Goal: Task Accomplishment & Management: Manage account settings

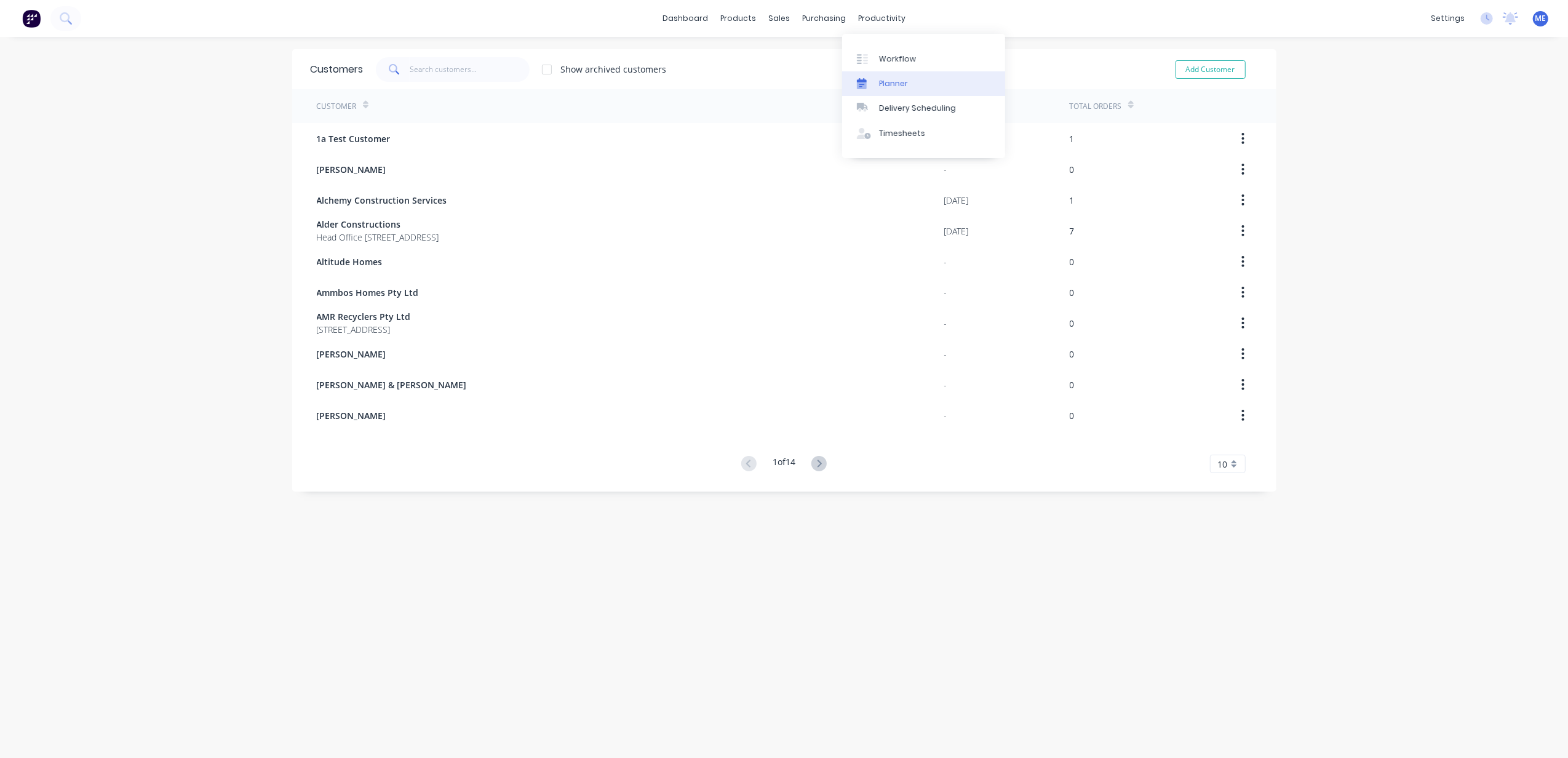
drag, startPoint x: 884, startPoint y: 74, endPoint x: 920, endPoint y: 84, distance: 37.4
click at [884, 74] on link "Planner" at bounding box center [924, 83] width 163 height 24
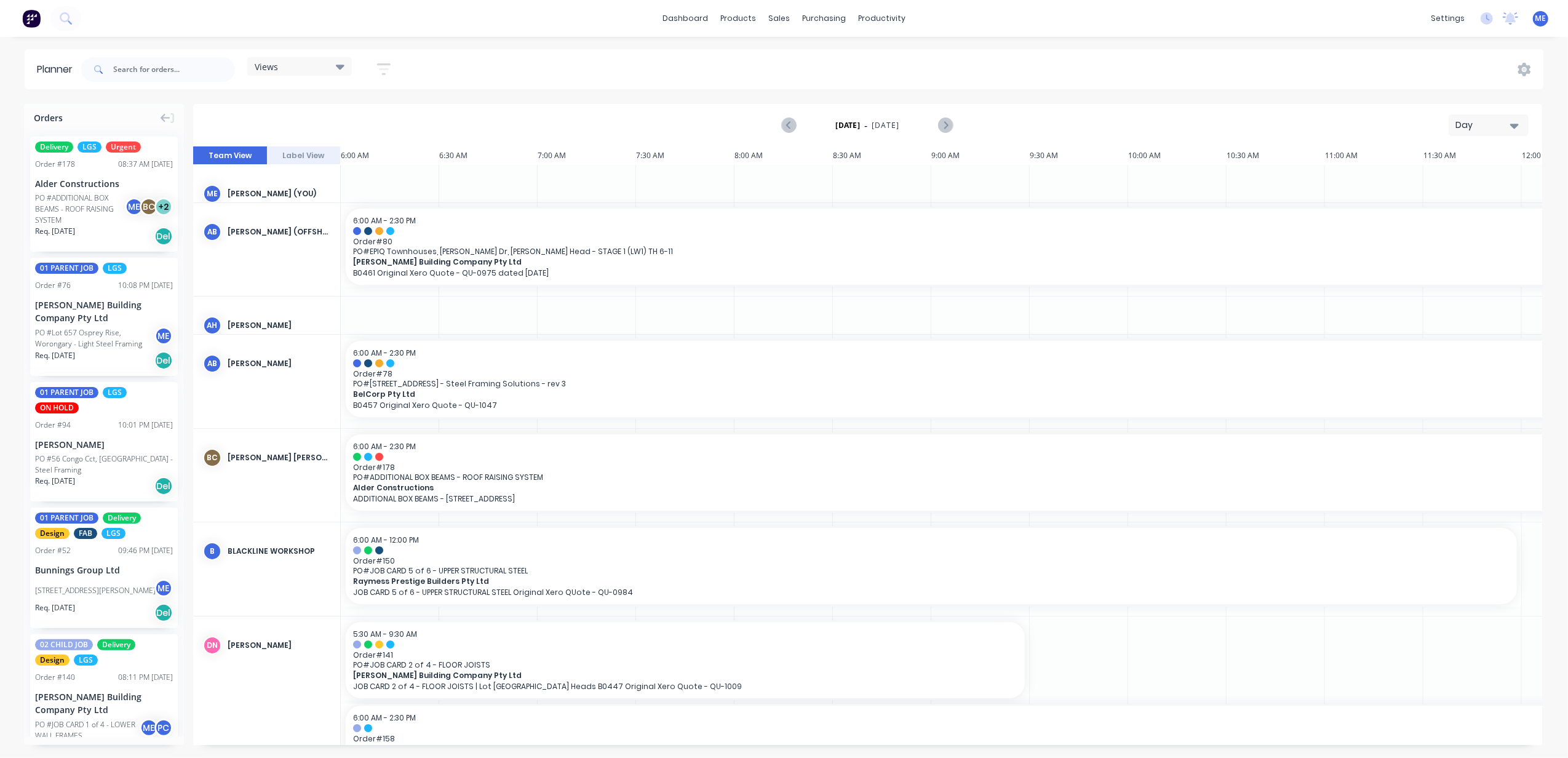
scroll to position [0, 476]
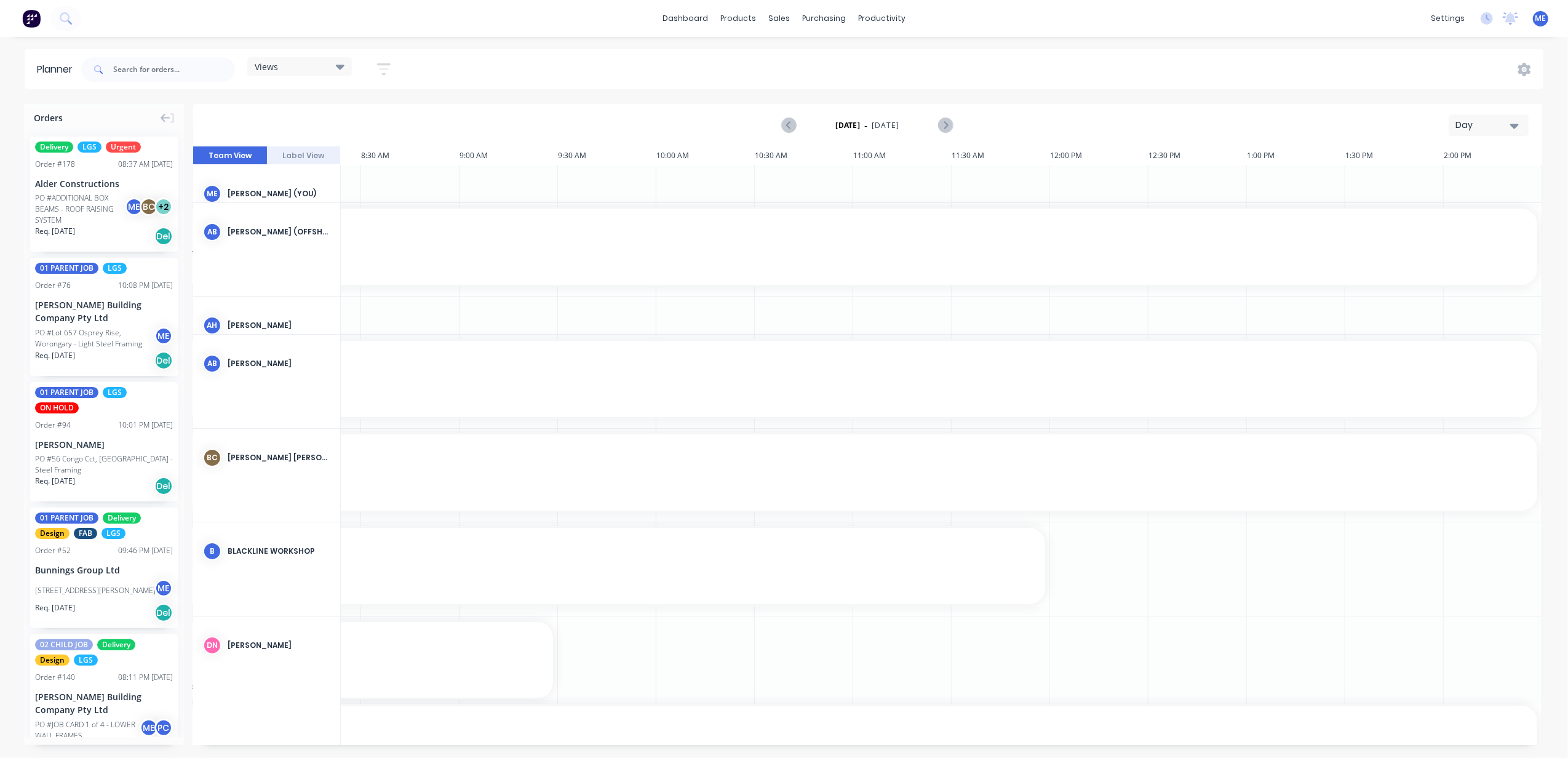
click at [1502, 123] on div "Day" at bounding box center [1483, 124] width 56 height 13
click at [1450, 182] on div "Week" at bounding box center [1466, 182] width 122 height 24
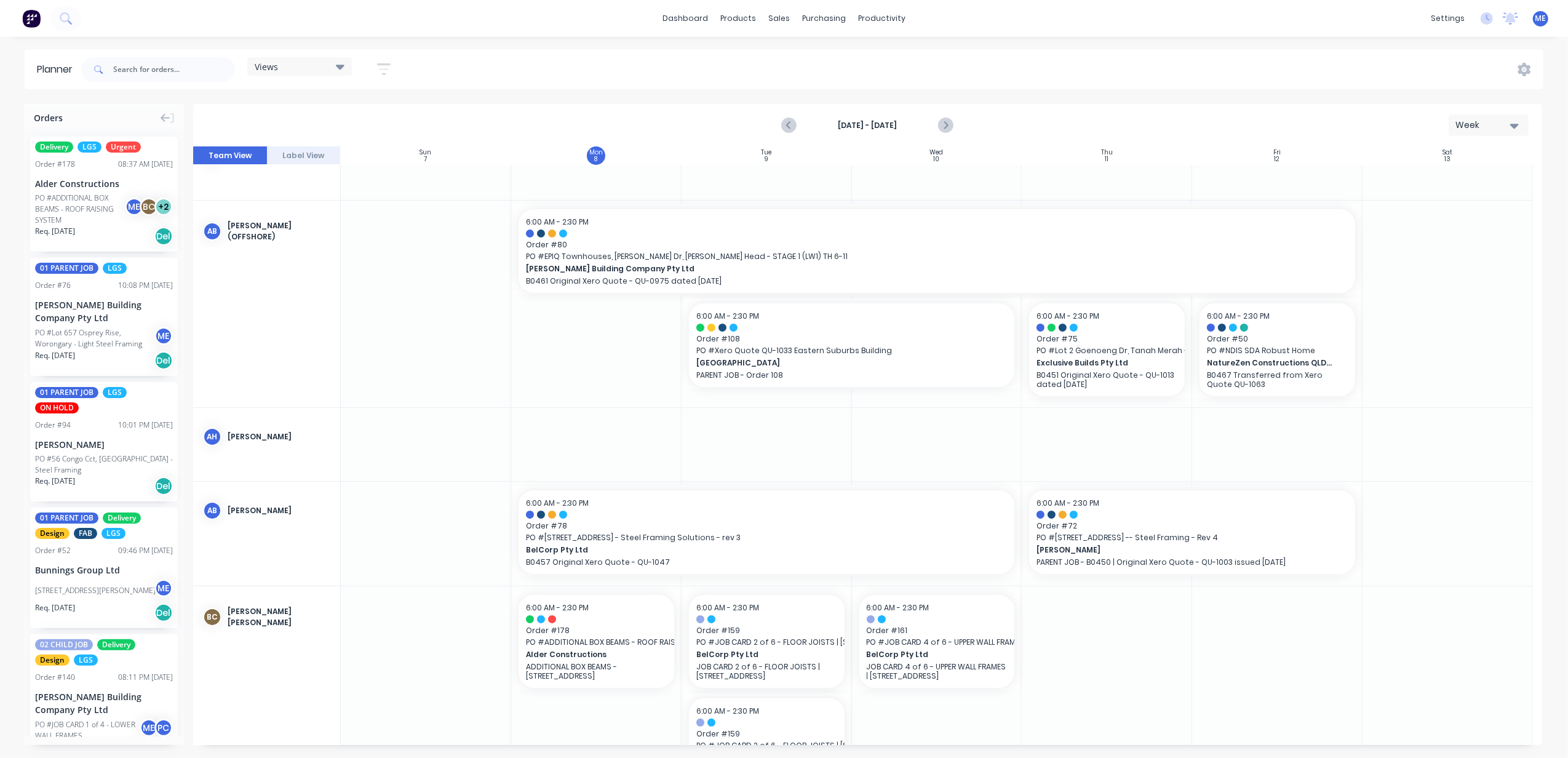
scroll to position [82, 0]
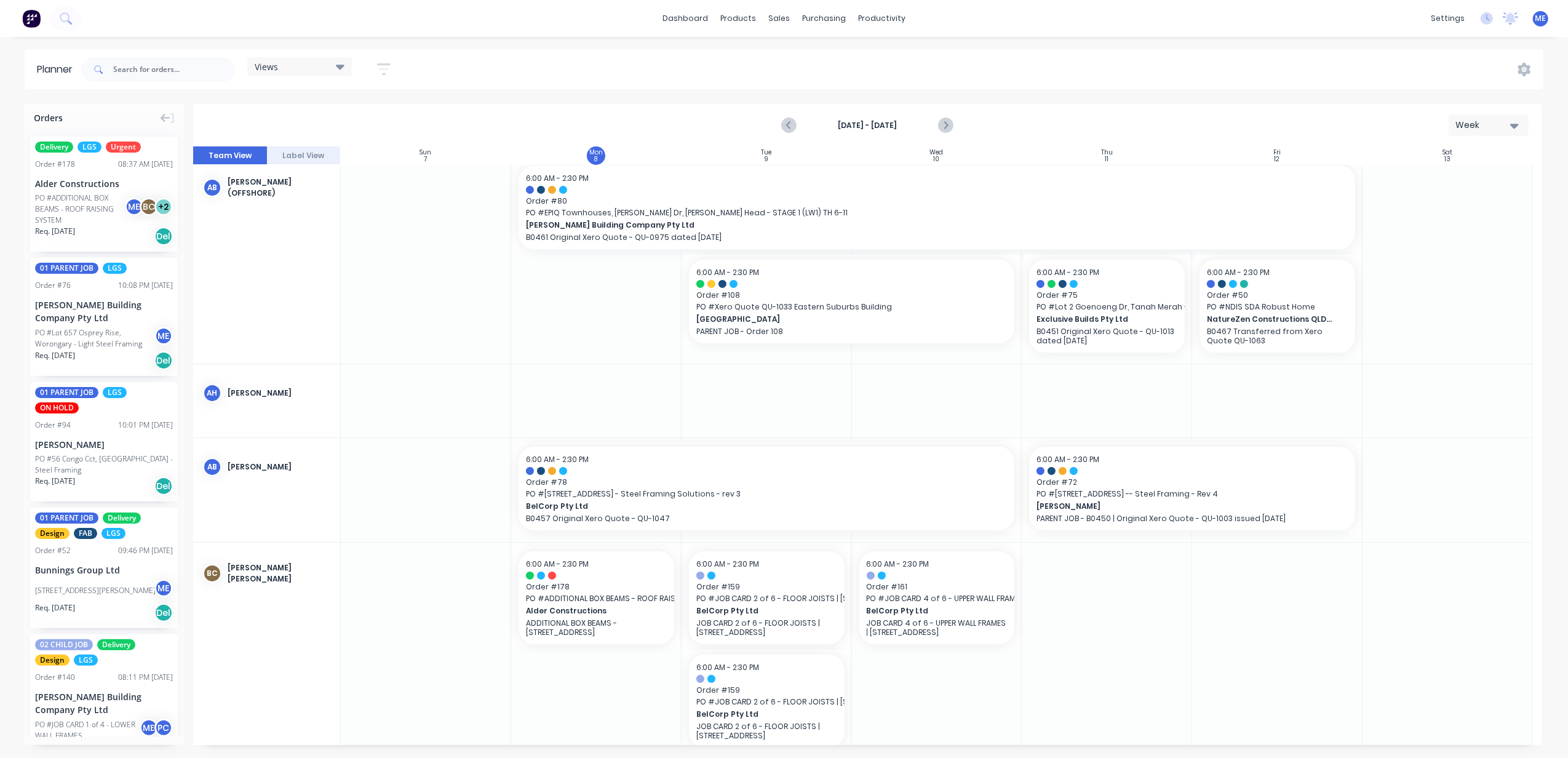
click at [277, 77] on div "Views Save new view None (Default) edit DESIGN TEAM (INTERNAL) edit ENGINEERING…" at bounding box center [299, 69] width 104 height 24
click at [284, 70] on div "Views" at bounding box center [299, 66] width 90 height 11
click at [293, 235] on button "FACTORY - FABRICATION" at bounding box center [322, 231] width 131 height 14
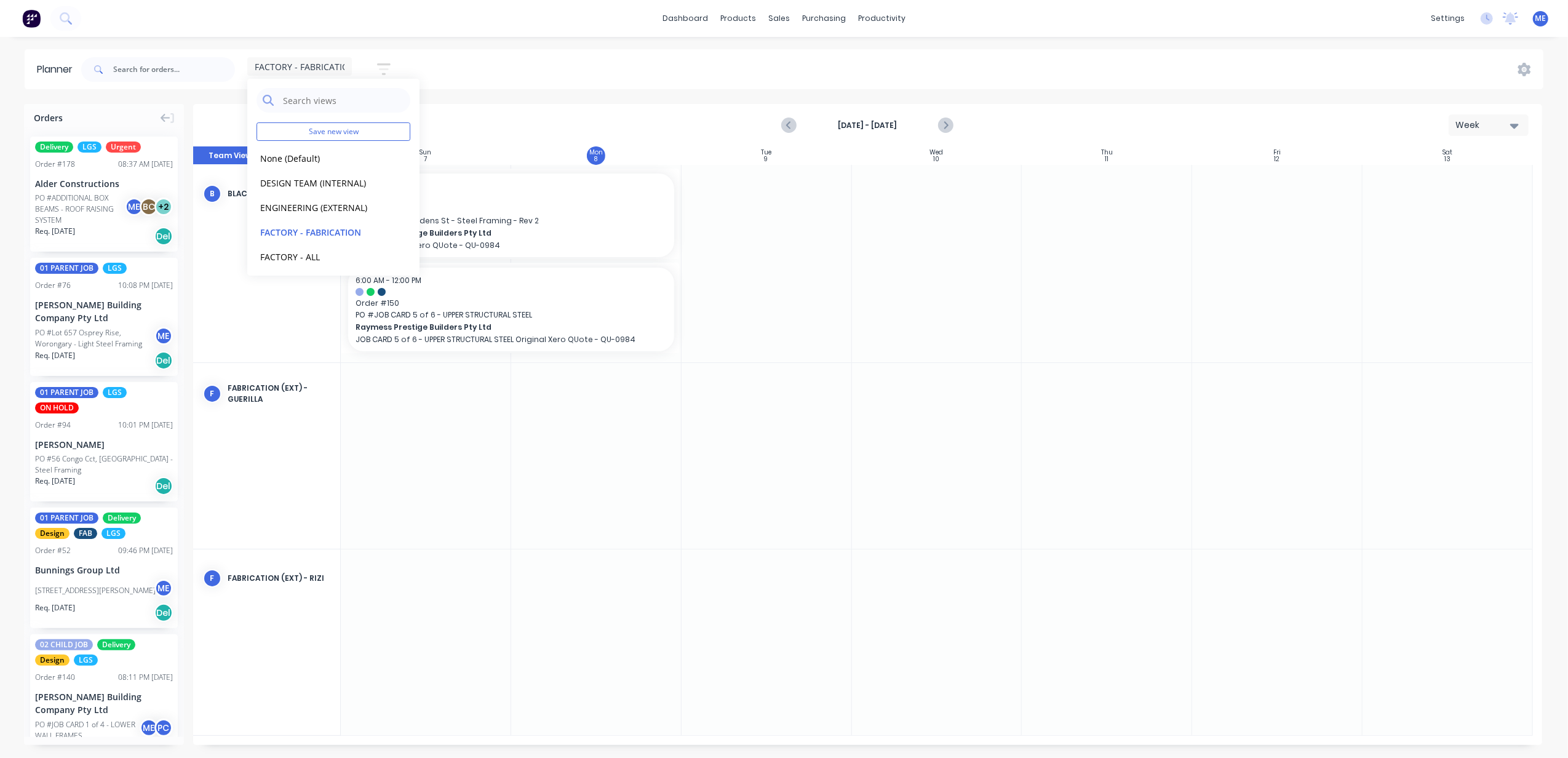
click at [596, 471] on div at bounding box center [596, 455] width 170 height 186
click at [323, 64] on span "FACTORY - FABRICATION" at bounding box center [305, 66] width 101 height 13
click at [289, 204] on button "FACTORY - ALL" at bounding box center [322, 204] width 131 height 14
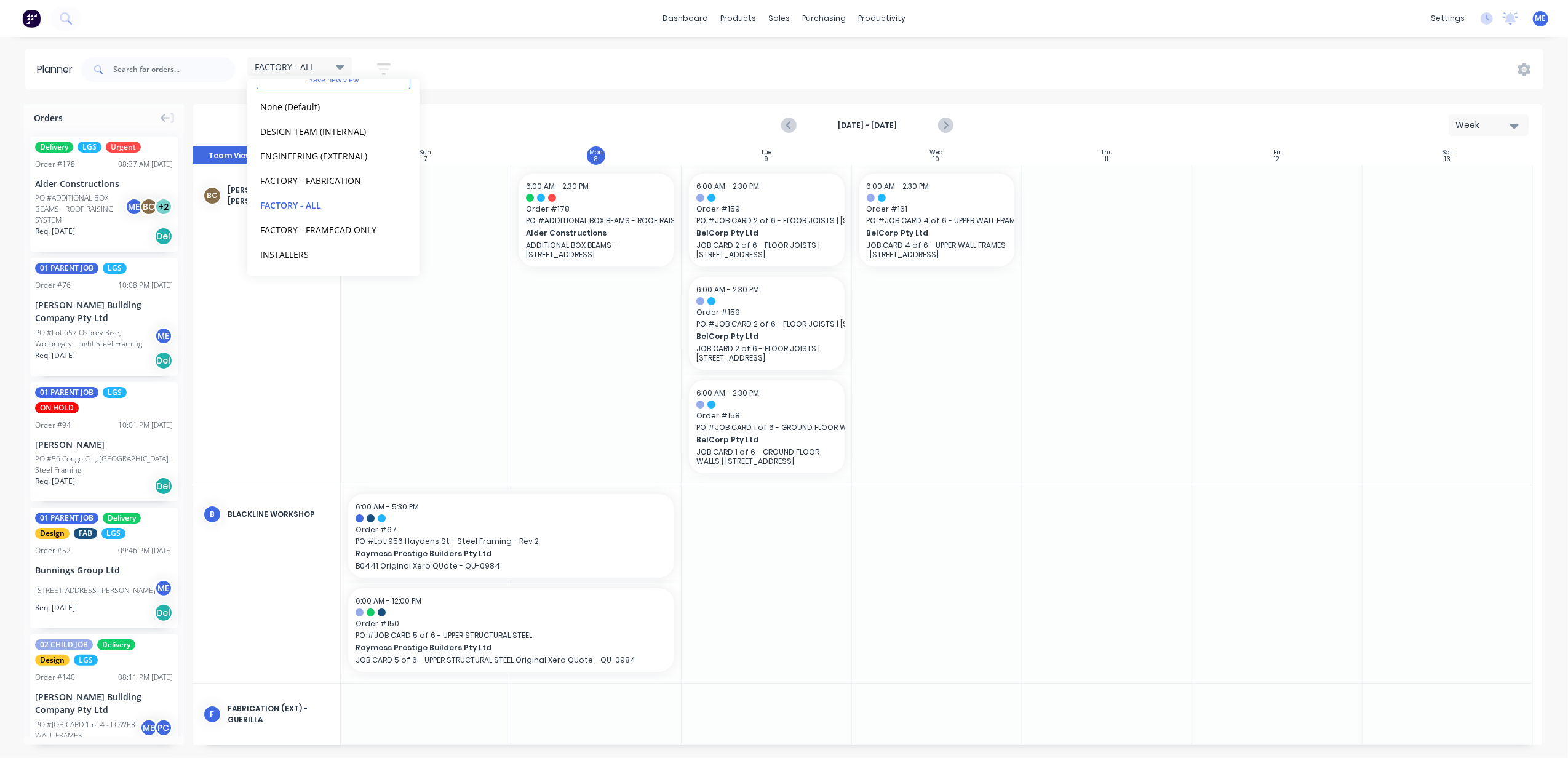
click at [541, 72] on div "FACTORY - ALL Save new view None (Default) edit DESIGN TEAM (INTERNAL) edit ENG…" at bounding box center [811, 70] width 1465 height 37
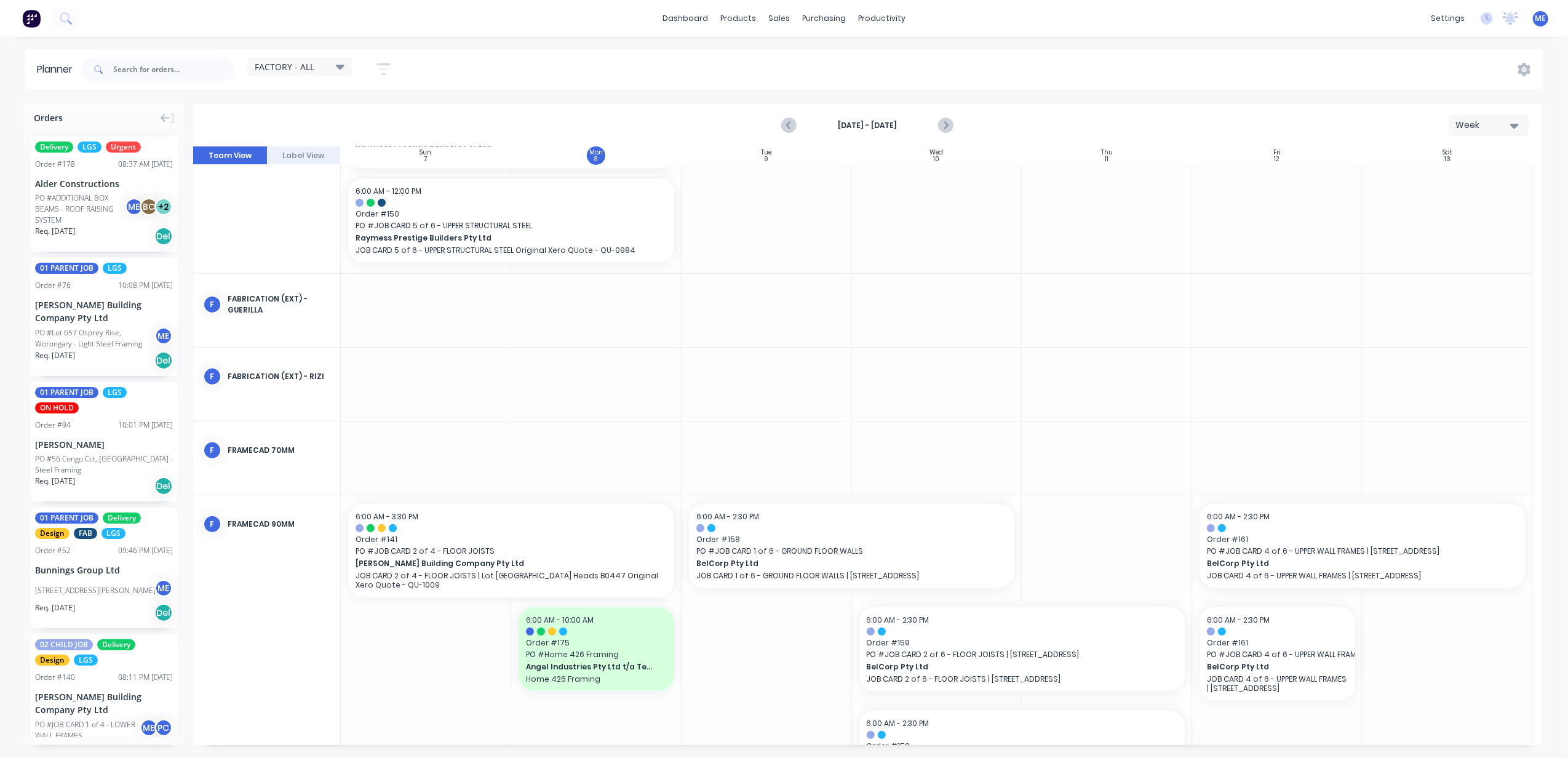
scroll to position [82, 0]
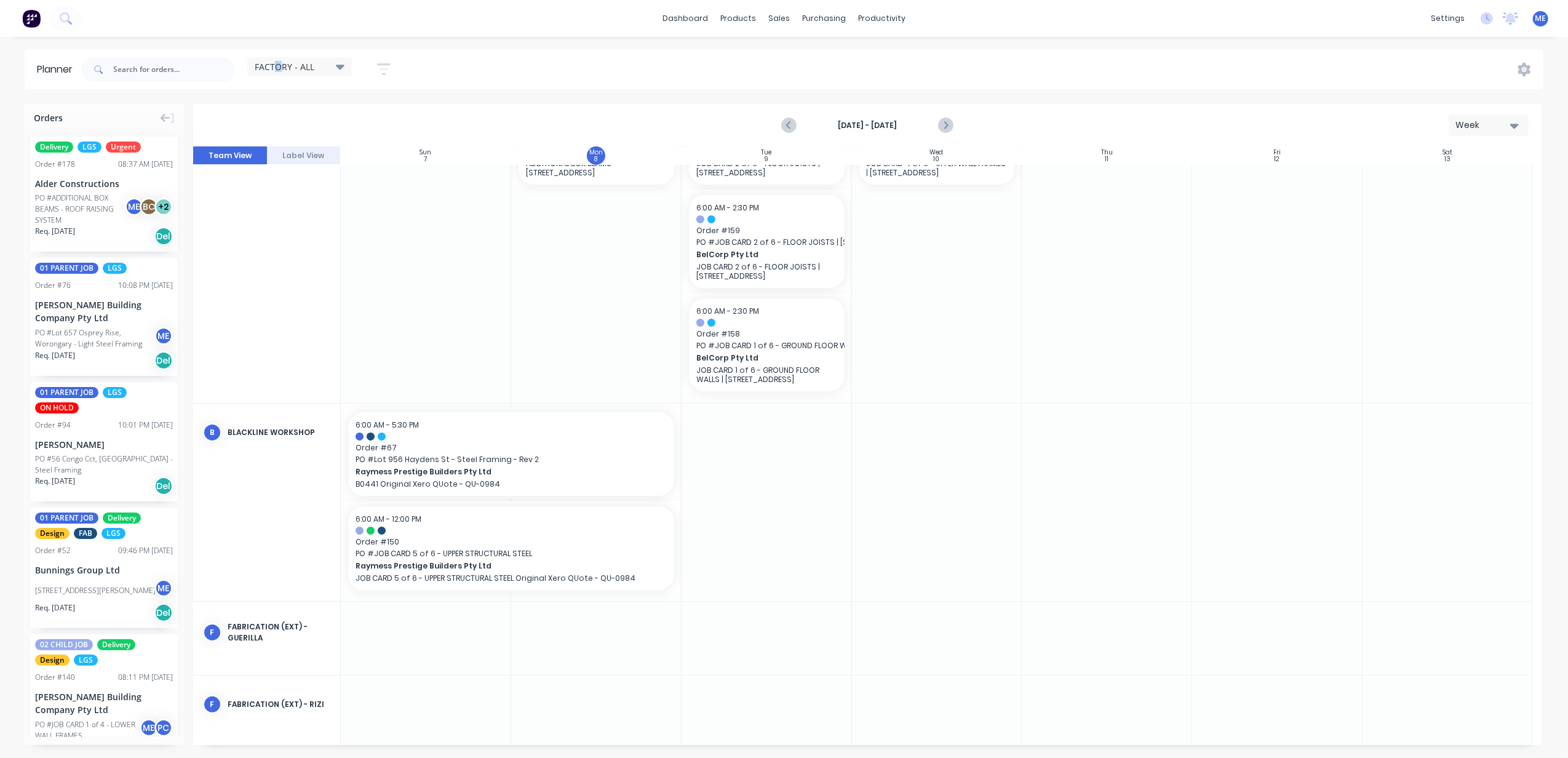
click at [281, 61] on div "FACTORY - ALL" at bounding box center [299, 66] width 104 height 18
click at [275, 63] on span "FACTORY - ALL" at bounding box center [284, 66] width 60 height 13
drag, startPoint x: 275, startPoint y: 63, endPoint x: 332, endPoint y: 233, distance: 179.3
click at [332, 233] on button "FACTORY - FABRICATION" at bounding box center [322, 231] width 131 height 14
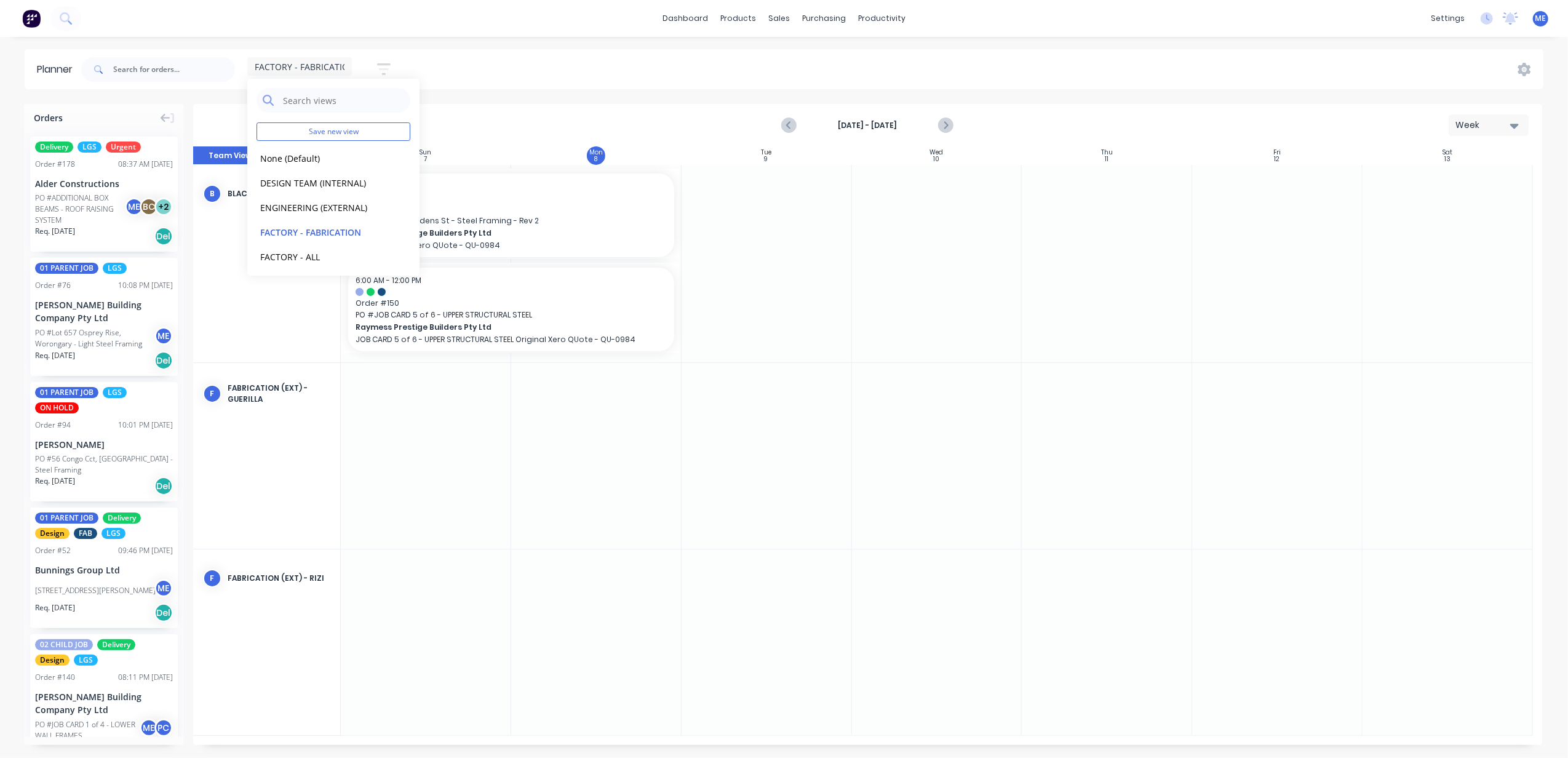
click at [506, 61] on div "FACTORY - FABRICATION Save new view None (Default) edit DESIGN TEAM (INTERNAL) …" at bounding box center [811, 70] width 1465 height 37
click at [313, 67] on span "FACTORY - FABRICATION" at bounding box center [305, 66] width 101 height 13
click at [320, 222] on button "FACTORY - FRAMECAD ONLY" at bounding box center [322, 229] width 131 height 14
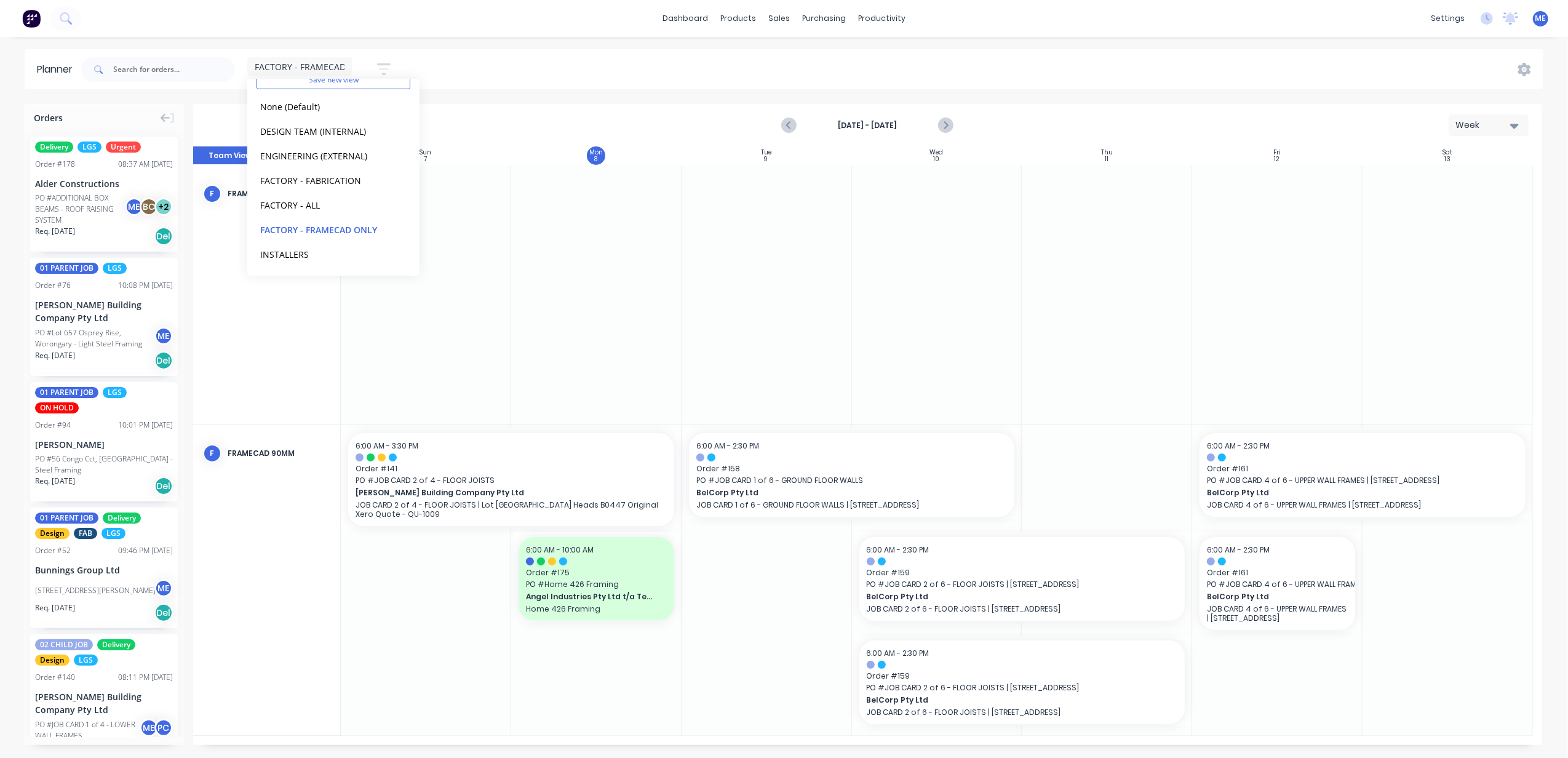
click at [498, 75] on div "FACTORY - FRAMECAD ONLY Save new view None (Default) edit DESIGN TEAM (INTERNAL…" at bounding box center [811, 70] width 1465 height 37
click at [300, 64] on span "FACTORY - FRAMECAD ONLY" at bounding box center [312, 66] width 116 height 13
click at [310, 234] on button "FACTORY - FABRICATION" at bounding box center [322, 231] width 131 height 14
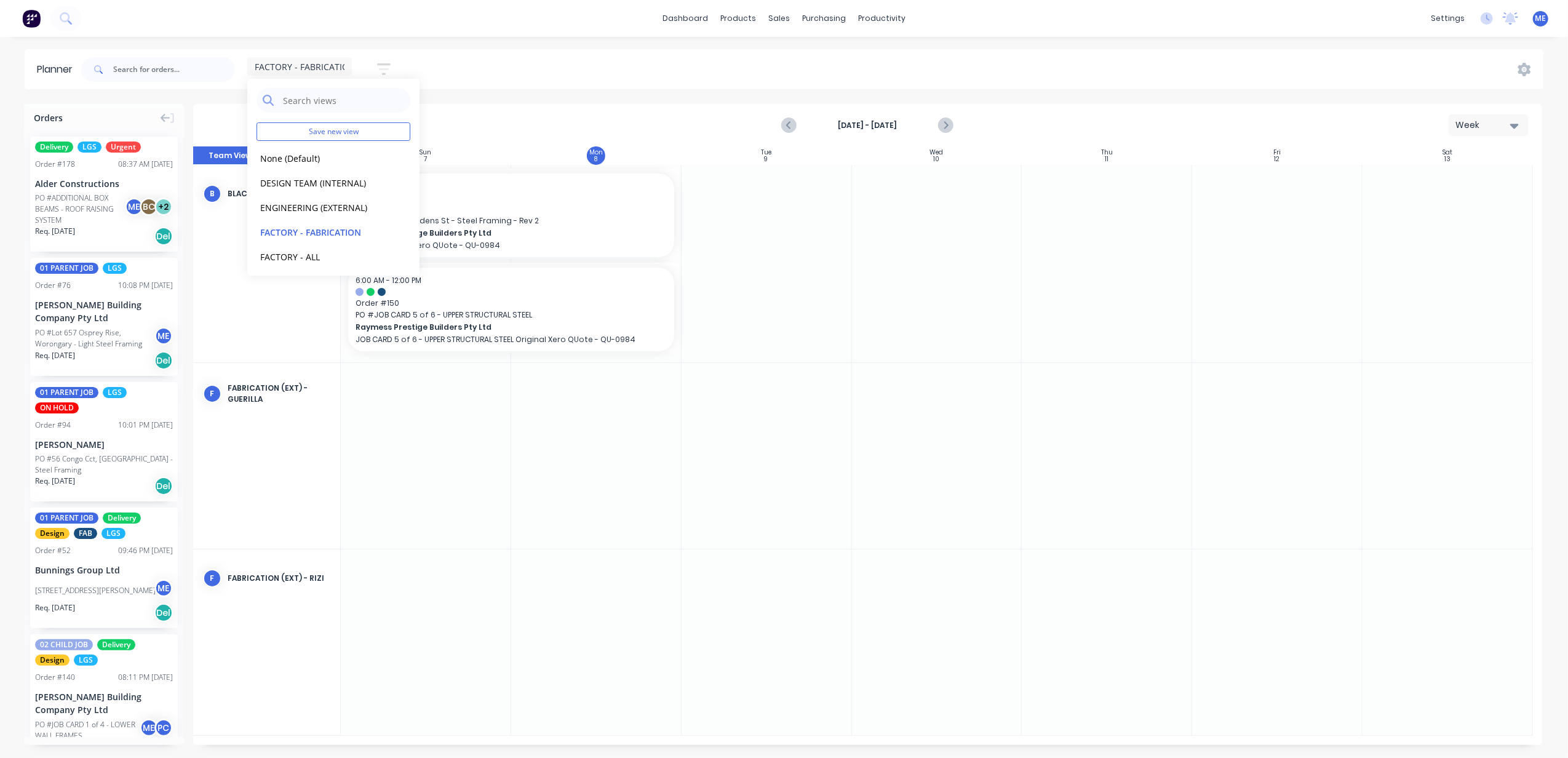
click at [334, 61] on span "FACTORY - FABRICATION" at bounding box center [305, 66] width 101 height 13
click at [296, 55] on div "FACTORY - FABRICATION Save new view None (Default) edit DESIGN TEAM (INTERNAL) …" at bounding box center [241, 70] width 325 height 37
click at [296, 63] on span "FACTORY - FABRICATION" at bounding box center [305, 66] width 101 height 13
click at [301, 149] on div "None (Default) edit" at bounding box center [333, 158] width 154 height 24
click at [323, 160] on button "None (Default)" at bounding box center [322, 157] width 131 height 14
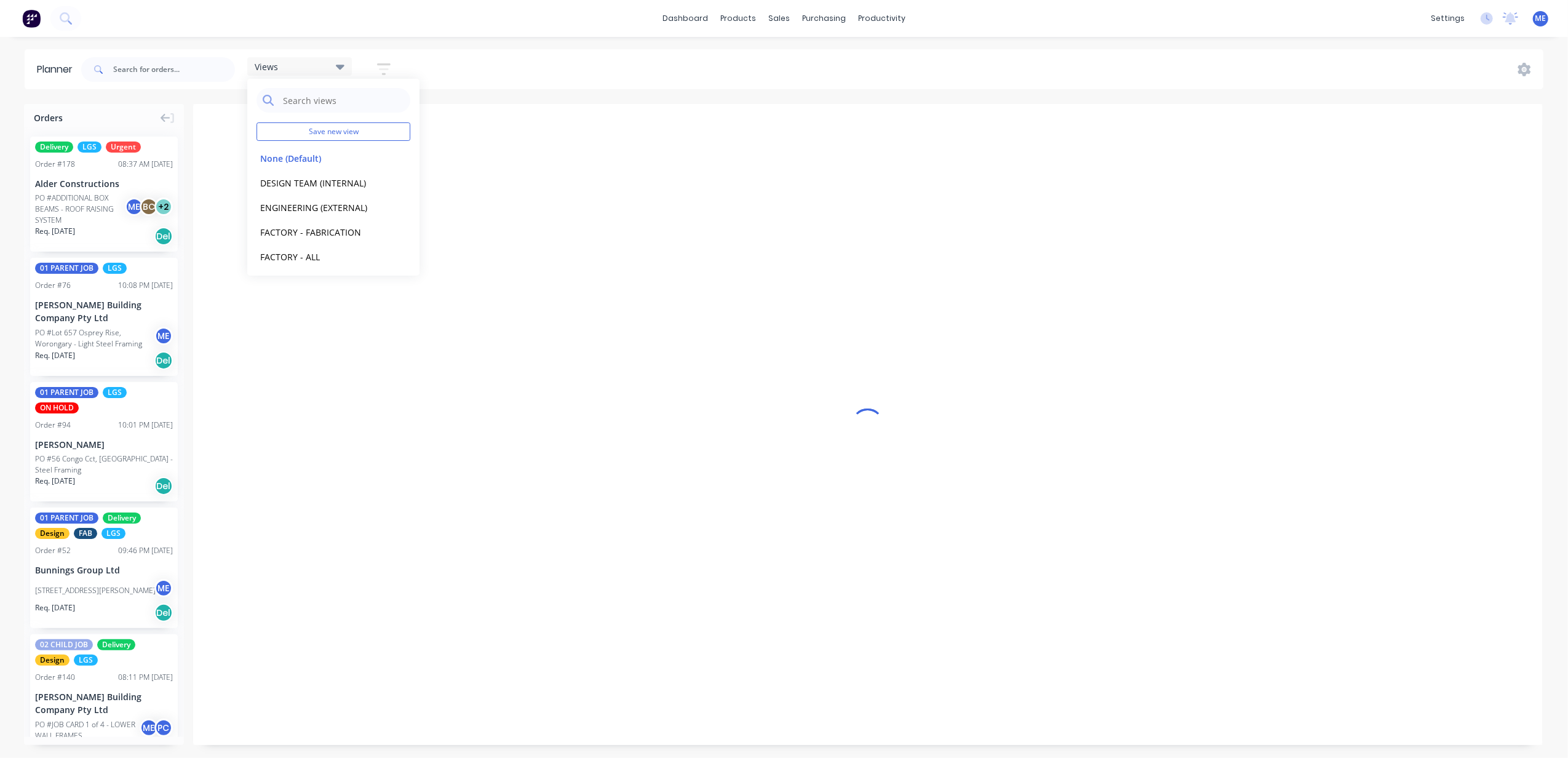
scroll to position [0, 476]
click at [509, 72] on div "Views Save new view None (Default) edit DESIGN TEAM (INTERNAL) edit ENGINEERING…" at bounding box center [811, 70] width 1465 height 37
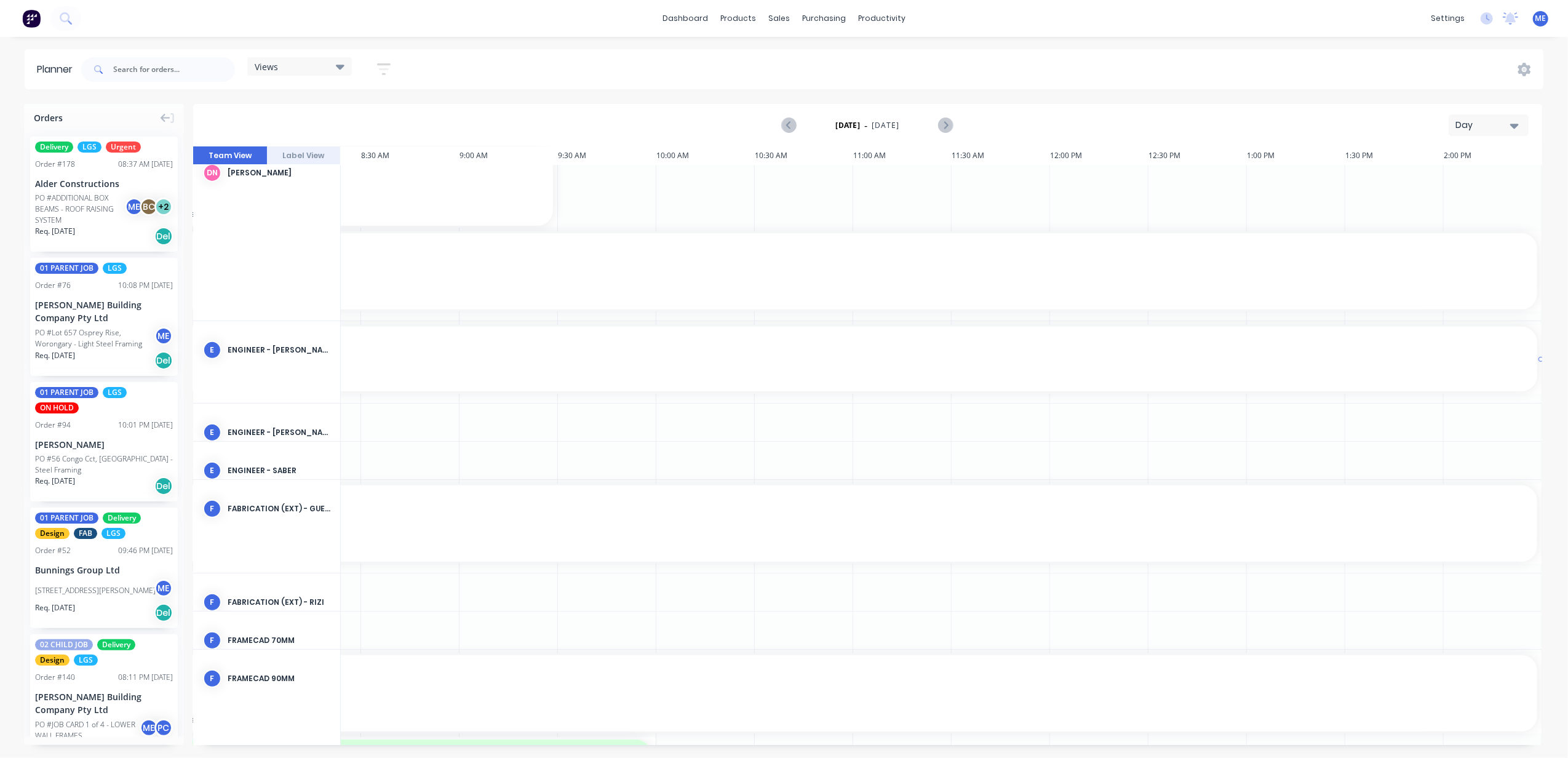
scroll to position [492, 476]
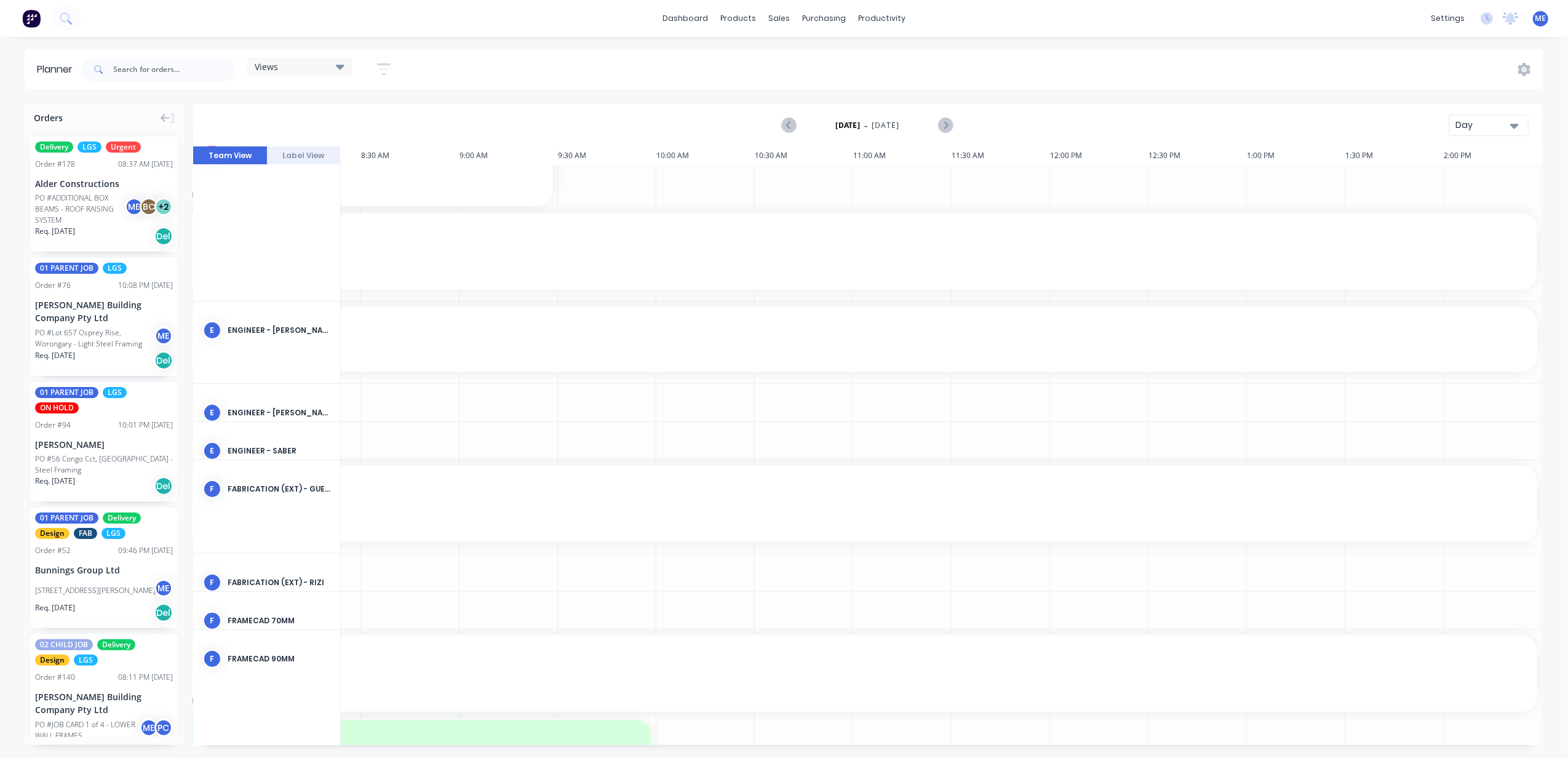
drag, startPoint x: 1476, startPoint y: 123, endPoint x: 1482, endPoint y: 137, distance: 15.2
click at [1476, 122] on div "Day" at bounding box center [1483, 124] width 56 height 13
click at [1472, 171] on div "Week" at bounding box center [1466, 182] width 122 height 24
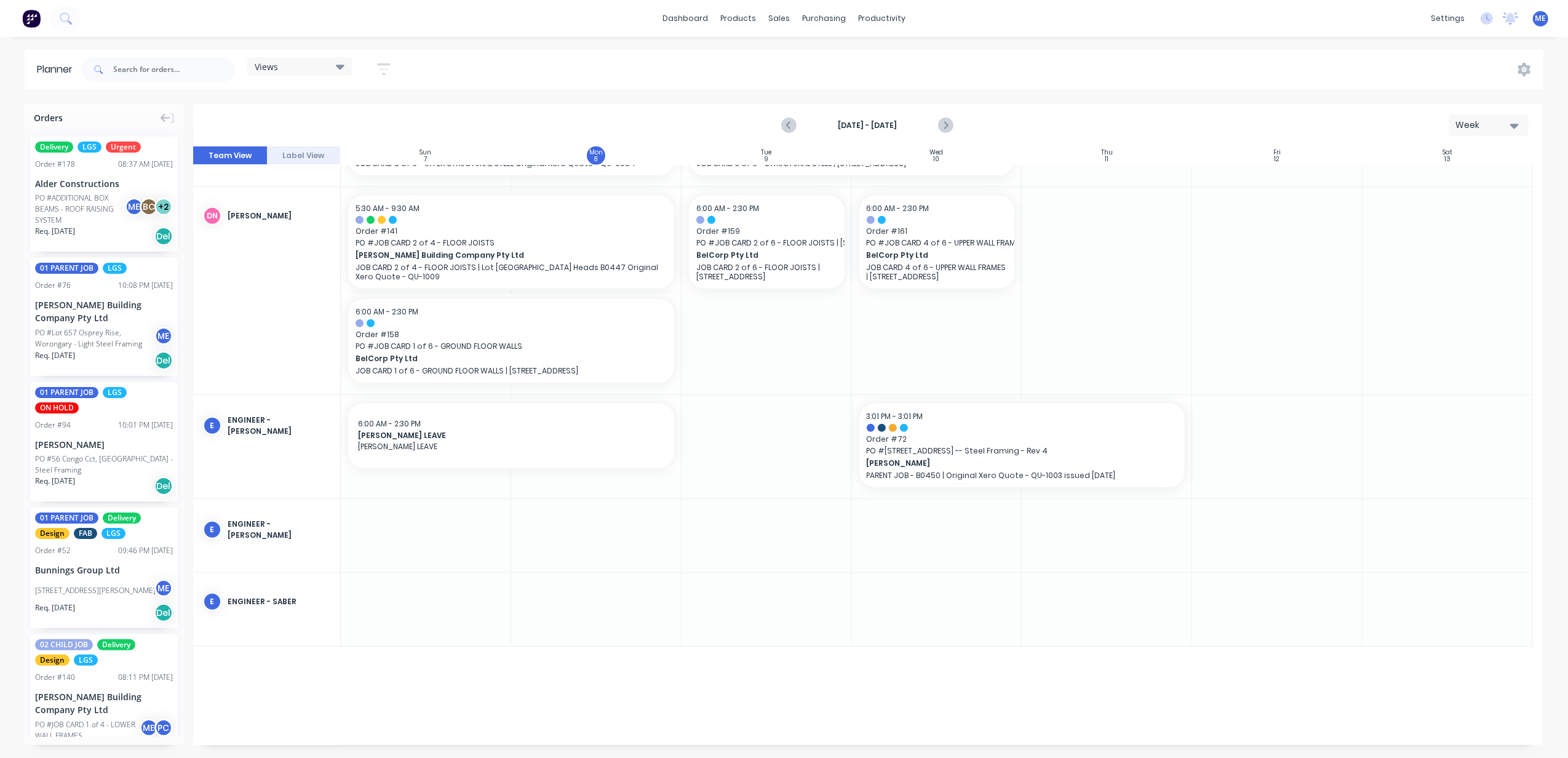
scroll to position [656, 0]
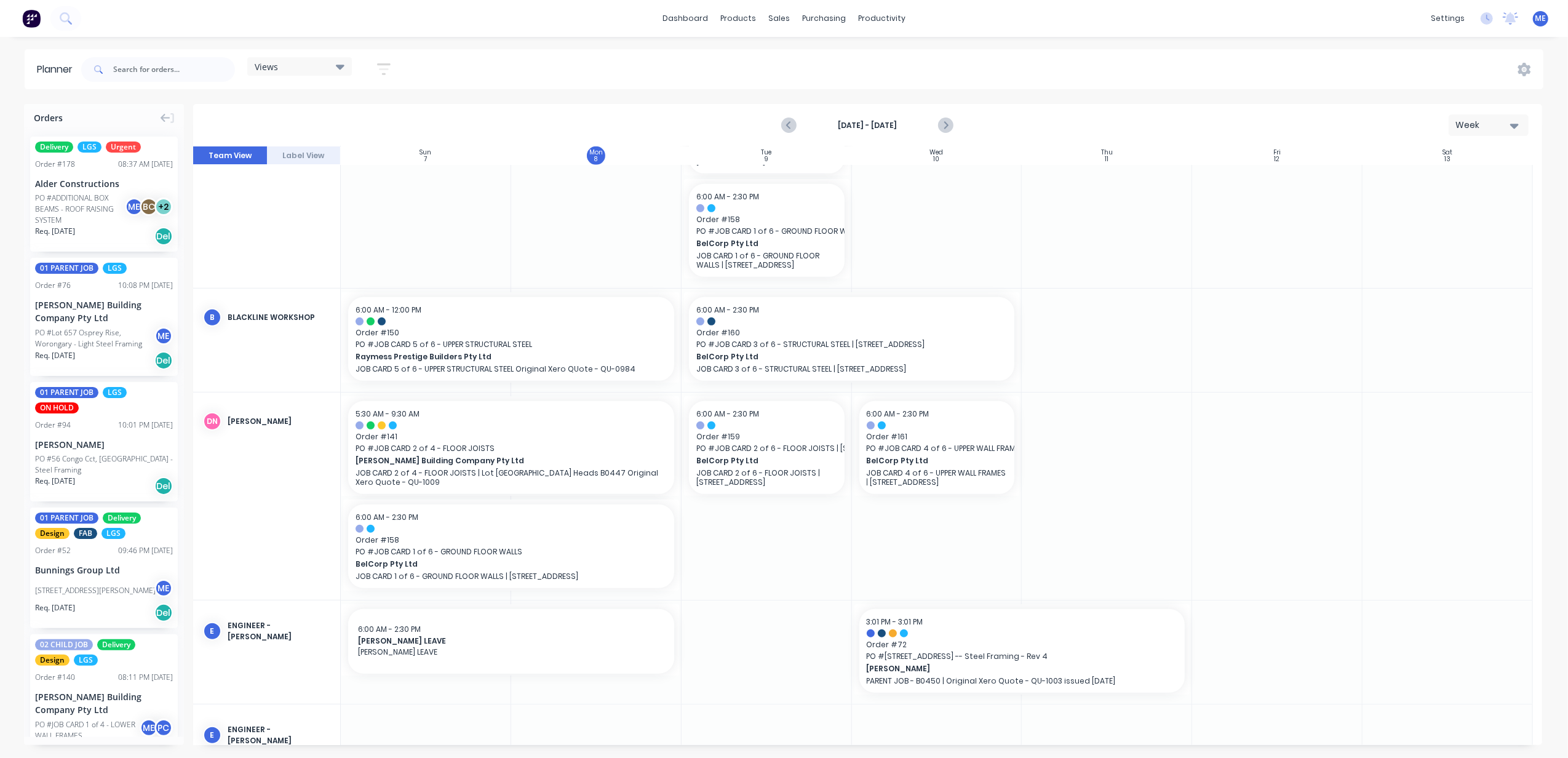
click at [313, 80] on div "Views Save new view None (Default) edit DESIGN TEAM (INTERNAL) edit ENGINEERING…" at bounding box center [299, 69] width 104 height 24
drag, startPoint x: 308, startPoint y: 76, endPoint x: 305, endPoint y: 70, distance: 6.7
click at [307, 75] on div "Views Save new view None (Default) edit DESIGN TEAM (INTERNAL) edit ENGINEERING…" at bounding box center [299, 69] width 104 height 24
click at [305, 70] on div "Views" at bounding box center [299, 66] width 90 height 11
click at [320, 229] on button "FACTORY - FABRICATION" at bounding box center [322, 231] width 131 height 14
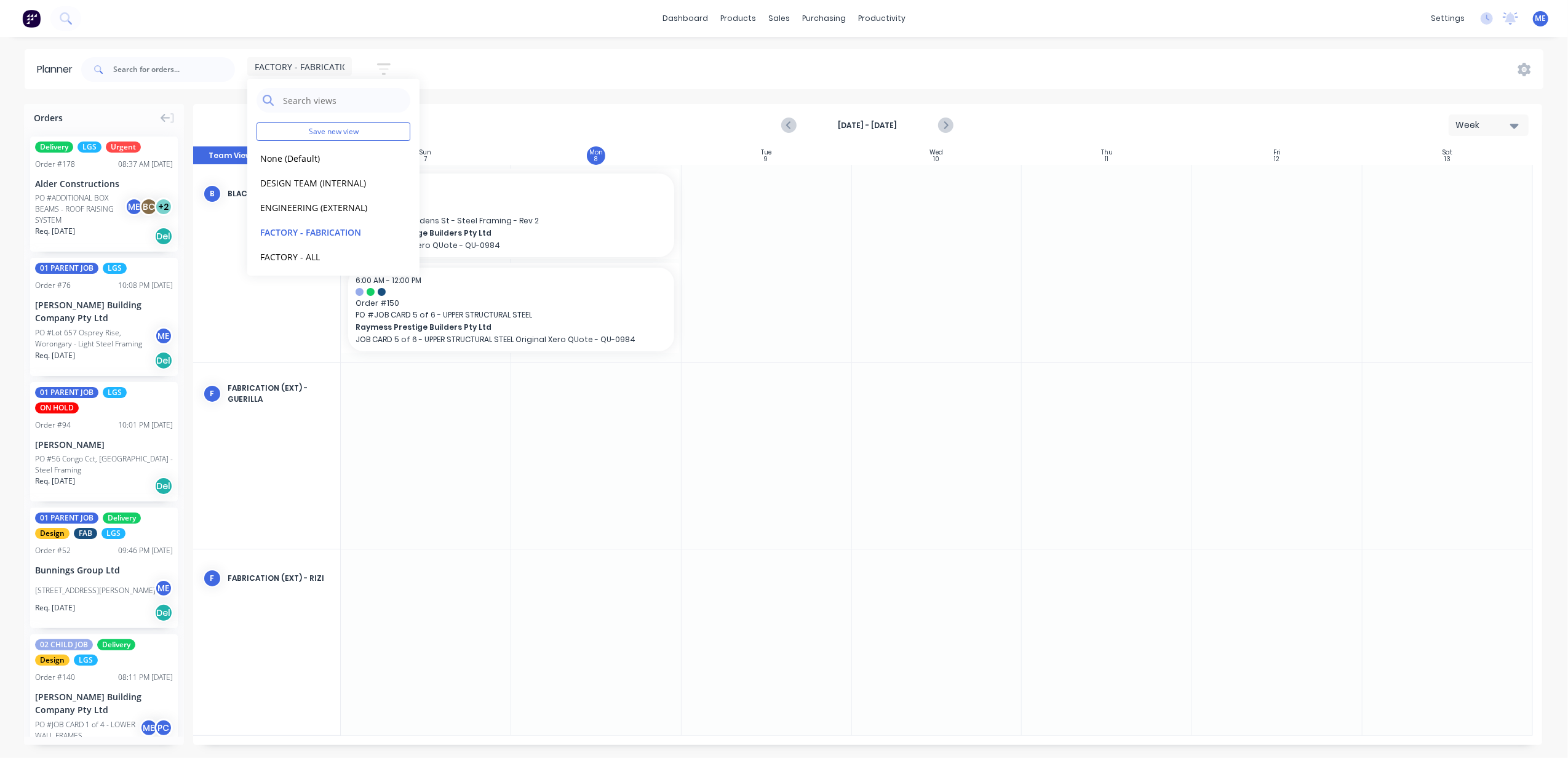
click at [640, 68] on div "FACTORY - FABRICATION Save new view None (Default) edit DESIGN TEAM (INTERNAL) …" at bounding box center [811, 70] width 1465 height 37
click at [291, 69] on span "FACTORY - FABRICATION" at bounding box center [305, 66] width 101 height 13
click at [483, 40] on div "dashboard products sales purchasing productivity dashboard products Product Cat…" at bounding box center [784, 379] width 1568 height 758
click at [330, 61] on span "FACTORY - FABRICATION" at bounding box center [305, 66] width 101 height 13
click at [532, 52] on div "FACTORY - FABRICATION Save new view None (Default) edit DESIGN TEAM (INTERNAL) …" at bounding box center [811, 70] width 1465 height 37
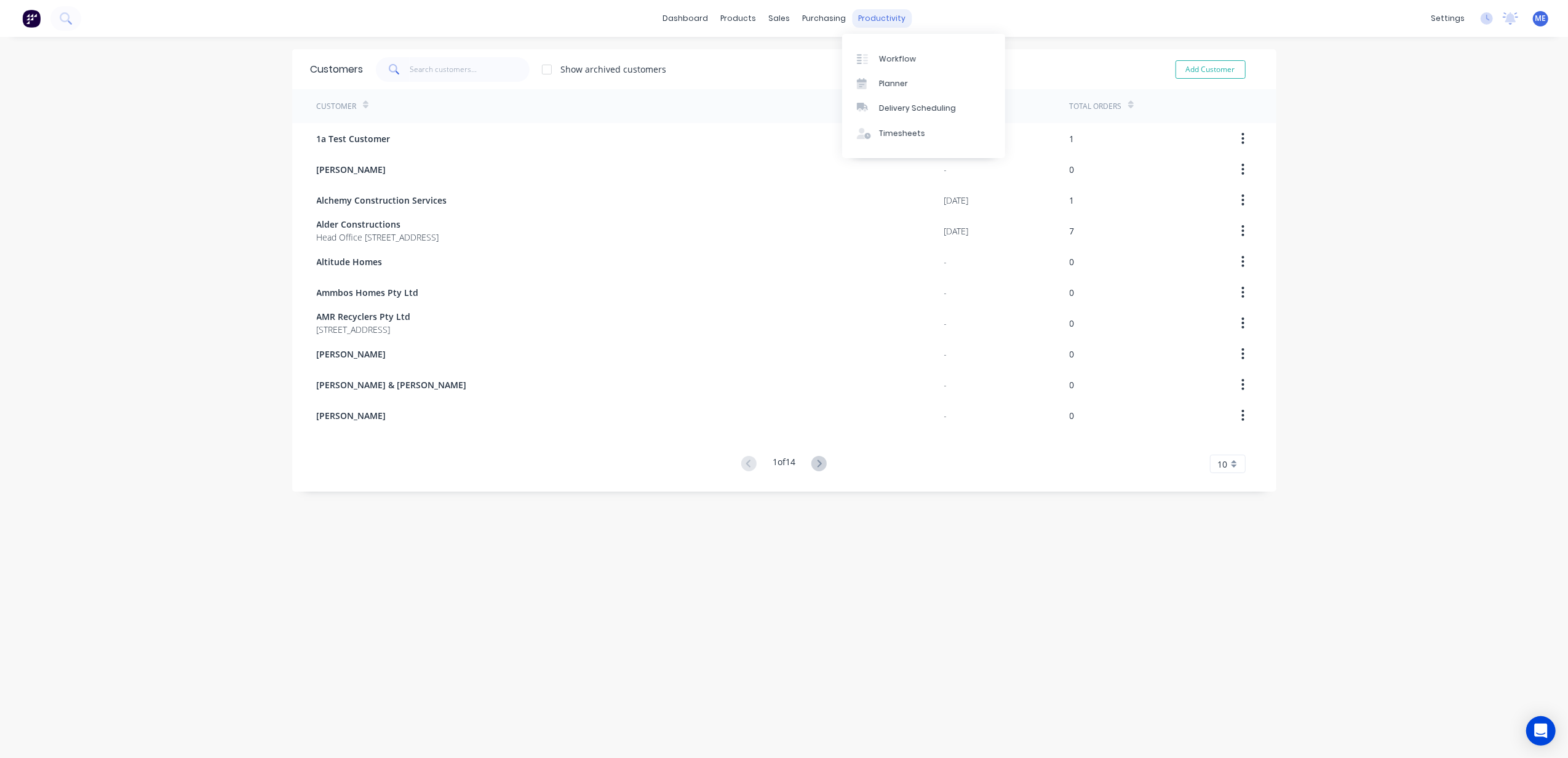
click at [860, 11] on div "productivity" at bounding box center [881, 18] width 60 height 18
click at [906, 77] on link "Planner" at bounding box center [924, 83] width 163 height 24
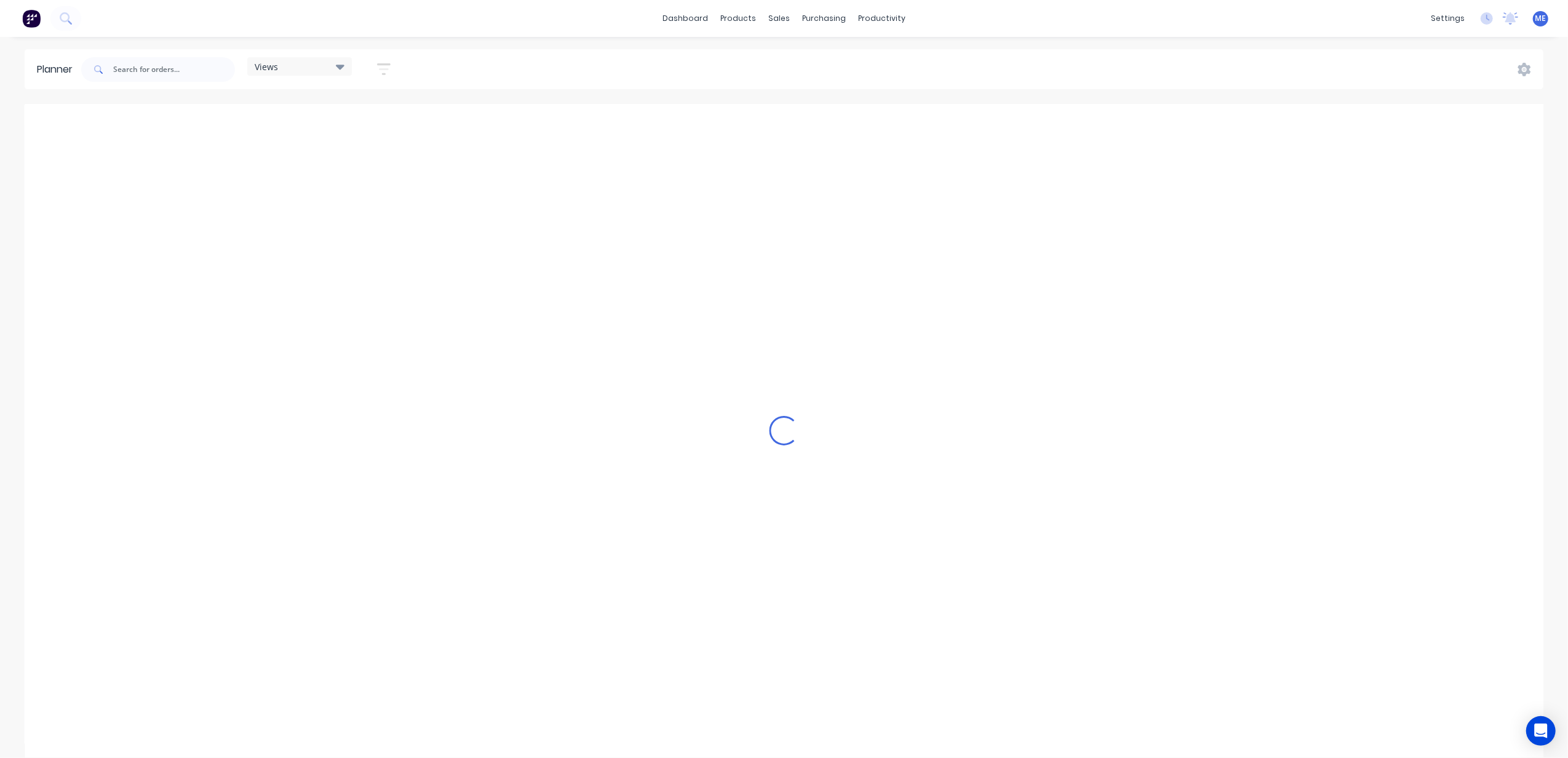
scroll to position [0, 476]
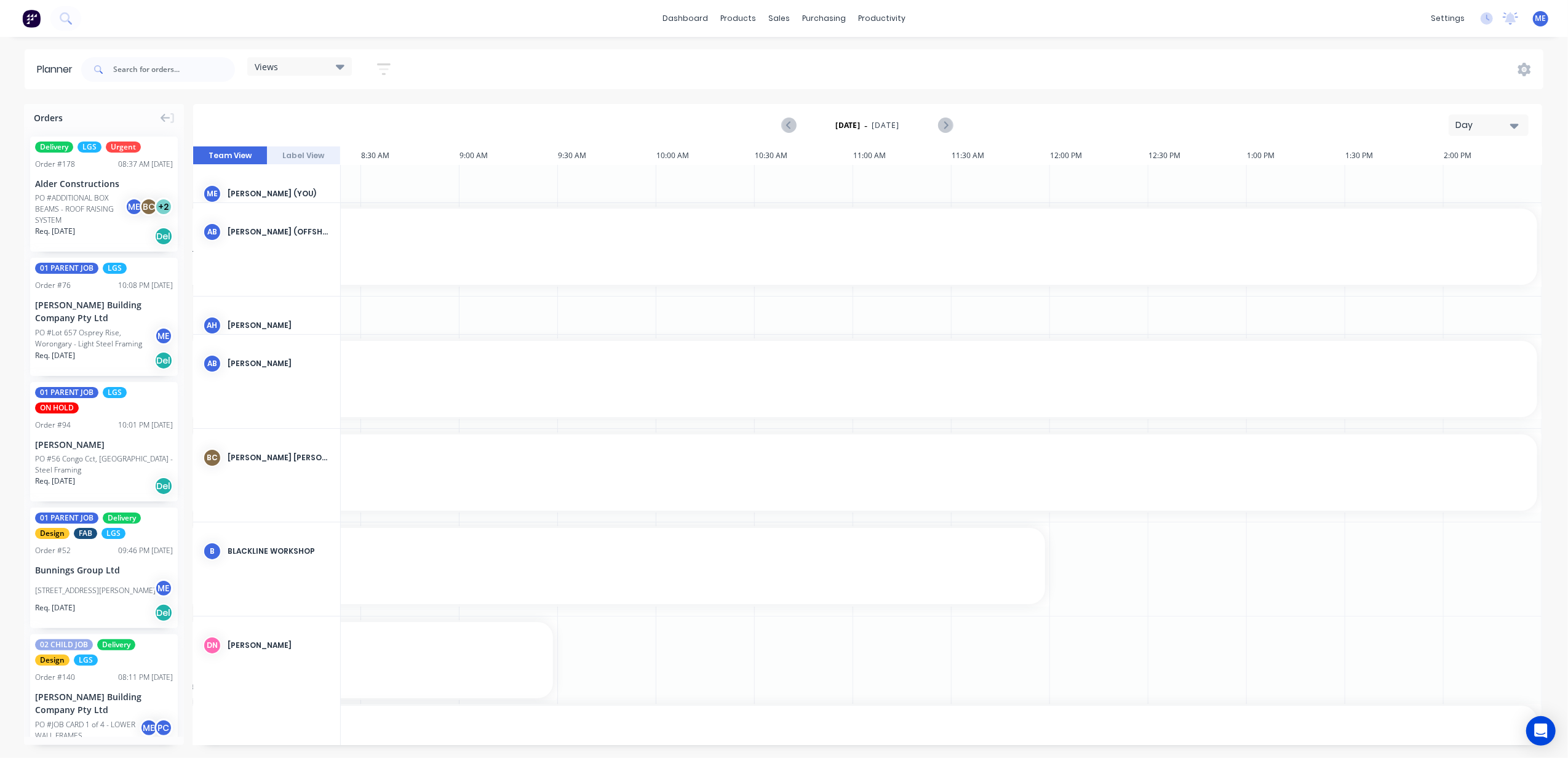
click at [286, 70] on div "Views" at bounding box center [299, 66] width 90 height 11
click at [301, 208] on button "FACTORY - ALL" at bounding box center [322, 204] width 131 height 14
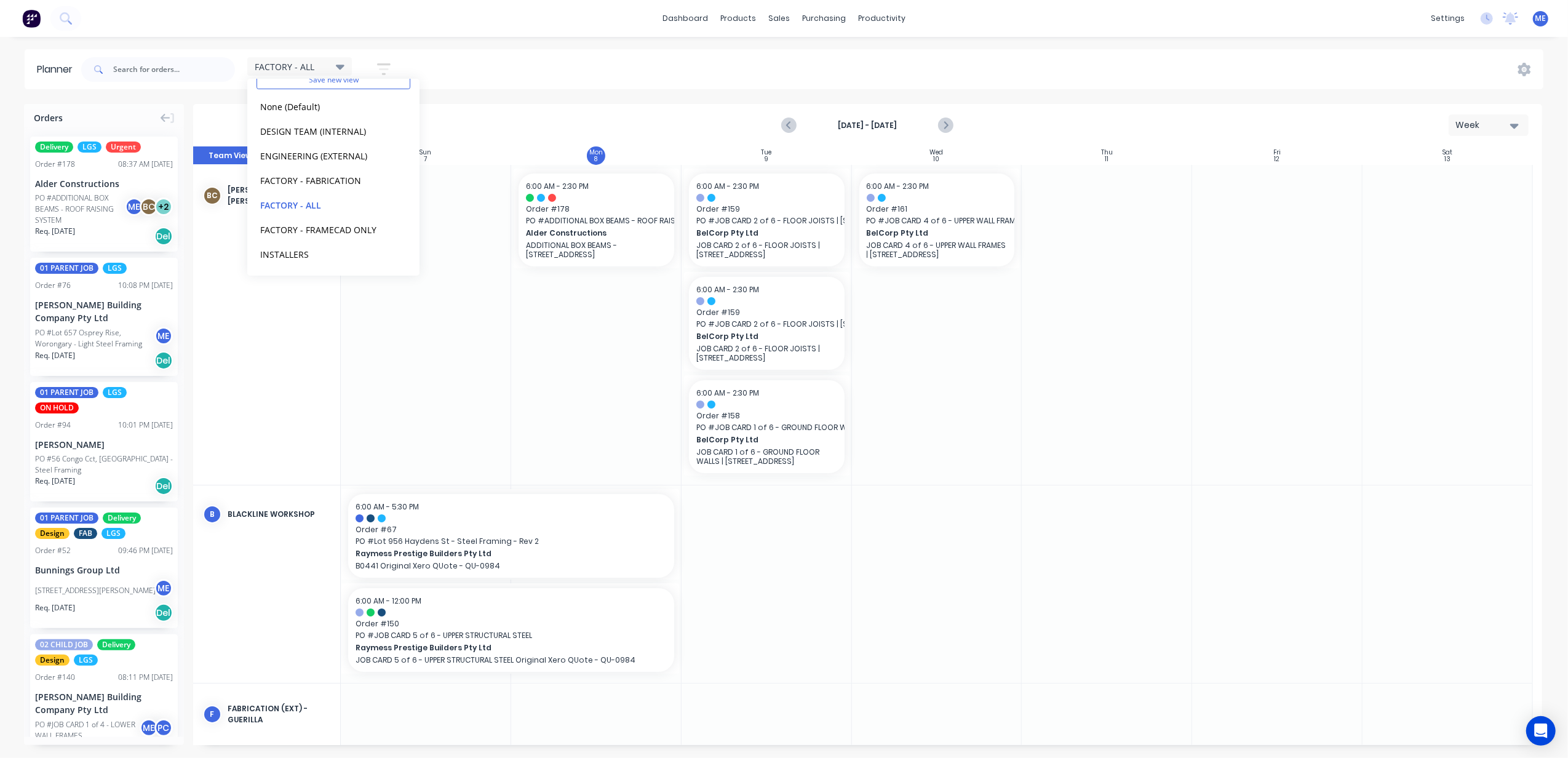
click at [551, 63] on div "FACTORY - ALL Save new view None (Default) edit DESIGN TEAM (INTERNAL) edit ENG…" at bounding box center [811, 70] width 1465 height 37
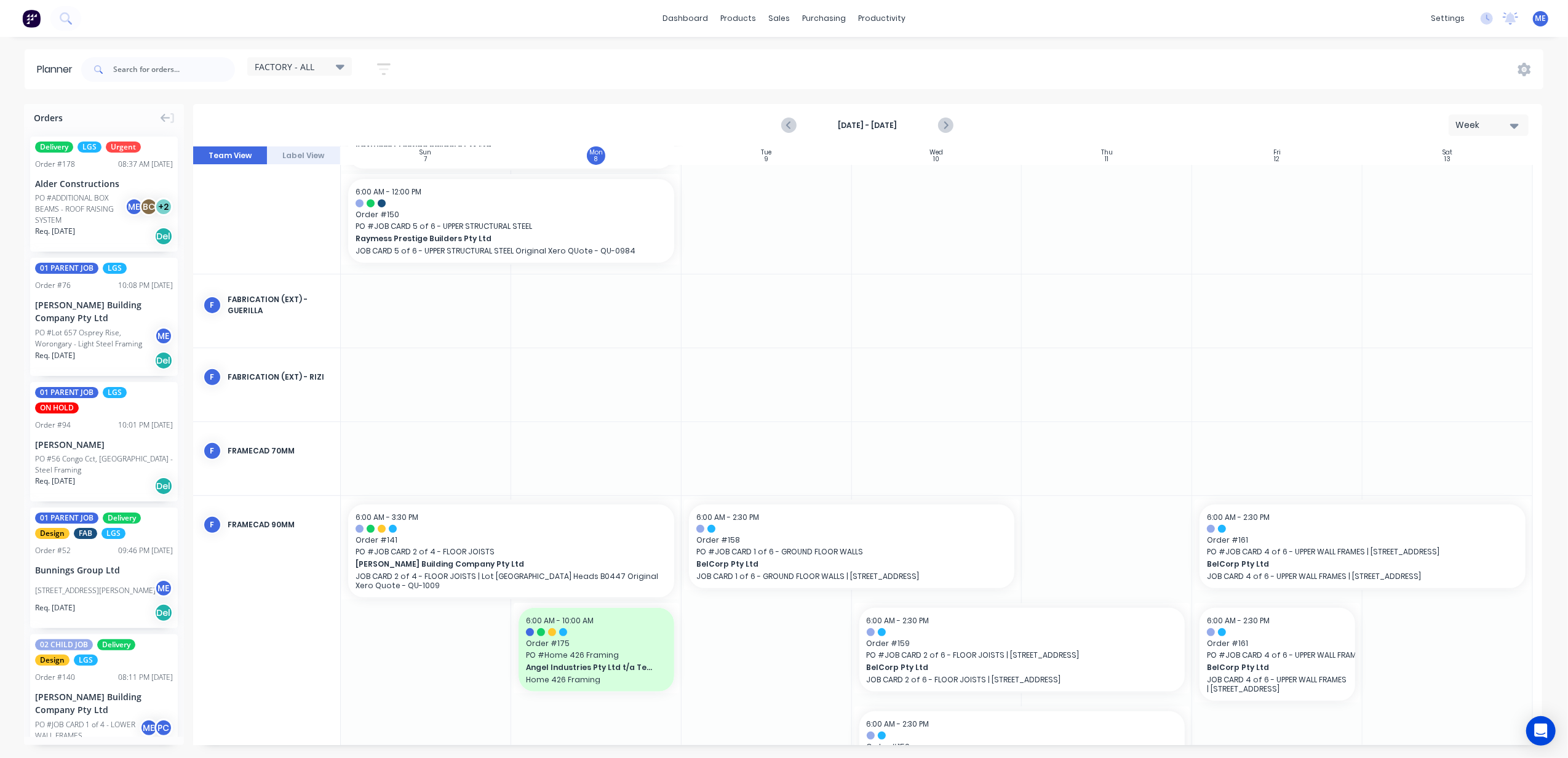
scroll to position [70, 0]
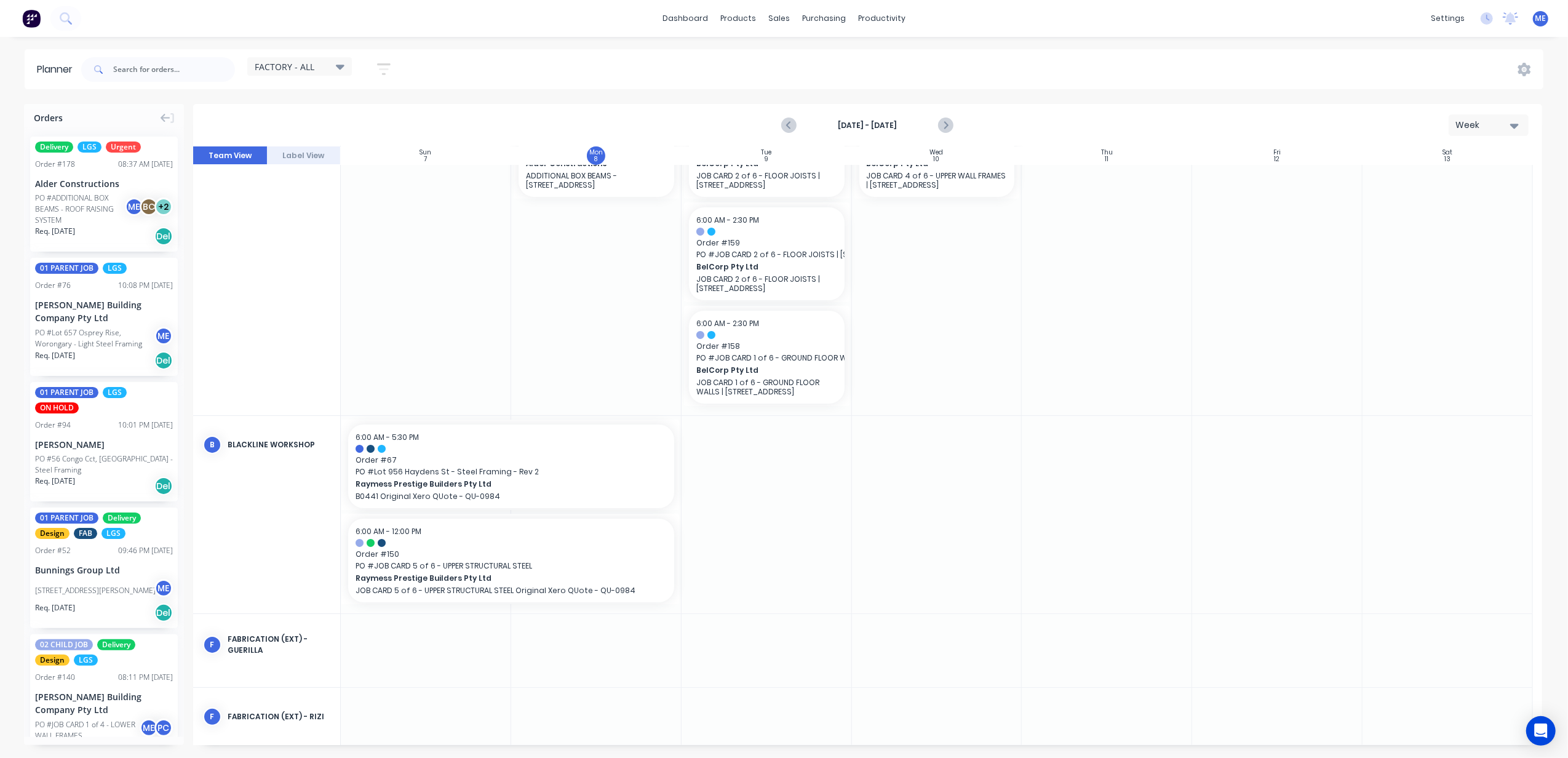
click at [310, 64] on span "FACTORY - ALL" at bounding box center [284, 66] width 60 height 13
click at [296, 180] on button "FACTORY - FABRICATION" at bounding box center [322, 180] width 131 height 14
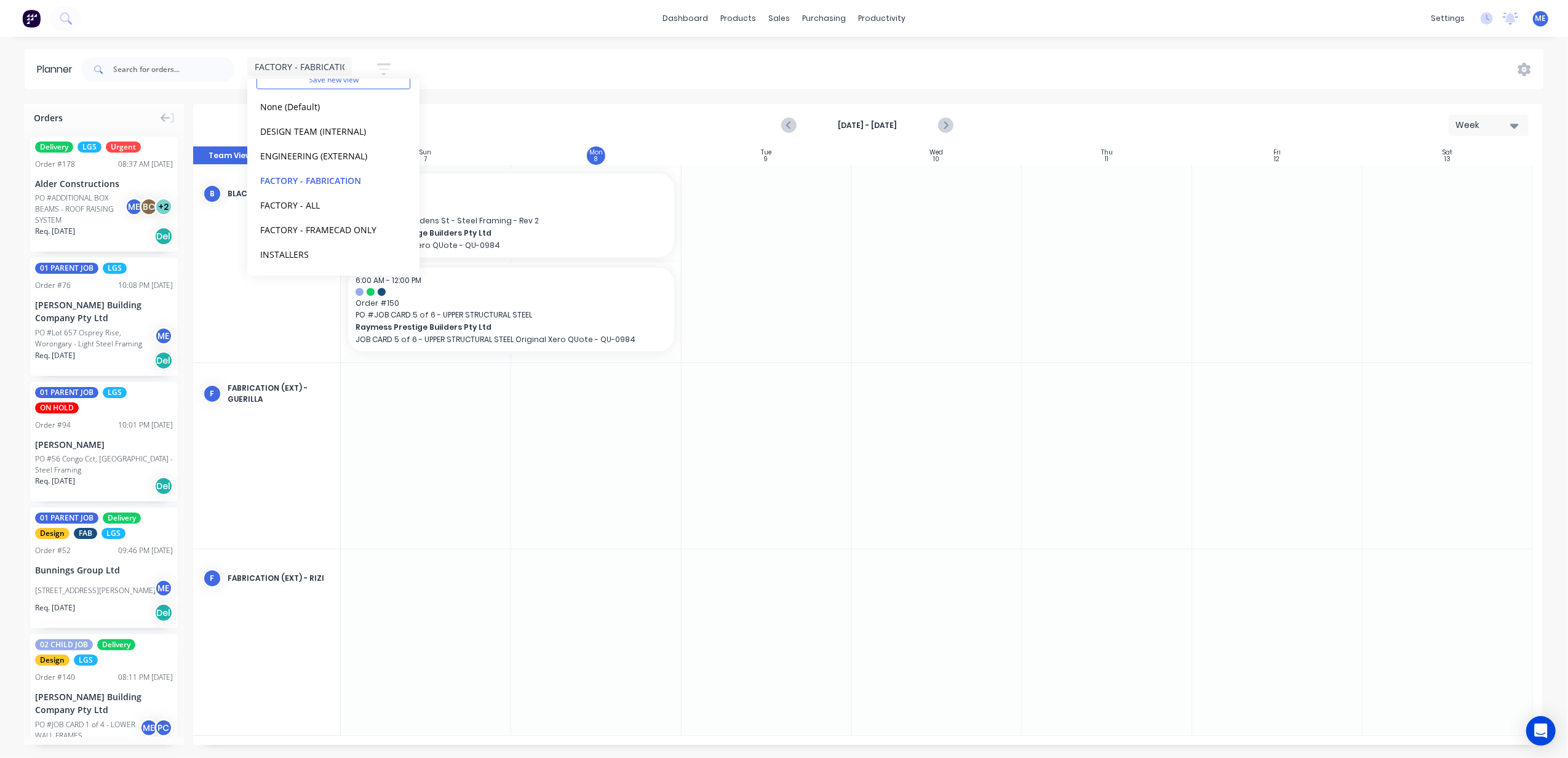
click at [525, 65] on div "FACTORY - FABRICATION Save new view None (Default) edit DESIGN TEAM (INTERNAL) …" at bounding box center [811, 70] width 1465 height 37
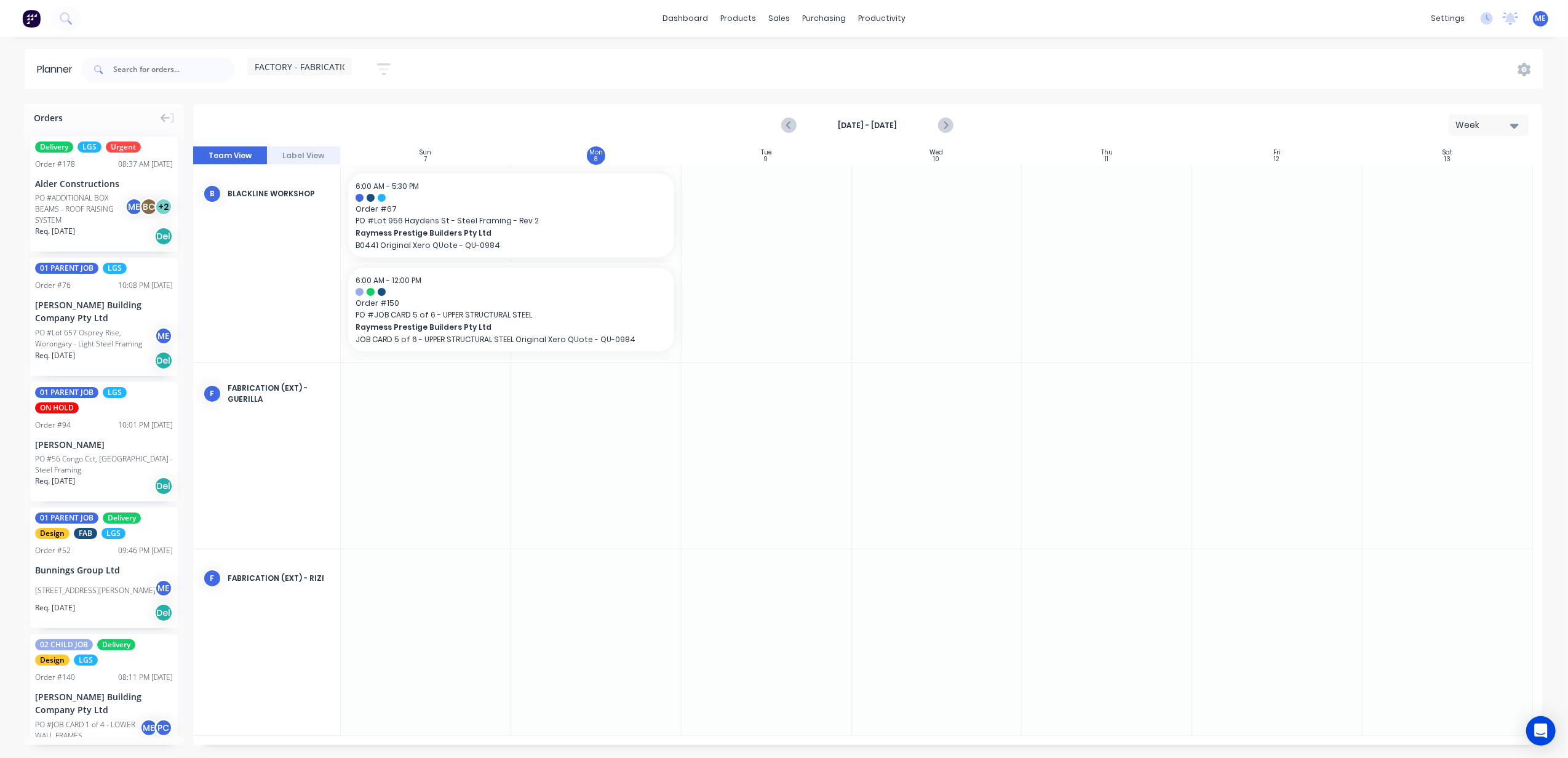
click at [323, 67] on span "FACTORY - FABRICATION" at bounding box center [305, 66] width 101 height 13
click at [313, 256] on button "FACTORY - ALL" at bounding box center [322, 256] width 131 height 14
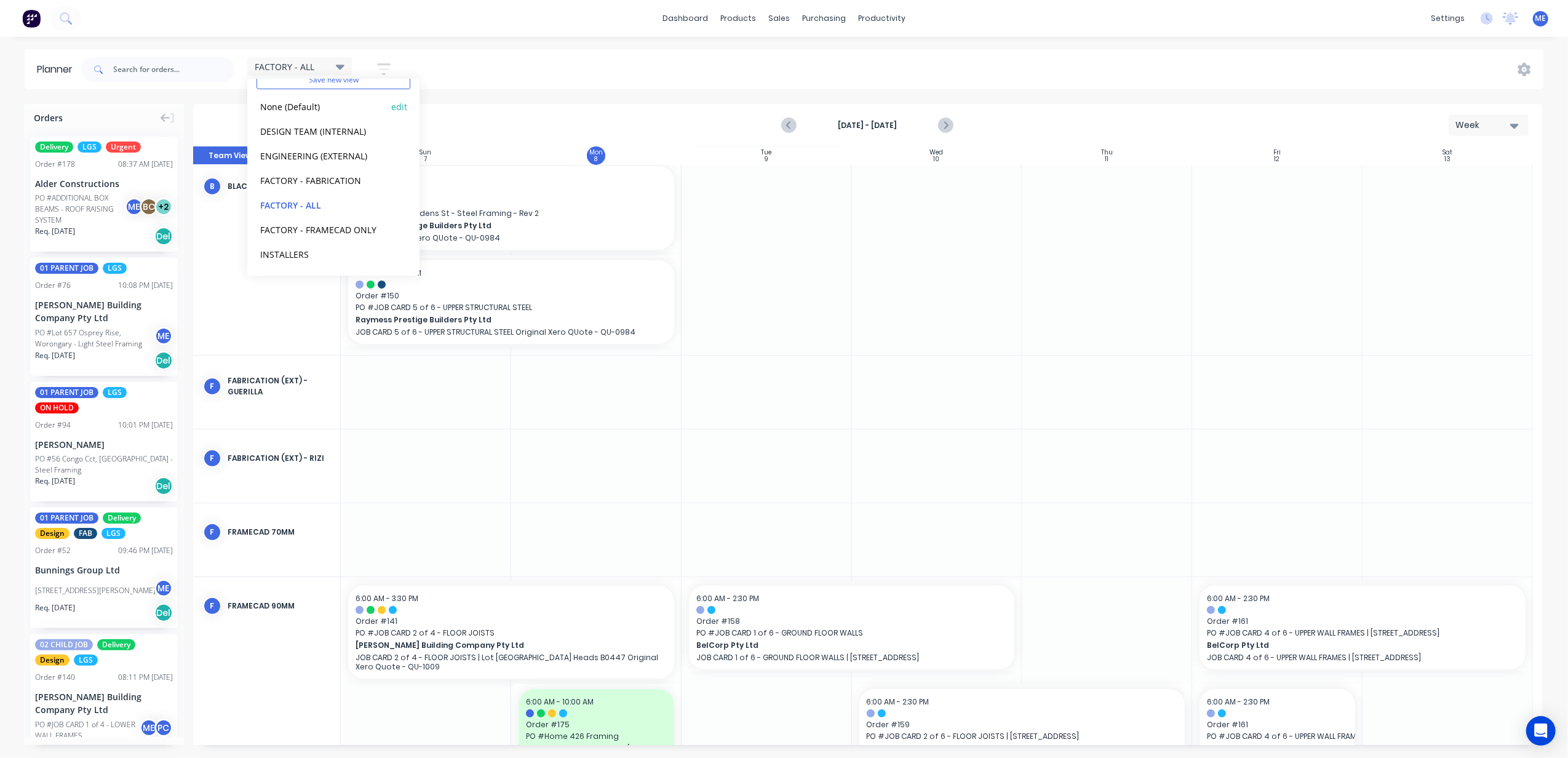
click at [305, 106] on button "None (Default)" at bounding box center [322, 106] width 131 height 14
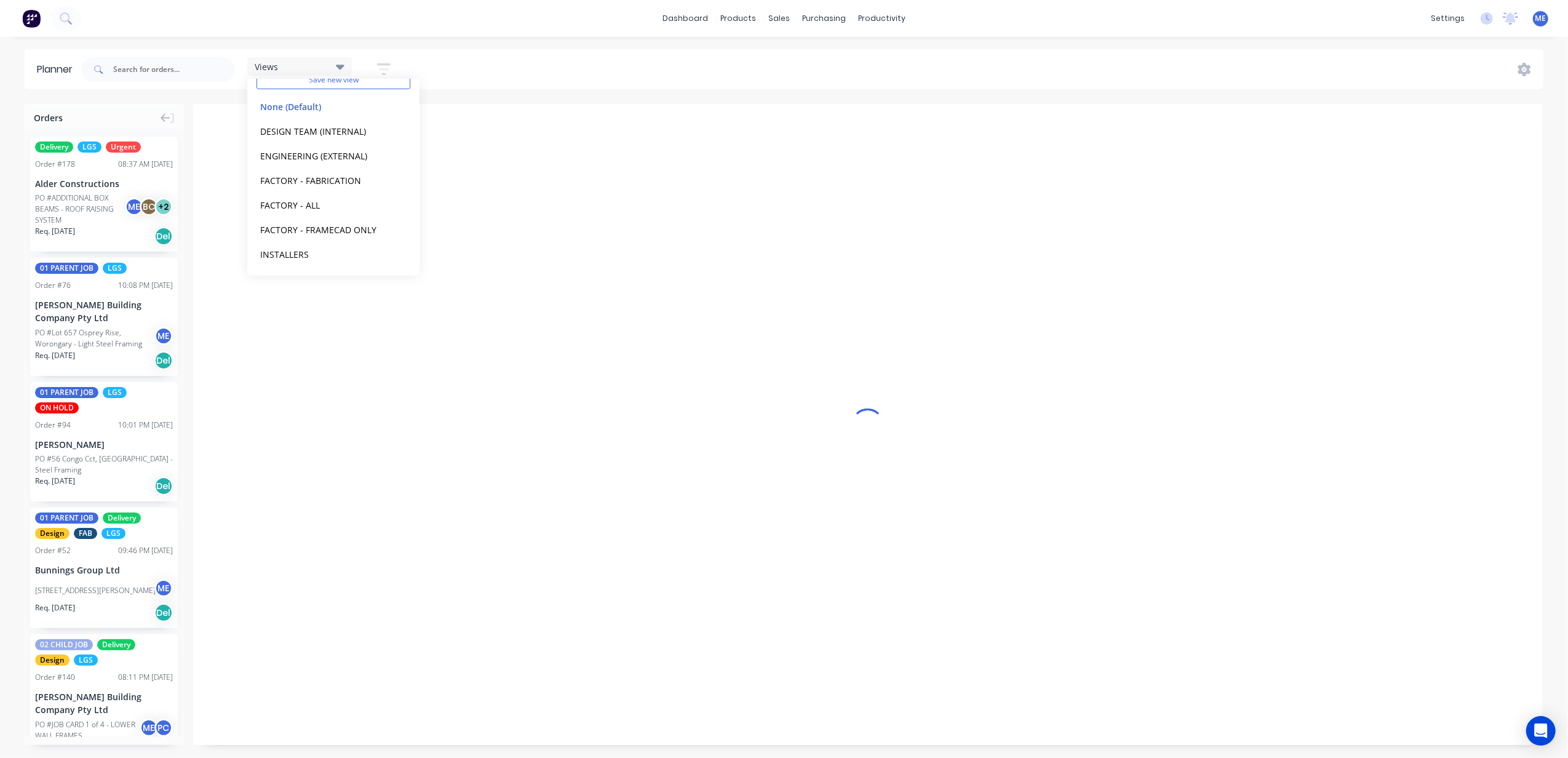
scroll to position [0, 476]
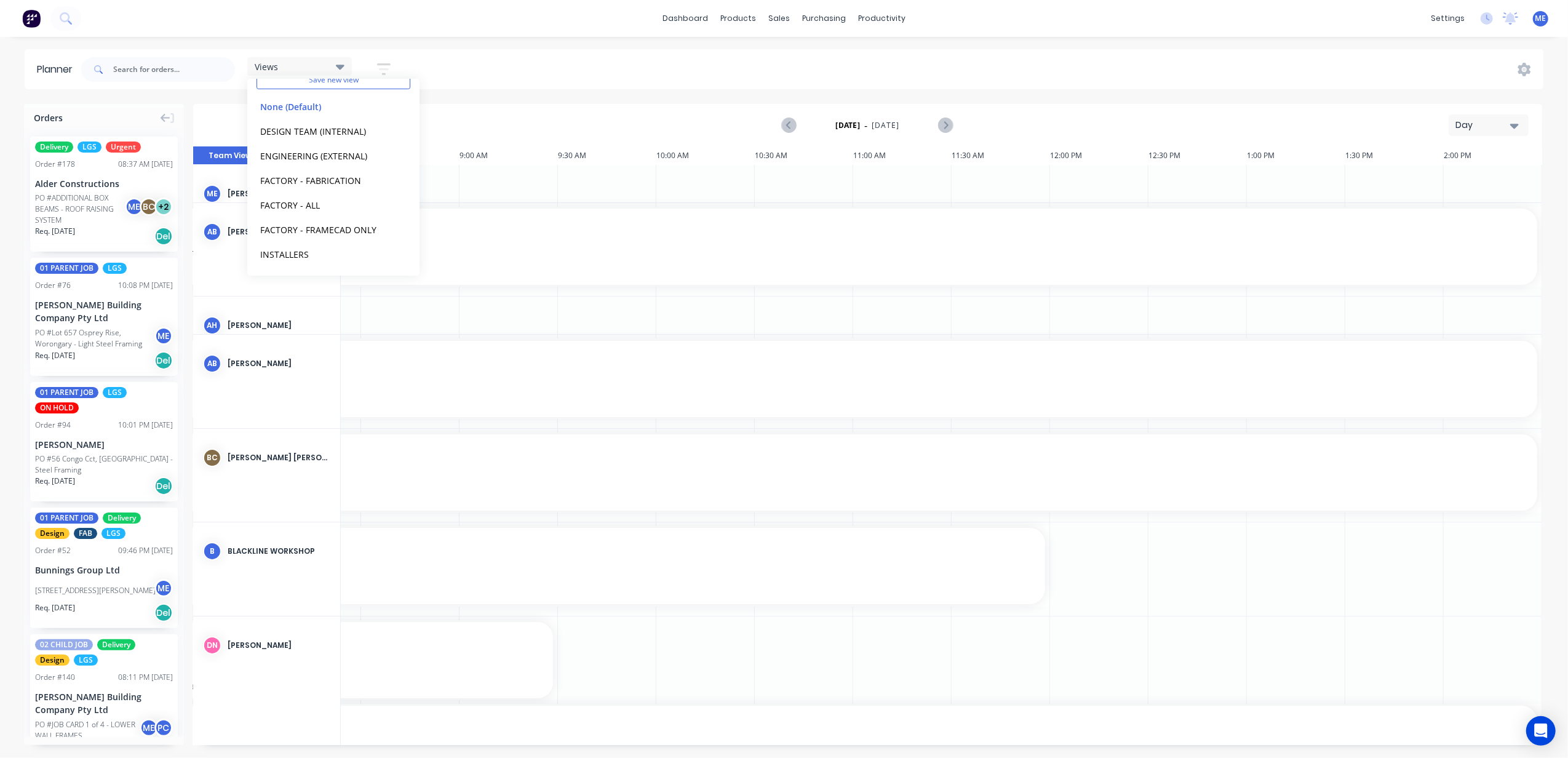
click at [1497, 126] on div "Day" at bounding box center [1483, 124] width 56 height 13
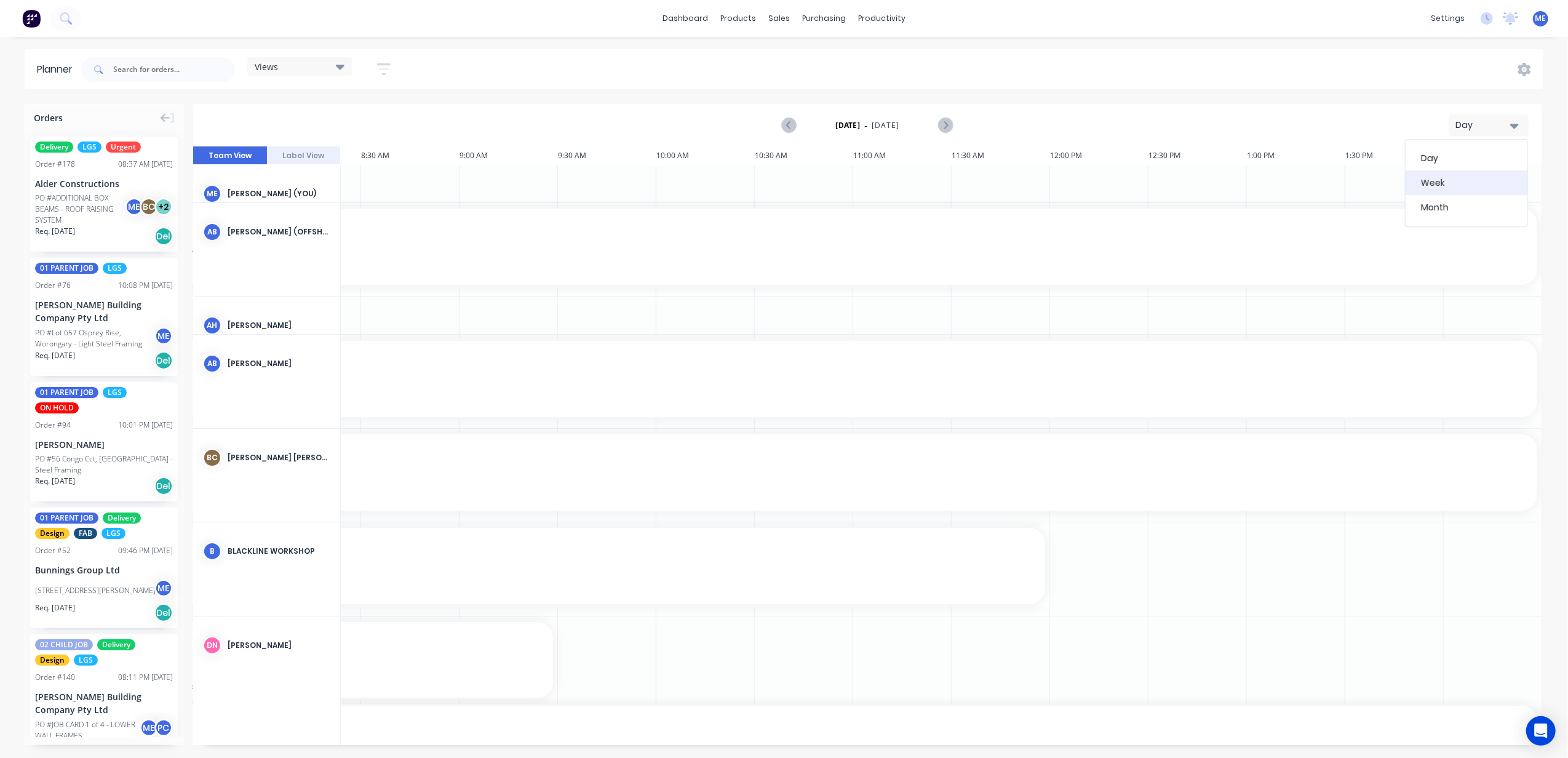
click at [1494, 172] on div "Week" at bounding box center [1466, 182] width 122 height 24
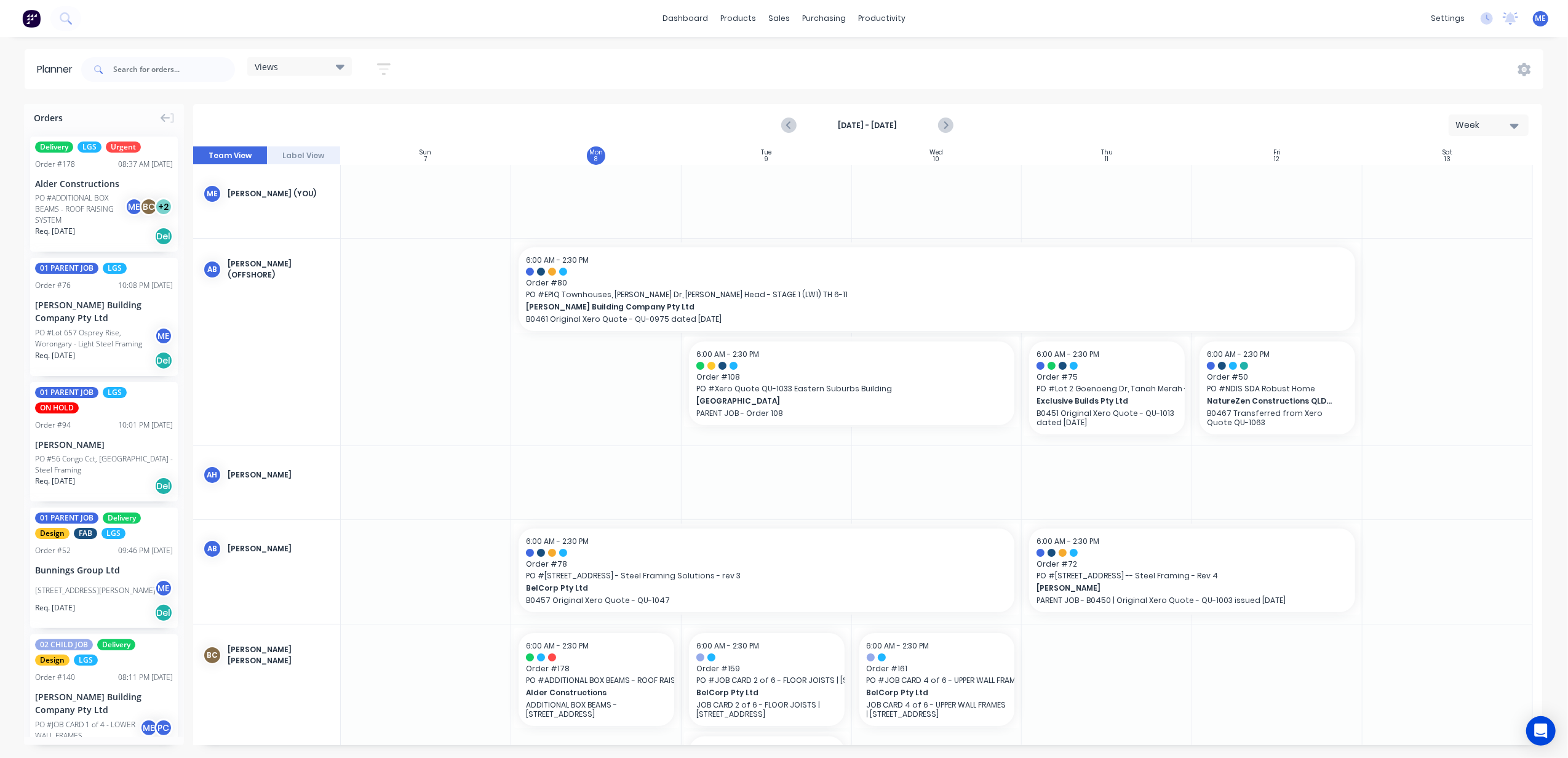
click at [652, 55] on div "Views Save new view None (Default) edit DESIGN TEAM (INTERNAL) edit ENGINEERING…" at bounding box center [811, 70] width 1465 height 37
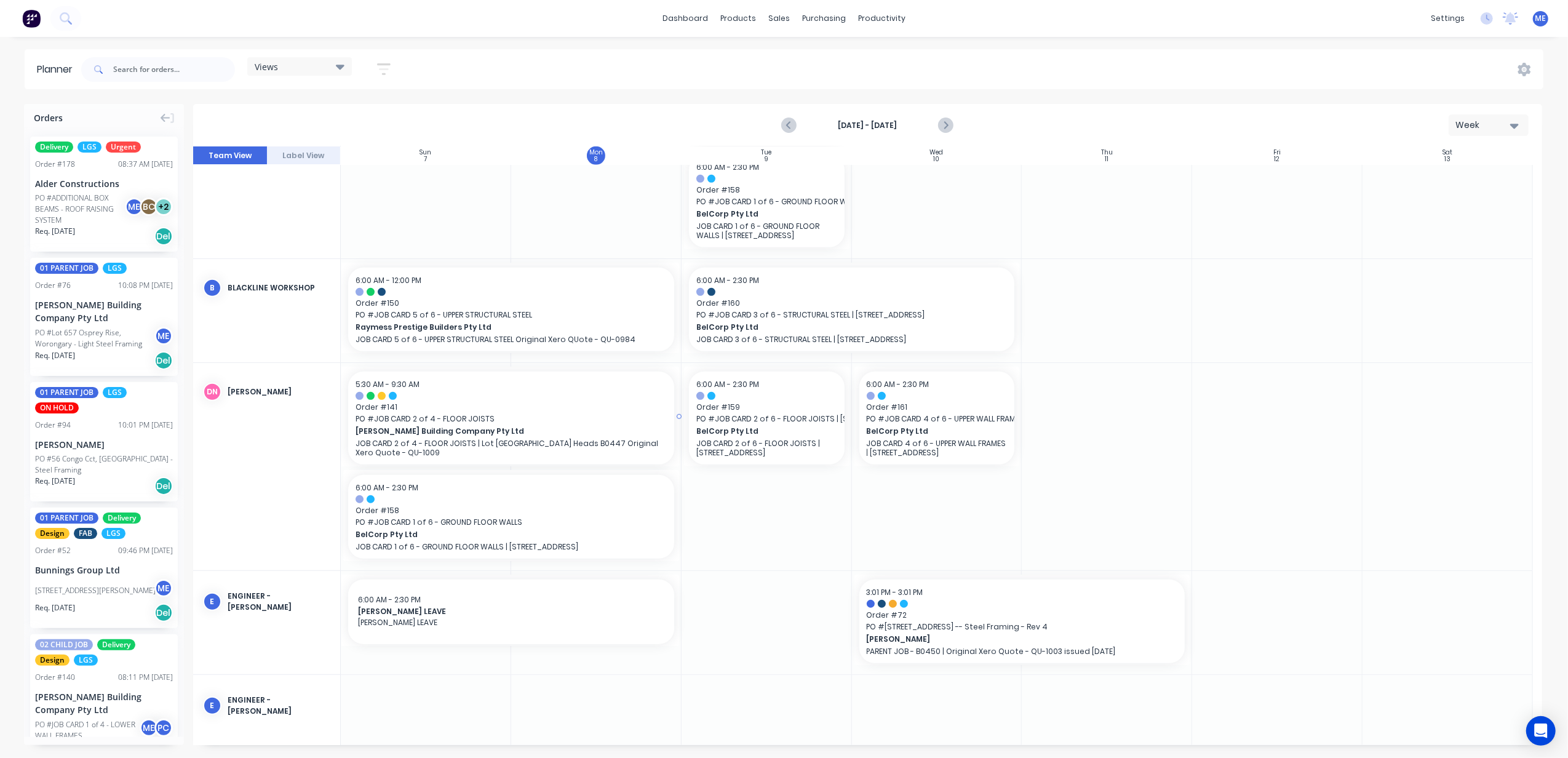
scroll to position [574, 0]
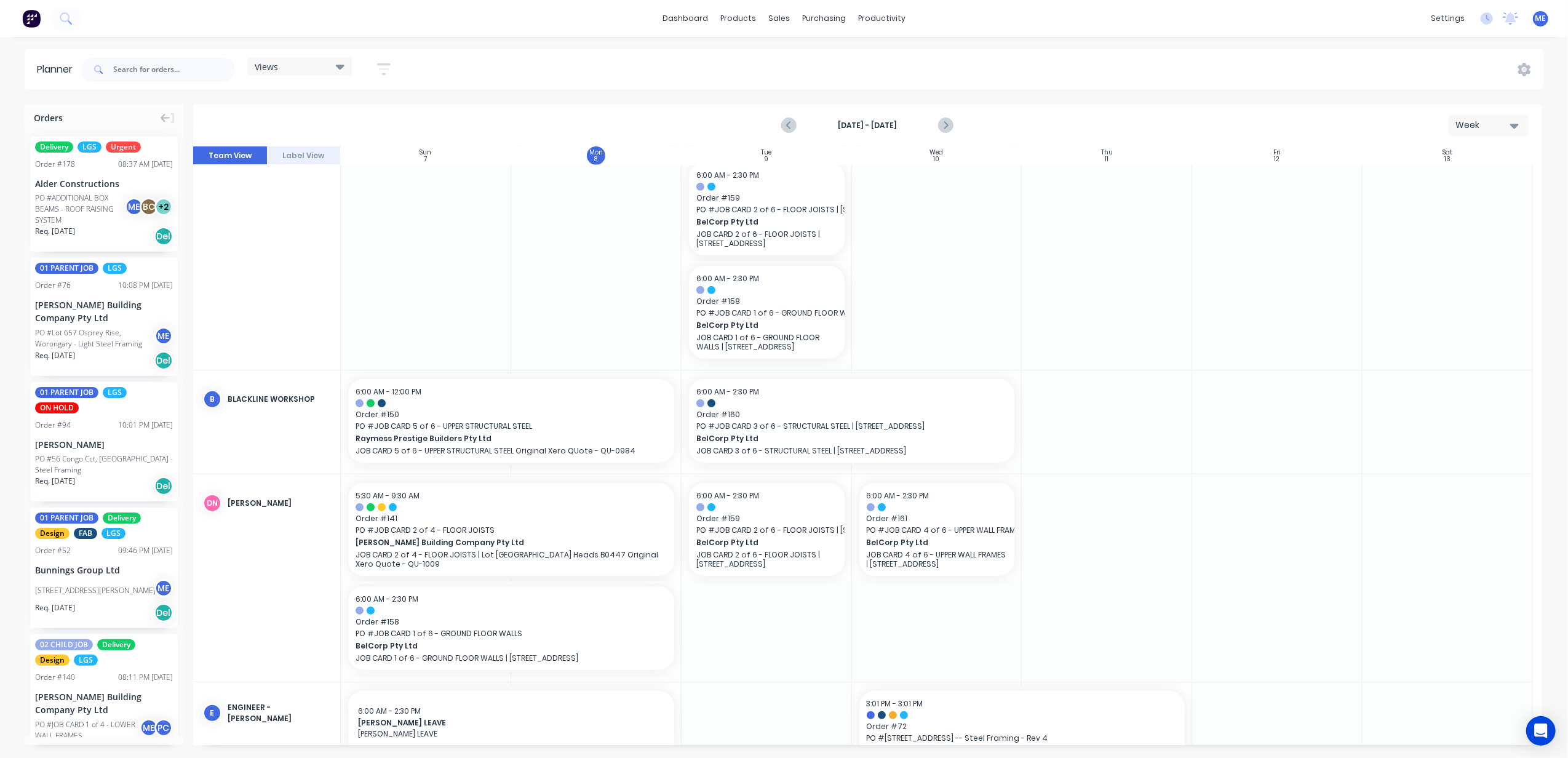
click at [296, 64] on div "Views" at bounding box center [299, 66] width 90 height 11
click at [567, 84] on div "Views Save new view None (Default) edit DESIGN TEAM (INTERNAL) edit ENGINEERING…" at bounding box center [811, 70] width 1465 height 37
drag, startPoint x: 886, startPoint y: 491, endPoint x: 898, endPoint y: 491, distance: 12.0
click at [887, 491] on div "Delete timeslot" at bounding box center [887, 497] width 132 height 25
click at [146, 69] on input "text" at bounding box center [174, 69] width 122 height 24
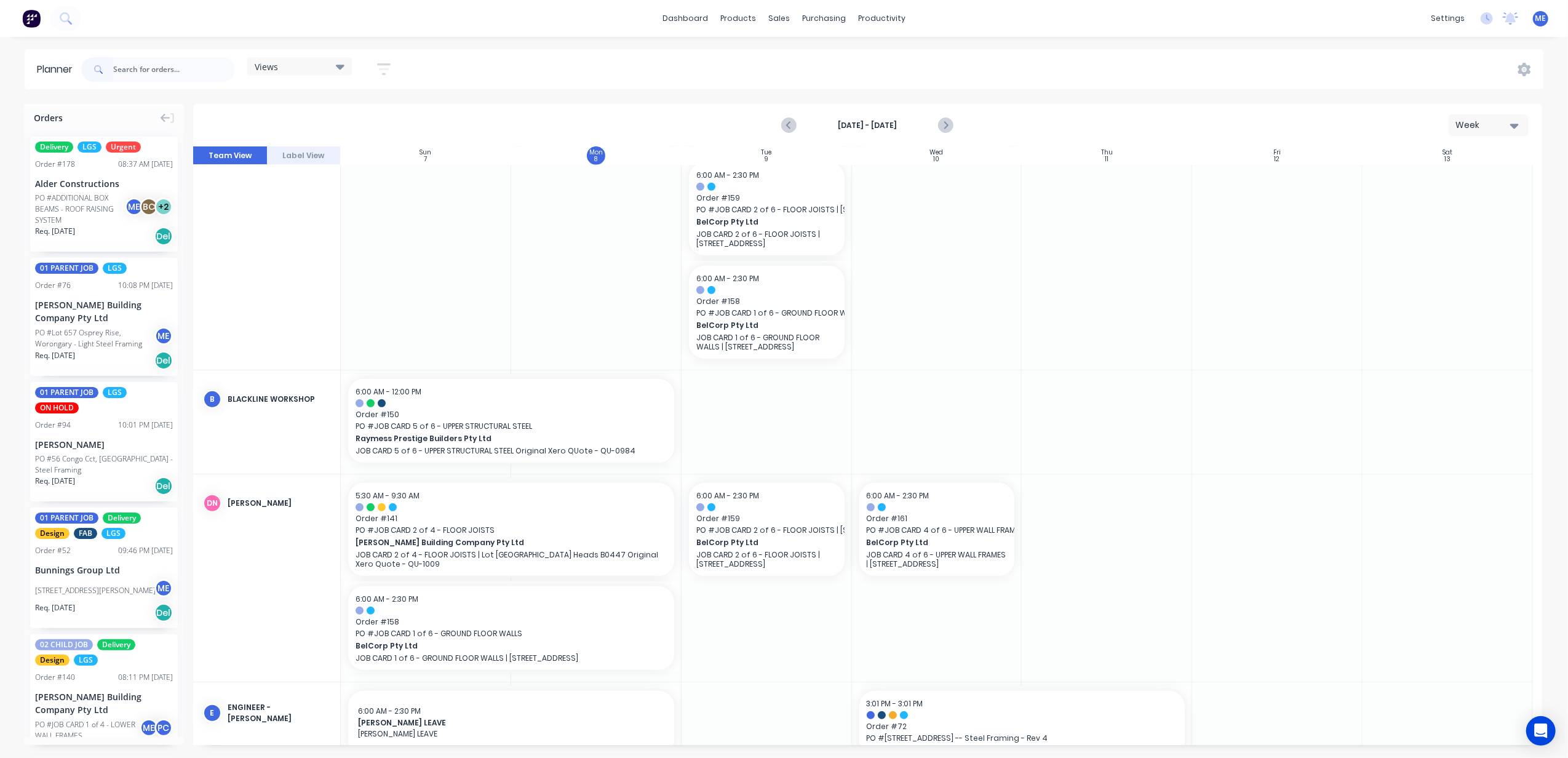
click at [279, 66] on div "Views" at bounding box center [299, 66] width 90 height 11
click at [297, 222] on div "FACTORY - FABRICATION edit" at bounding box center [333, 231] width 154 height 24
click at [317, 227] on button "FACTORY - FABRICATION" at bounding box center [322, 231] width 131 height 14
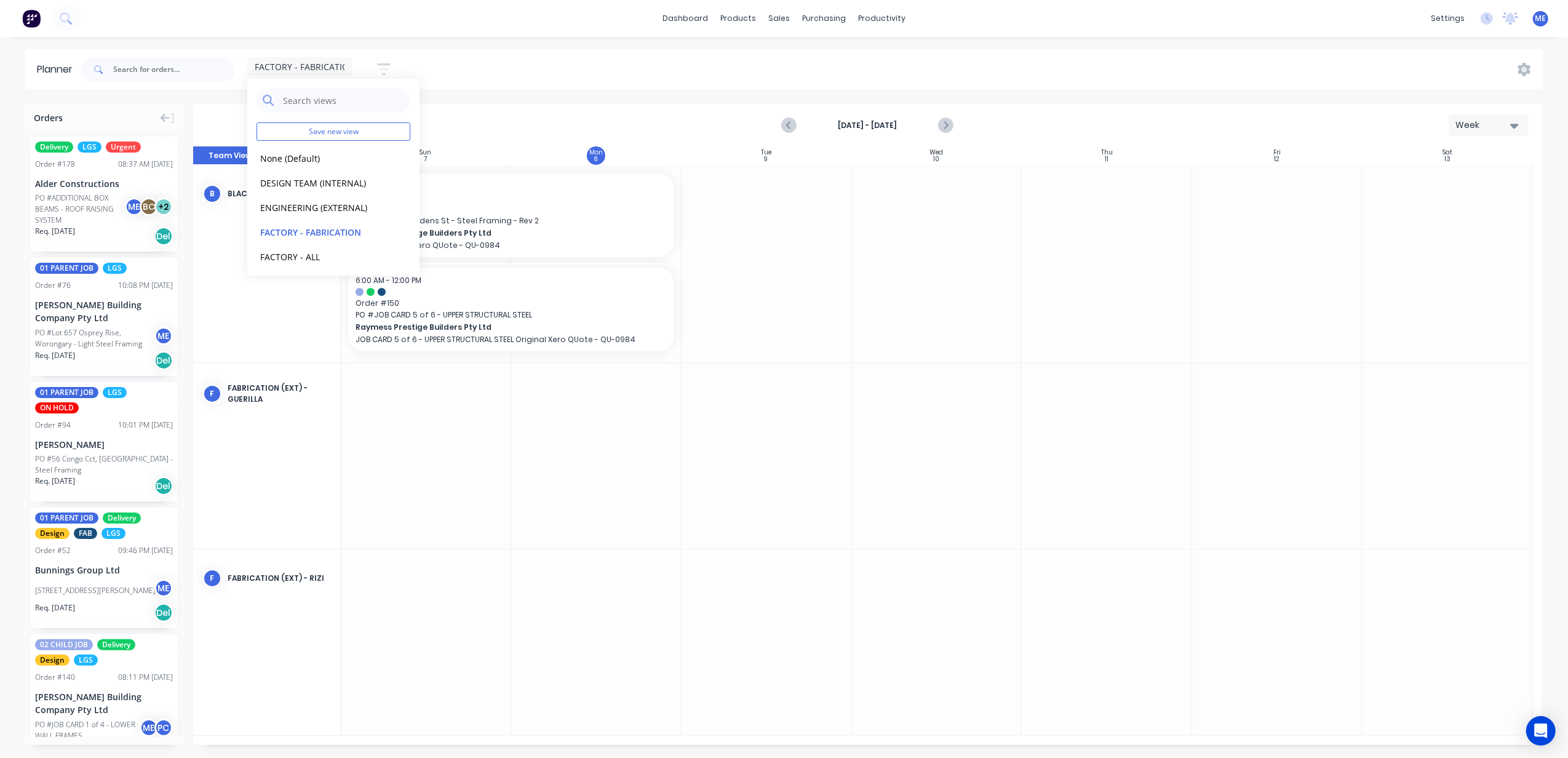
click at [631, 70] on div "FACTORY - FABRICATION Save new view None (Default) edit DESIGN TEAM (INTERNAL) …" at bounding box center [811, 70] width 1465 height 37
click at [139, 66] on input "text" at bounding box center [174, 69] width 122 height 24
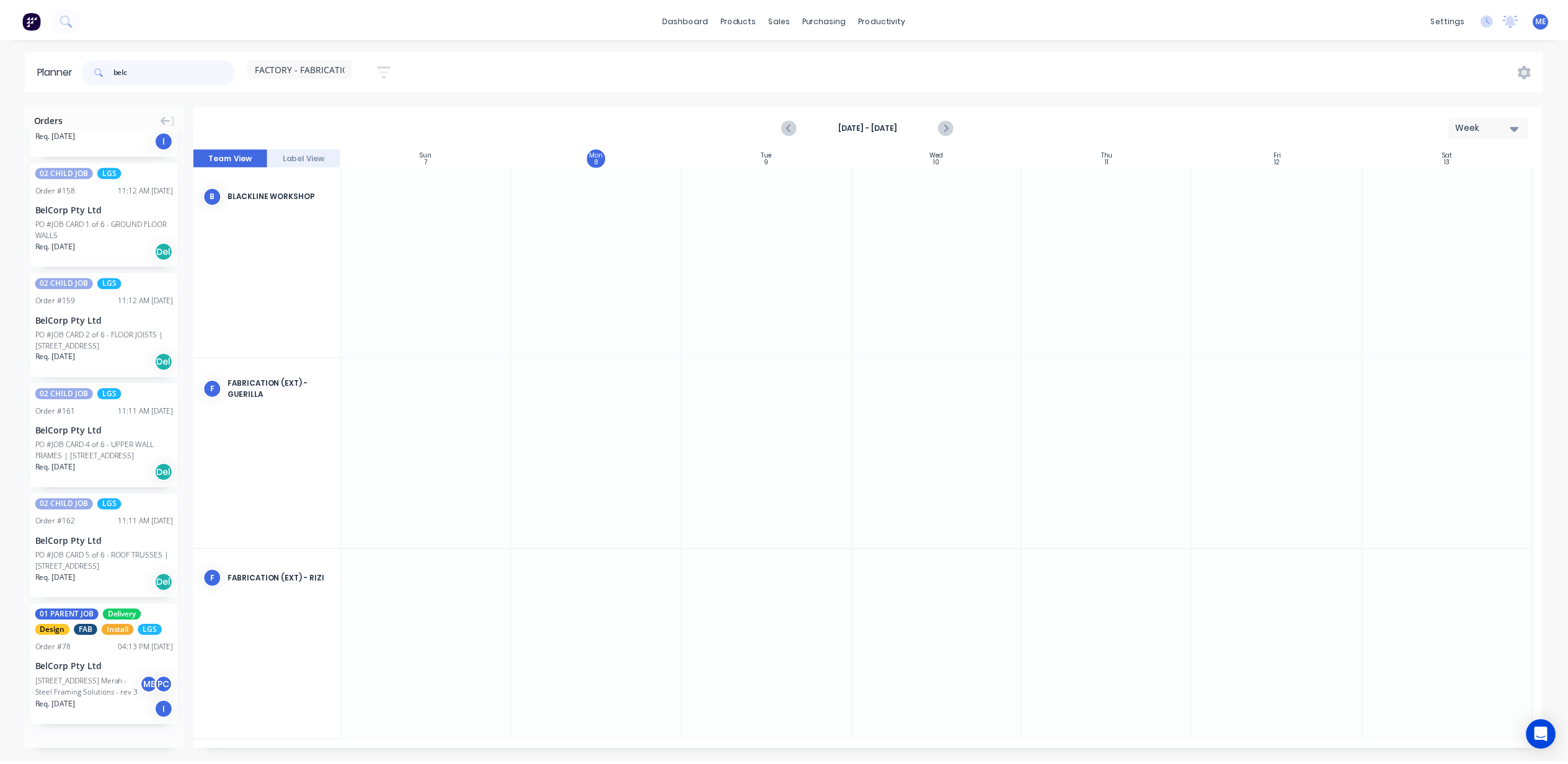
scroll to position [108, 0]
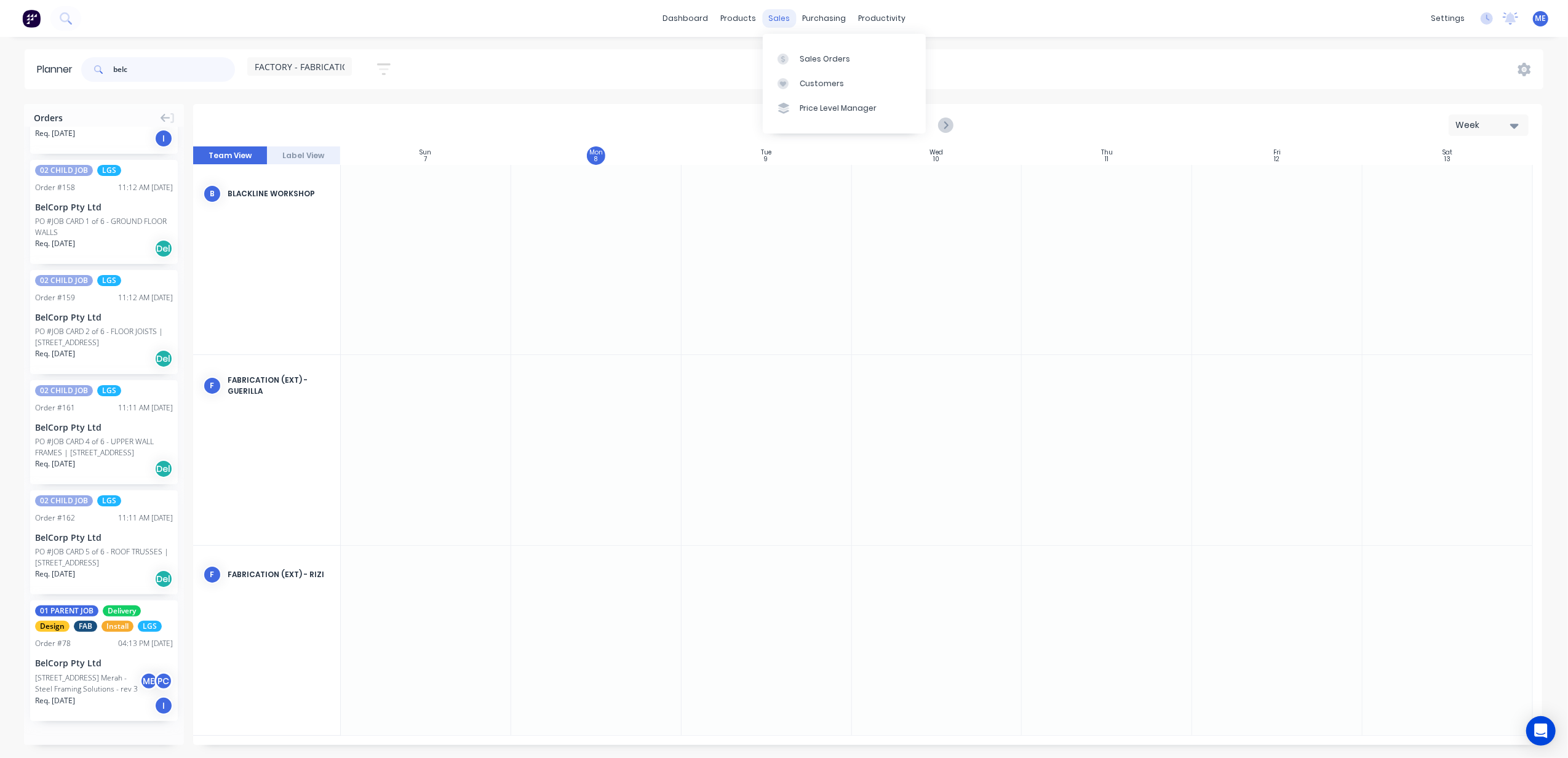
type input "belc"
click at [780, 21] on div "sales" at bounding box center [779, 18] width 34 height 18
click at [810, 56] on div "Sales Orders" at bounding box center [825, 59] width 50 height 11
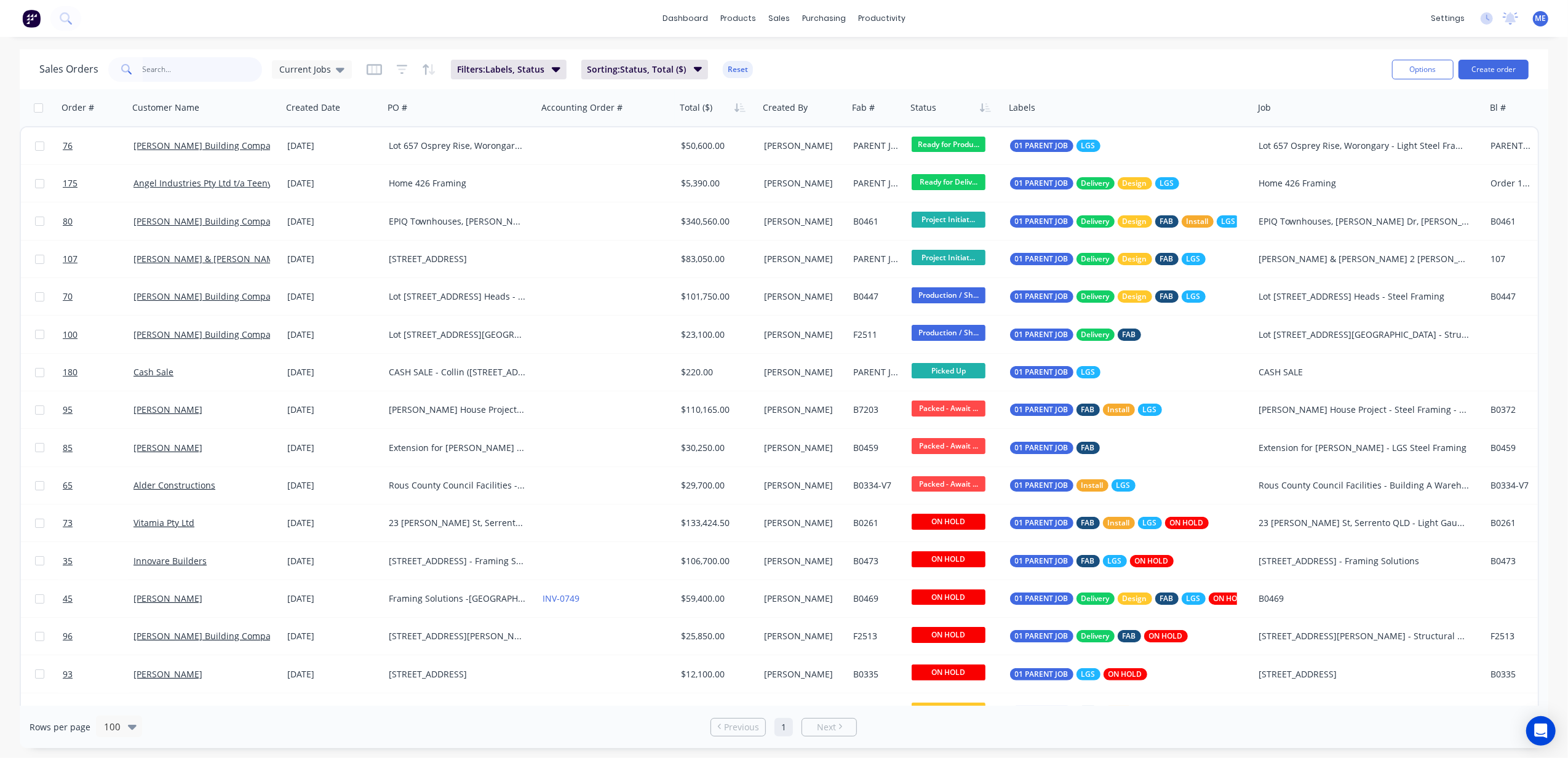
click at [203, 63] on input "text" at bounding box center [202, 69] width 120 height 24
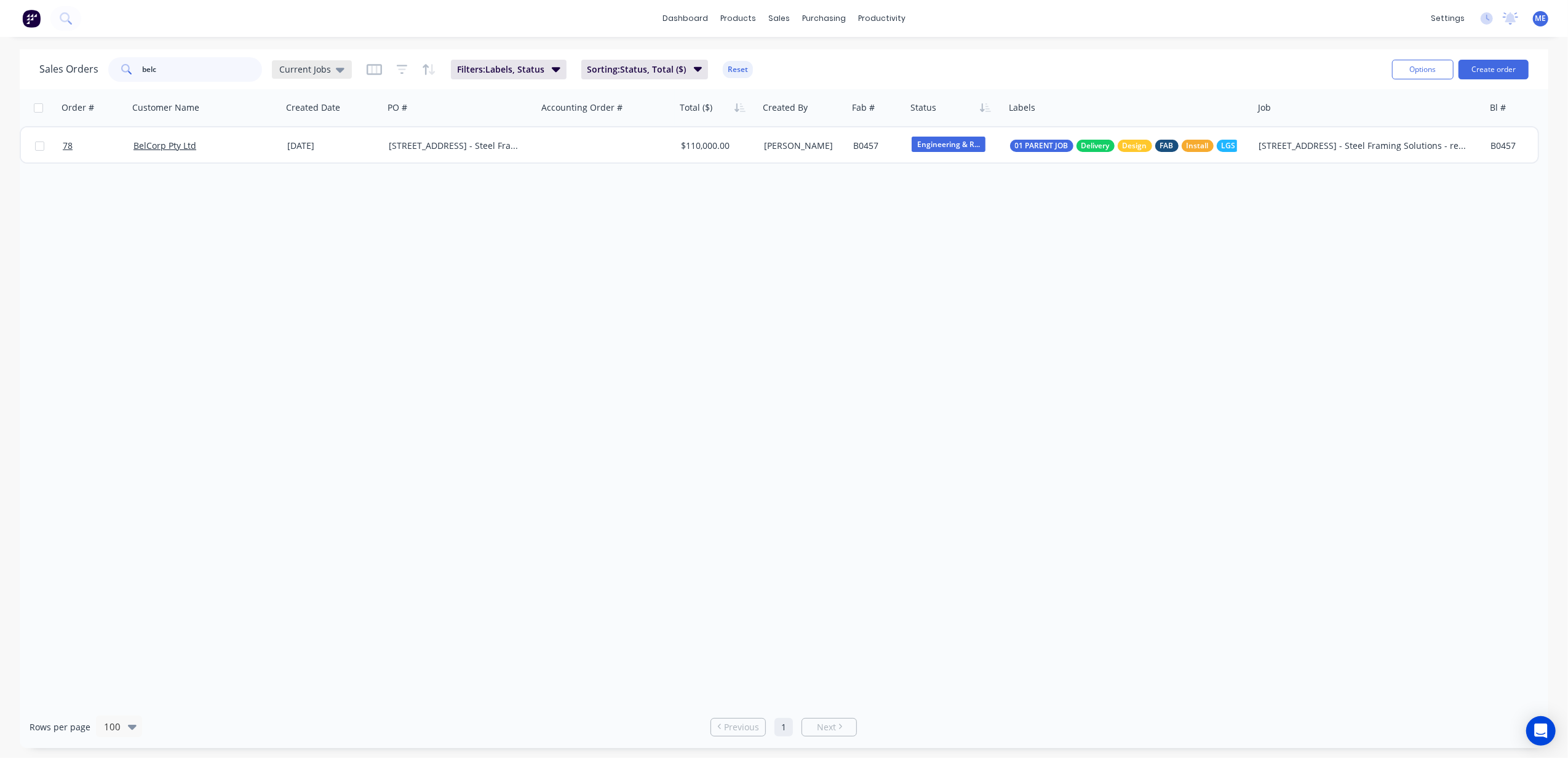
type input "belc"
click at [336, 66] on icon at bounding box center [340, 70] width 8 height 13
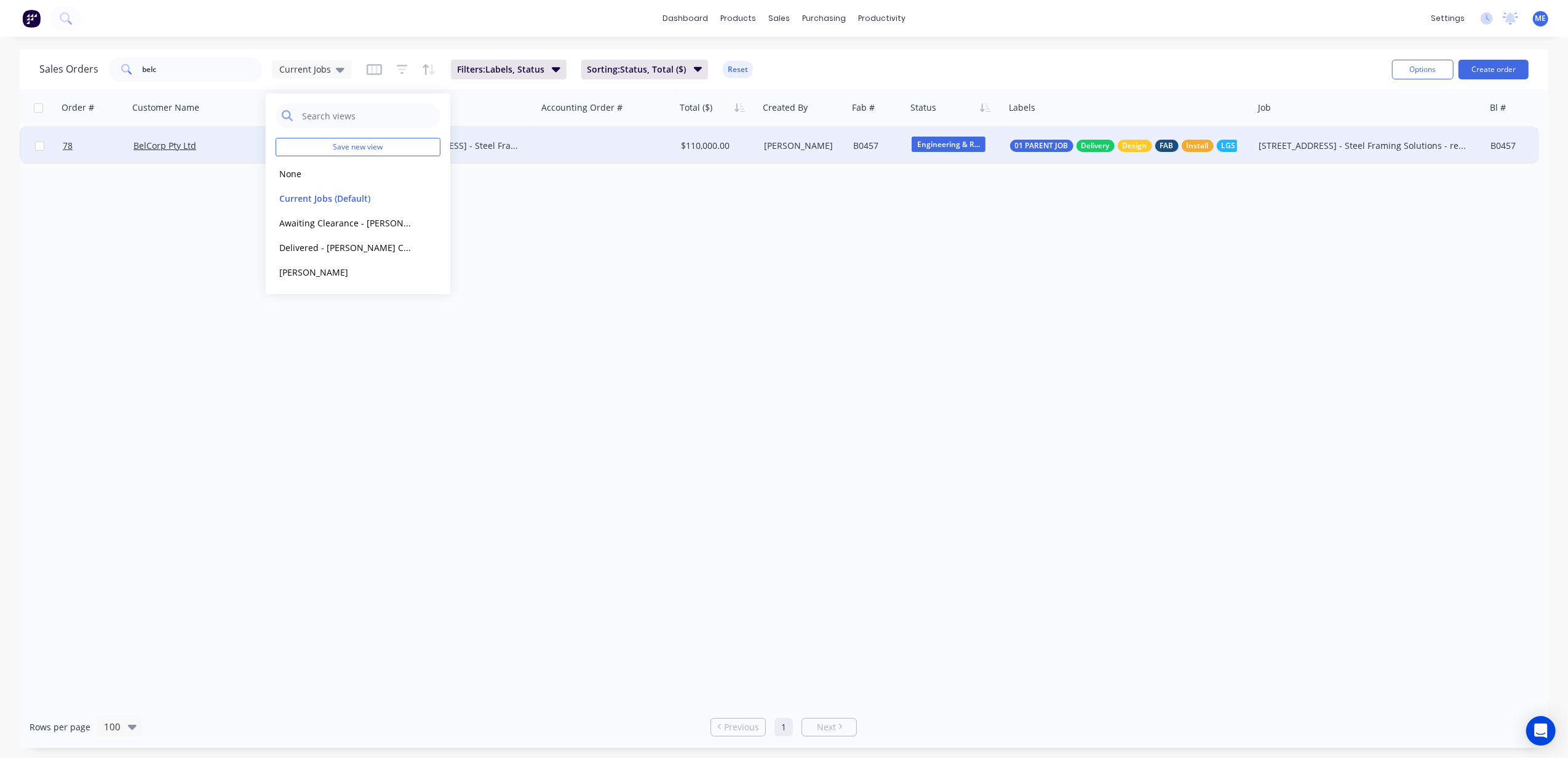
click at [181, 139] on div "BelCorp Pty Ltd" at bounding box center [205, 146] width 154 height 37
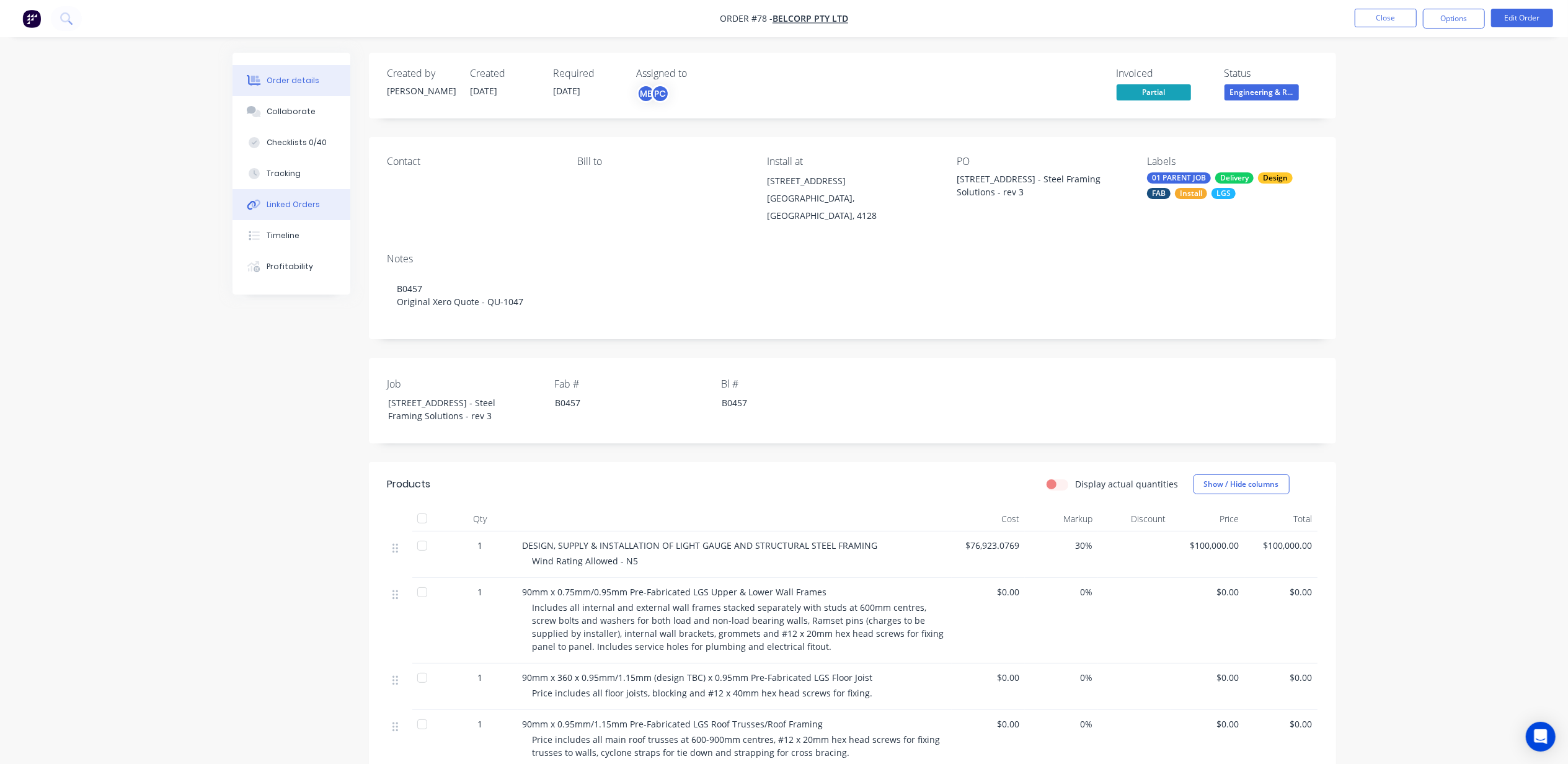
click at [293, 204] on div "Linked Orders" at bounding box center [293, 204] width 53 height 11
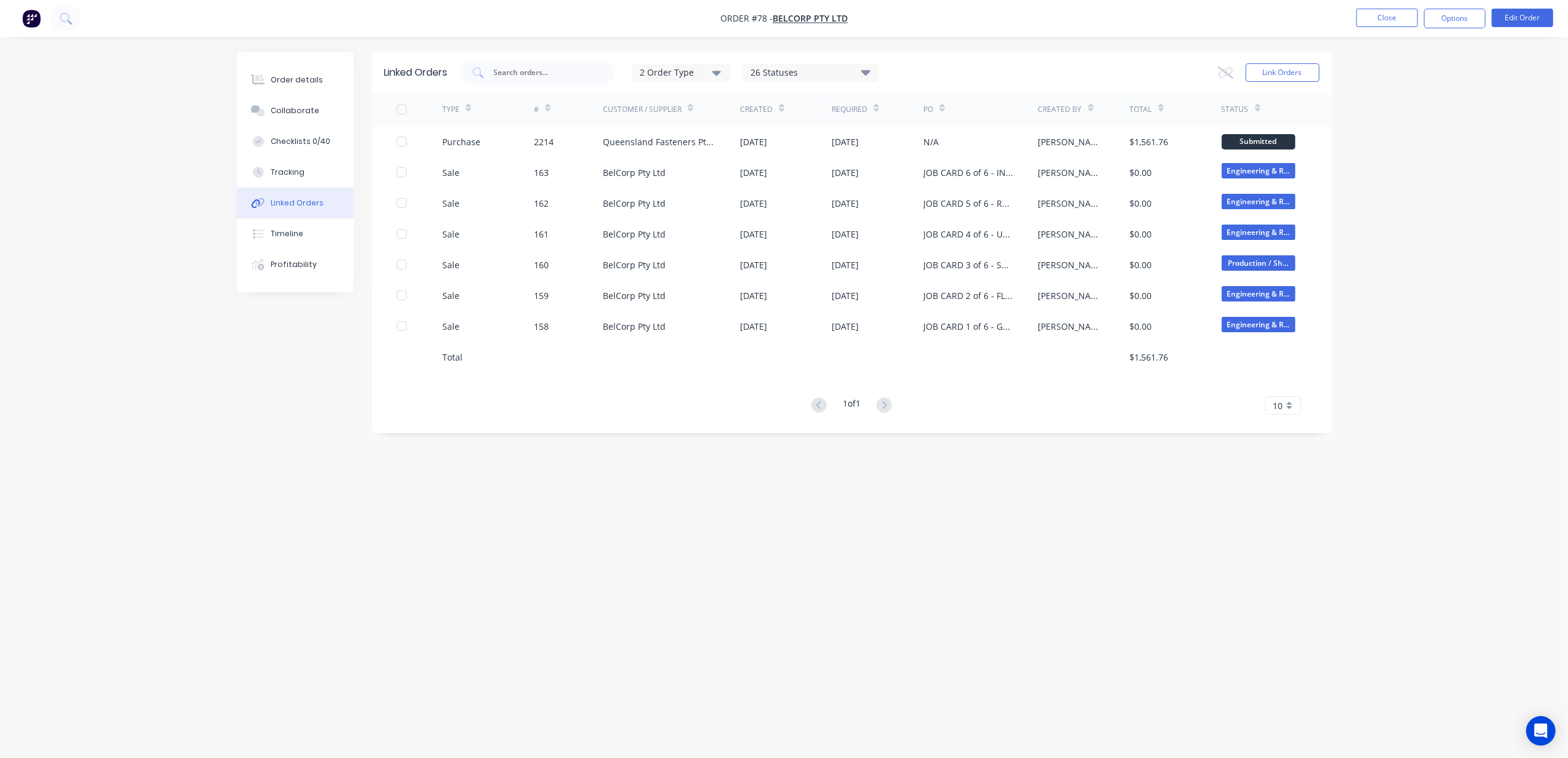
click at [637, 597] on div "Linked Orders 2 Order Type 26 Statuses Sales Order Status All Archived Draft Qu…" at bounding box center [784, 355] width 1094 height 607
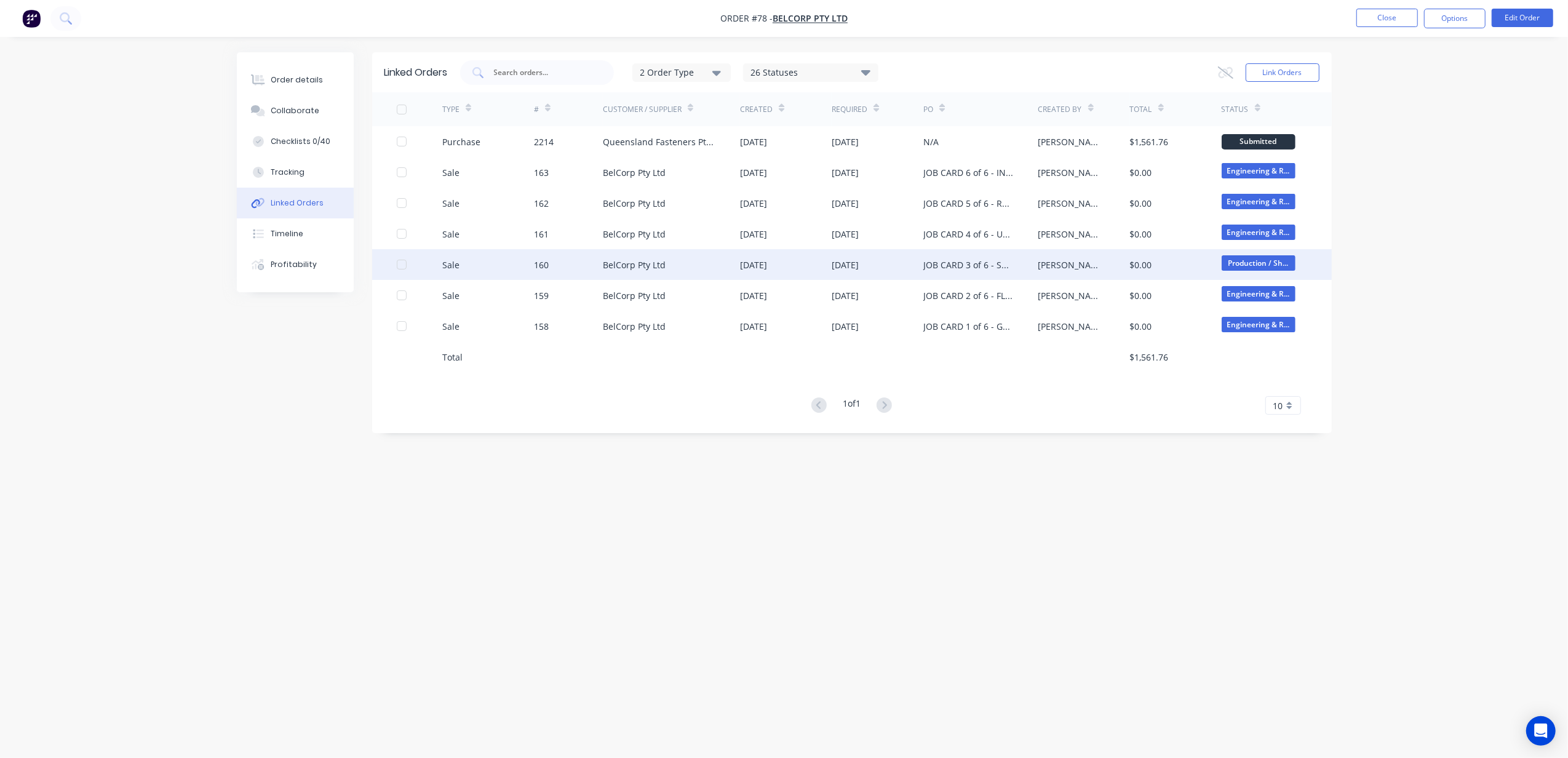
click at [973, 266] on div "JOB CARD 3 of 6 - STRUCTURAL STEEL | [STREET_ADDRESS]" at bounding box center [968, 265] width 90 height 13
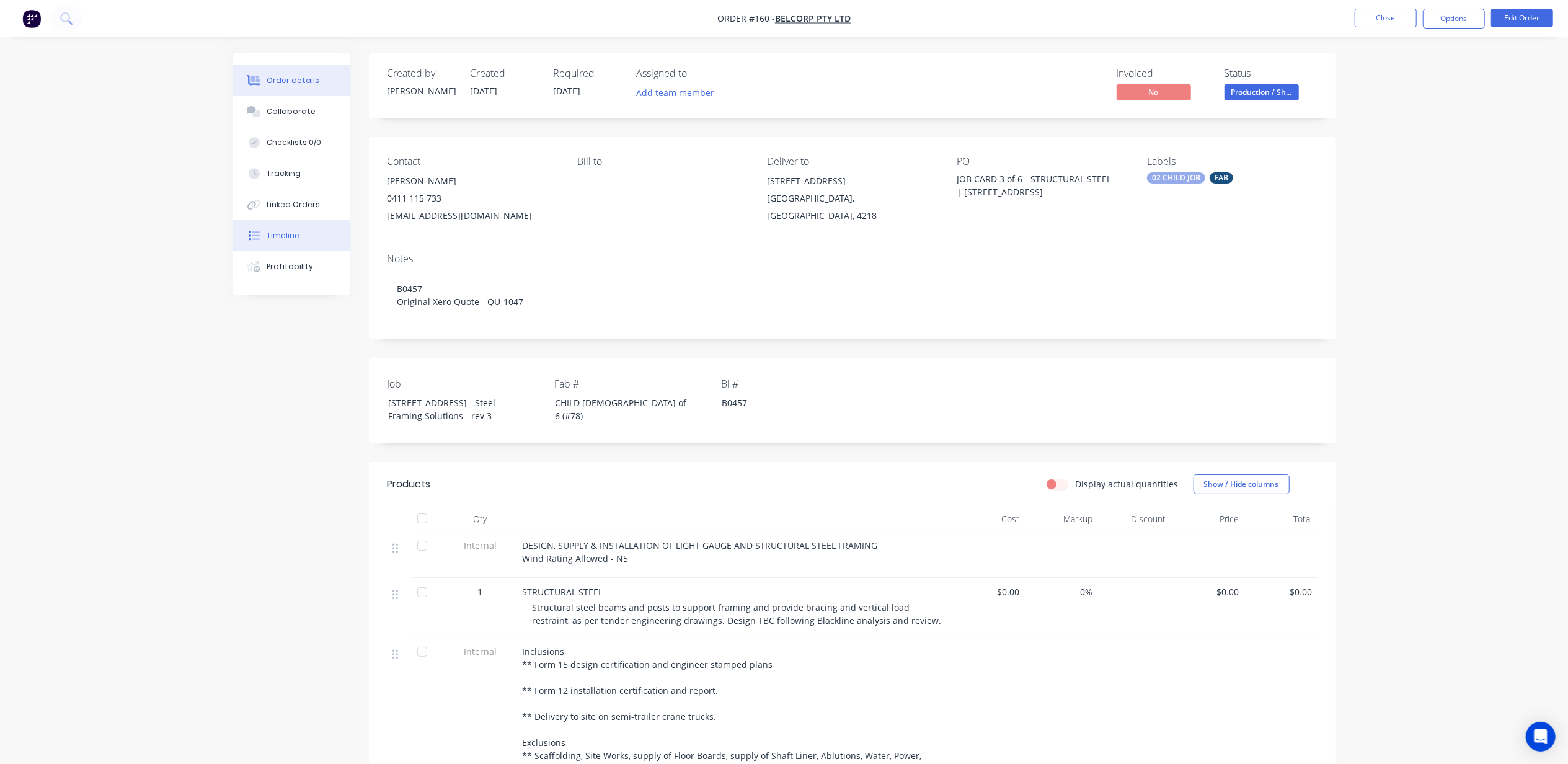
click at [300, 224] on button "Timeline" at bounding box center [291, 235] width 118 height 31
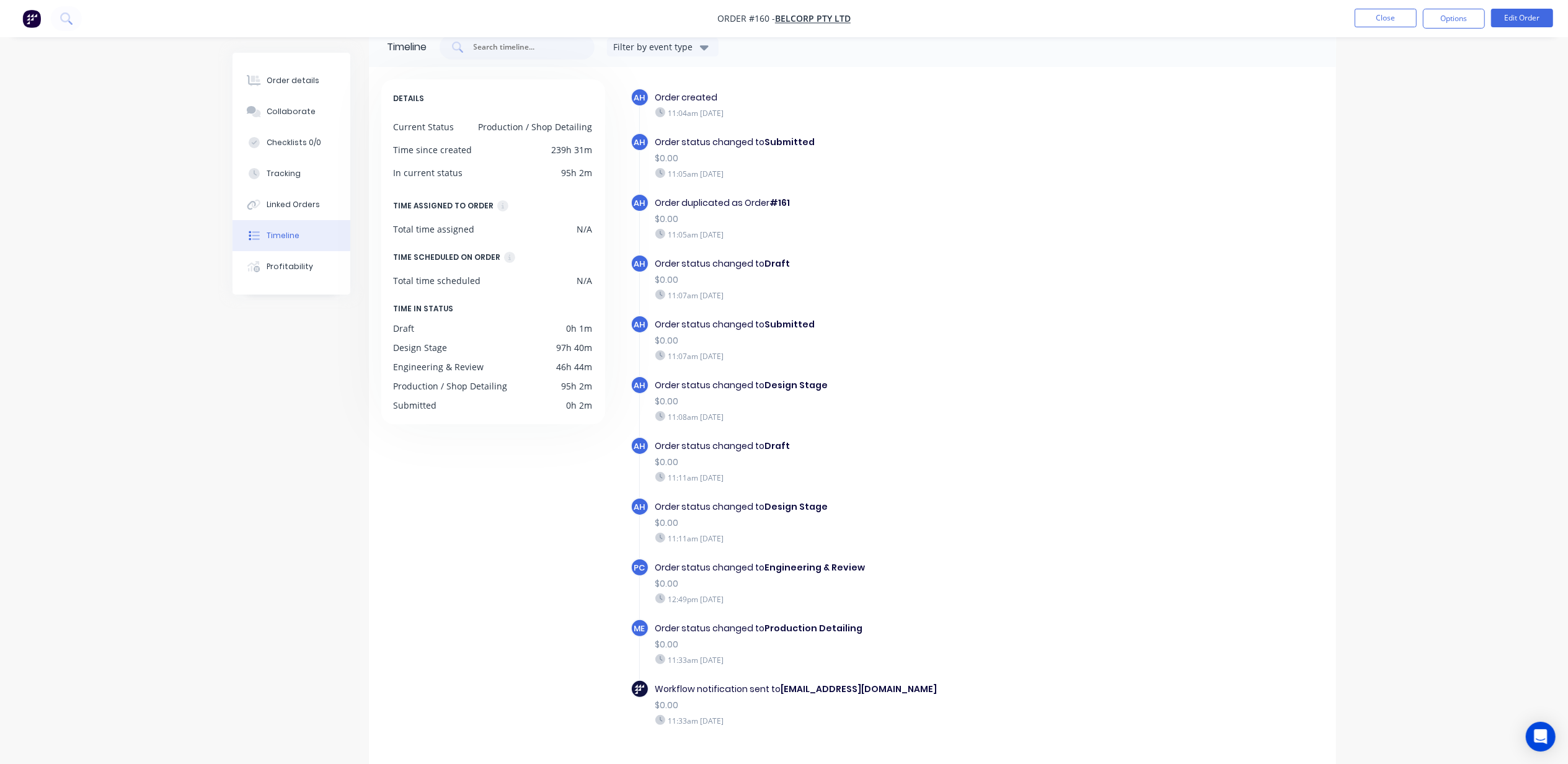
scroll to position [58, 0]
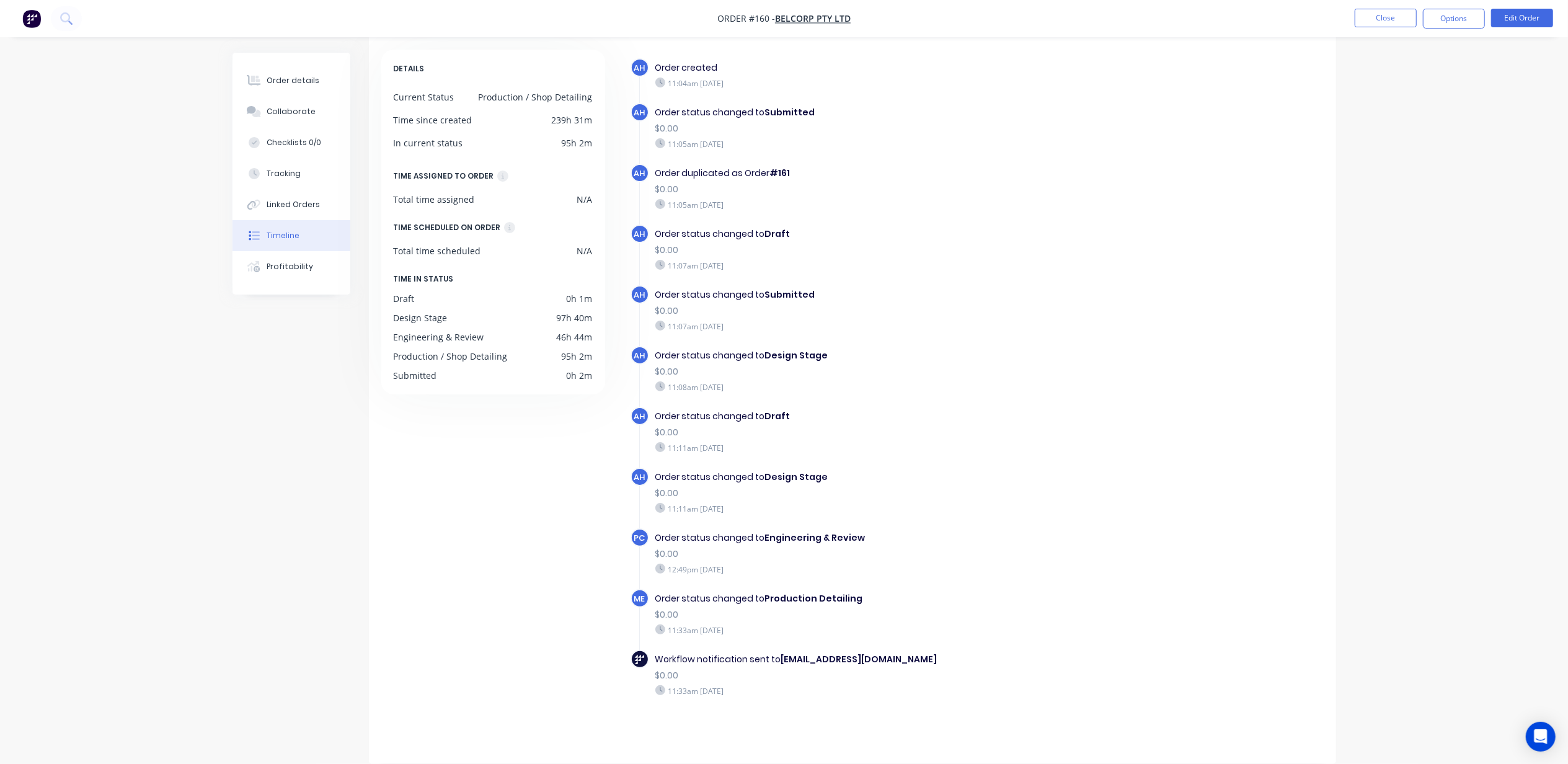
click at [266, 470] on div "Timeline Filter by event type DETAILS Current Status Production / Shop Detailin…" at bounding box center [784, 380] width 1103 height 767
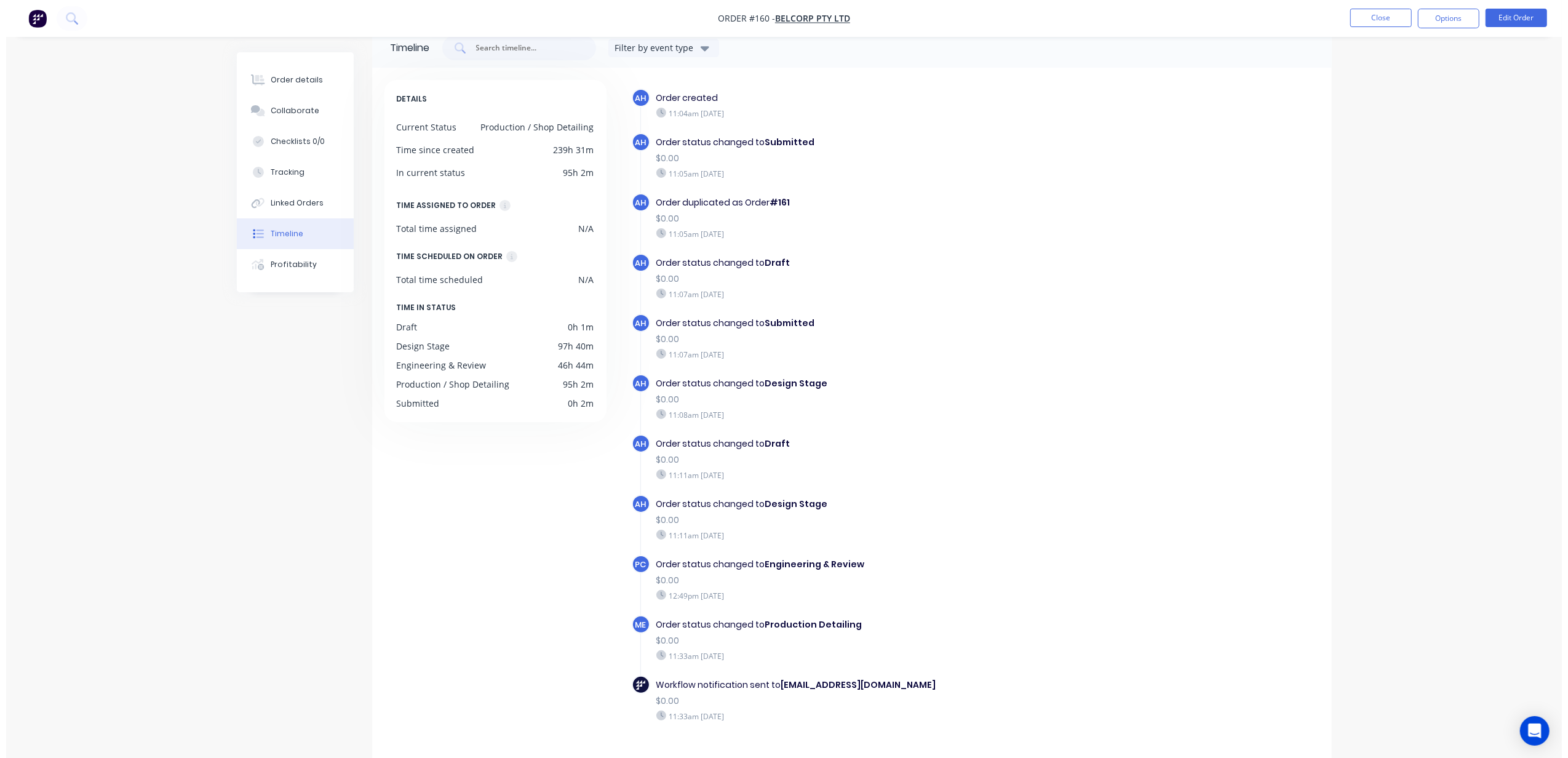
scroll to position [0, 0]
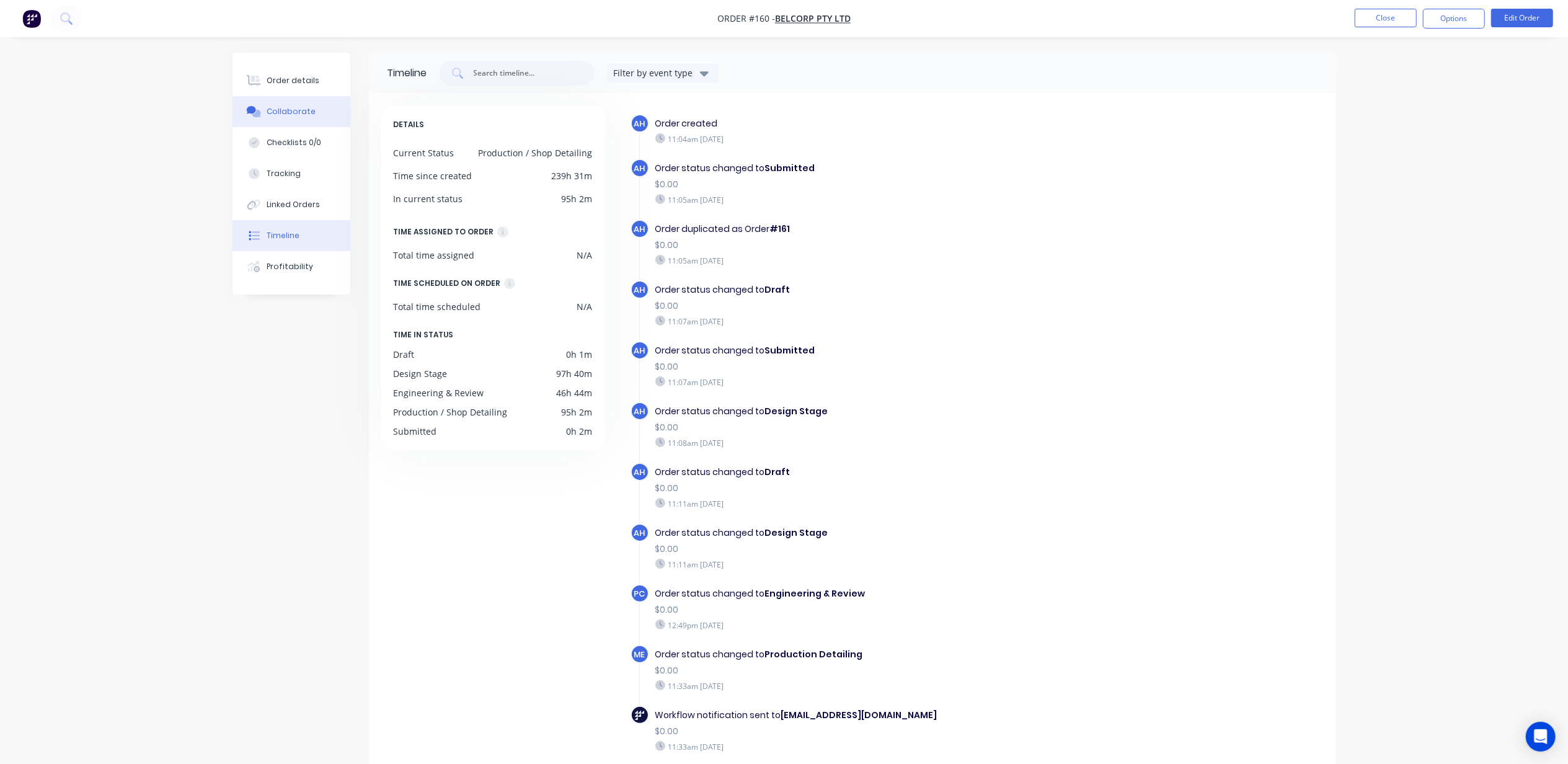
click at [290, 107] on div "Collaborate" at bounding box center [291, 111] width 49 height 11
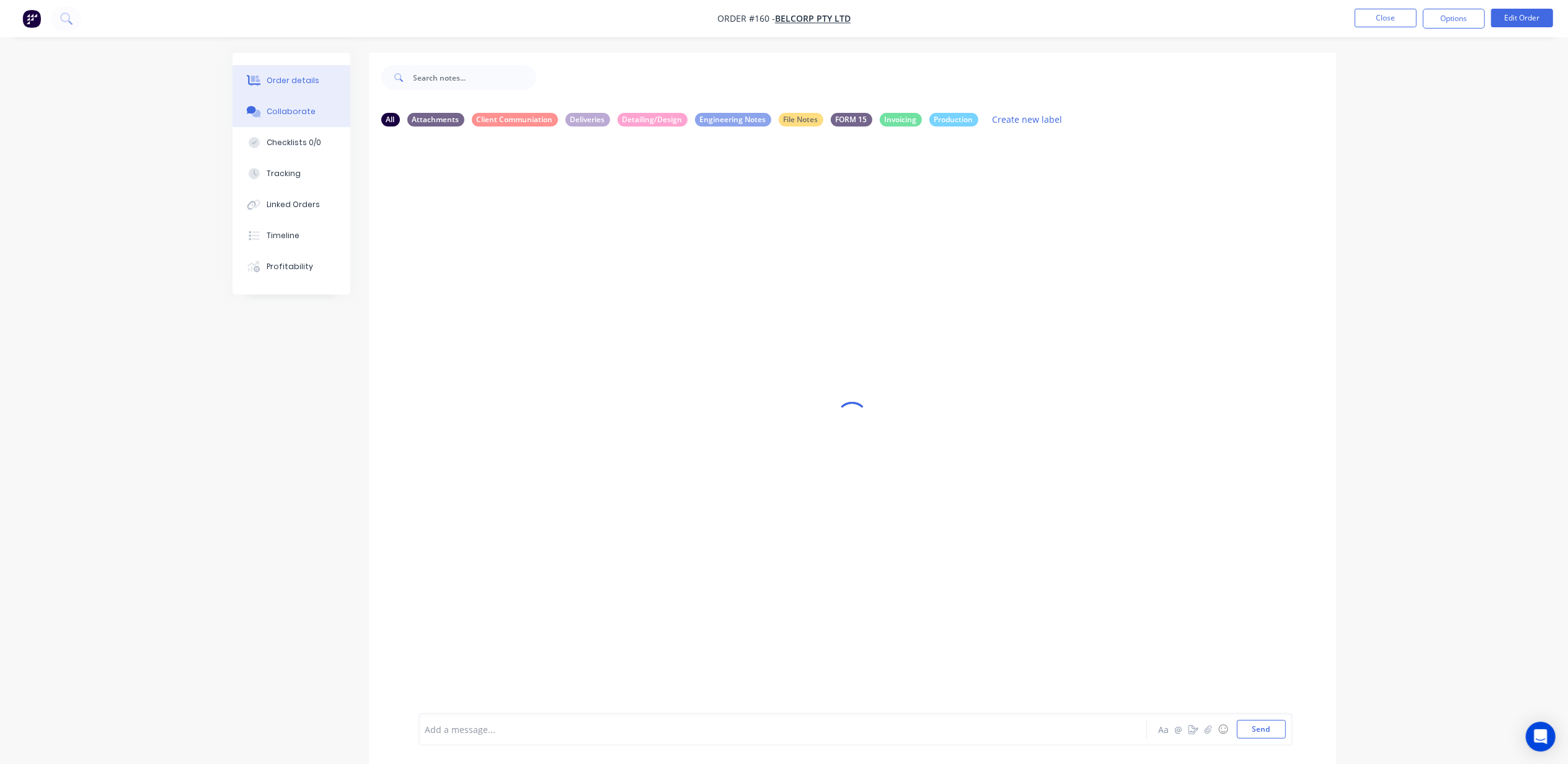
click at [301, 78] on div "Order details" at bounding box center [293, 80] width 52 height 11
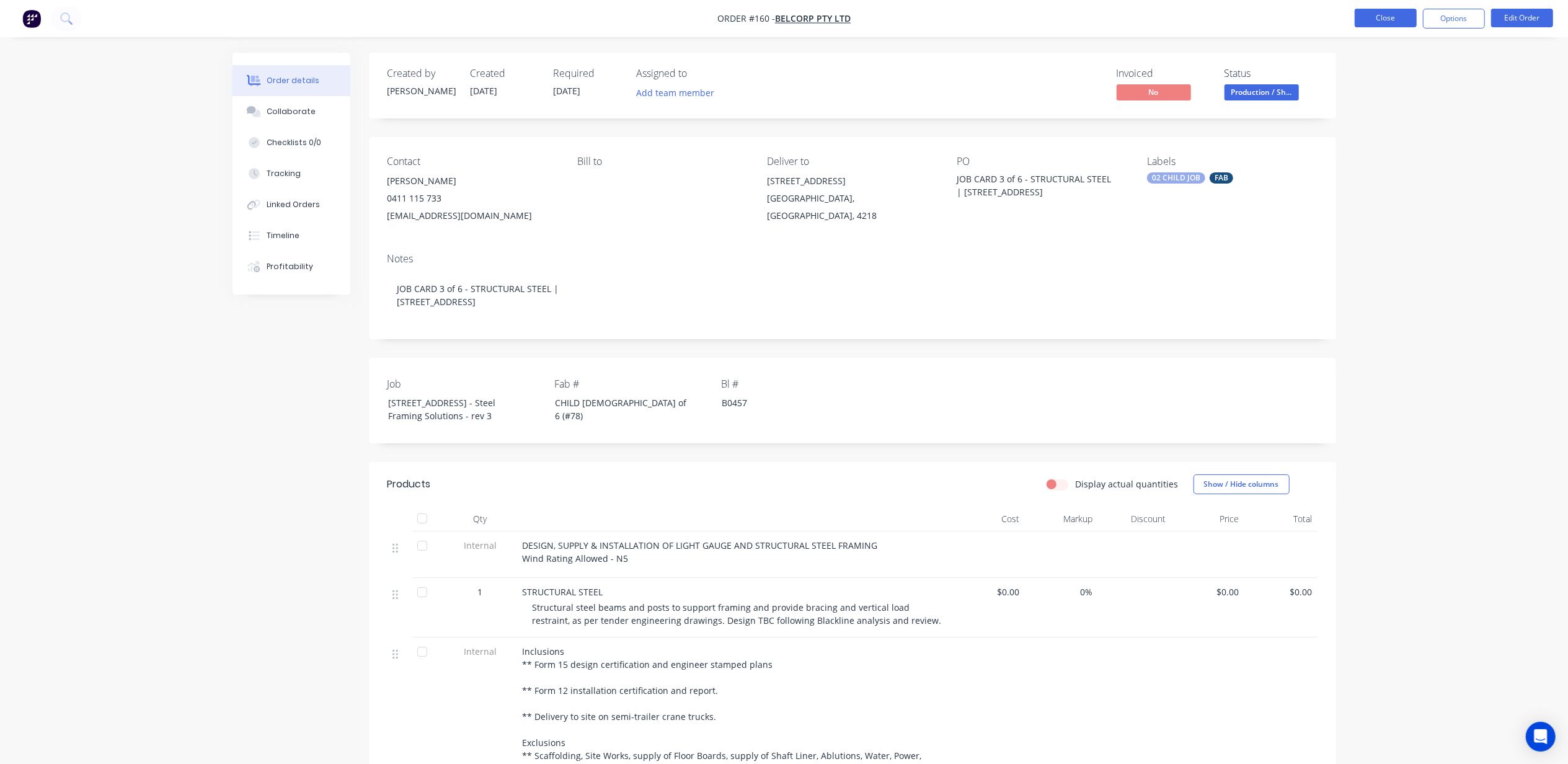
click at [1394, 23] on button "Close" at bounding box center [1385, 18] width 62 height 19
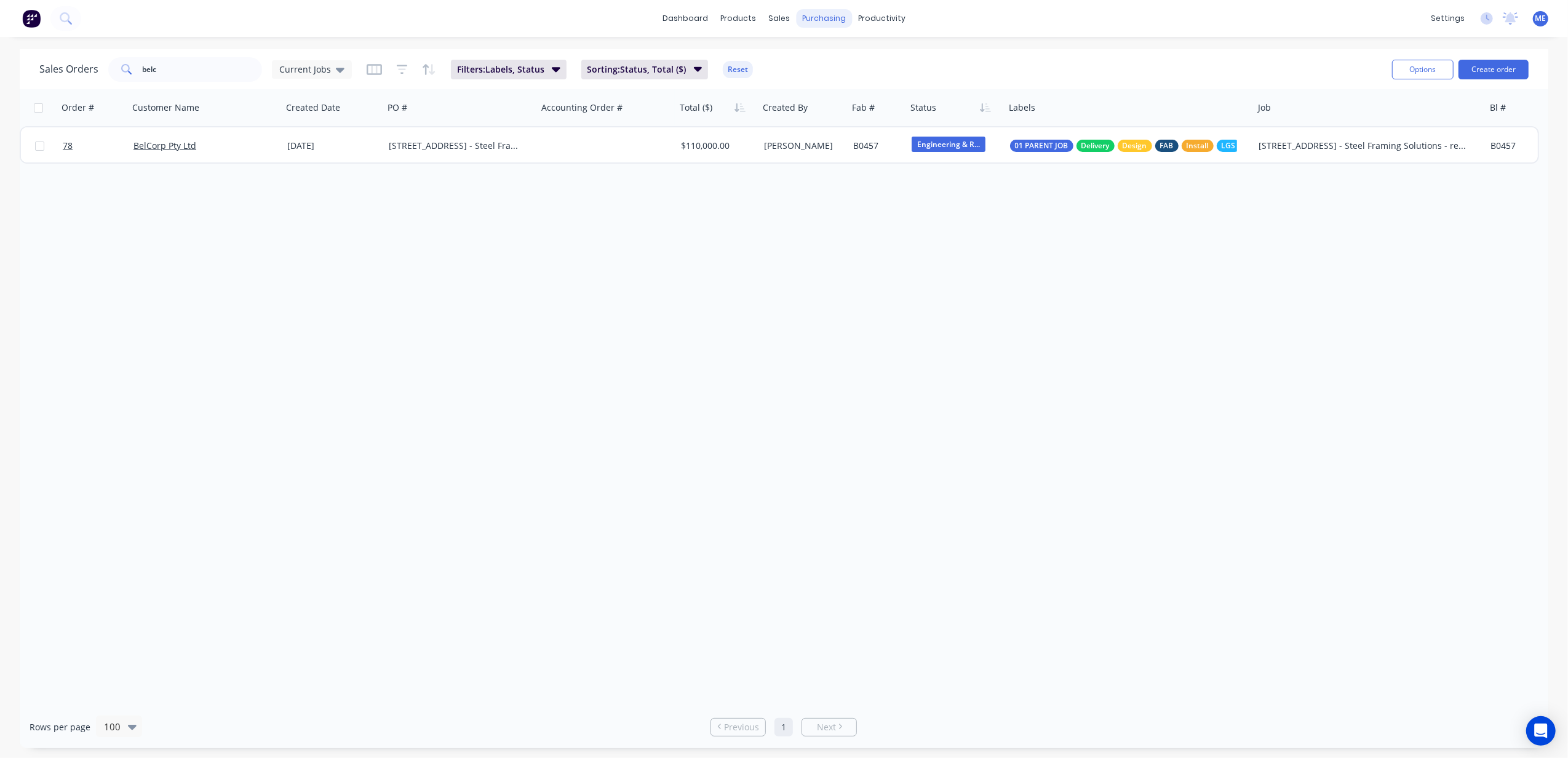
click at [844, 13] on div "purchasing" at bounding box center [824, 18] width 56 height 18
click at [888, 77] on link "Planner" at bounding box center [930, 83] width 163 height 24
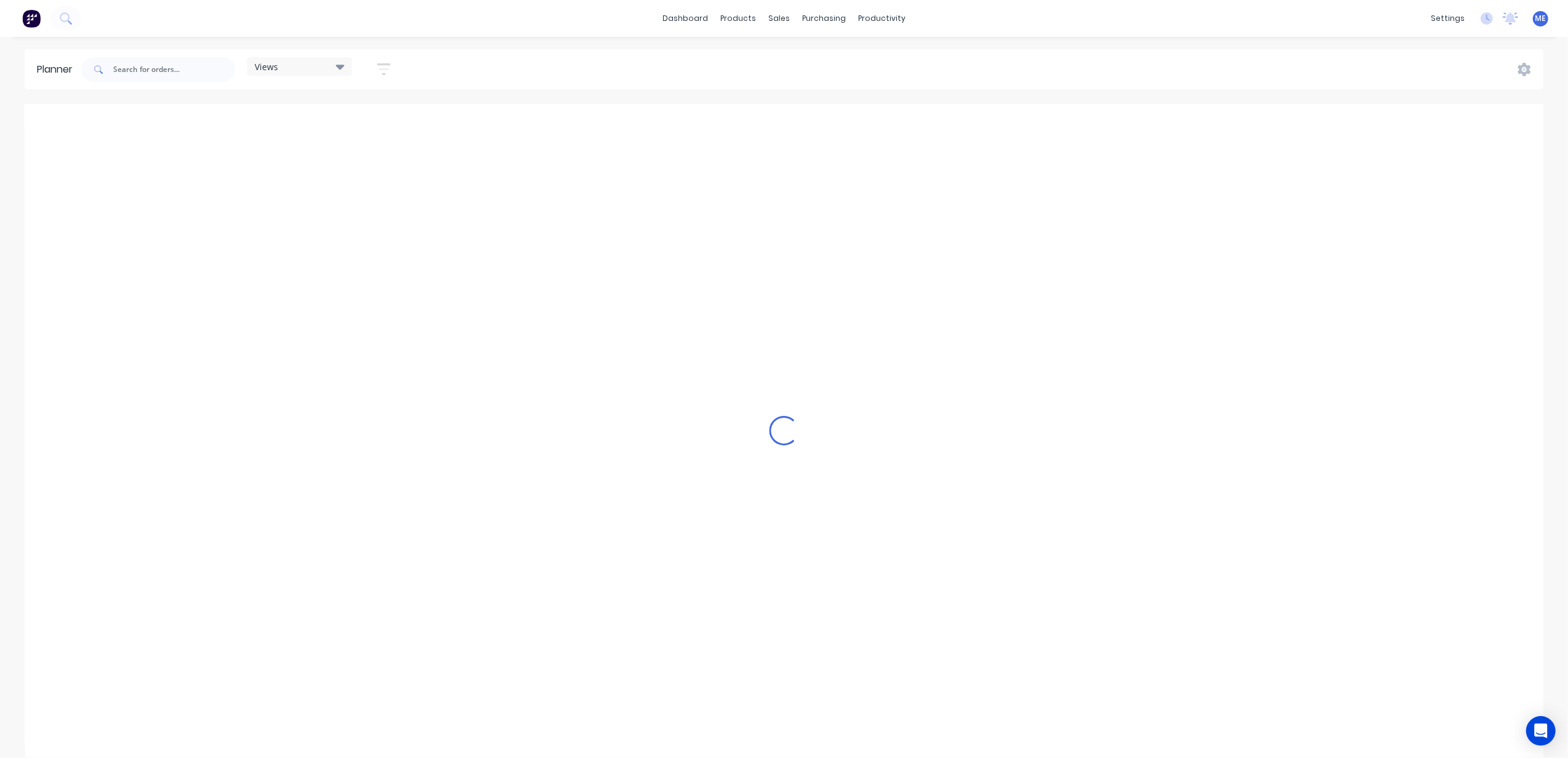
scroll to position [0, 476]
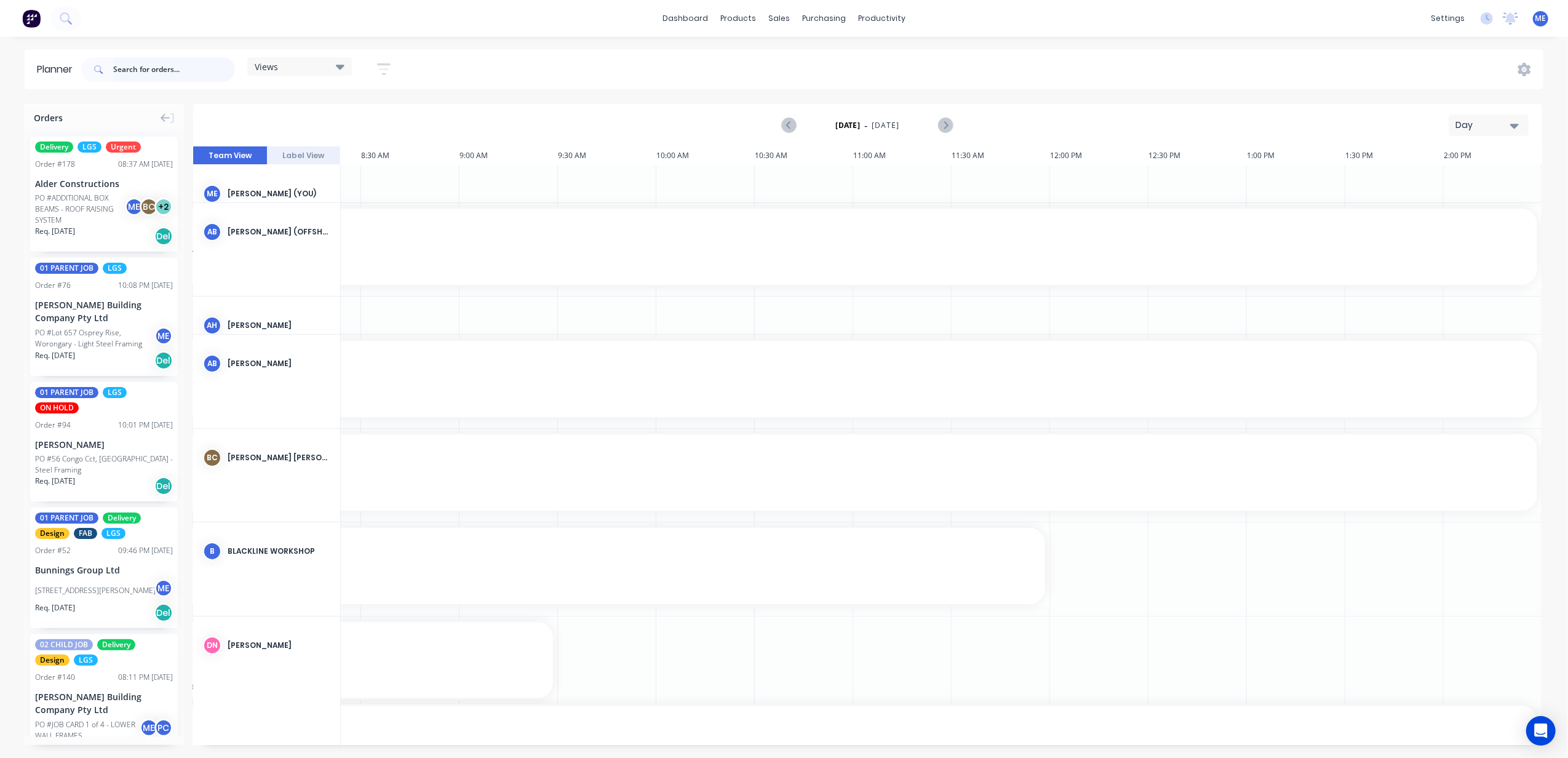
click at [144, 74] on input "text" at bounding box center [174, 69] width 122 height 24
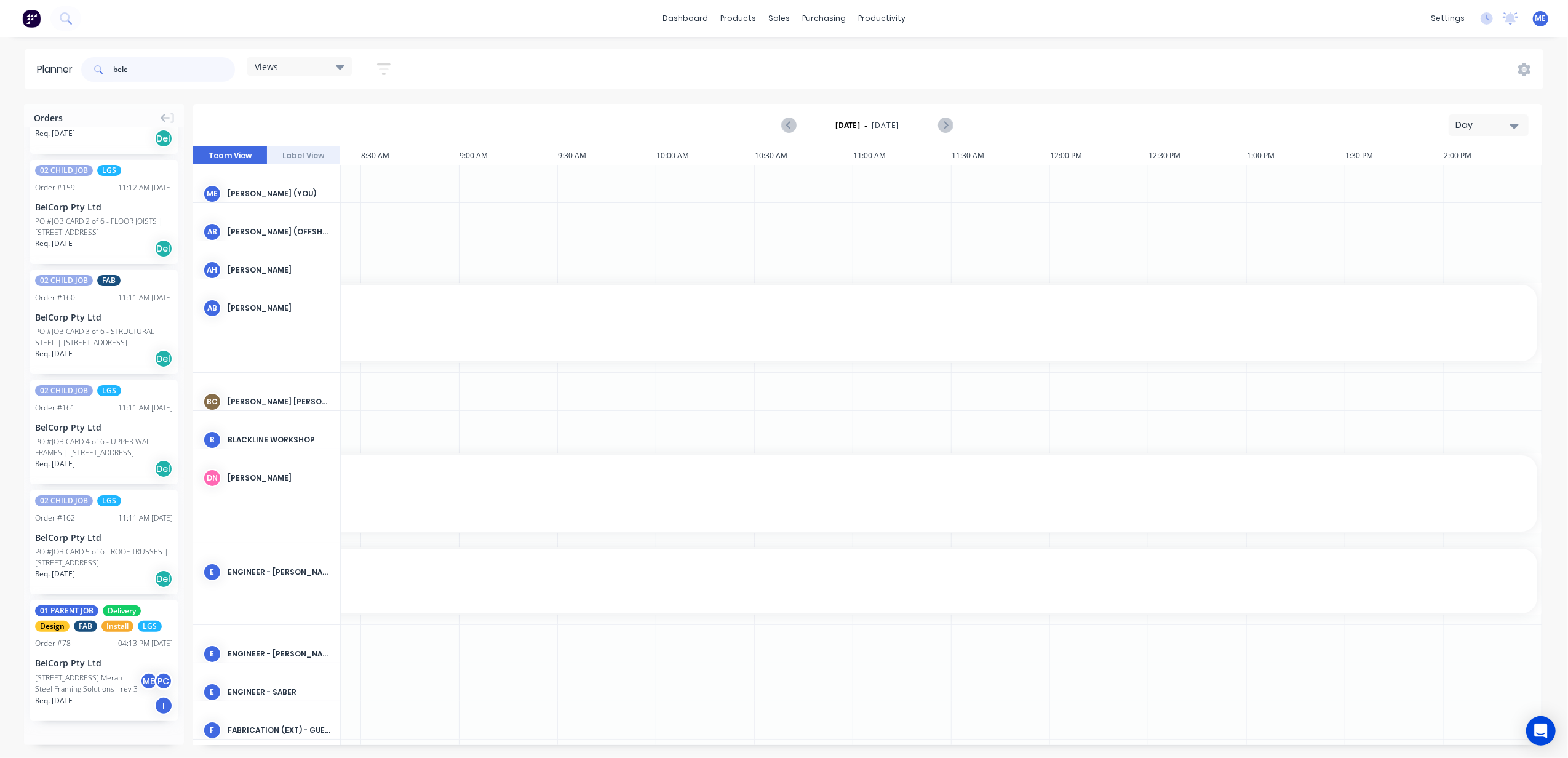
scroll to position [229, 0]
type input "belc"
click at [1492, 114] on button "Day" at bounding box center [1488, 125] width 80 height 22
click at [1445, 177] on div "Week" at bounding box center [1466, 182] width 122 height 24
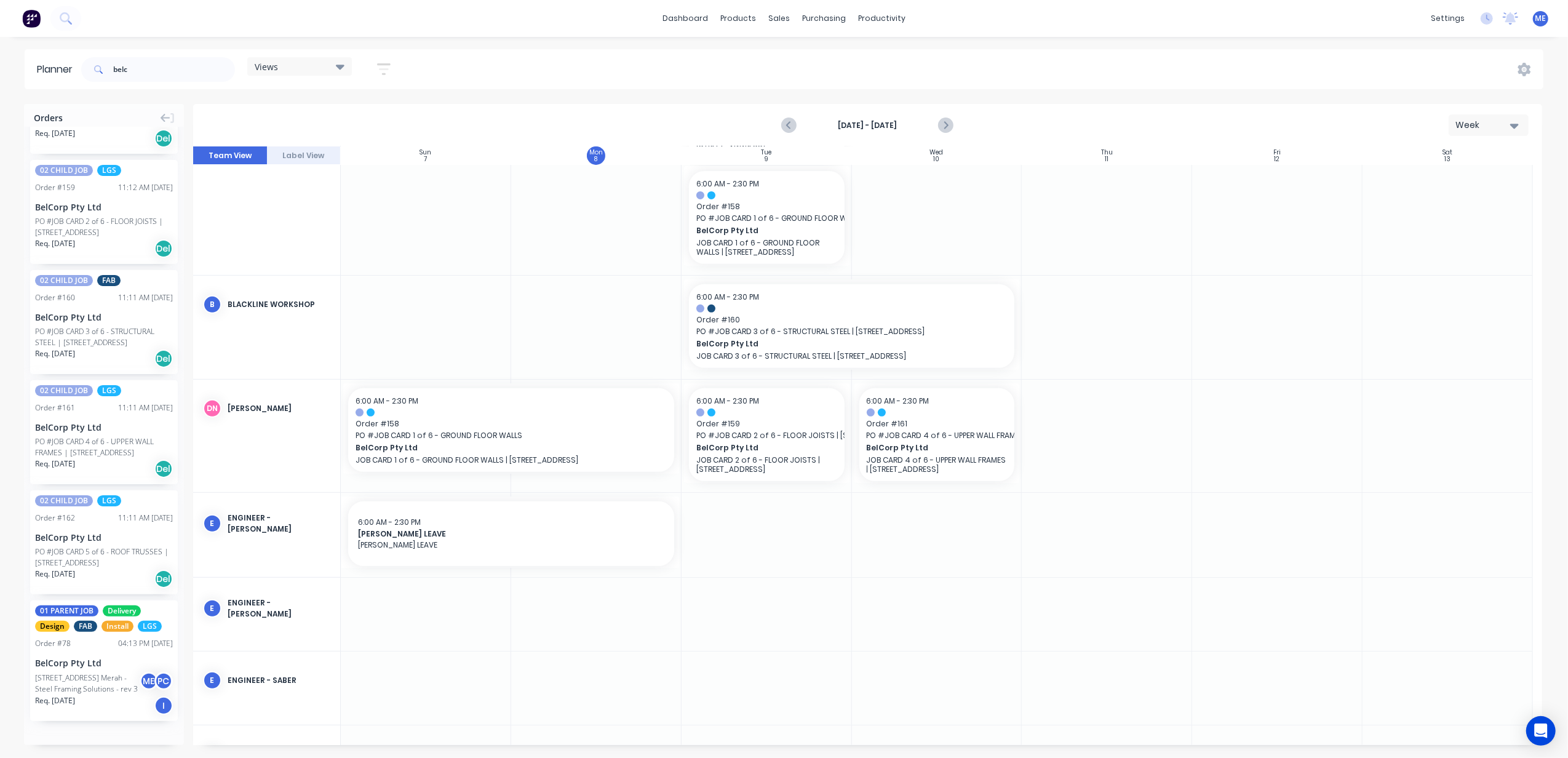
scroll to position [492, 0]
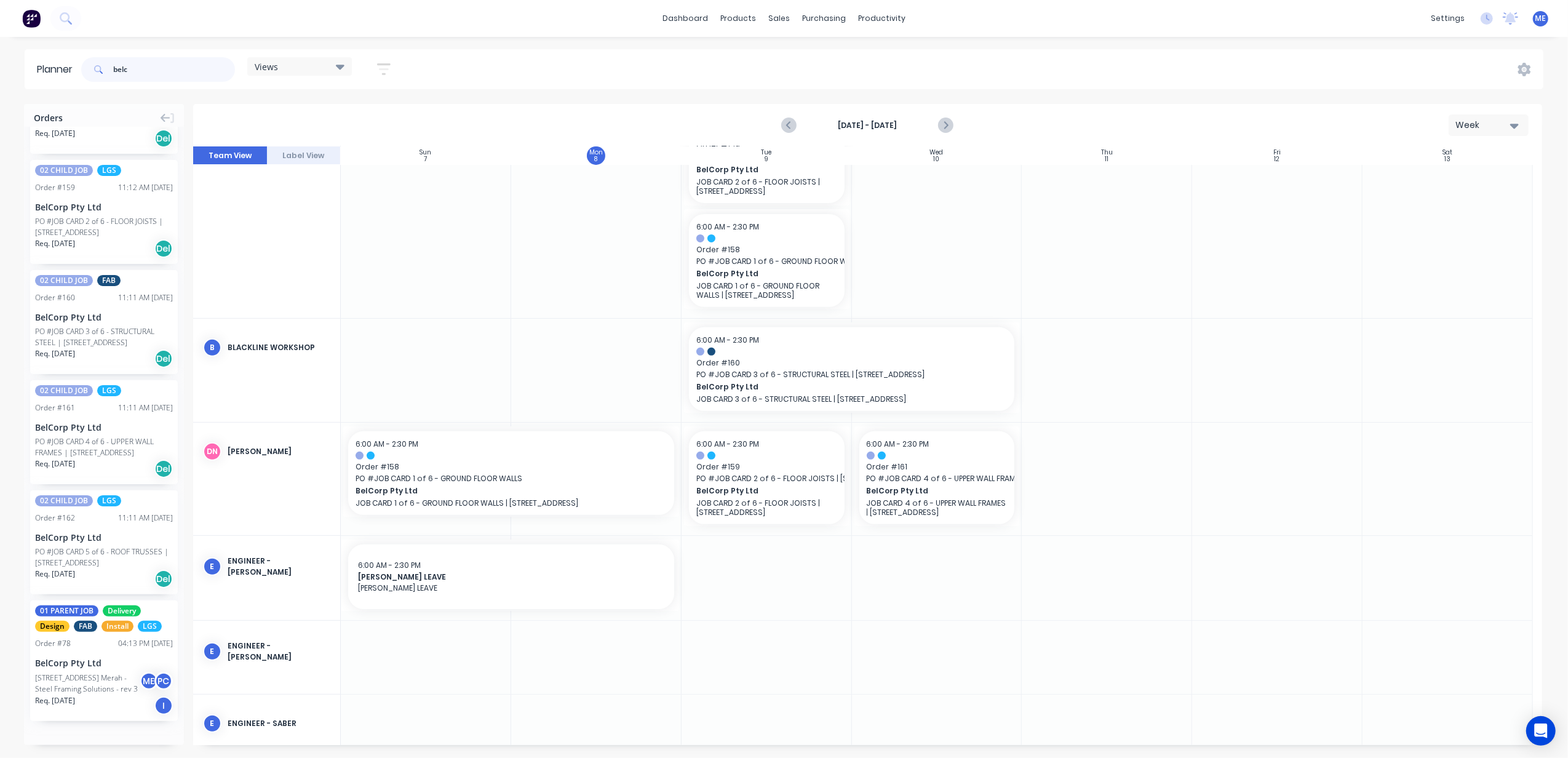
click at [121, 74] on input "belc" at bounding box center [174, 69] width 122 height 24
click at [123, 72] on input "belc" at bounding box center [174, 69] width 122 height 24
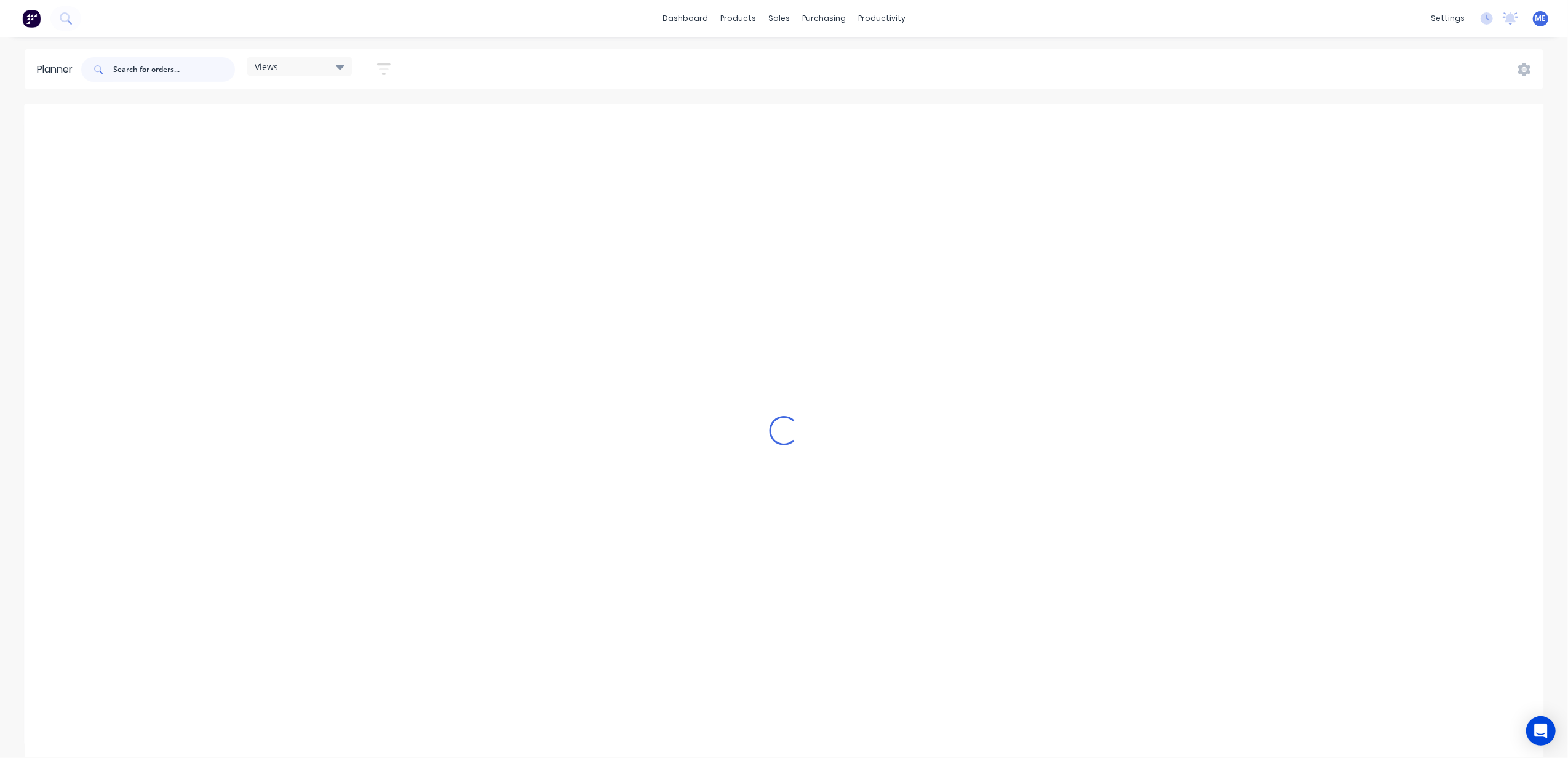
scroll to position [0, 0]
click at [197, 72] on input "text" at bounding box center [174, 69] width 122 height 24
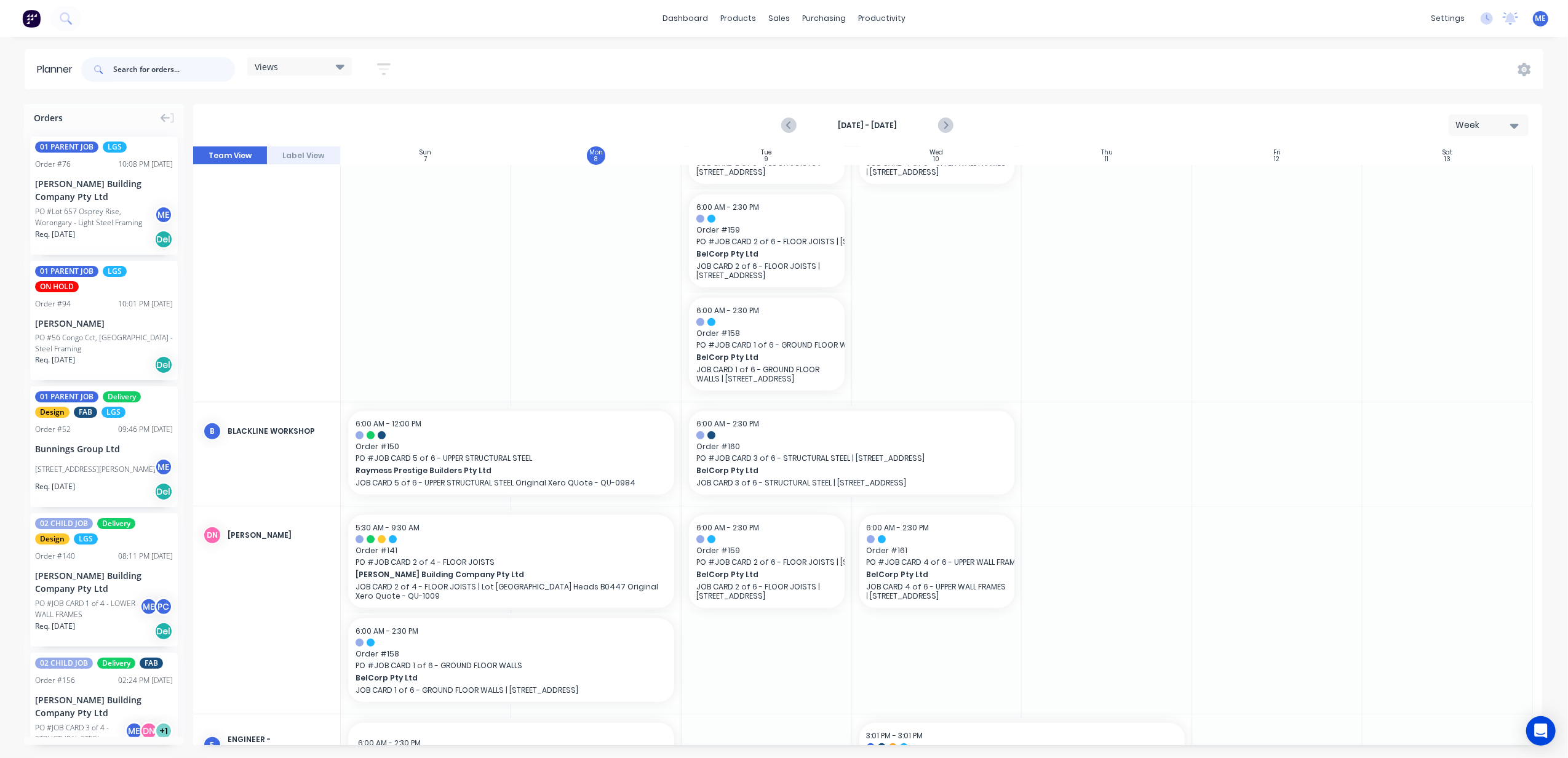
scroll to position [544, 0]
type input "gue"
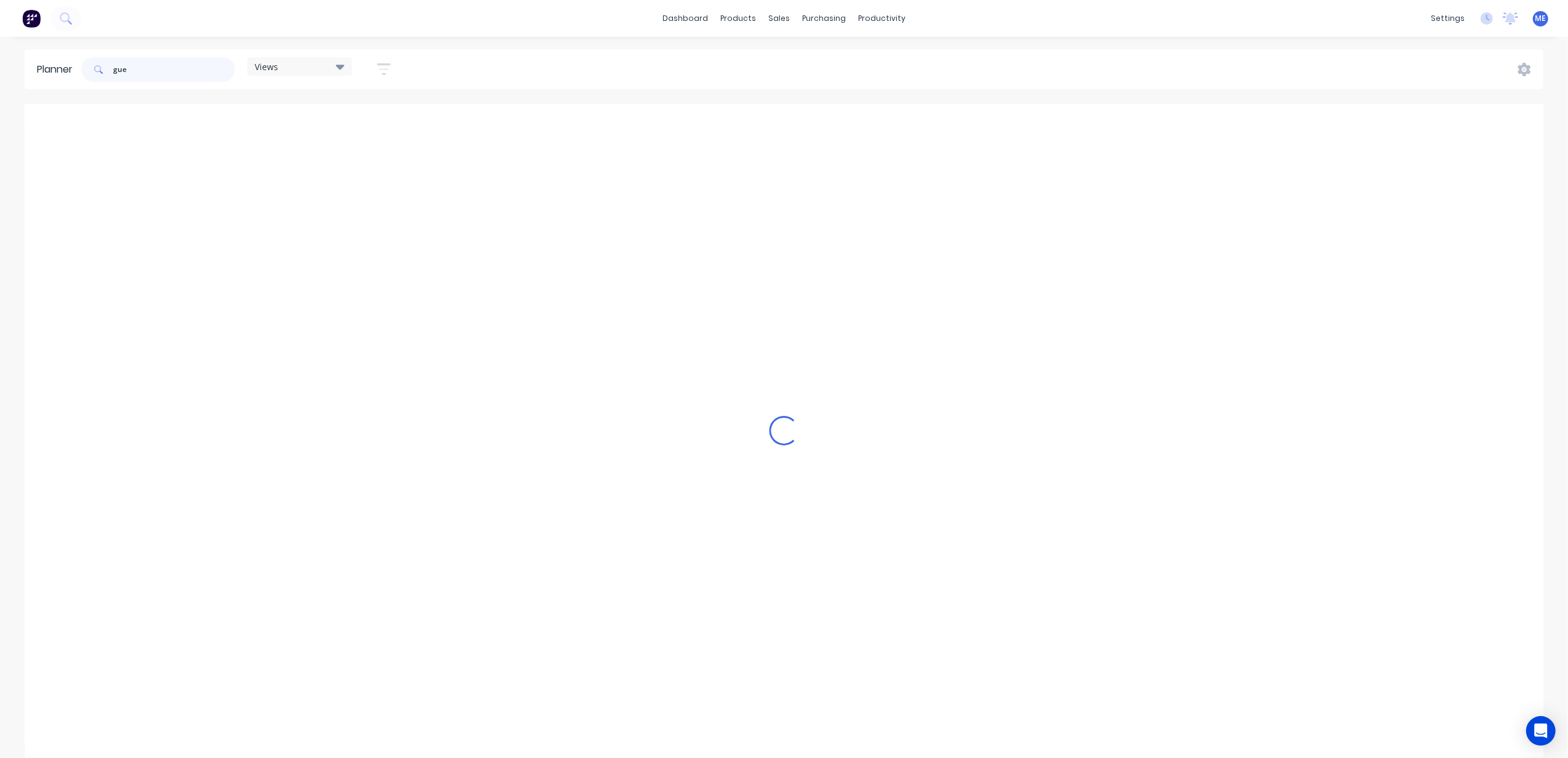
scroll to position [134, 0]
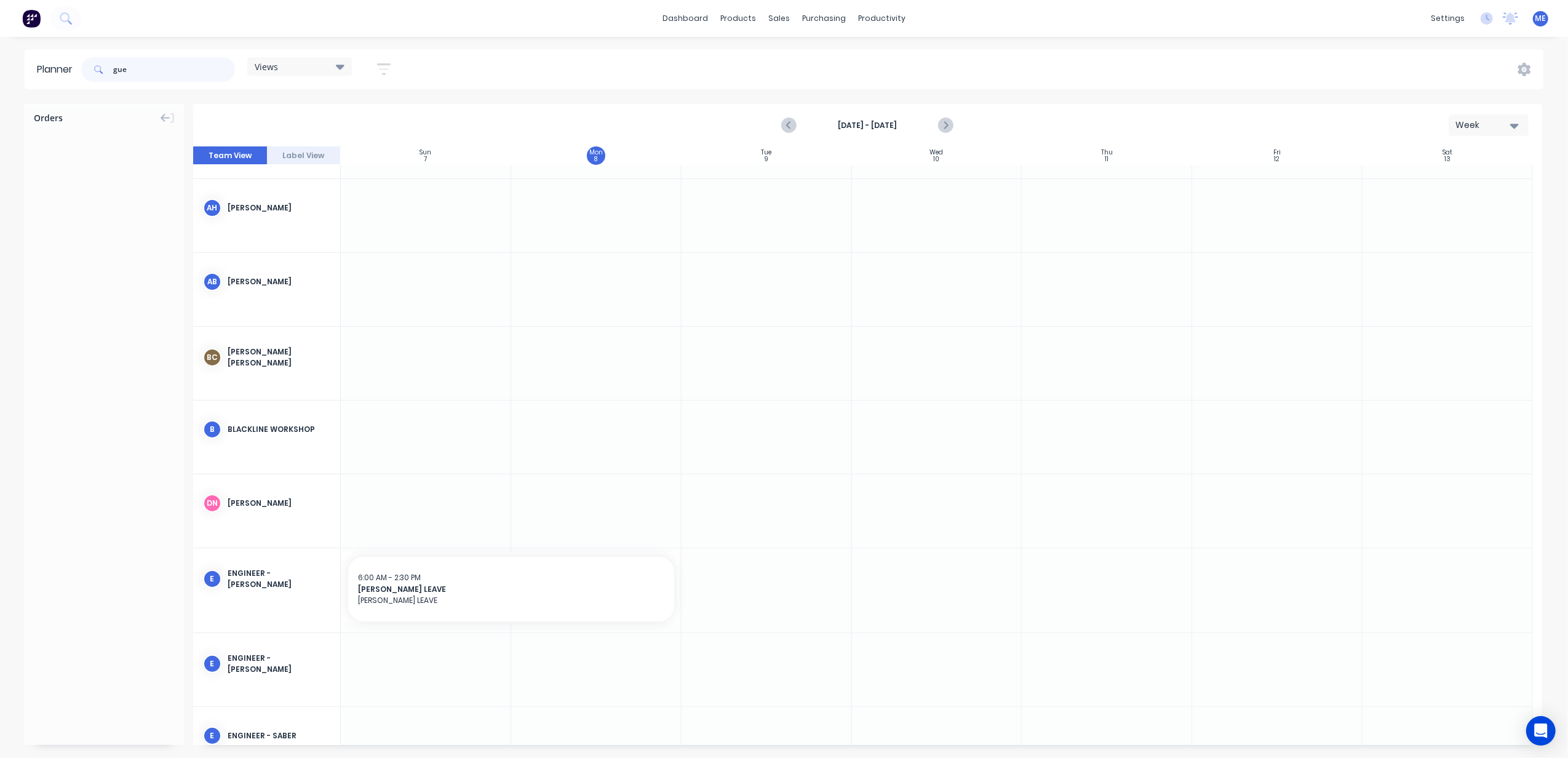
drag, startPoint x: 146, startPoint y: 74, endPoint x: 62, endPoint y: 66, distance: 84.4
click at [80, 70] on div "gue Views Save new view None (Default) edit DESIGN TEAM (INTERNAL) edit ENGINEE…" at bounding box center [241, 70] width 325 height 37
click at [141, 71] on input "text" at bounding box center [174, 69] width 122 height 24
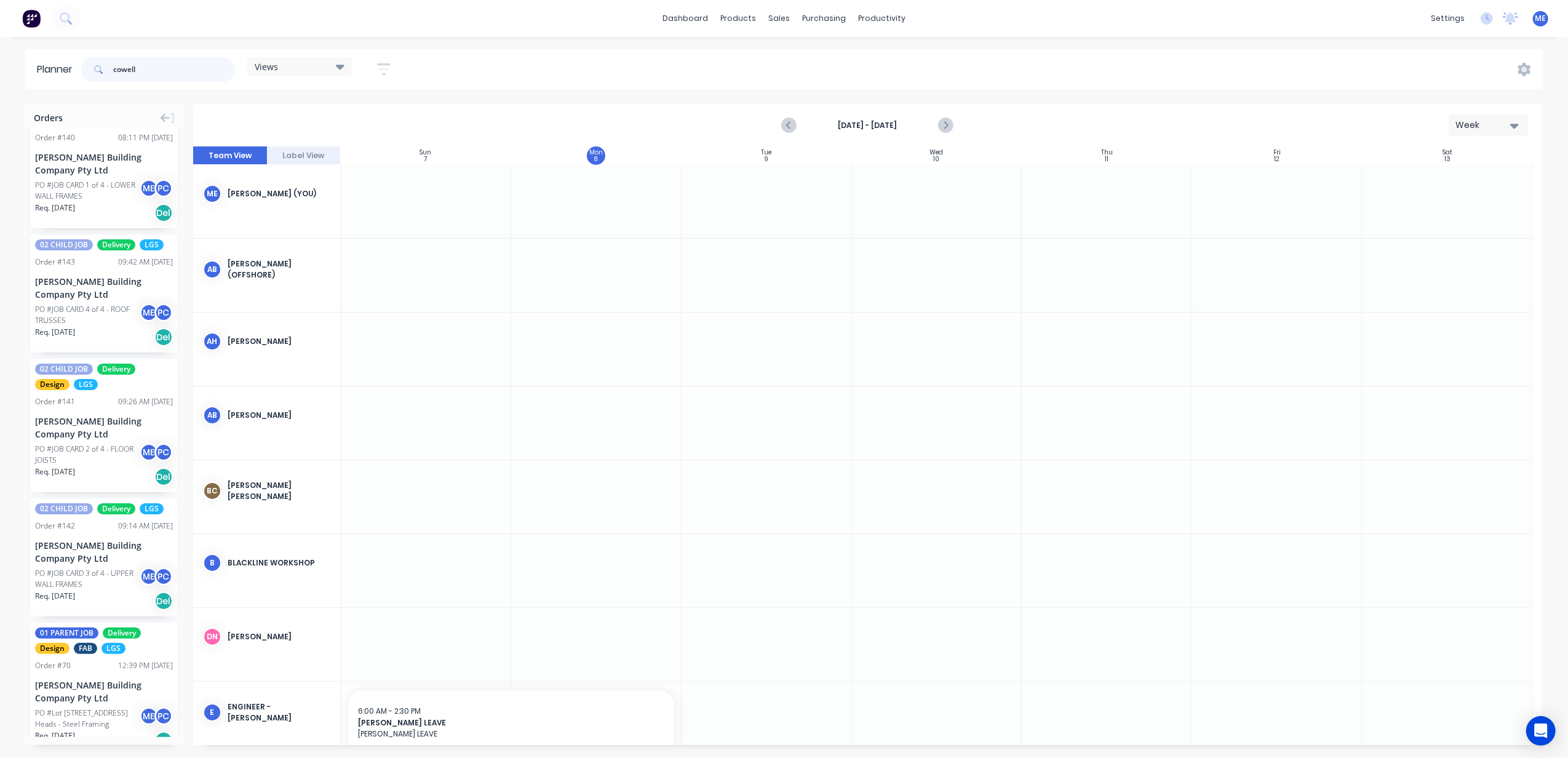
scroll to position [0, 0]
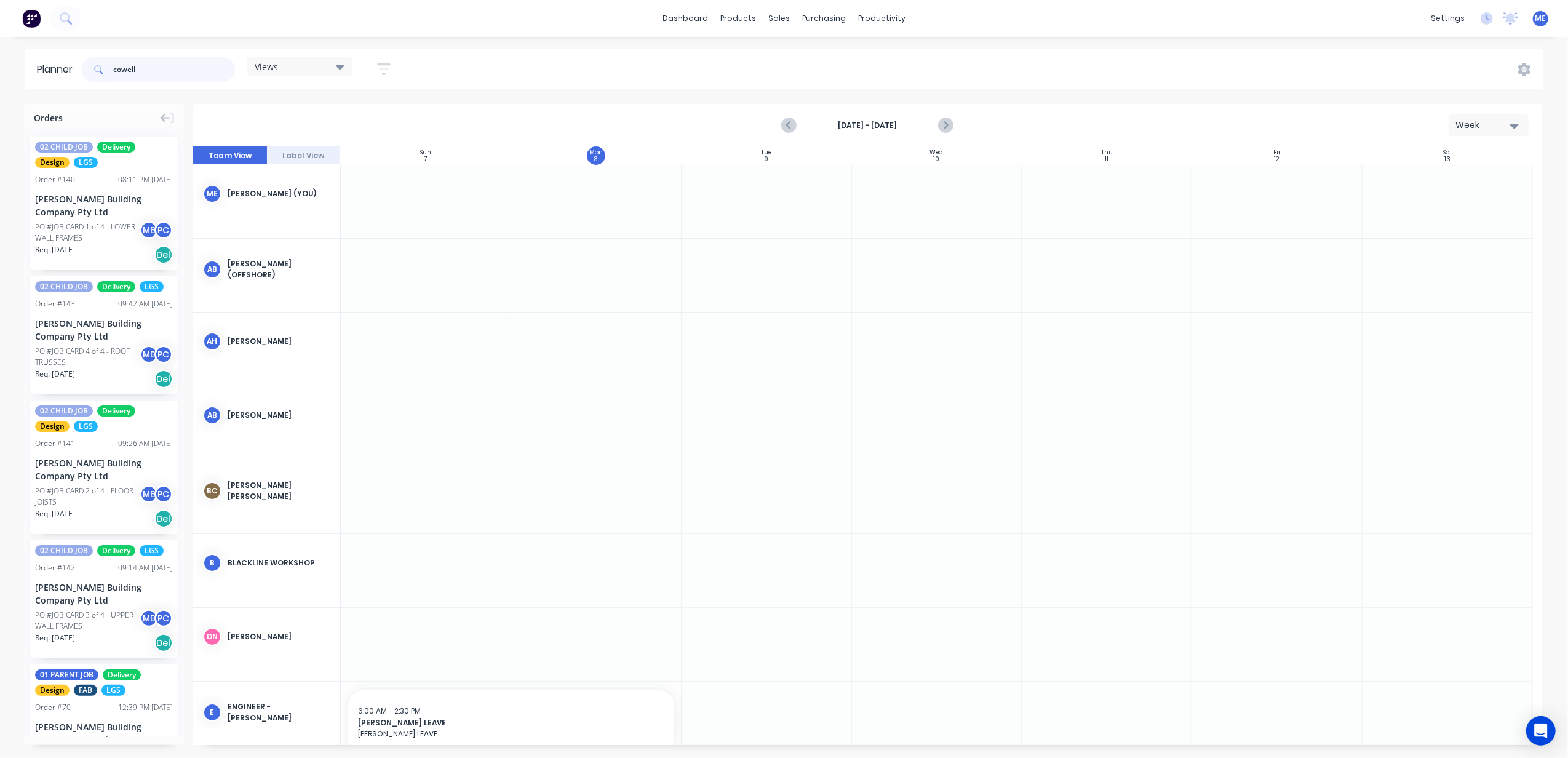
type input "cowell"
click at [123, 72] on input "cowell" at bounding box center [174, 69] width 122 height 24
click at [409, 40] on div "dashboard products sales purchasing productivity dashboard products Product Cat…" at bounding box center [784, 379] width 1568 height 758
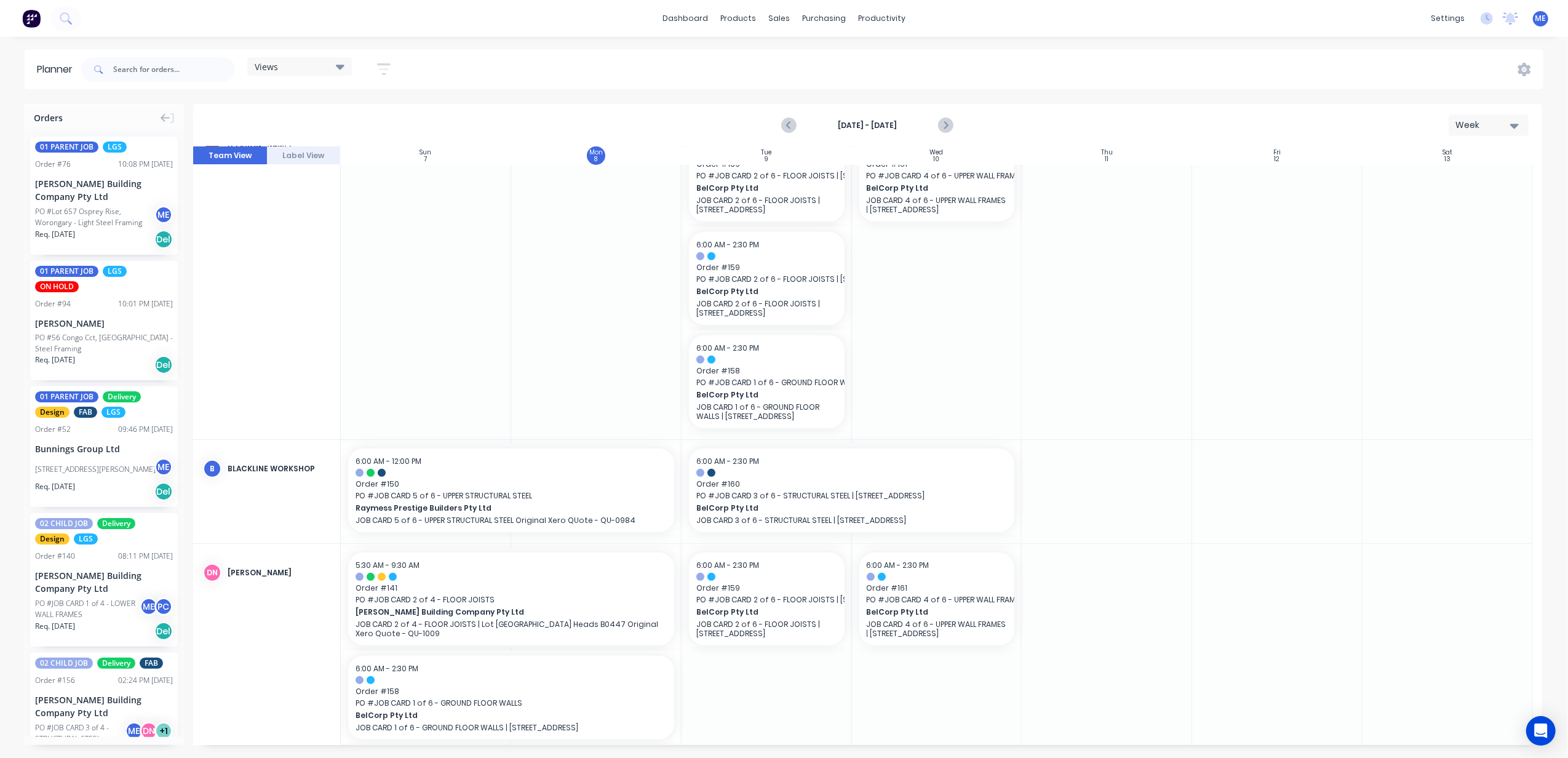
scroll to position [656, 0]
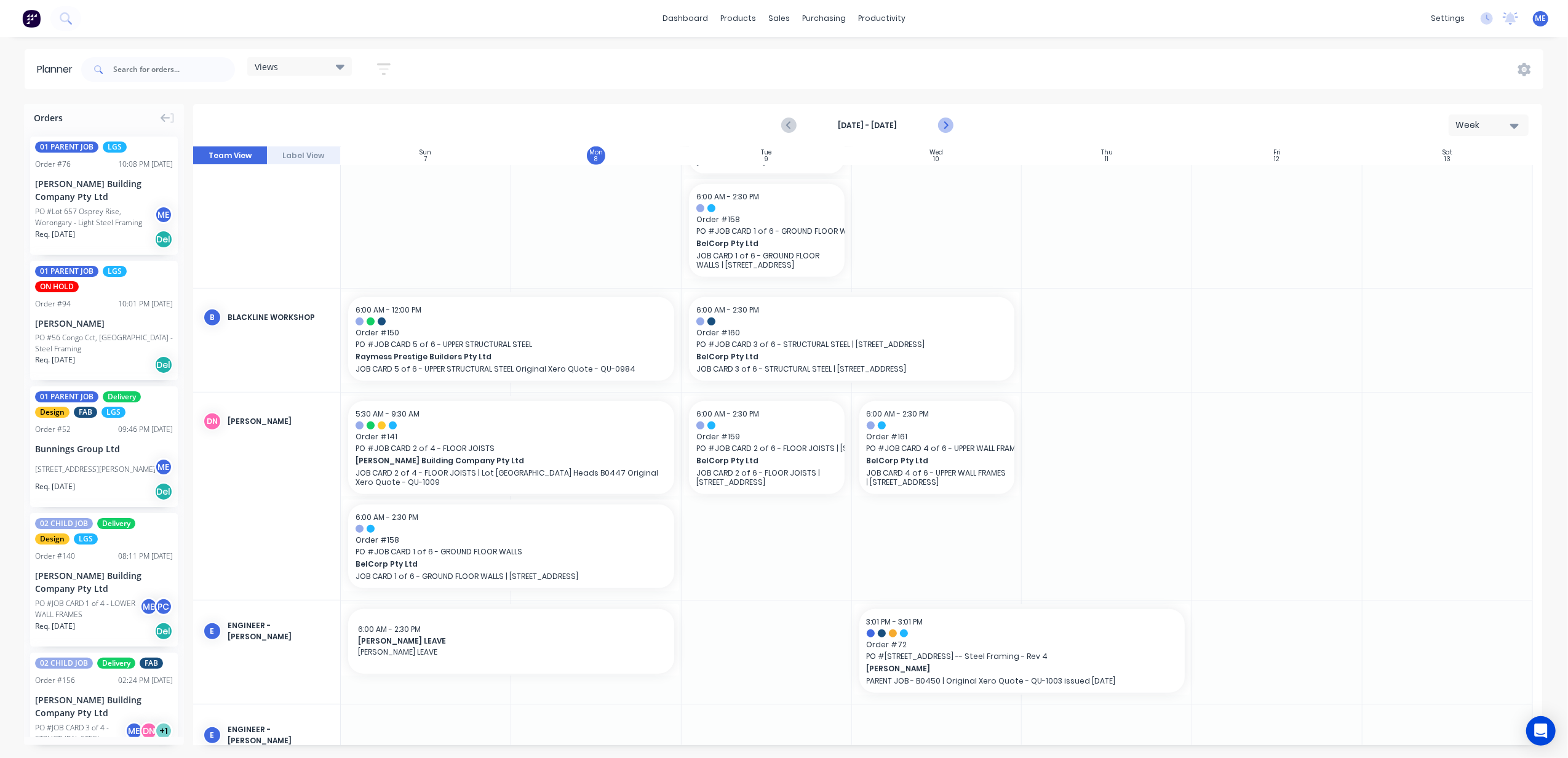
click at [943, 124] on icon "Next page" at bounding box center [946, 126] width 15 height 15
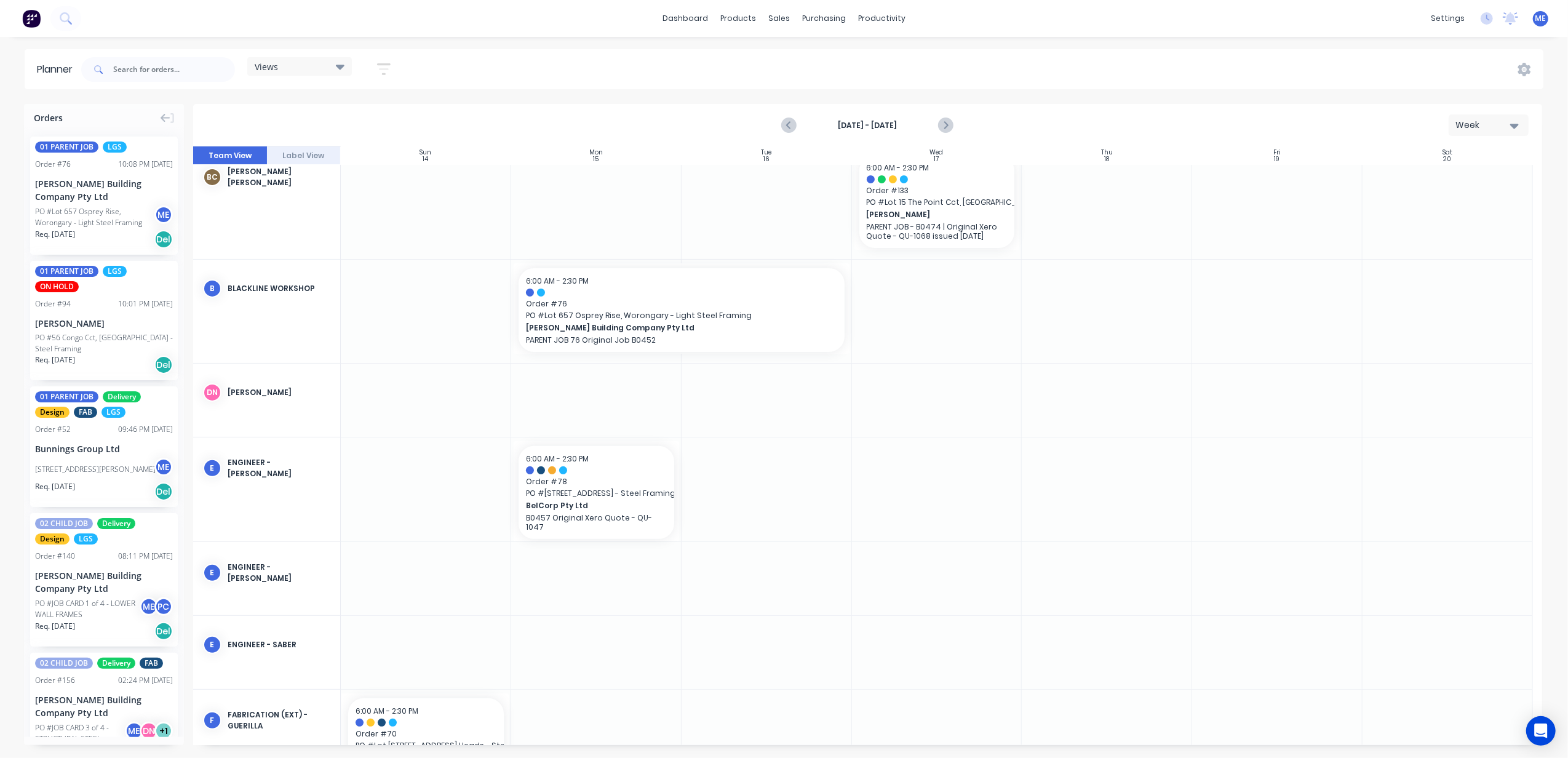
scroll to position [278, 0]
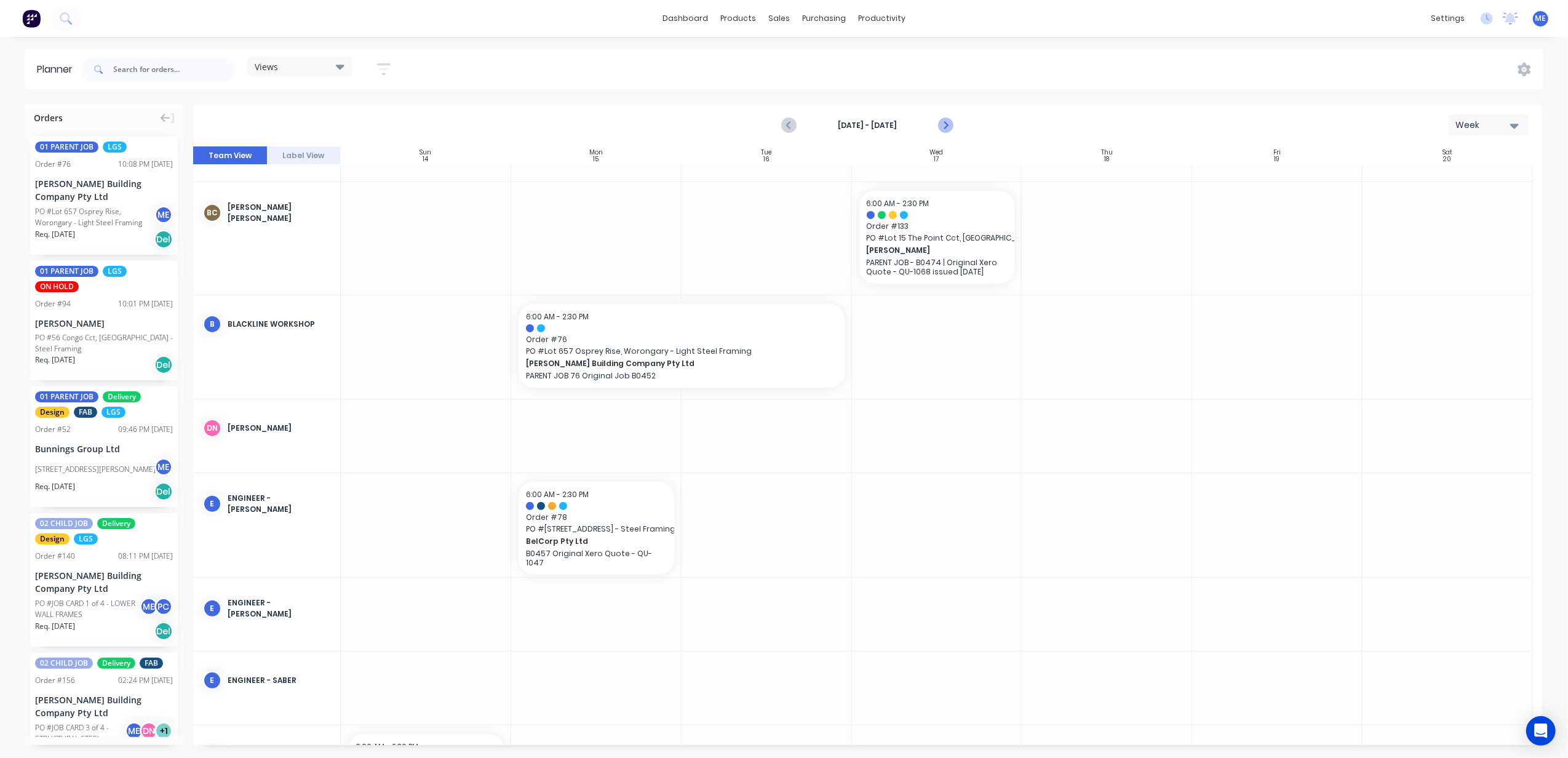
click at [948, 127] on icon "Next page" at bounding box center [946, 126] width 15 height 15
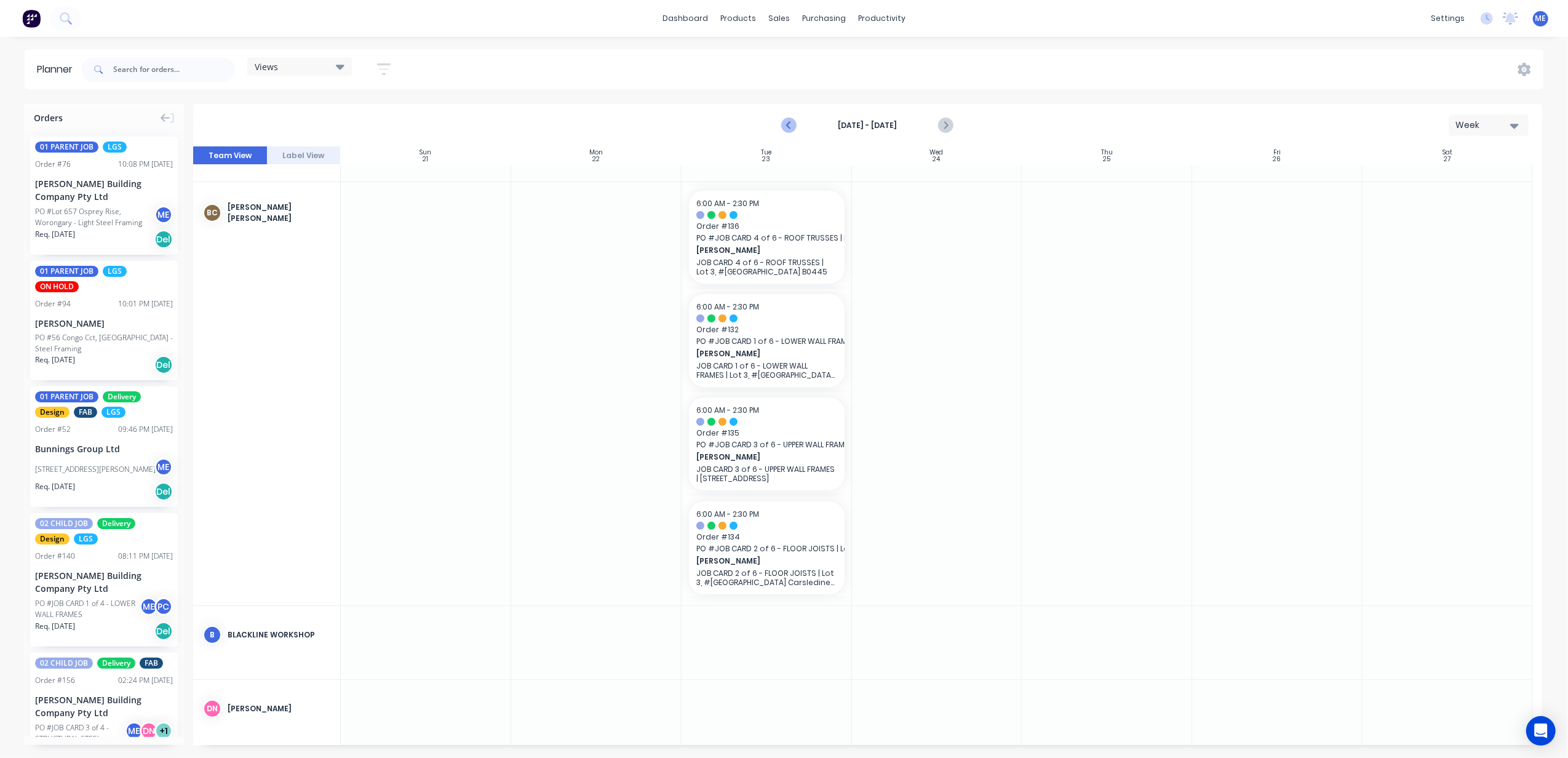
click at [786, 121] on icon "Previous page" at bounding box center [789, 126] width 15 height 15
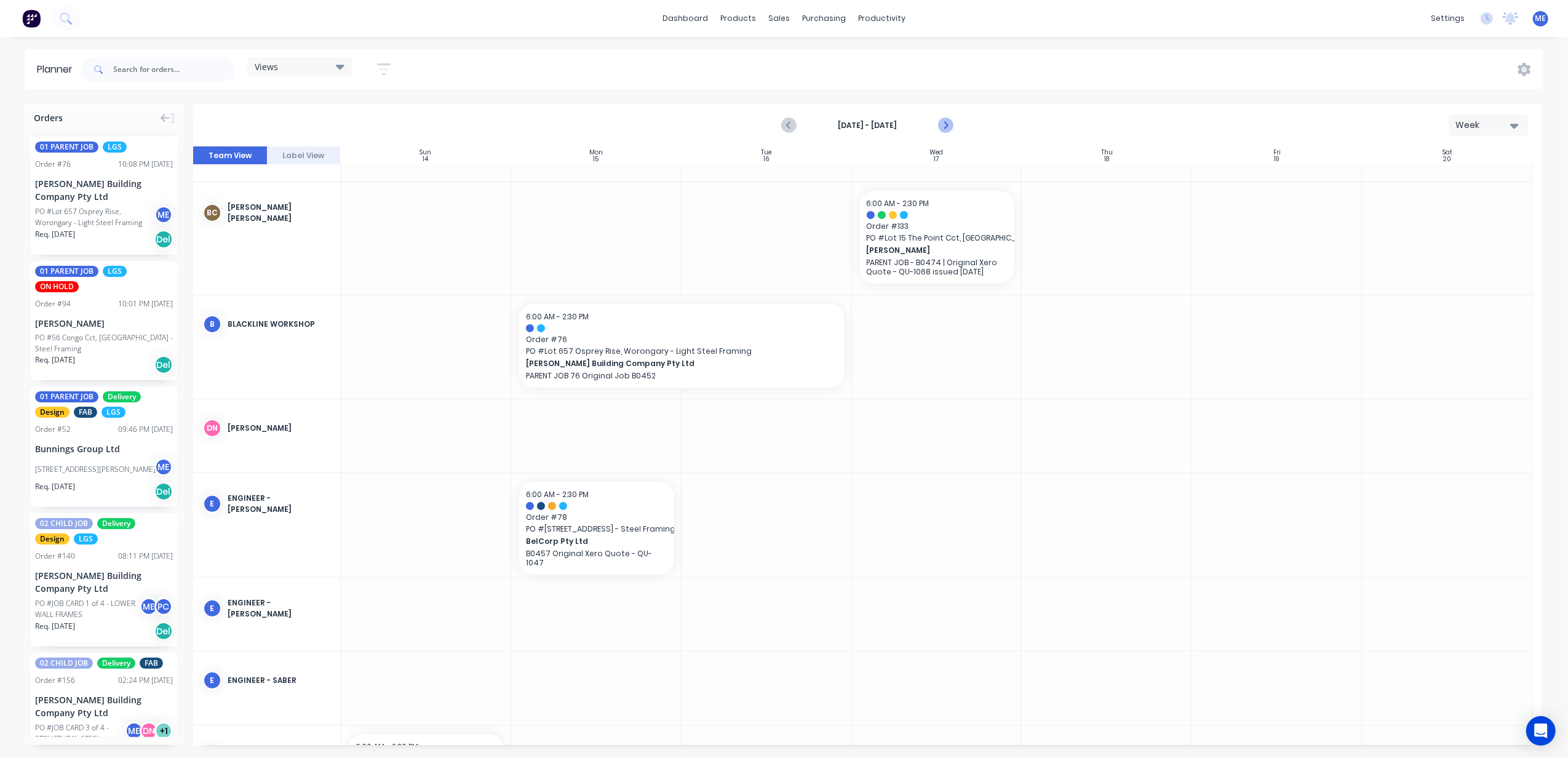
click at [943, 124] on icon "Next page" at bounding box center [946, 126] width 15 height 15
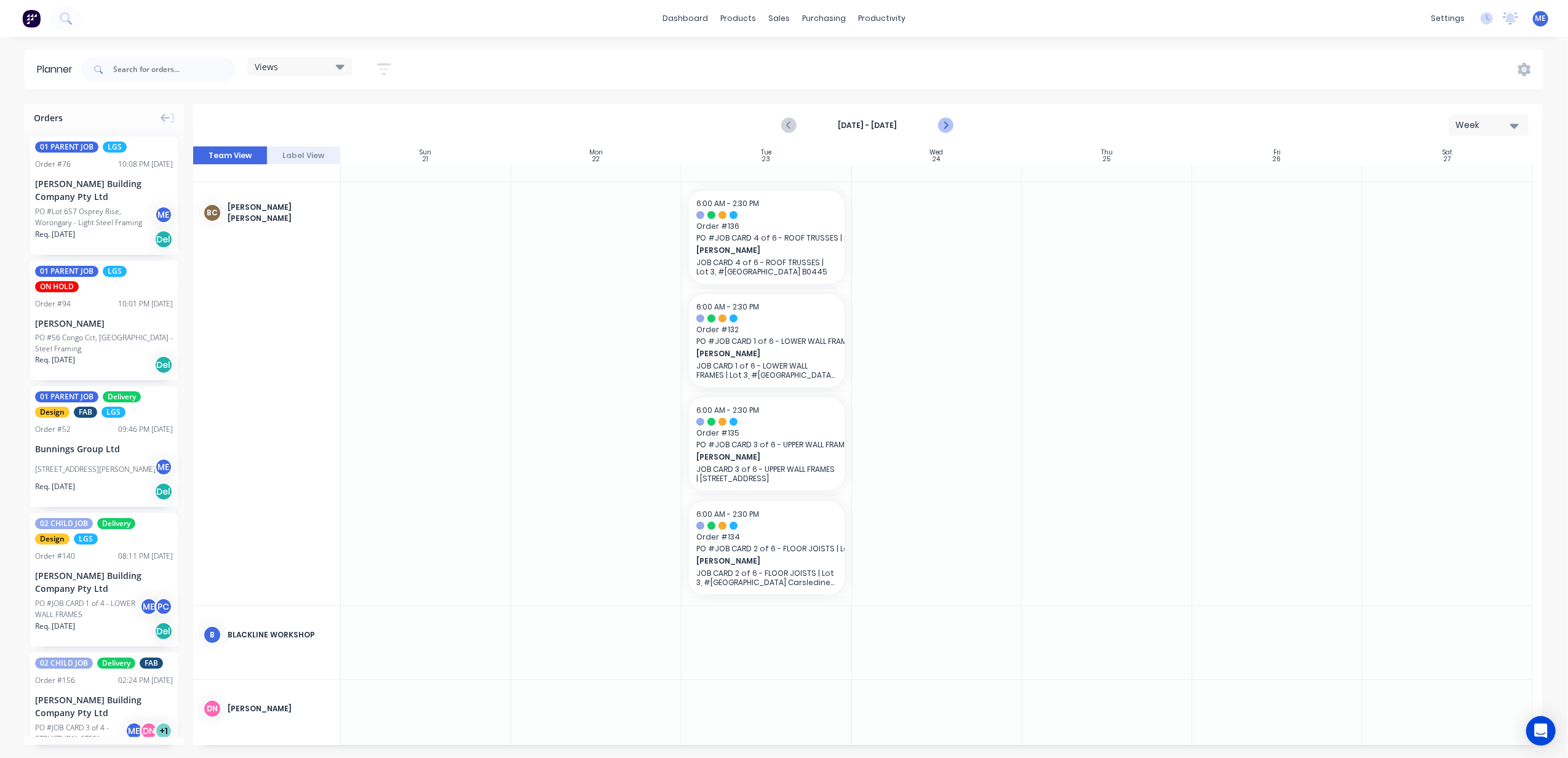
click at [947, 126] on icon "Next page" at bounding box center [946, 126] width 15 height 15
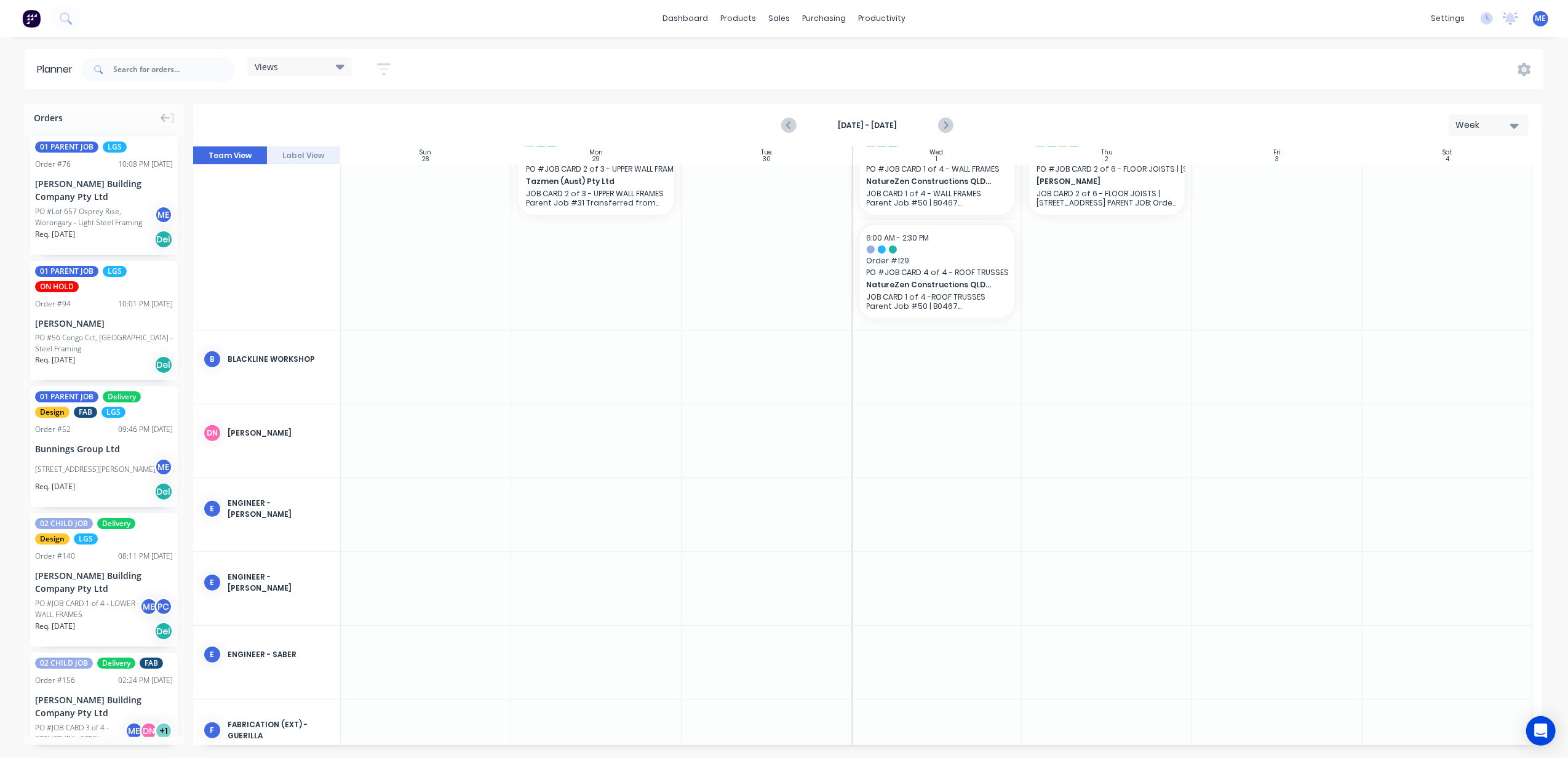
scroll to position [442, 0]
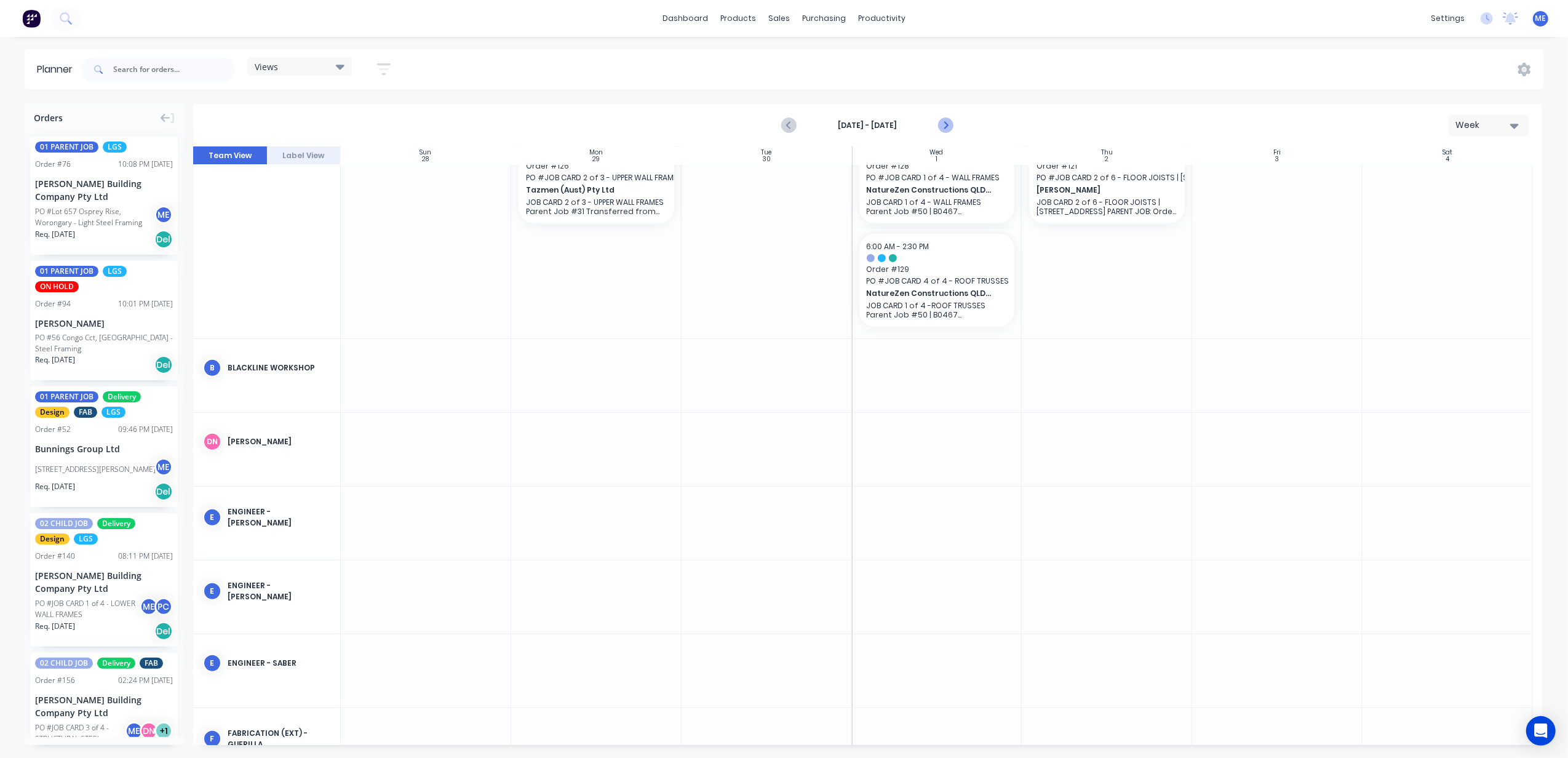
drag, startPoint x: 946, startPoint y: 127, endPoint x: 938, endPoint y: 145, distance: 19.7
click at [946, 128] on icon "Next page" at bounding box center [945, 126] width 6 height 10
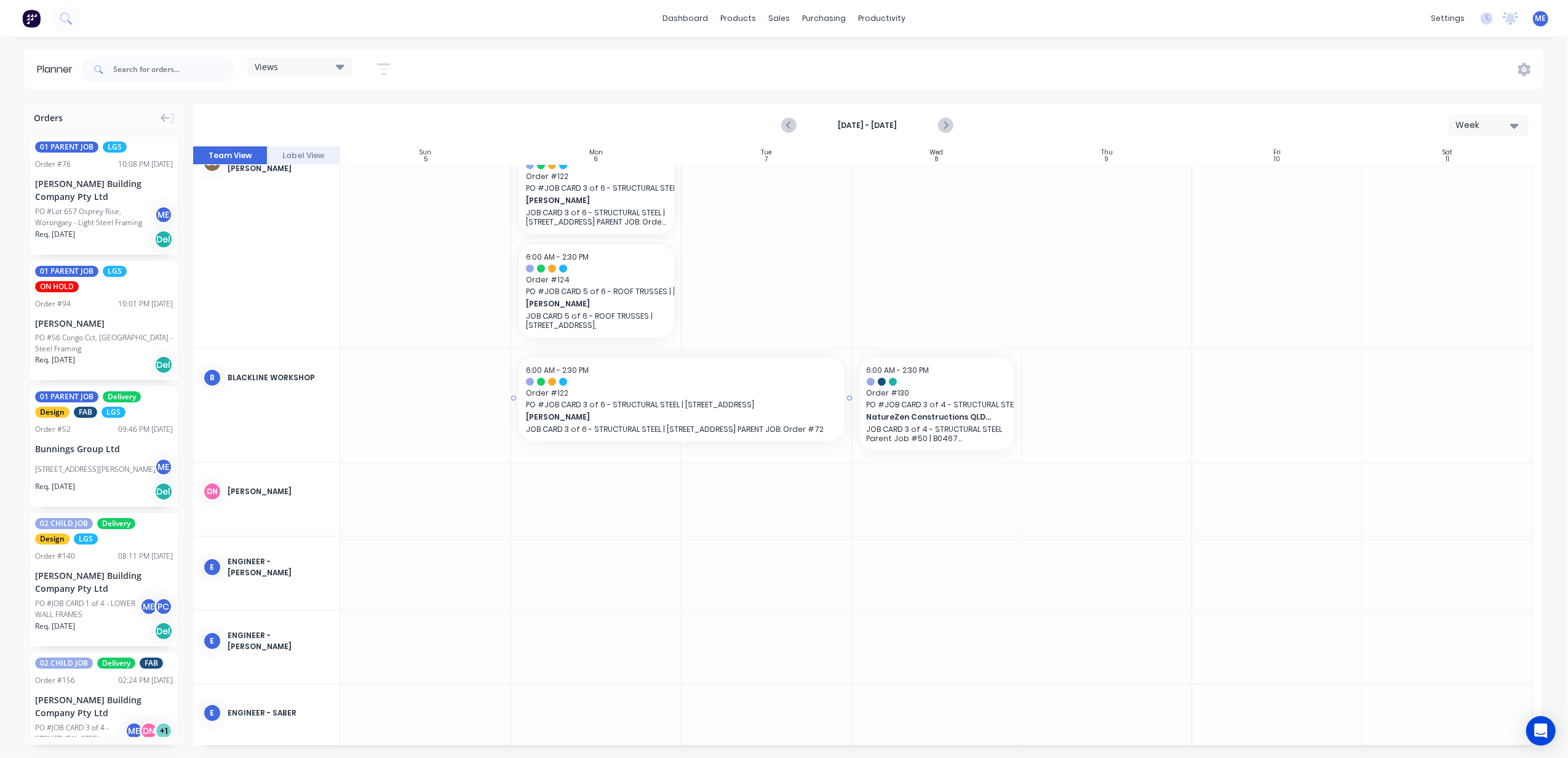
scroll to position [0, 0]
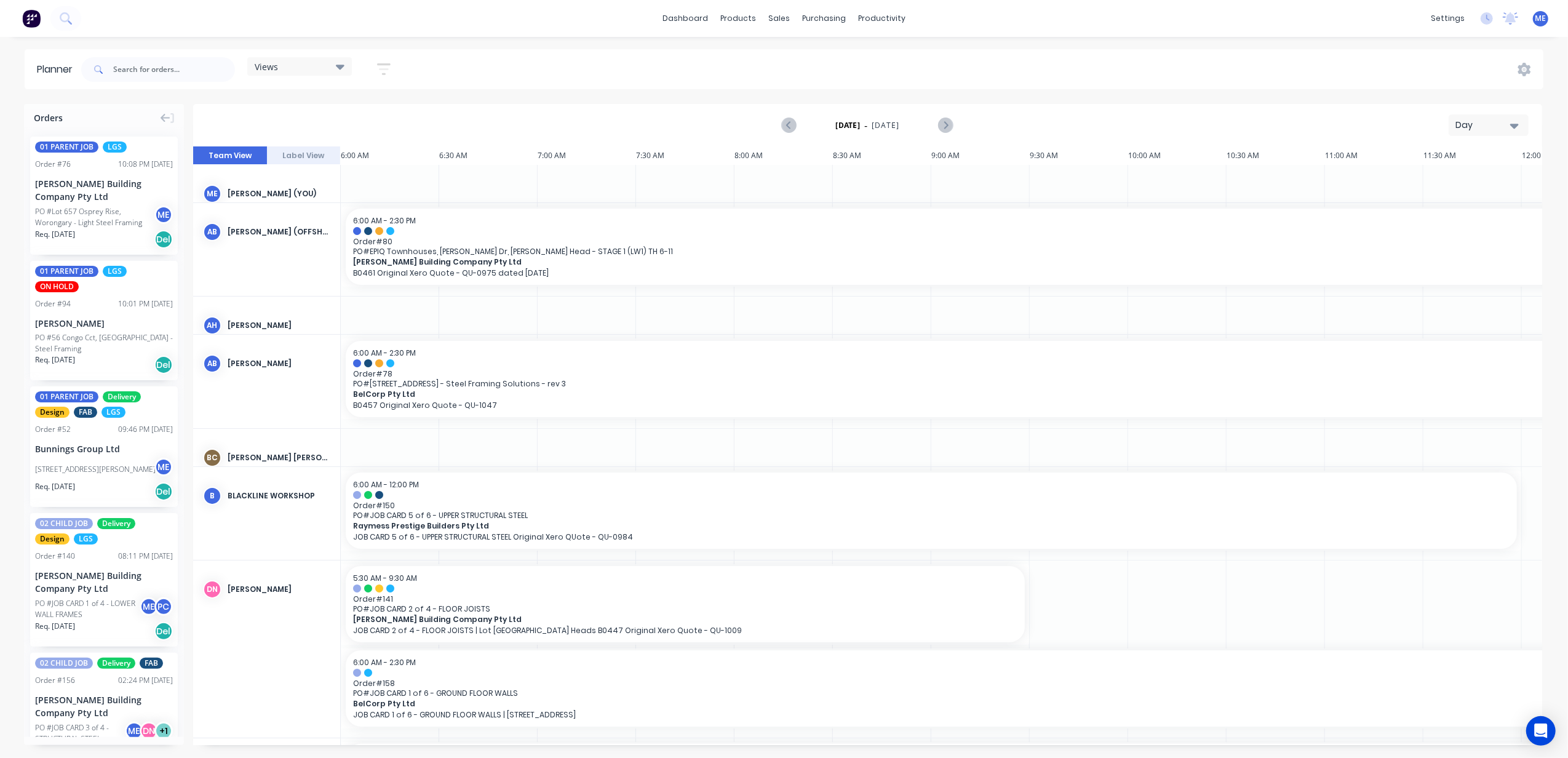
scroll to position [0, 476]
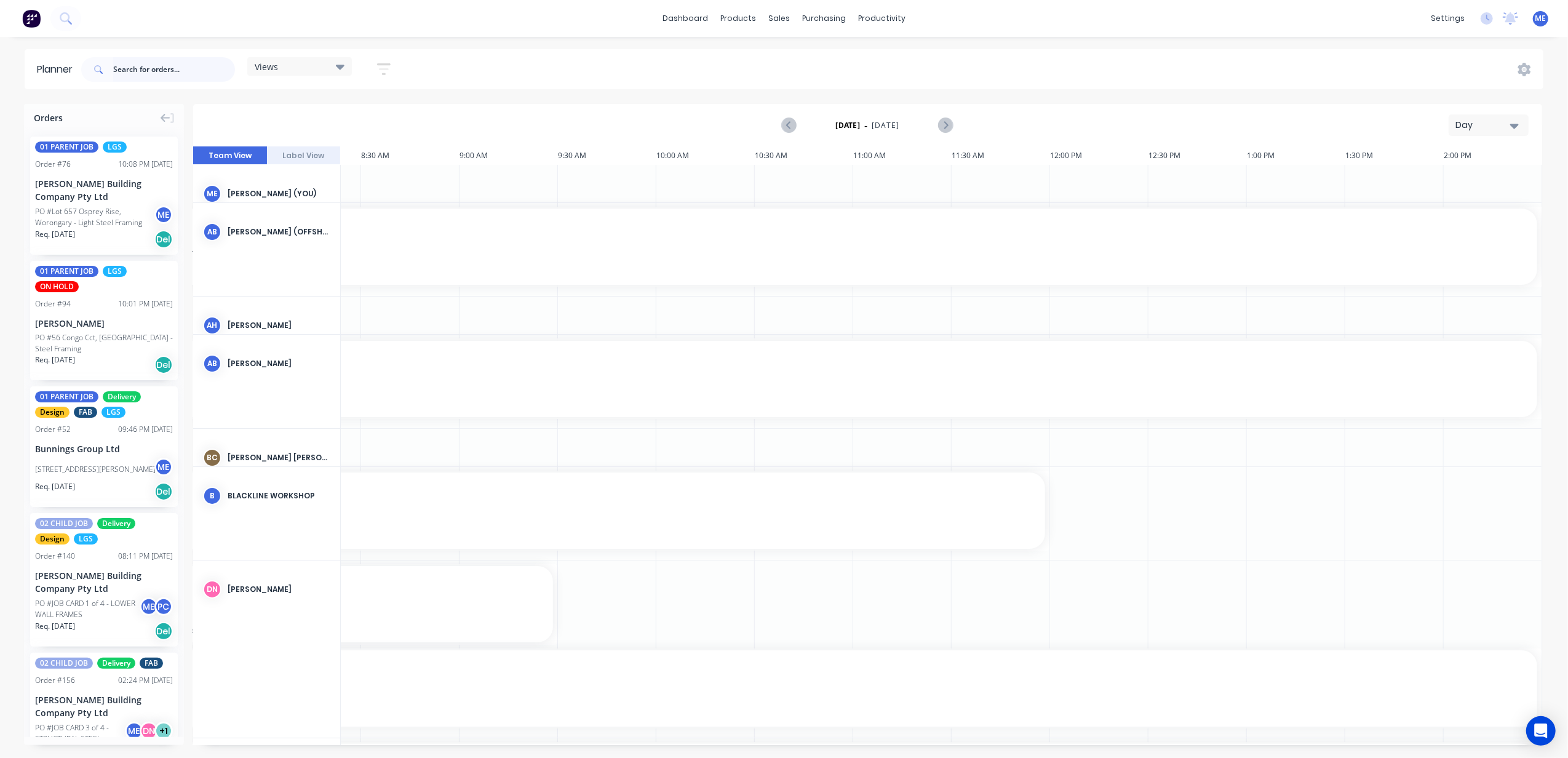
click at [191, 76] on input "text" at bounding box center [174, 69] width 122 height 24
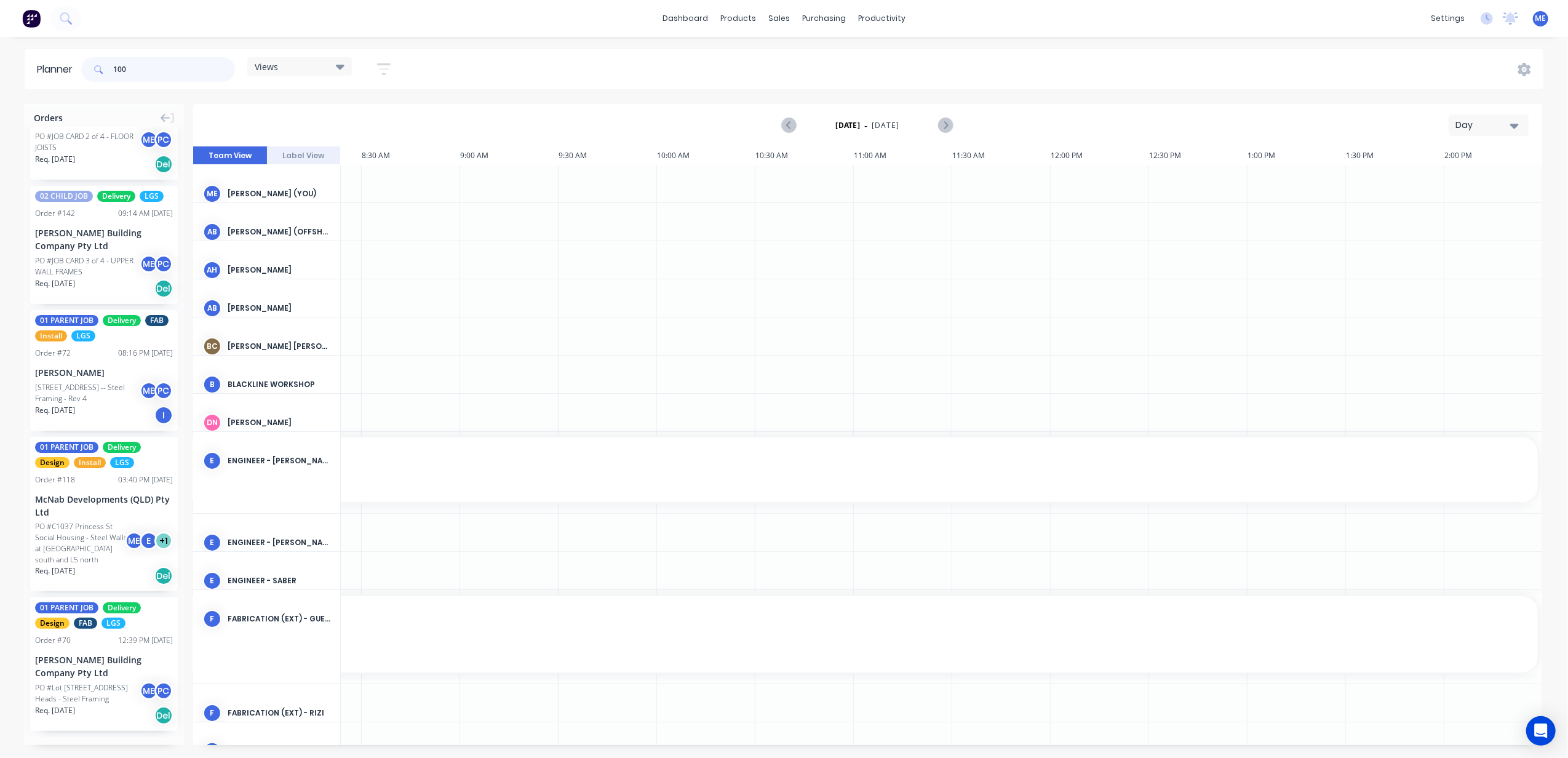
scroll to position [374, 0]
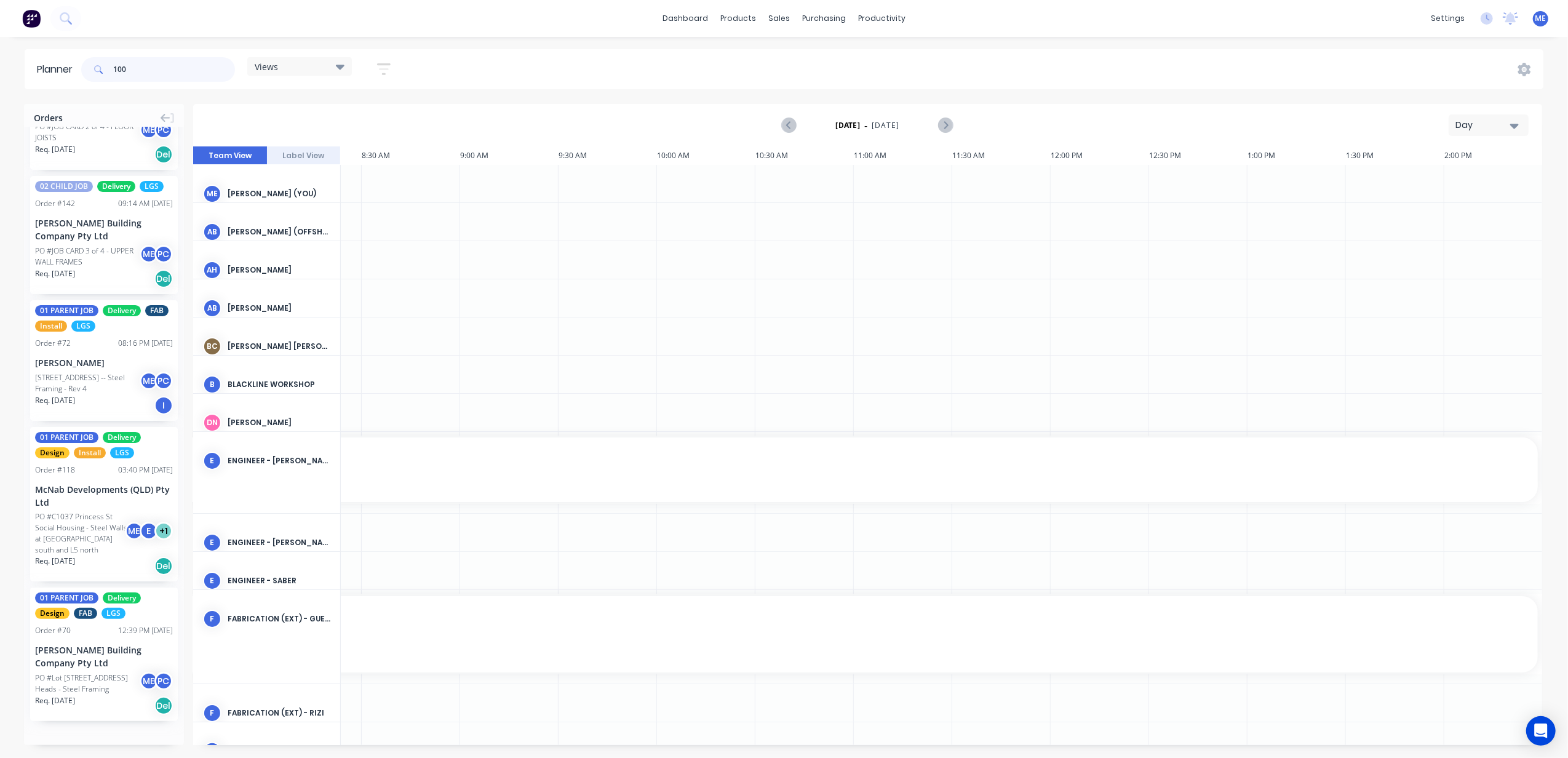
click at [123, 67] on input "100" at bounding box center [174, 69] width 122 height 24
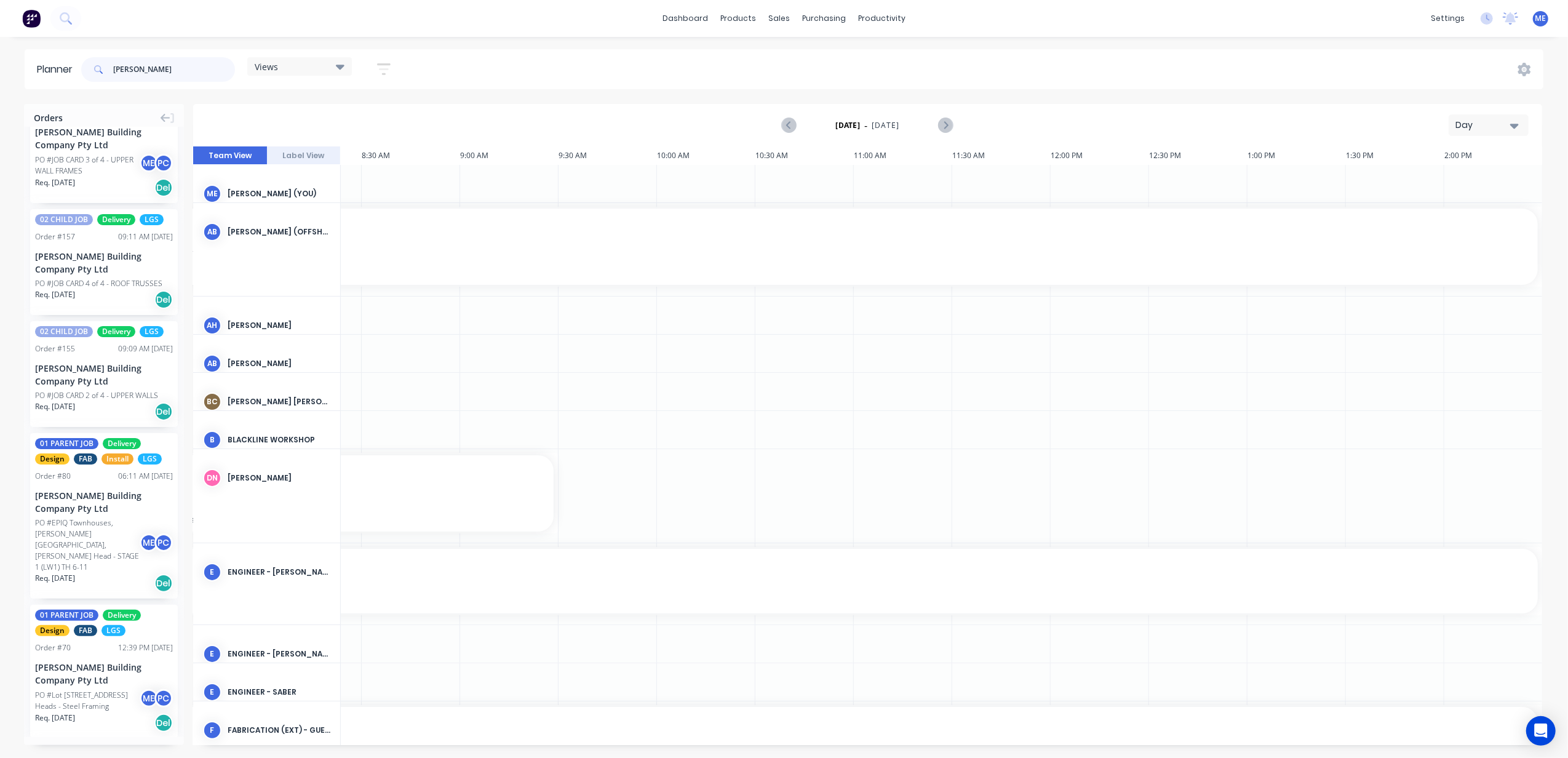
scroll to position [961, 0]
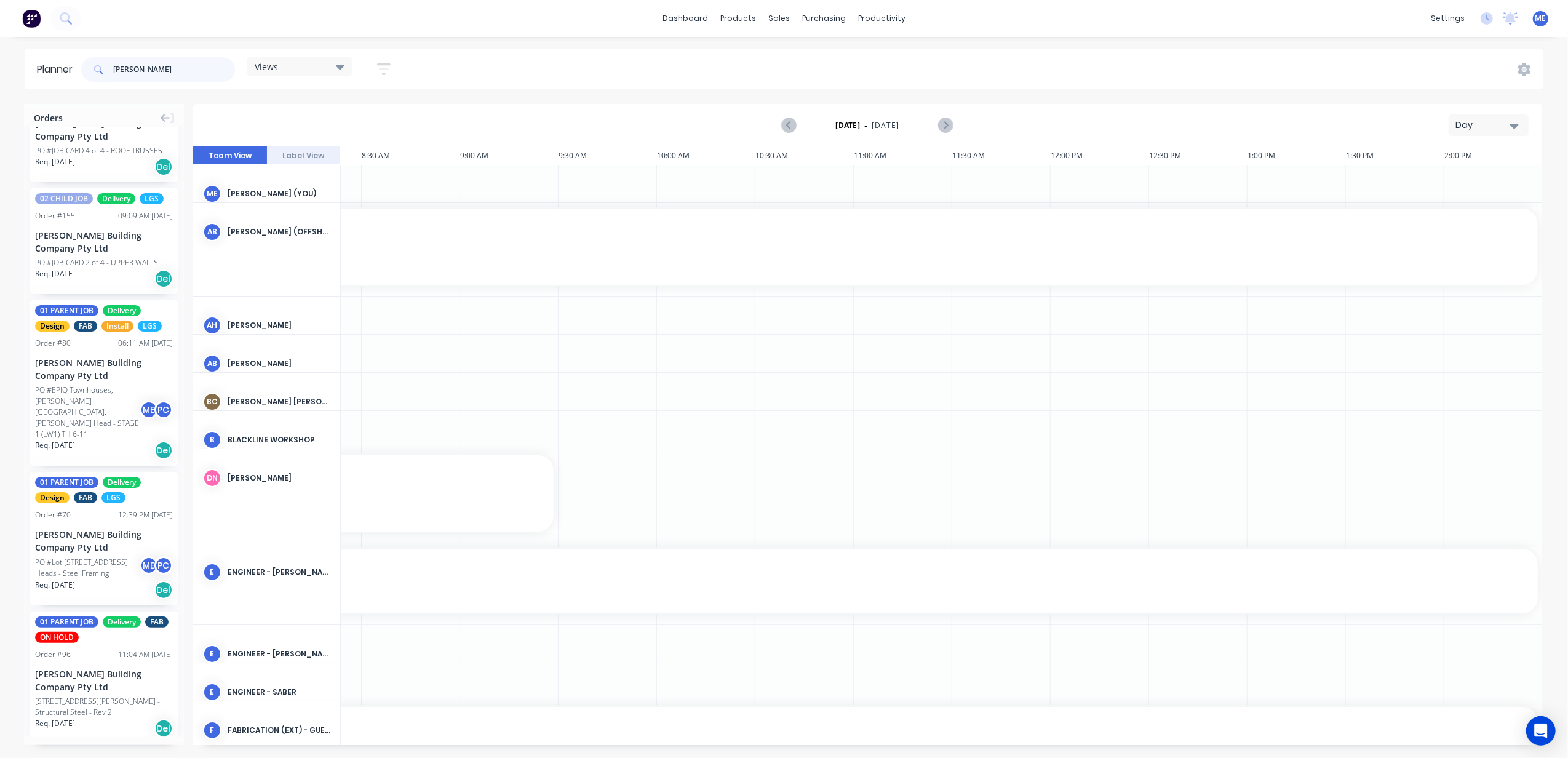
type input "blackwood"
click at [488, 68] on div "blackwood Views Save new view None (Default) edit DESIGN TEAM (INTERNAL) edit E…" at bounding box center [811, 70] width 1465 height 37
click at [1213, 63] on div "blackwood Views Save new view None (Default) edit DESIGN TEAM (INTERNAL) edit E…" at bounding box center [811, 70] width 1465 height 37
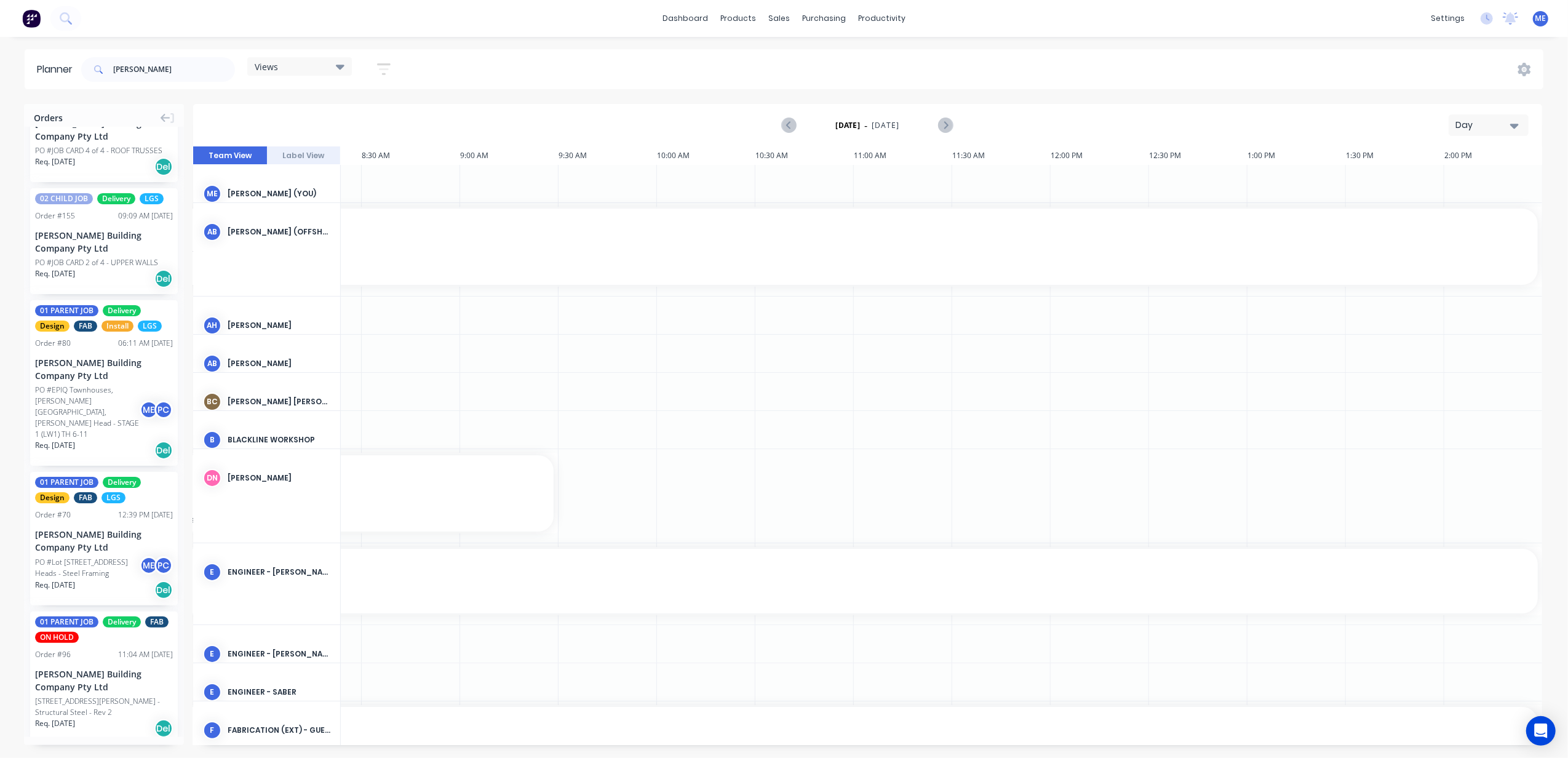
click at [1104, 92] on div "Planner blackwood Views Save new view None (Default) edit DESIGN TEAM (INTERNAL…" at bounding box center [784, 403] width 1568 height 708
click at [1109, 79] on div "blackwood Views Save new view None (Default) edit DESIGN TEAM (INTERNAL) edit E…" at bounding box center [811, 70] width 1465 height 37
click at [138, 71] on input "blackwood" at bounding box center [174, 69] width 122 height 24
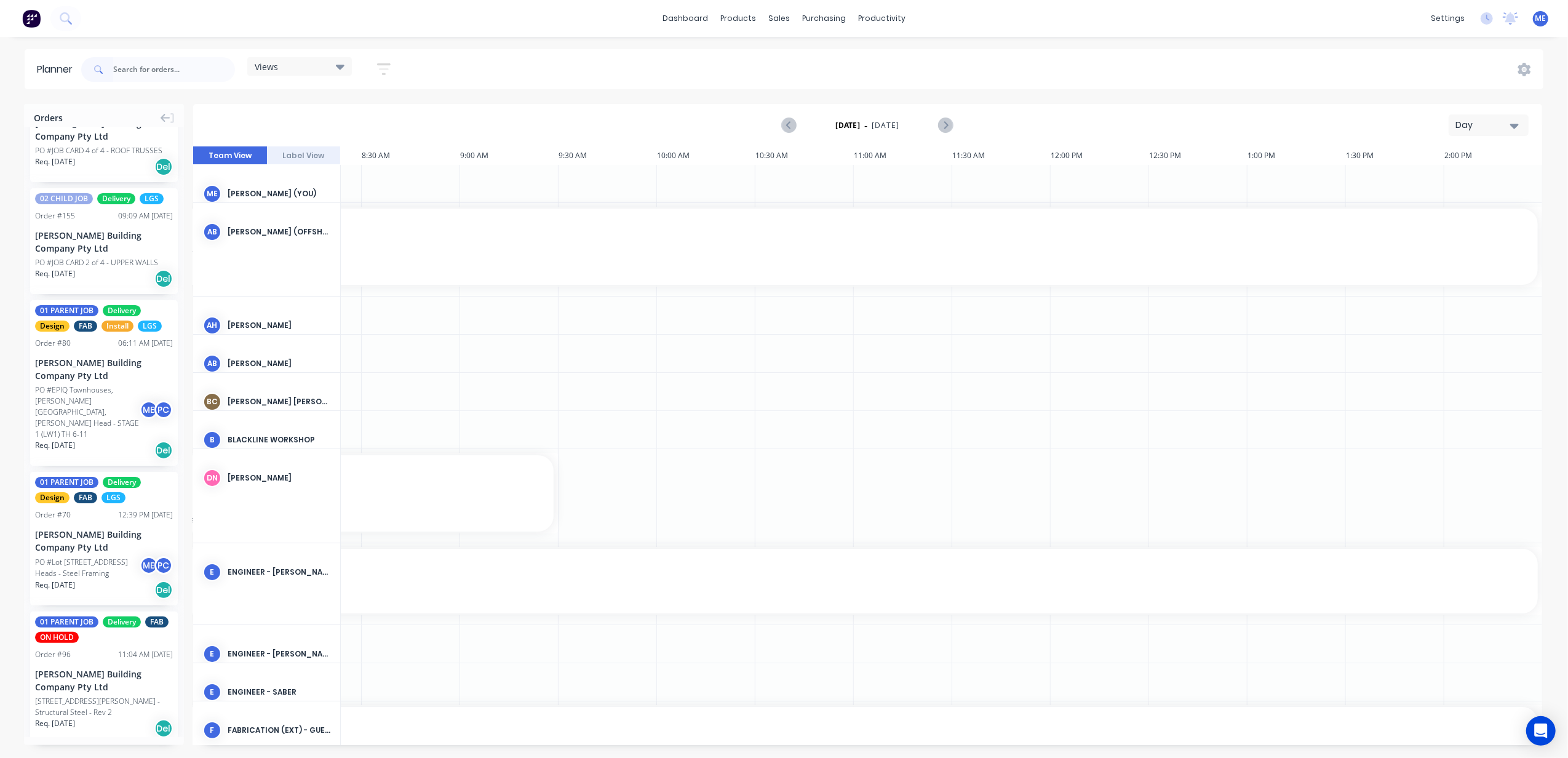
drag, startPoint x: 477, startPoint y: 74, endPoint x: 488, endPoint y: 77, distance: 11.4
click at [479, 74] on div "Views Save new view None (Default) edit DESIGN TEAM (INTERNAL) edit ENGINEERING…" at bounding box center [811, 70] width 1465 height 37
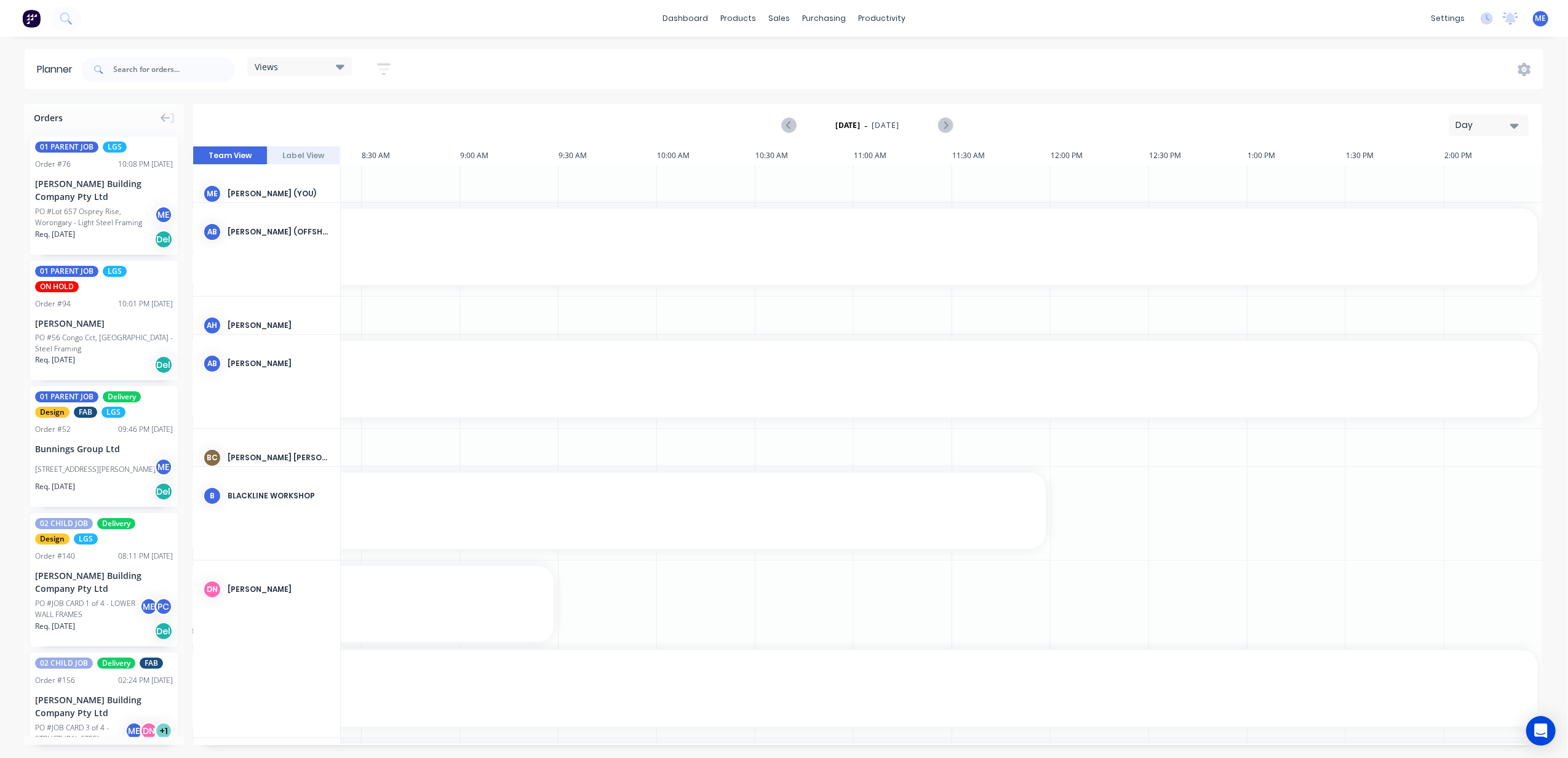
click at [178, 153] on div "01 PARENT JOB LGS Order # 76 10:08 PM 05/09/25 Blackwood Building Company Pty L…" at bounding box center [104, 432] width 160 height 610
click at [382, 66] on icon "button" at bounding box center [384, 69] width 13 height 15
click at [465, 64] on div "Views Save new view None (Default) edit DESIGN TEAM (INTERNAL) edit ENGINEERING…" at bounding box center [811, 70] width 1465 height 37
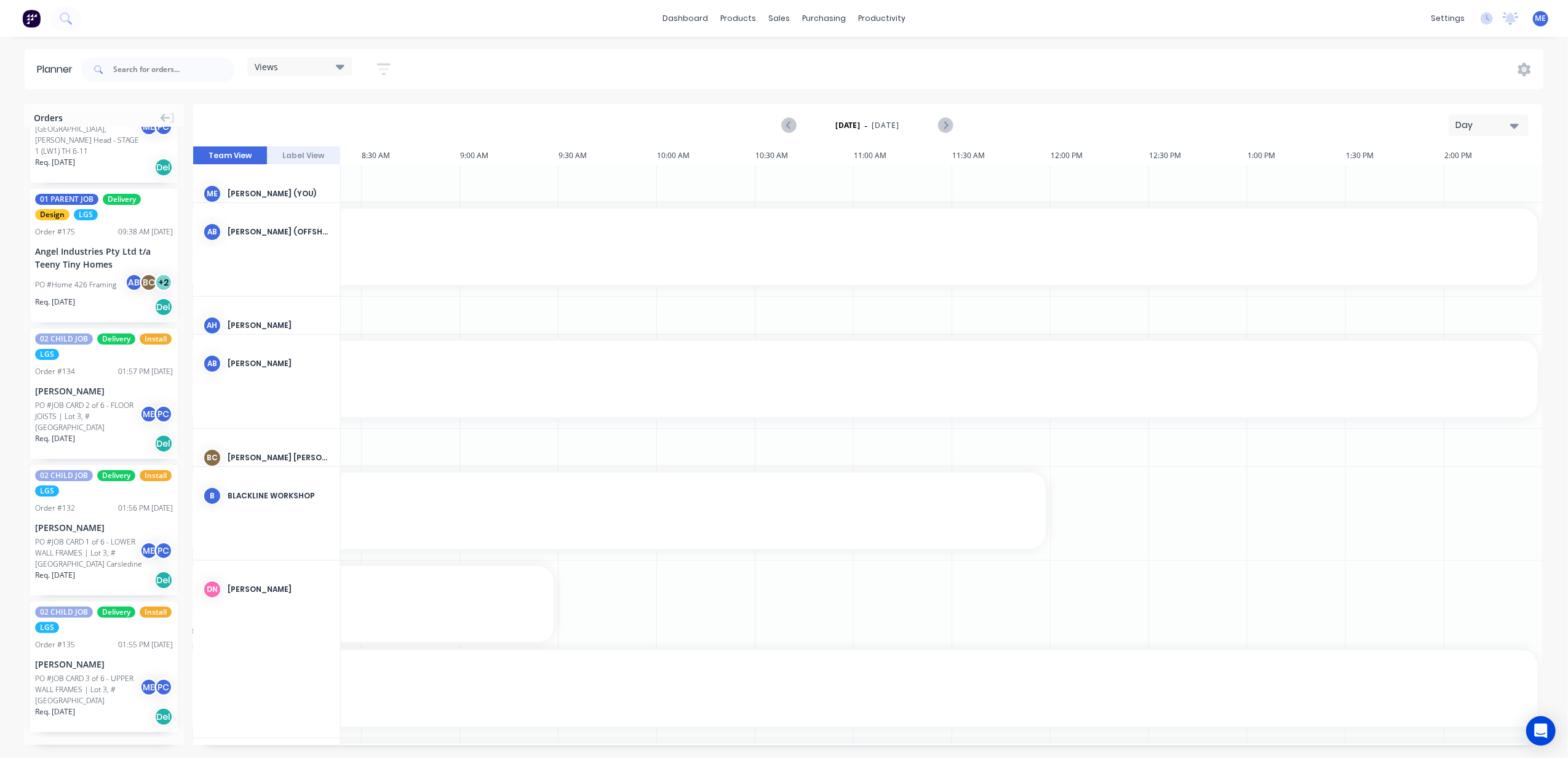
scroll to position [2049, 0]
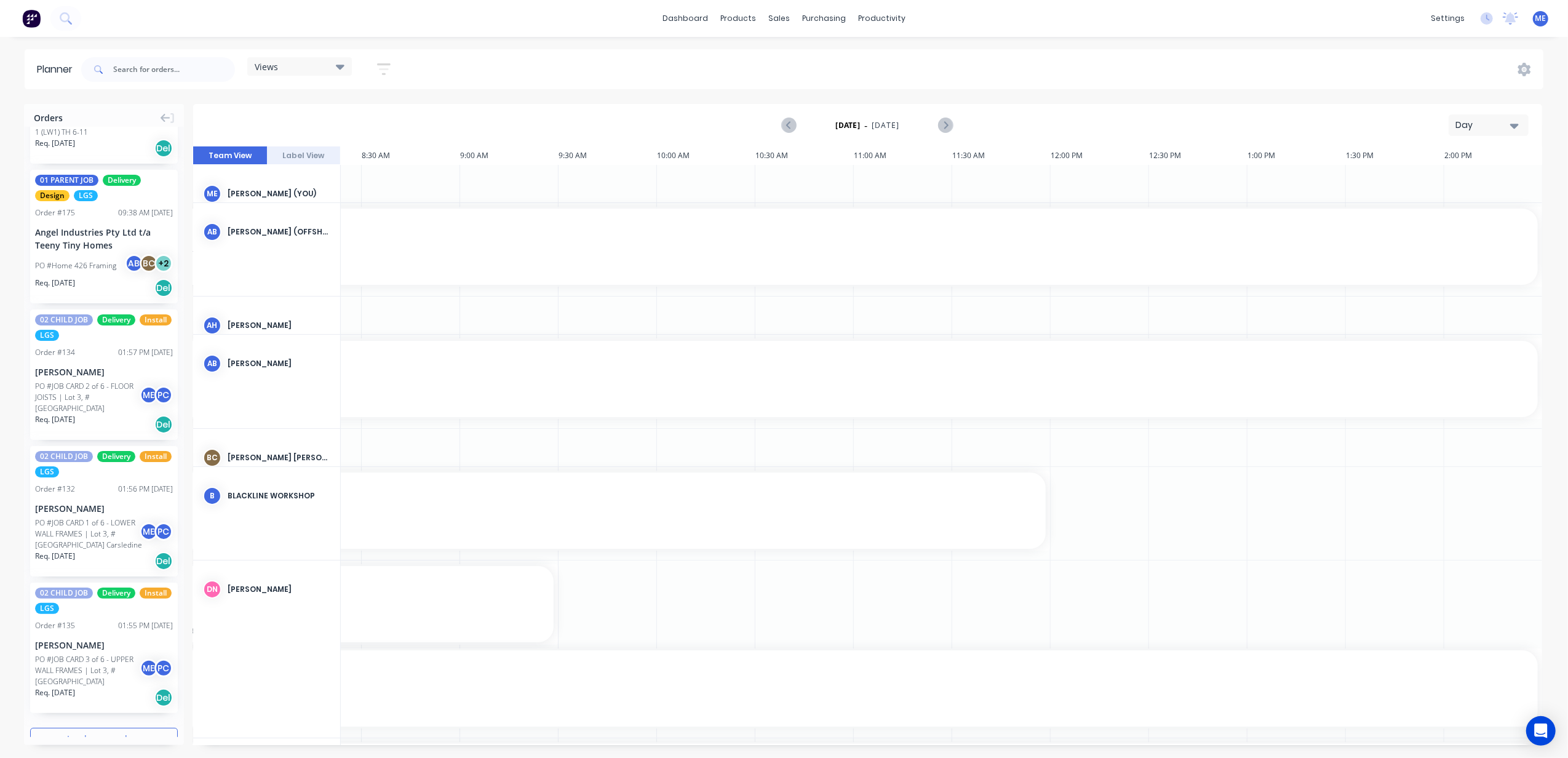
click at [100, 728] on button "Load more orders" at bounding box center [104, 739] width 148 height 22
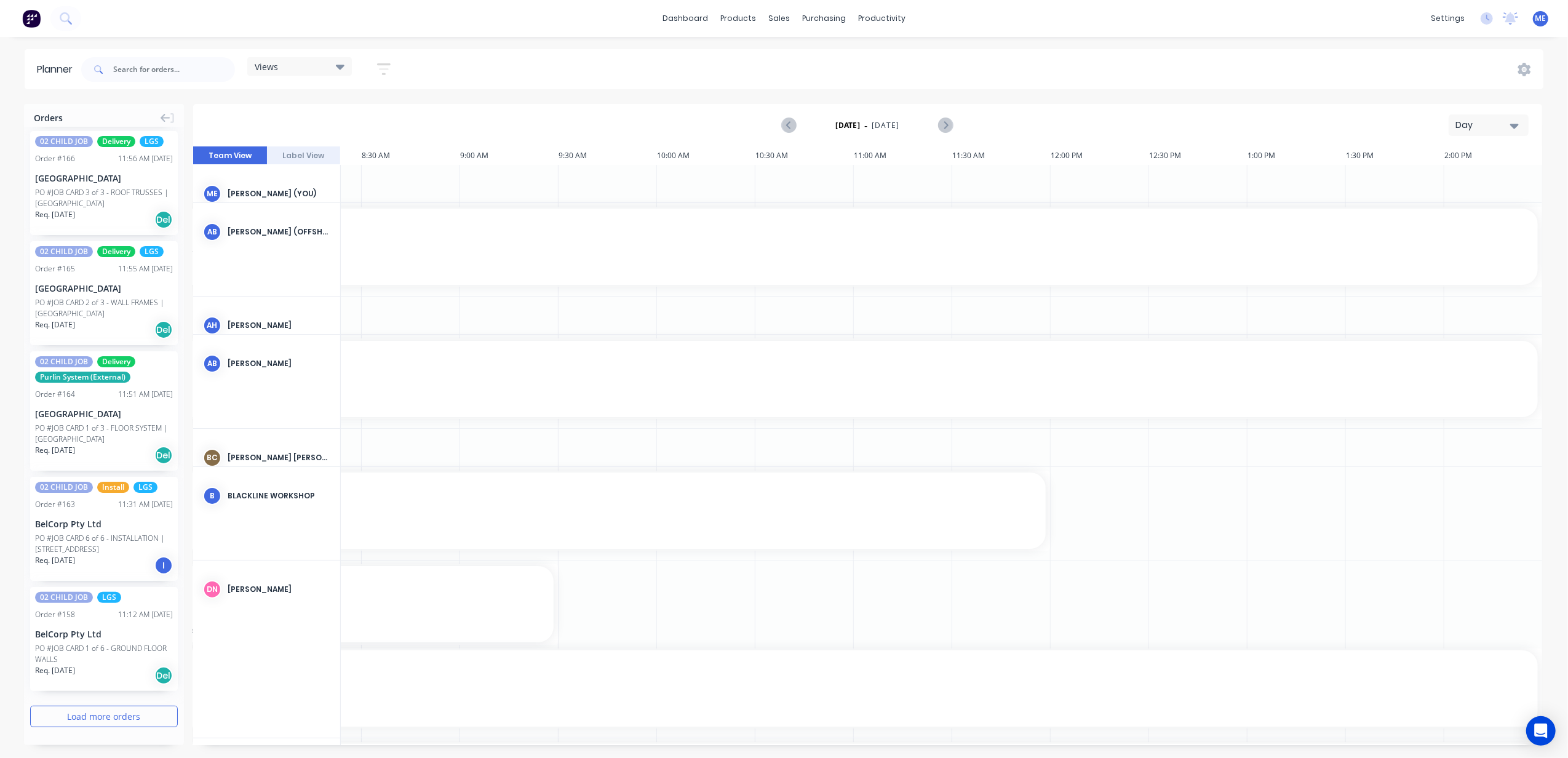
scroll to position [4530, 0]
click at [99, 718] on button "Load more orders" at bounding box center [104, 717] width 148 height 22
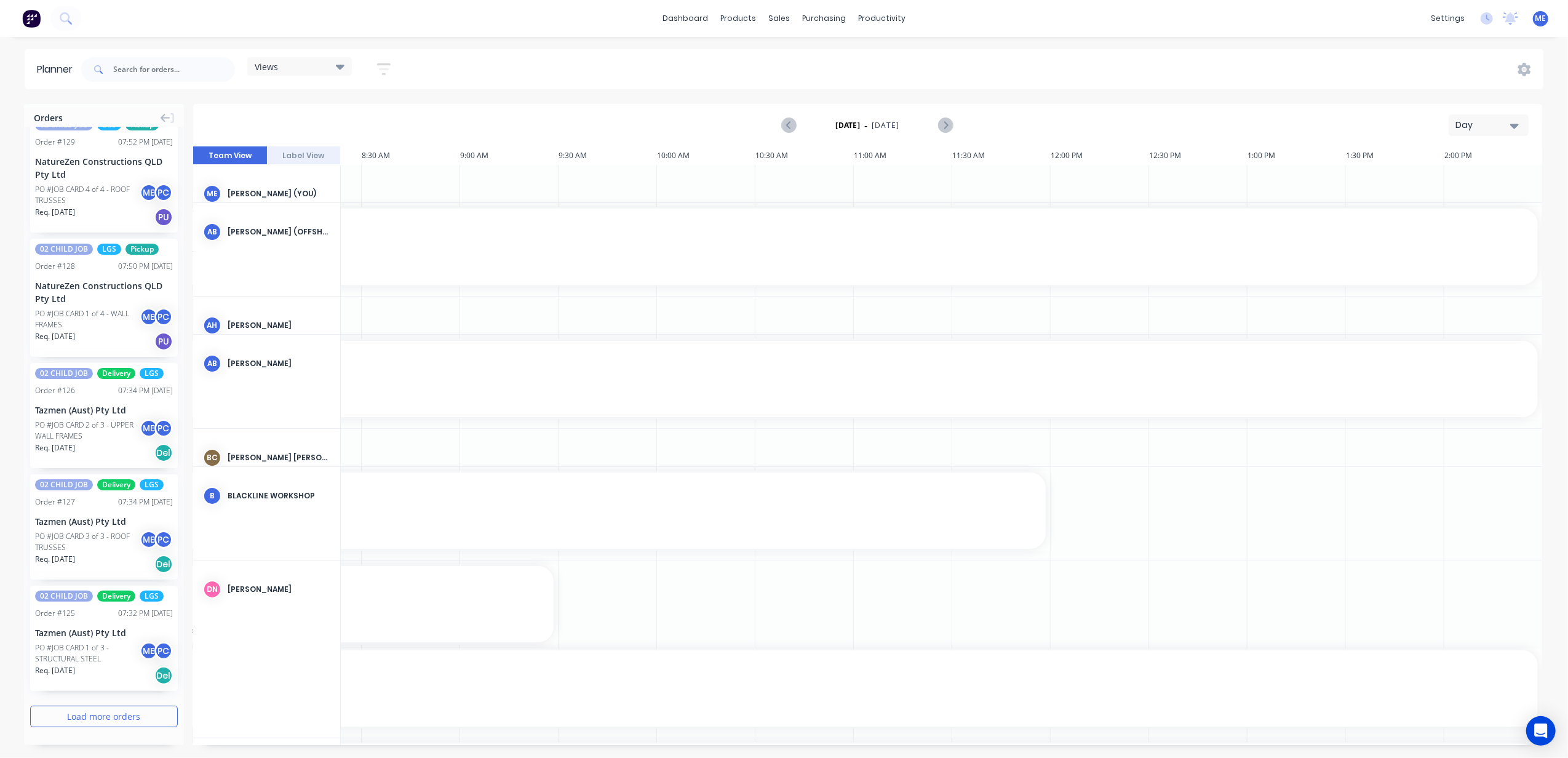
scroll to position [6939, 0]
click at [124, 725] on button "Load more orders" at bounding box center [104, 717] width 148 height 22
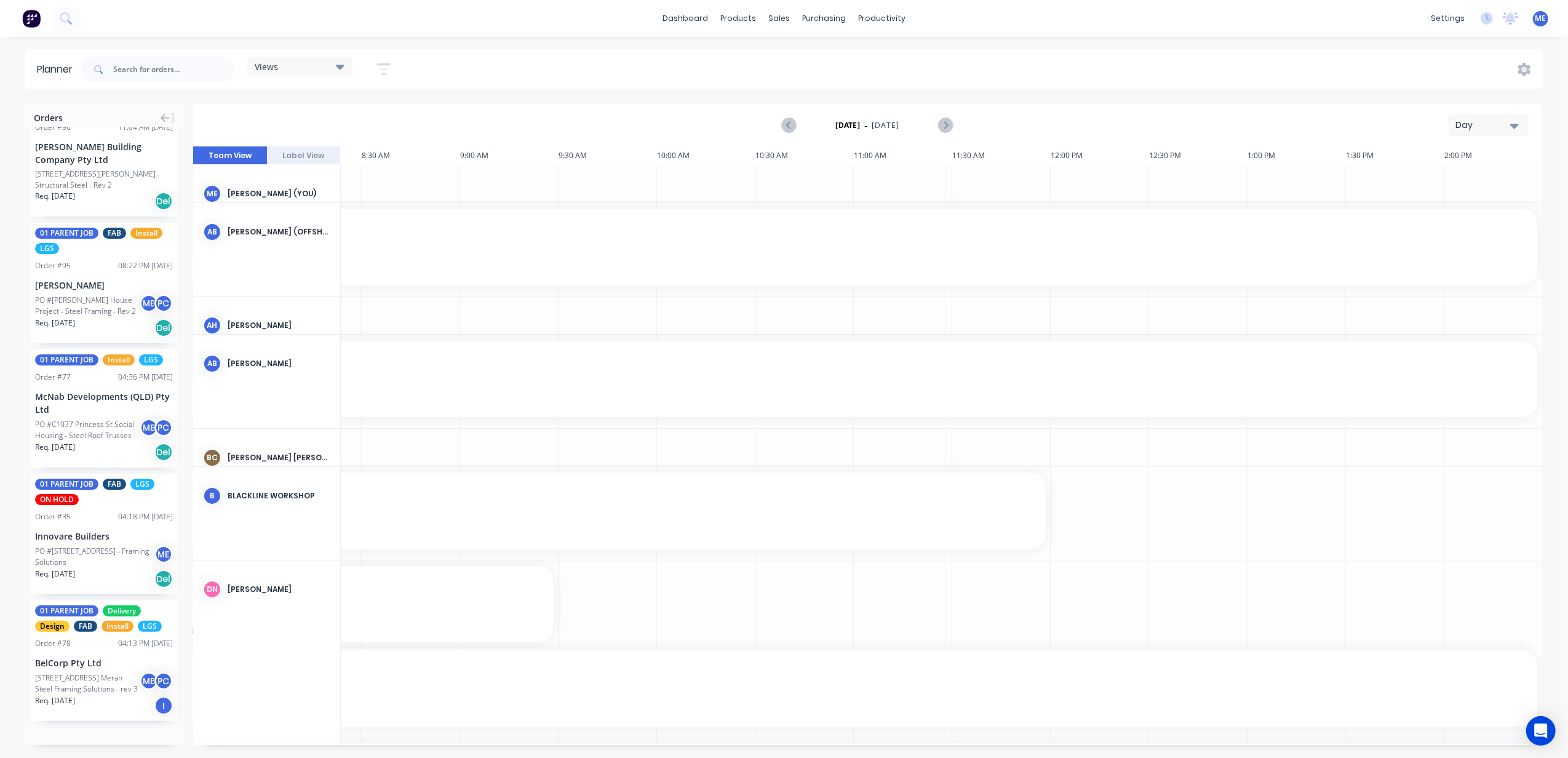
scroll to position [8788, 0]
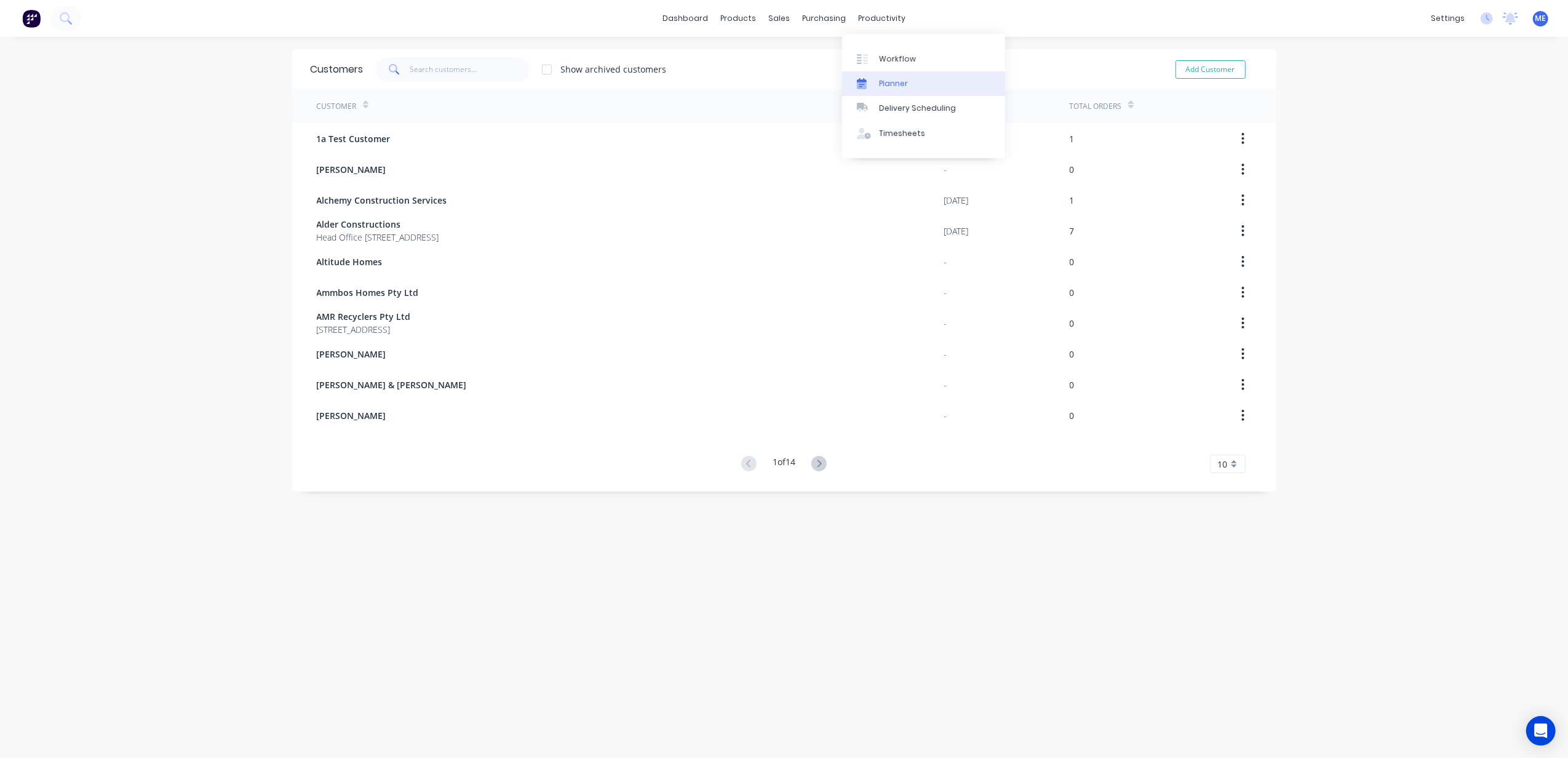
click at [906, 84] on link "Planner" at bounding box center [924, 83] width 163 height 24
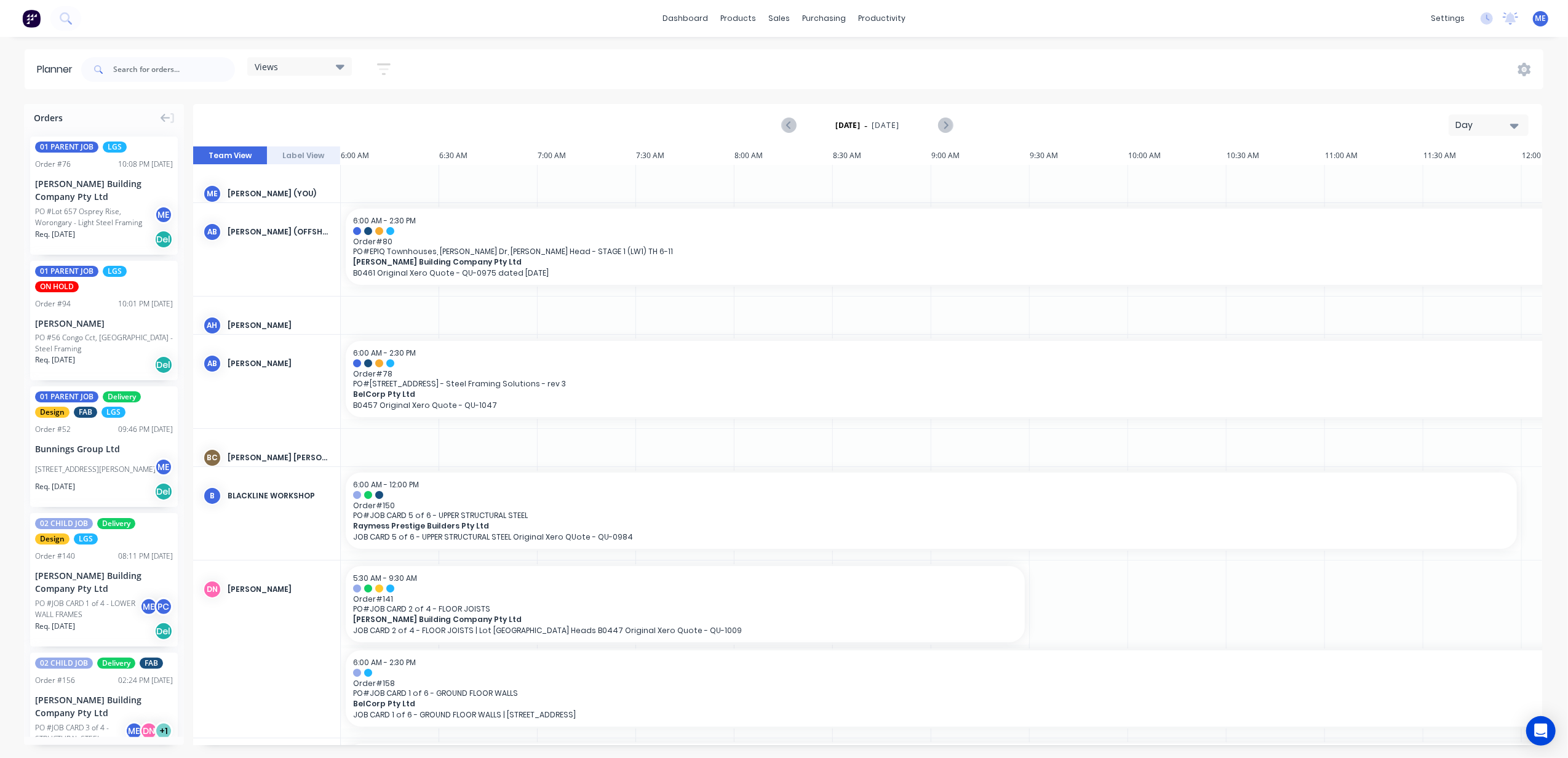
scroll to position [0, 476]
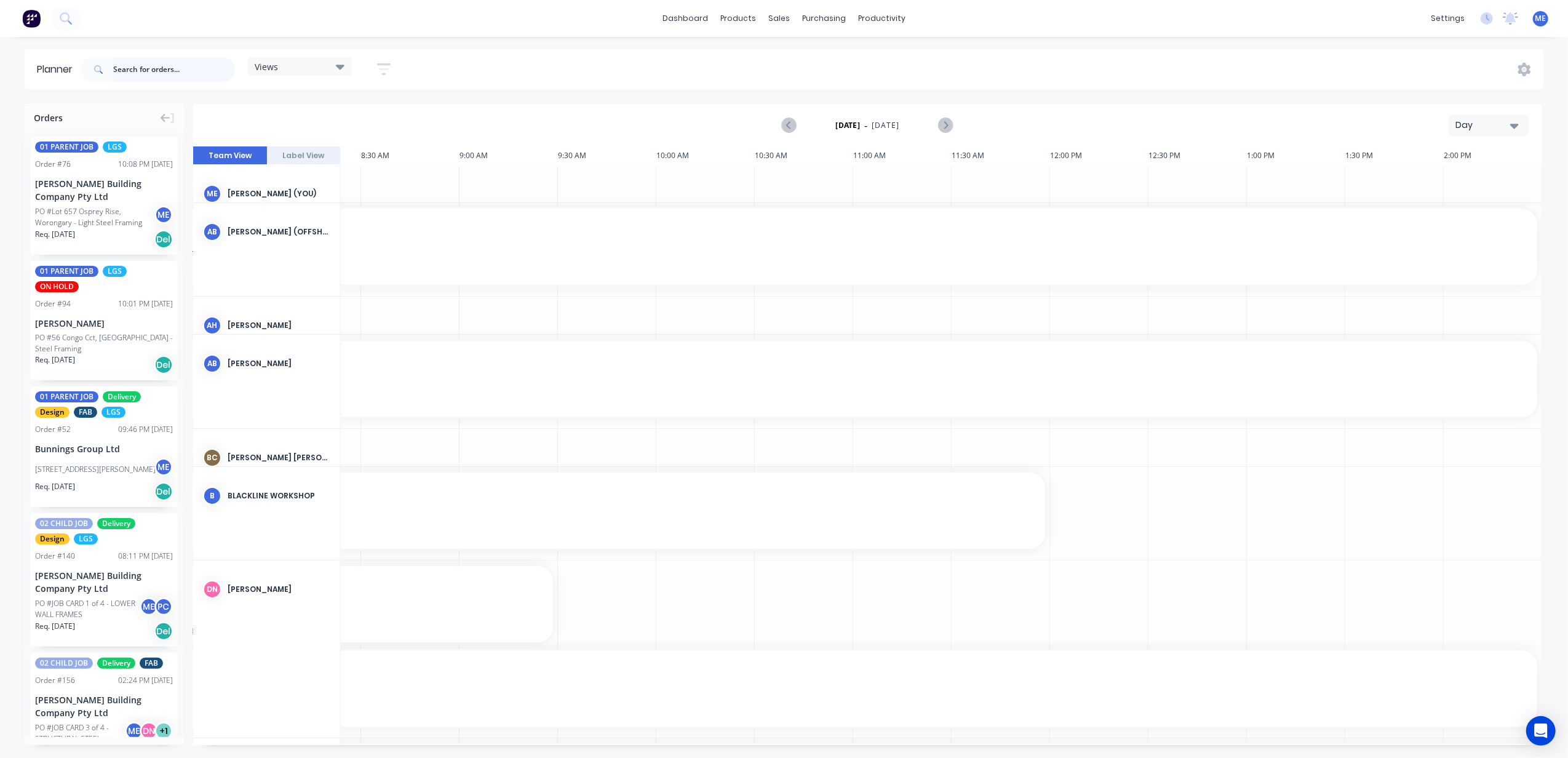
click at [171, 64] on input "text" at bounding box center [174, 69] width 122 height 24
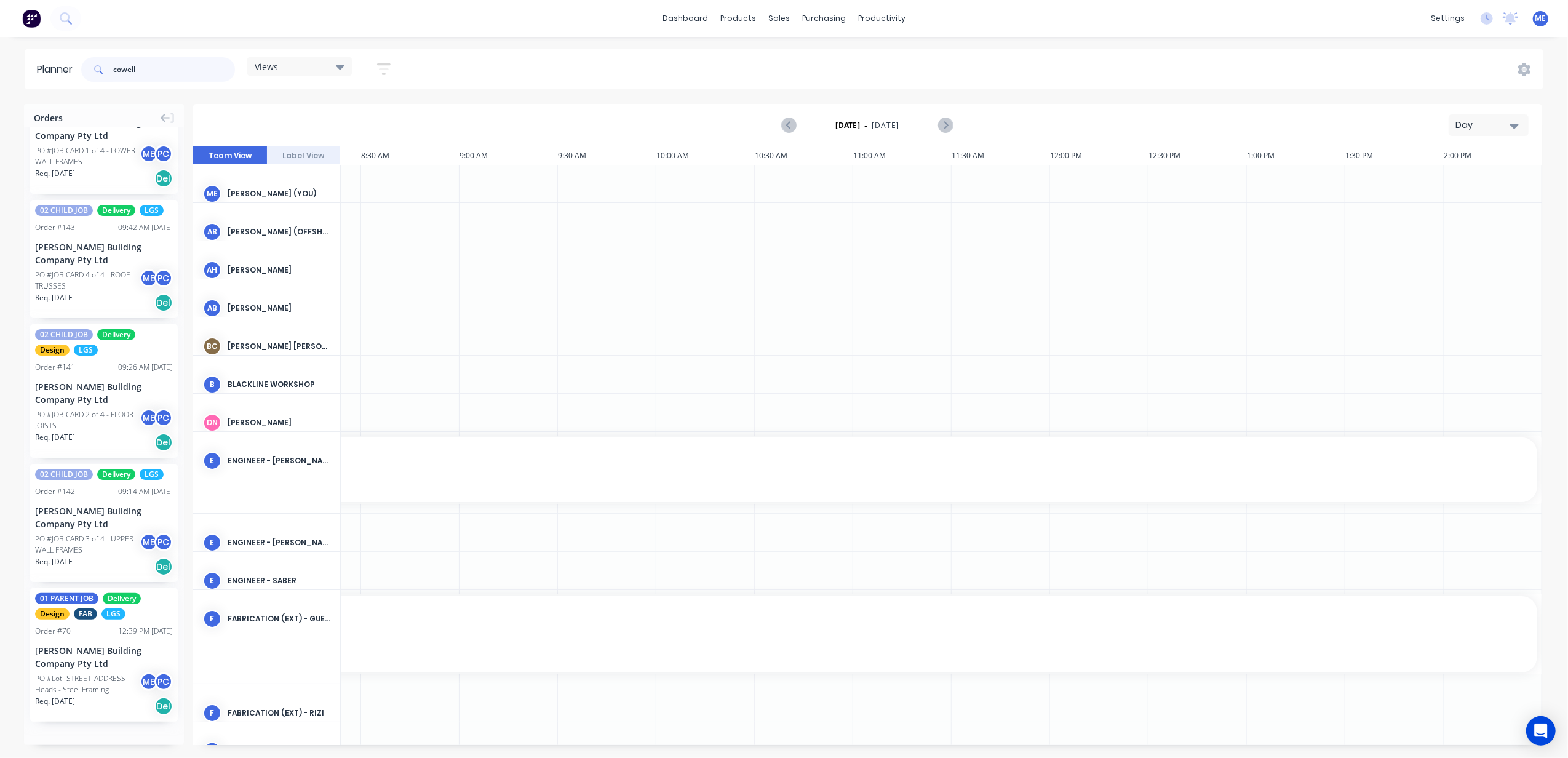
scroll to position [0, 0]
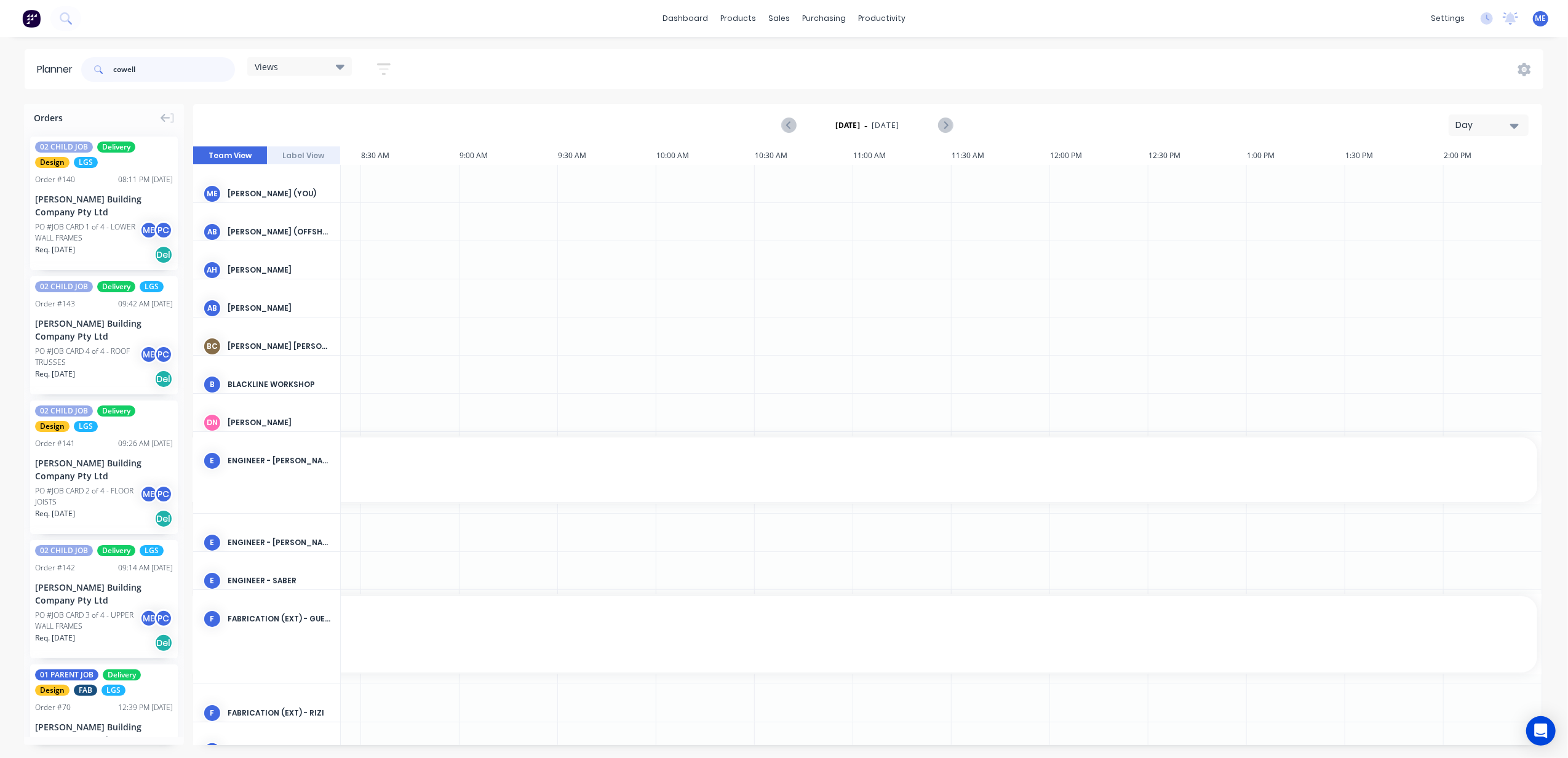
click at [124, 66] on input "cowell" at bounding box center [174, 69] width 122 height 24
type input "100"
click at [1541, 24] on div "ME Blackline Structures Michael Elms Administrator Profile Sign out" at bounding box center [1540, 18] width 15 height 15
click at [1536, 24] on span "ME" at bounding box center [1540, 18] width 11 height 11
click at [1430, 150] on div "Sign out" at bounding box center [1436, 154] width 34 height 11
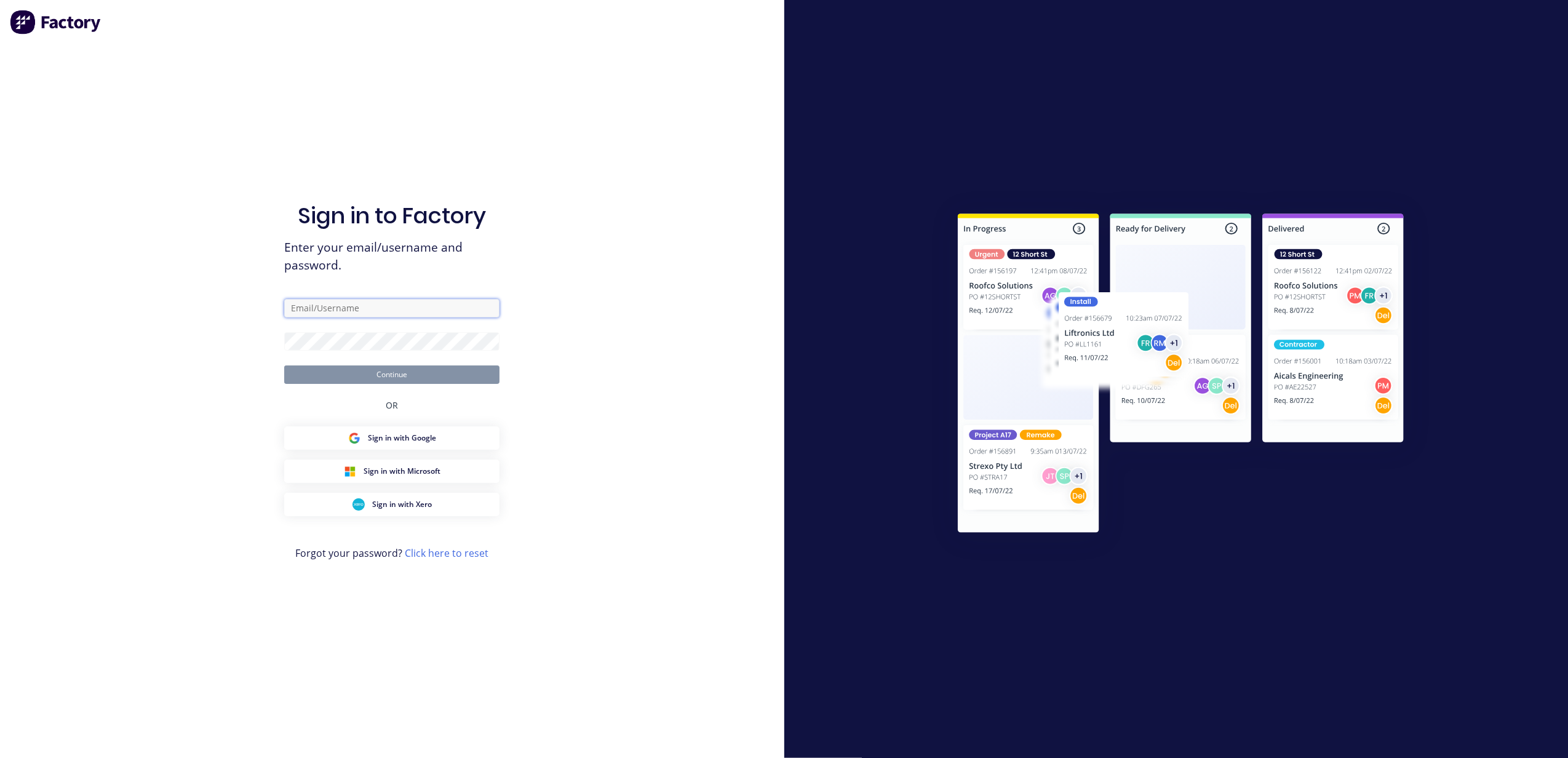
type input "m.elms@blacklinesteel.com.au"
click at [660, 313] on div "Sign in to Factory Enter your email/username and password. m.elms@blacklinestee…" at bounding box center [392, 379] width 784 height 758
click at [364, 375] on button "Continue" at bounding box center [391, 375] width 215 height 18
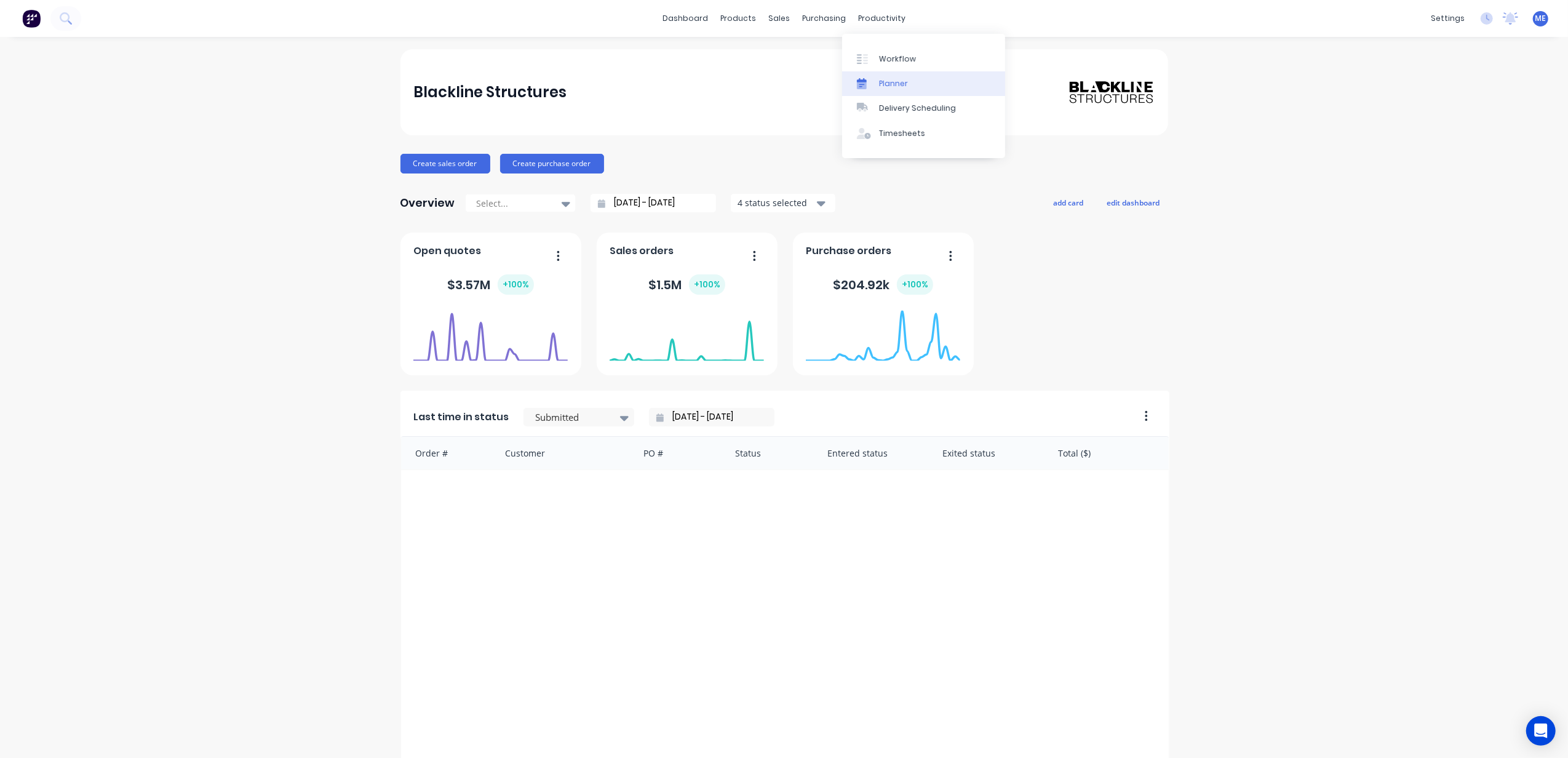
click at [891, 74] on link "Planner" at bounding box center [924, 83] width 163 height 24
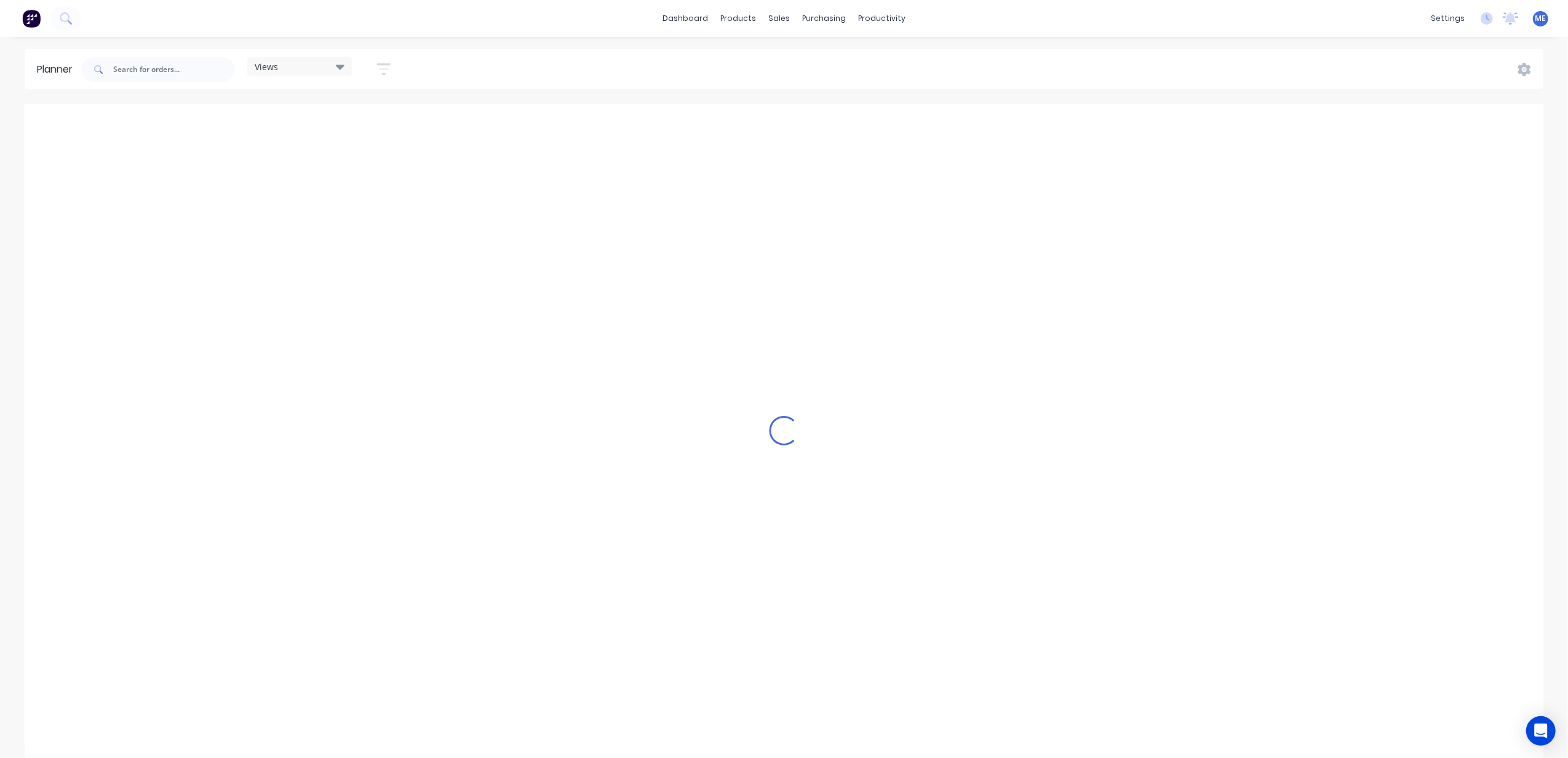
scroll to position [0, 476]
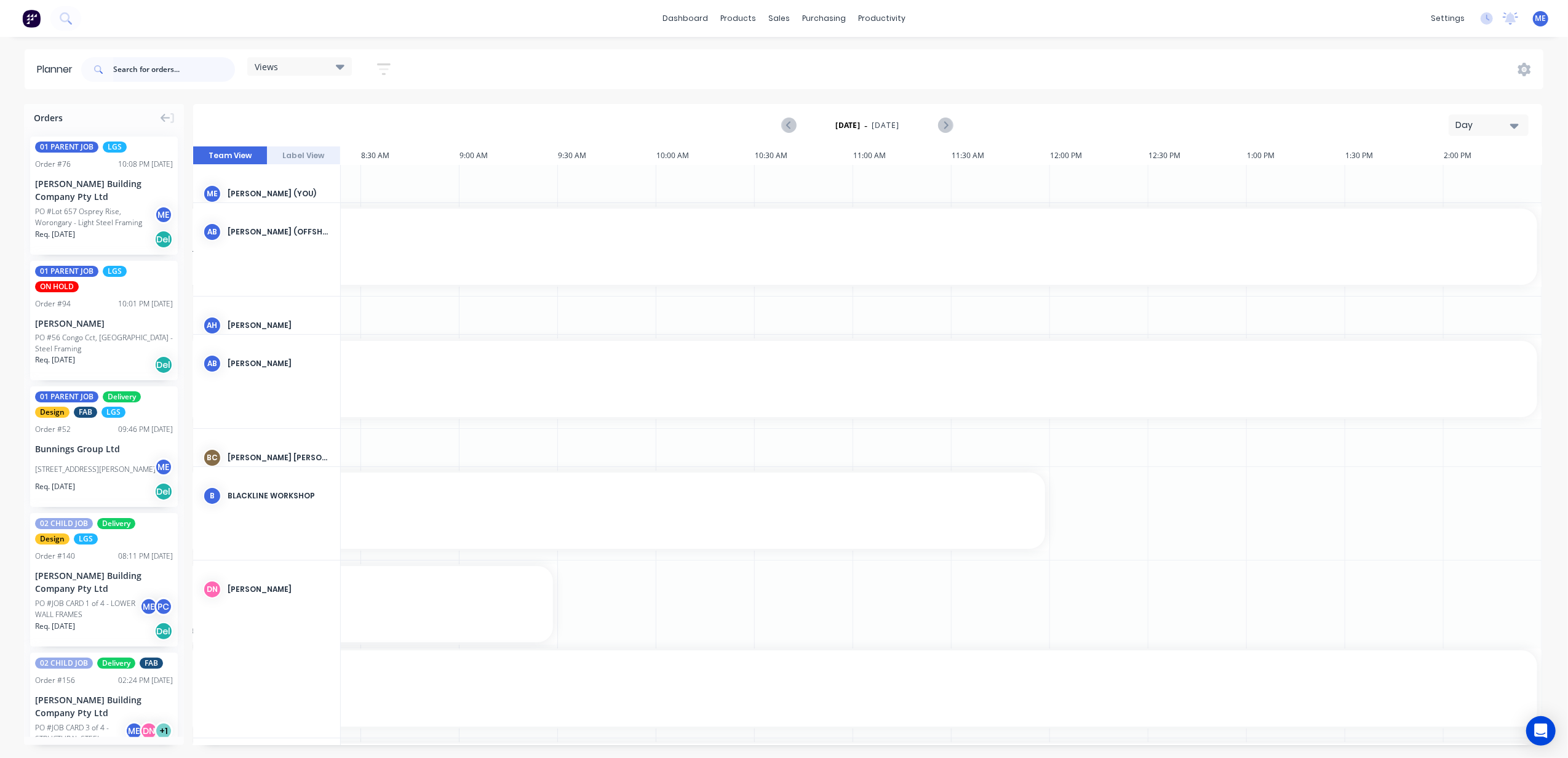
click at [173, 71] on input "text" at bounding box center [174, 69] width 122 height 24
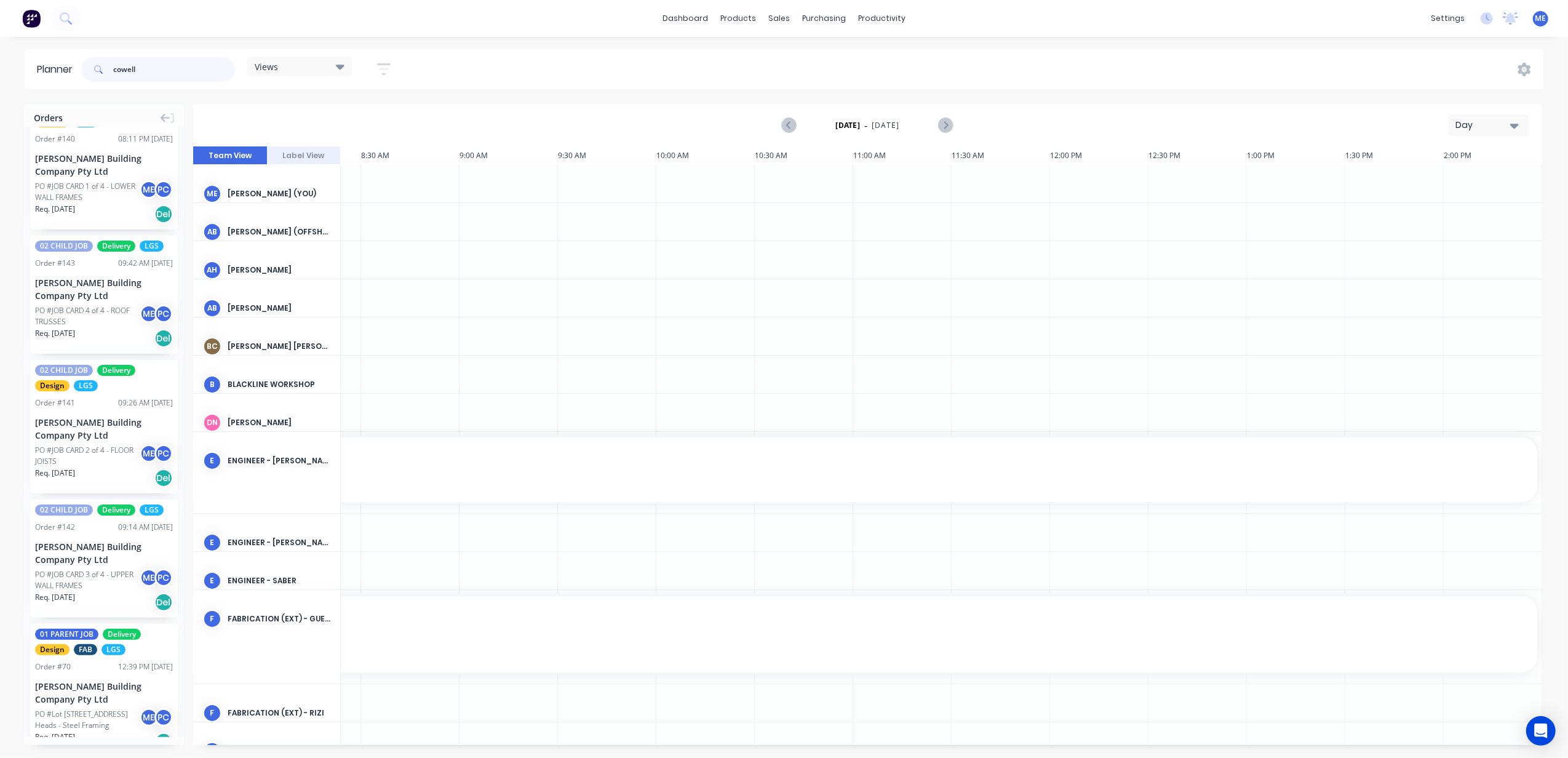
scroll to position [0, 0]
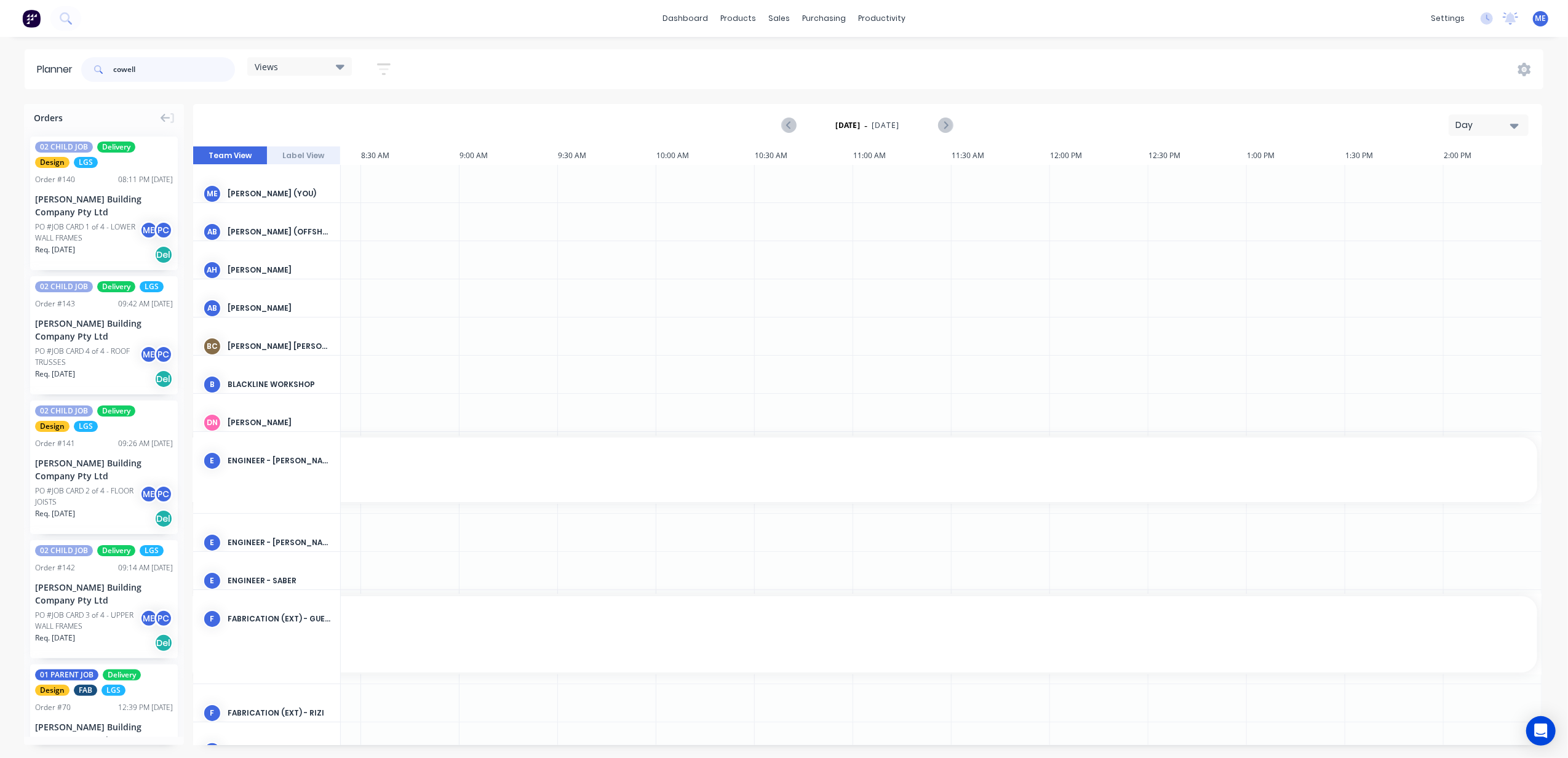
click at [126, 69] on input "cowell" at bounding box center [174, 69] width 122 height 24
type input "100"
click at [155, 117] on div "Orders" at bounding box center [104, 115] width 160 height 23
click at [165, 118] on icon at bounding box center [165, 118] width 10 height 8
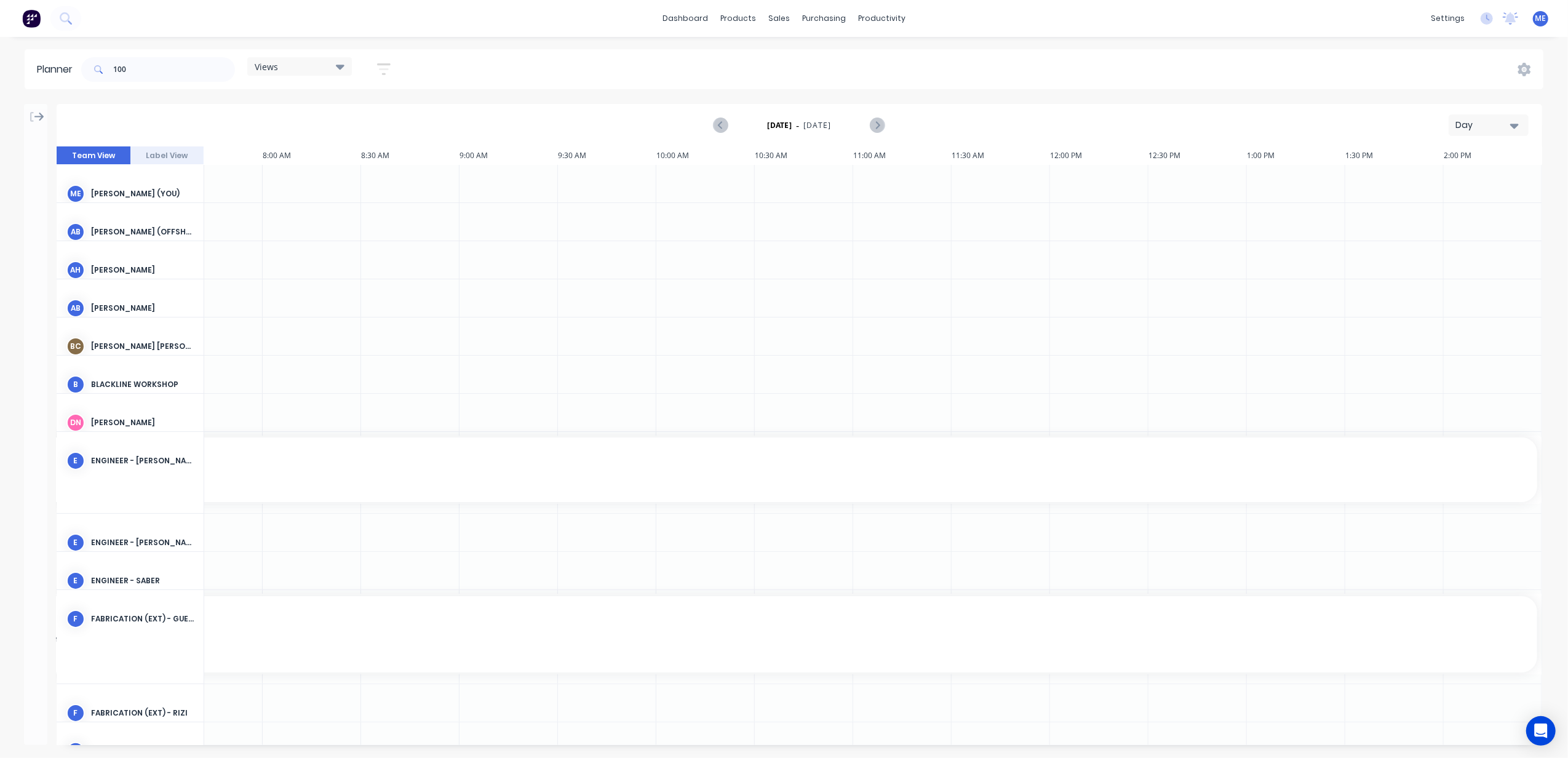
click at [34, 118] on icon at bounding box center [39, 117] width 10 height 11
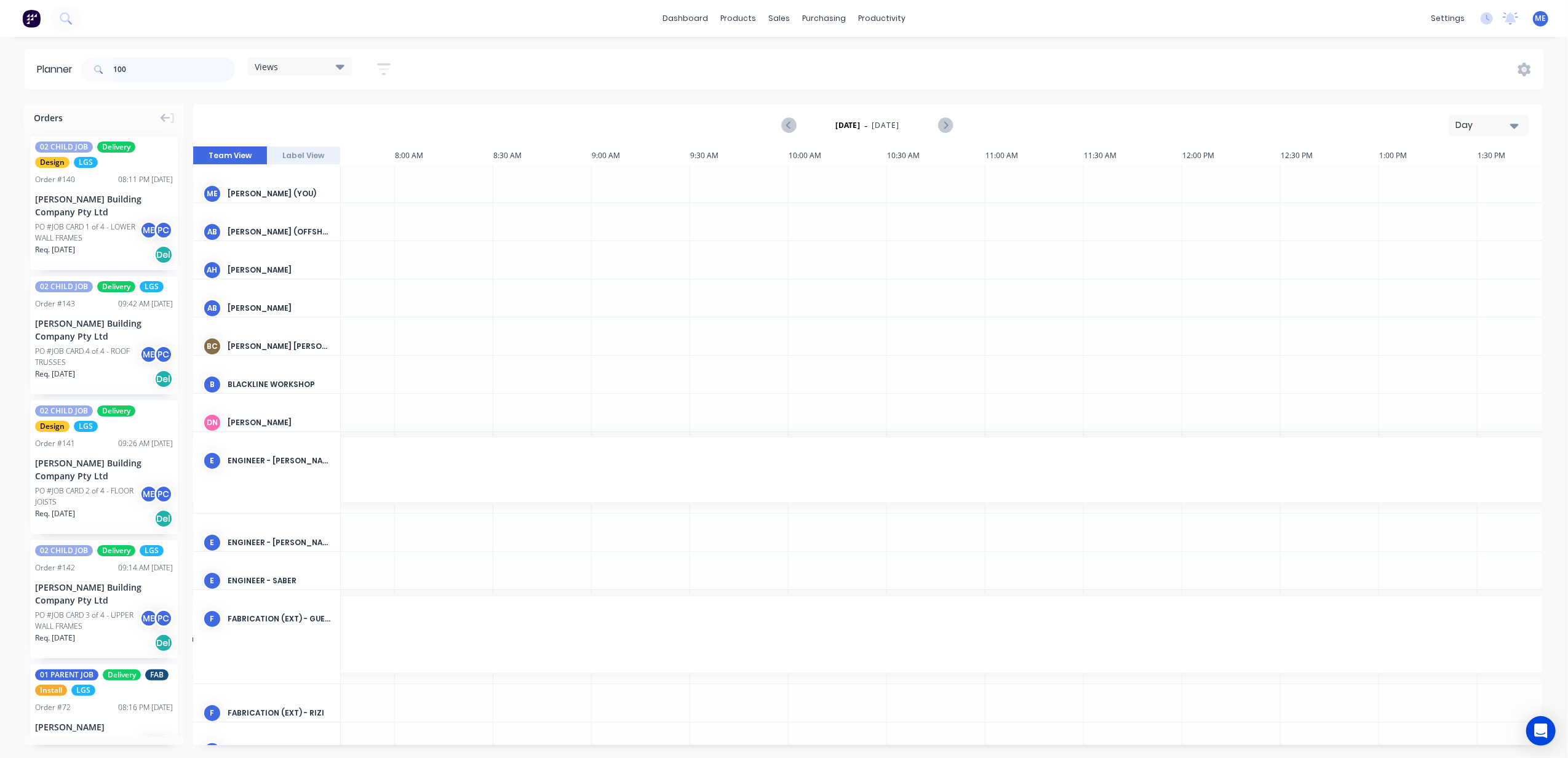
click at [146, 71] on input "100" at bounding box center [174, 69] width 122 height 24
click at [318, 68] on div "Views" at bounding box center [299, 66] width 90 height 11
click at [297, 155] on button "None (Default)" at bounding box center [322, 157] width 131 height 14
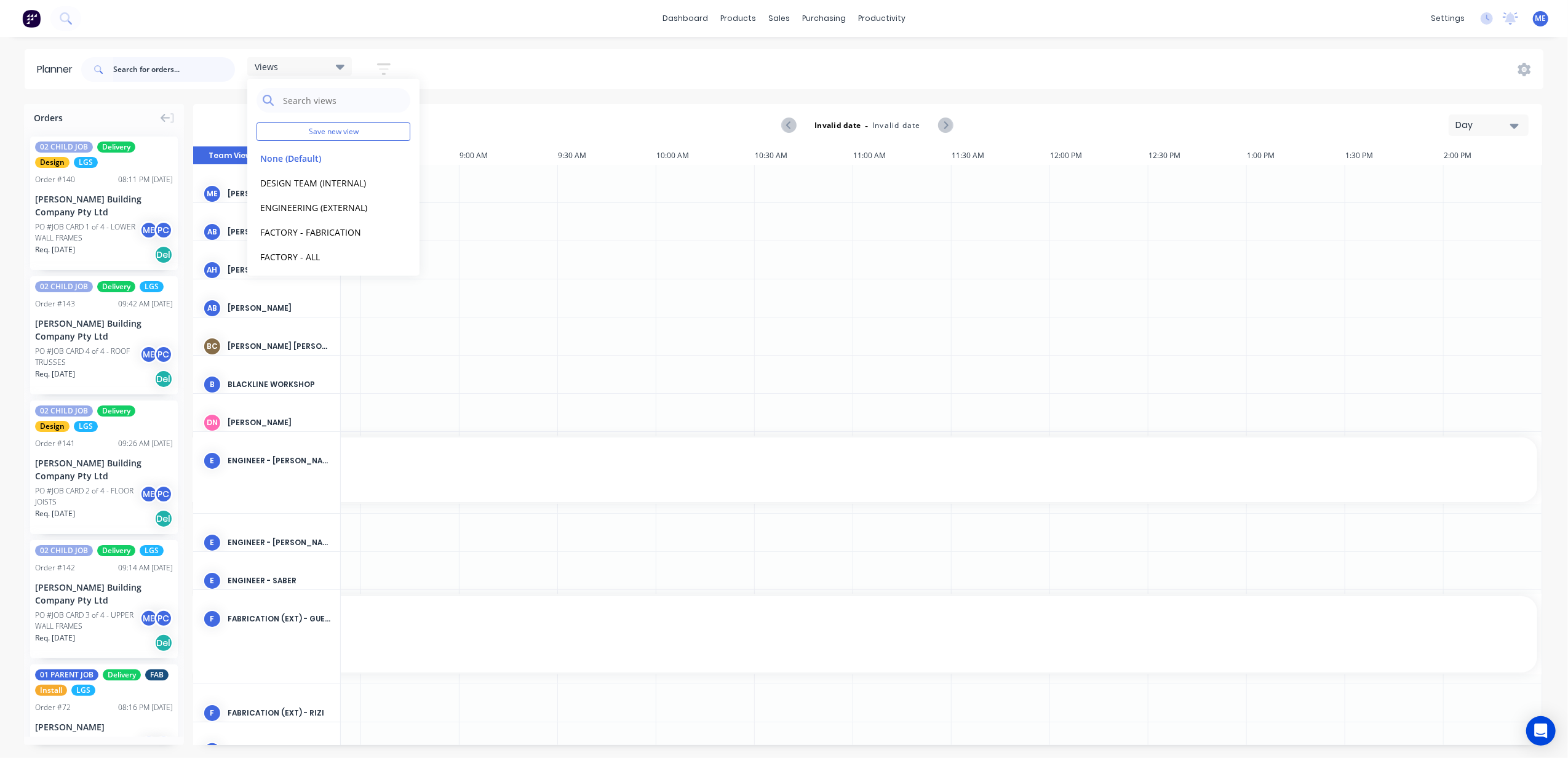
click at [168, 69] on input "text" at bounding box center [174, 69] width 122 height 24
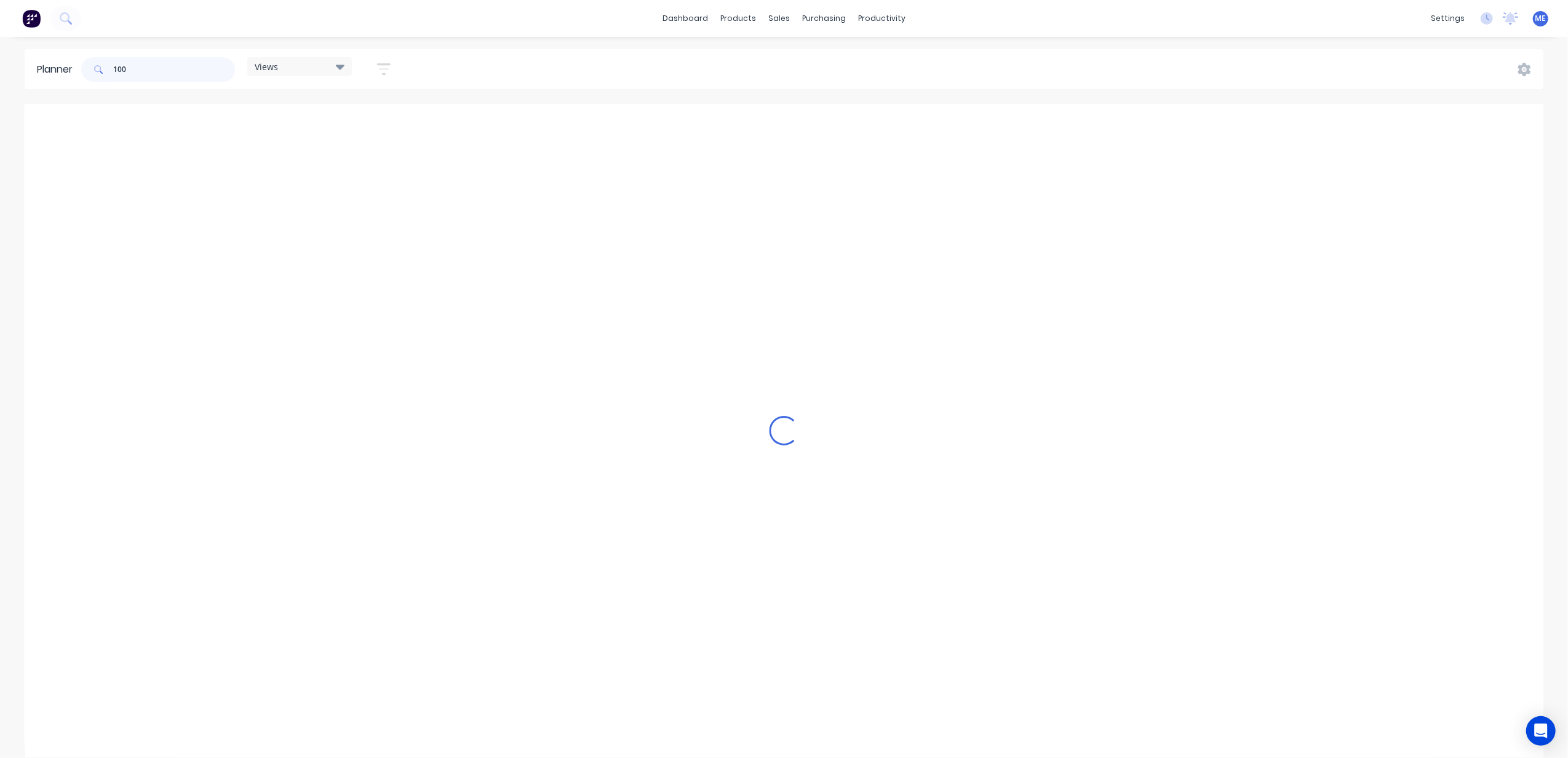
type input "100"
click at [1502, 132] on div "Loading..." at bounding box center [784, 431] width 1518 height 654
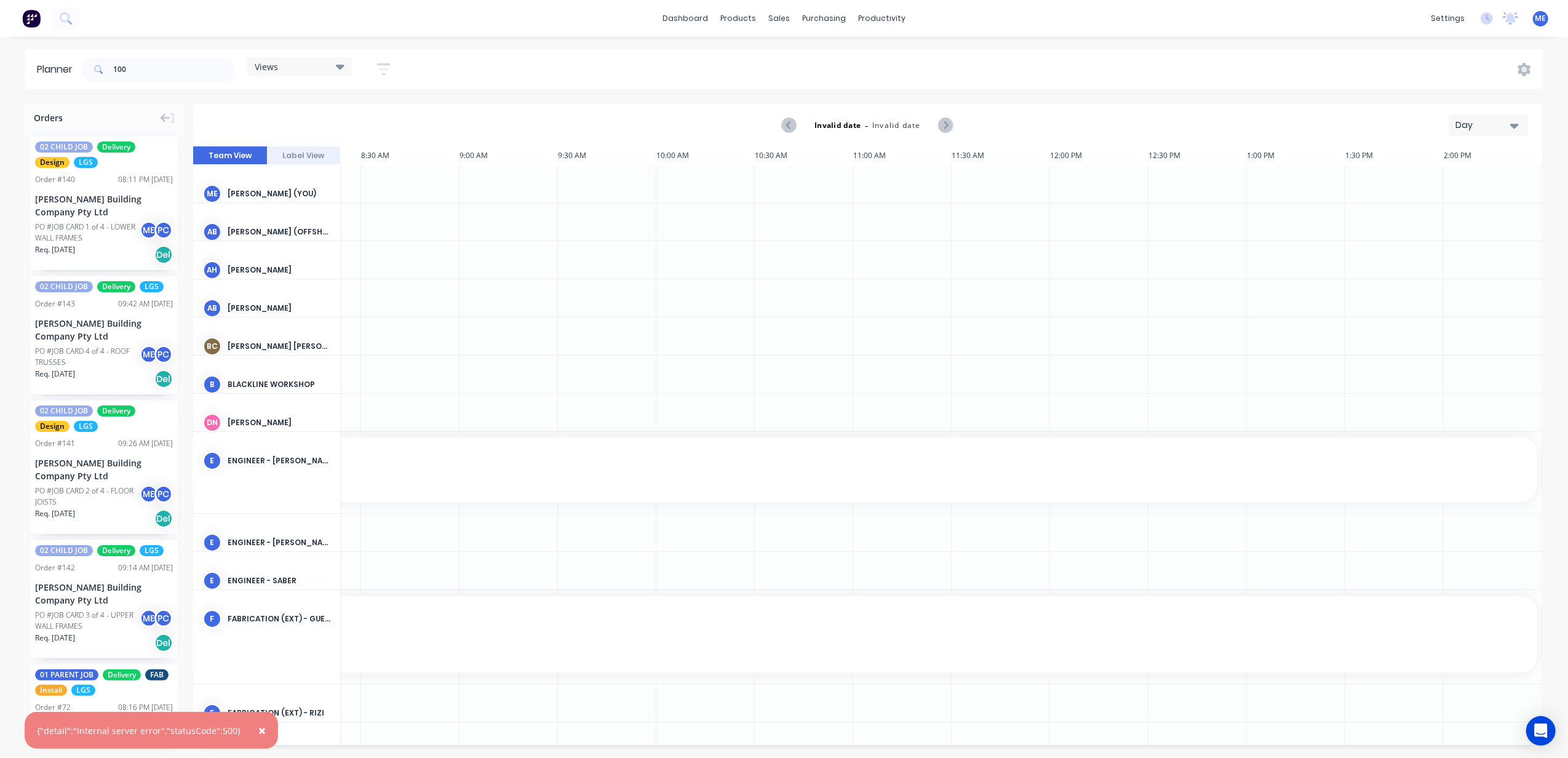
click at [1490, 125] on div "Day" at bounding box center [1483, 124] width 56 height 13
click at [1469, 176] on div "Week" at bounding box center [1466, 182] width 122 height 24
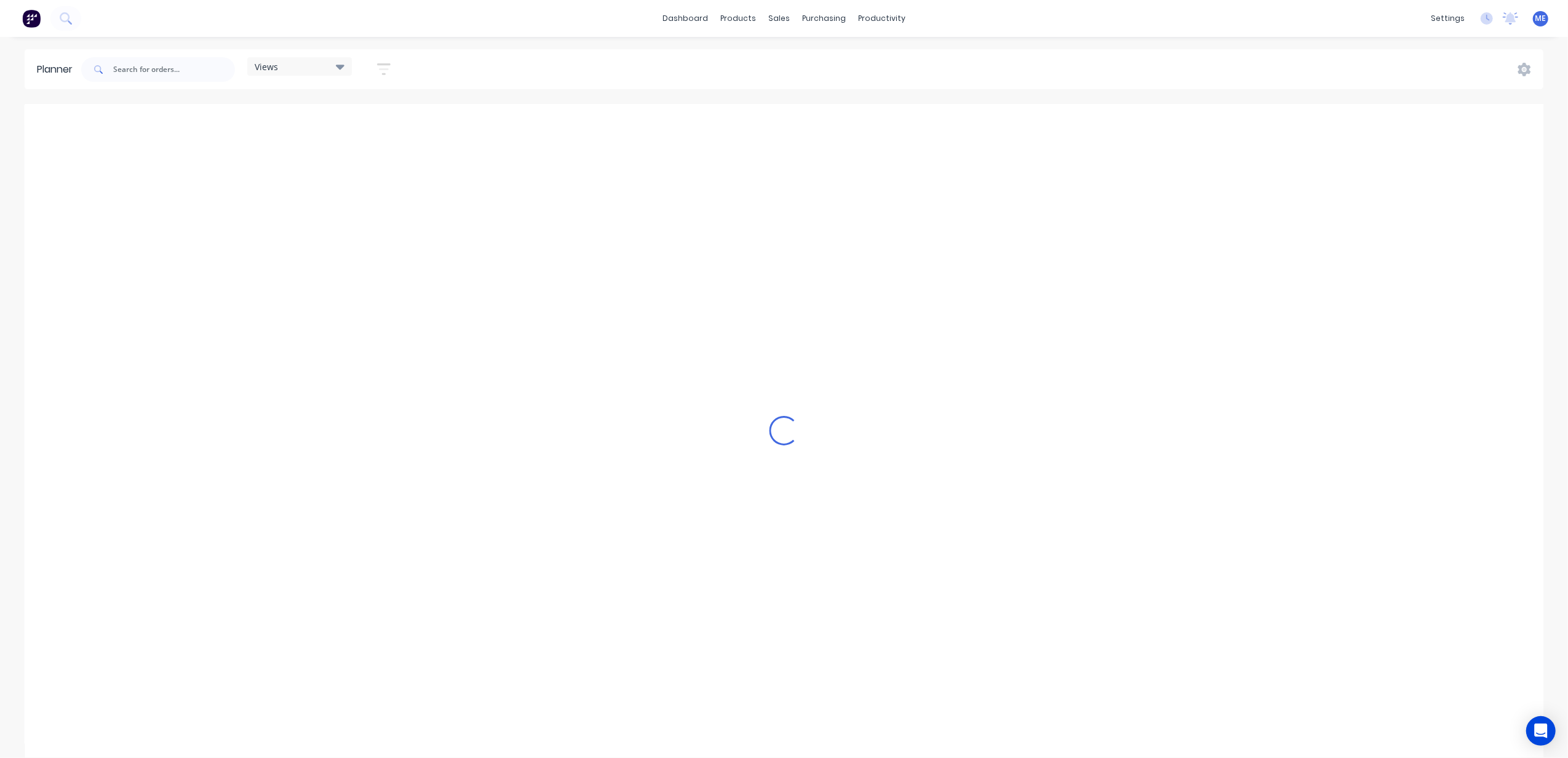
scroll to position [0, 476]
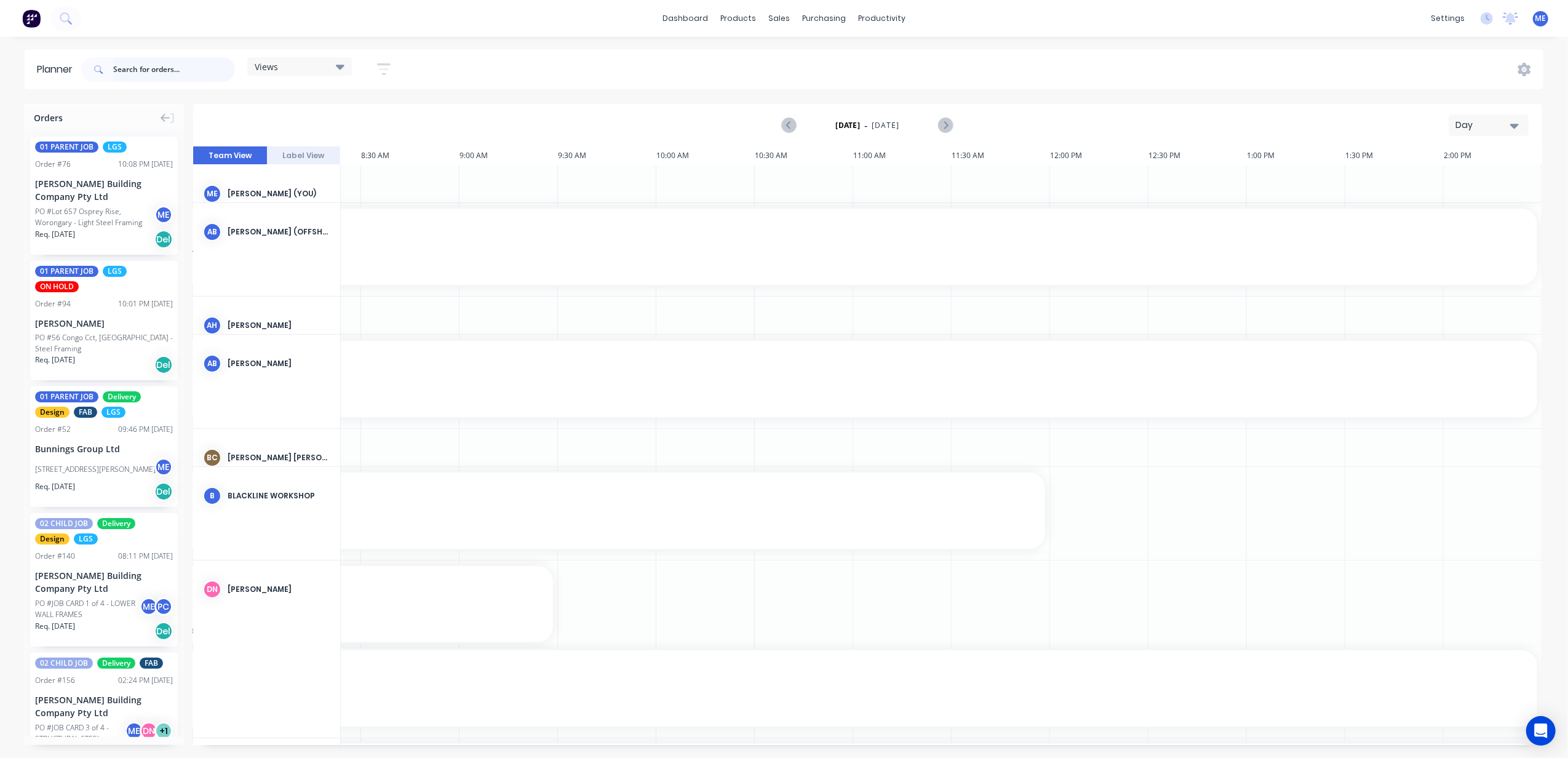
drag, startPoint x: 118, startPoint y: 76, endPoint x: 128, endPoint y: 76, distance: 10.0
click at [118, 76] on input "text" at bounding box center [174, 69] width 122 height 24
click at [127, 76] on input "text" at bounding box center [174, 69] width 122 height 24
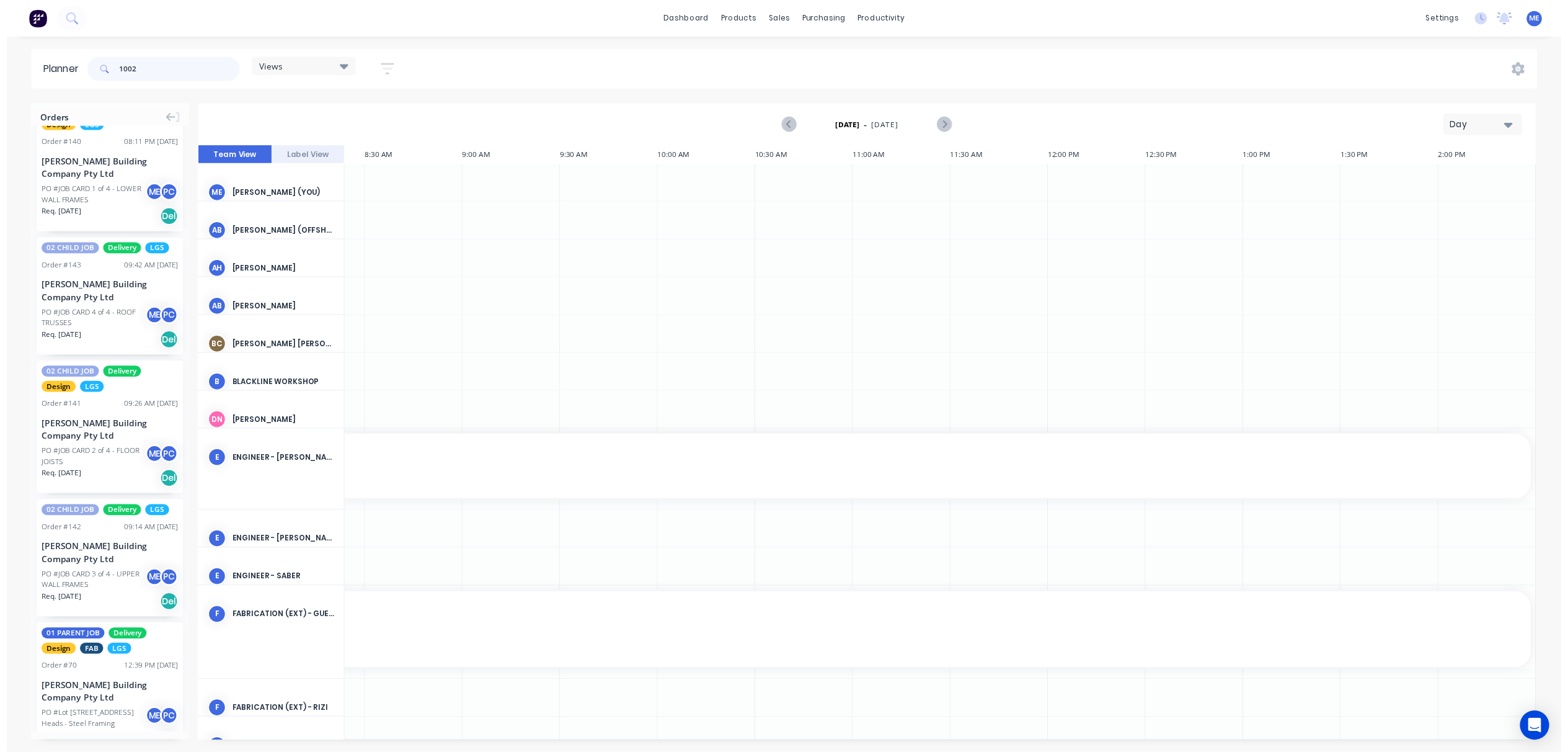
scroll to position [77, 0]
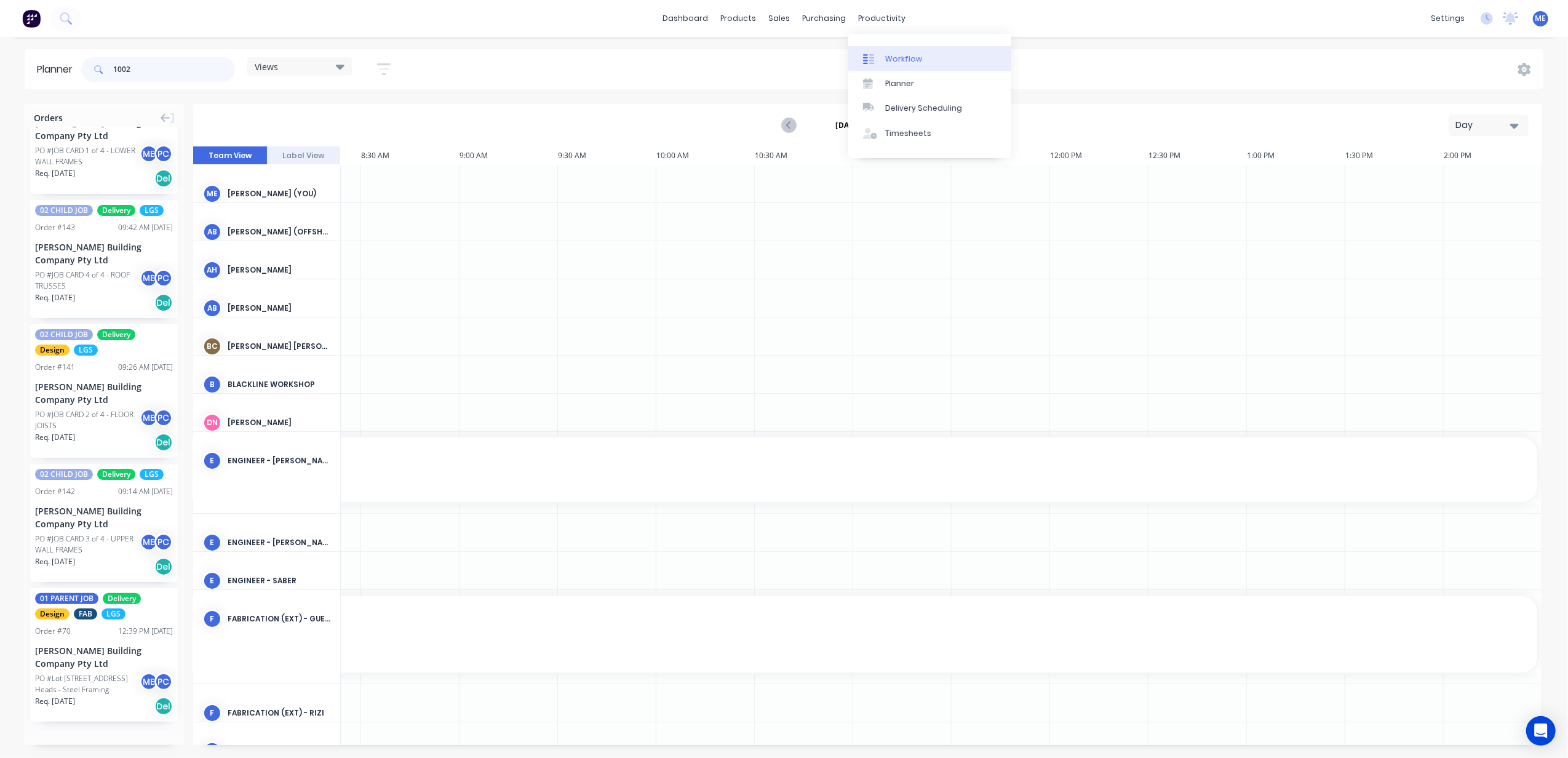
type input "1002"
click at [886, 56] on div "Workflow" at bounding box center [904, 59] width 37 height 11
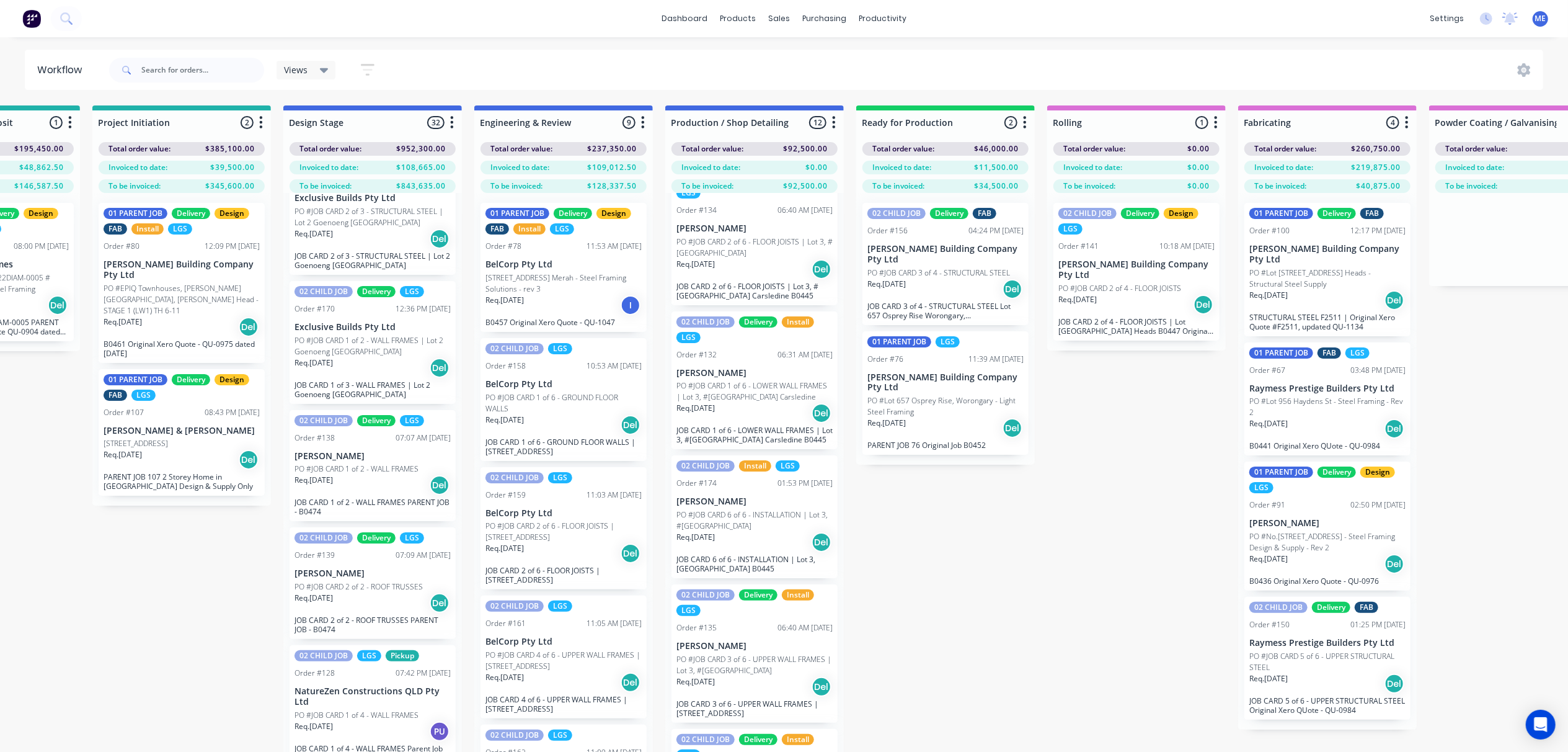
scroll to position [1984, 0]
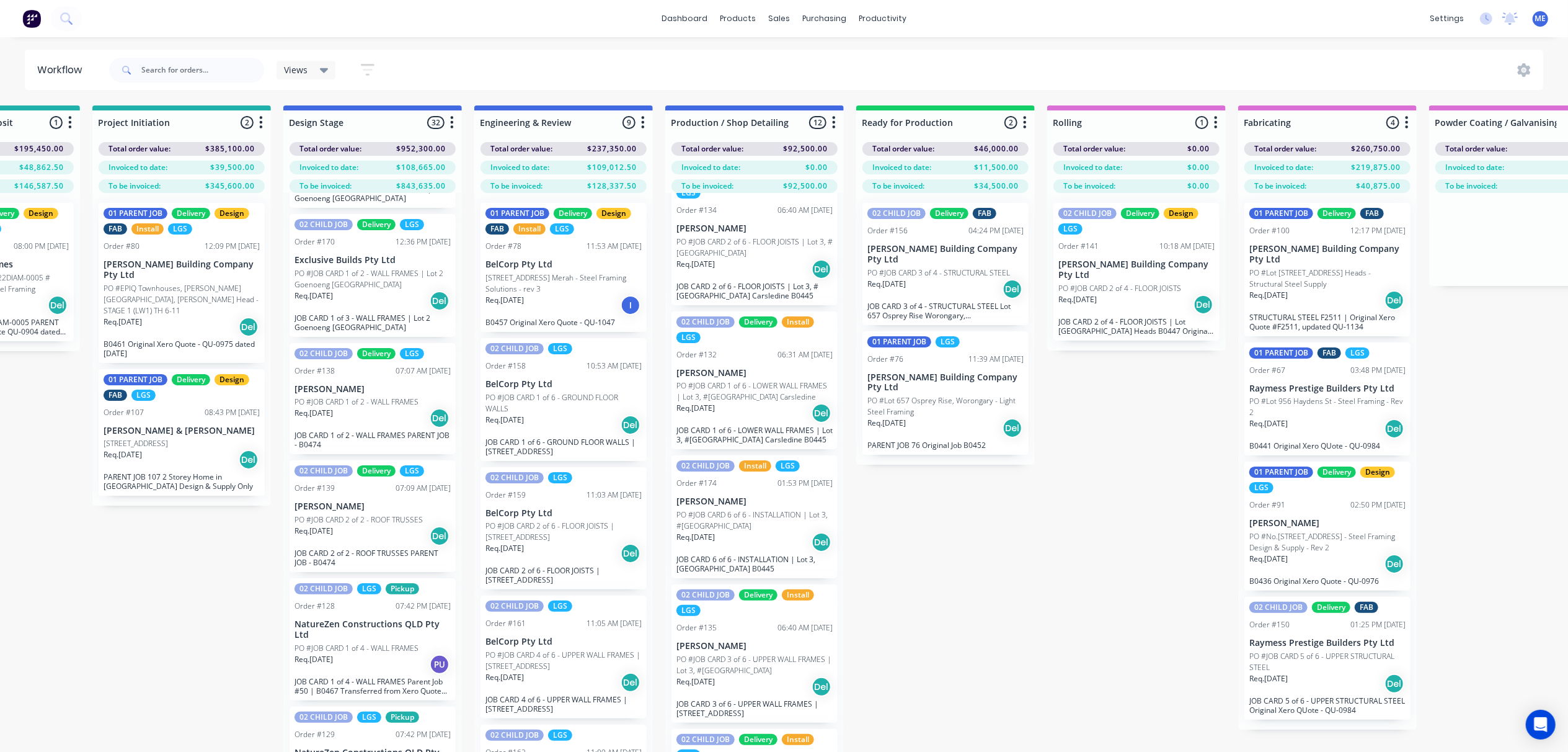
drag, startPoint x: 559, startPoint y: 273, endPoint x: 559, endPoint y: 281, distance: 8.0
click at [643, 118] on icon "button" at bounding box center [643, 122] width 3 height 13
click at [582, 168] on button "Notifications" at bounding box center [588, 169] width 124 height 20
click at [609, 56] on div "Views Save new view None (Default) edit 01 - Master View - All Jobs edit 02 - M…" at bounding box center [825, 70] width 1437 height 37
click at [839, 122] on button "button" at bounding box center [834, 123] width 15 height 15
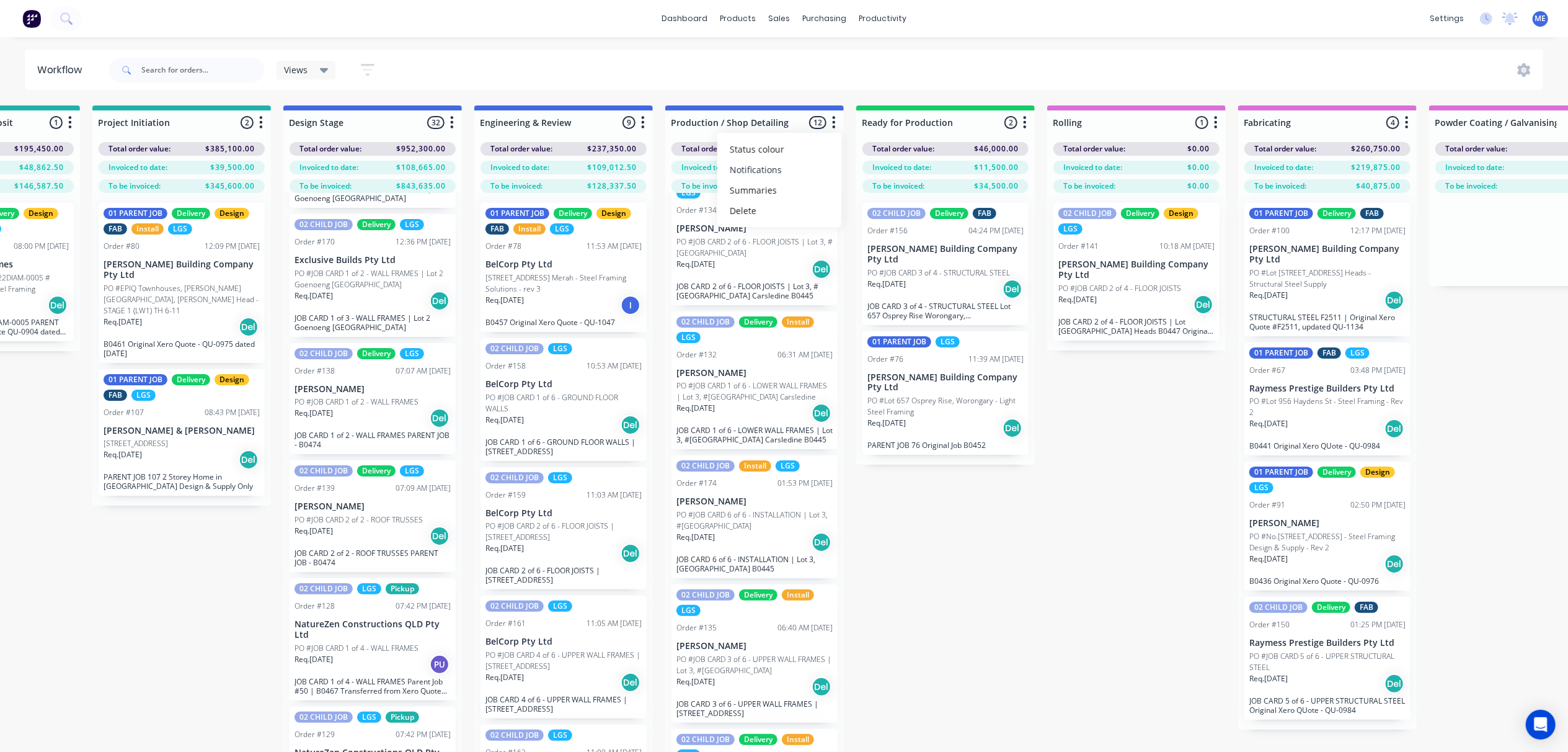
click at [793, 176] on button "Notifications" at bounding box center [779, 169] width 124 height 20
click at [904, 61] on div "Views Save new view None (Default) edit 01 - Master View - All Jobs edit 02 - M…" at bounding box center [825, 70] width 1437 height 37
click at [1028, 120] on button "button" at bounding box center [1025, 123] width 15 height 15
click at [958, 165] on button "Notifications" at bounding box center [970, 169] width 124 height 20
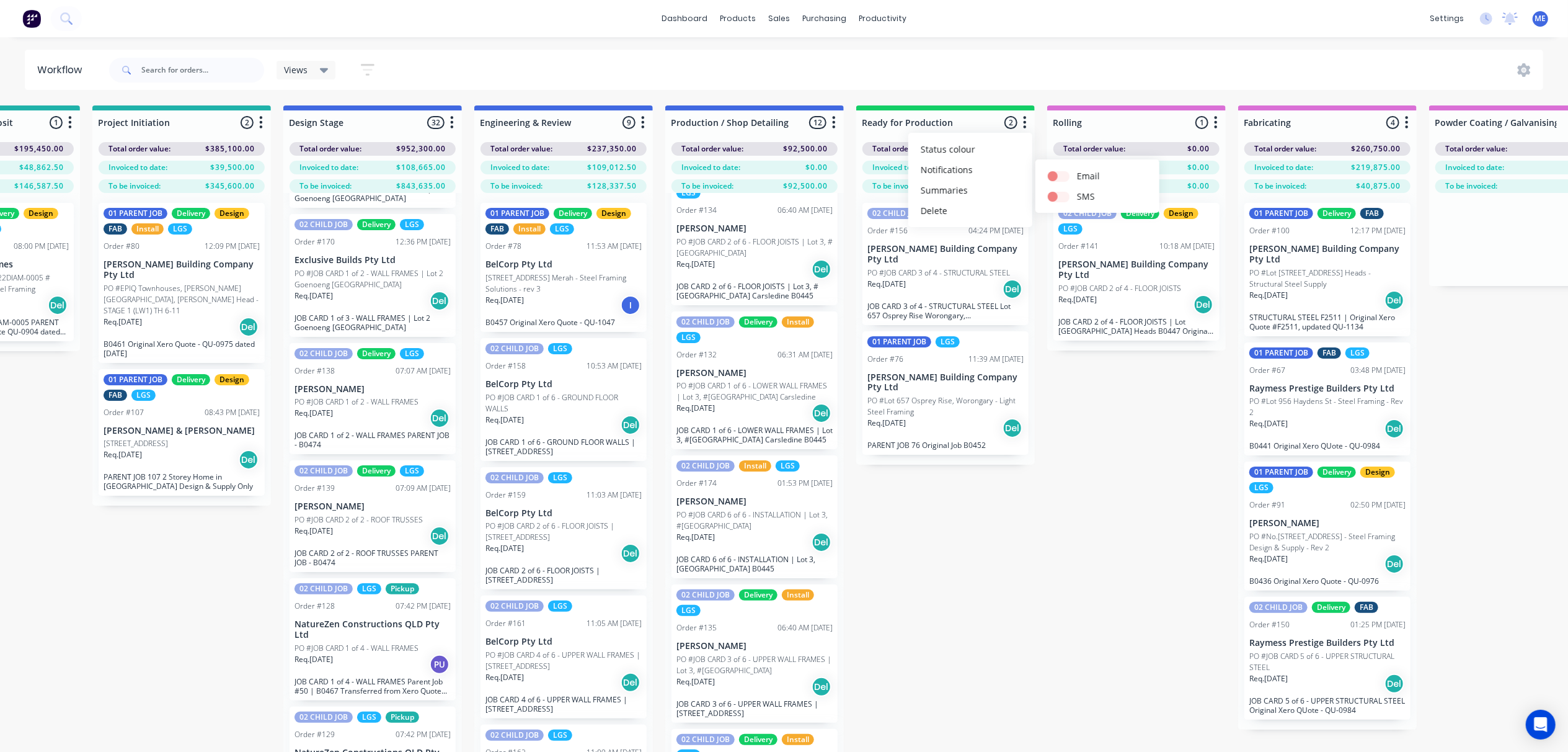
click at [1052, 80] on div "Views Save new view None (Default) edit 01 - Master View - All Jobs edit 02 - M…" at bounding box center [825, 70] width 1437 height 37
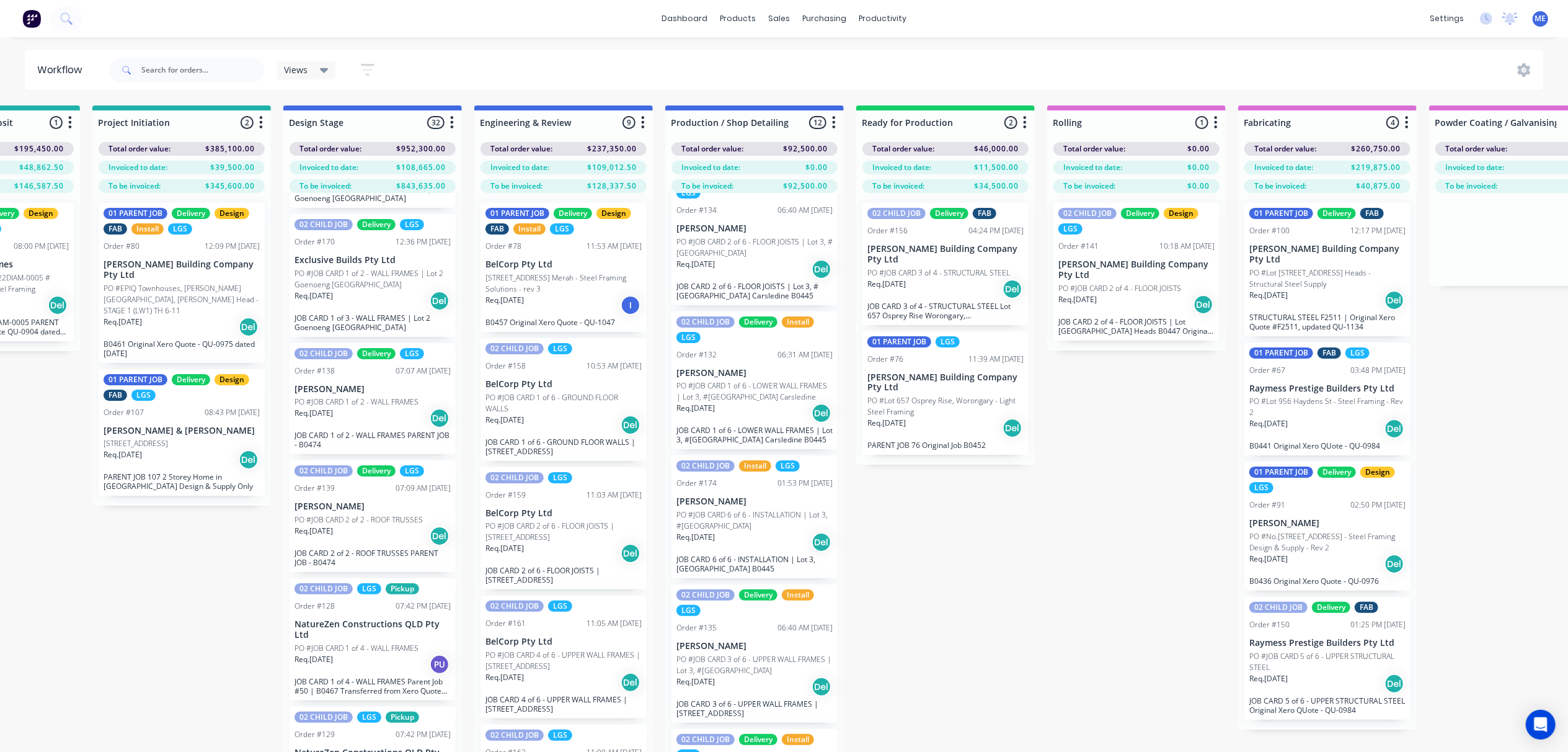
click at [1219, 126] on button "button" at bounding box center [1216, 123] width 15 height 15
click at [1159, 164] on button "Notifications" at bounding box center [1161, 169] width 124 height 20
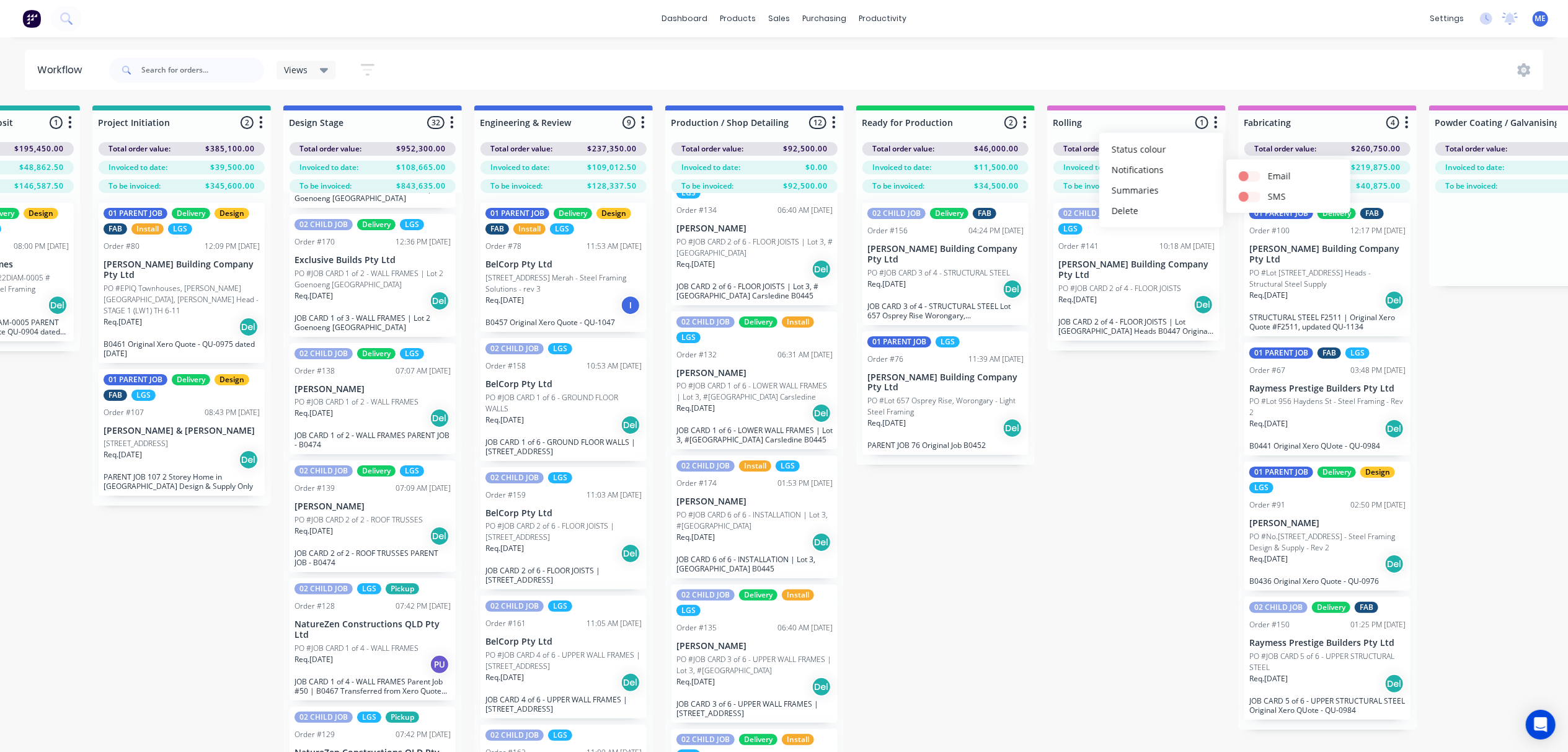
click at [1212, 58] on div "Views Save new view None (Default) edit 01 - Master View - All Jobs edit 02 - M…" at bounding box center [825, 70] width 1437 height 37
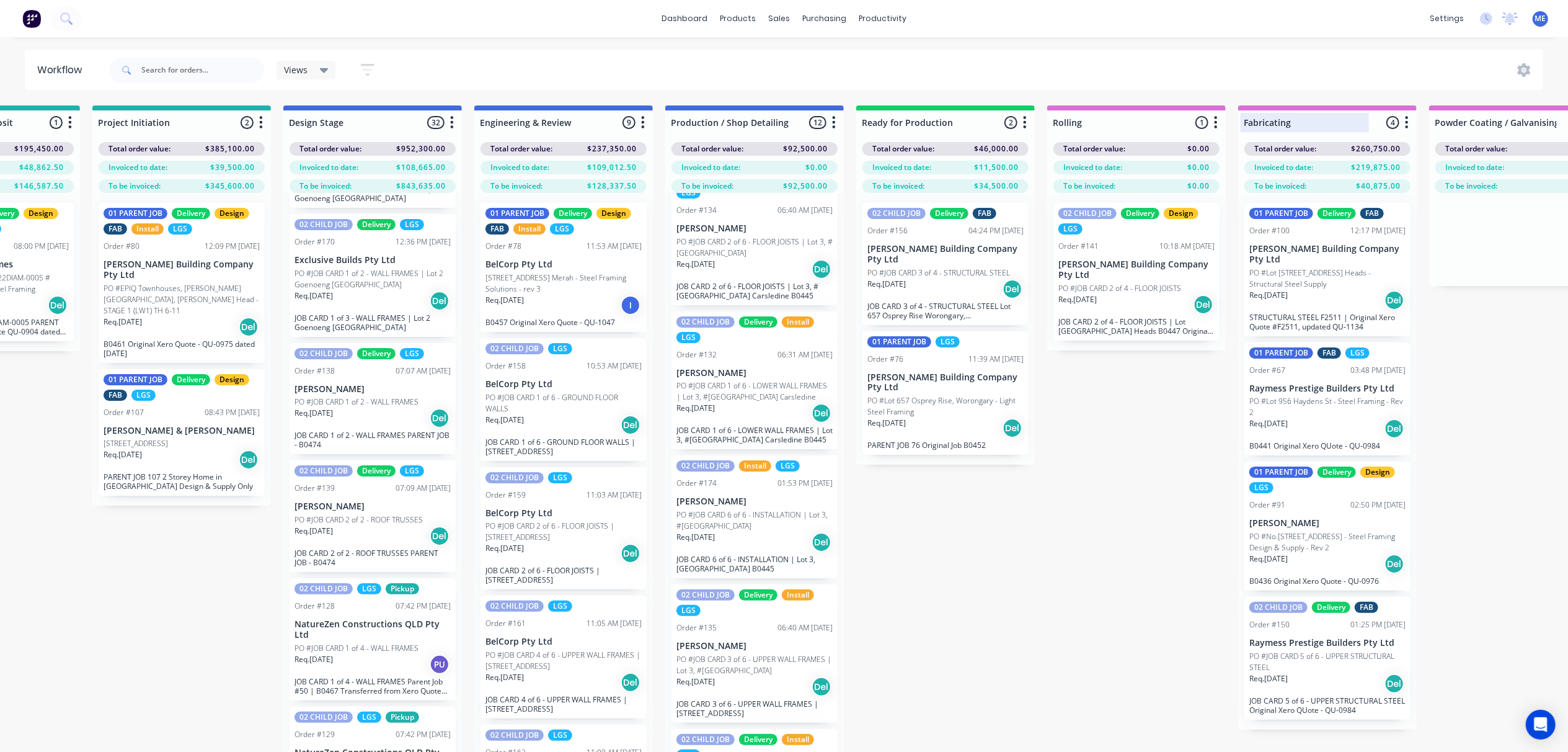
click at [1414, 122] on div at bounding box center [1327, 122] width 179 height 25
click at [1407, 122] on icon "button" at bounding box center [1407, 122] width 3 height 13
click at [1356, 174] on button "Notifications" at bounding box center [1352, 169] width 124 height 20
click at [455, 124] on button "button" at bounding box center [452, 123] width 15 height 15
click at [411, 172] on button "Notifications" at bounding box center [397, 169] width 124 height 20
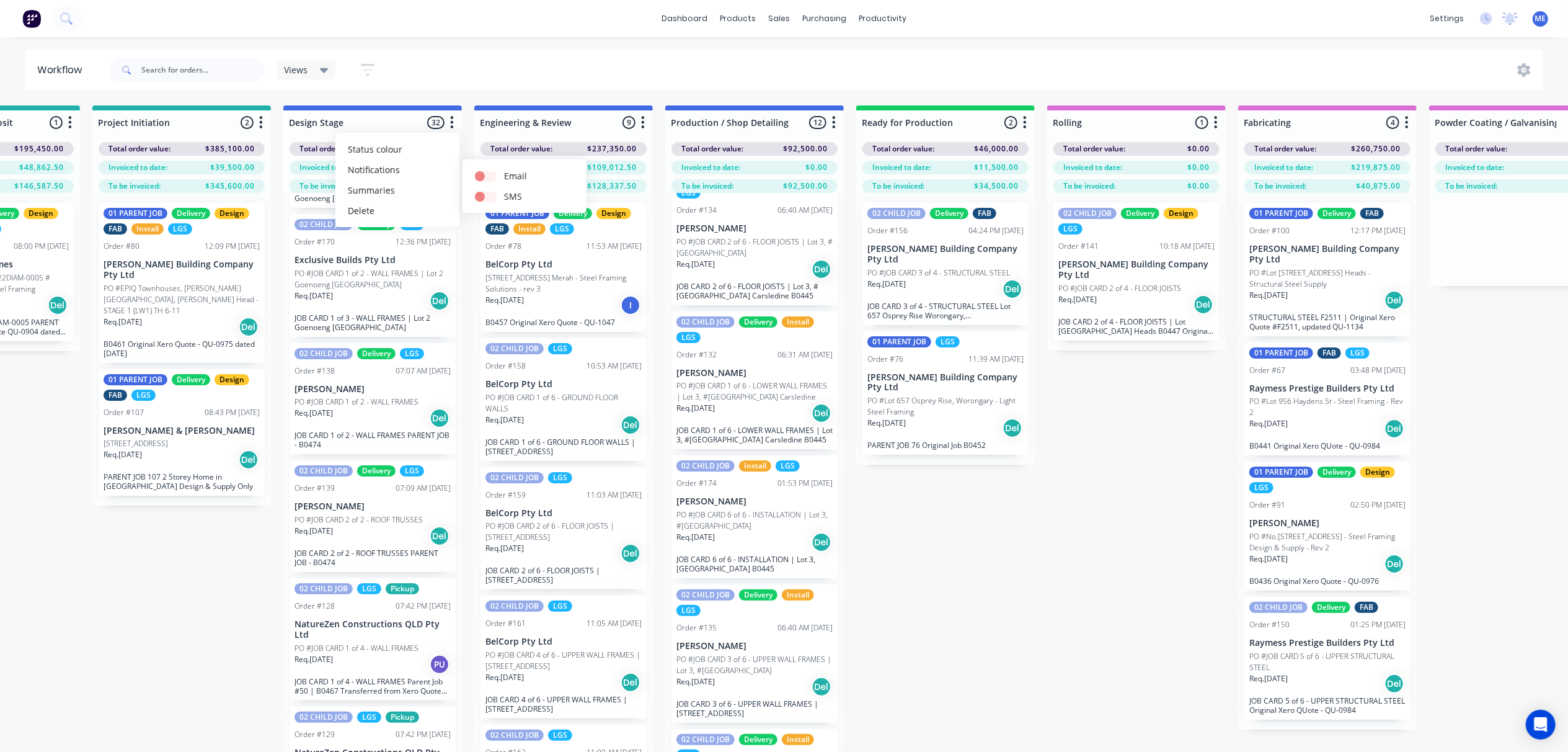
click at [446, 82] on div "Views Save new view None (Default) edit 01 - Master View - All Jobs edit 02 - M…" at bounding box center [825, 70] width 1437 height 37
click at [259, 119] on icon "button" at bounding box center [261, 122] width 3 height 15
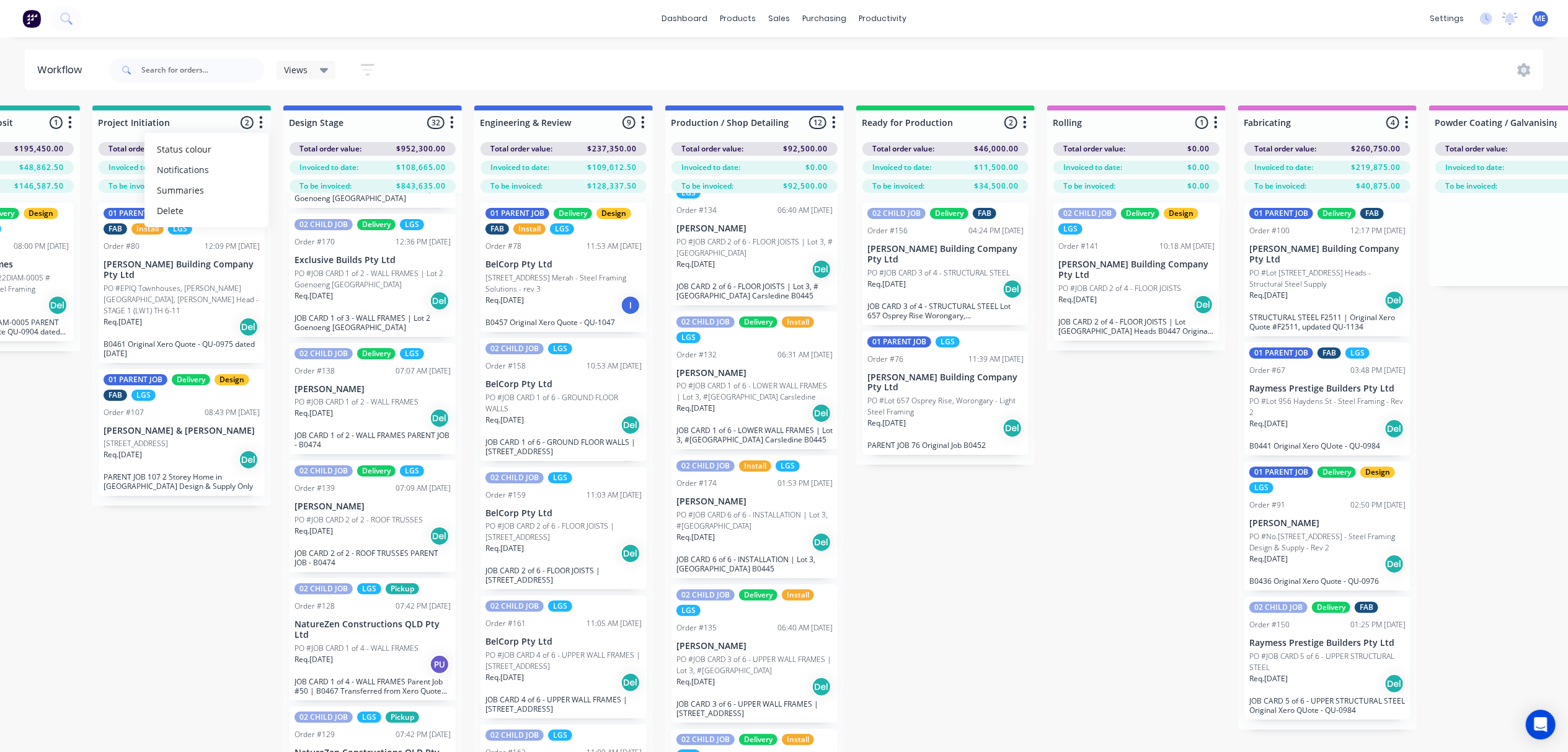
click at [228, 169] on button "Notifications" at bounding box center [207, 169] width 124 height 20
click at [385, 87] on div "Views Save new view None (Default) edit 01 - Master View - All Jobs edit 02 - M…" at bounding box center [247, 70] width 281 height 37
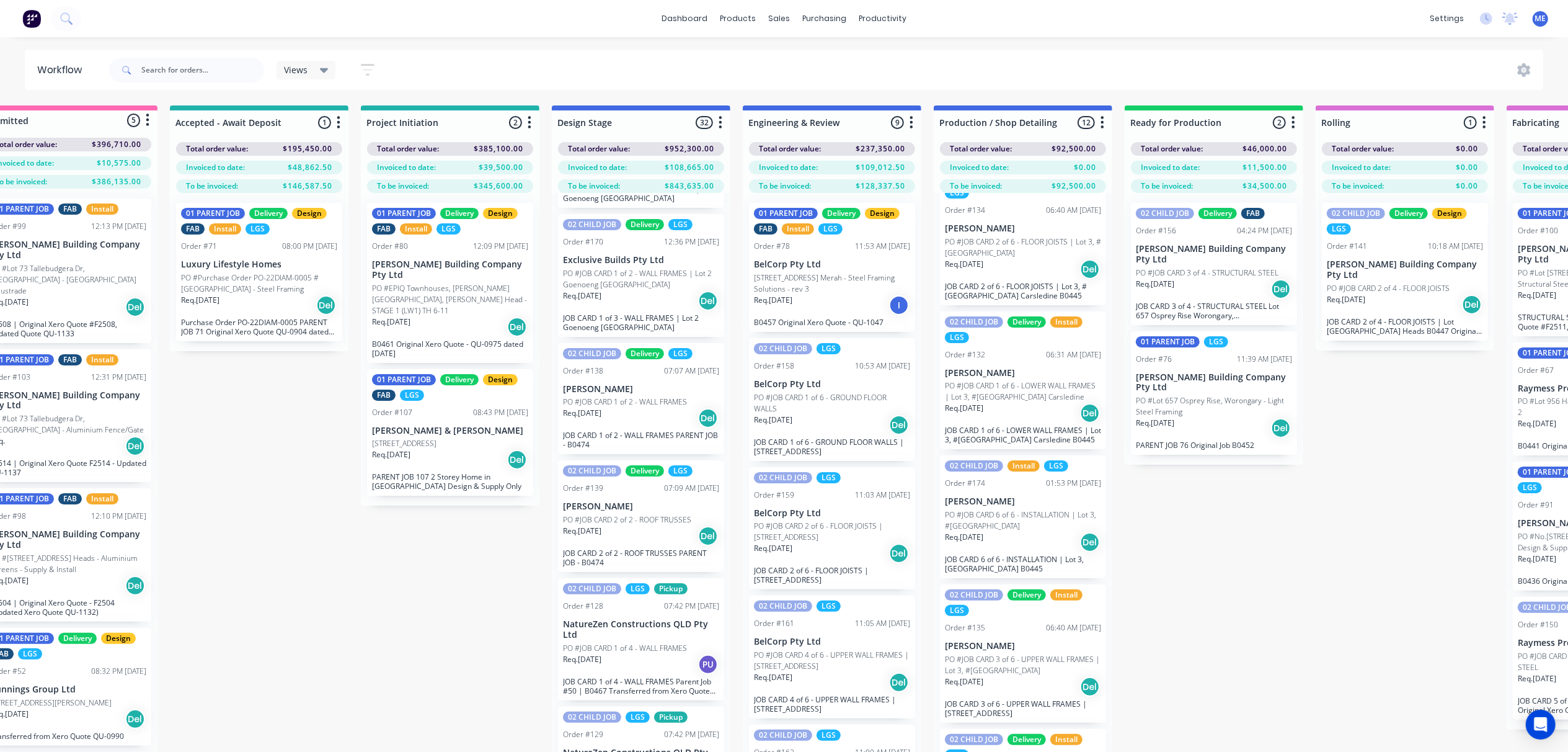
scroll to position [0, 0]
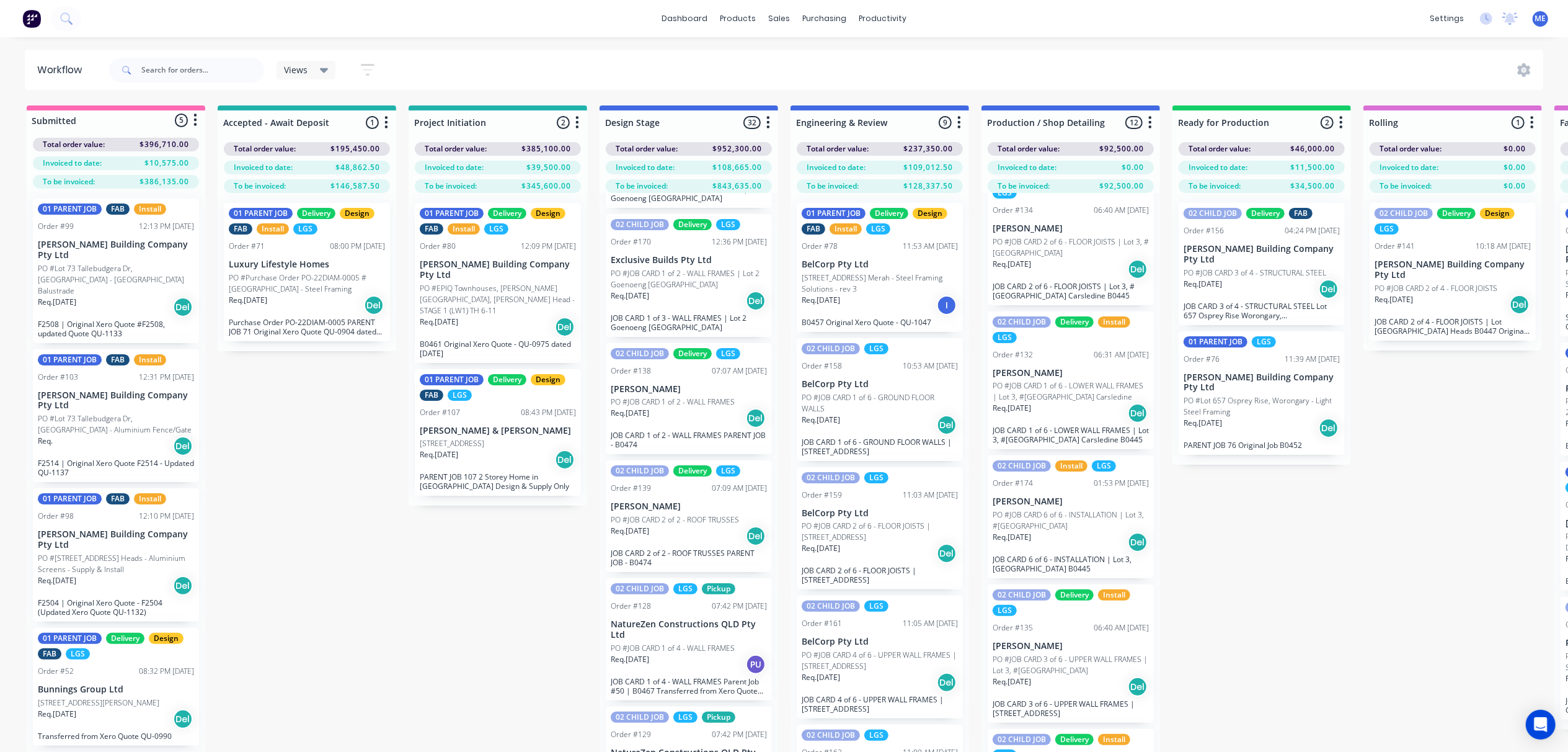
click at [388, 122] on icon "button" at bounding box center [386, 122] width 3 height 15
click at [326, 169] on button "Notifications" at bounding box center [332, 169] width 124 height 20
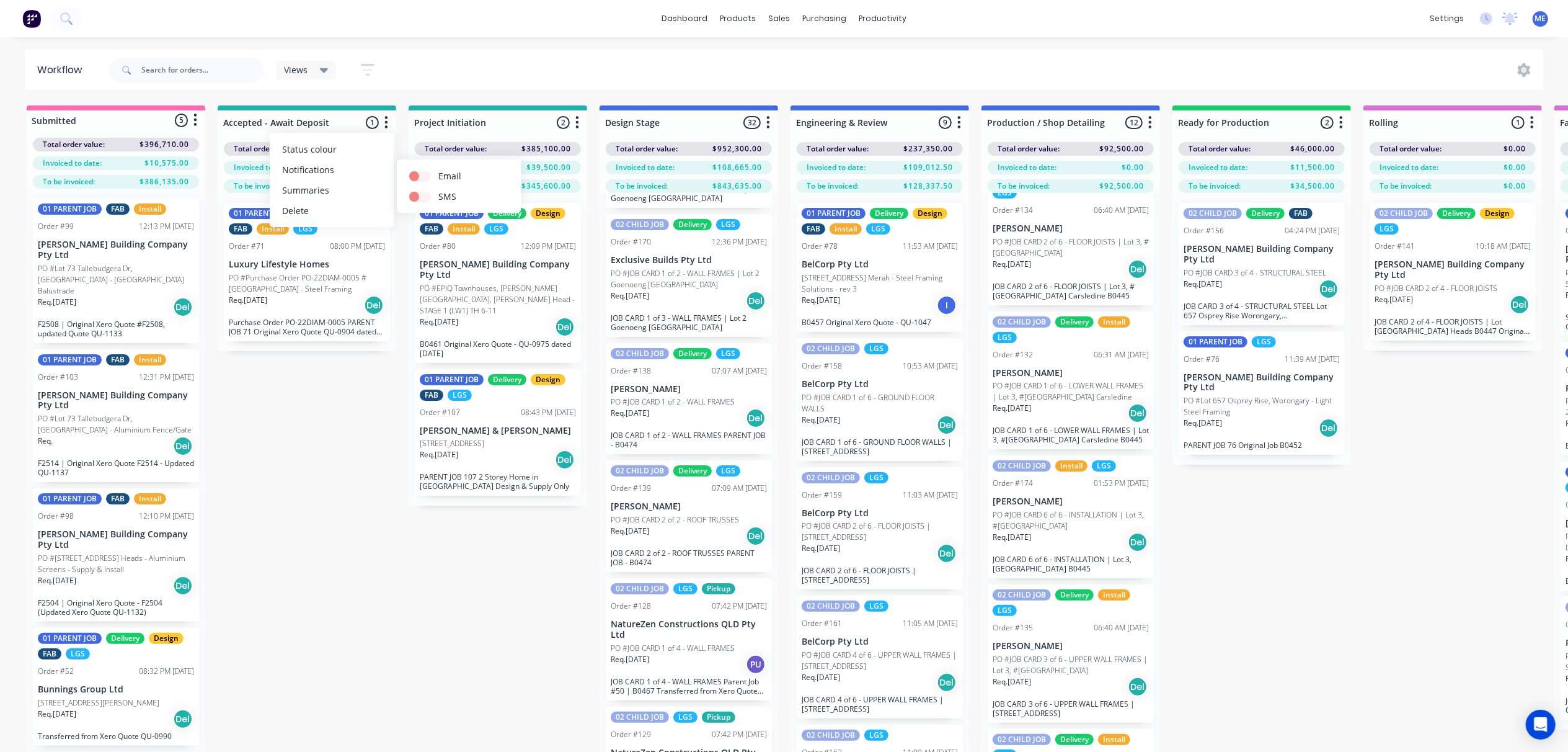
click at [308, 474] on div "Submitted 5 Status colour #FF69B4 hex #FF69B4 Save Cancel Summaries Total order…" at bounding box center [1564, 450] width 3146 height 690
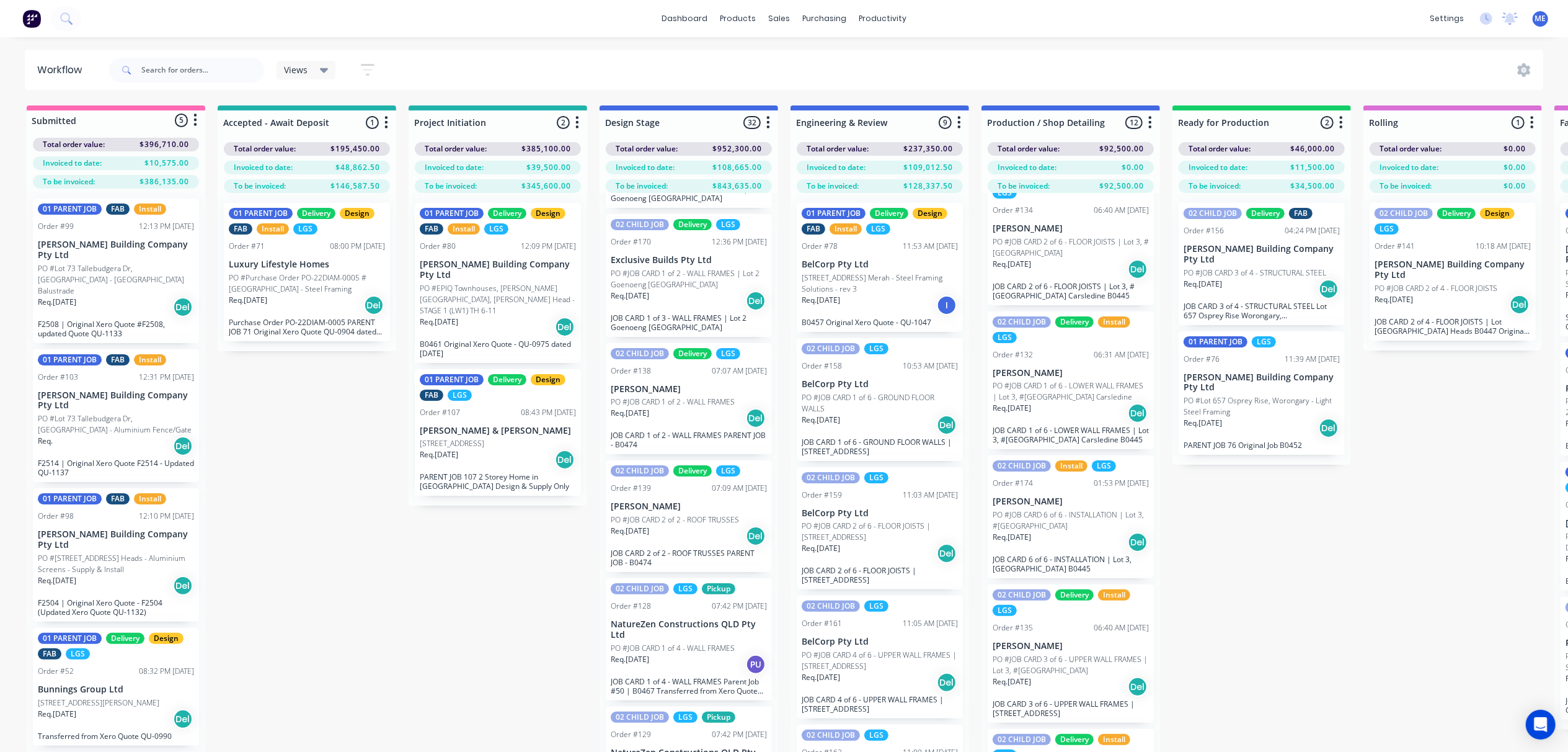
click at [196, 118] on icon "button" at bounding box center [195, 120] width 3 height 15
click at [163, 168] on button "Summaries" at bounding box center [141, 168] width 124 height 20
click at [112, 166] on button "Summaries" at bounding box center [141, 168] width 124 height 20
click at [118, 174] on button "Summaries" at bounding box center [141, 168] width 124 height 20
click at [291, 406] on div "Submitted 5 Status colour #FF69B4 hex #FF69B4 Save Cancel Summaries Total order…" at bounding box center [1564, 450] width 3146 height 690
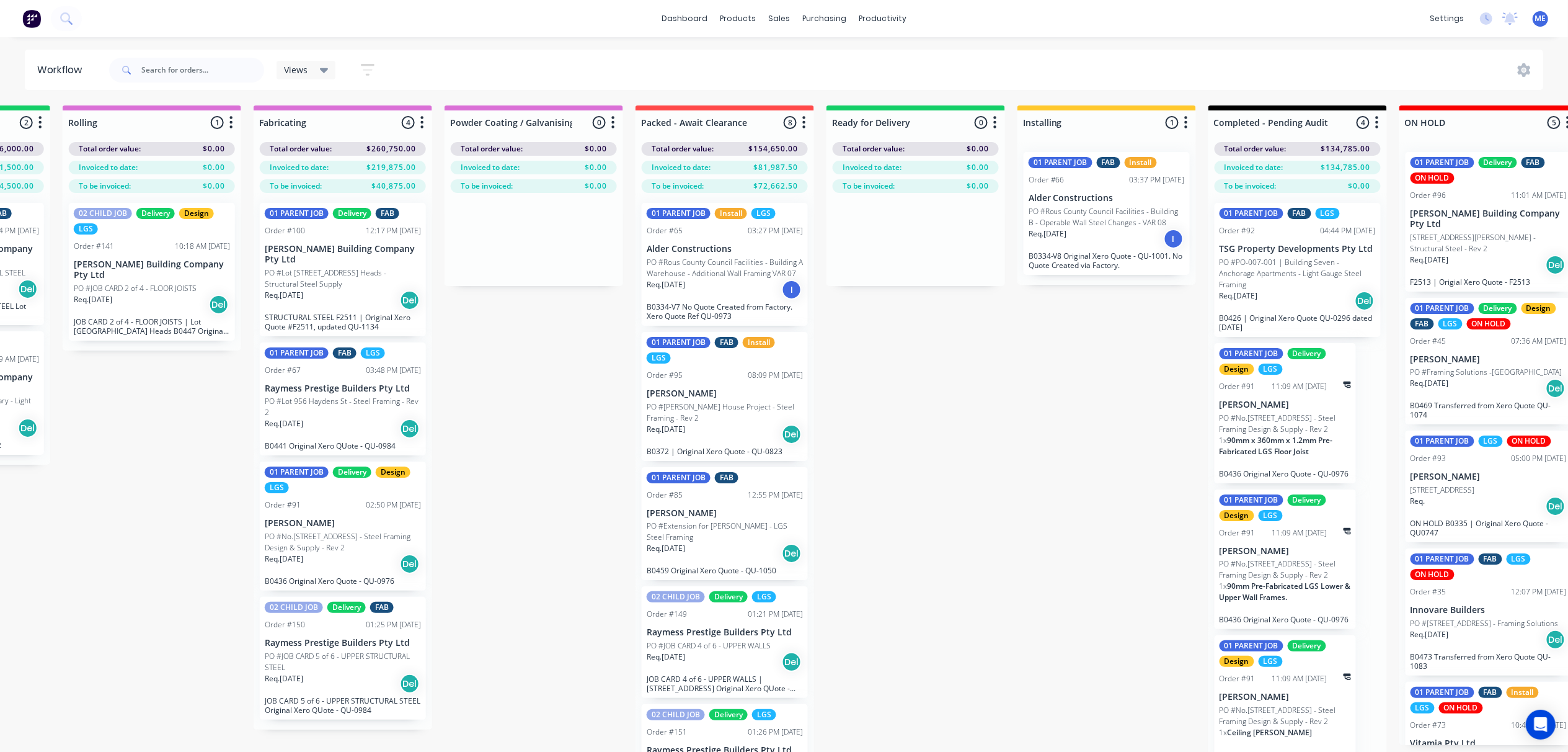
scroll to position [0, 1314]
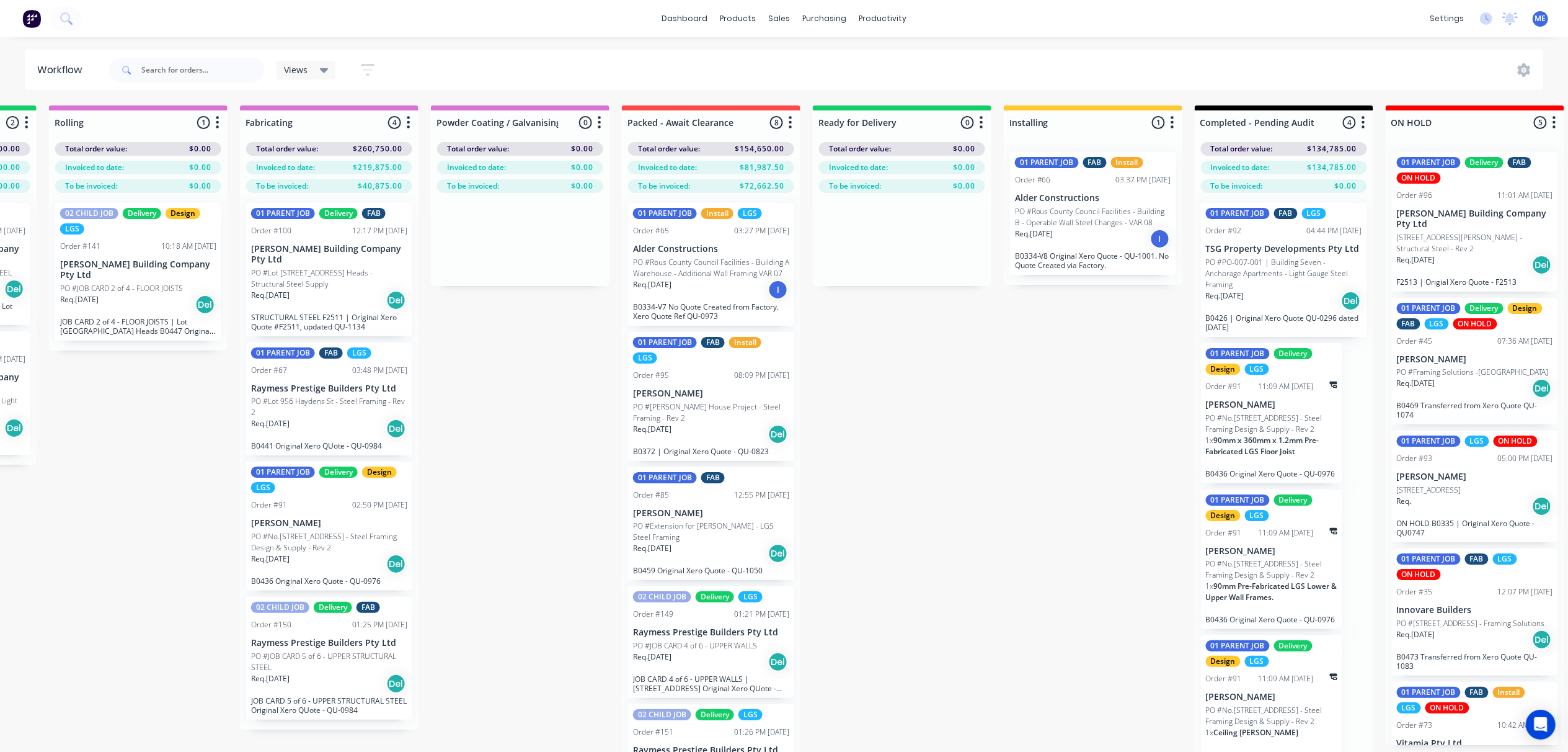
click at [601, 124] on icon "button" at bounding box center [599, 122] width 3 height 15
click at [528, 169] on button "Notifications" at bounding box center [544, 169] width 124 height 20
click at [790, 122] on icon "button" at bounding box center [791, 122] width 3 height 13
click at [743, 167] on button "Notifications" at bounding box center [736, 169] width 124 height 20
click at [981, 119] on icon "button" at bounding box center [981, 122] width 3 height 15
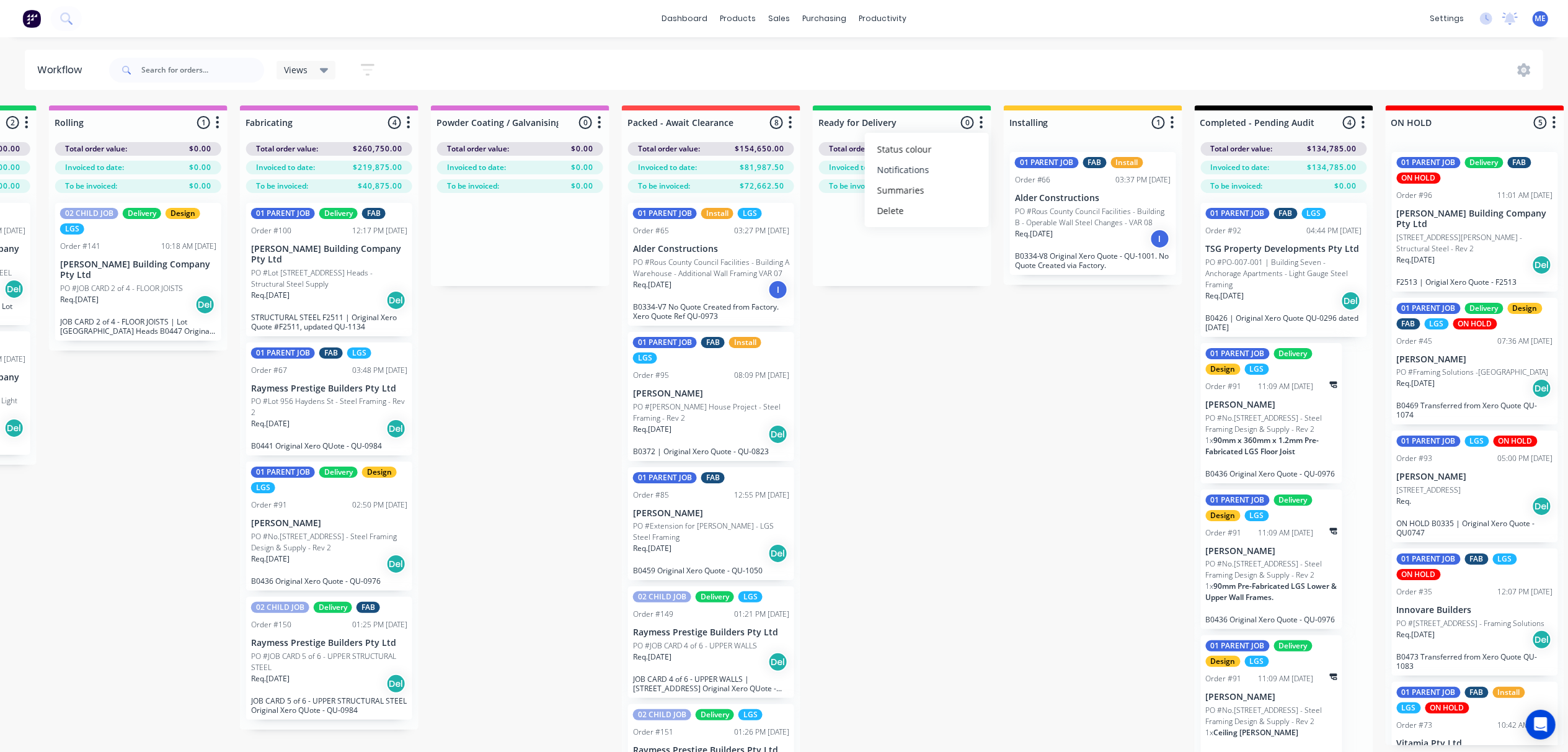
click at [946, 161] on button "Notifications" at bounding box center [927, 169] width 124 height 20
click at [1172, 122] on icon "button" at bounding box center [1173, 122] width 3 height 13
click at [1129, 169] on button "Notifications" at bounding box center [1118, 169] width 124 height 20
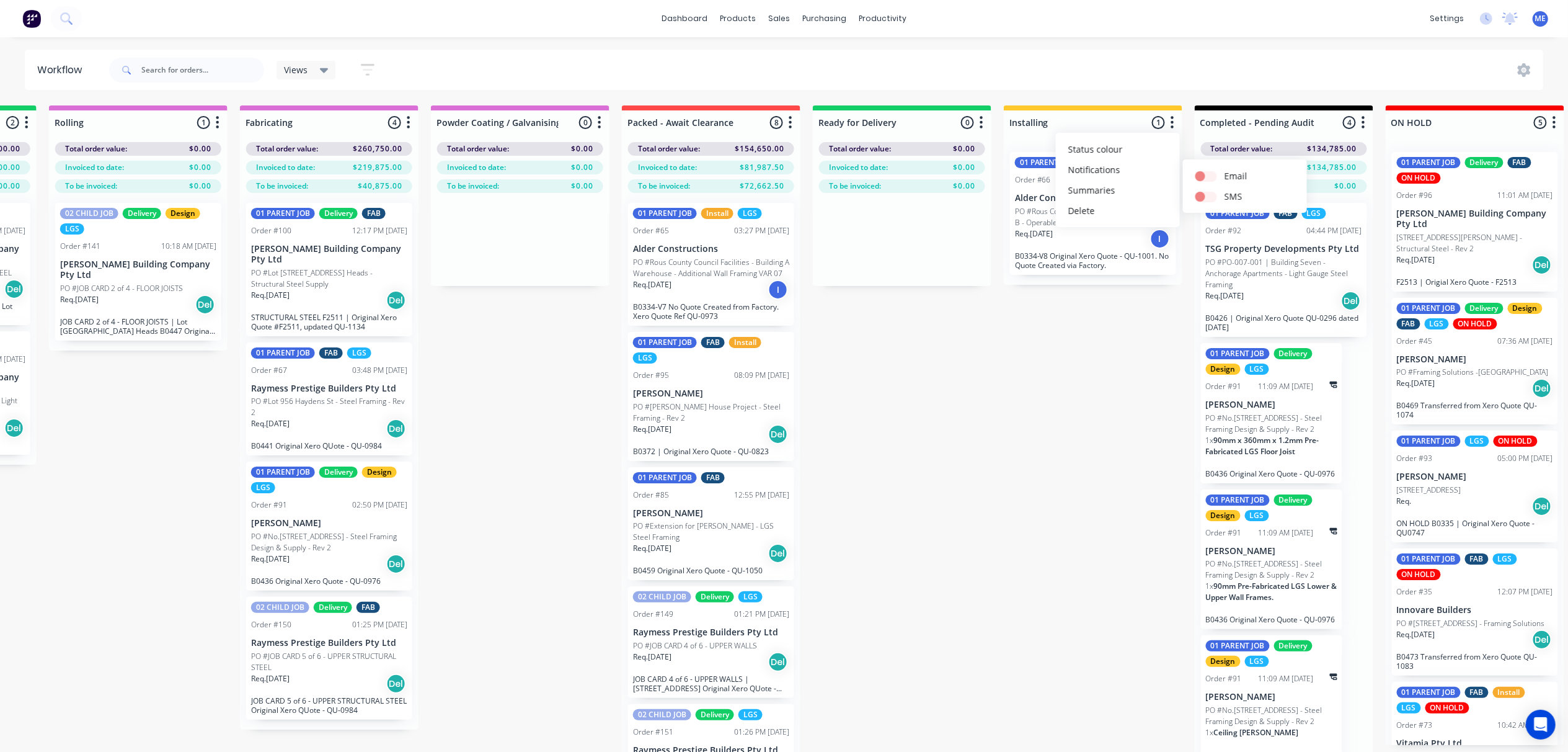
click at [1366, 122] on button "button" at bounding box center [1364, 123] width 15 height 15
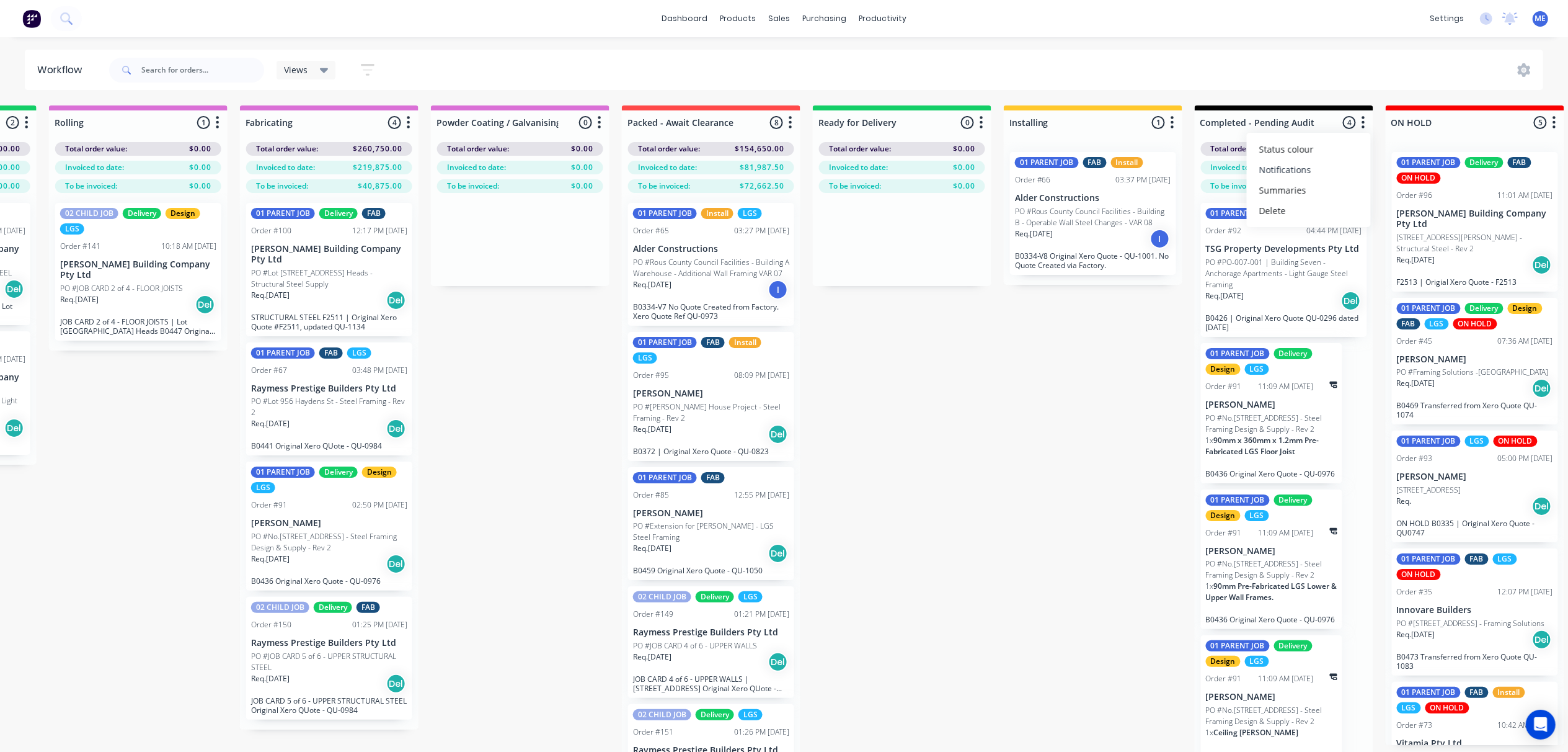
click at [1345, 169] on button "Notifications" at bounding box center [1309, 169] width 124 height 20
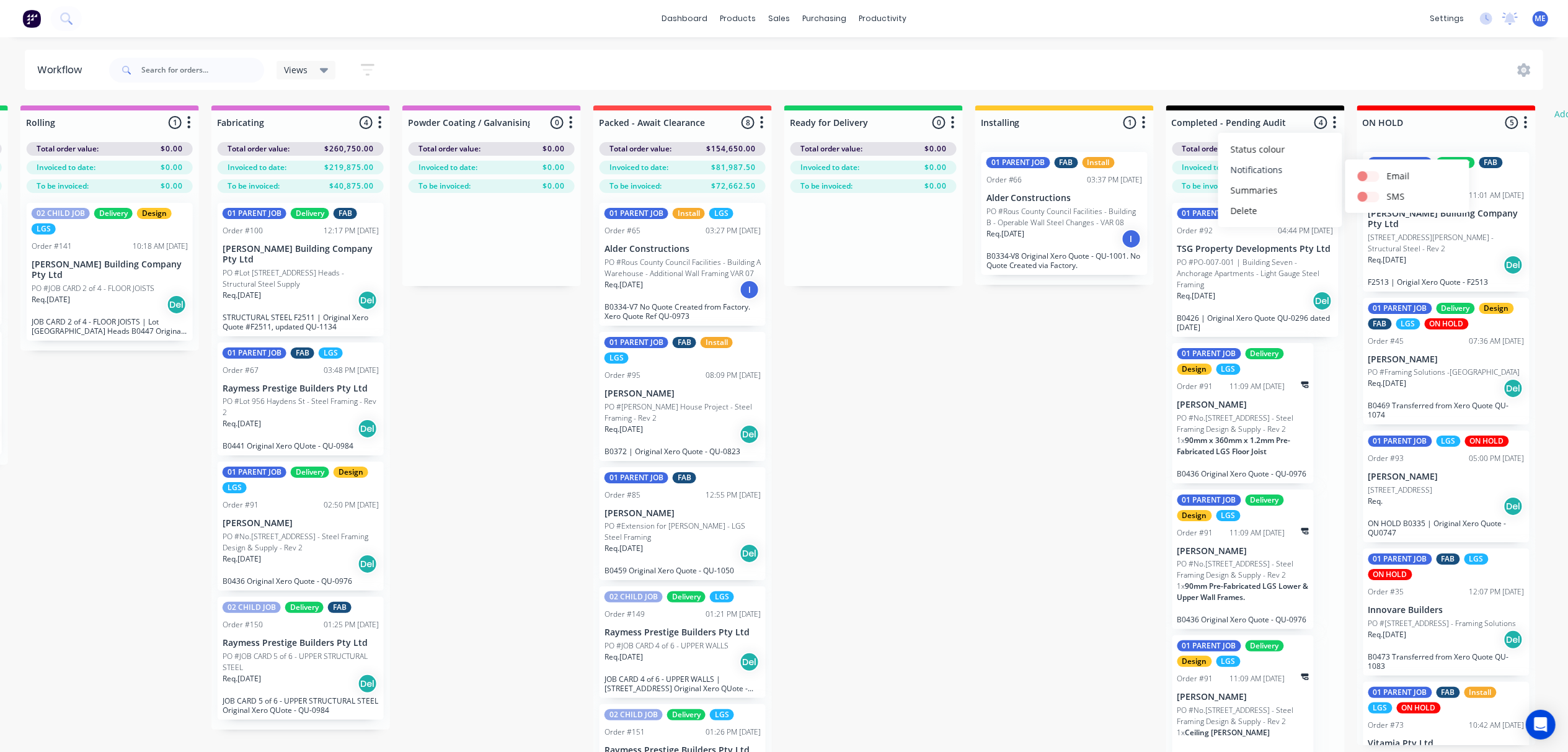
scroll to position [0, 1342]
drag, startPoint x: 953, startPoint y: 450, endPoint x: 951, endPoint y: 444, distance: 6.3
click at [952, 448] on div "Submitted 5 Status colour #FF69B4 hex #FF69B4 Save Cancel Summaries Total order…" at bounding box center [222, 450] width 3146 height 690
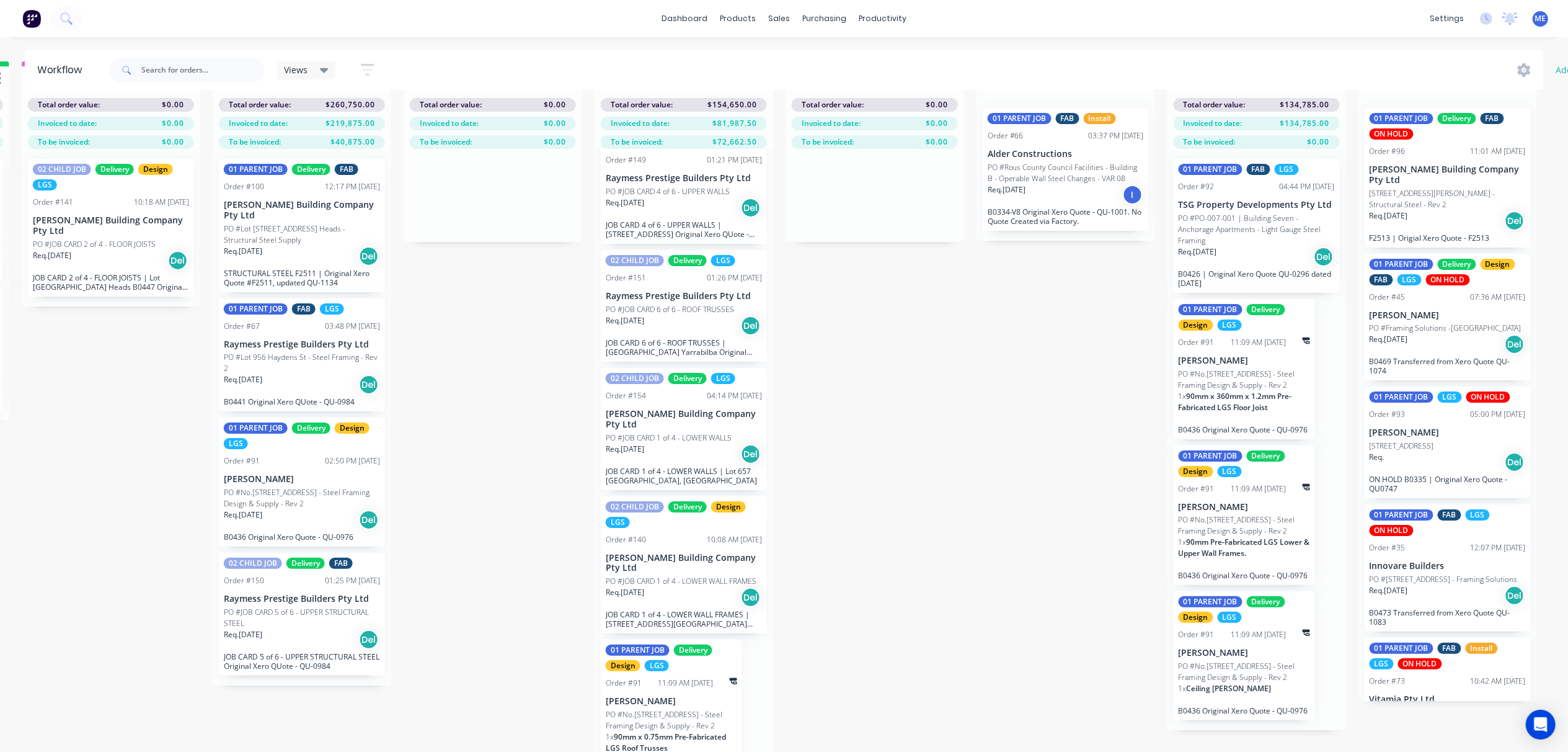
scroll to position [413, 0]
click at [986, 449] on div "Submitted 5 Status colour #FF69B4 hex #FF69B4 Save Cancel Summaries Total order…" at bounding box center [222, 406] width 3146 height 690
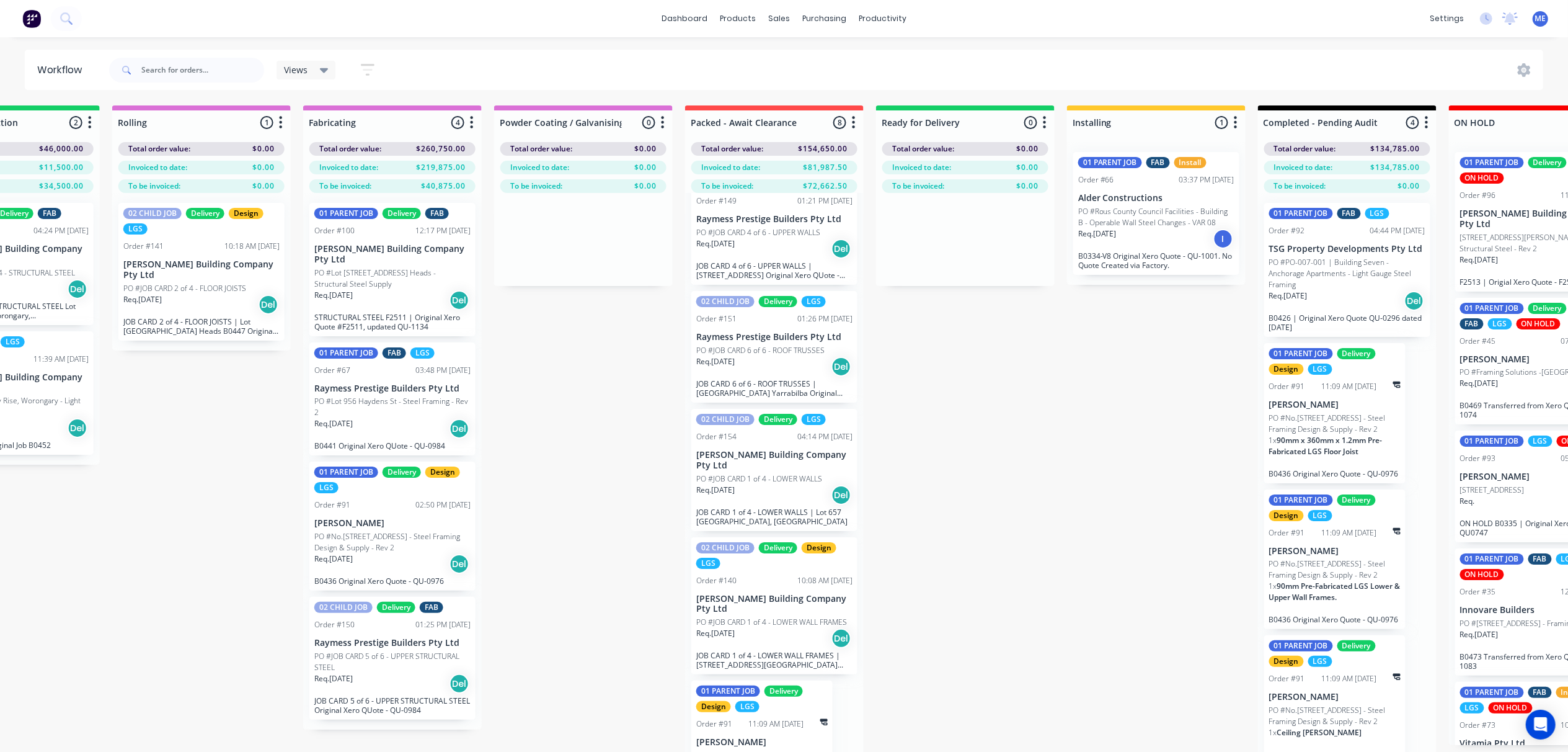
scroll to position [0, 1250]
click at [791, 484] on p "PO #JOB CARD 1 of 4 - LOWER WALLS" at bounding box center [760, 478] width 126 height 11
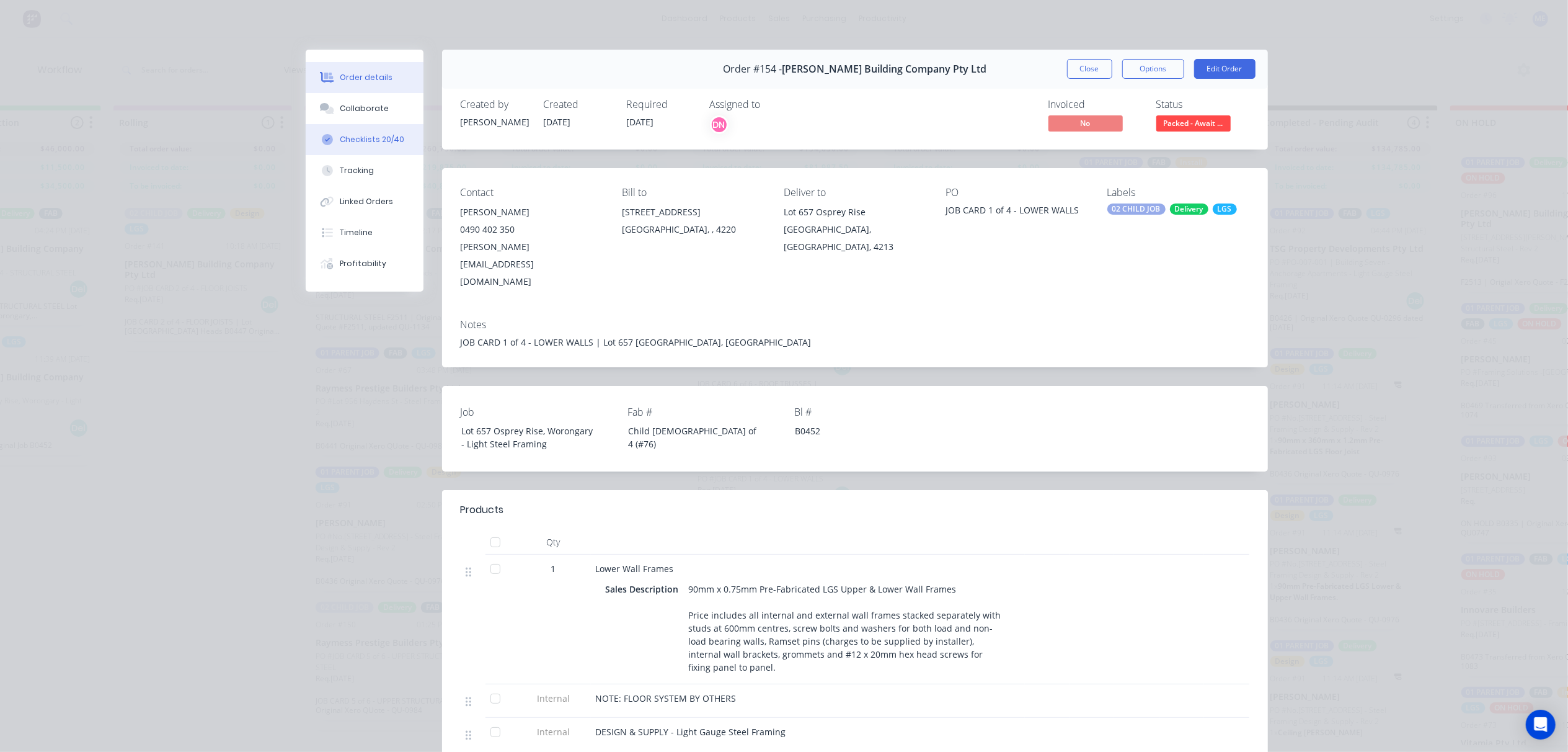
click at [356, 136] on div "Checklists 20/40" at bounding box center [372, 139] width 64 height 11
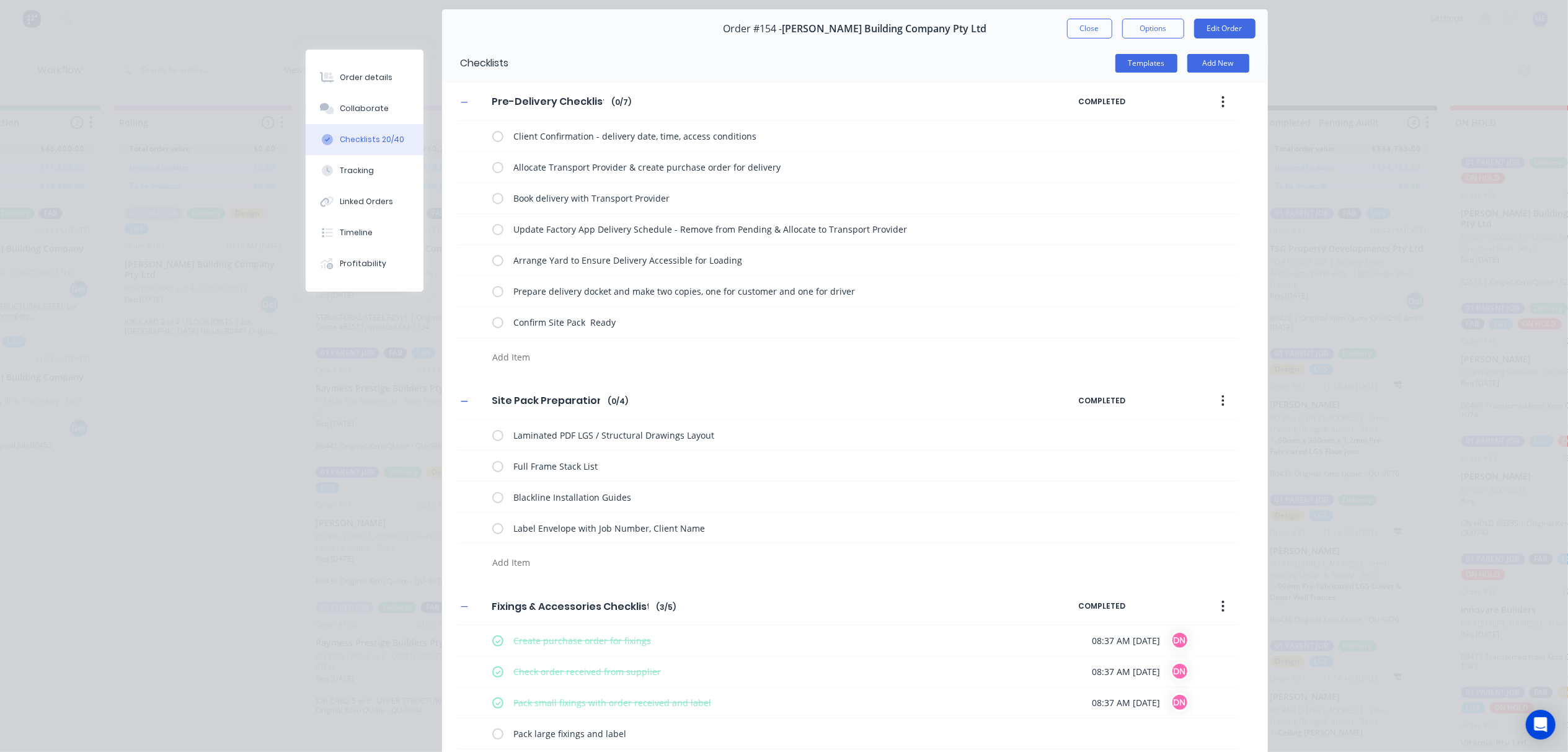
scroll to position [0, 0]
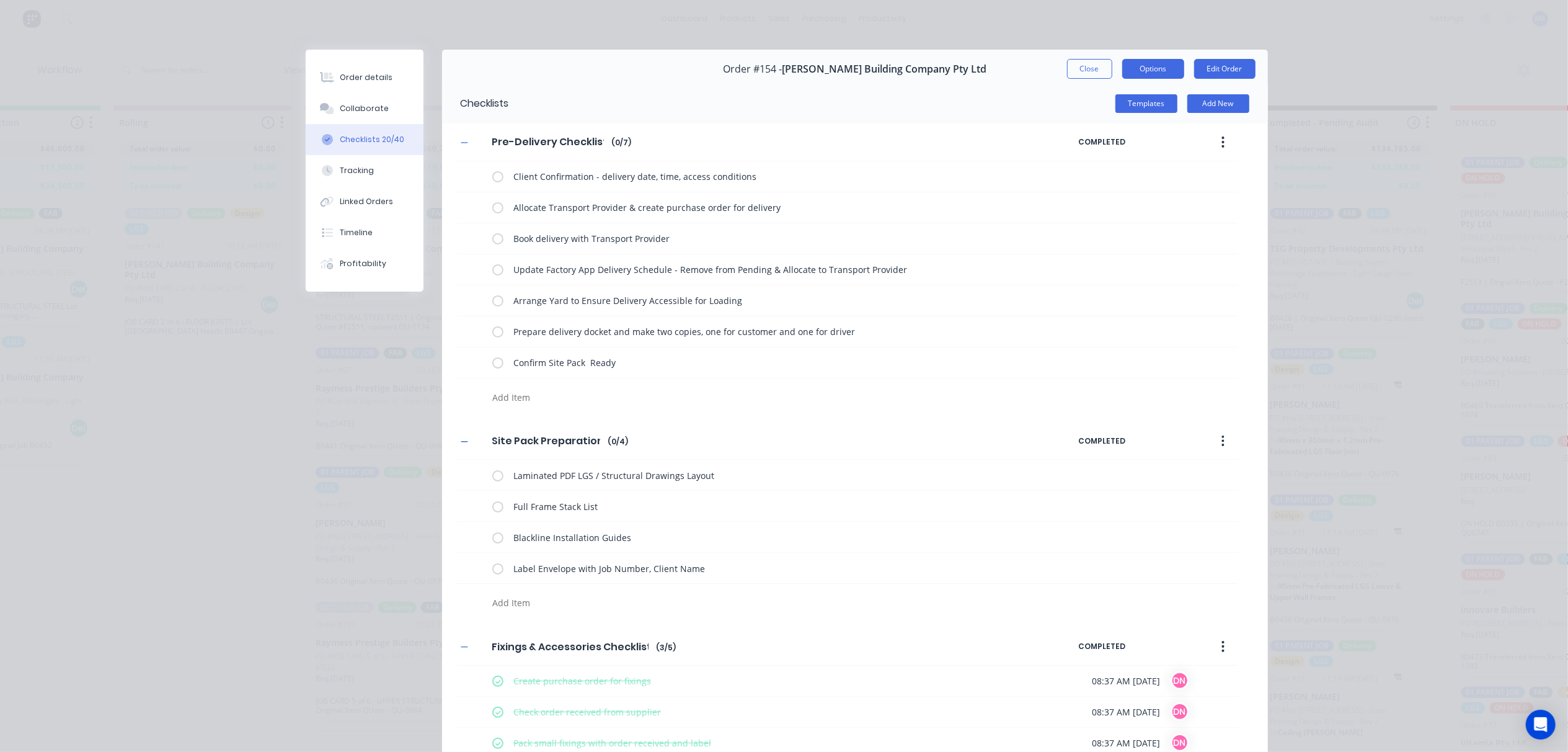
click at [1135, 69] on button "Options" at bounding box center [1152, 69] width 62 height 19
click at [921, 85] on div "Templates Add New" at bounding box center [888, 103] width 759 height 40
click at [1085, 72] on button "Close" at bounding box center [1089, 69] width 45 height 19
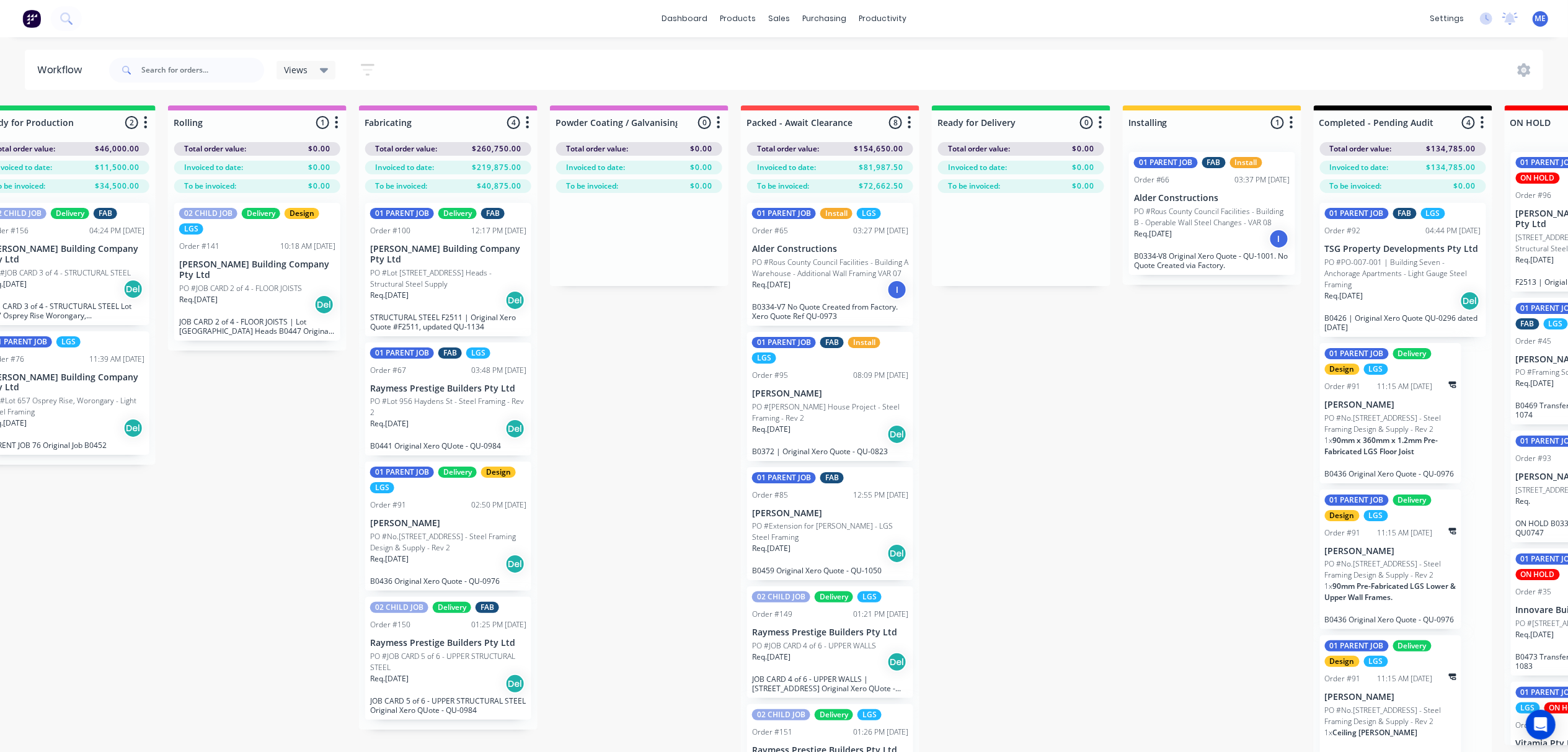
click at [790, 290] on p "Req. 04/08/25" at bounding box center [770, 285] width 38 height 11
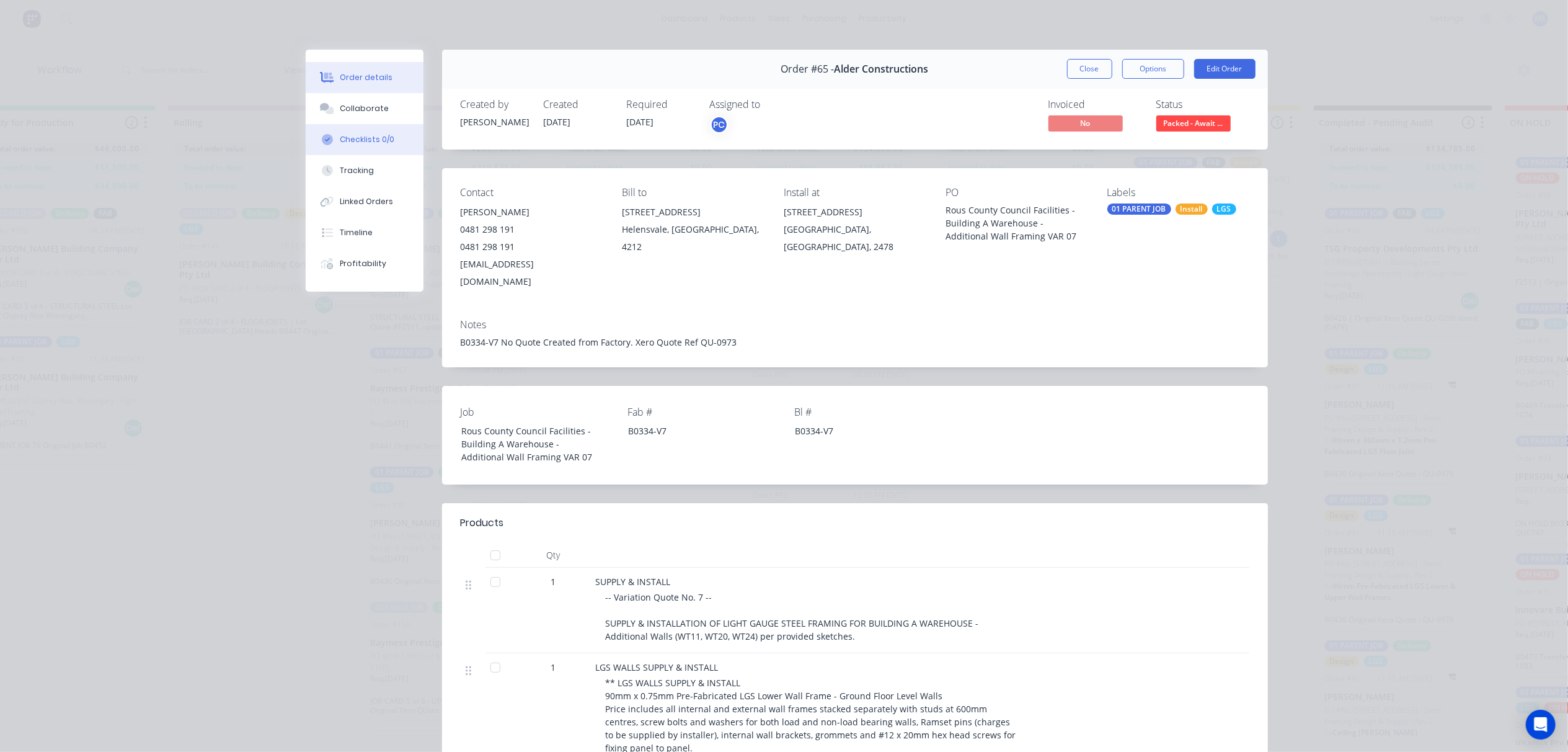
click at [336, 130] on button "Checklists 0/0" at bounding box center [364, 139] width 118 height 31
type textarea "x"
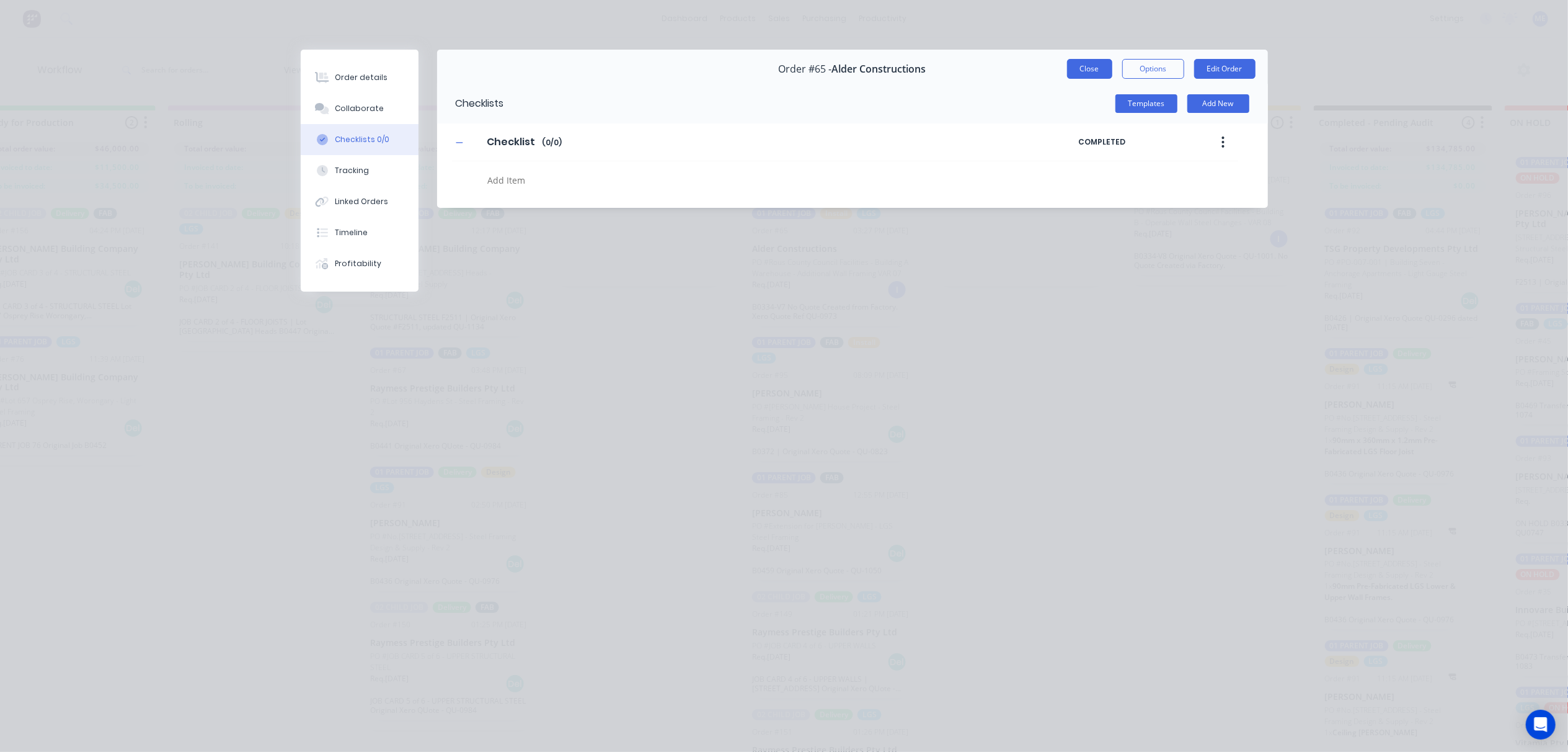
click at [1074, 67] on button "Close" at bounding box center [1089, 69] width 45 height 19
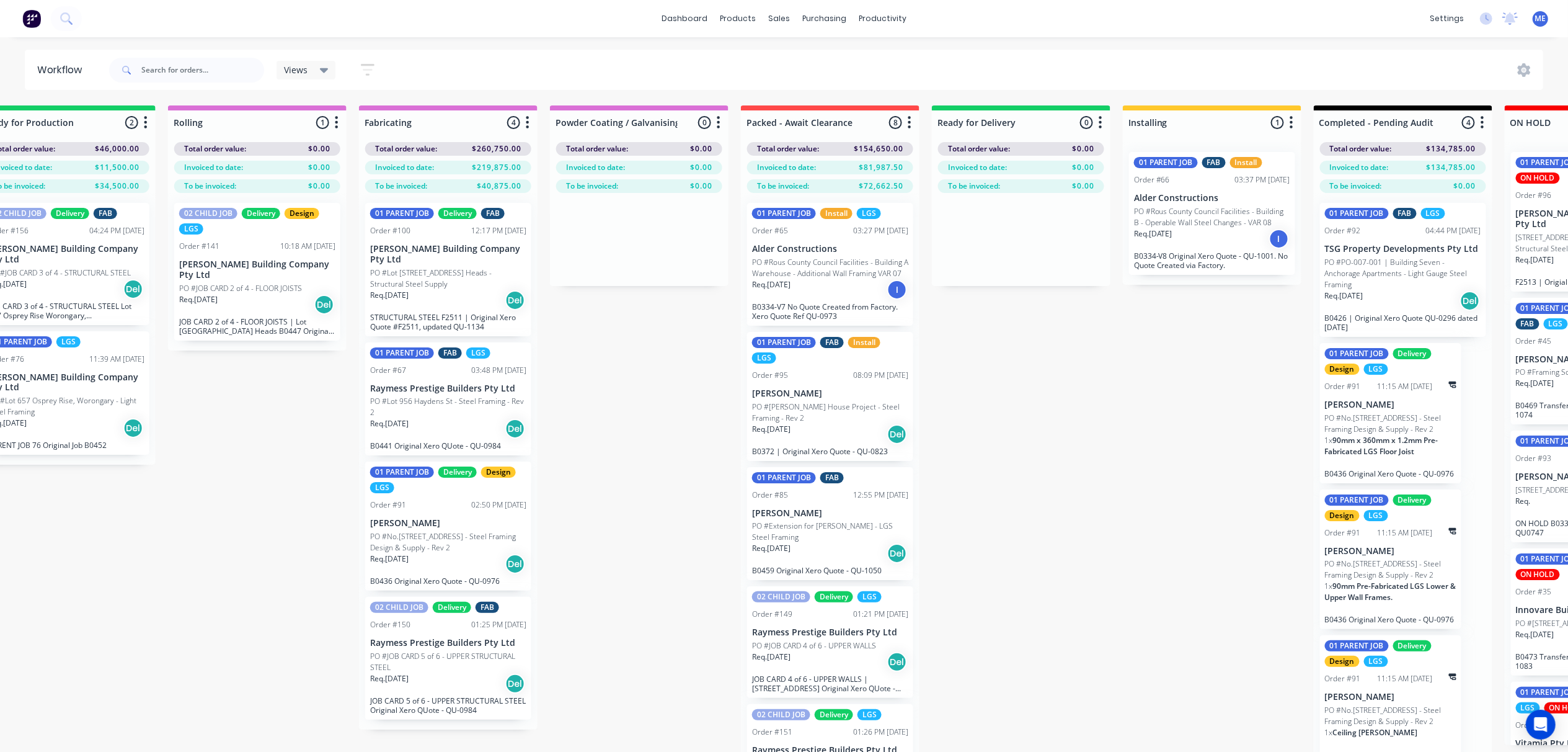
click at [1001, 400] on div "Submitted 5 Status colour #FF69B4 hex #FF69B4 Save Cancel Summaries Total order…" at bounding box center [368, 450] width 3146 height 690
click at [1008, 432] on div "Submitted 5 Status colour #FF69B4 hex #FF69B4 Save Cancel Summaries Total order…" at bounding box center [368, 450] width 3146 height 690
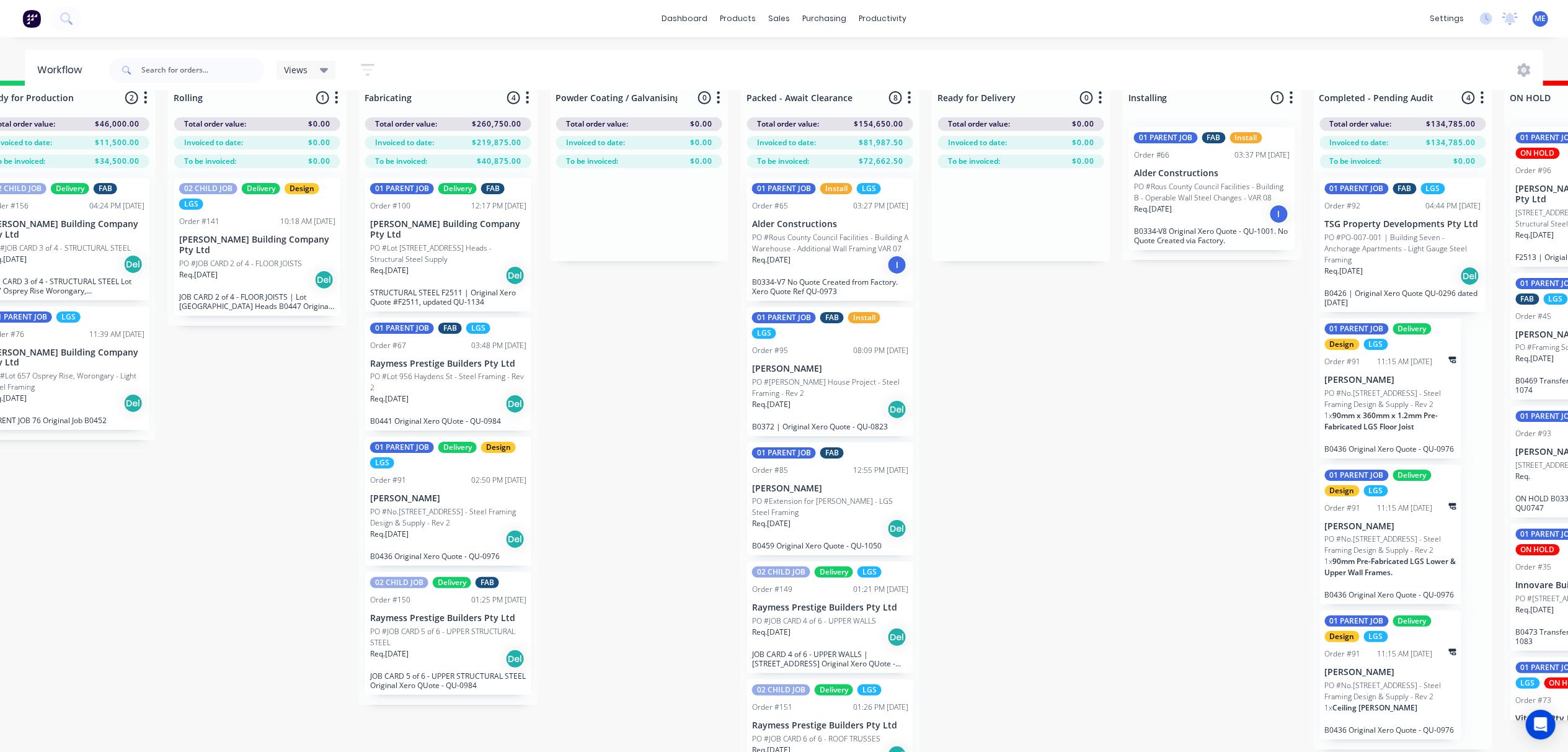
scroll to position [0, 1195]
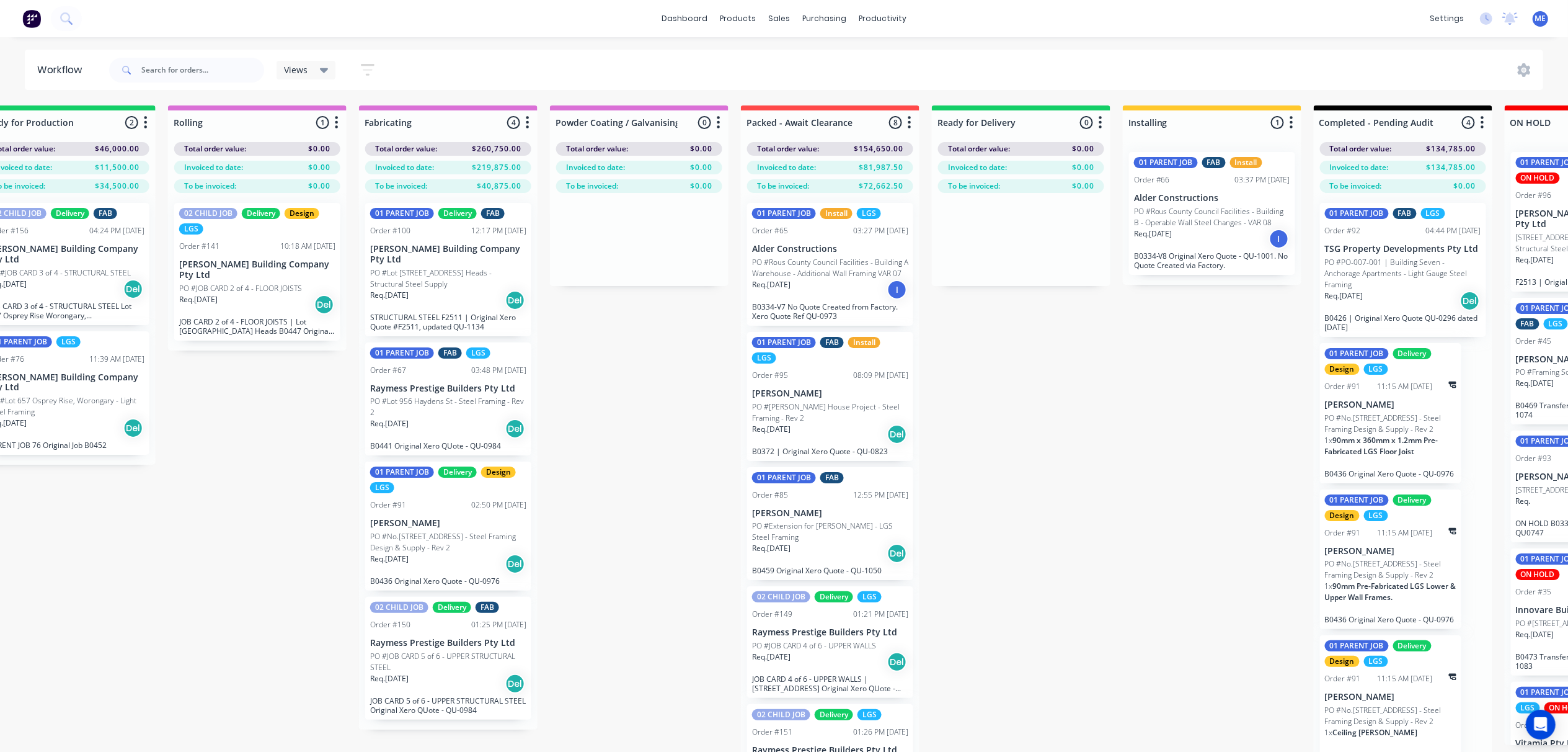
click at [1055, 486] on div "Submitted 5 Status colour #FF69B4 hex #FF69B4 Save Cancel Summaries Total order…" at bounding box center [368, 450] width 3146 height 690
click at [1063, 444] on div "Submitted 5 Status colour #FF69B4 hex #FF69B4 Save Cancel Summaries Total order…" at bounding box center [368, 450] width 3146 height 690
click at [1062, 440] on div "Submitted 5 Status colour #FF69B4 hex #FF69B4 Save Cancel Summaries Total order…" at bounding box center [368, 450] width 3146 height 690
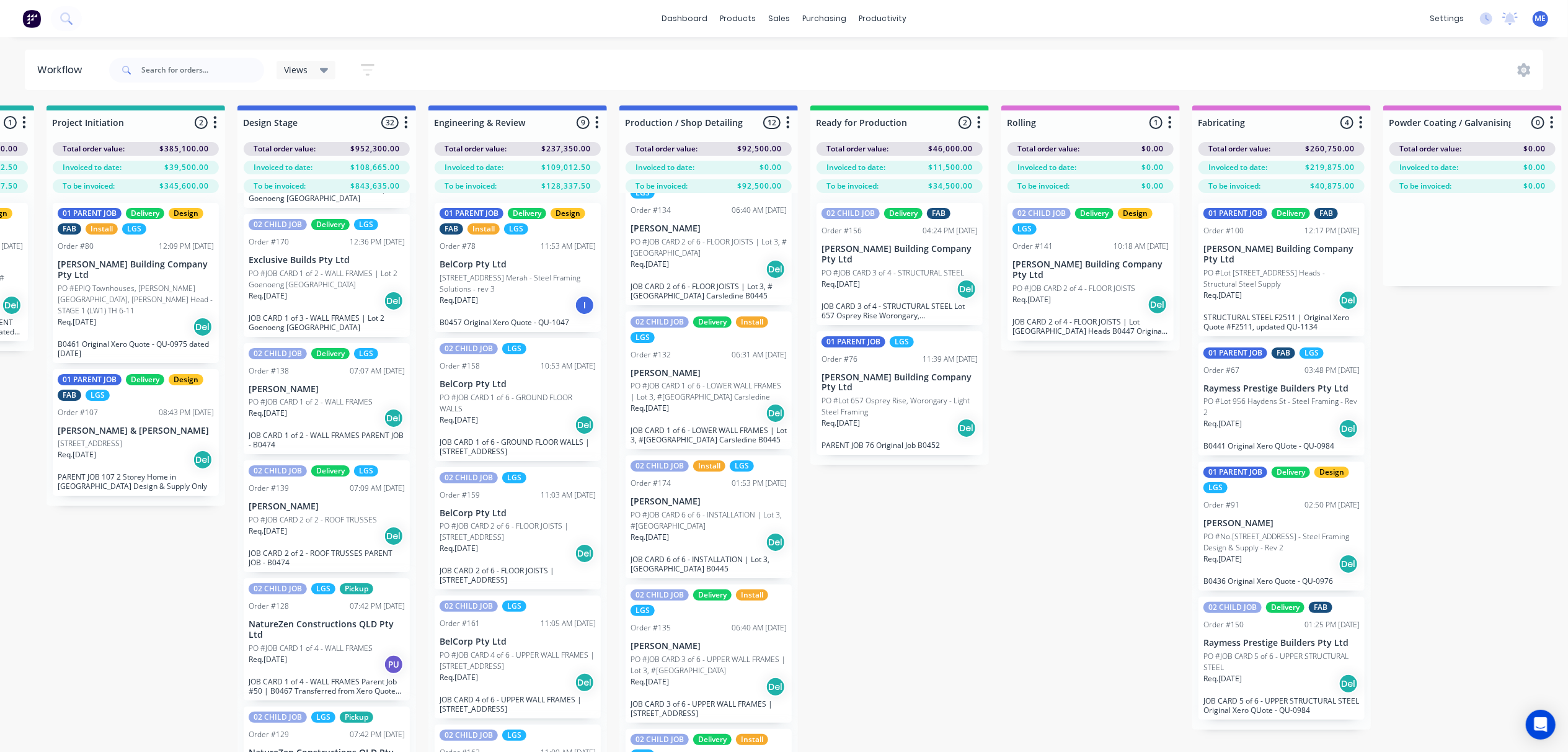
scroll to position [0, 344]
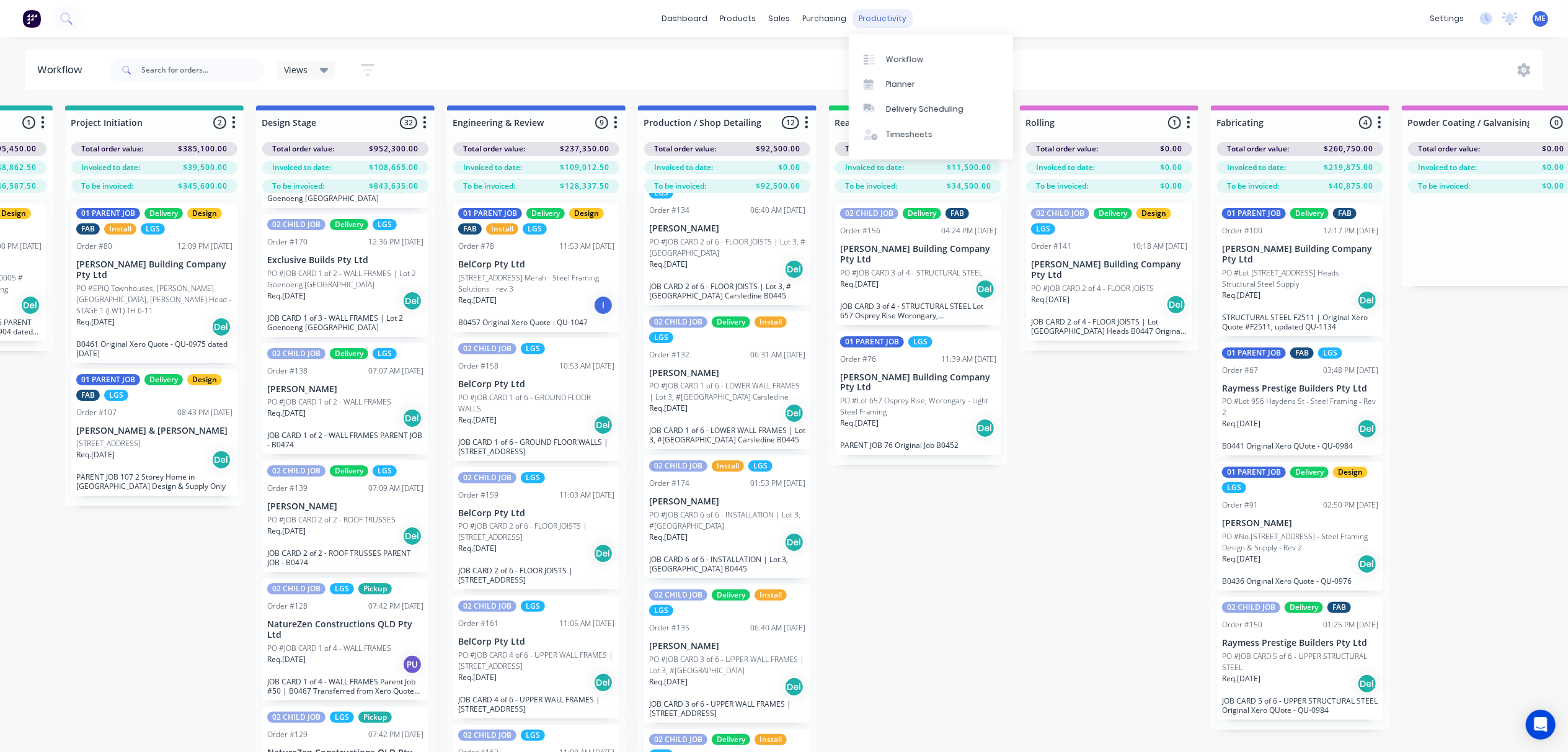
click at [881, 20] on div "productivity" at bounding box center [882, 19] width 60 height 19
click at [875, 92] on link "Planner" at bounding box center [931, 84] width 164 height 25
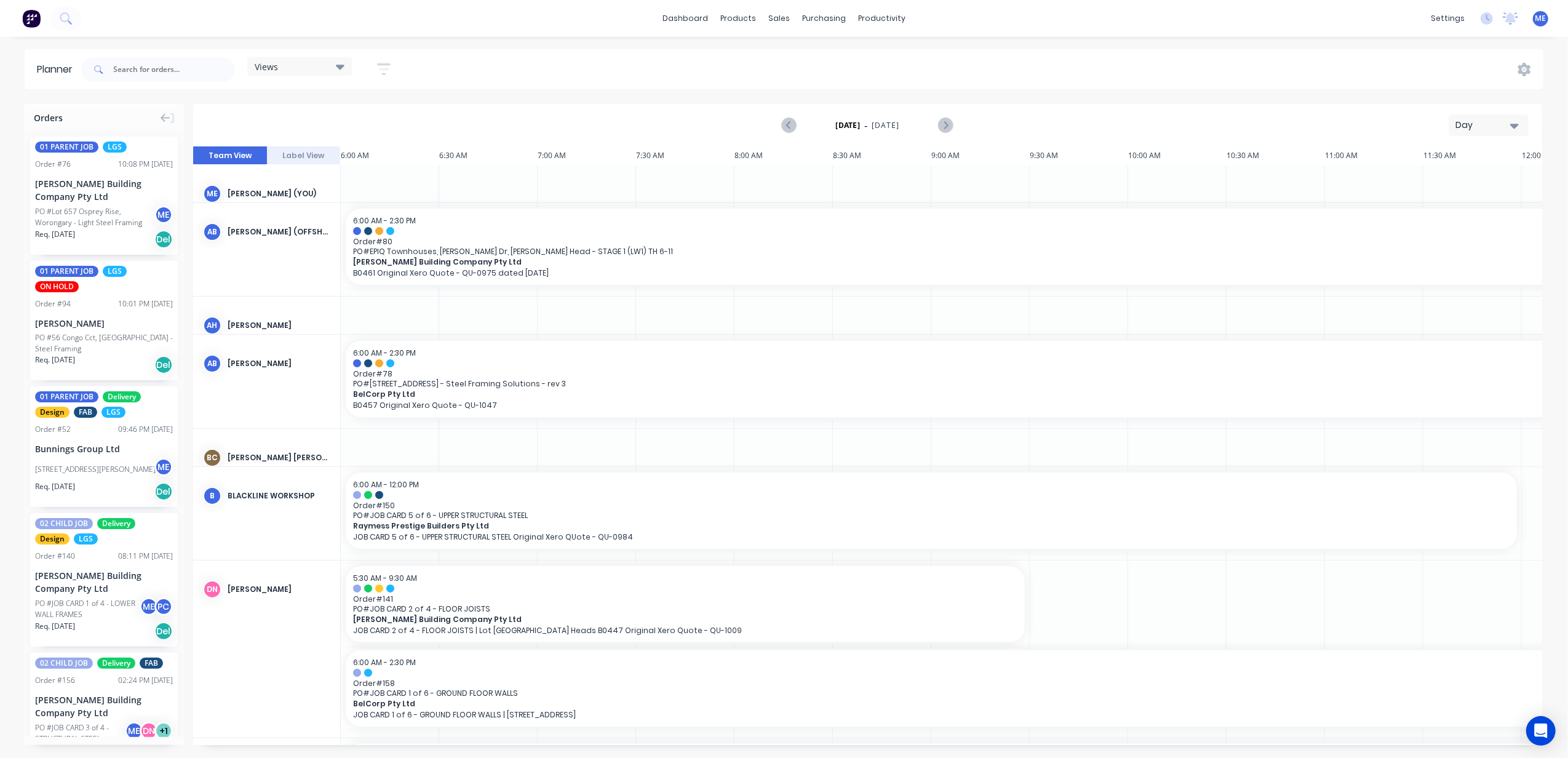
scroll to position [0, 476]
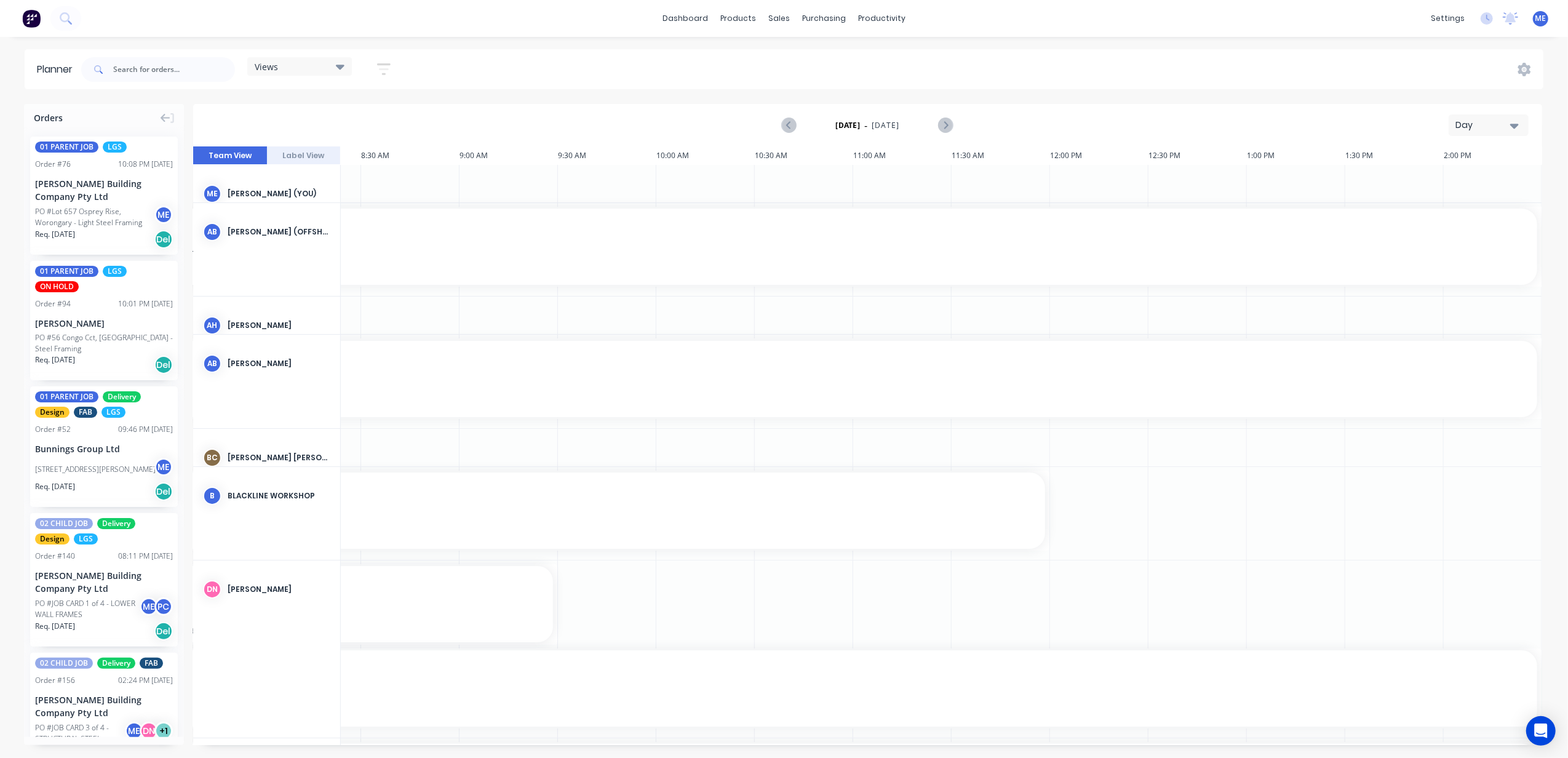
click at [281, 64] on div "Views" at bounding box center [299, 66] width 90 height 11
click at [291, 197] on div "ENGINEERING (EXTERNAL) edit" at bounding box center [333, 207] width 154 height 24
click at [296, 180] on button "DESIGN TEAM (INTERNAL)" at bounding box center [322, 182] width 131 height 14
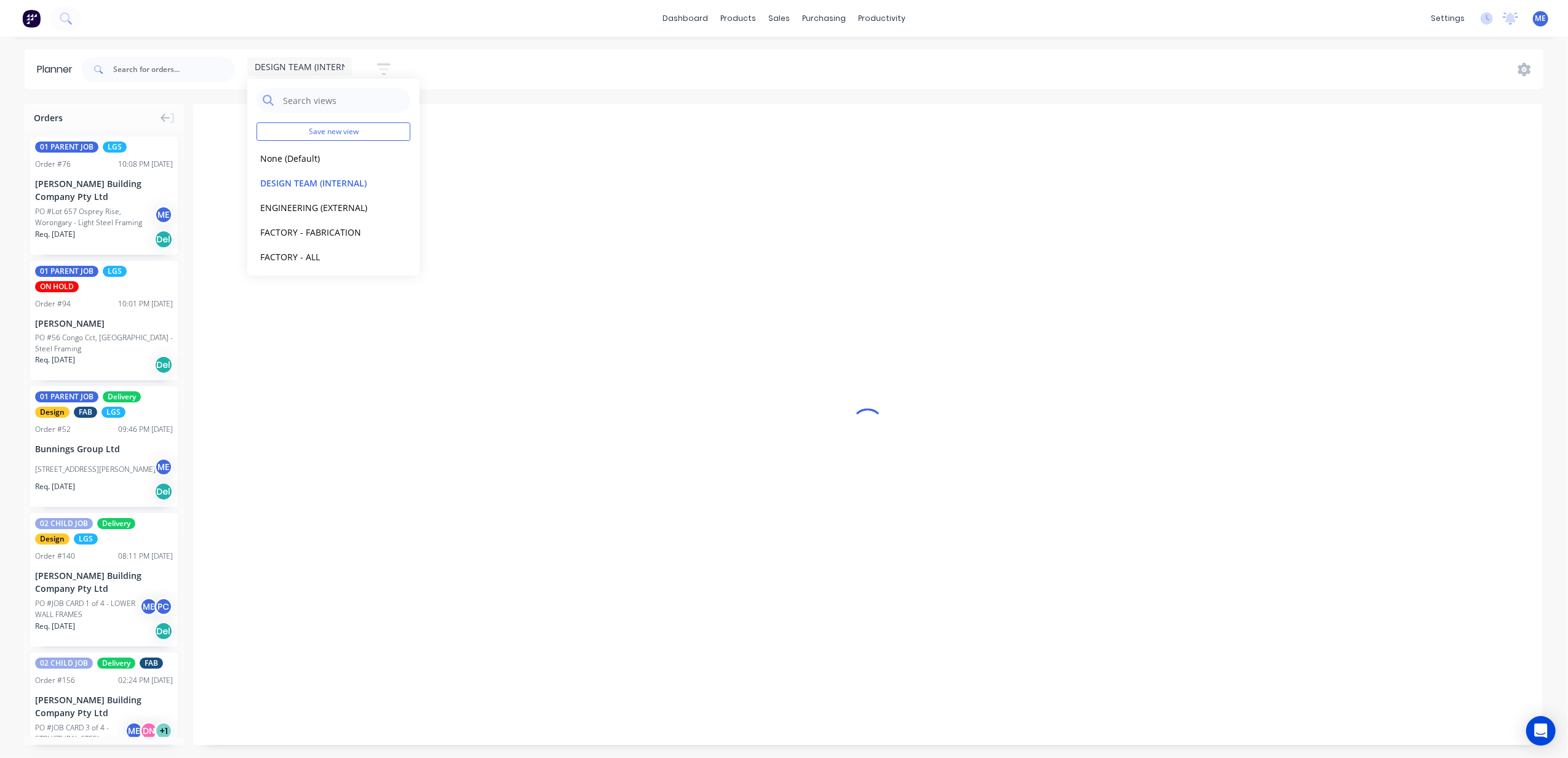
scroll to position [0, 471]
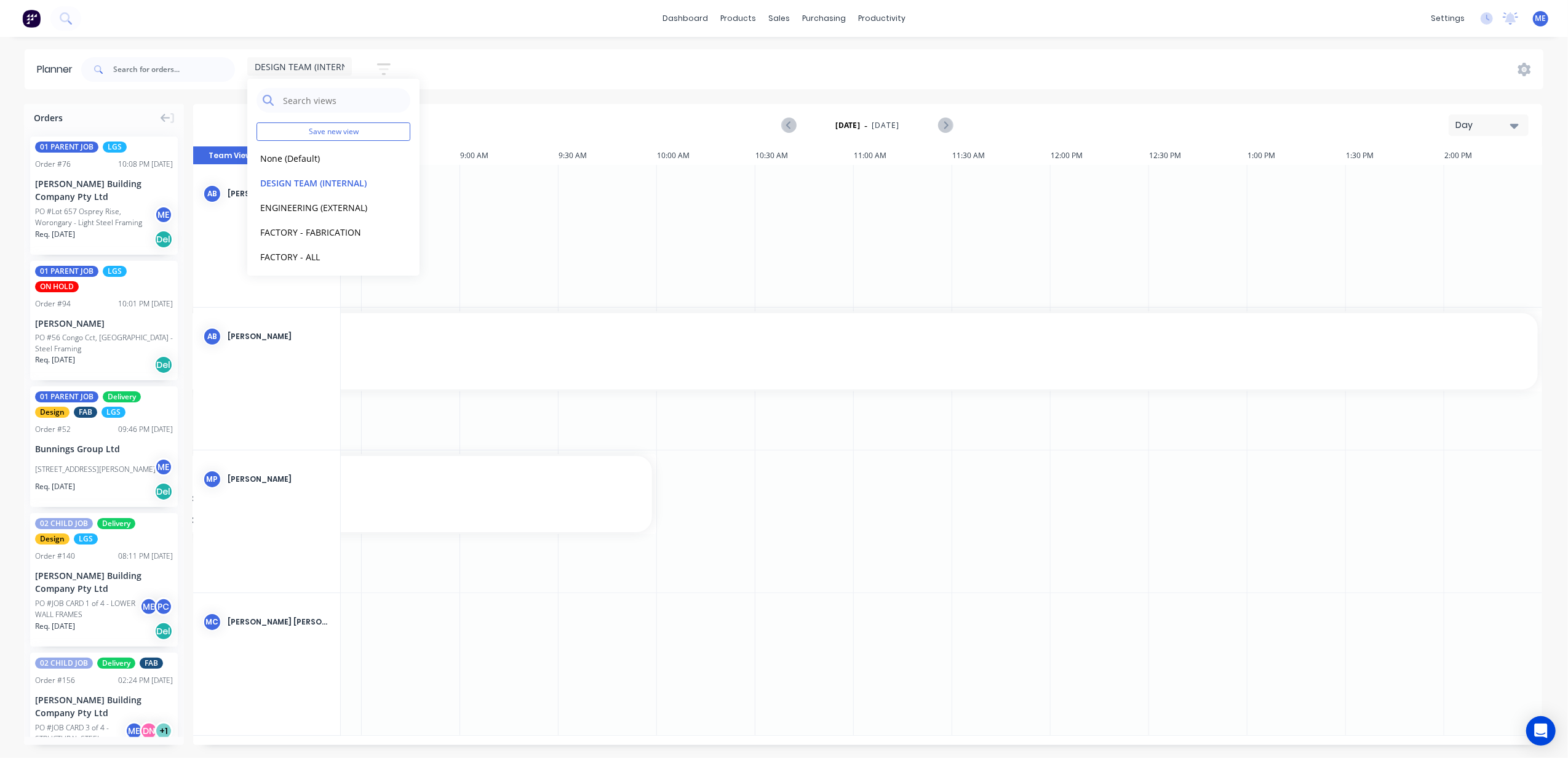
click at [583, 59] on div "DESIGN TEAM (INTERNAL) Save new view None (Default) edit DESIGN TEAM (INTERNAL)…" at bounding box center [811, 70] width 1465 height 37
click at [1494, 125] on div "Day" at bounding box center [1483, 124] width 56 height 13
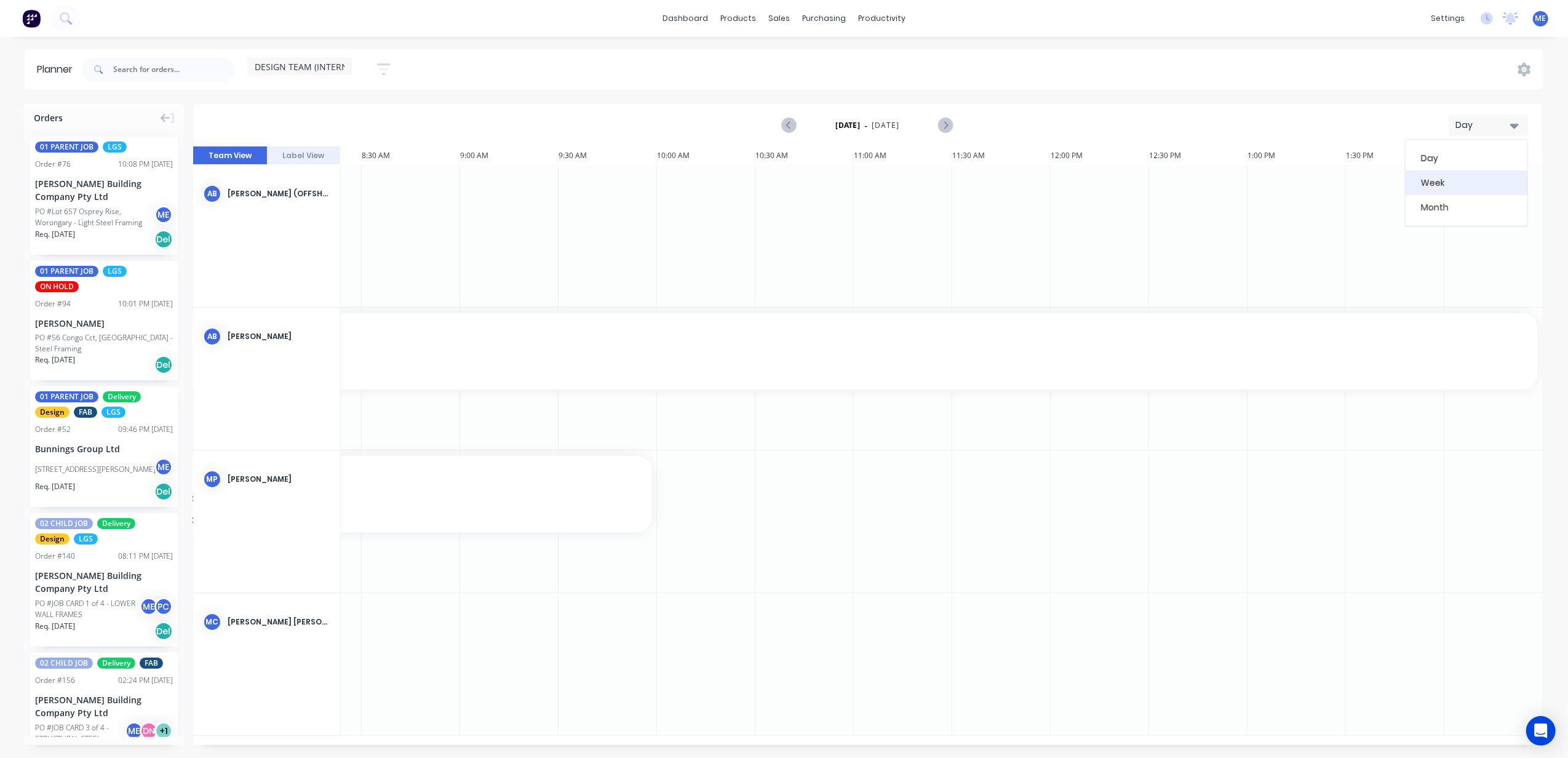
click at [1465, 182] on div "Week" at bounding box center [1466, 182] width 122 height 24
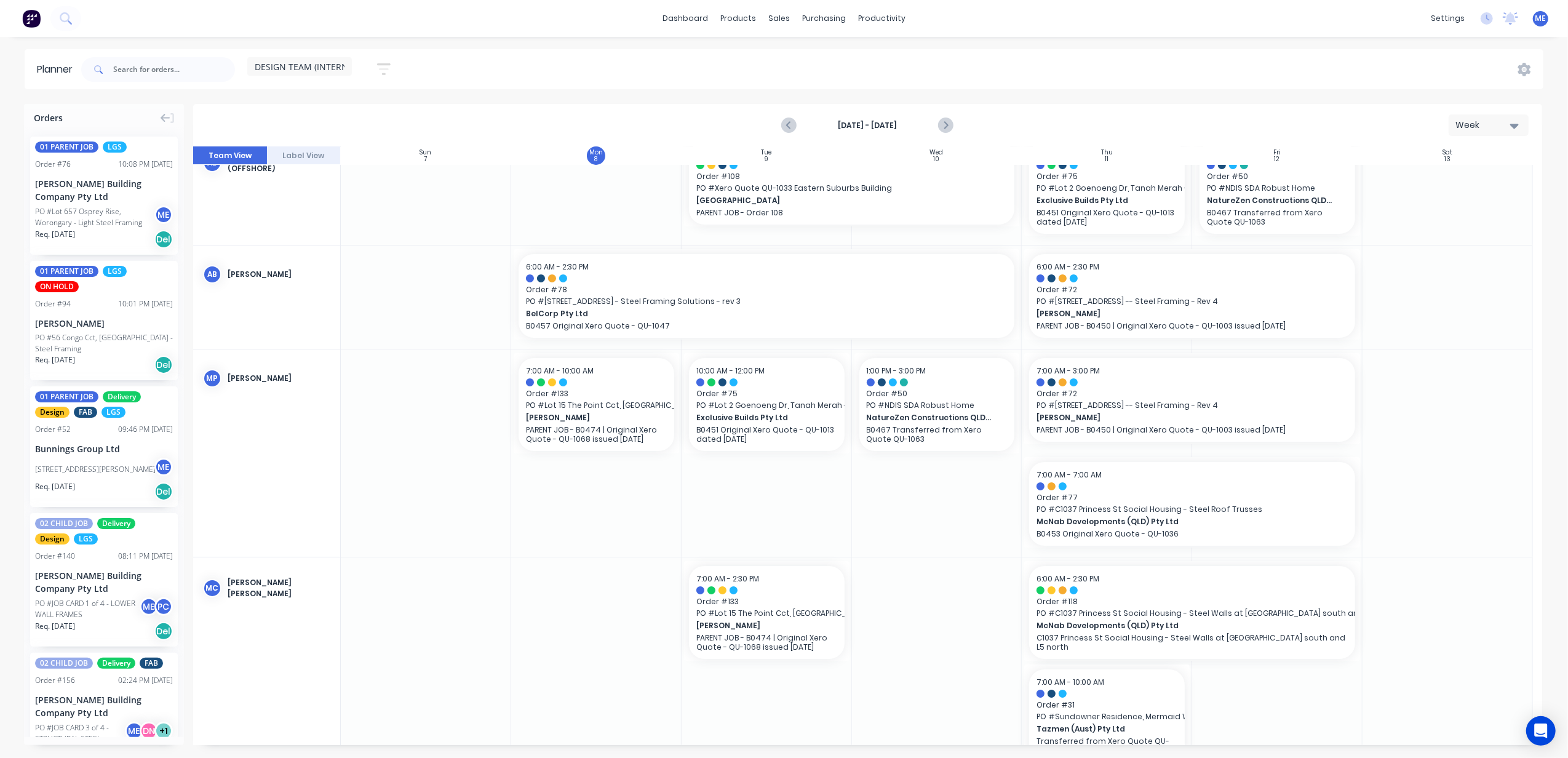
scroll to position [0, 0]
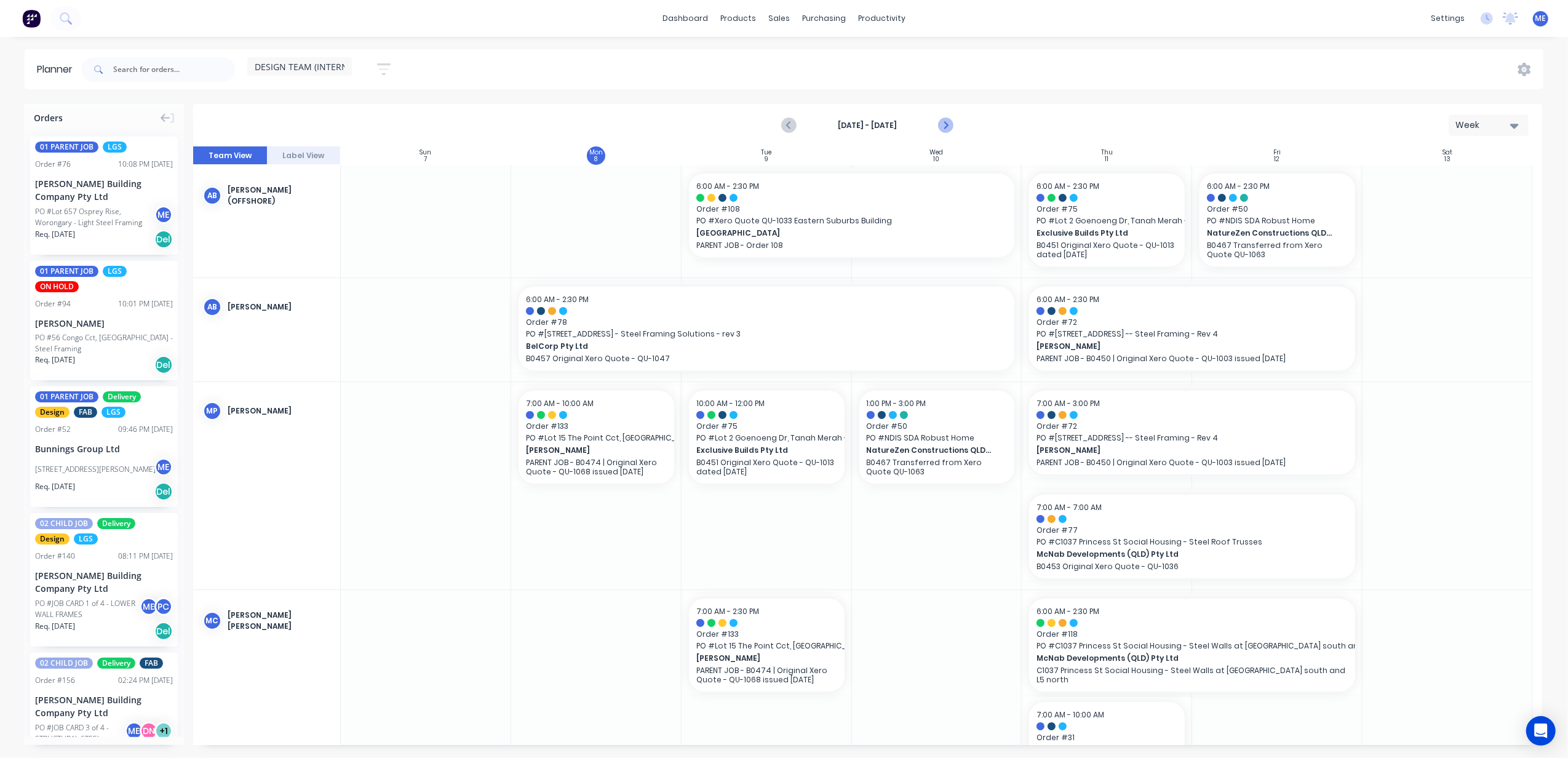
click at [950, 124] on icon "Next page" at bounding box center [946, 126] width 15 height 15
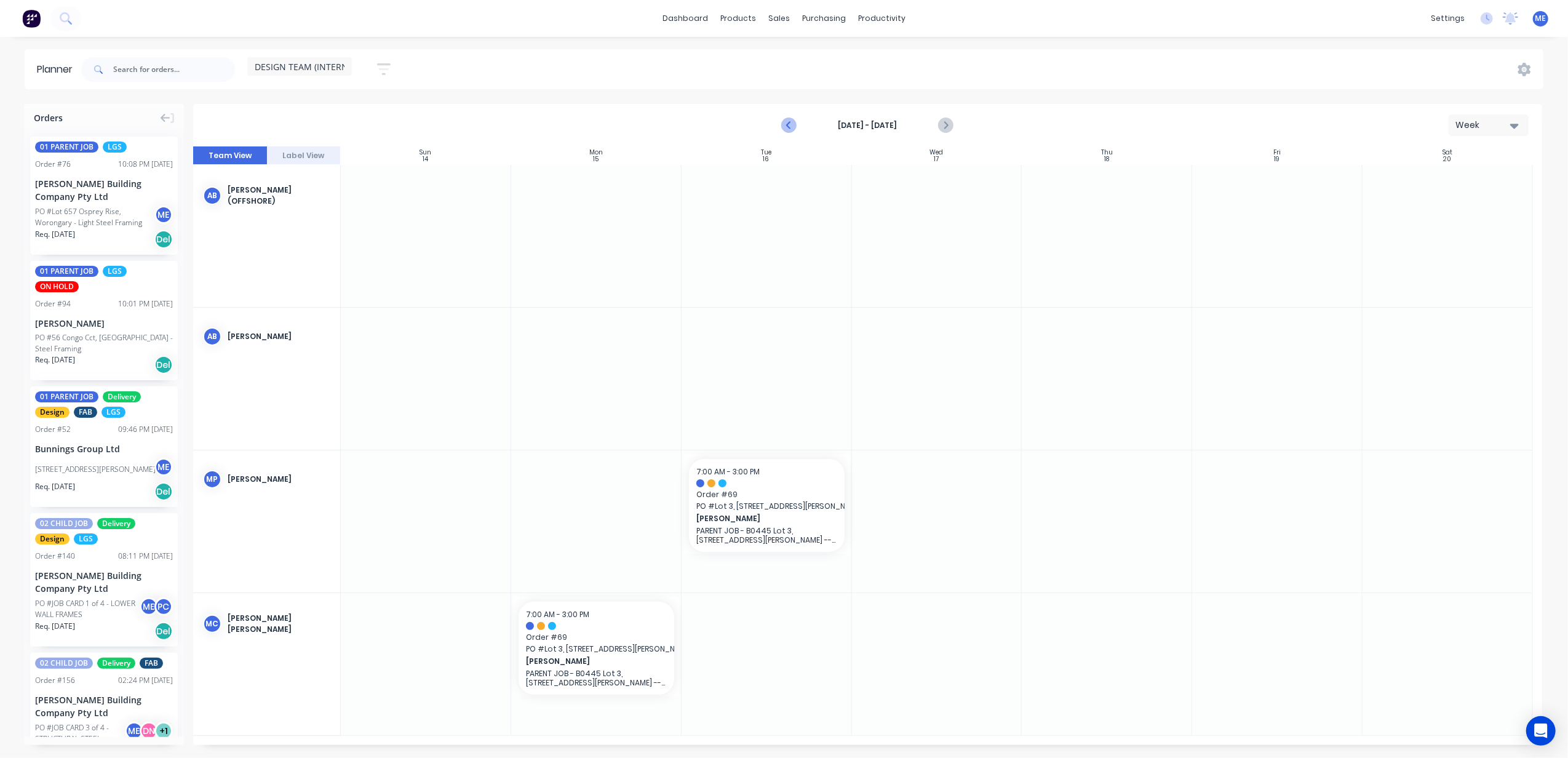
click at [789, 122] on icon "Previous page" at bounding box center [789, 126] width 15 height 15
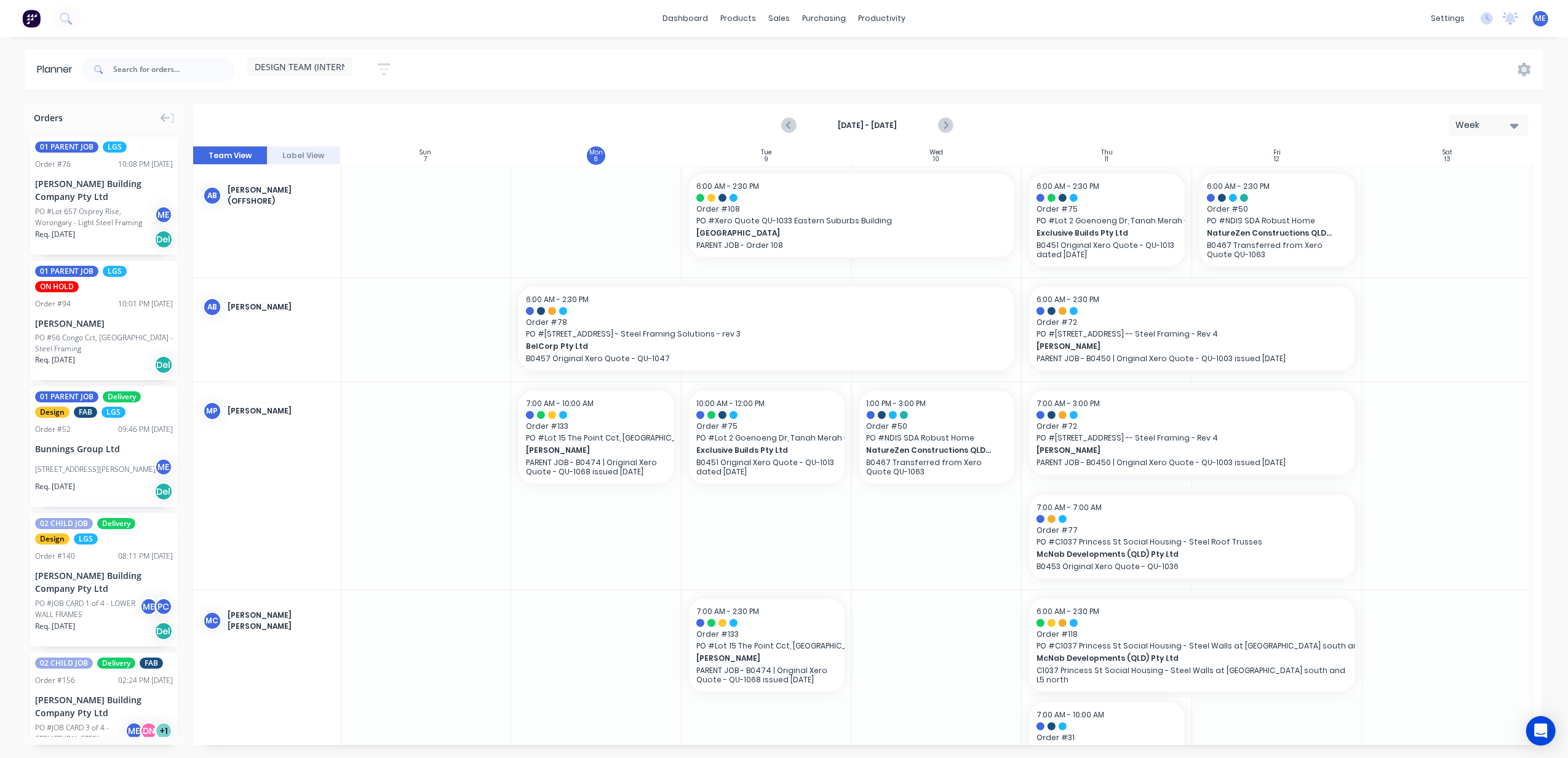
click at [725, 105] on div "Sep 7th - Sep 13th Week" at bounding box center [867, 125] width 1346 height 40
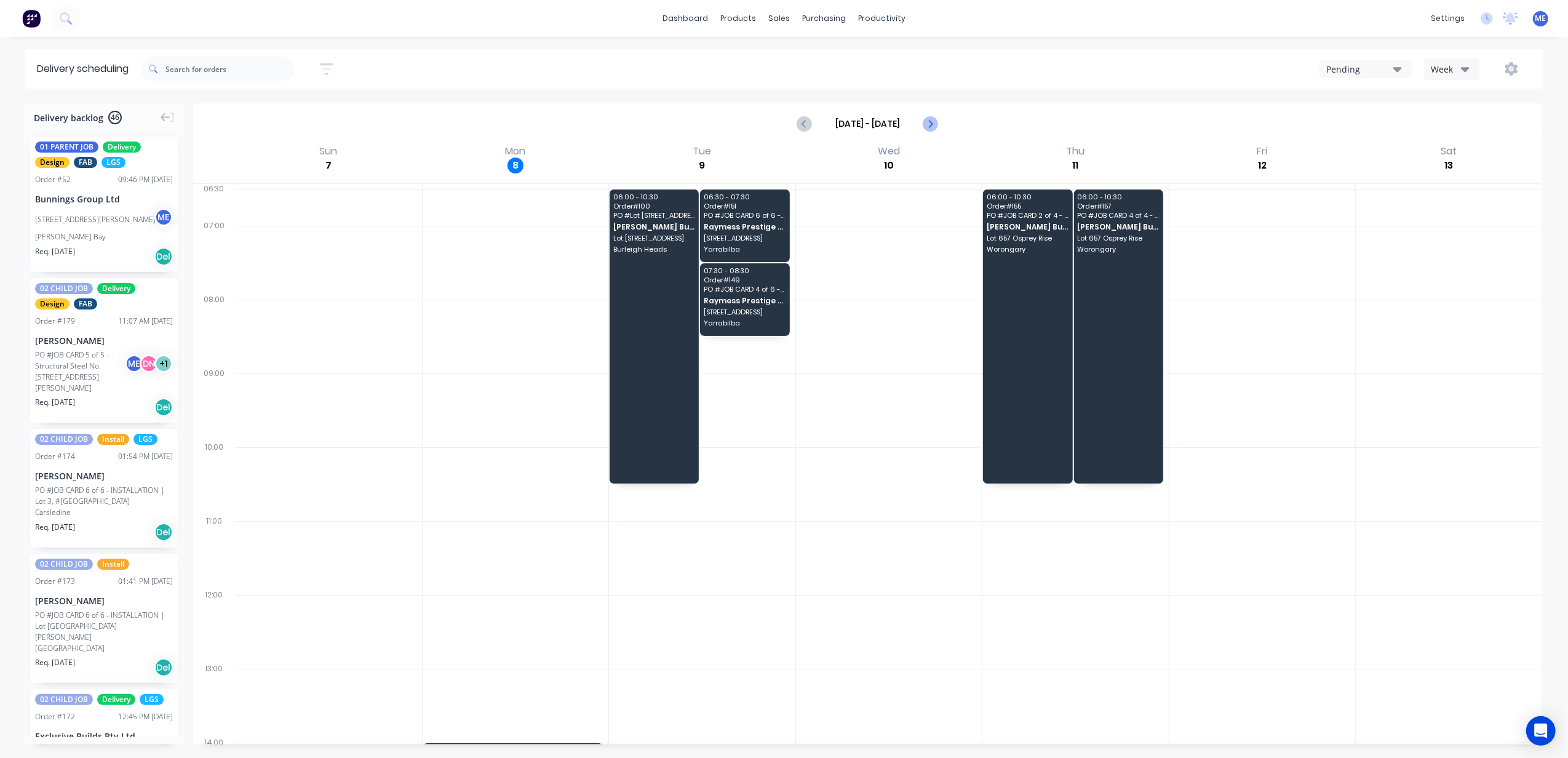
click at [934, 118] on icon "Next page" at bounding box center [930, 124] width 15 height 15
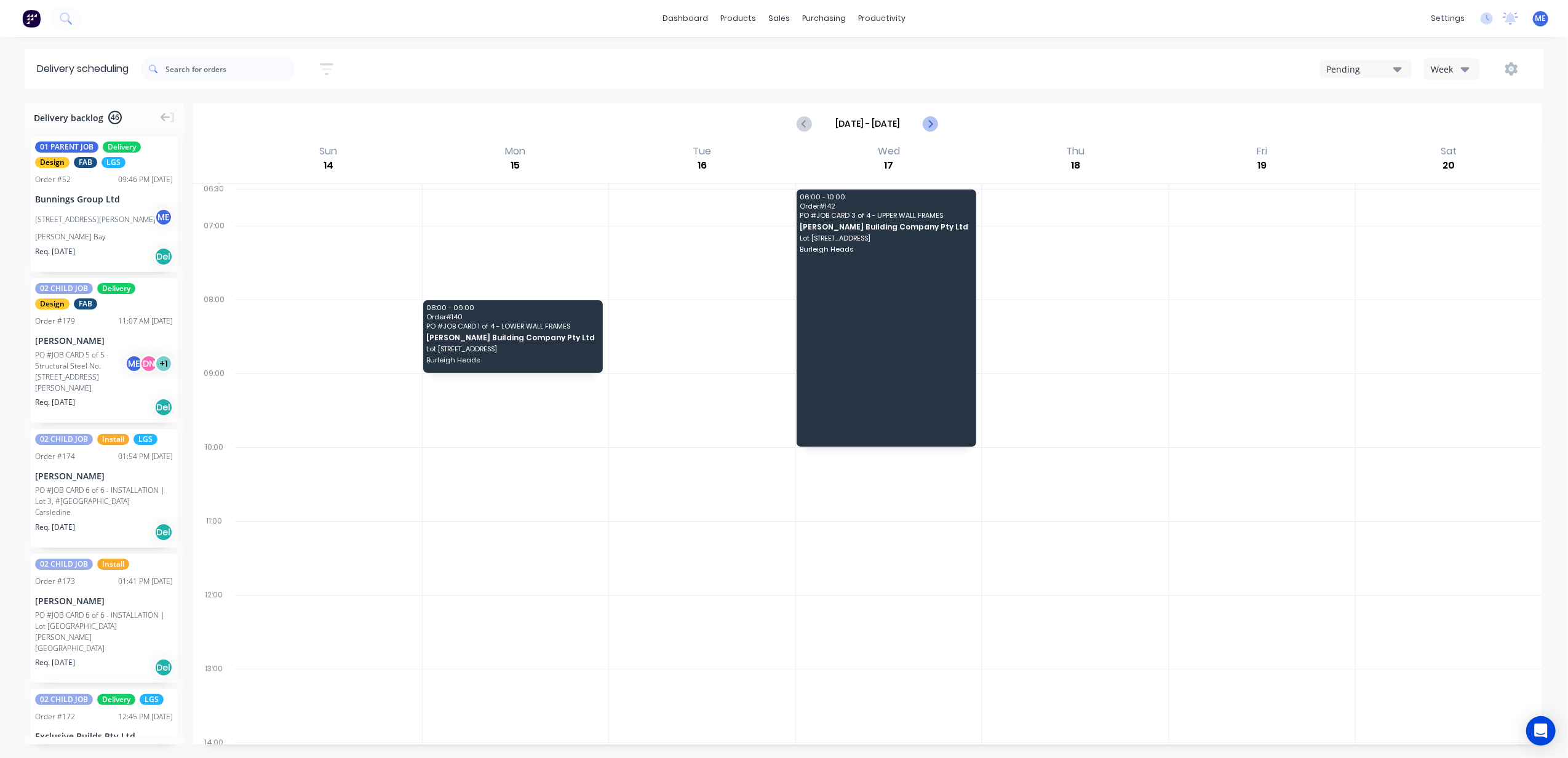
click at [934, 118] on icon "Next page" at bounding box center [930, 124] width 15 height 15
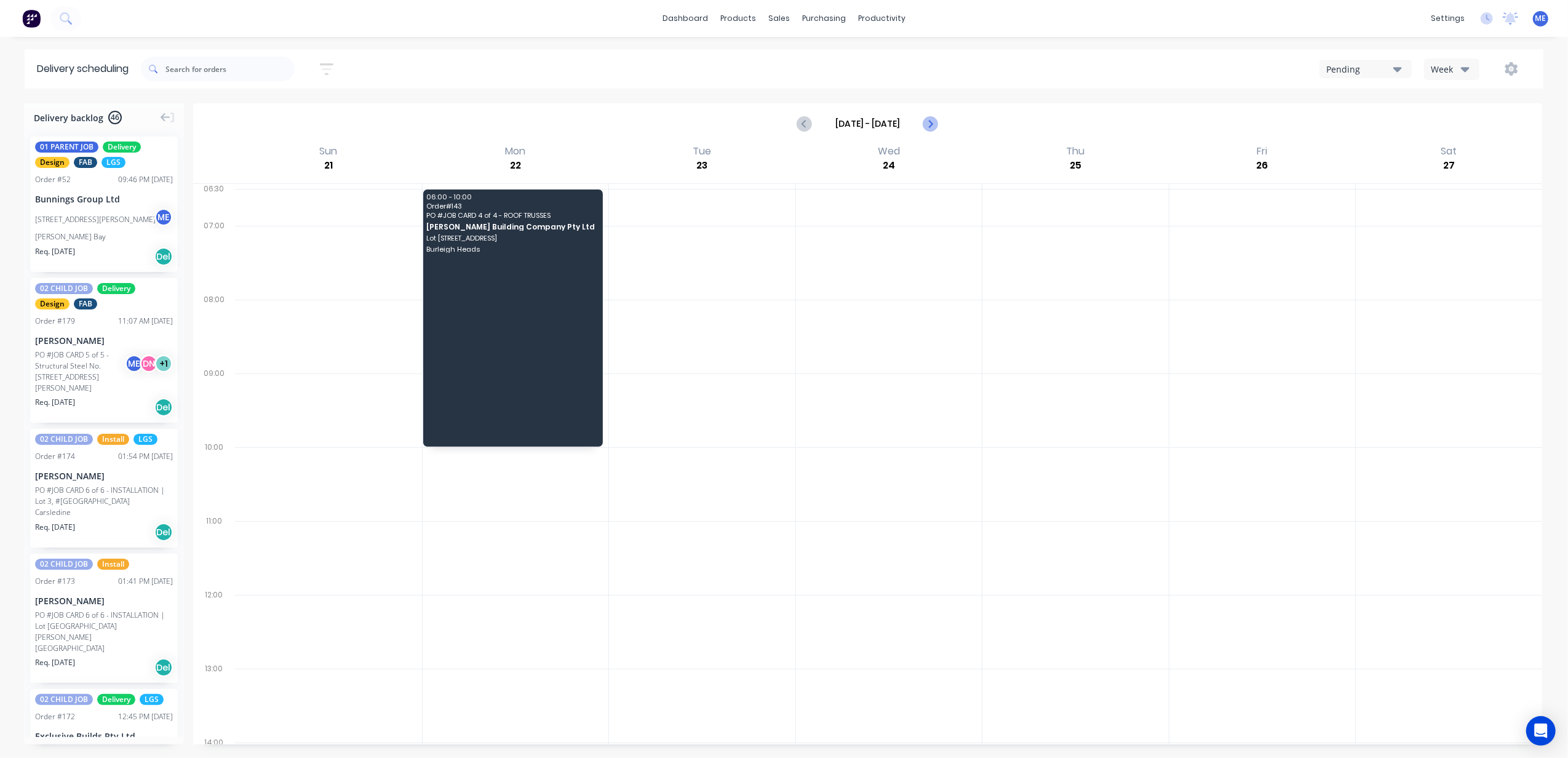
click at [934, 118] on icon "Next page" at bounding box center [930, 124] width 15 height 15
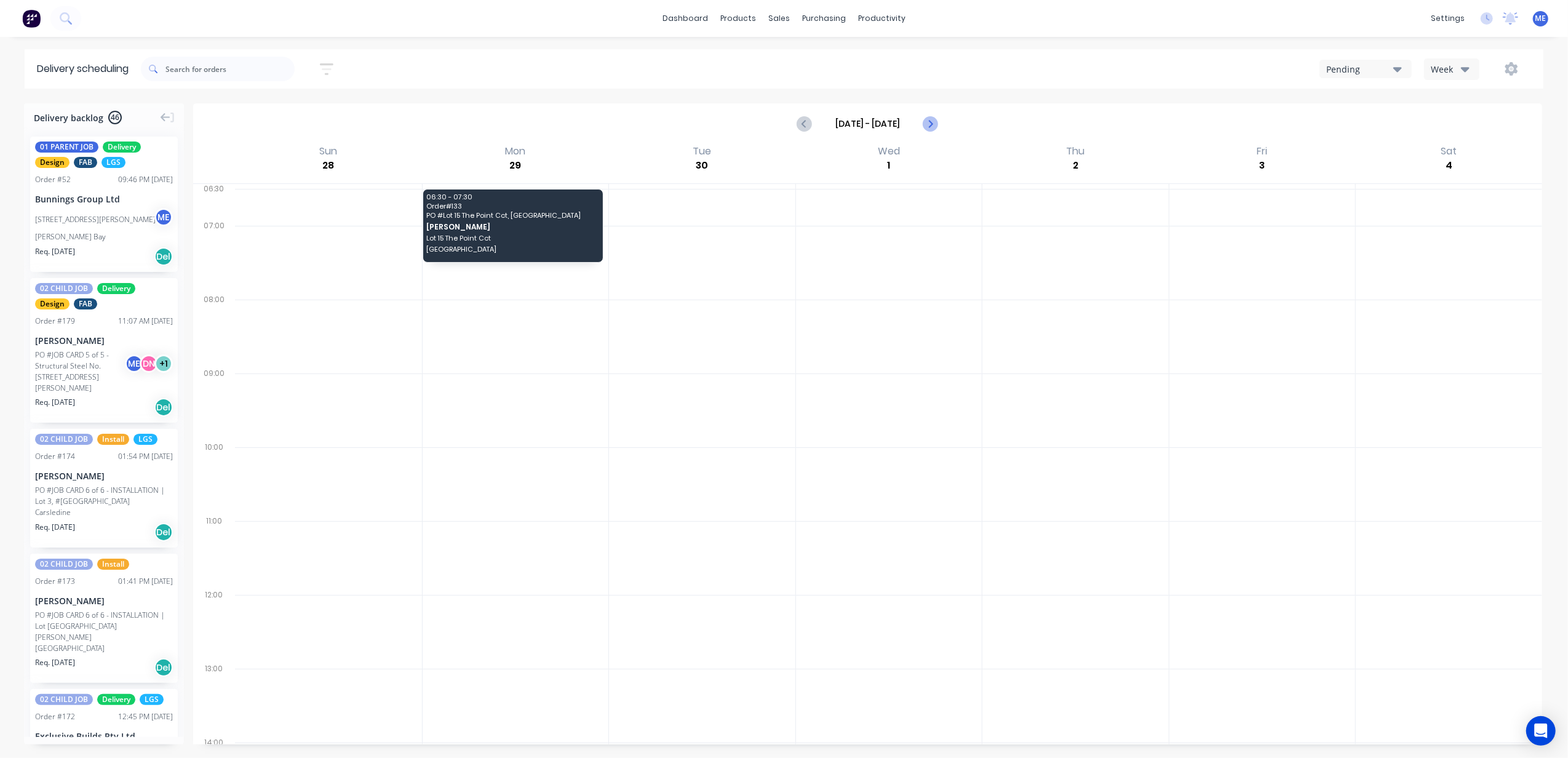
click at [934, 118] on icon "Next page" at bounding box center [930, 124] width 15 height 15
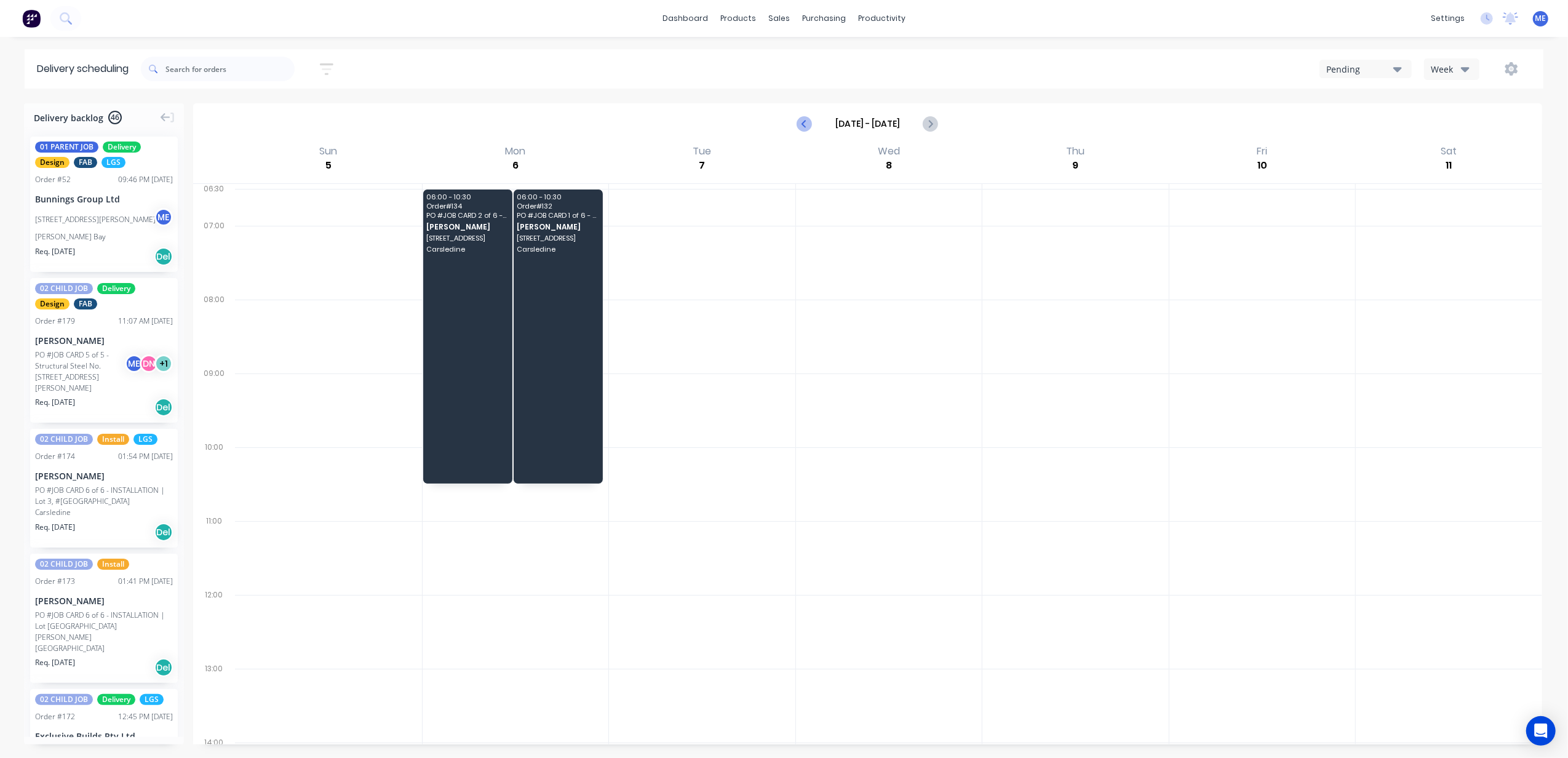
click at [808, 123] on icon "Previous page" at bounding box center [805, 124] width 15 height 15
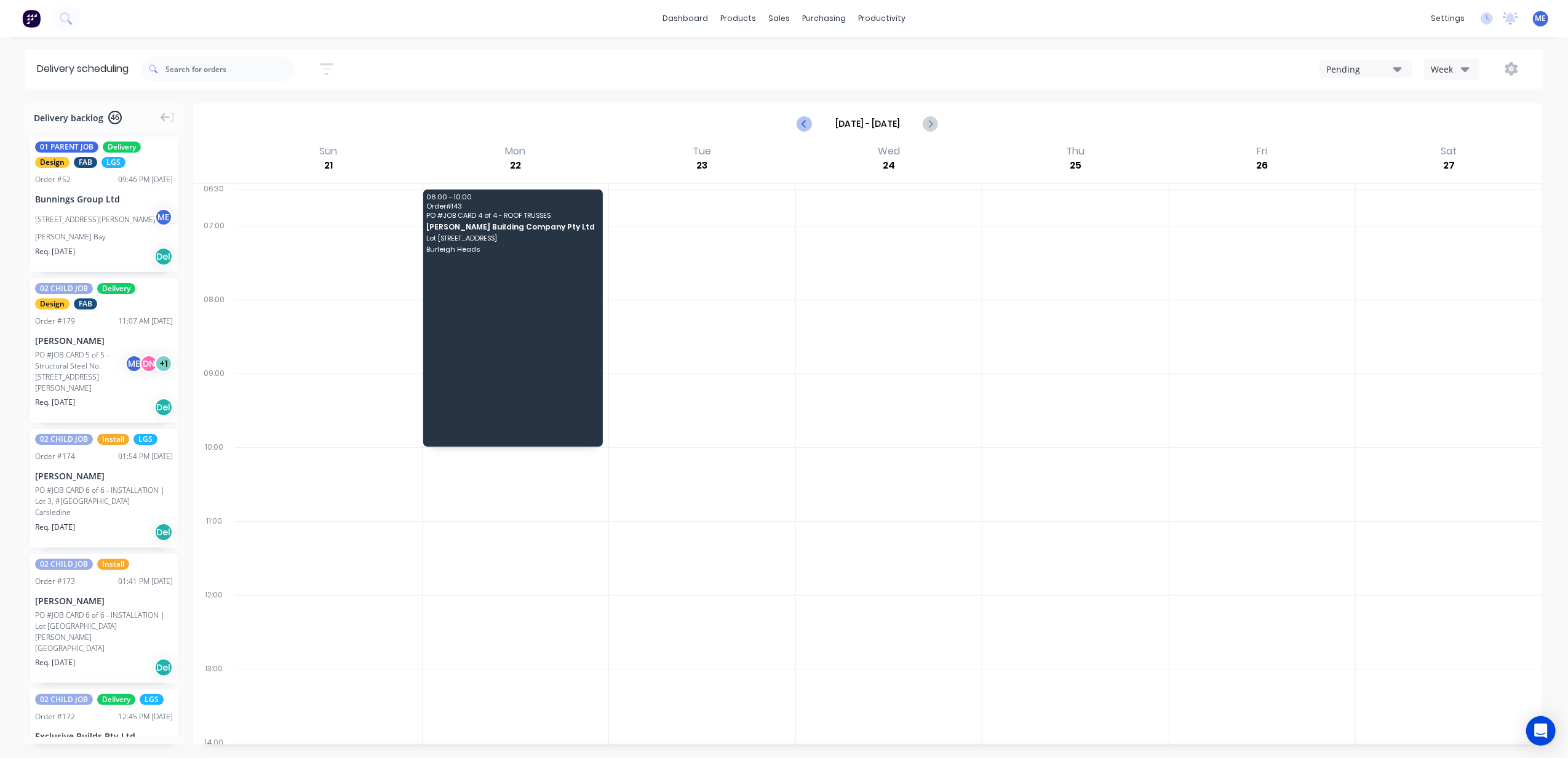
click at [808, 123] on icon "Previous page" at bounding box center [805, 124] width 15 height 15
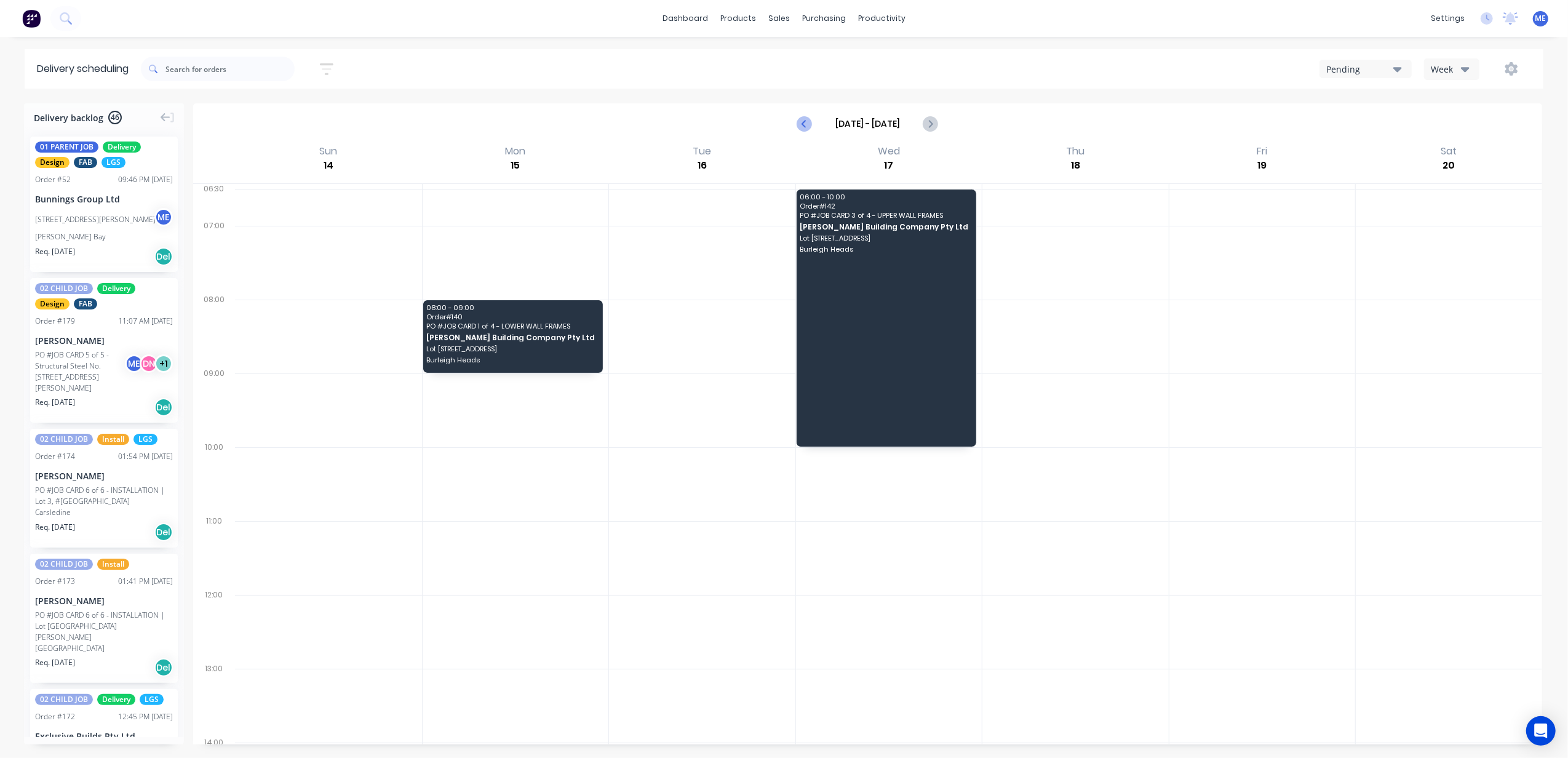
click at [808, 123] on icon "Previous page" at bounding box center [805, 124] width 15 height 15
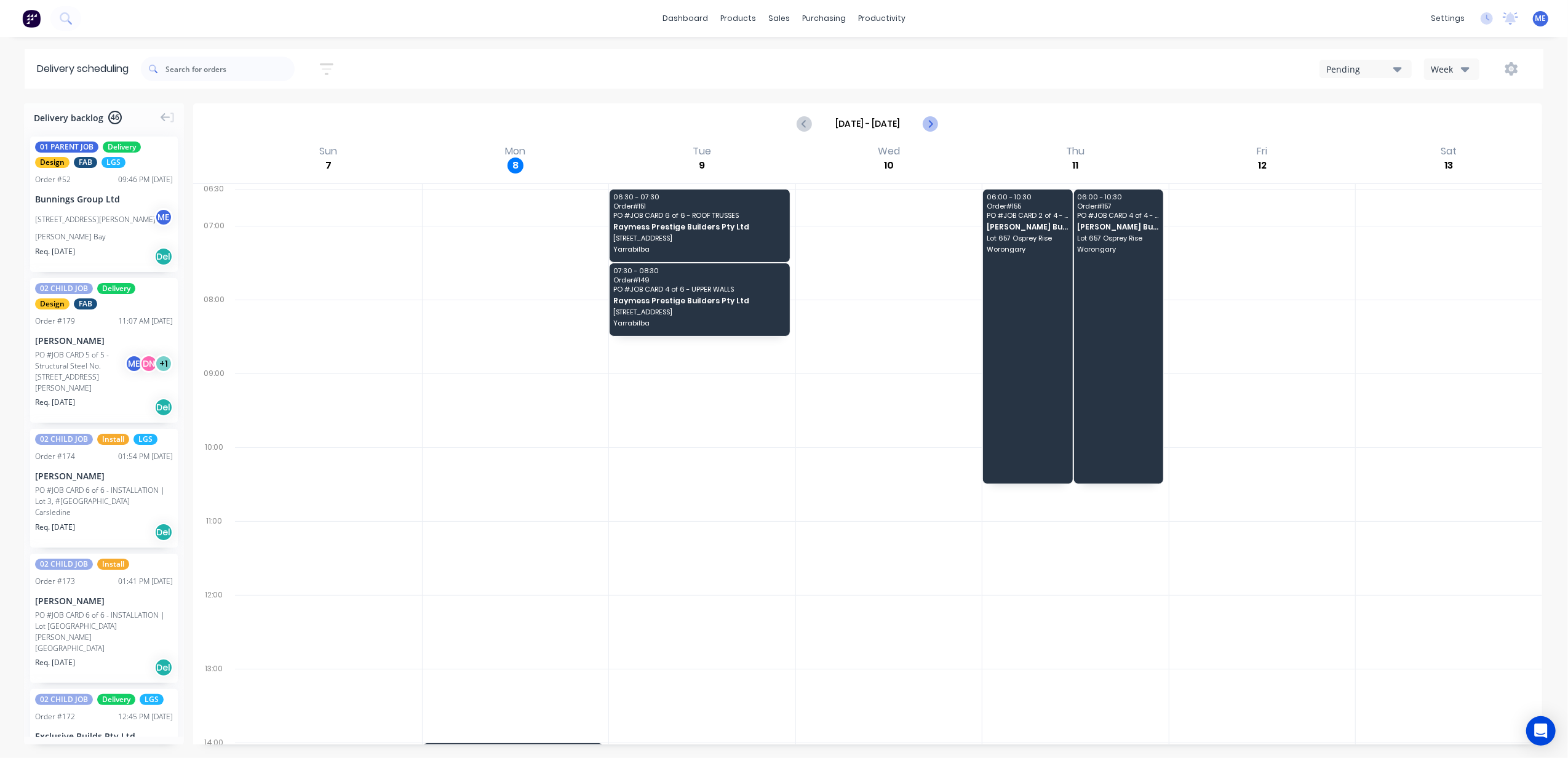
click at [931, 123] on icon "Next page" at bounding box center [930, 124] width 6 height 10
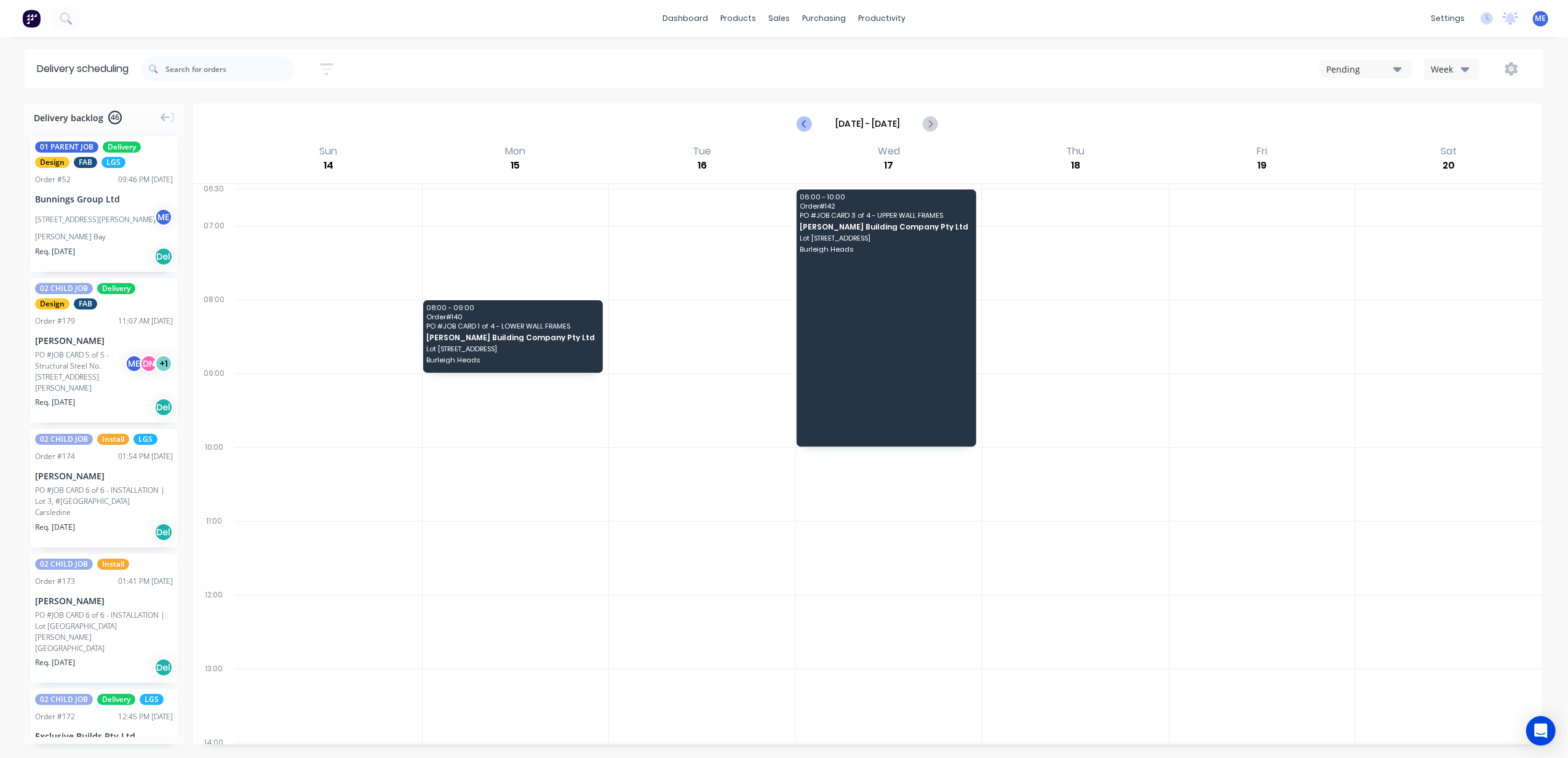
click at [800, 124] on icon "Previous page" at bounding box center [805, 124] width 15 height 15
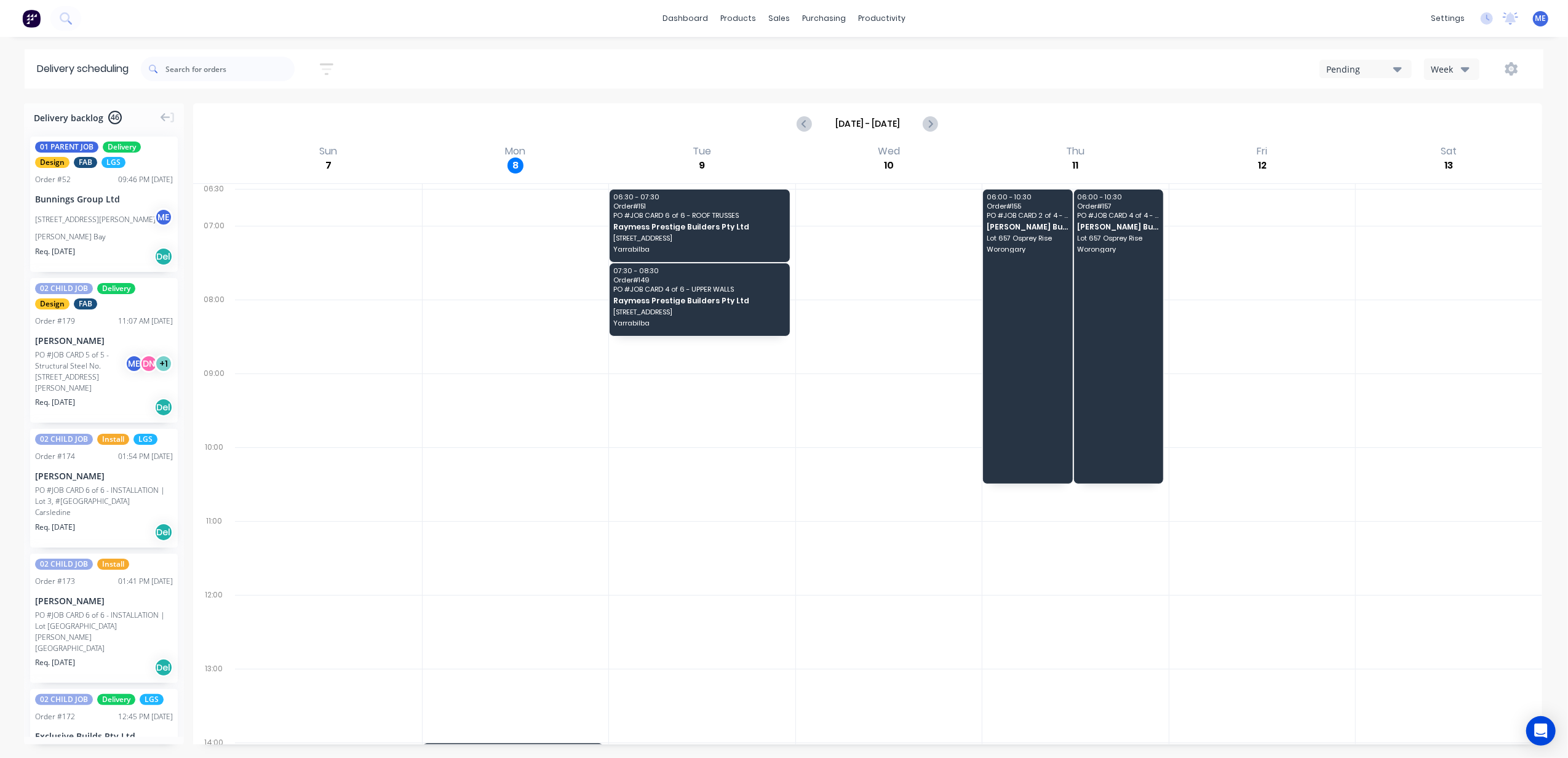
drag, startPoint x: 730, startPoint y: 85, endPoint x: 700, endPoint y: 82, distance: 30.1
click at [726, 87] on div "Sort by Most recent Created date Required date Order number Customer name Most …" at bounding box center [842, 69] width 1403 height 39
click at [926, 121] on icon "Next page" at bounding box center [930, 124] width 15 height 15
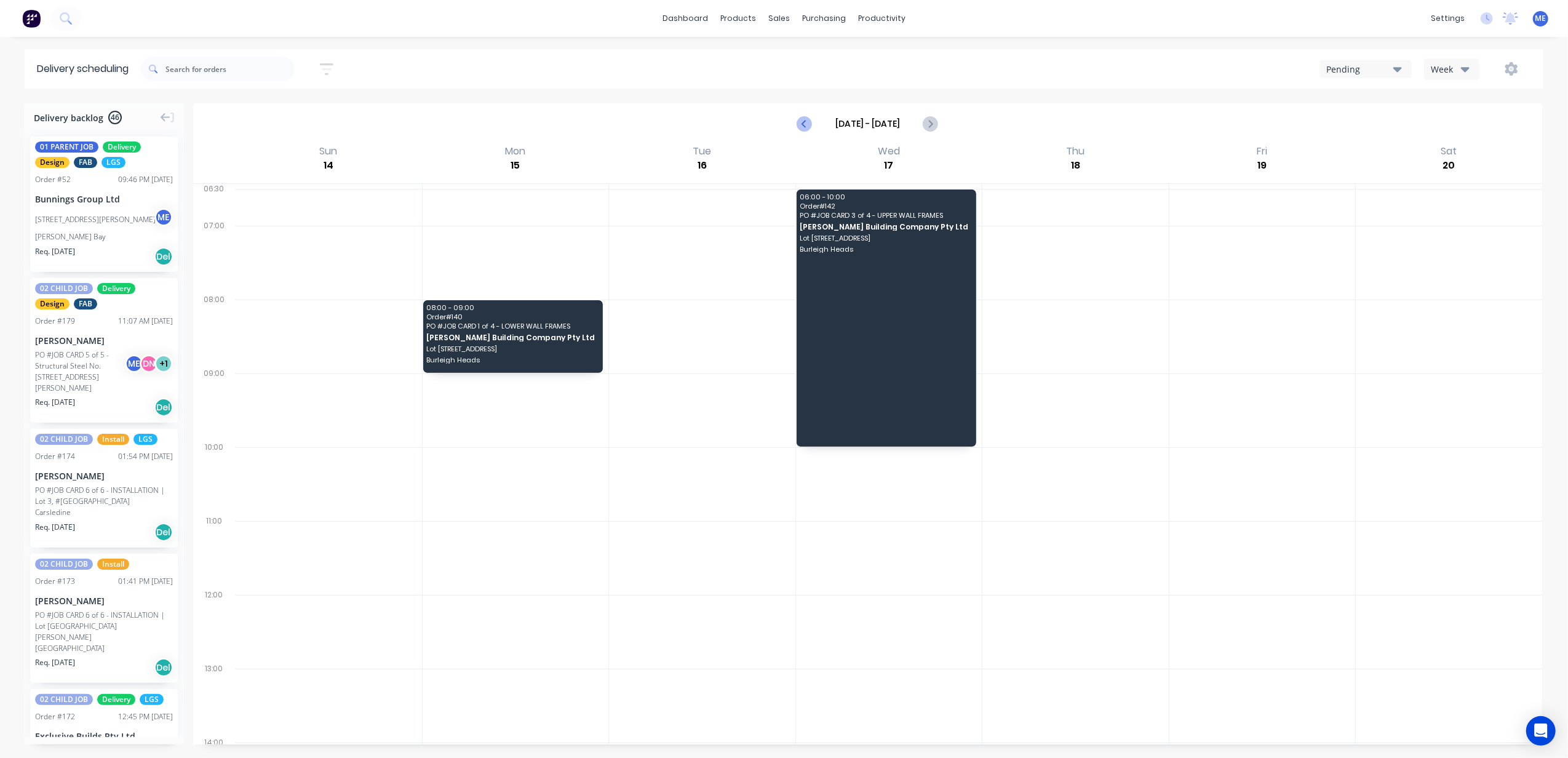
click at [808, 125] on icon "Previous page" at bounding box center [805, 124] width 15 height 15
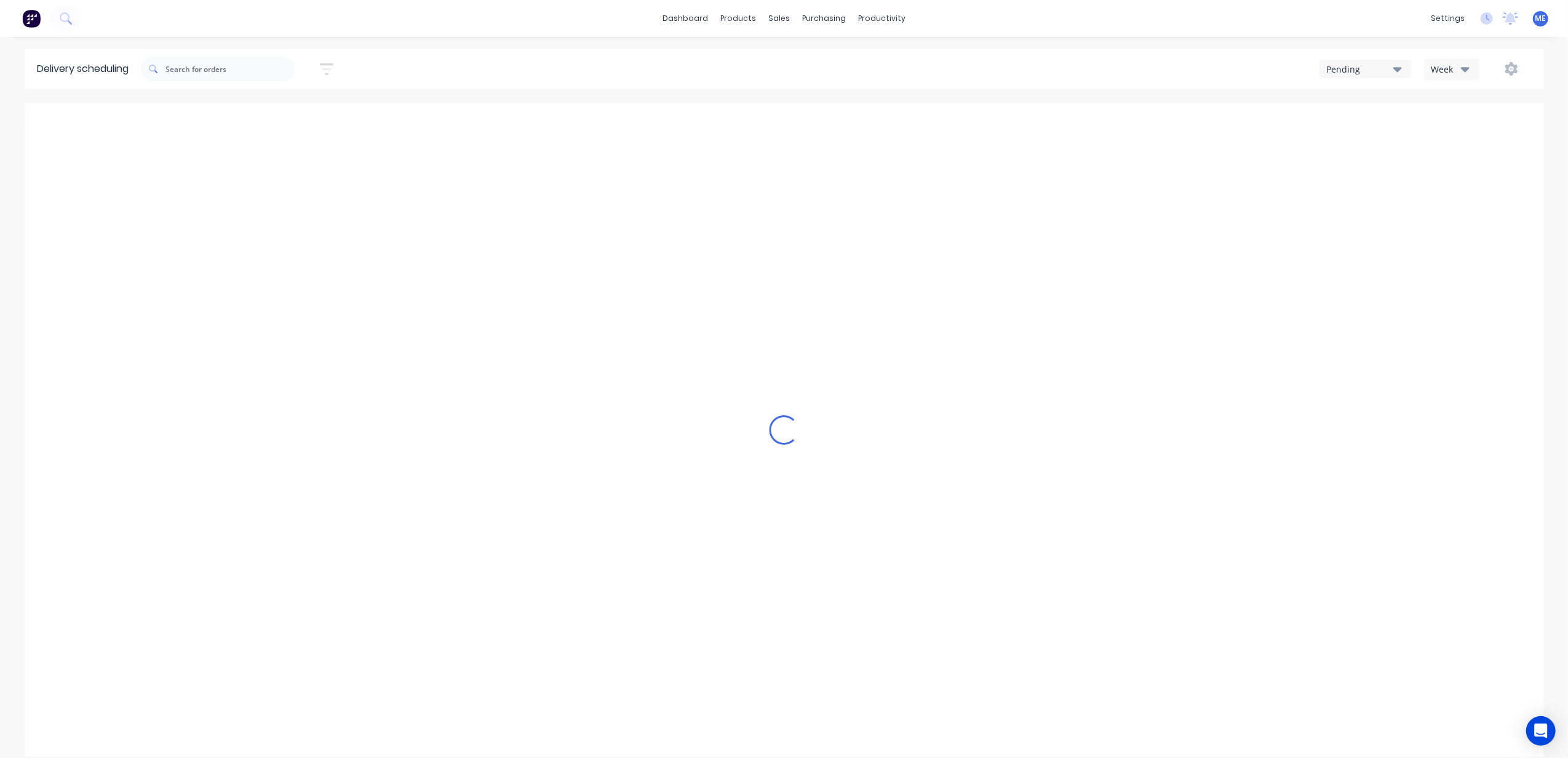
click at [1374, 66] on div "Pending" at bounding box center [1360, 69] width 67 height 13
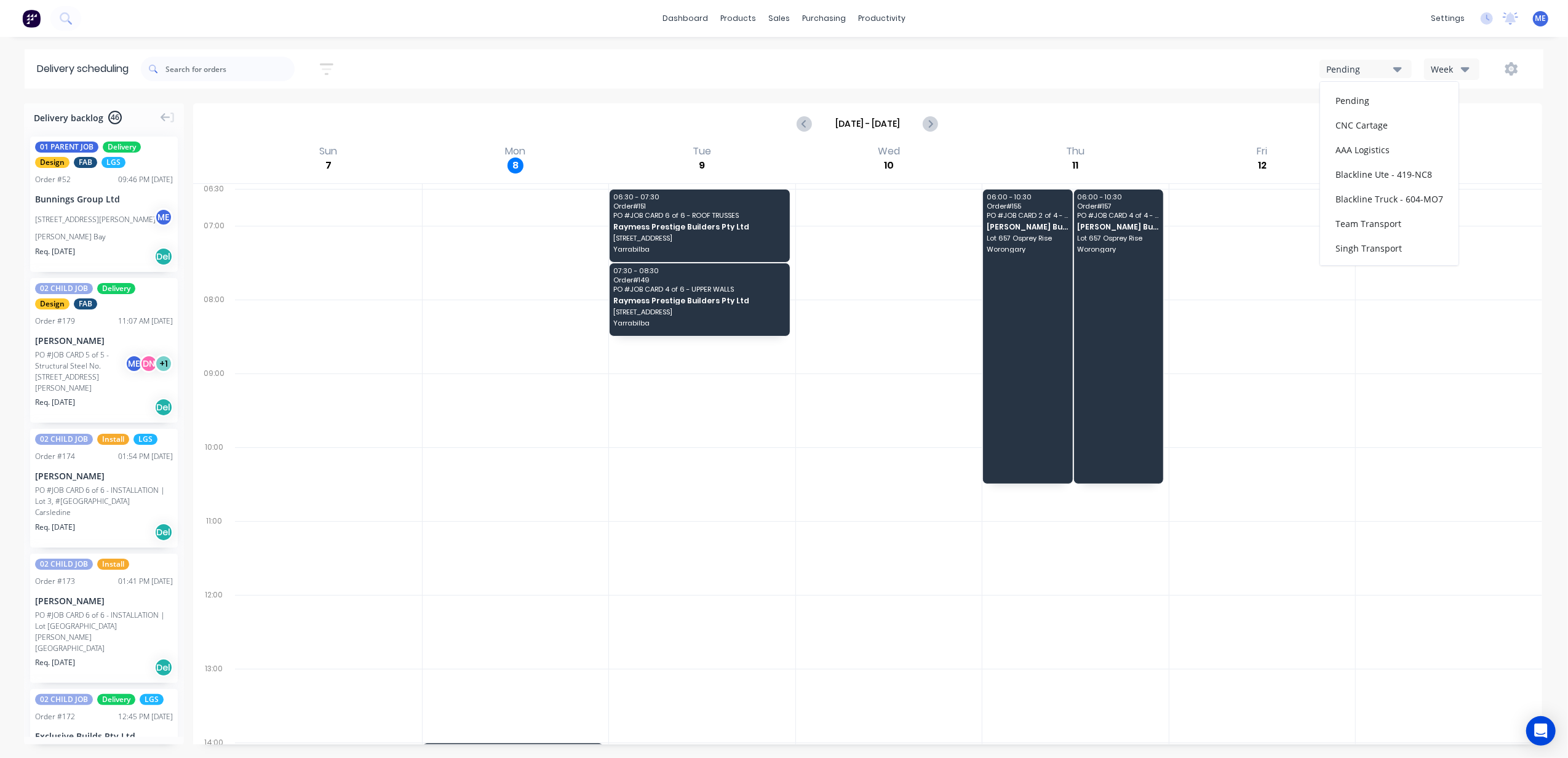
click at [1450, 74] on div "Week" at bounding box center [1448, 69] width 35 height 13
click at [268, 70] on input "text" at bounding box center [230, 68] width 129 height 24
click at [1368, 68] on div "Pending" at bounding box center [1360, 69] width 67 height 13
click at [1371, 123] on div "CNC Cartage" at bounding box center [1389, 124] width 139 height 24
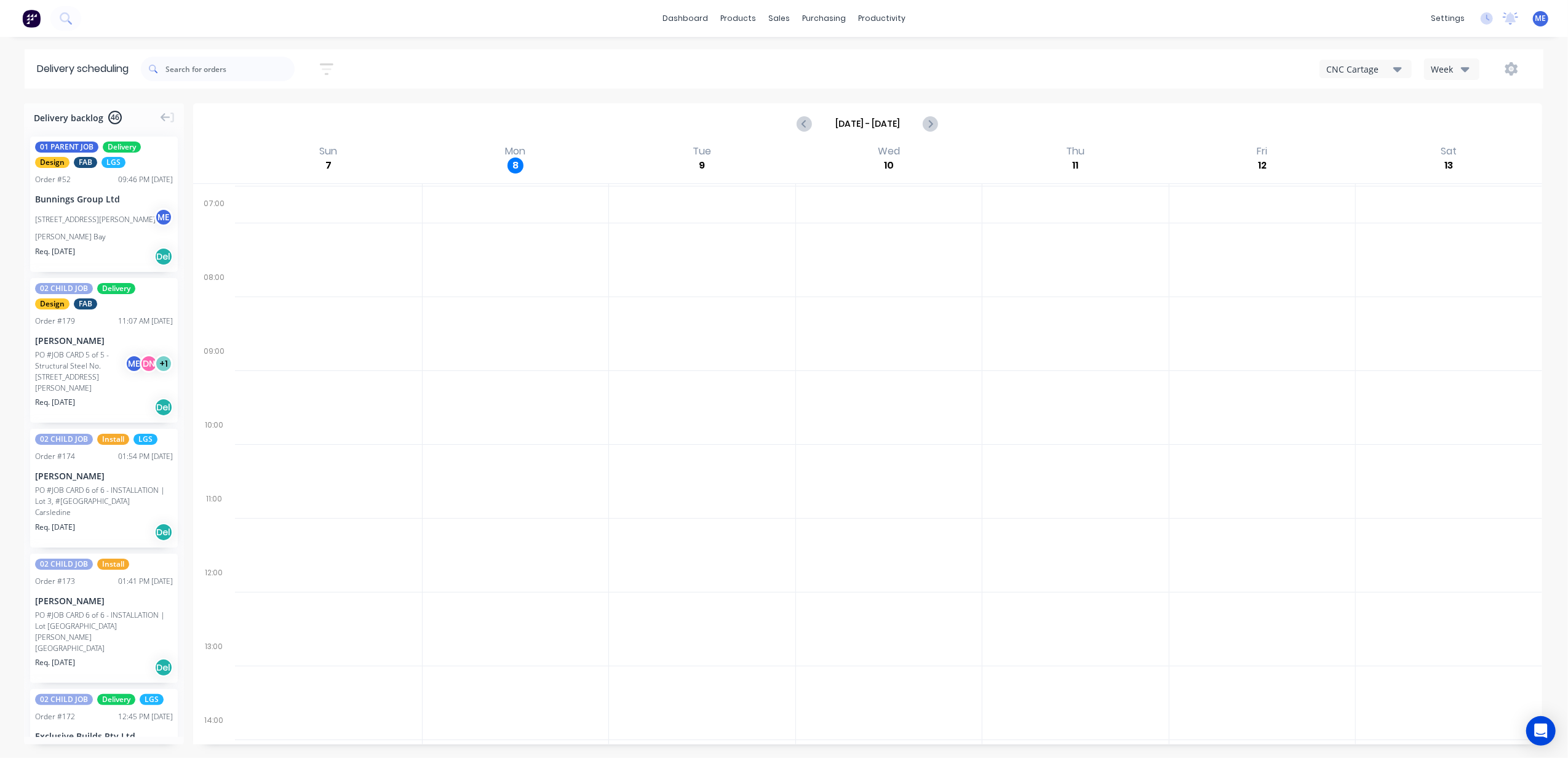
scroll to position [40, 0]
click at [1442, 66] on div "Week" at bounding box center [1448, 69] width 35 height 13
click at [1384, 72] on div "CNC Cartage" at bounding box center [1360, 69] width 67 height 13
click at [1368, 154] on div "AAA Logistics" at bounding box center [1389, 149] width 139 height 24
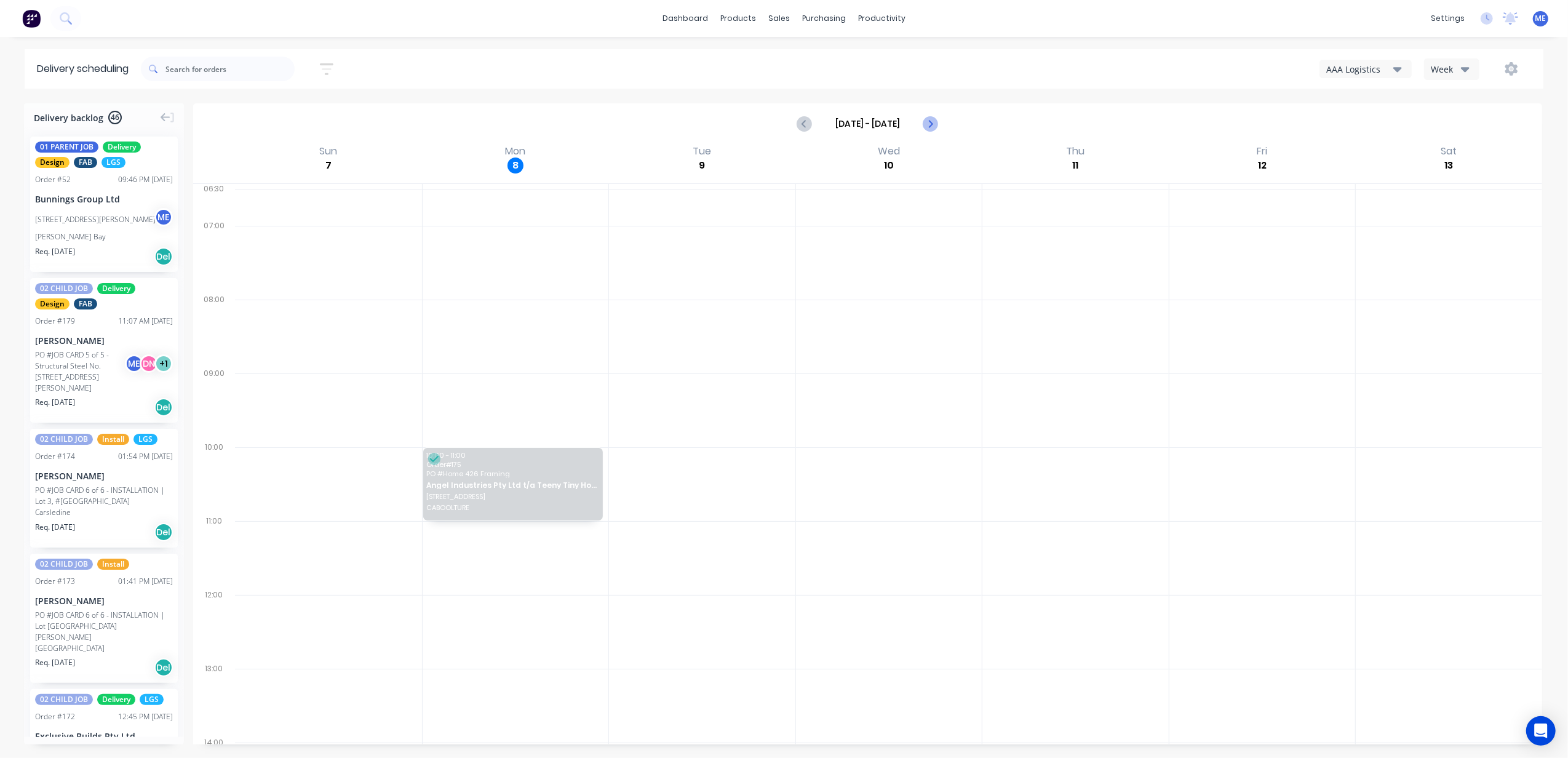
click at [934, 129] on icon "Next page" at bounding box center [930, 124] width 15 height 15
click at [1349, 67] on div "AAA Logistics" at bounding box center [1360, 69] width 67 height 13
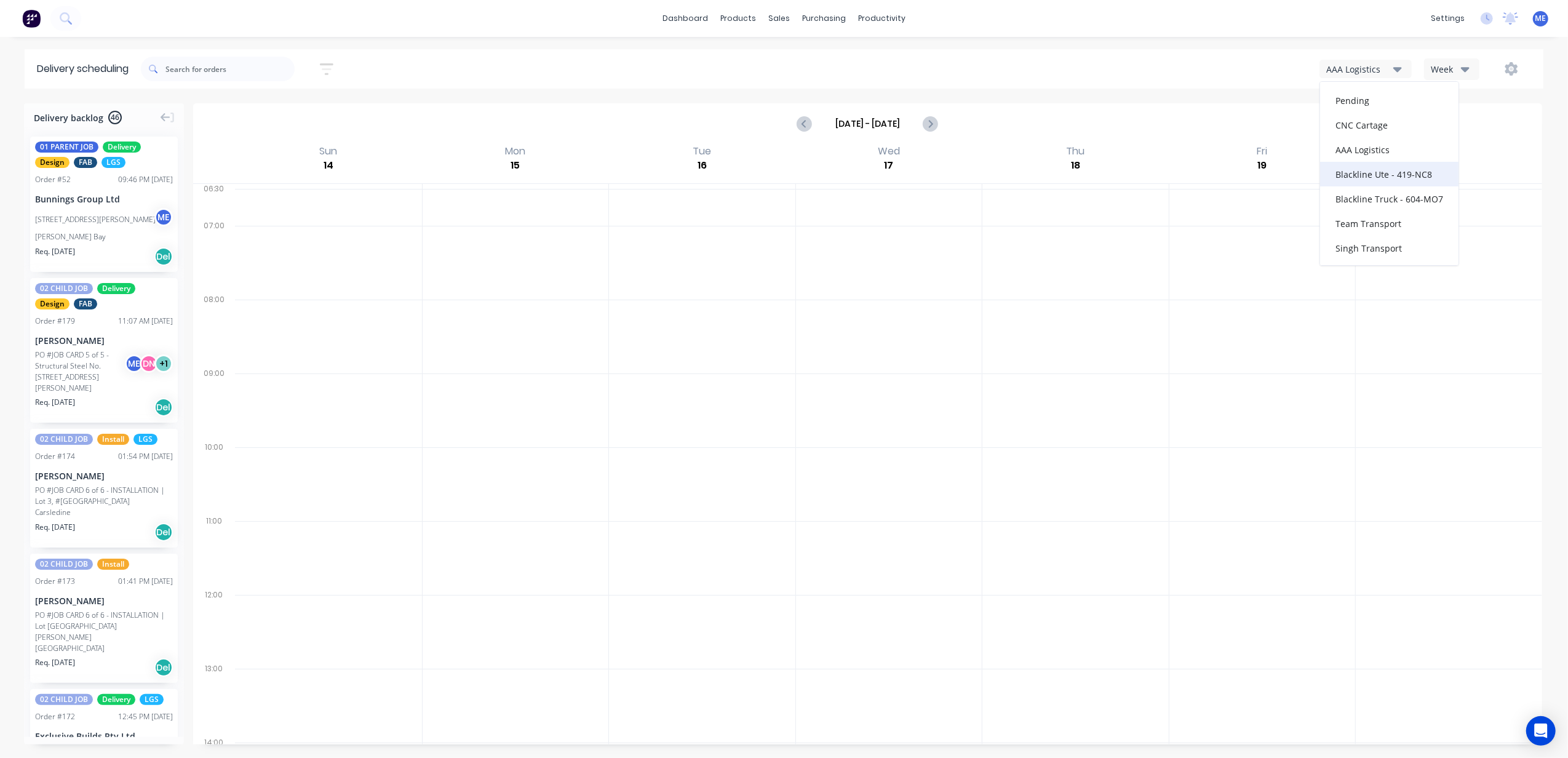
scroll to position [1, 0]
click at [1387, 220] on div "Team Transport" at bounding box center [1389, 222] width 139 height 24
click at [805, 127] on icon "Previous page" at bounding box center [805, 124] width 15 height 15
click at [803, 129] on icon "Previous page" at bounding box center [805, 124] width 15 height 15
click at [1374, 68] on div "Team Transport" at bounding box center [1360, 69] width 67 height 13
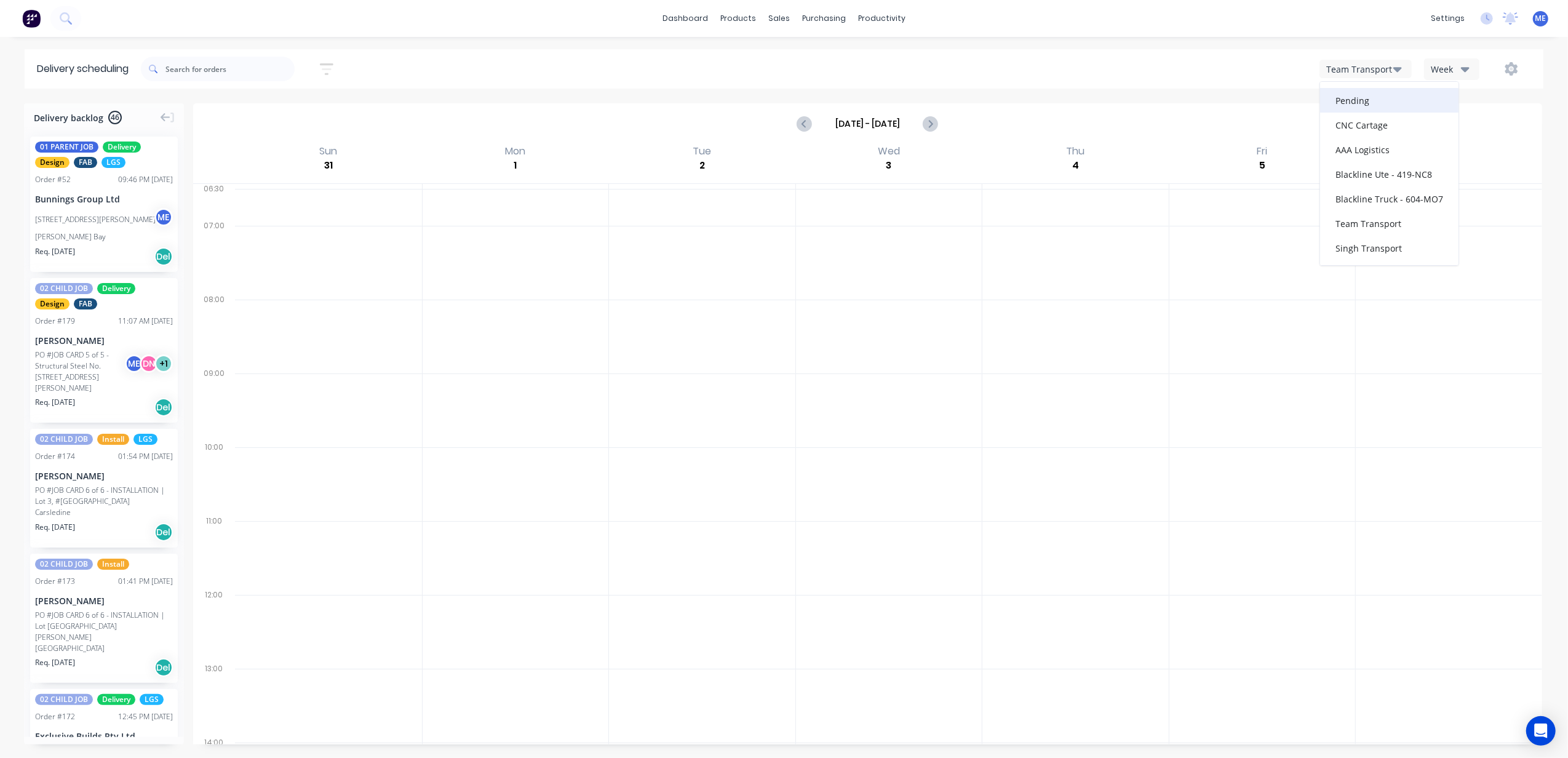
click at [1359, 94] on div "Pending" at bounding box center [1389, 100] width 139 height 24
click at [936, 126] on icon "Next page" at bounding box center [930, 124] width 15 height 15
type input "Sep 7 - Sep 13"
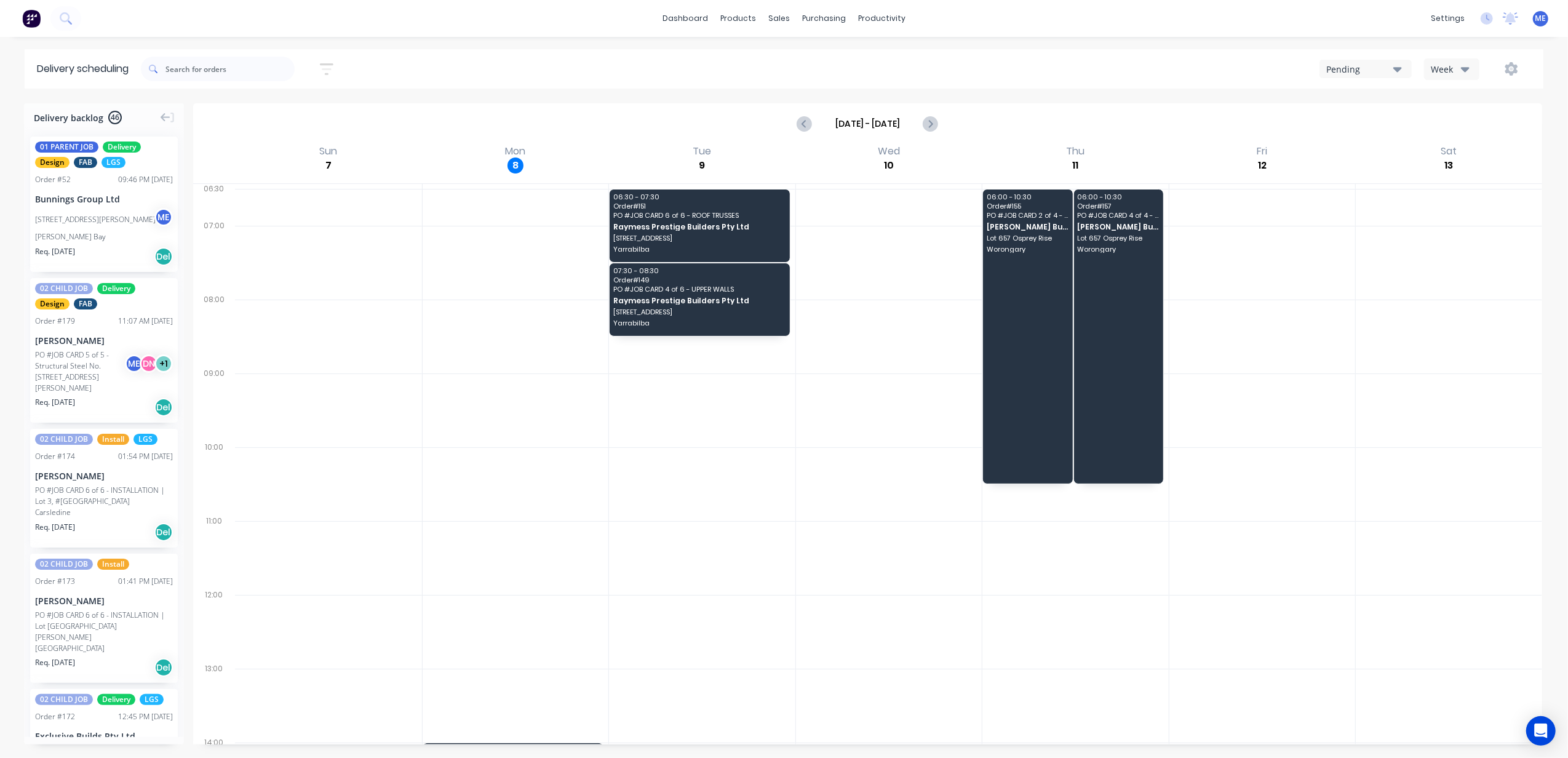
click at [1073, 77] on div "Pending Week" at bounding box center [1180, 69] width 701 height 22
click at [1371, 69] on div "Pending" at bounding box center [1360, 69] width 67 height 13
click at [1457, 67] on div "Week" at bounding box center [1448, 69] width 35 height 13
click at [1442, 126] on div "Vehicle" at bounding box center [1485, 125] width 122 height 24
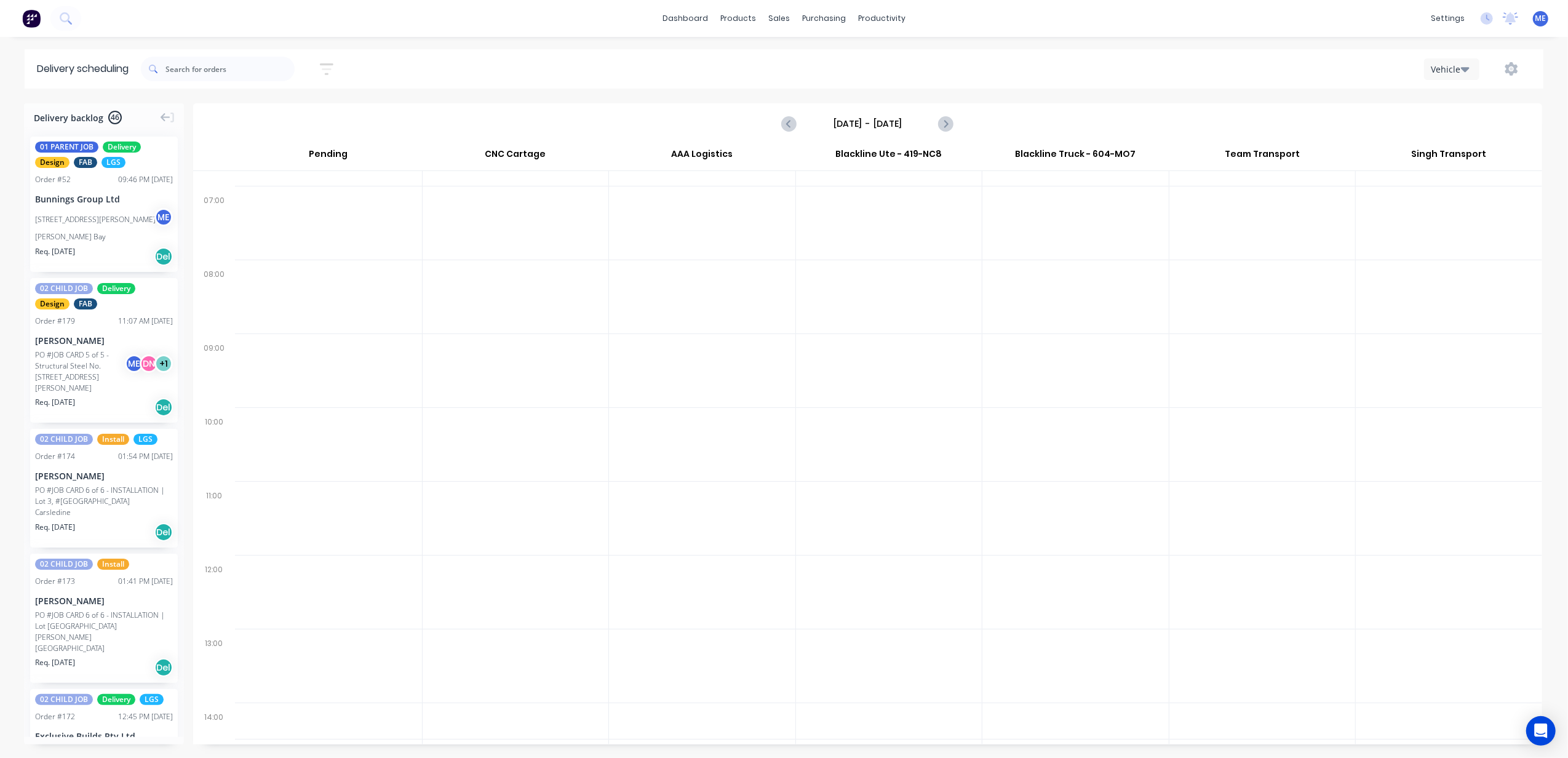
scroll to position [0, 0]
click at [951, 121] on icon "Next page" at bounding box center [946, 124] width 15 height 15
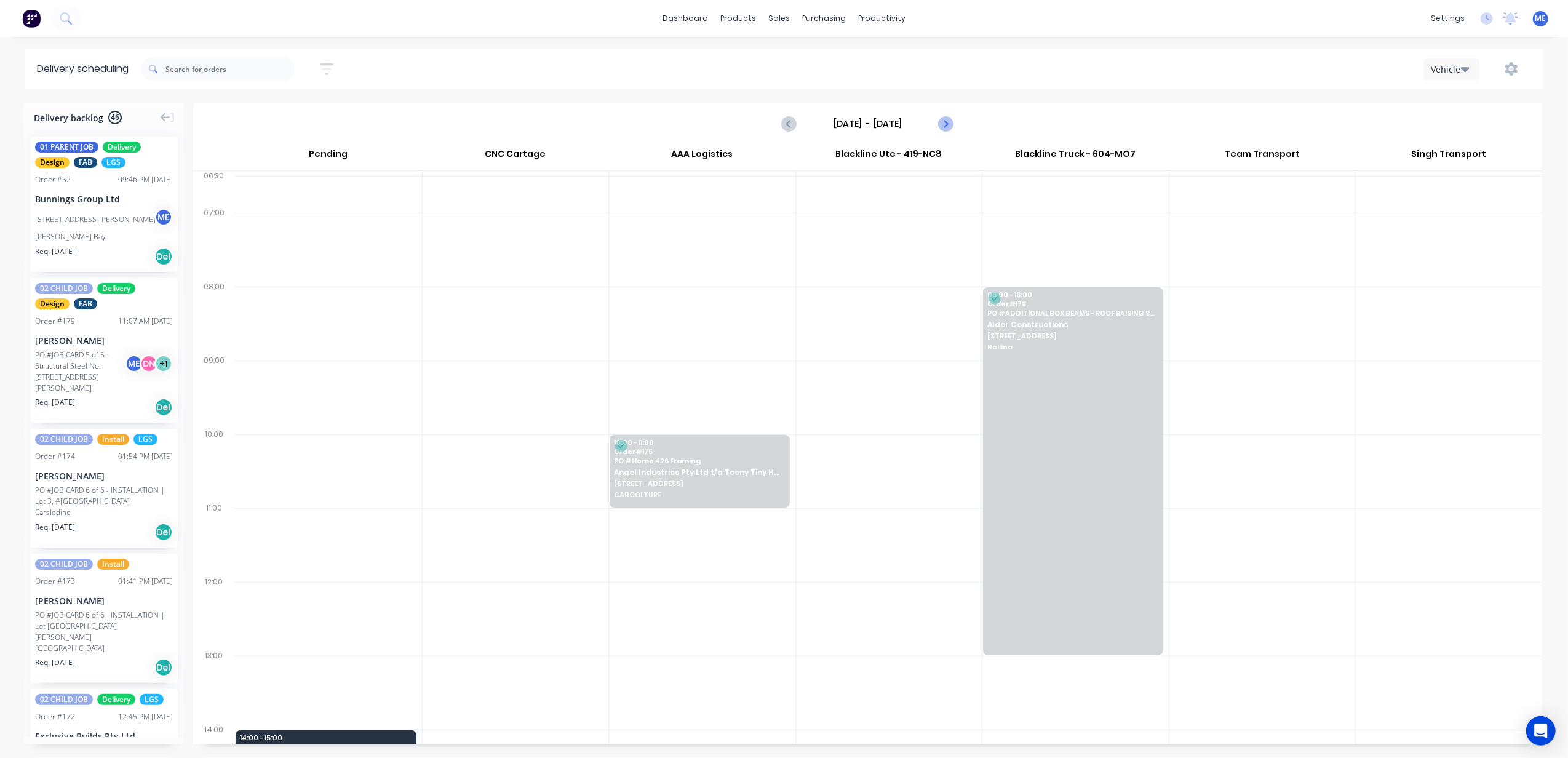
click at [947, 123] on icon "Next page" at bounding box center [945, 124] width 6 height 10
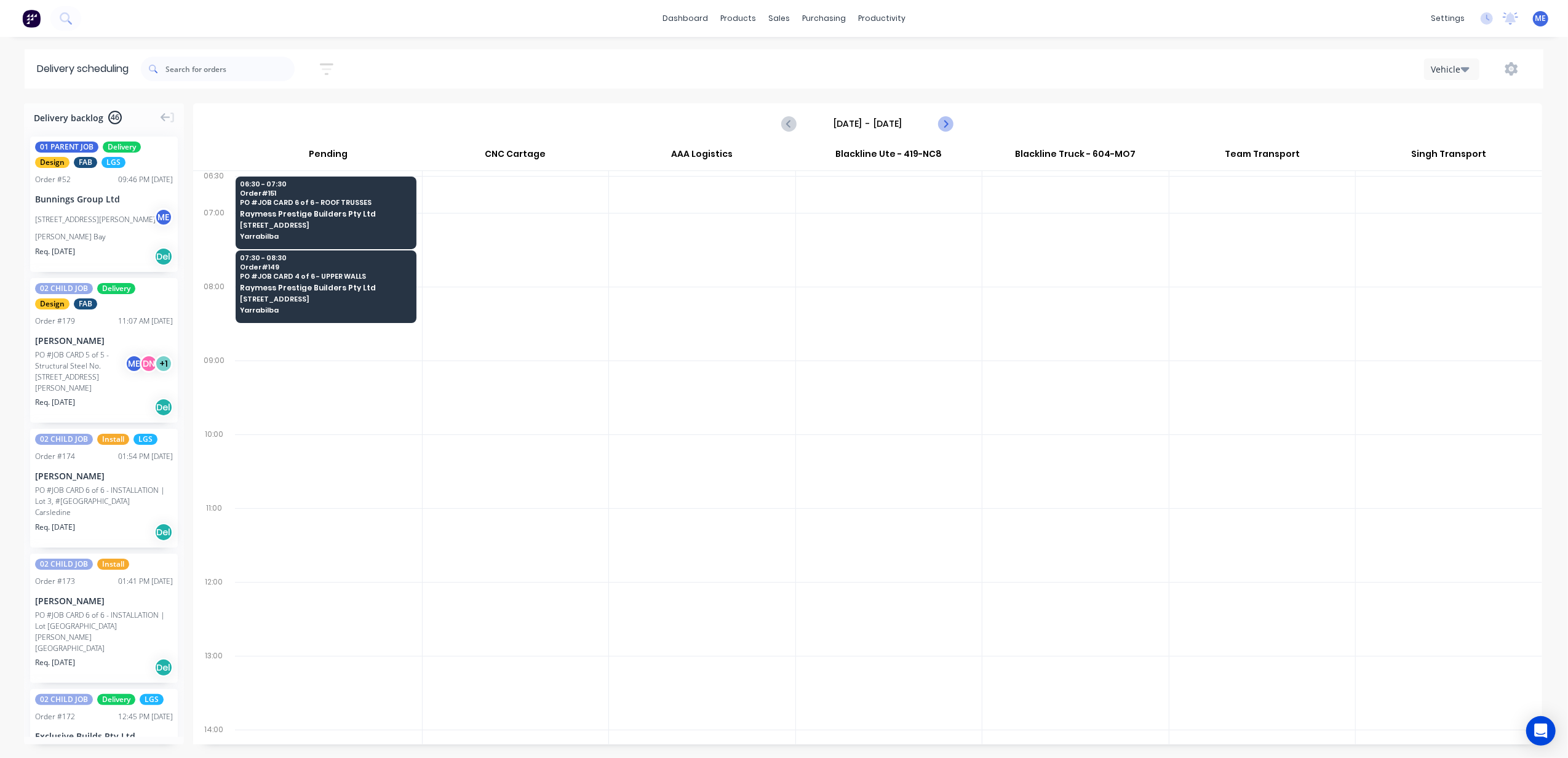
click at [946, 122] on icon "Next page" at bounding box center [945, 124] width 6 height 10
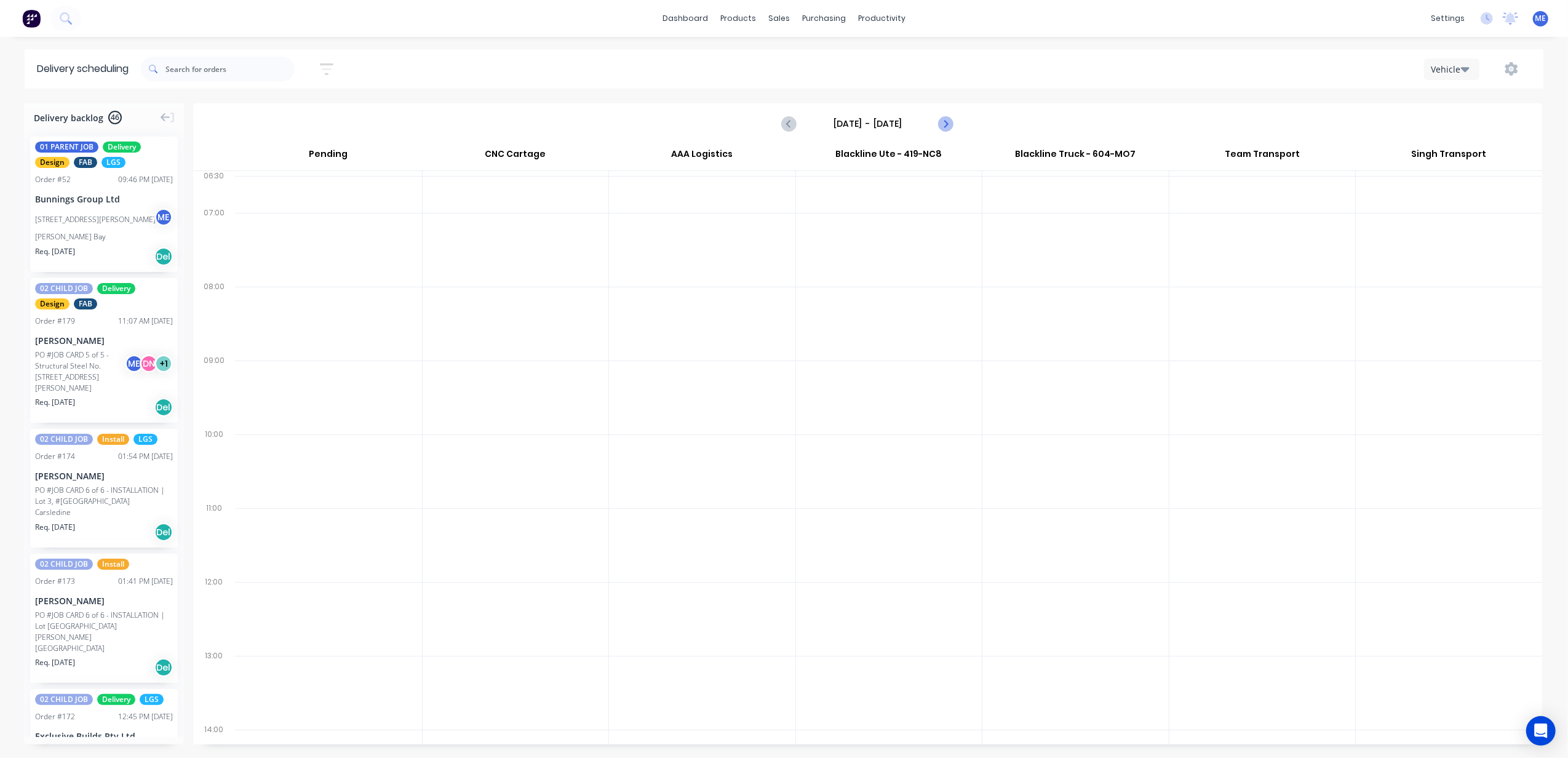
click at [946, 122] on icon "Next page" at bounding box center [945, 124] width 6 height 10
type input "Thursday - 11/09/25"
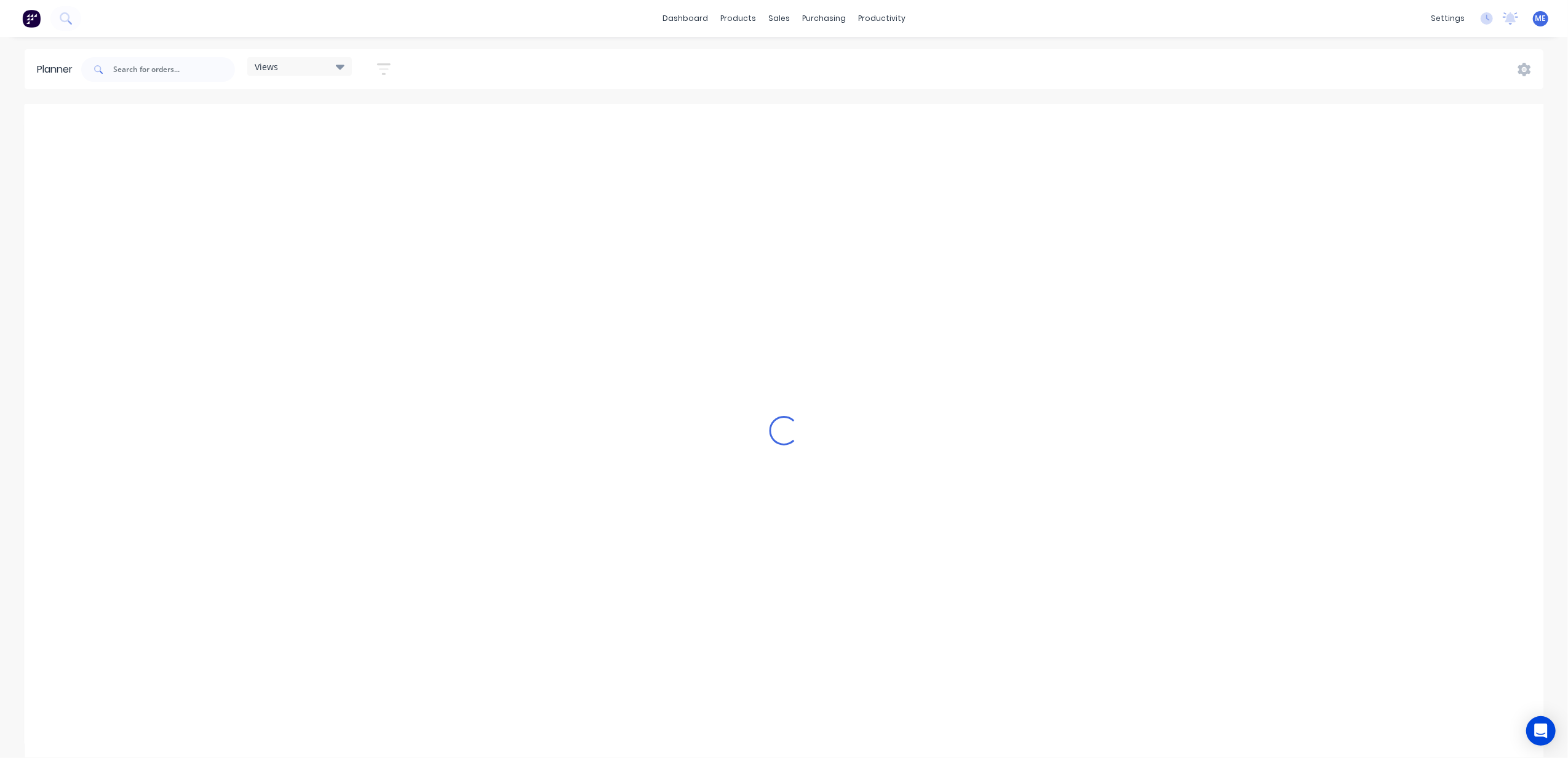
scroll to position [0, 476]
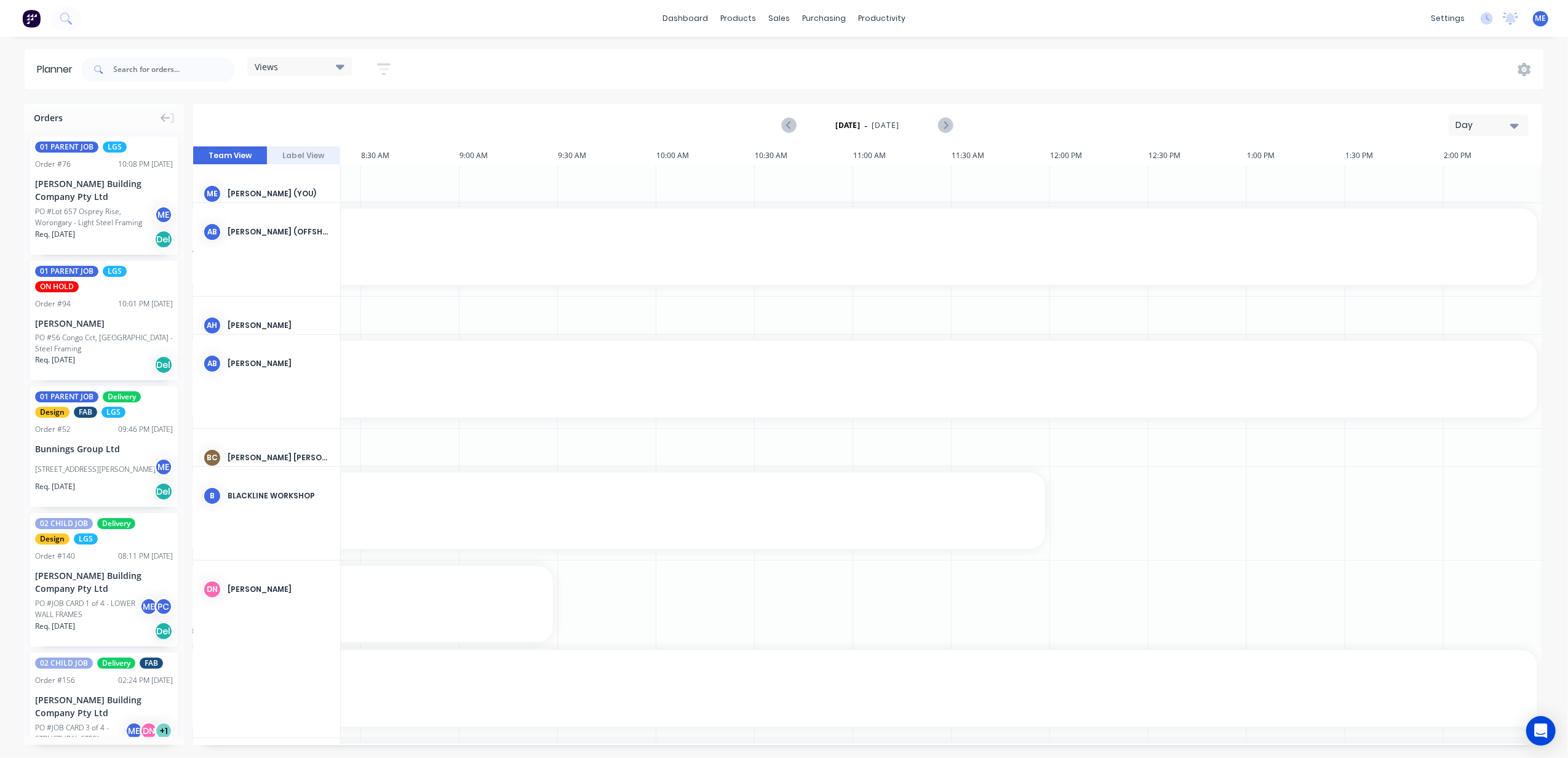
click at [1480, 116] on button "Day" at bounding box center [1488, 125] width 80 height 22
click at [1481, 185] on div "Week" at bounding box center [1466, 182] width 122 height 24
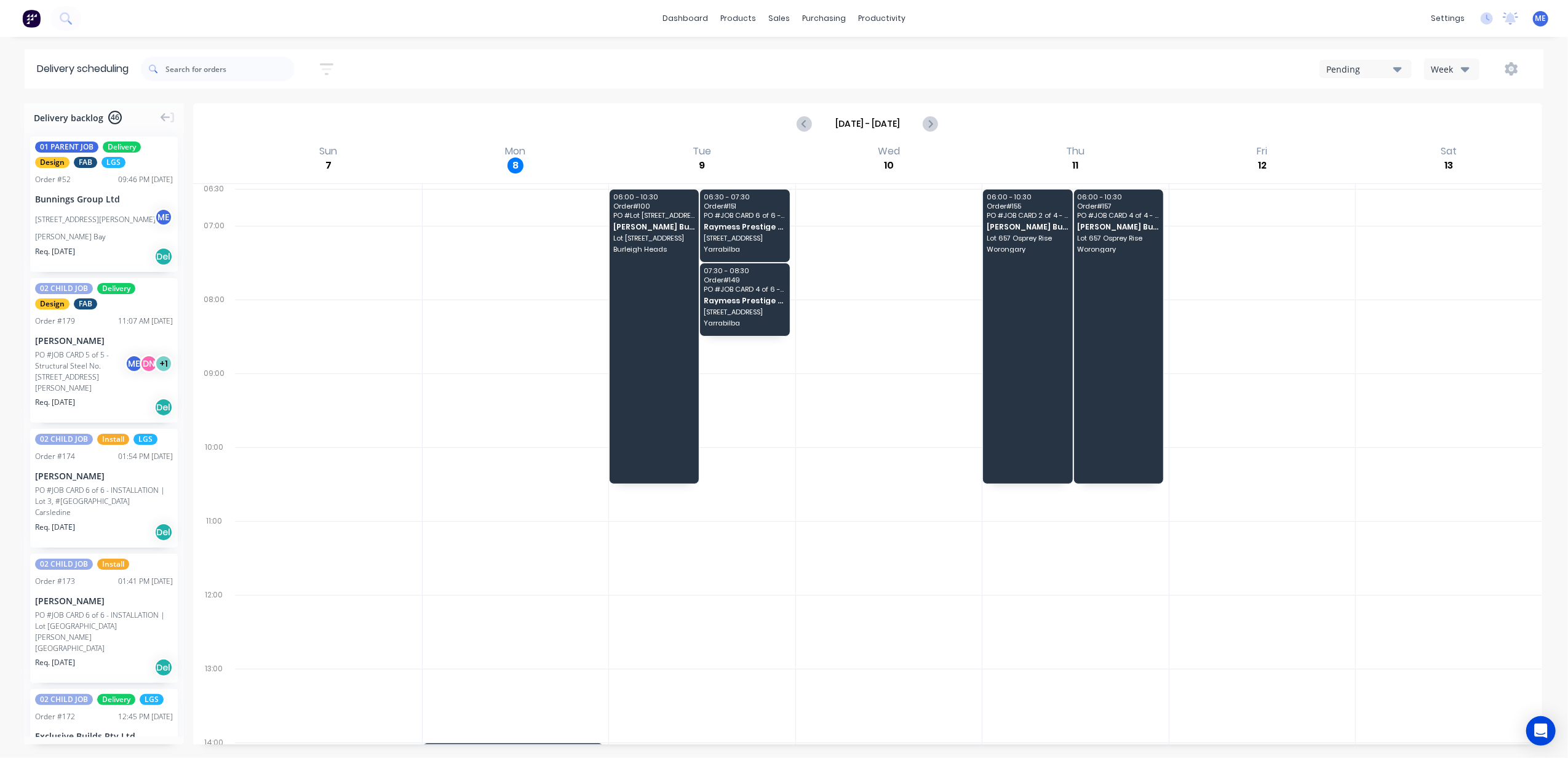
click at [1364, 74] on div "Pending" at bounding box center [1360, 69] width 67 height 13
click at [1368, 143] on div "AAA Logistics" at bounding box center [1389, 149] width 139 height 24
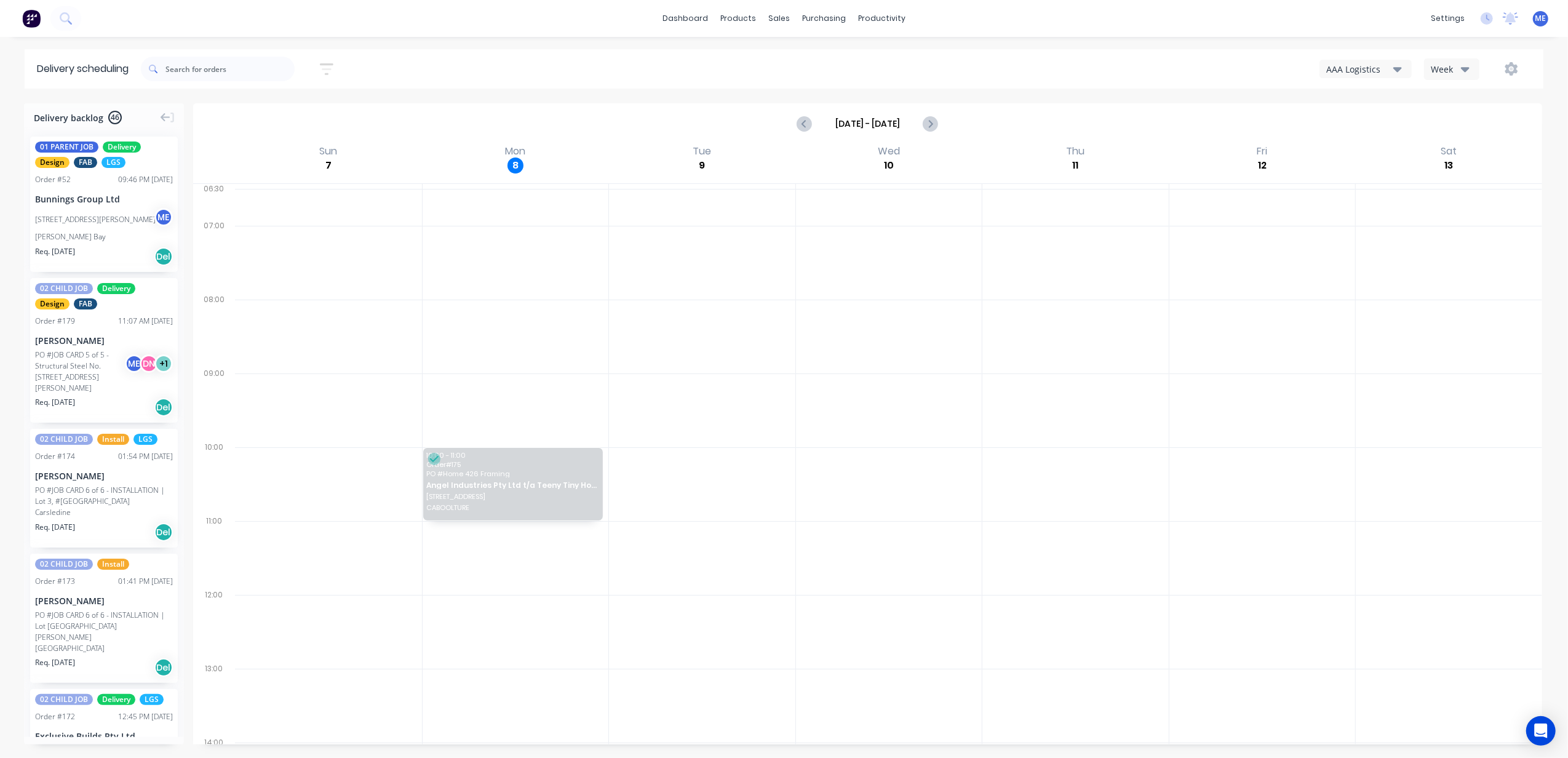
click at [1386, 79] on div "AAA Logistics Week" at bounding box center [1180, 69] width 701 height 22
click at [1356, 67] on div "AAA Logistics" at bounding box center [1360, 69] width 67 height 13
click at [1352, 97] on div "Pending" at bounding box center [1389, 100] width 139 height 24
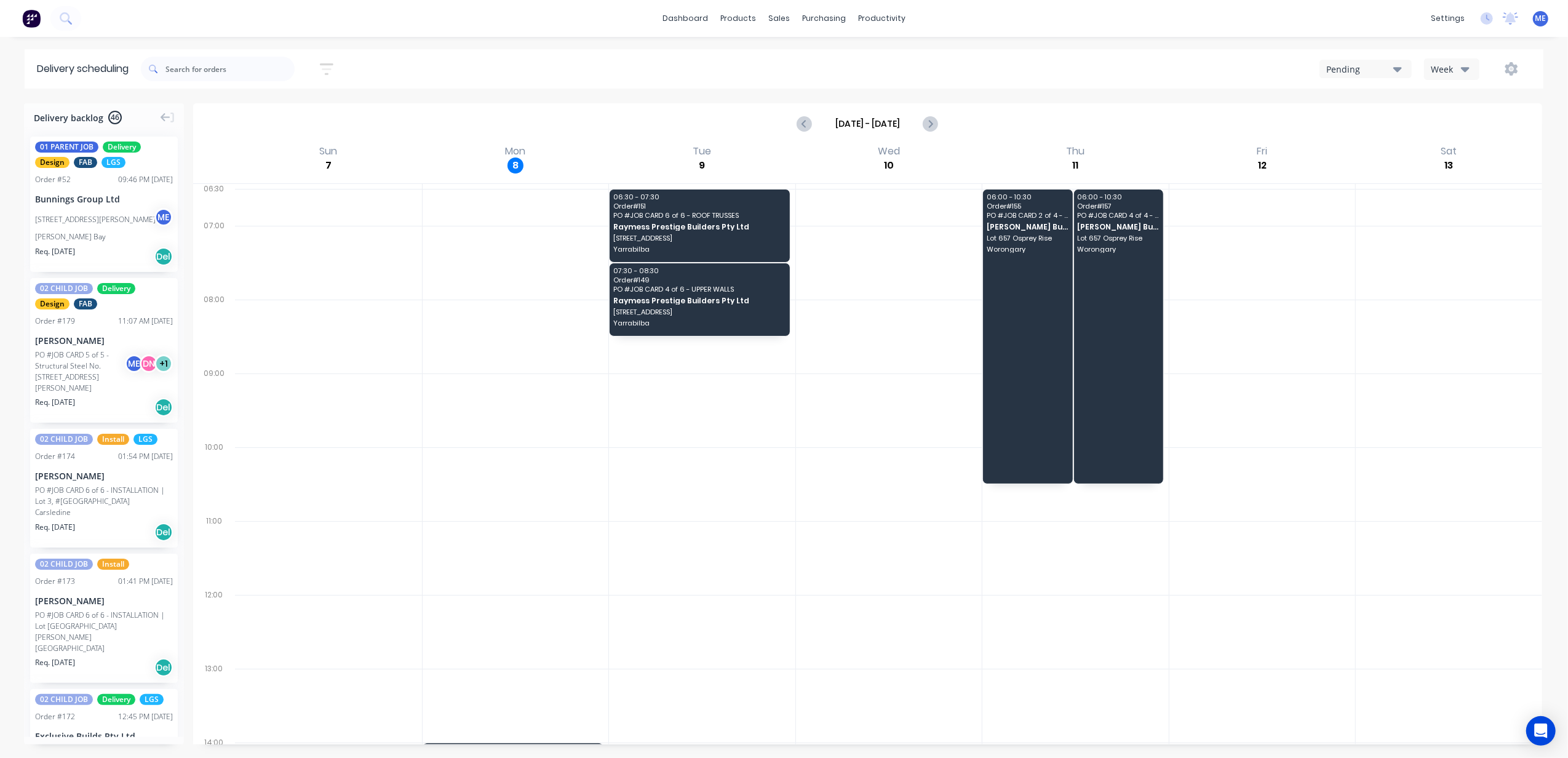
click at [1372, 66] on div "Pending" at bounding box center [1360, 69] width 67 height 13
click at [1373, 150] on div "AAA Logistics" at bounding box center [1389, 149] width 139 height 24
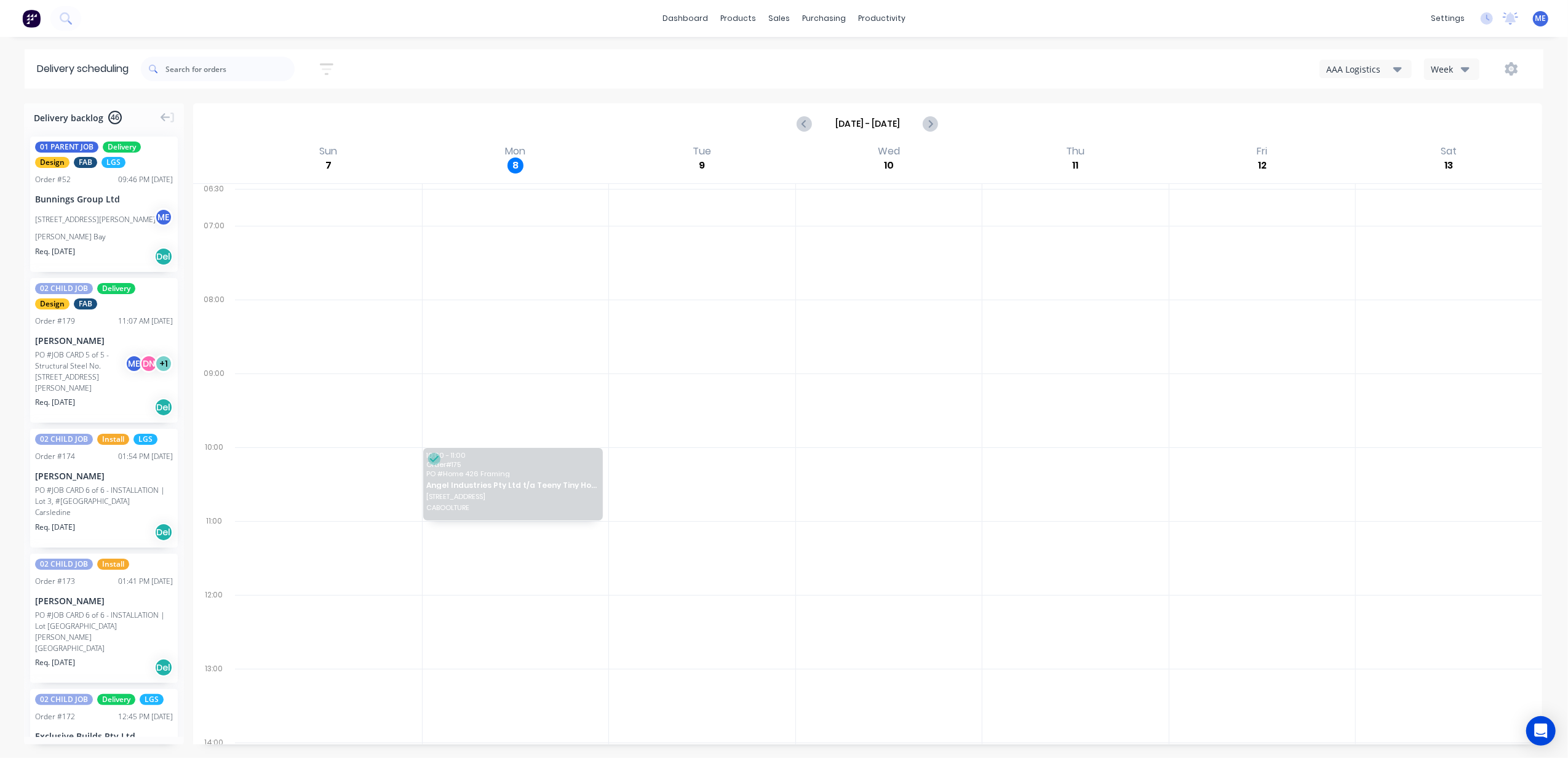
click at [1368, 70] on div "AAA Logistics" at bounding box center [1360, 69] width 67 height 13
click at [1349, 99] on div "Pending" at bounding box center [1389, 100] width 139 height 24
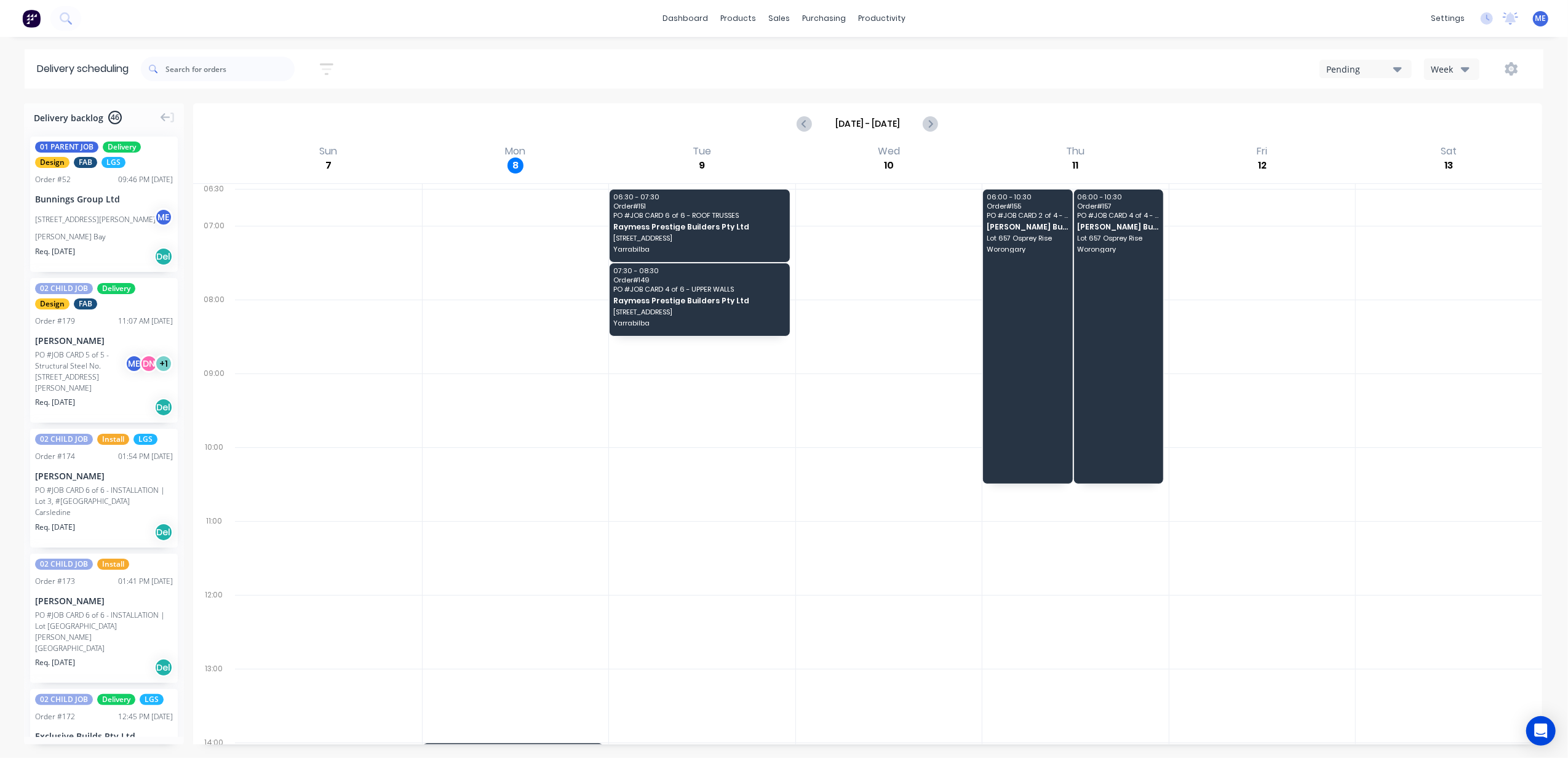
click at [1352, 68] on div "Pending" at bounding box center [1360, 69] width 67 height 13
click at [1356, 150] on div "AAA Logistics" at bounding box center [1389, 149] width 139 height 24
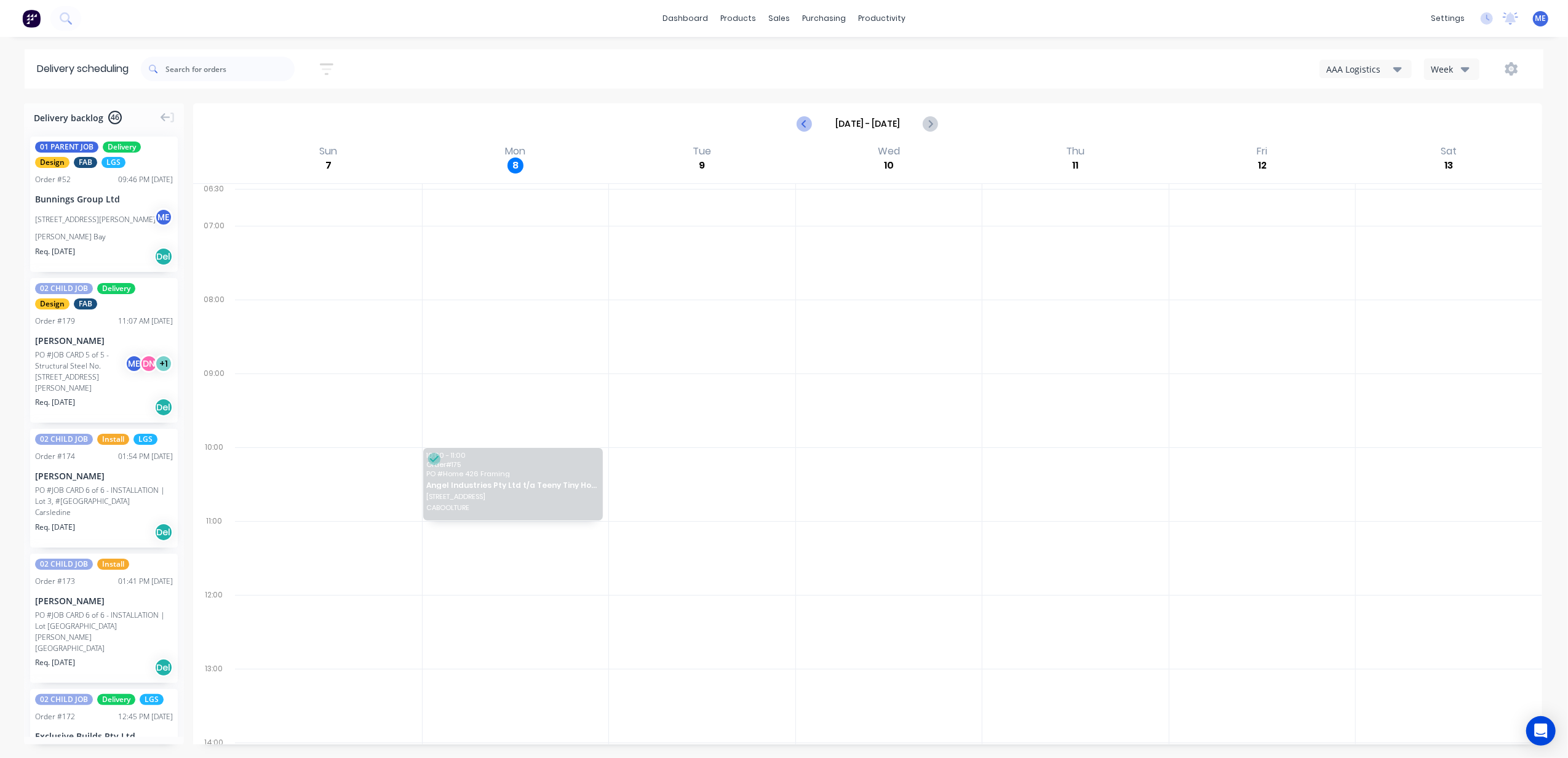
click at [810, 126] on icon "Previous page" at bounding box center [805, 124] width 15 height 15
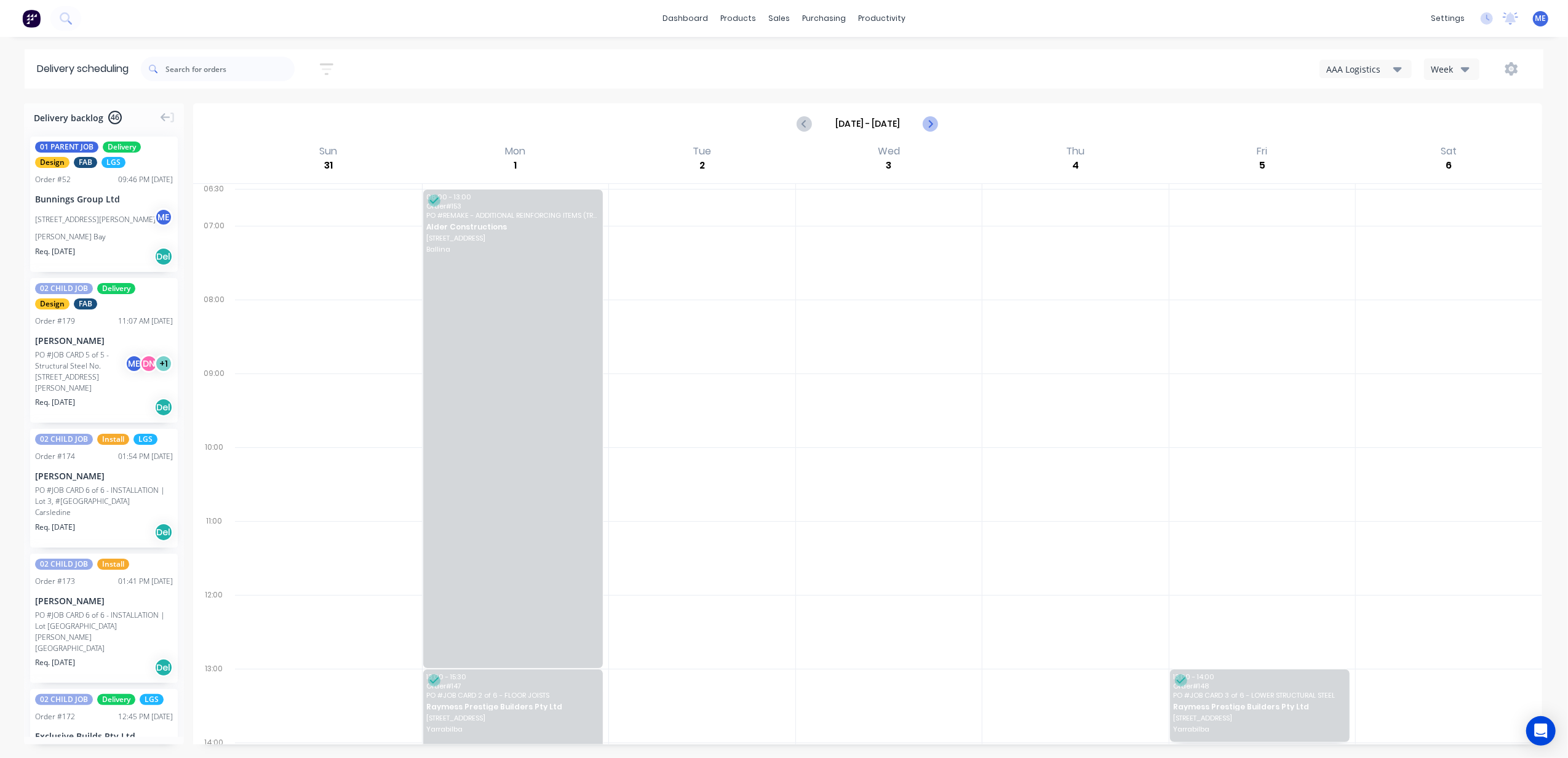
click at [934, 130] on icon "Next page" at bounding box center [930, 124] width 15 height 15
type input "Sep 7 - Sep 13"
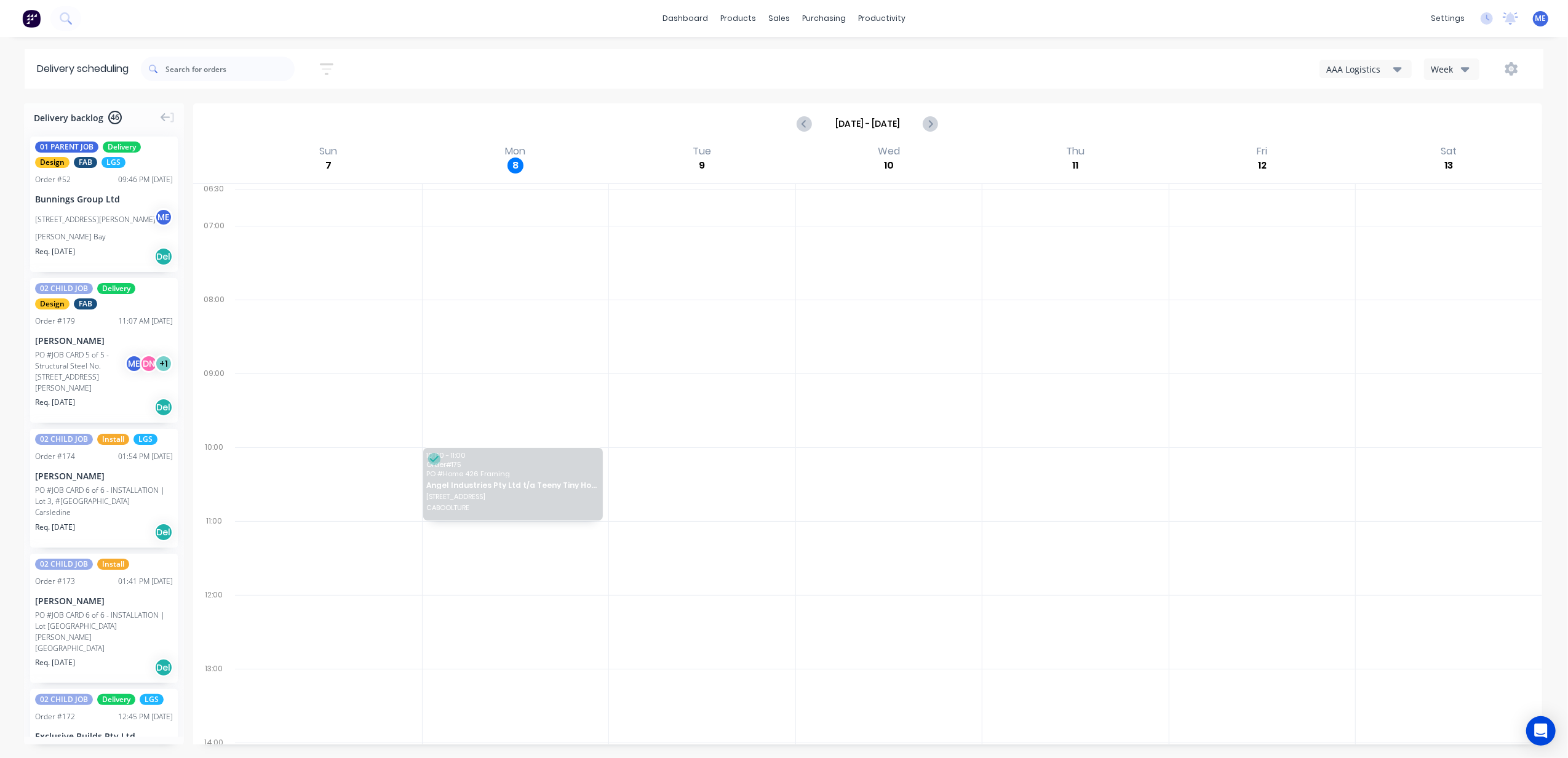
click at [1375, 66] on div "AAA Logistics" at bounding box center [1360, 69] width 67 height 13
click at [1376, 95] on div "Pending" at bounding box center [1389, 100] width 139 height 24
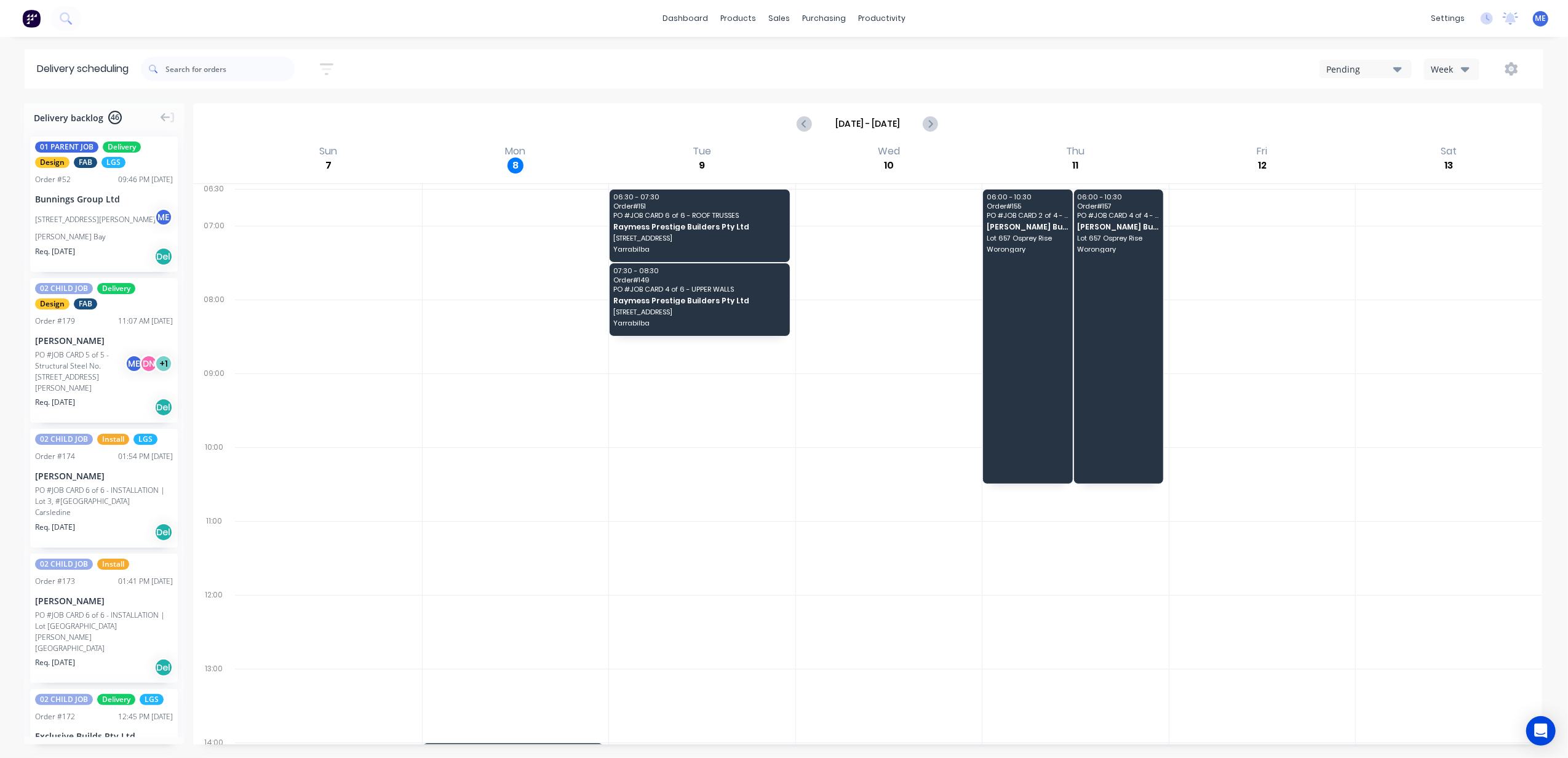
click at [1102, 101] on div "Delivery scheduling Sort by Most recent Created date Required date Order number…" at bounding box center [784, 404] width 1568 height 709
click at [899, 61] on div "Workflow" at bounding box center [904, 59] width 37 height 11
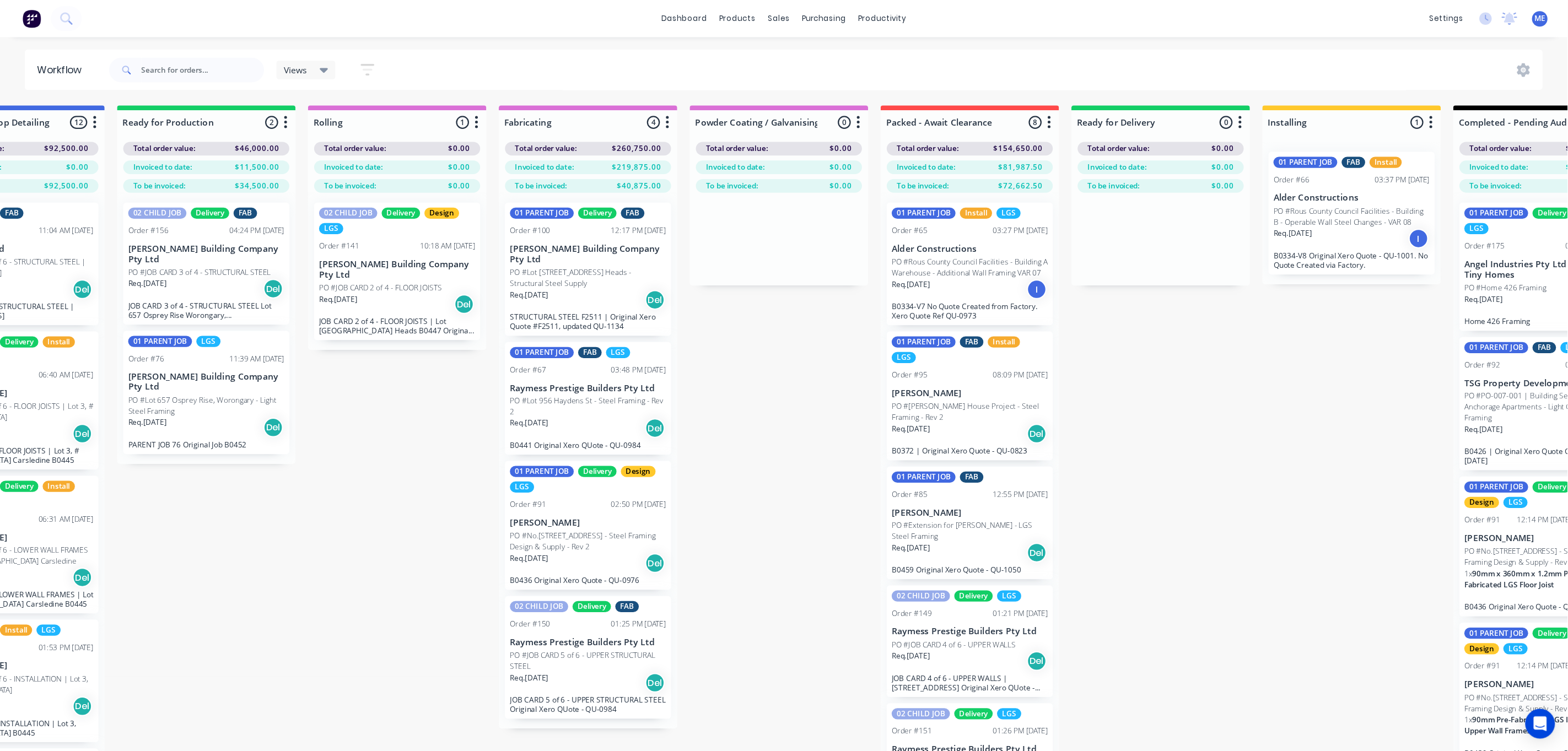
scroll to position [0, 938]
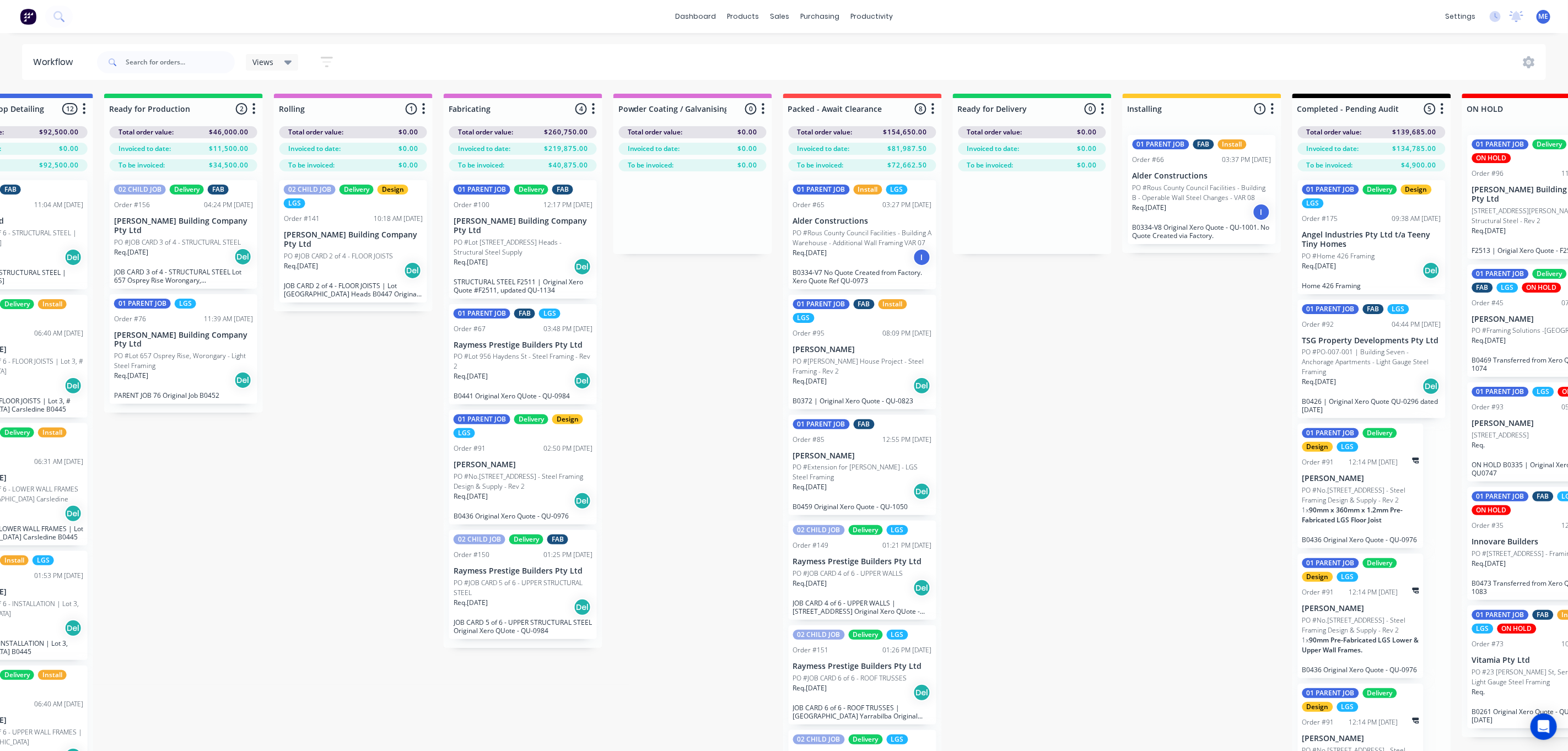
click at [1072, 417] on div "Submitted 5 Status colour #FF69B4 hex #FF69B4 Save Cancel Summaries Total order…" at bounding box center [452, 442] width 2797 height 697
click at [1082, 384] on div "Submitted 5 Status colour #FF69B4 hex #FF69B4 Save Cancel Summaries Total order…" at bounding box center [452, 442] width 2797 height 697
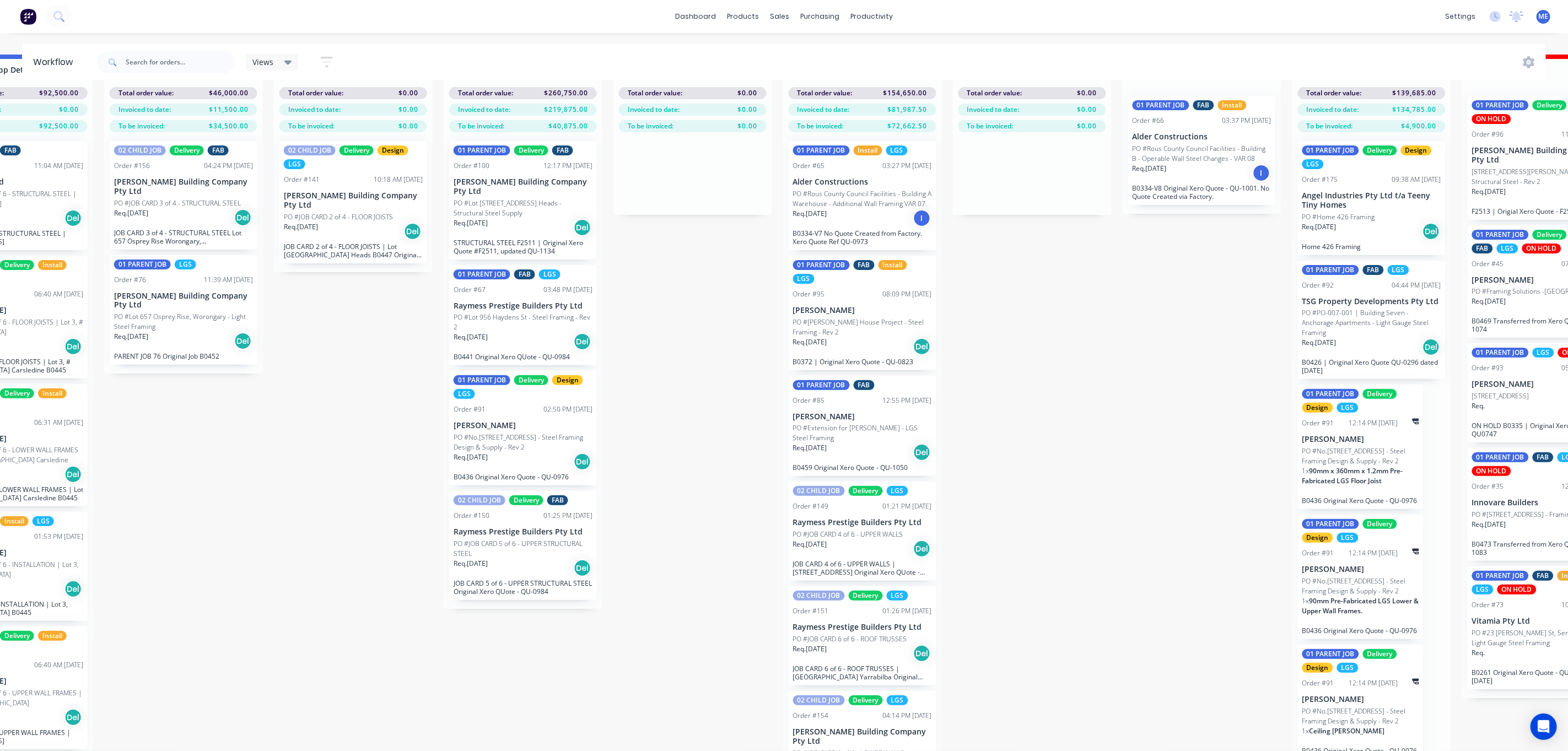
click at [843, 678] on p "[PERSON_NAME] Building Company Pty Ltd" at bounding box center [863, 737] width 139 height 19
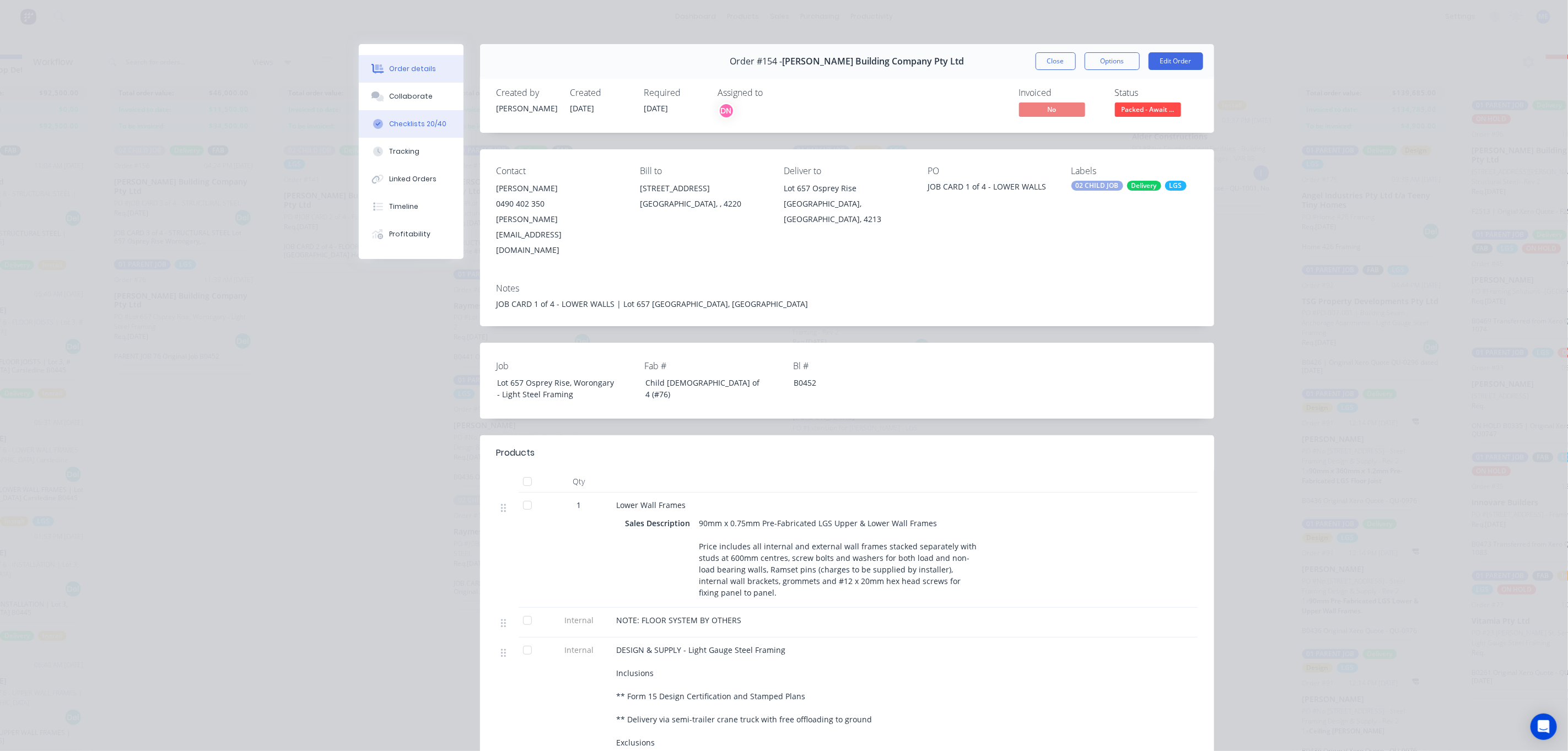
drag, startPoint x: 415, startPoint y: 119, endPoint x: 419, endPoint y: 125, distance: 7.2
click at [415, 120] on div "Checklists 20/40" at bounding box center [418, 123] width 57 height 10
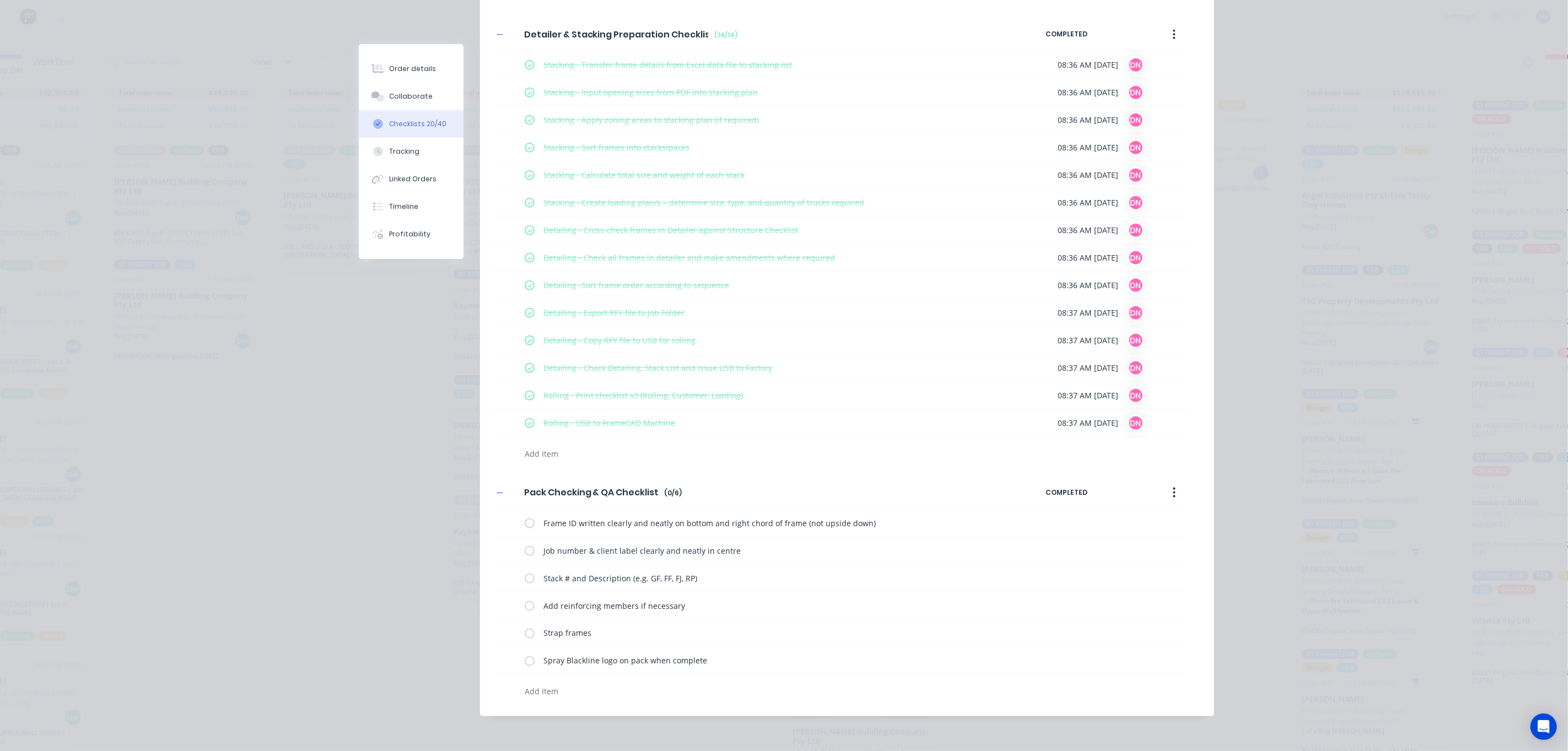
drag, startPoint x: 1168, startPoint y: 491, endPoint x: 1080, endPoint y: 495, distance: 88.1
click at [1162, 497] on button "button" at bounding box center [1174, 492] width 26 height 20
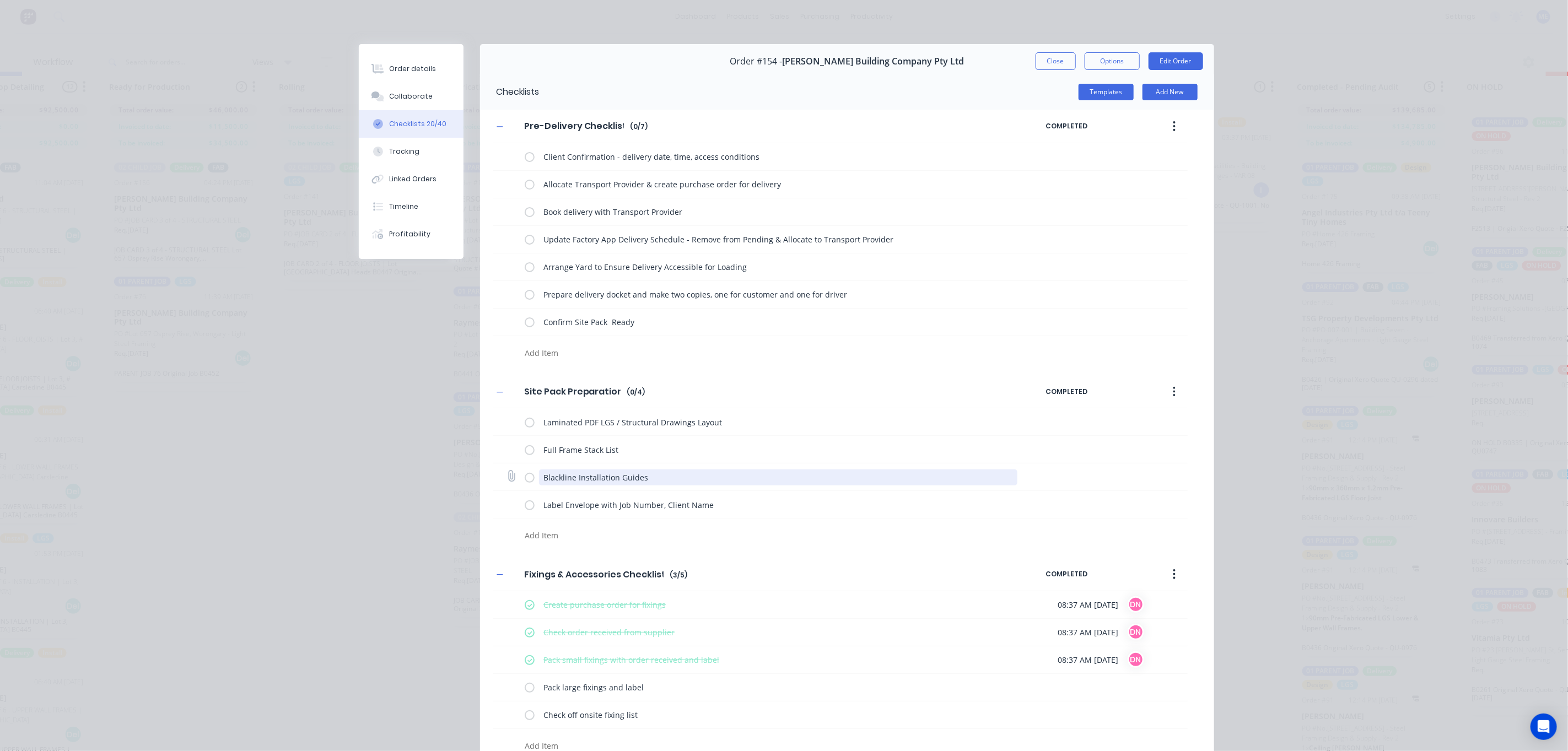
scroll to position [0, 938]
click at [1051, 56] on button "Close" at bounding box center [1055, 61] width 40 height 17
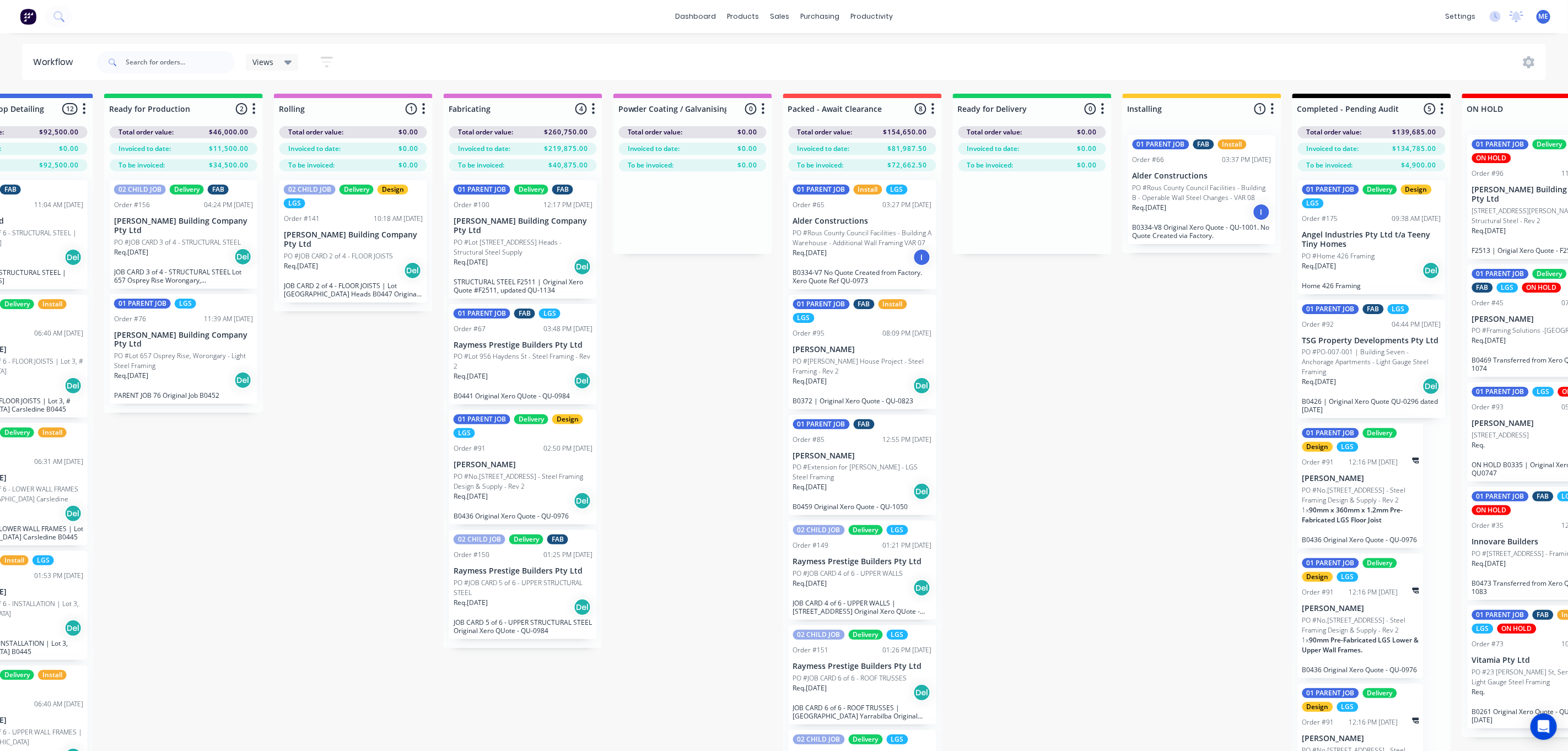
click at [842, 360] on div "01 PARENT JOB Install LGS Order #65 03:27 PM 04/08/25 Alder Constructions PO #R…" at bounding box center [863, 481] width 159 height 619
click at [845, 372] on p "PO #Allen House Project - Steel Framing - Rev 2" at bounding box center [863, 366] width 139 height 20
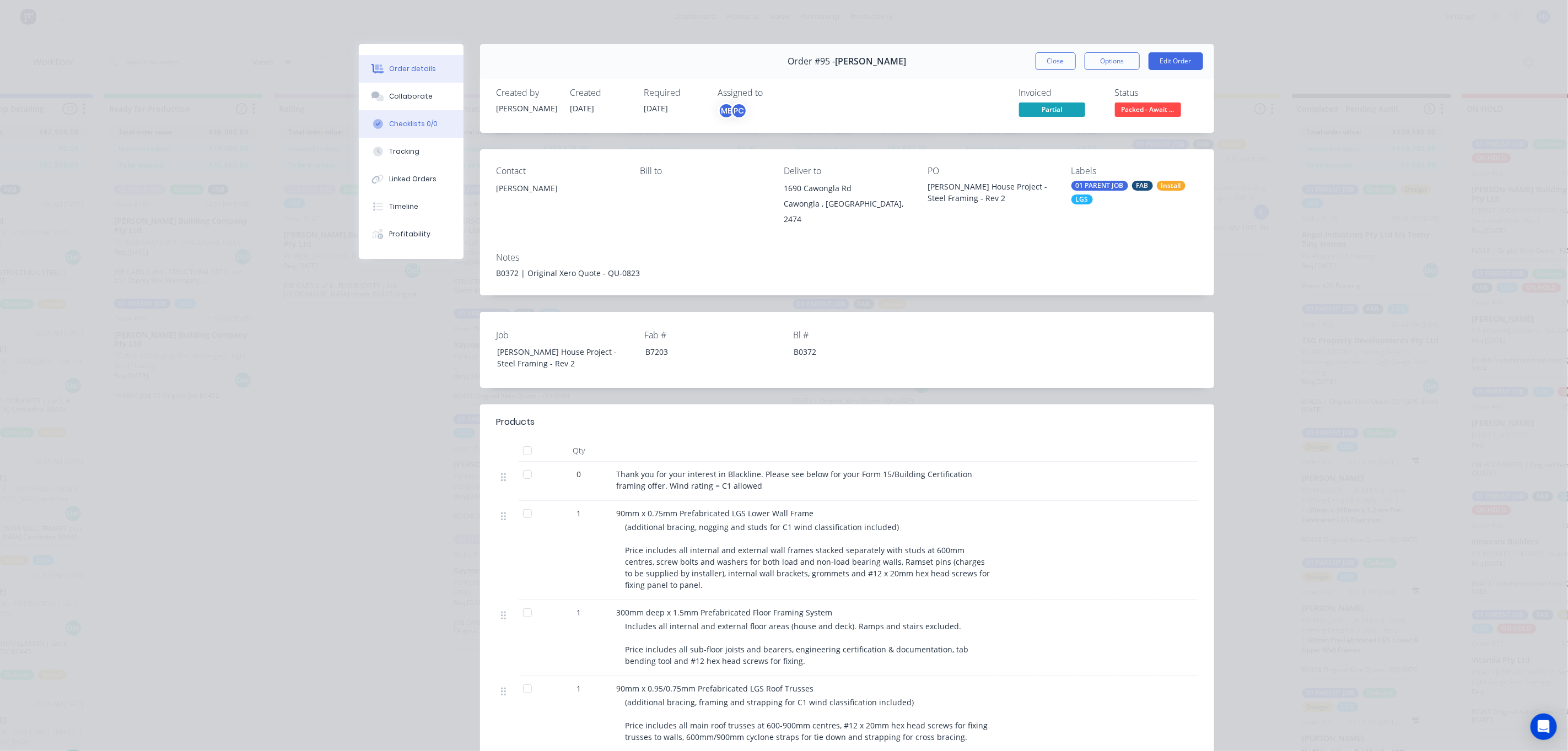
click at [402, 120] on div "Checklists 0/0" at bounding box center [413, 123] width 48 height 10
type textarea "x"
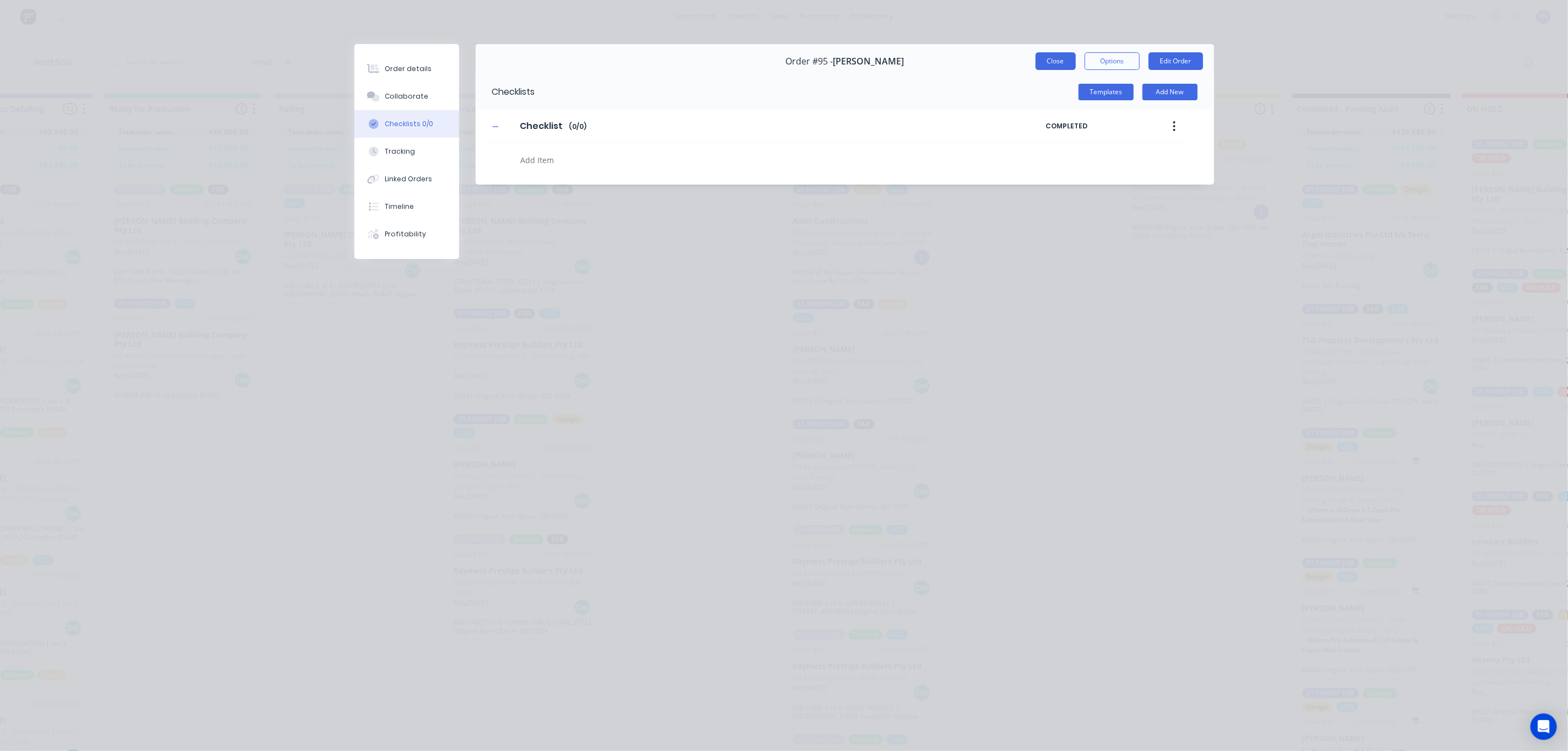
click at [1055, 62] on button "Close" at bounding box center [1055, 61] width 40 height 17
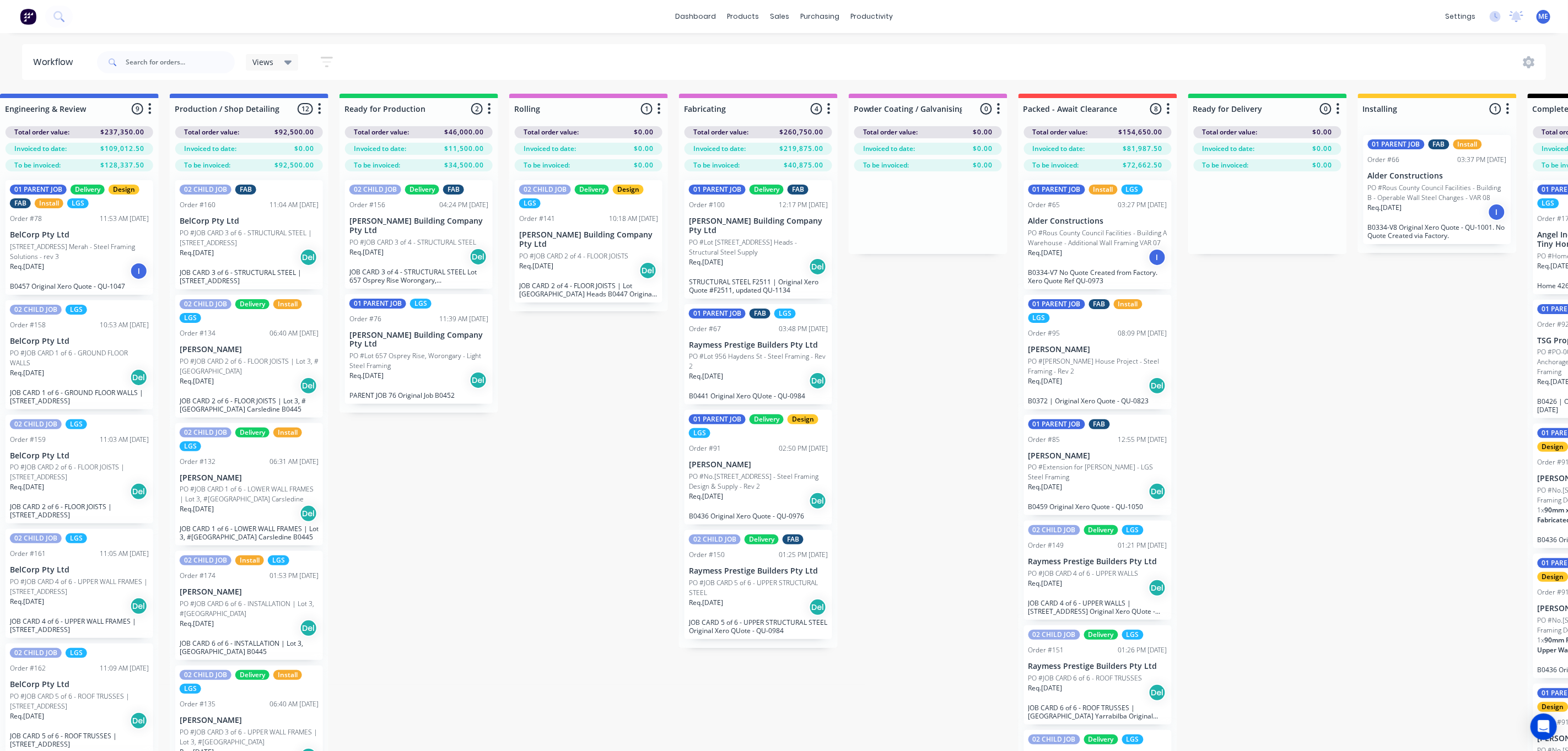
scroll to position [0, 1077]
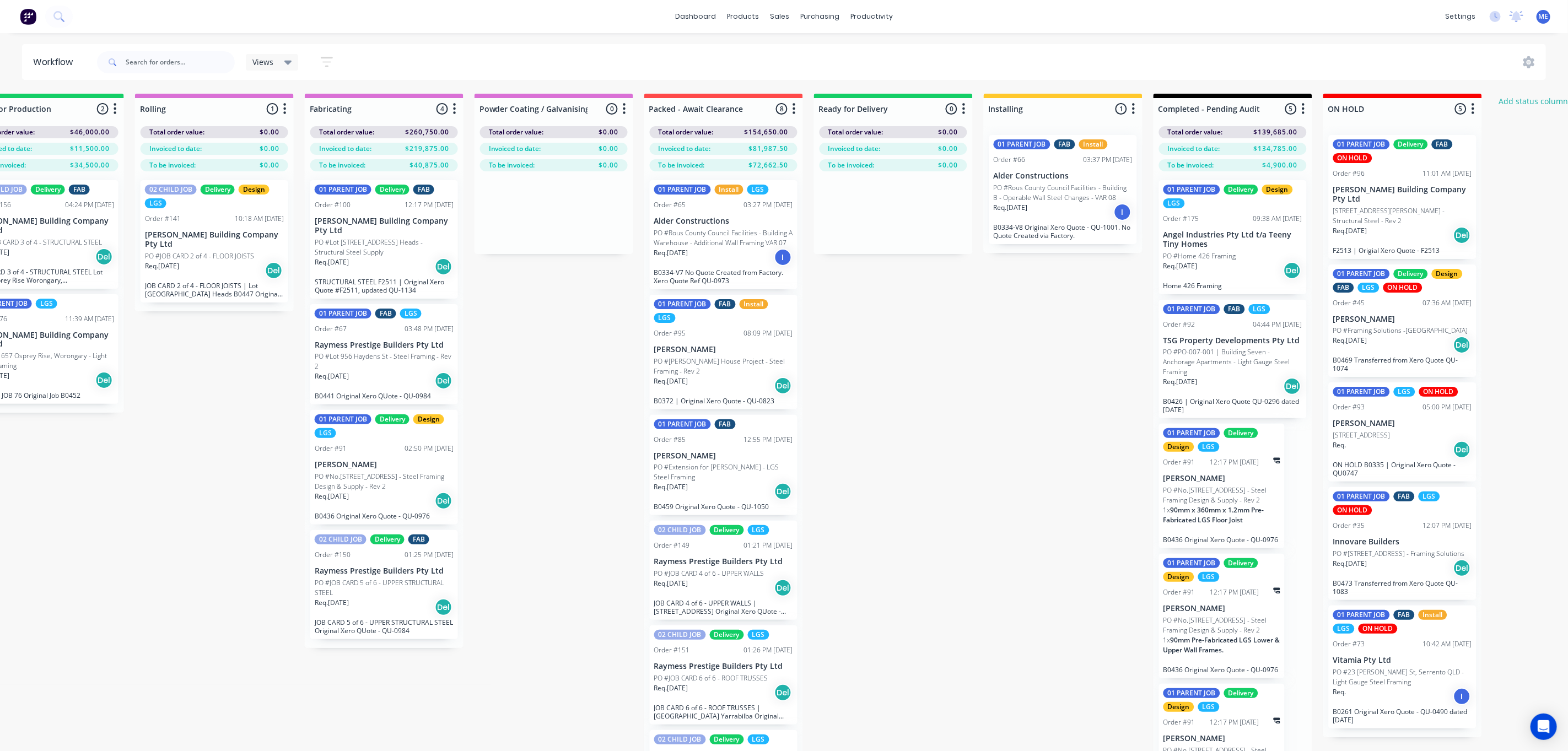
drag, startPoint x: 1014, startPoint y: 493, endPoint x: 1020, endPoint y: 495, distance: 6.3
click at [1018, 495] on div "Submitted 5 Status colour #FF69B4 hex #FF69B4 Save Cancel Summaries Total order…" at bounding box center [313, 442] width 2797 height 697
click at [1012, 496] on div "Submitted 5 Status colour #FF69B4 hex #FF69B4 Save Cancel Summaries Total order…" at bounding box center [313, 442] width 2797 height 697
drag, startPoint x: 1051, startPoint y: 402, endPoint x: 1054, endPoint y: 409, distance: 7.6
click at [1054, 409] on div "Submitted 5 Status colour #FF69B4 hex #FF69B4 Save Cancel Summaries Total order…" at bounding box center [313, 442] width 2797 height 697
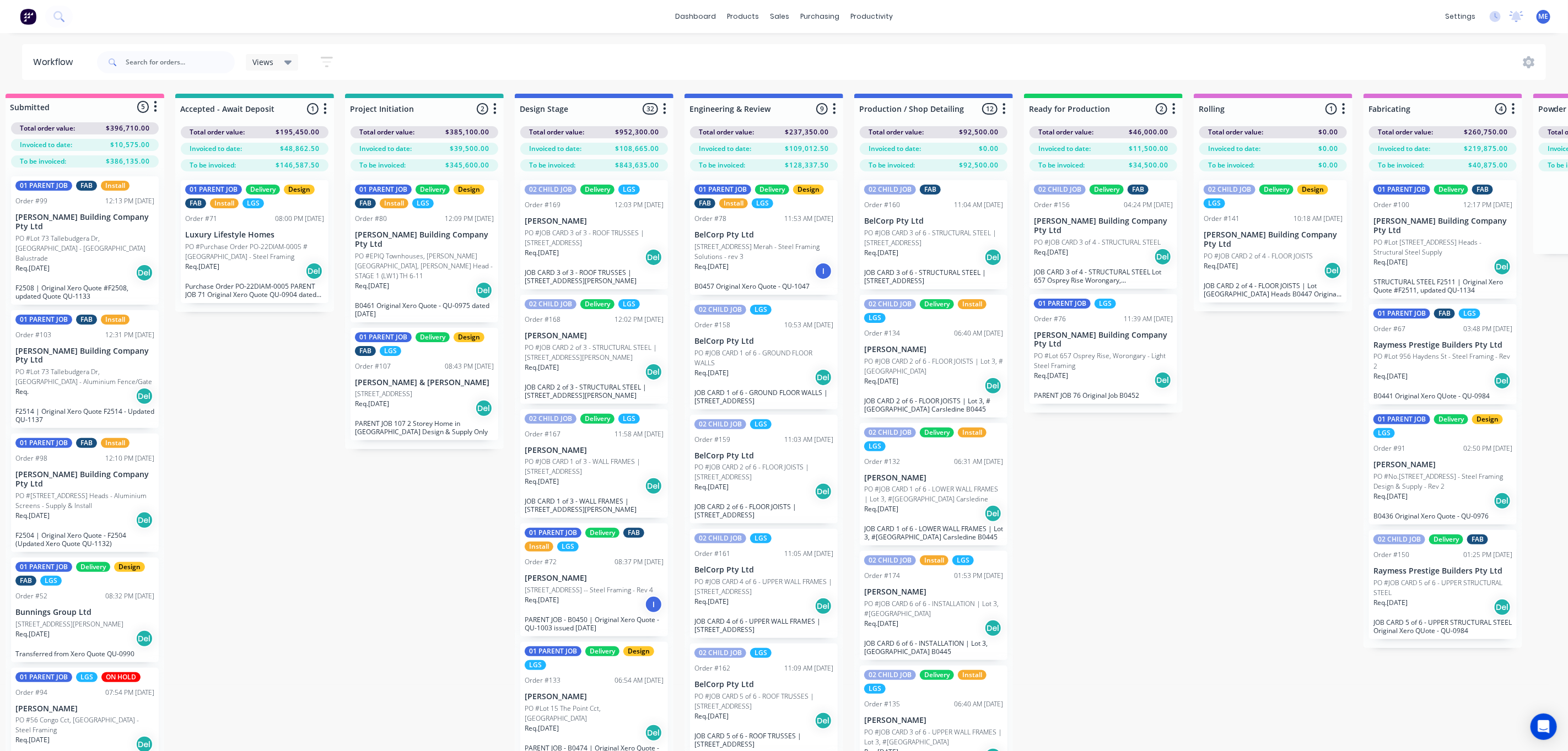
scroll to position [0, 0]
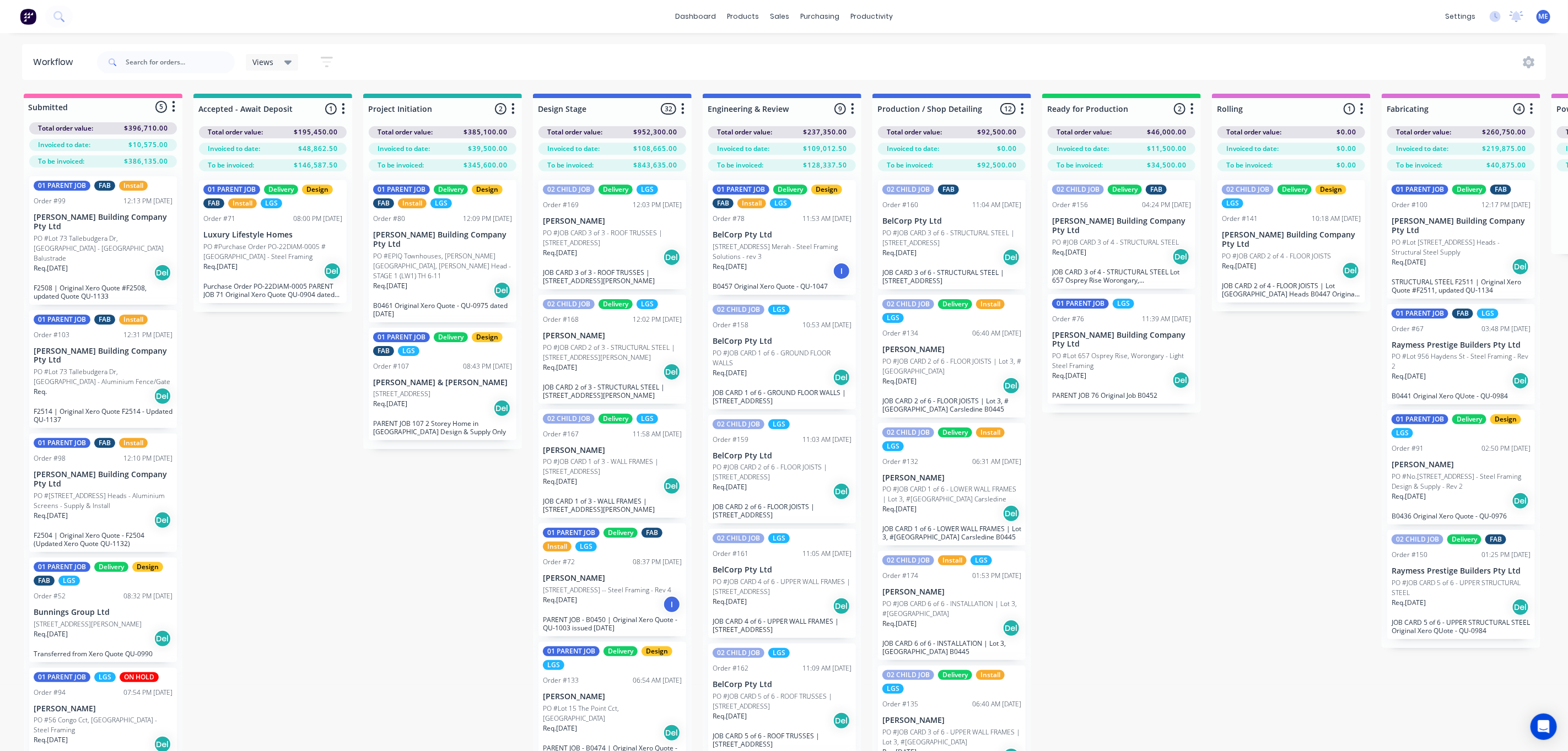
drag, startPoint x: 272, startPoint y: 458, endPoint x: 275, endPoint y: 464, distance: 6.7
click at [272, 460] on div "Submitted 5 Status colour #FF69B4 hex #FF69B4 Save Cancel Summaries Total order…" at bounding box center [1390, 442] width 2797 height 697
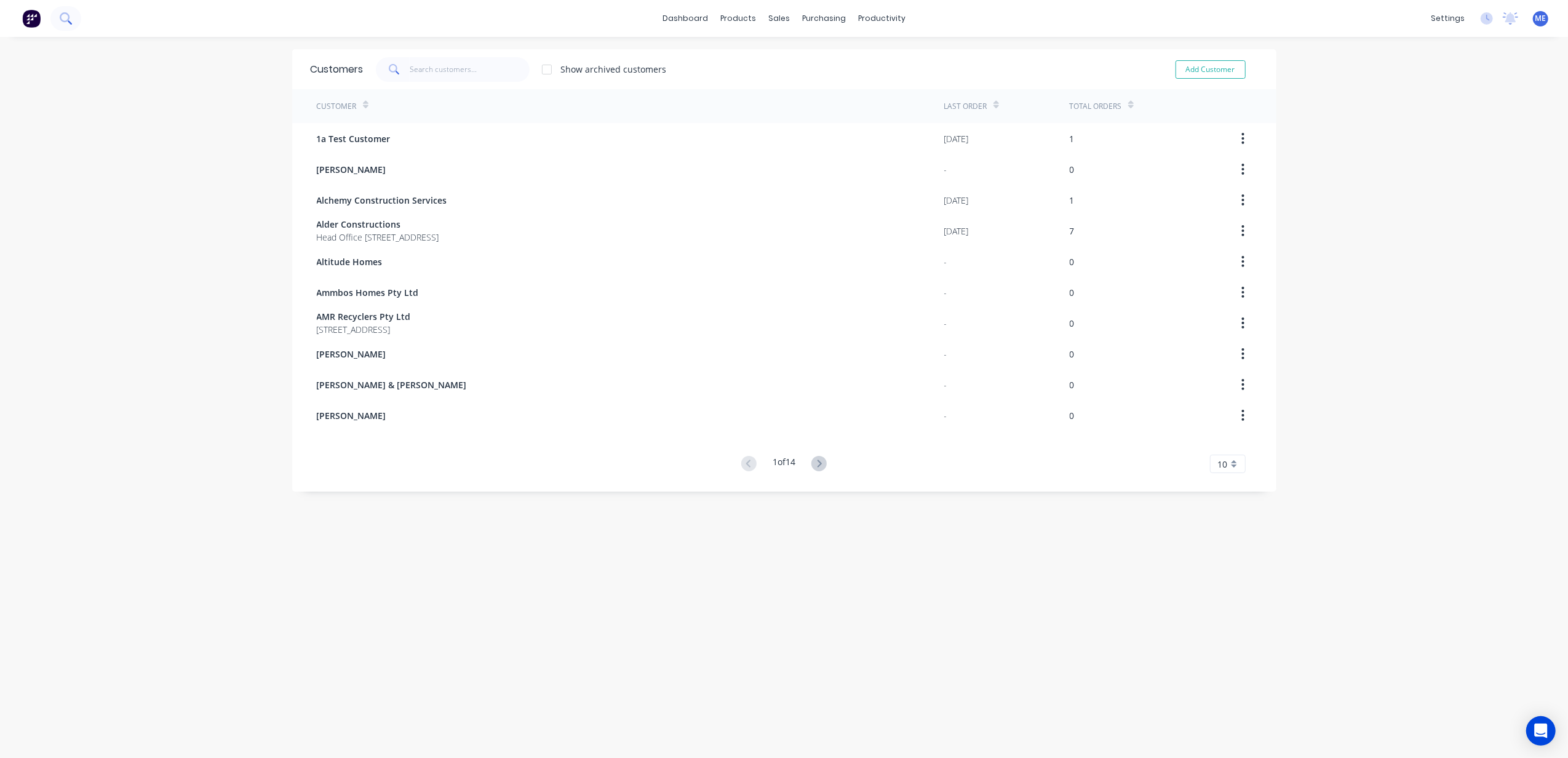
click at [65, 25] on button at bounding box center [66, 18] width 31 height 24
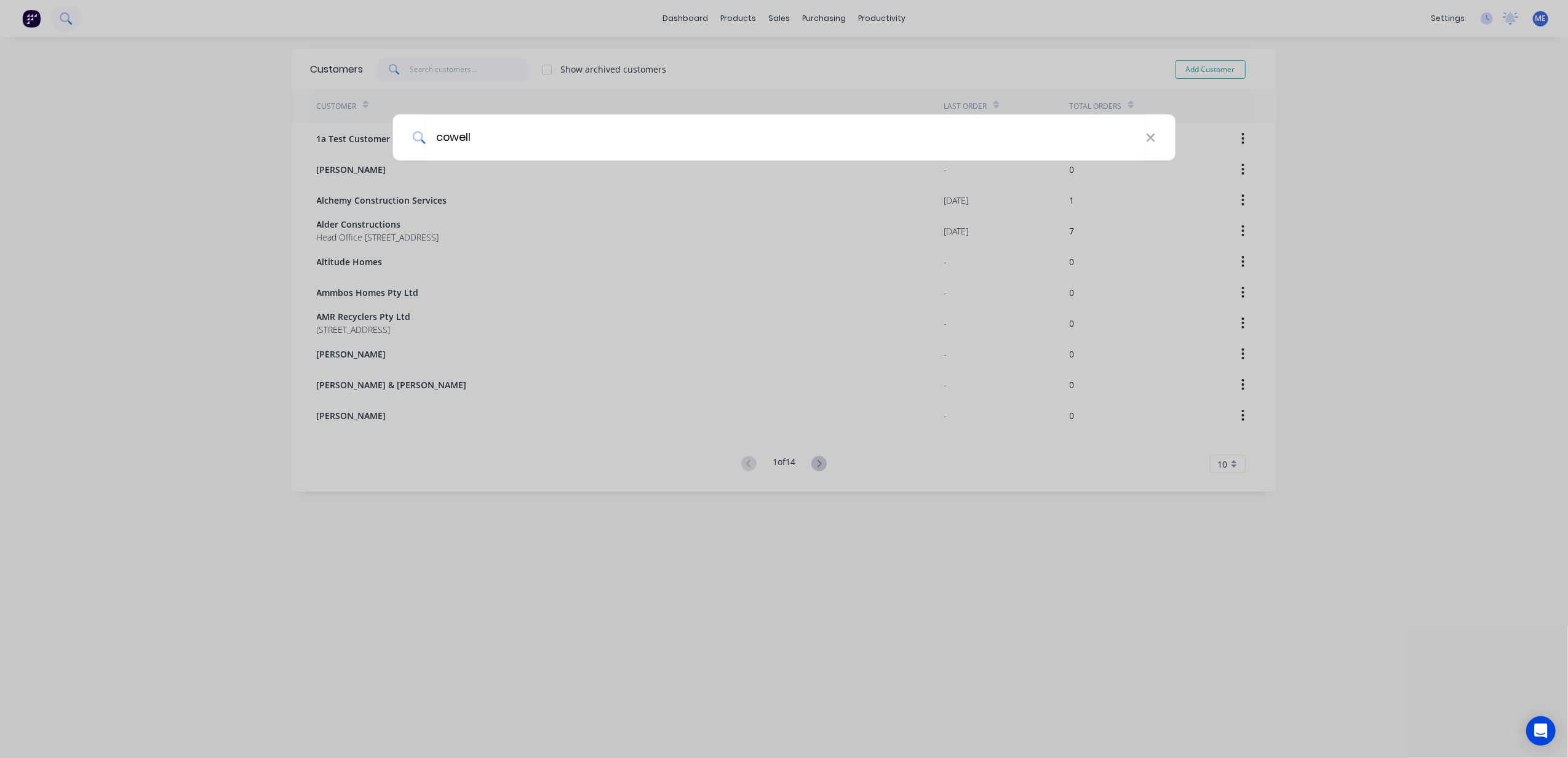
type input "cowell"
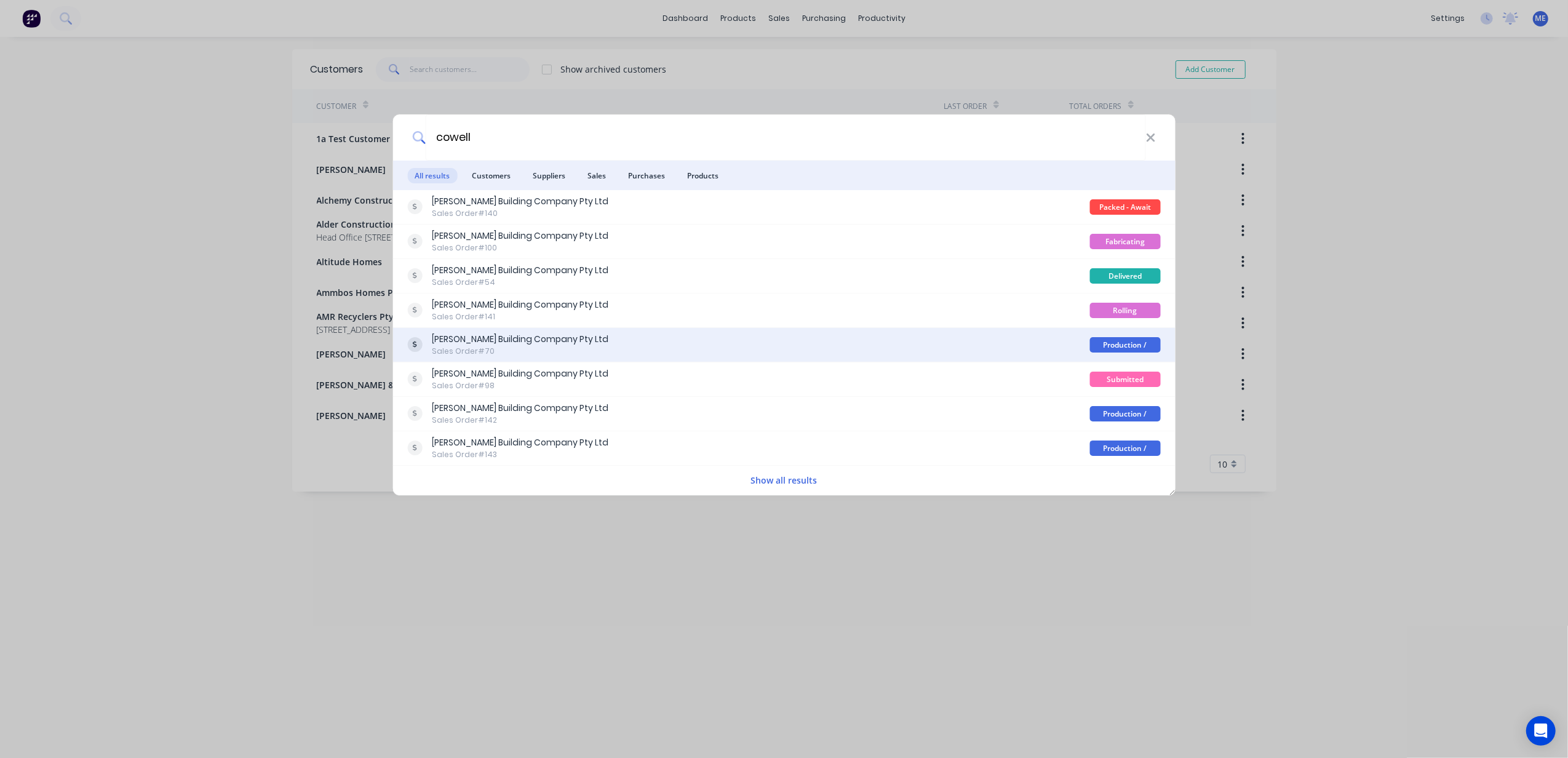
click at [534, 344] on div "[PERSON_NAME] Building Company Pty Ltd" at bounding box center [520, 339] width 176 height 13
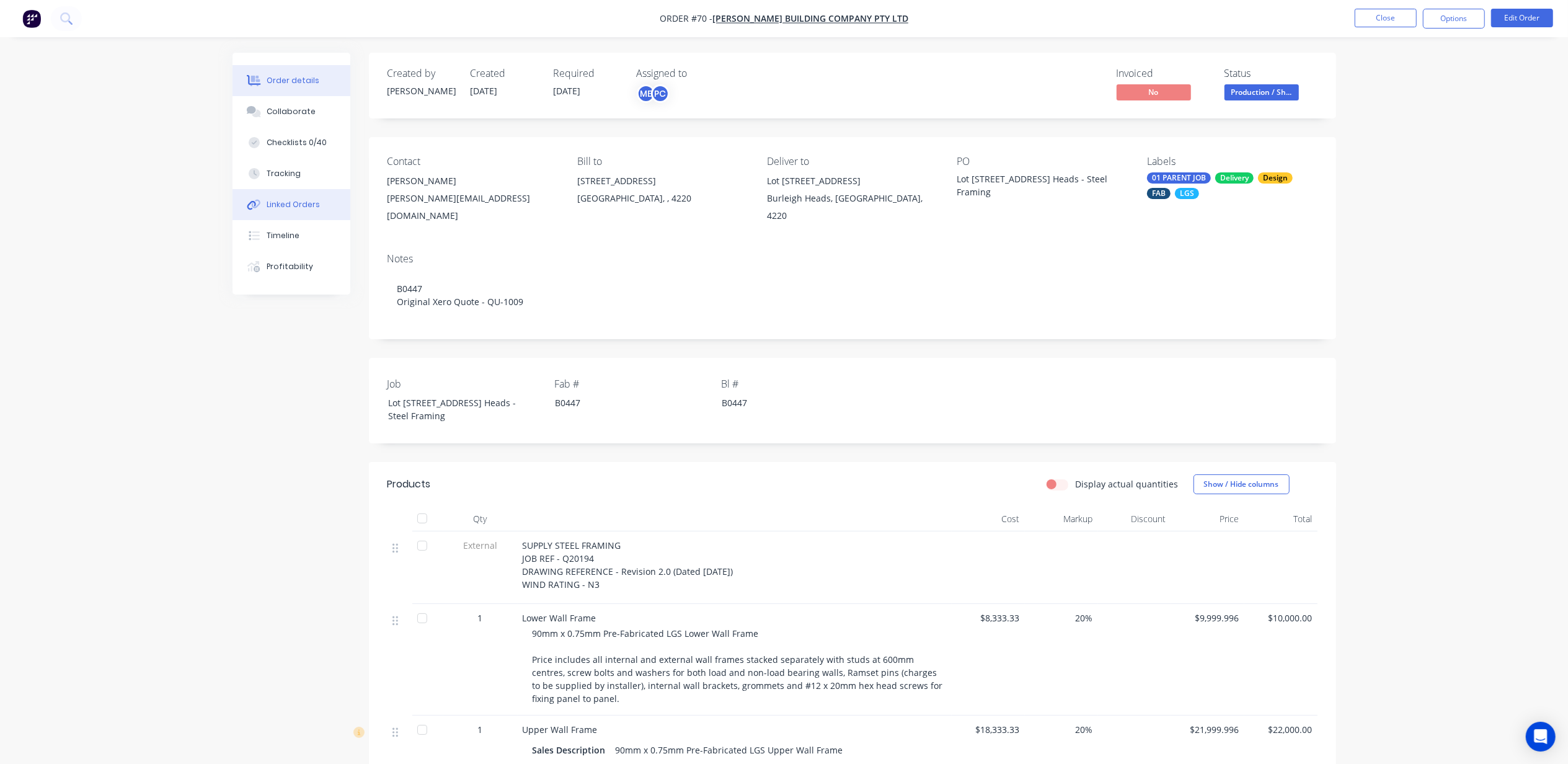
click at [272, 205] on div "Linked Orders" at bounding box center [293, 204] width 53 height 11
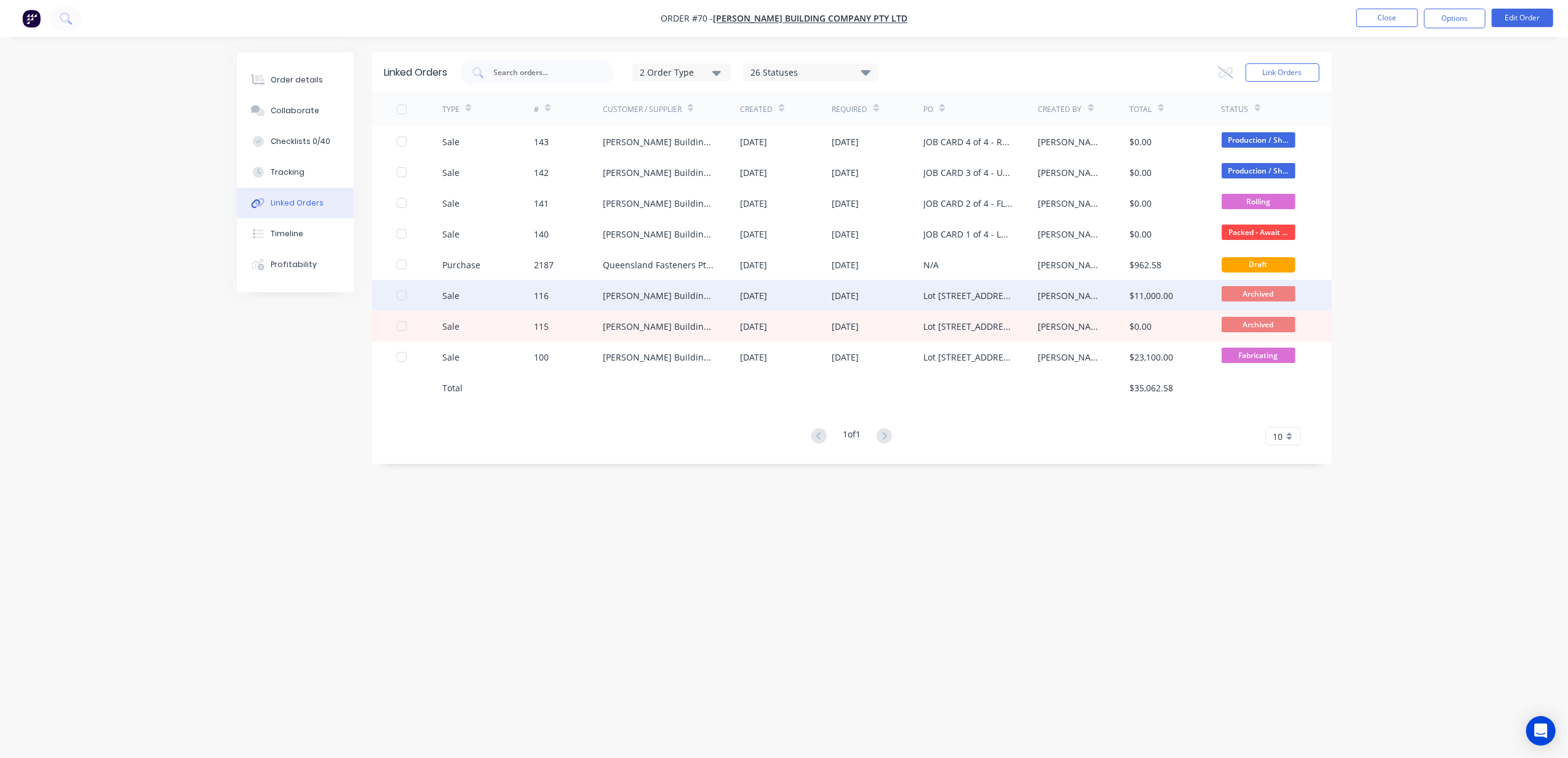
click at [537, 303] on div "116" at bounding box center [569, 295] width 69 height 31
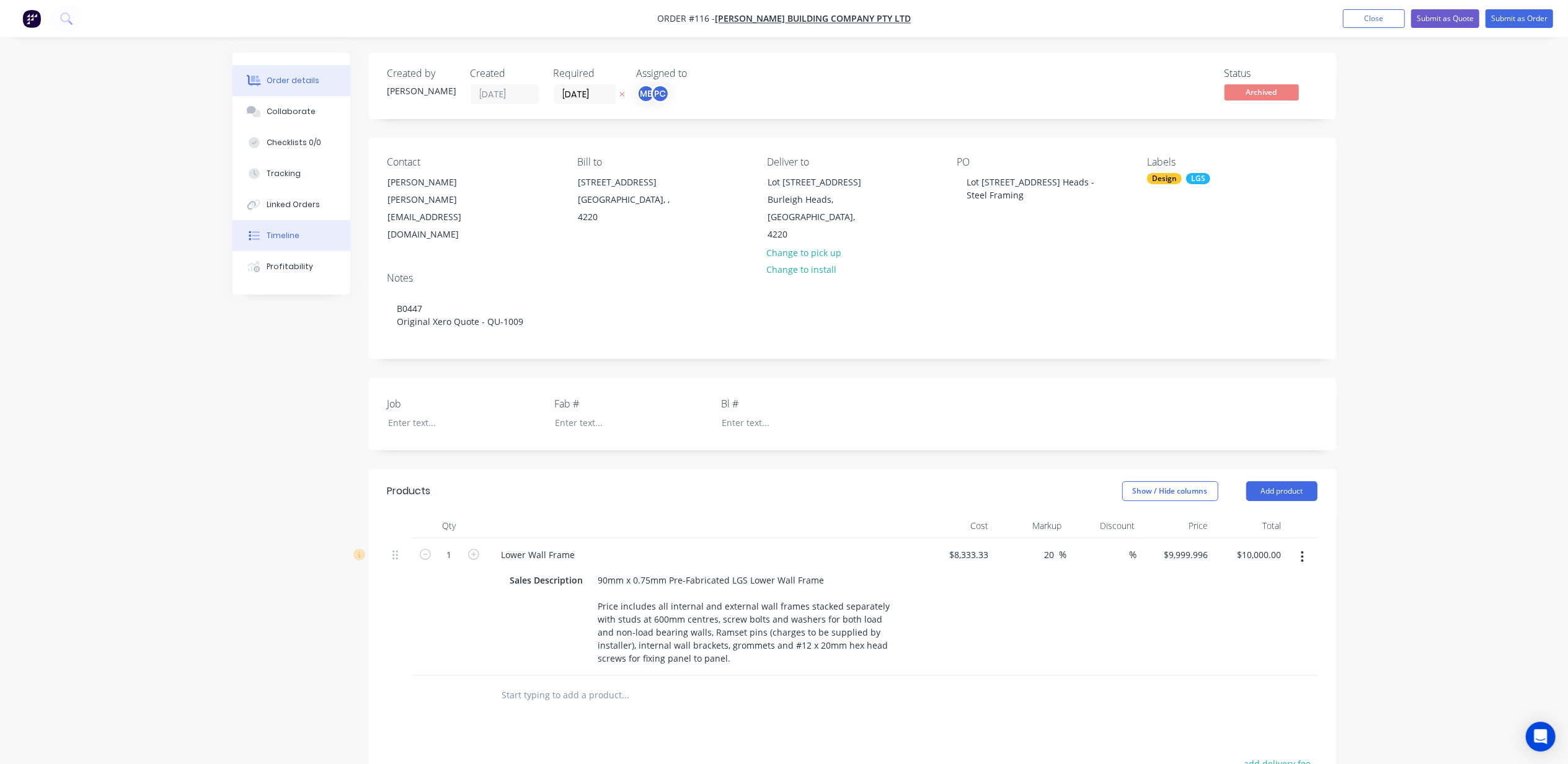
click at [289, 232] on div "Timeline" at bounding box center [283, 235] width 33 height 11
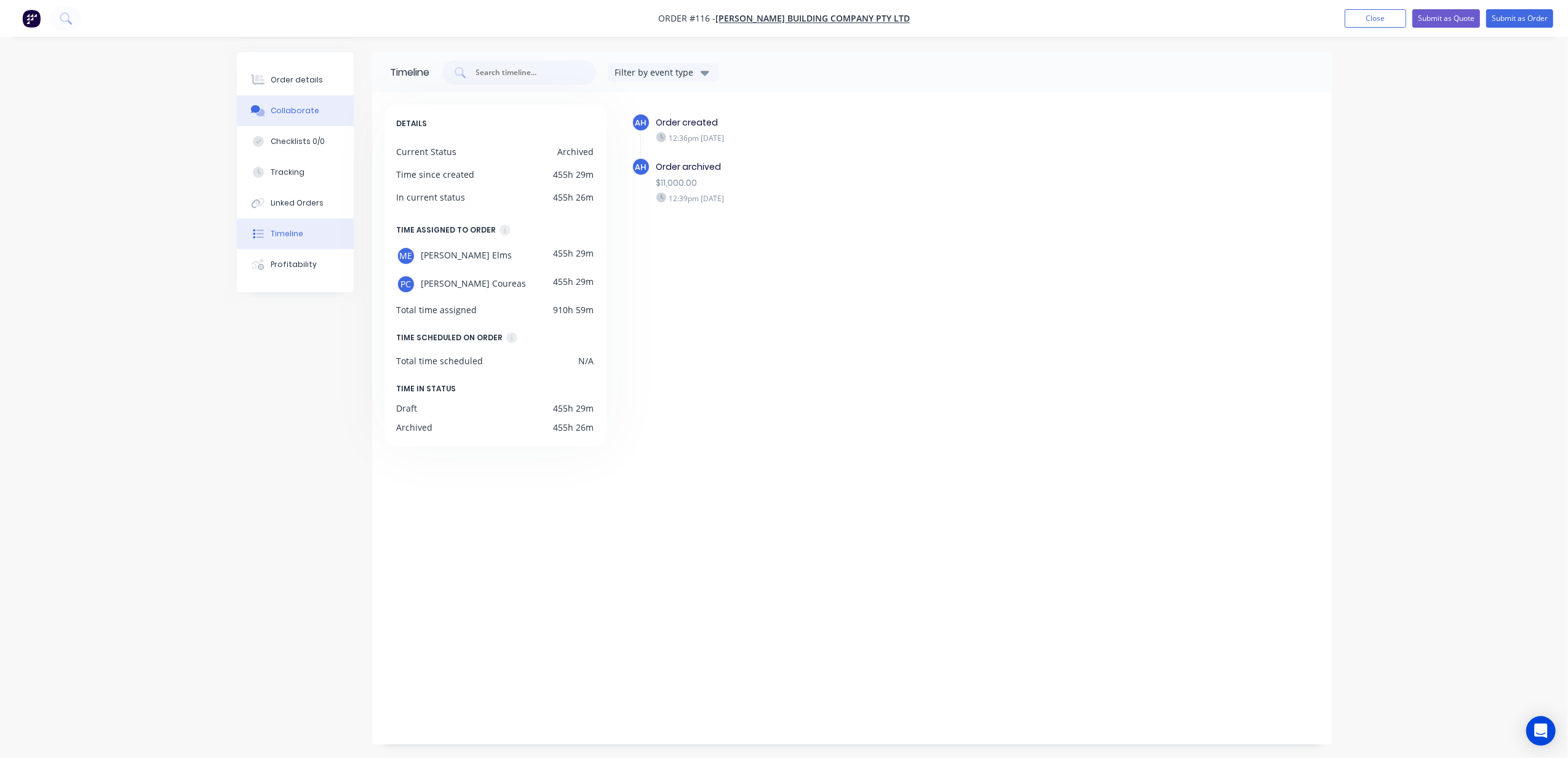
click at [294, 116] on div "Collaborate" at bounding box center [295, 110] width 49 height 11
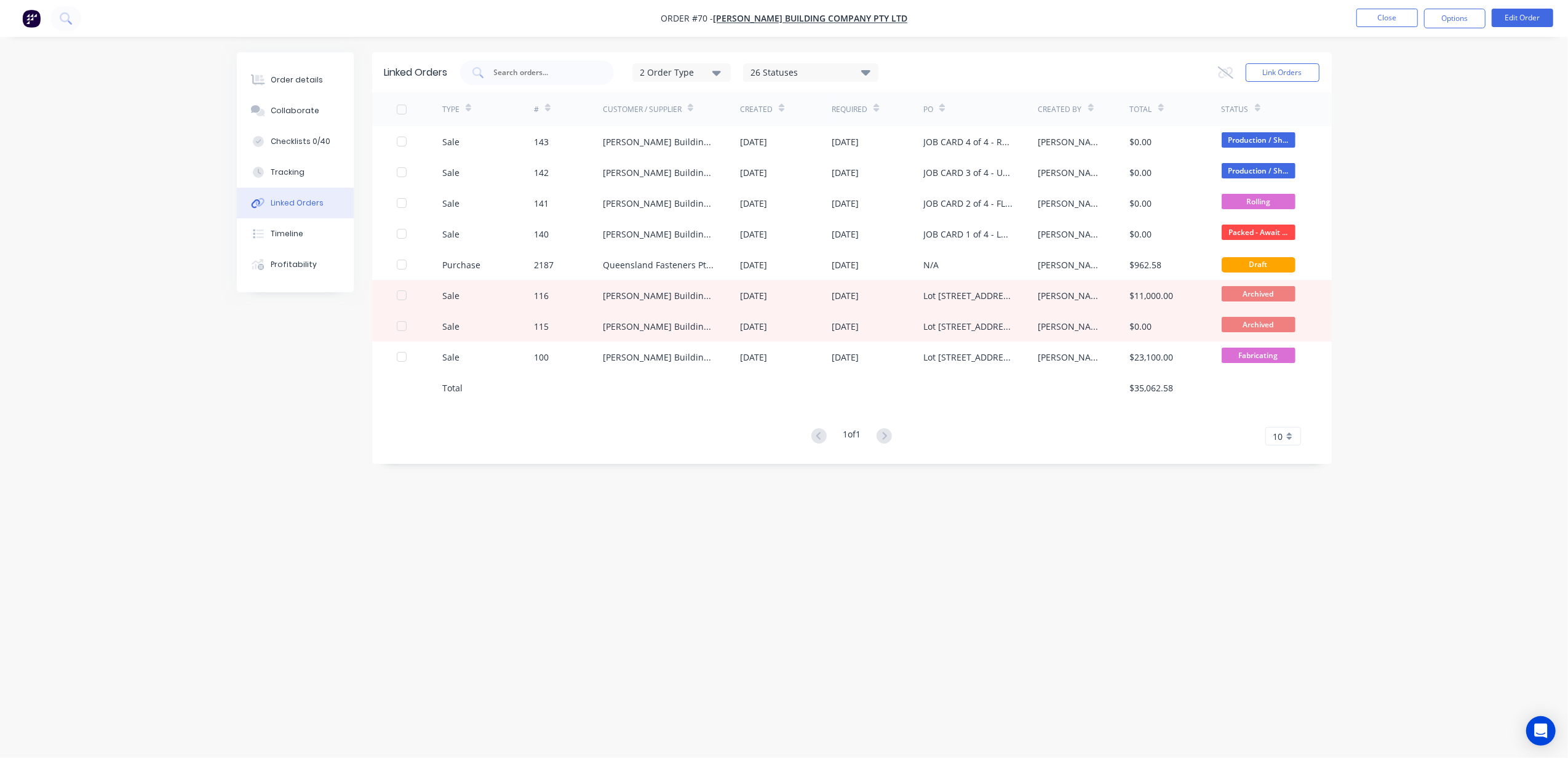
drag, startPoint x: 821, startPoint y: 621, endPoint x: 894, endPoint y: 625, distance: 73.1
click at [821, 621] on div "Linked Orders 2 Order Type 26 Statuses Sales Order Status All Archived Draft Qu…" at bounding box center [784, 355] width 1094 height 607
drag, startPoint x: 946, startPoint y: 592, endPoint x: 966, endPoint y: 587, distance: 20.6
click at [962, 587] on div "Linked Orders 2 Order Type 26 Statuses Sales Order Status All Archived Draft Qu…" at bounding box center [784, 355] width 1094 height 607
click at [911, 555] on div "Linked Orders 2 Order Type 26 Statuses Sales Order Status All Archived Draft Qu…" at bounding box center [784, 355] width 1094 height 607
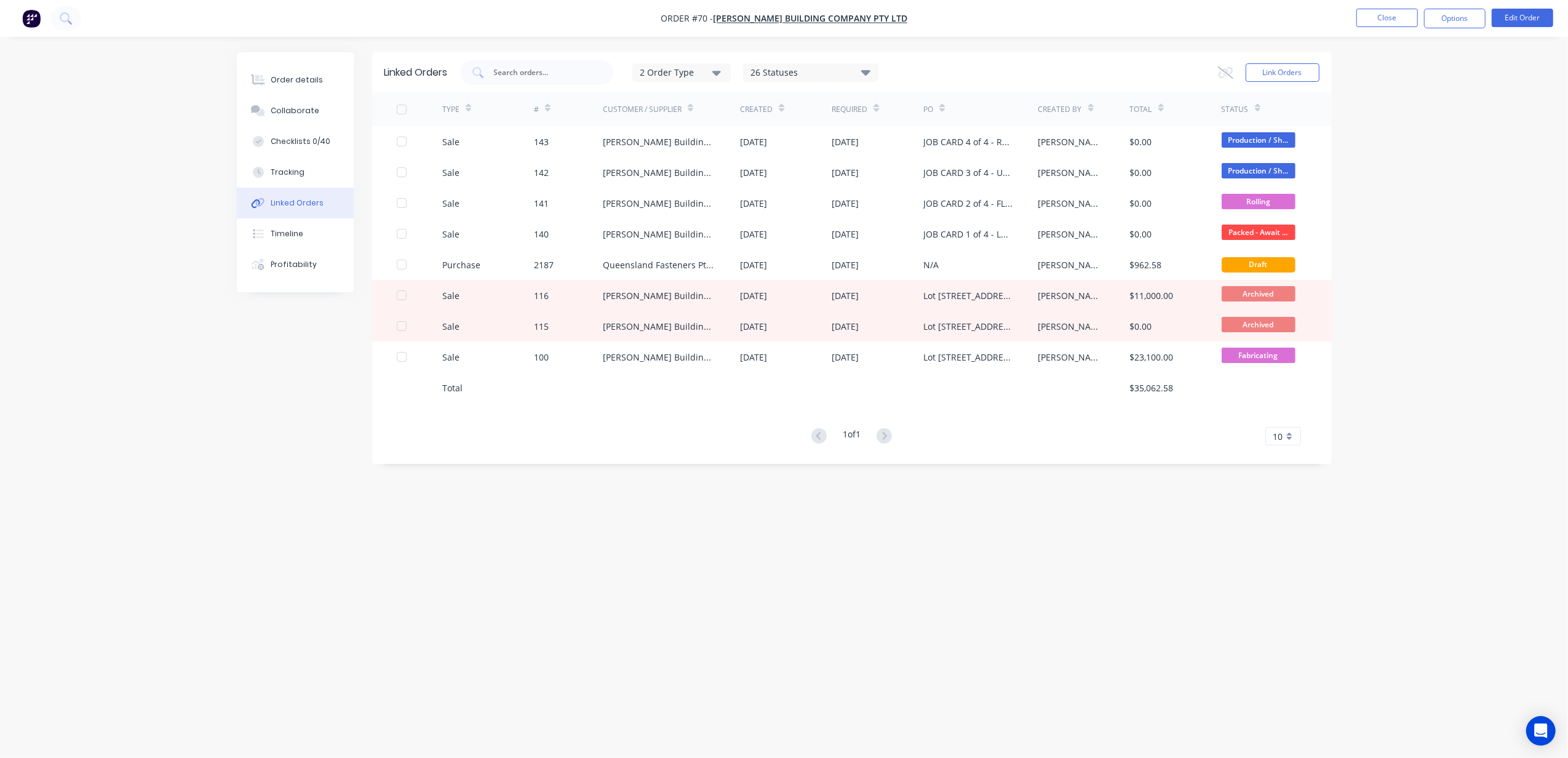
click at [877, 589] on div "Linked Orders 2 Order Type 26 Statuses Sales Order Status All Archived Draft Qu…" at bounding box center [784, 355] width 1094 height 607
click at [822, 75] on div "26 Statuses" at bounding box center [810, 72] width 134 height 13
click at [689, 503] on div "Linked Orders 2 Order Type 26 Statuses Sales Order Status All Archived Draft Qu…" at bounding box center [784, 355] width 1094 height 607
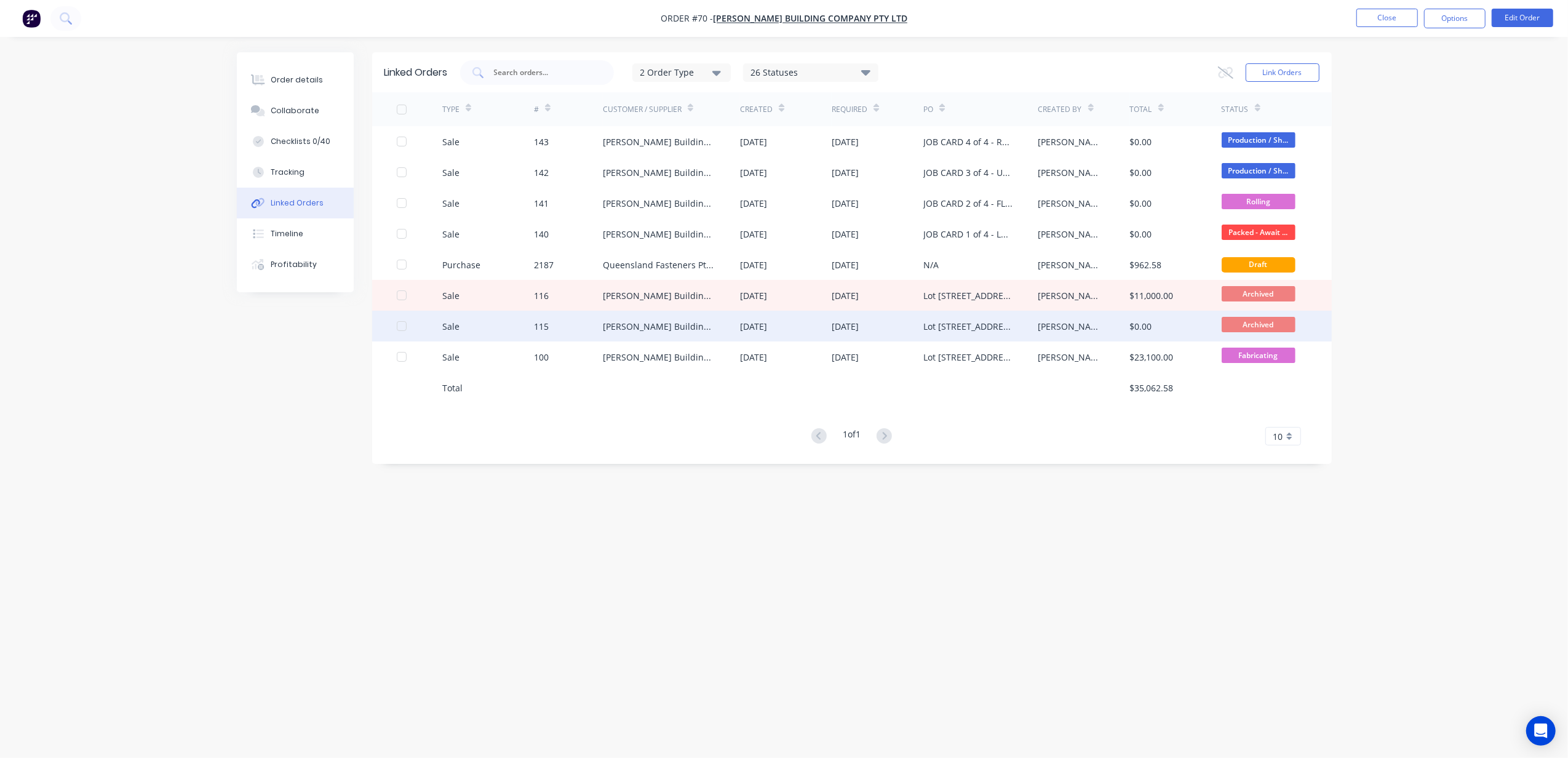
click at [665, 324] on div "[PERSON_NAME] Building Company Pty Ltd" at bounding box center [659, 326] width 113 height 13
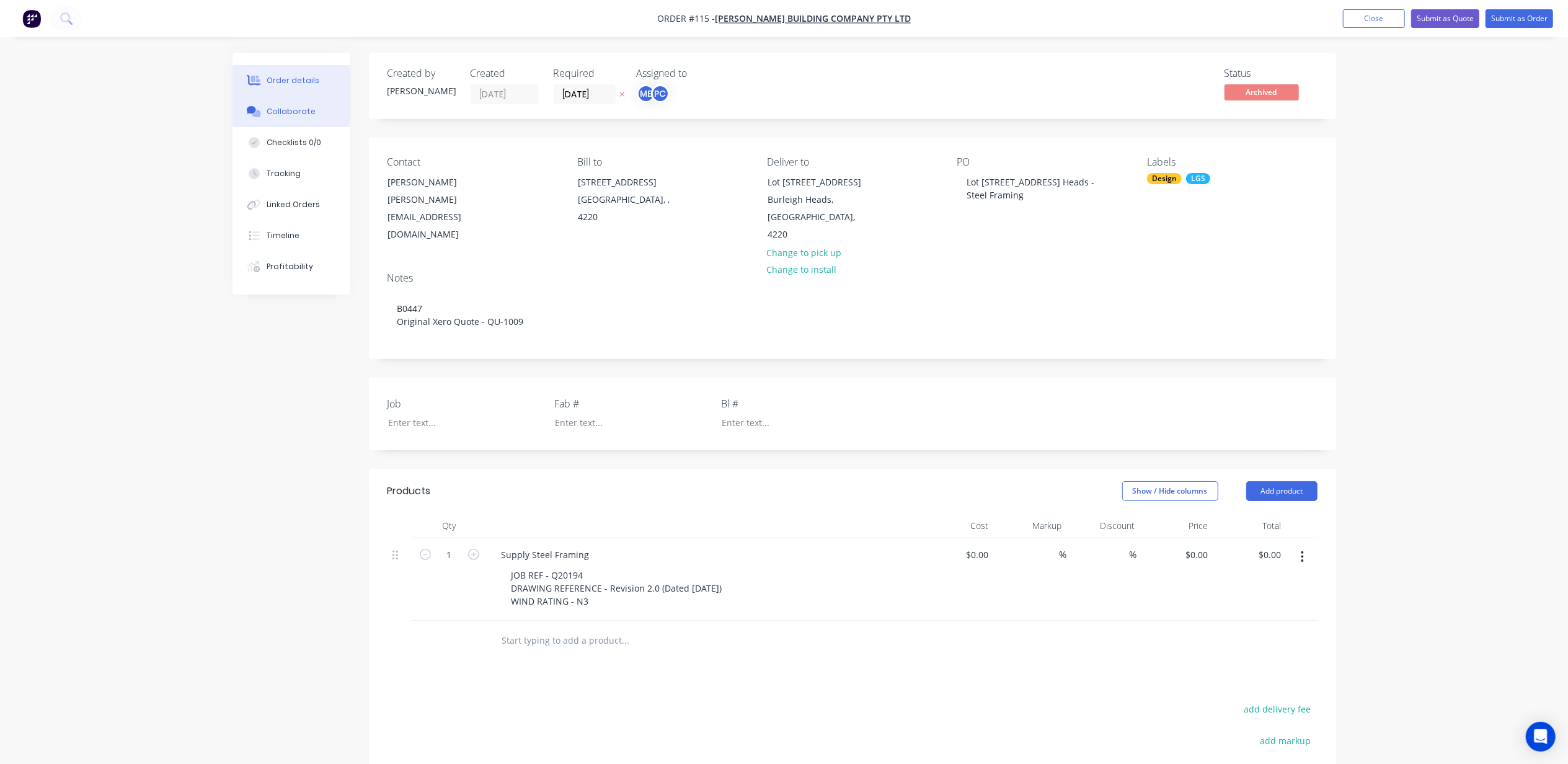
click at [293, 110] on div "Collaborate" at bounding box center [291, 111] width 49 height 11
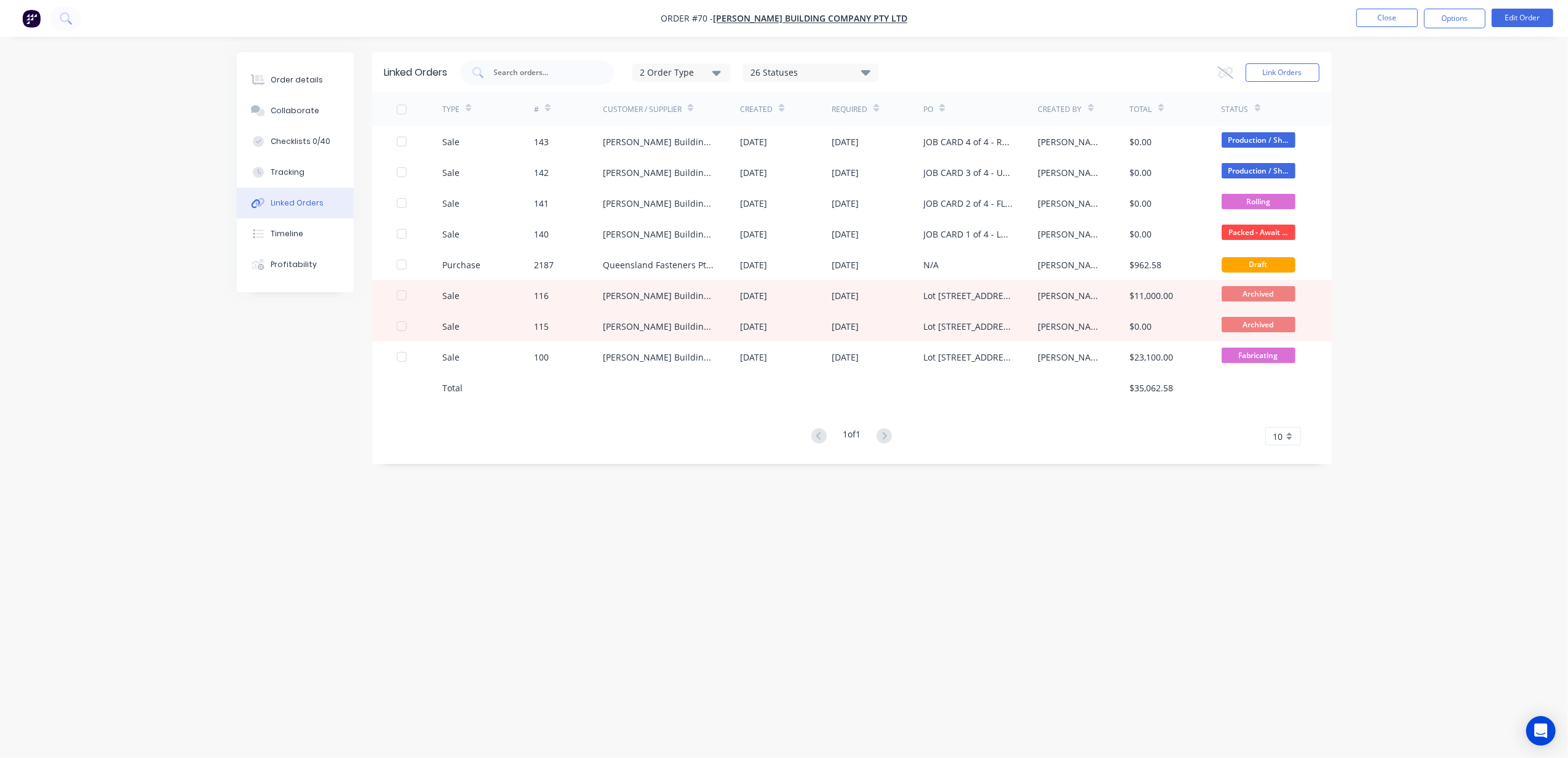
click at [797, 72] on div "26 Statuses" at bounding box center [810, 72] width 134 height 13
click at [897, 140] on label at bounding box center [897, 140] width 0 height 0
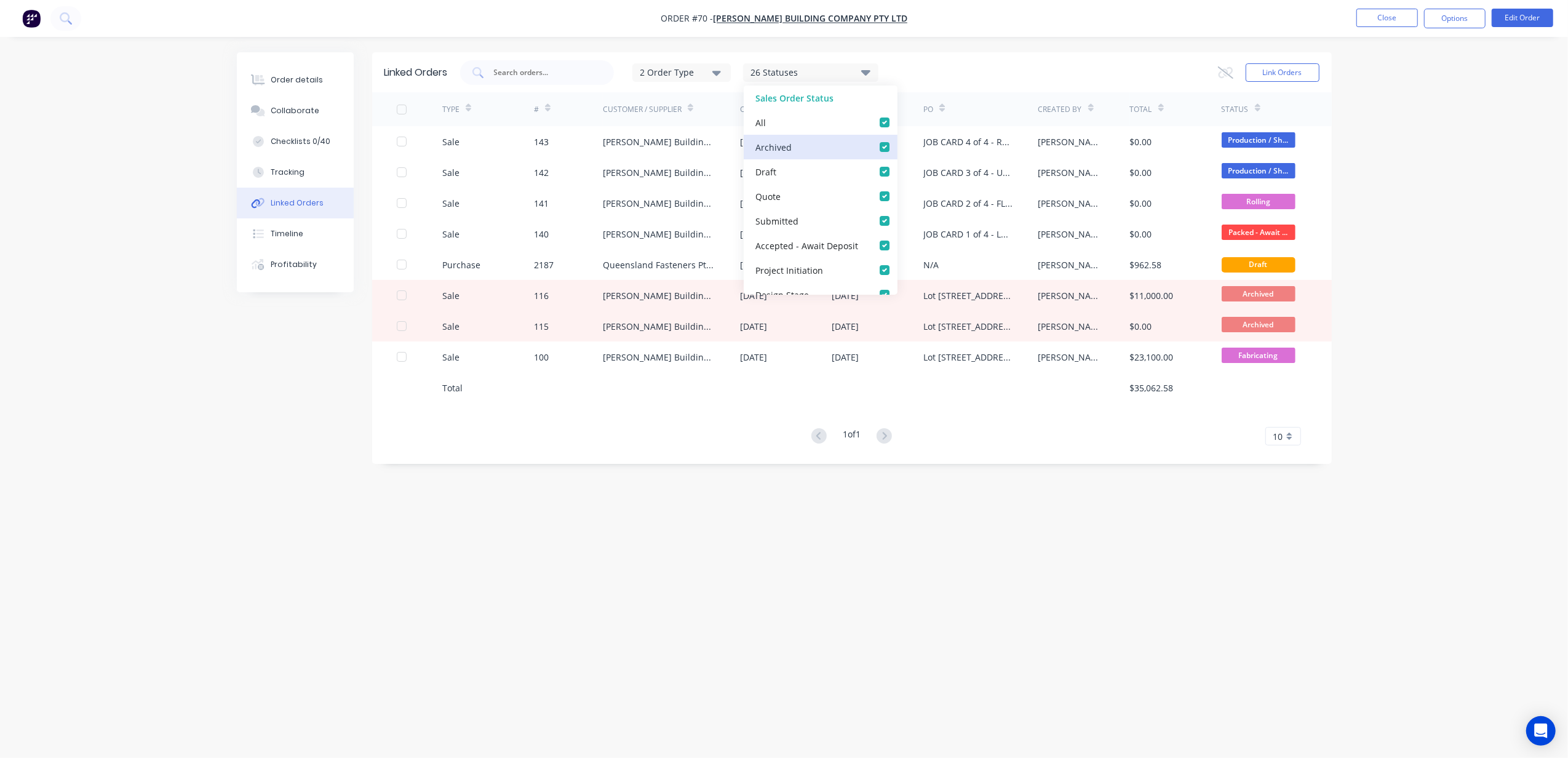
click at [897, 148] on input "checkbox" at bounding box center [902, 146] width 10 height 12
checkbox input "false"
click at [908, 497] on div "Linked Orders 2 Order Type 25 Statuses Sales Order Status All Archived Draft Qu…" at bounding box center [784, 355] width 1094 height 607
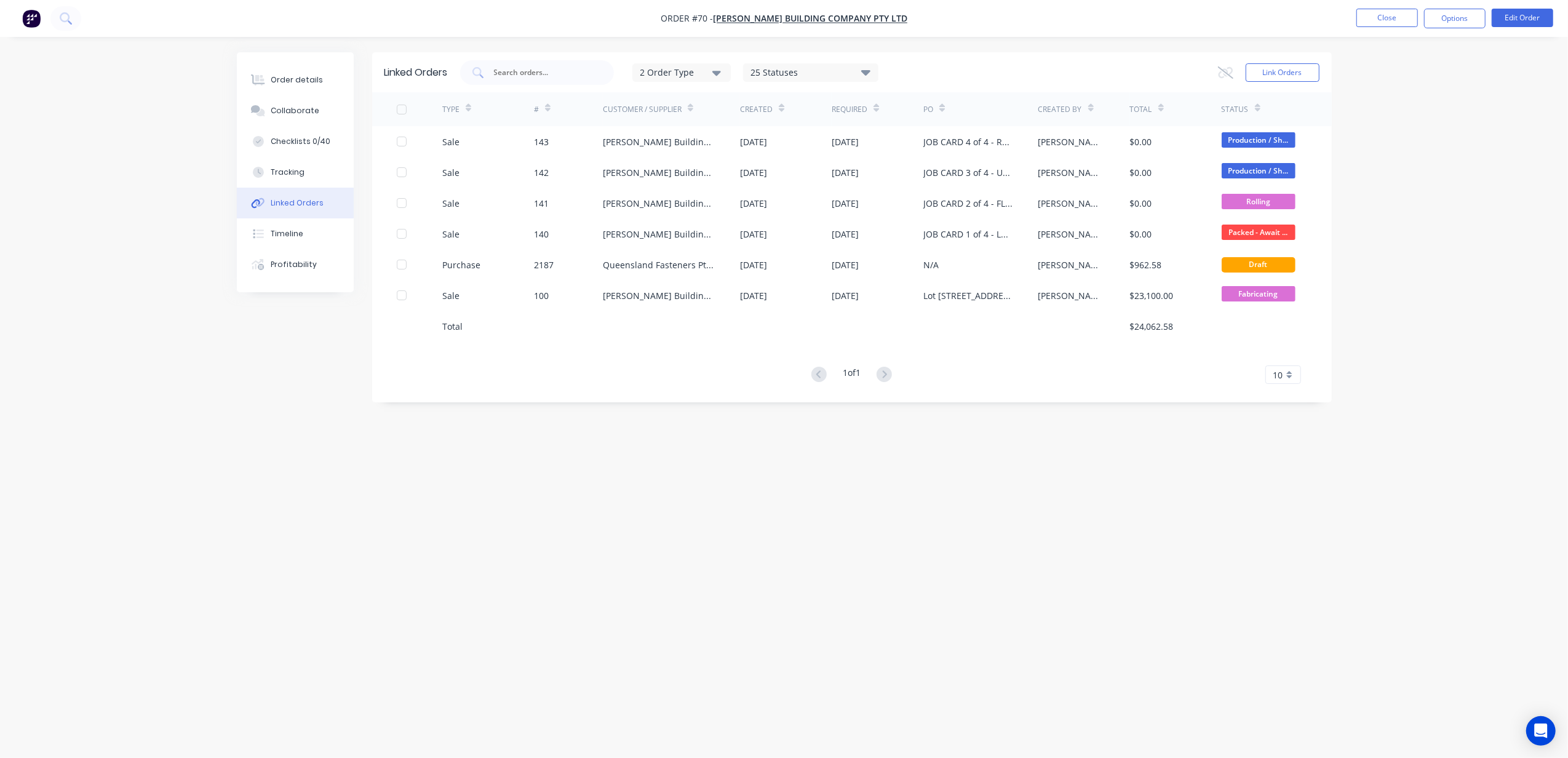
click at [1024, 537] on div "Linked Orders 2 Order Type 25 Statuses Sales Order Status All Archived Draft Qu…" at bounding box center [784, 355] width 1094 height 607
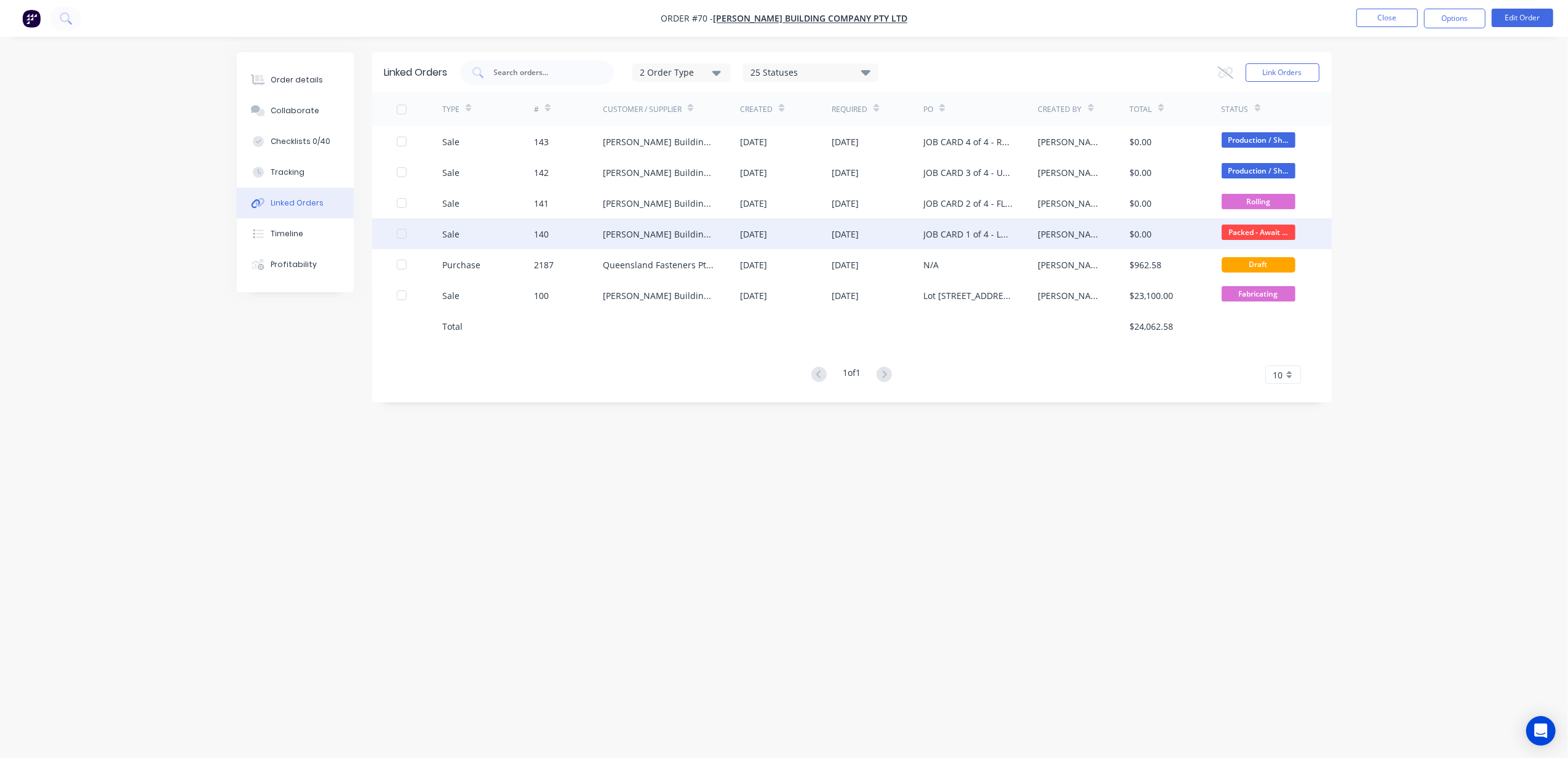
click at [958, 228] on div "JOB CARD 1 of 4 - LOWER WALL FRAMES" at bounding box center [968, 234] width 90 height 13
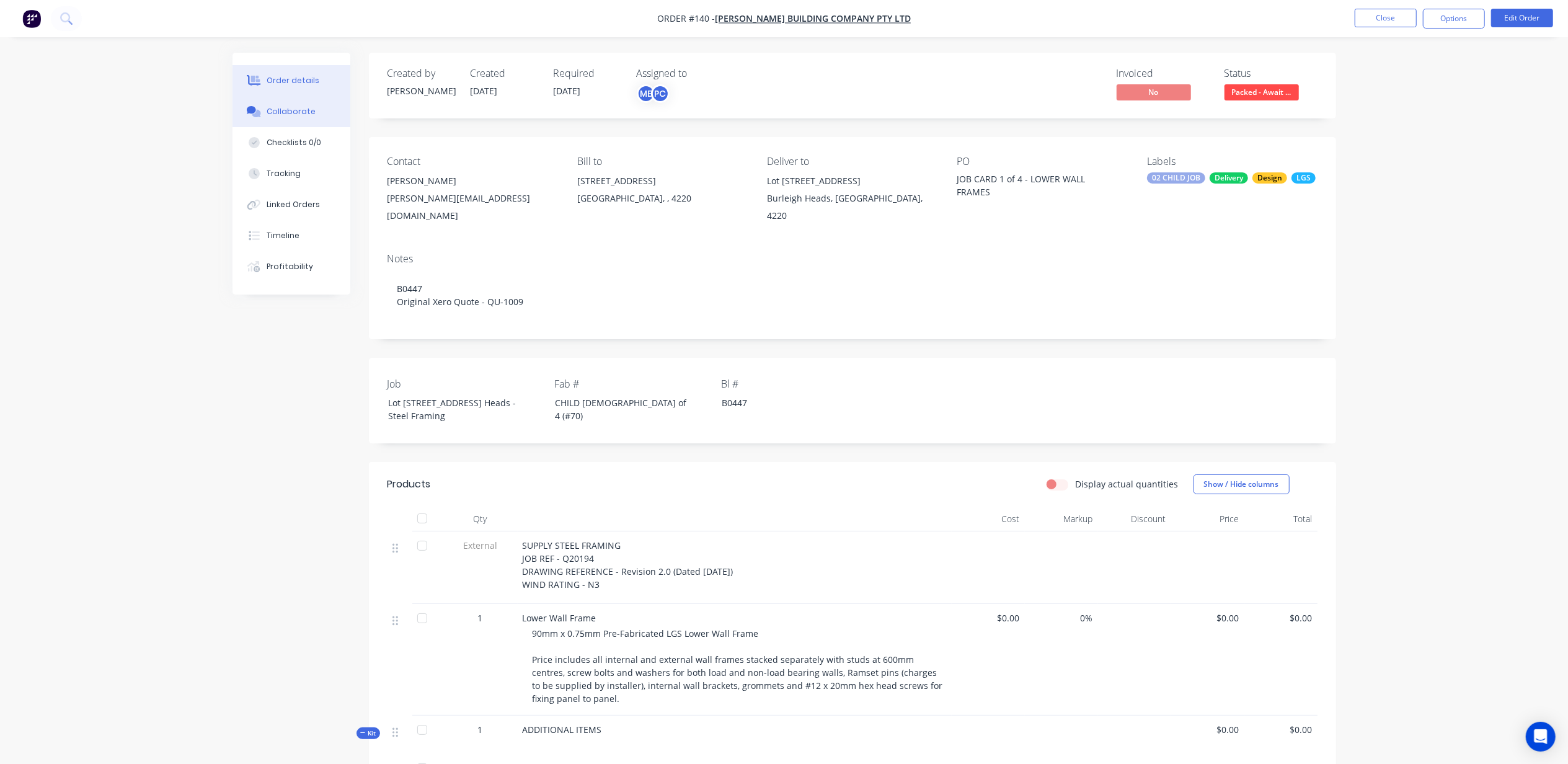
click at [288, 113] on div "Collaborate" at bounding box center [291, 111] width 49 height 11
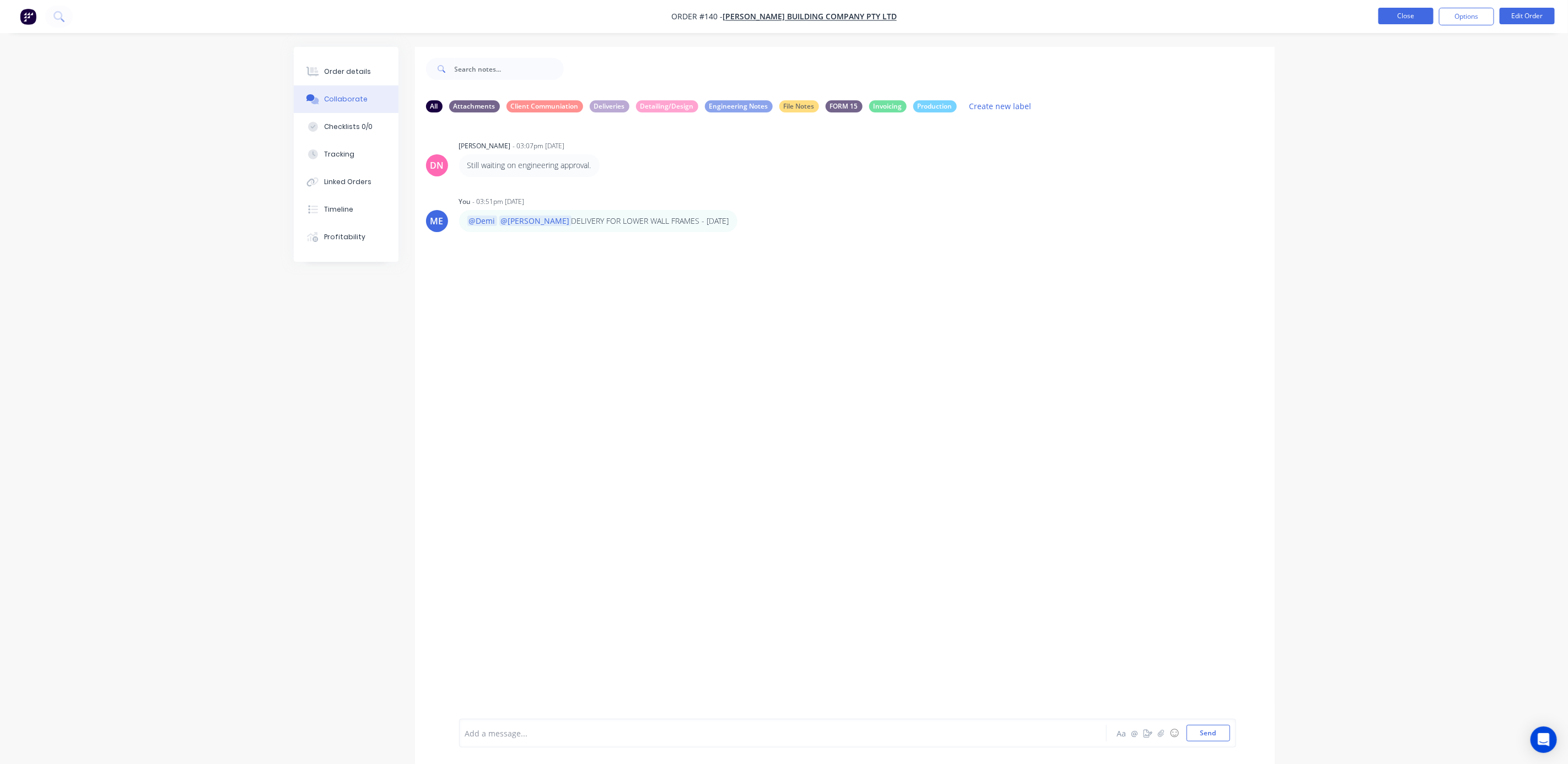
click at [1396, 17] on button "Close" at bounding box center [1405, 16] width 55 height 17
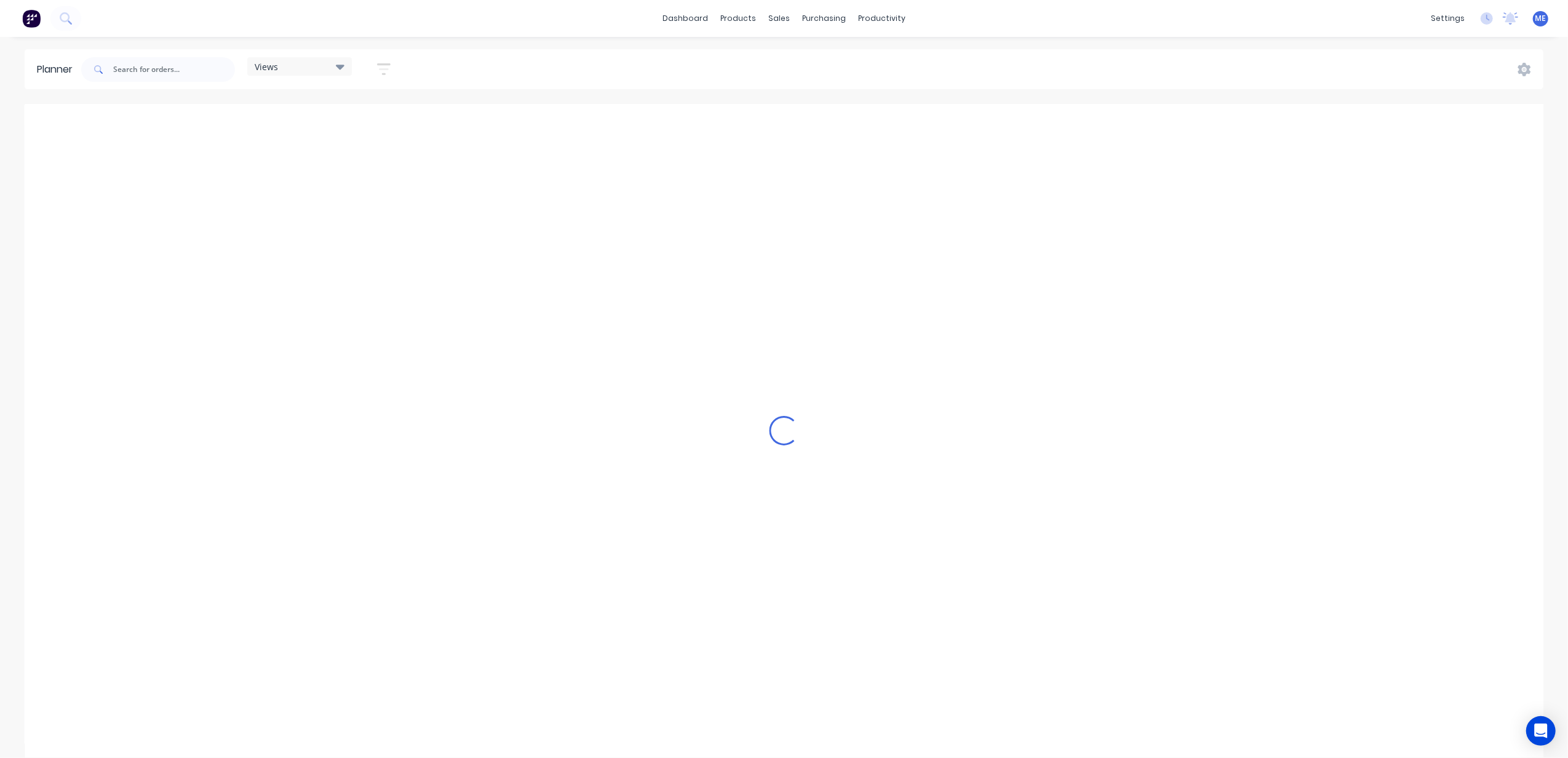
scroll to position [0, 476]
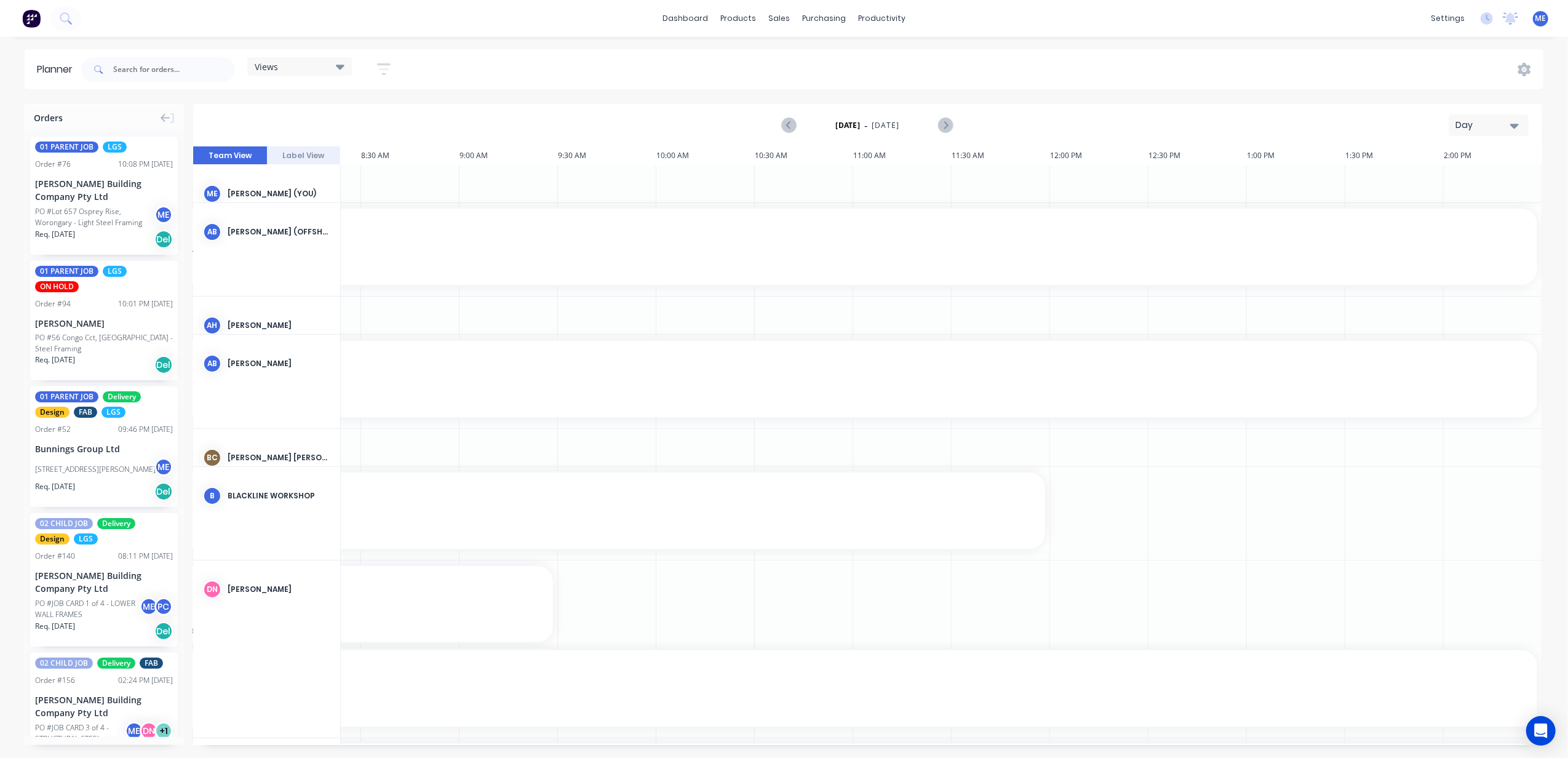
click at [1472, 119] on div "Day" at bounding box center [1483, 124] width 56 height 13
click at [1464, 182] on div "Week" at bounding box center [1466, 182] width 122 height 24
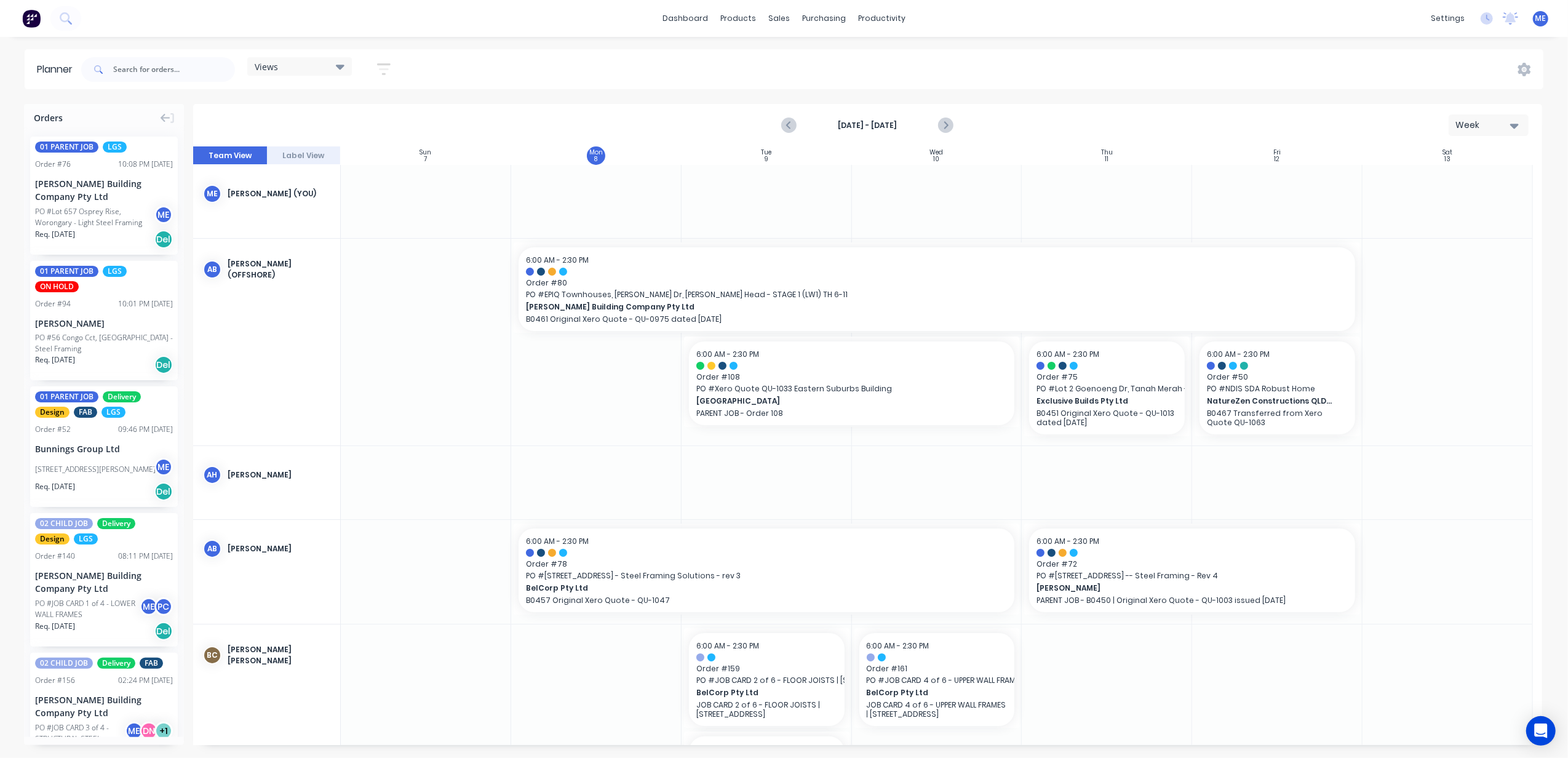
click at [291, 66] on div "Views" at bounding box center [299, 66] width 90 height 11
click at [311, 229] on button "FACTORY - FRAMECAD ONLY" at bounding box center [322, 229] width 131 height 14
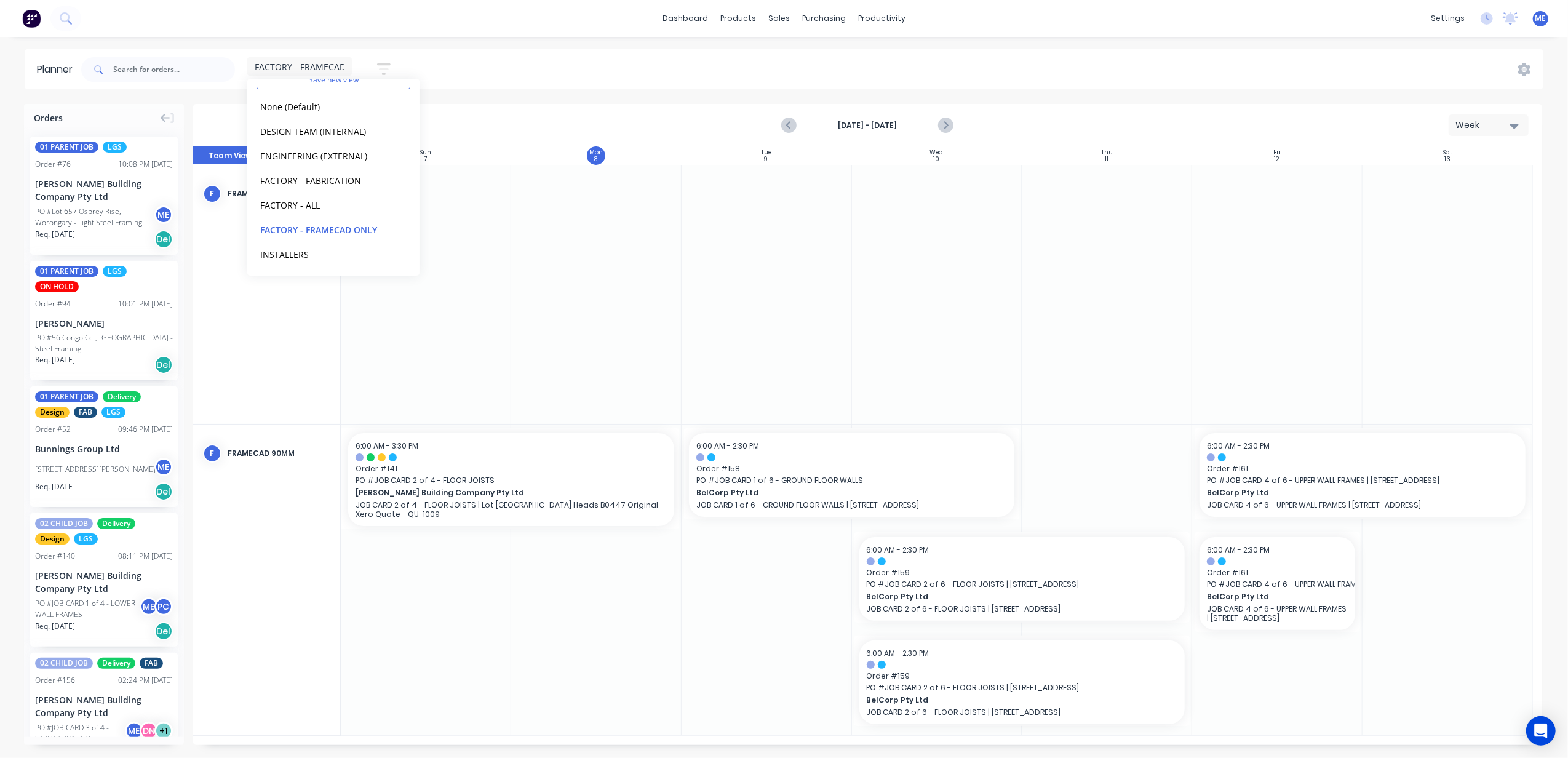
click at [812, 64] on div "FACTORY - FRAMECAD ONLY Save new view None (Default) edit DESIGN TEAM (INTERNAL…" at bounding box center [811, 70] width 1465 height 37
click at [945, 122] on icon "Next page" at bounding box center [946, 126] width 15 height 15
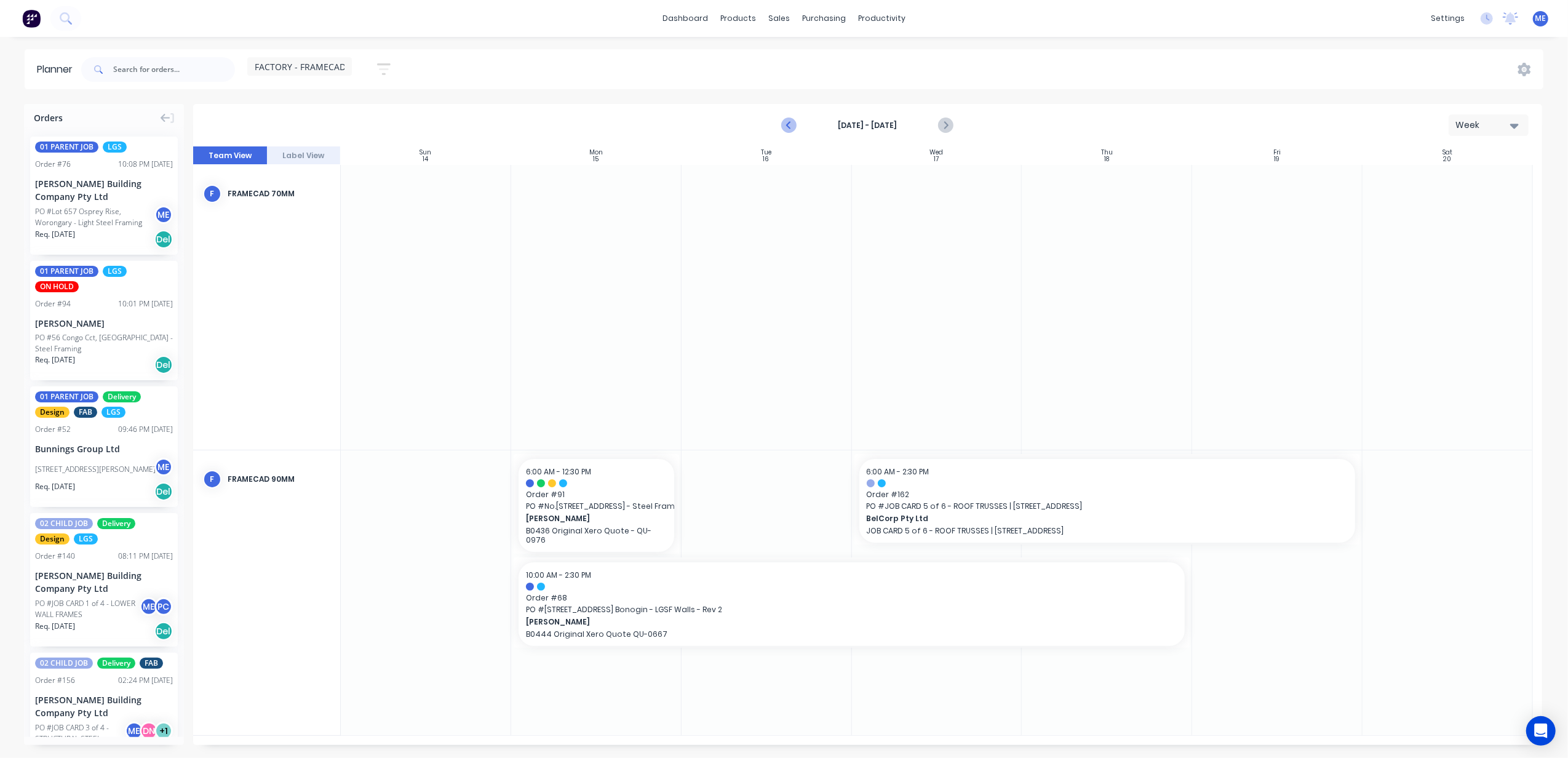
click at [792, 121] on icon "Previous page" at bounding box center [789, 126] width 6 height 10
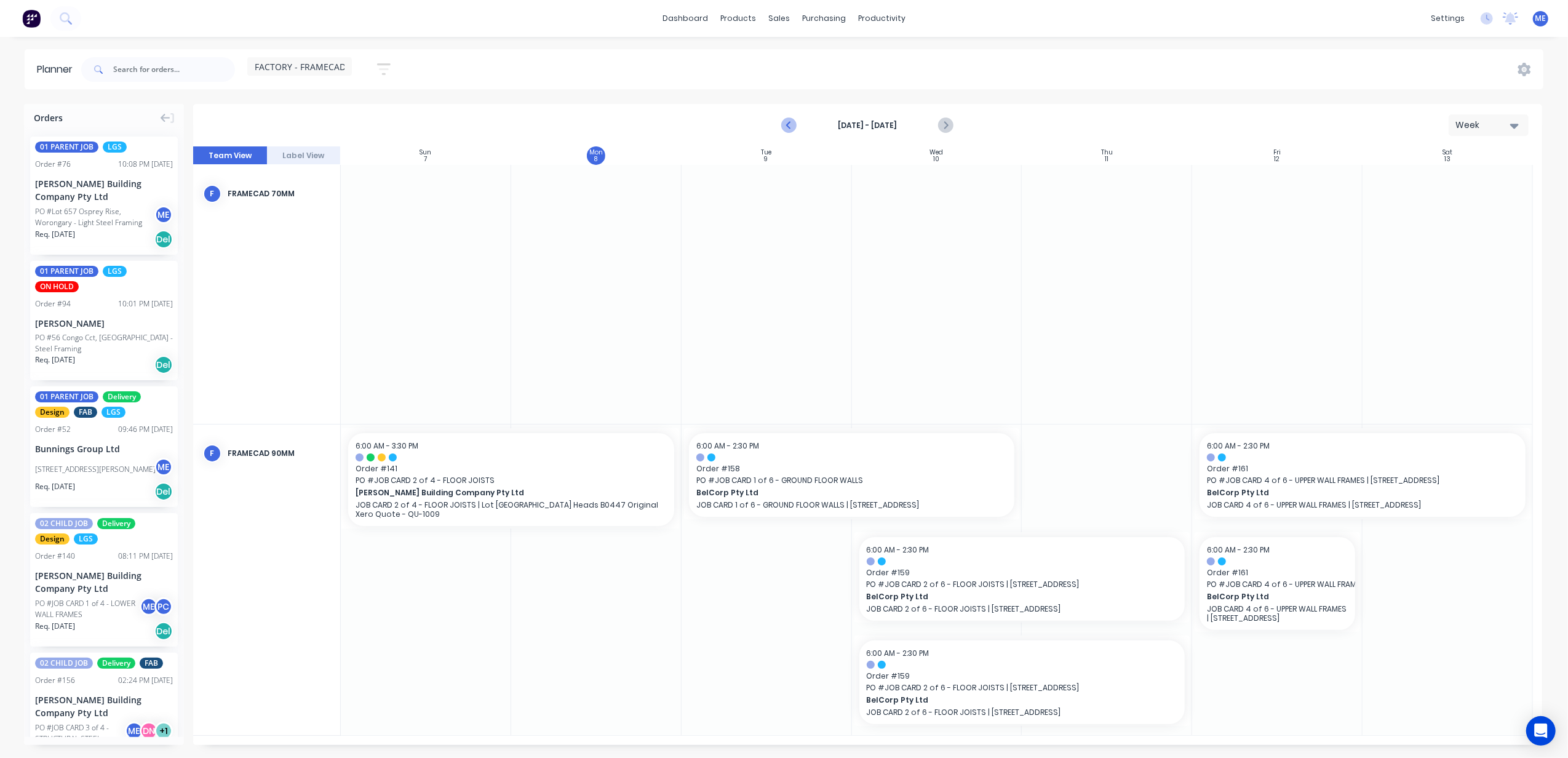
click at [793, 126] on icon "Previous page" at bounding box center [789, 126] width 15 height 15
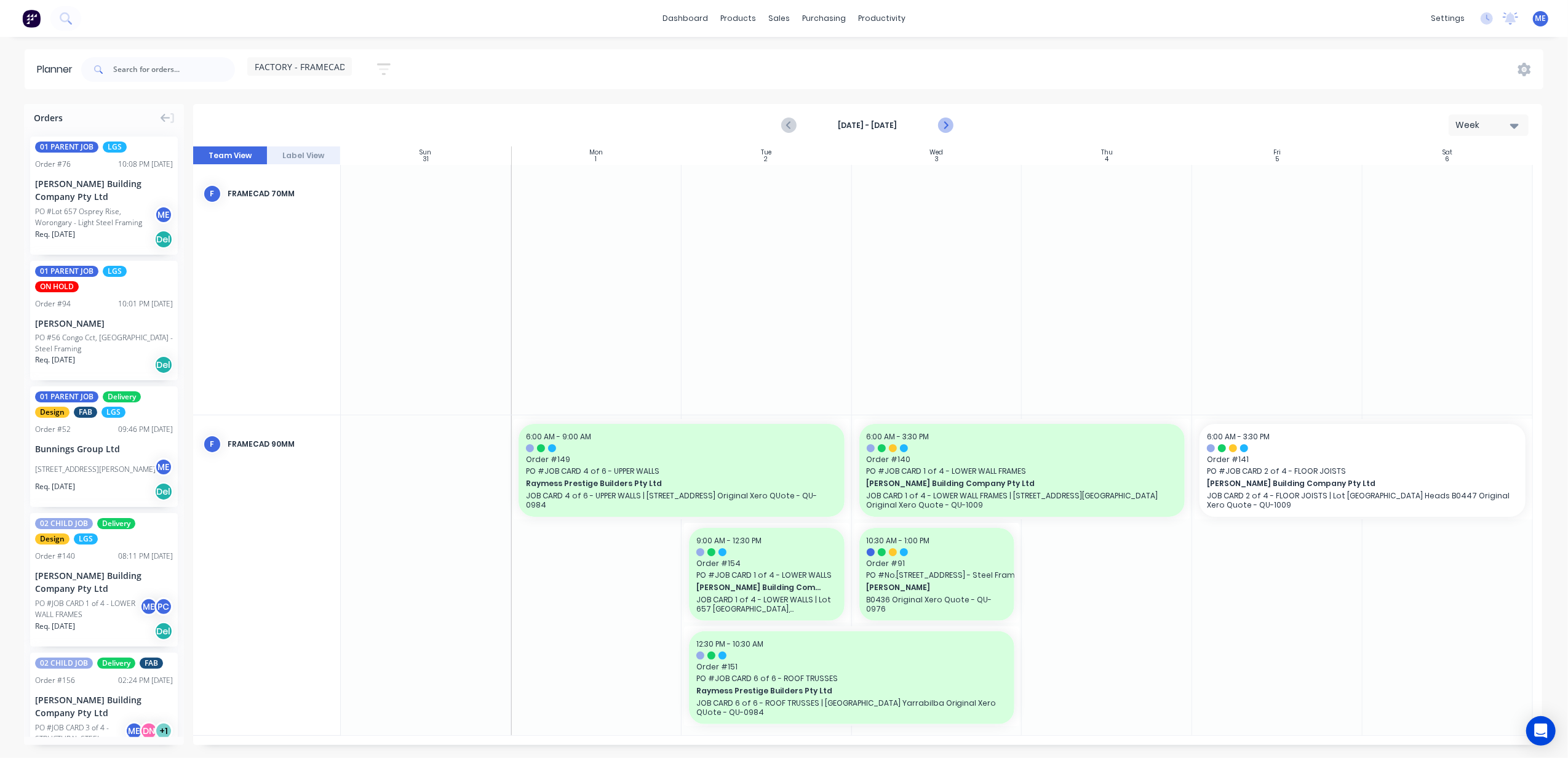
click at [946, 121] on icon "Next page" at bounding box center [946, 126] width 15 height 15
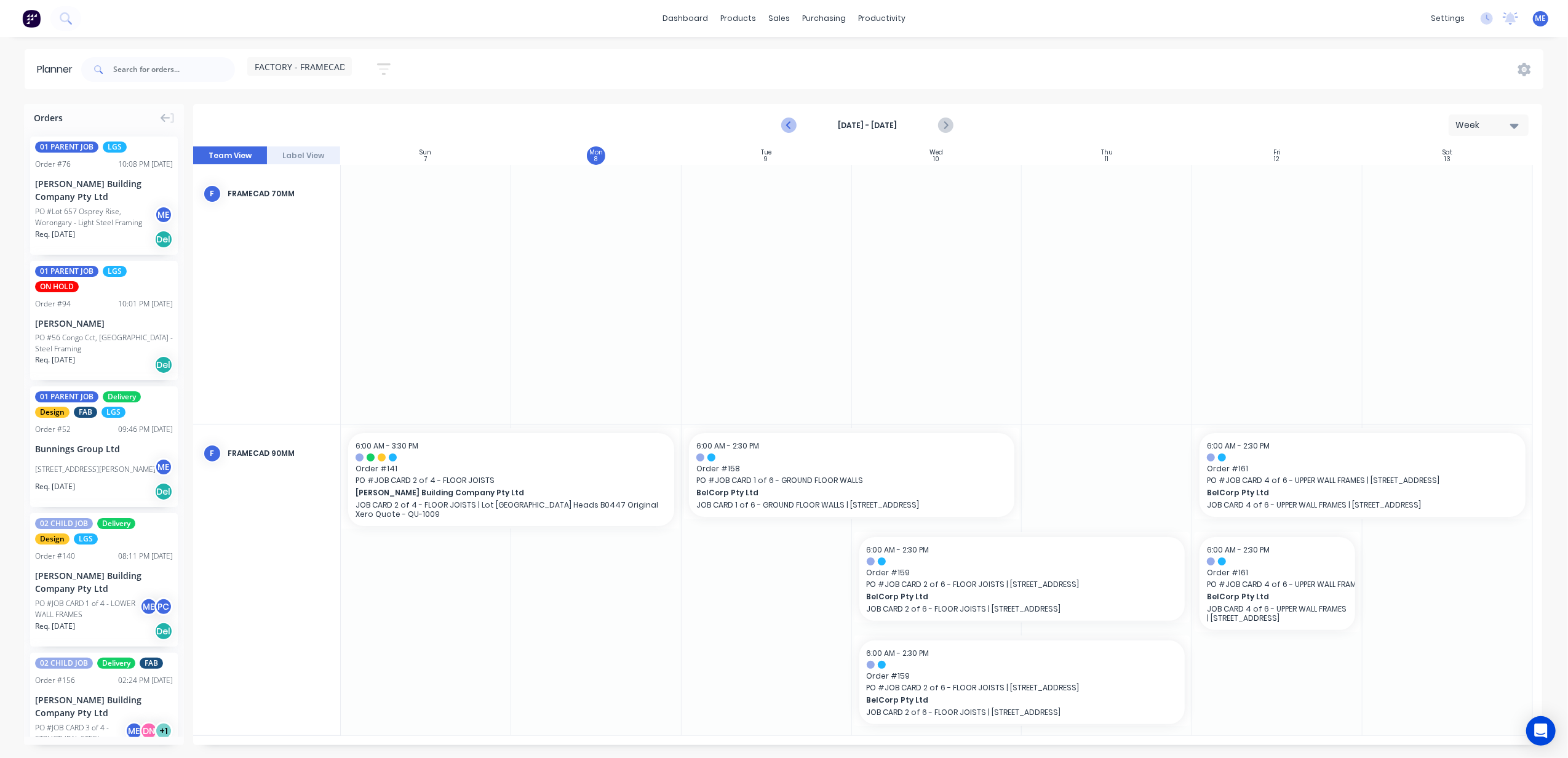
click at [785, 127] on icon "Previous page" at bounding box center [789, 126] width 15 height 15
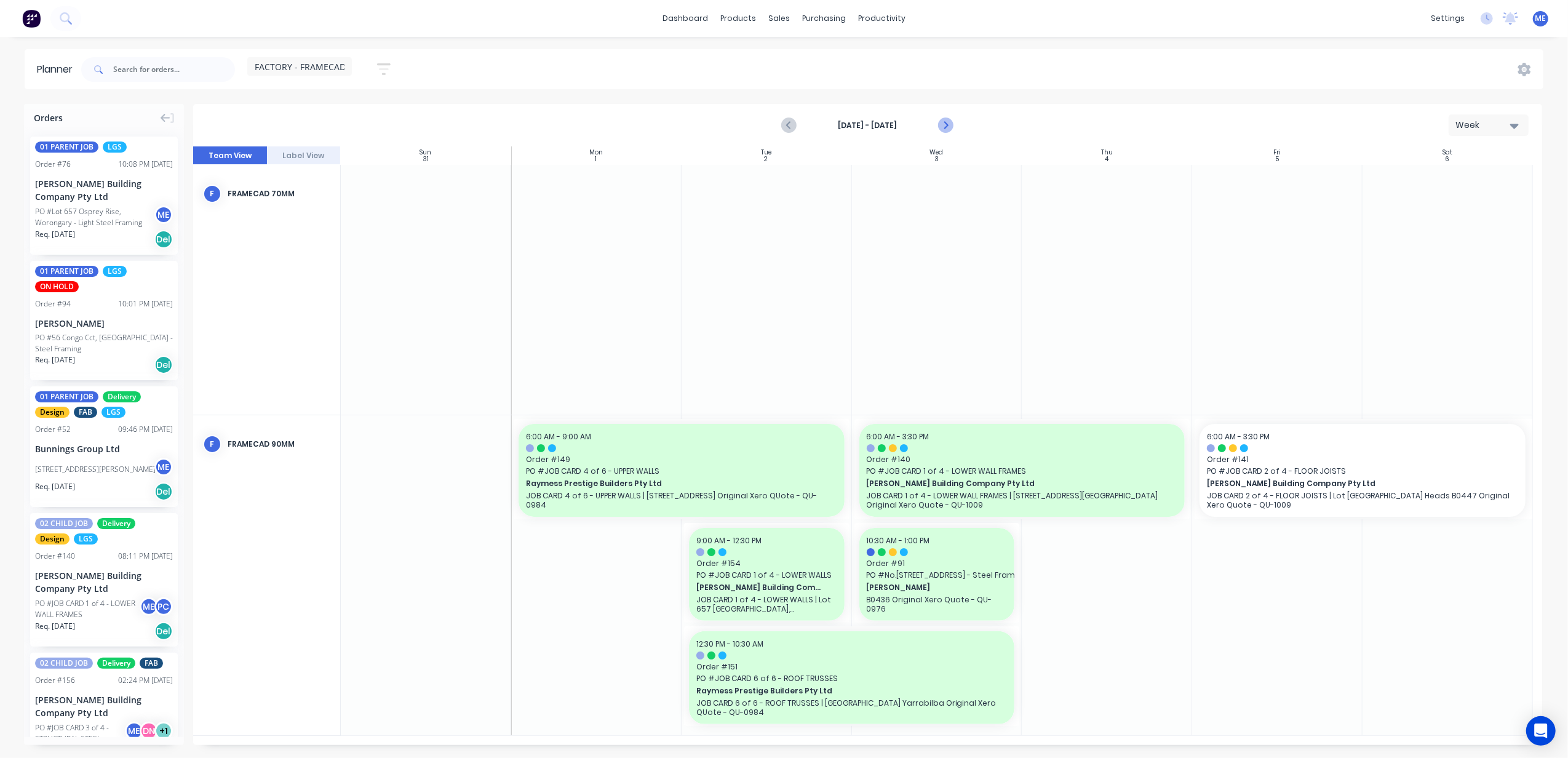
click at [947, 123] on icon "Next page" at bounding box center [946, 126] width 15 height 15
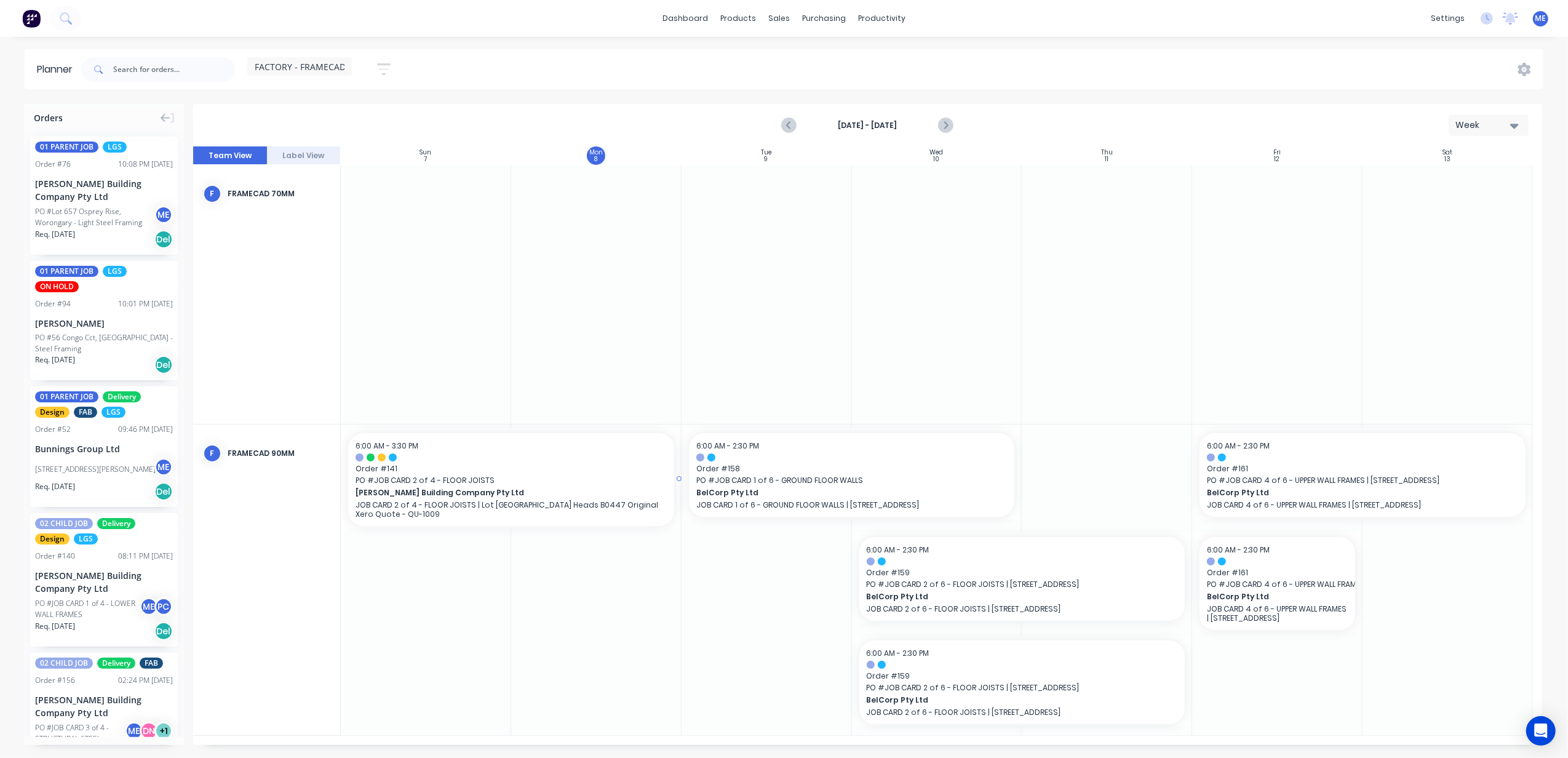
click at [557, 452] on div "6:00 AM - 3:30 PM Order # 141 PO # JOB CARD 2 of 4 - FLOOR JOISTS [PERSON_NAME]…" at bounding box center [511, 480] width 326 height 93
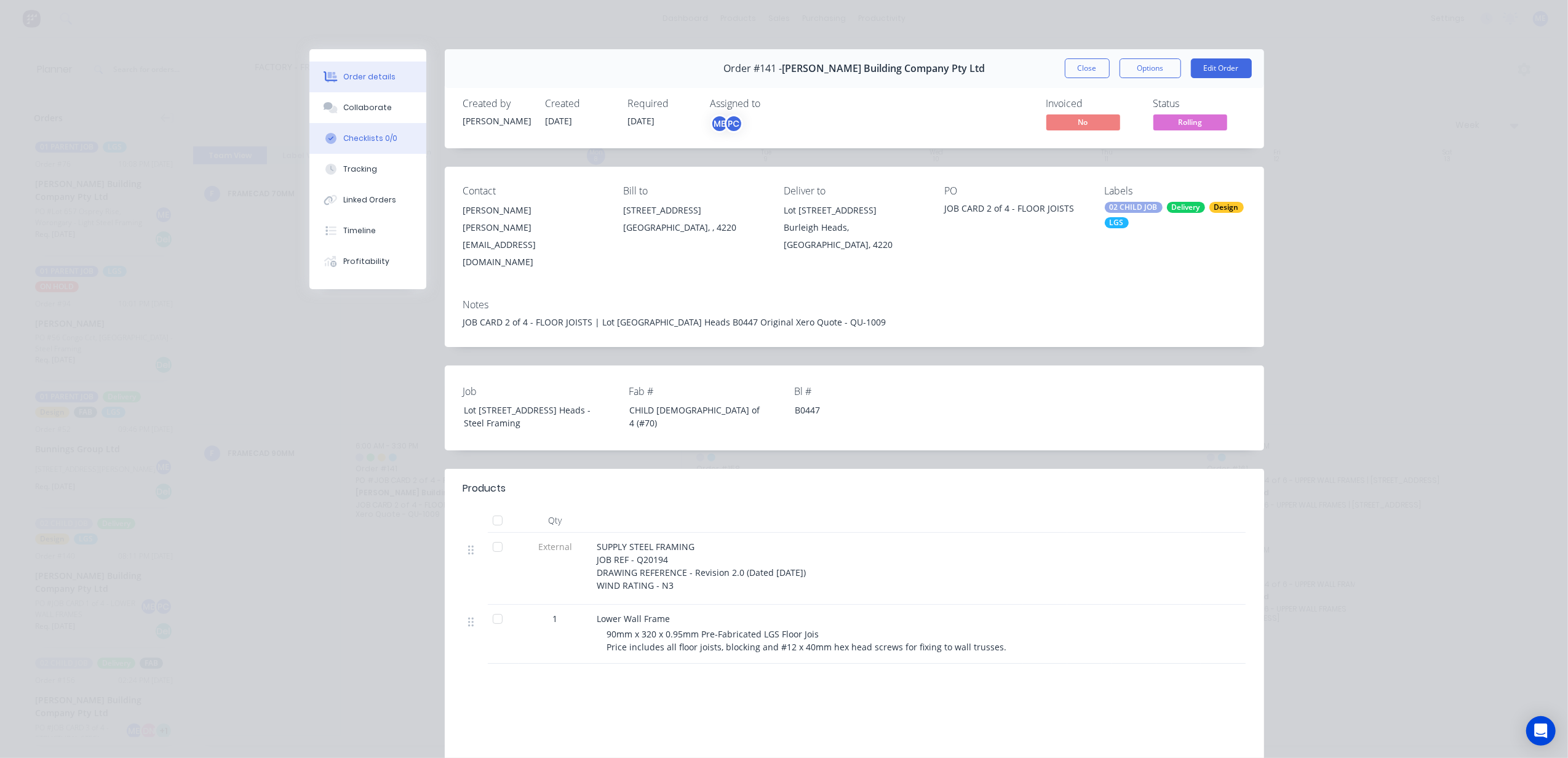
click at [348, 131] on button "Checklists 0/0" at bounding box center [367, 138] width 117 height 31
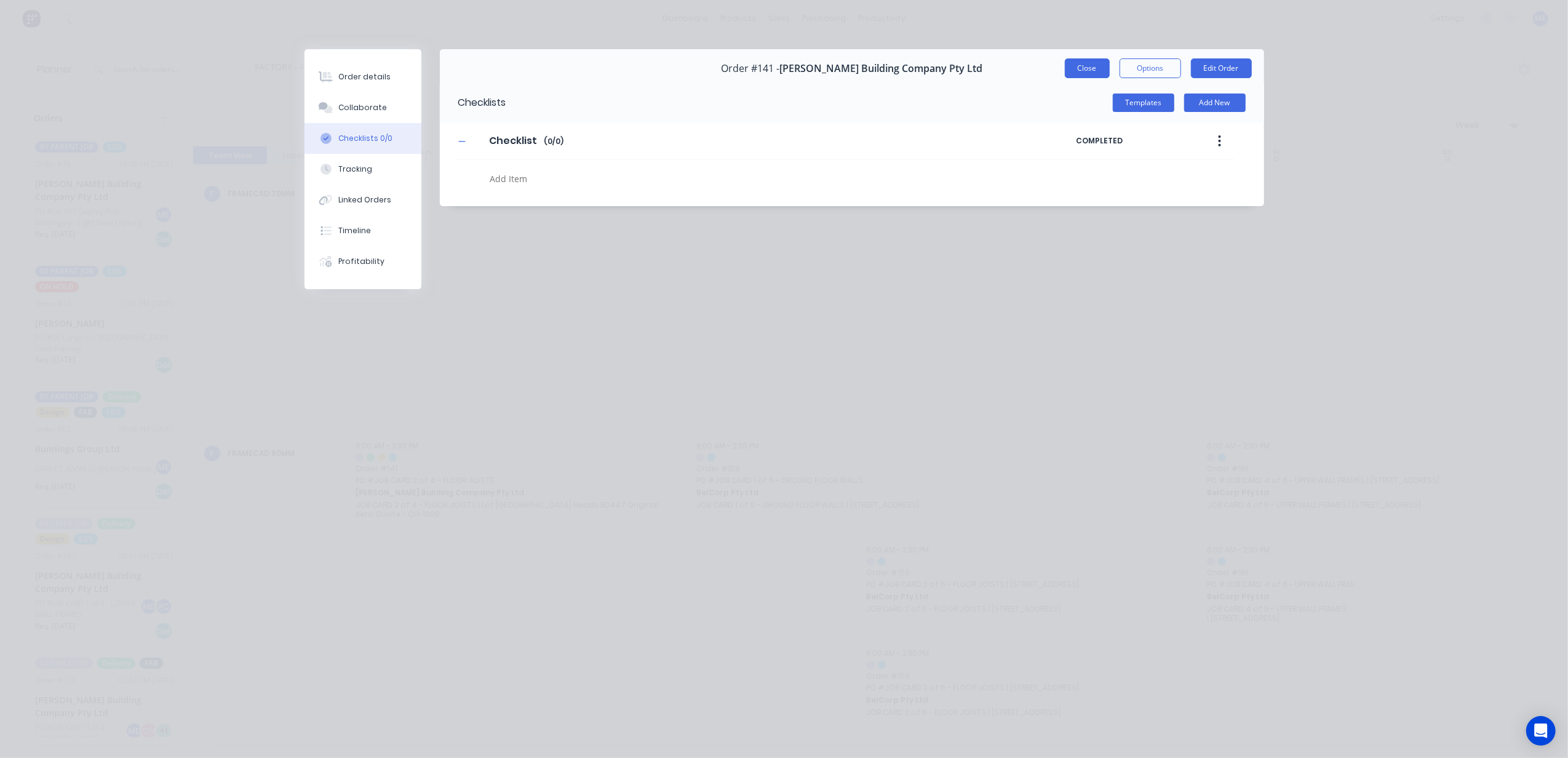
click at [1093, 63] on button "Close" at bounding box center [1087, 68] width 45 height 19
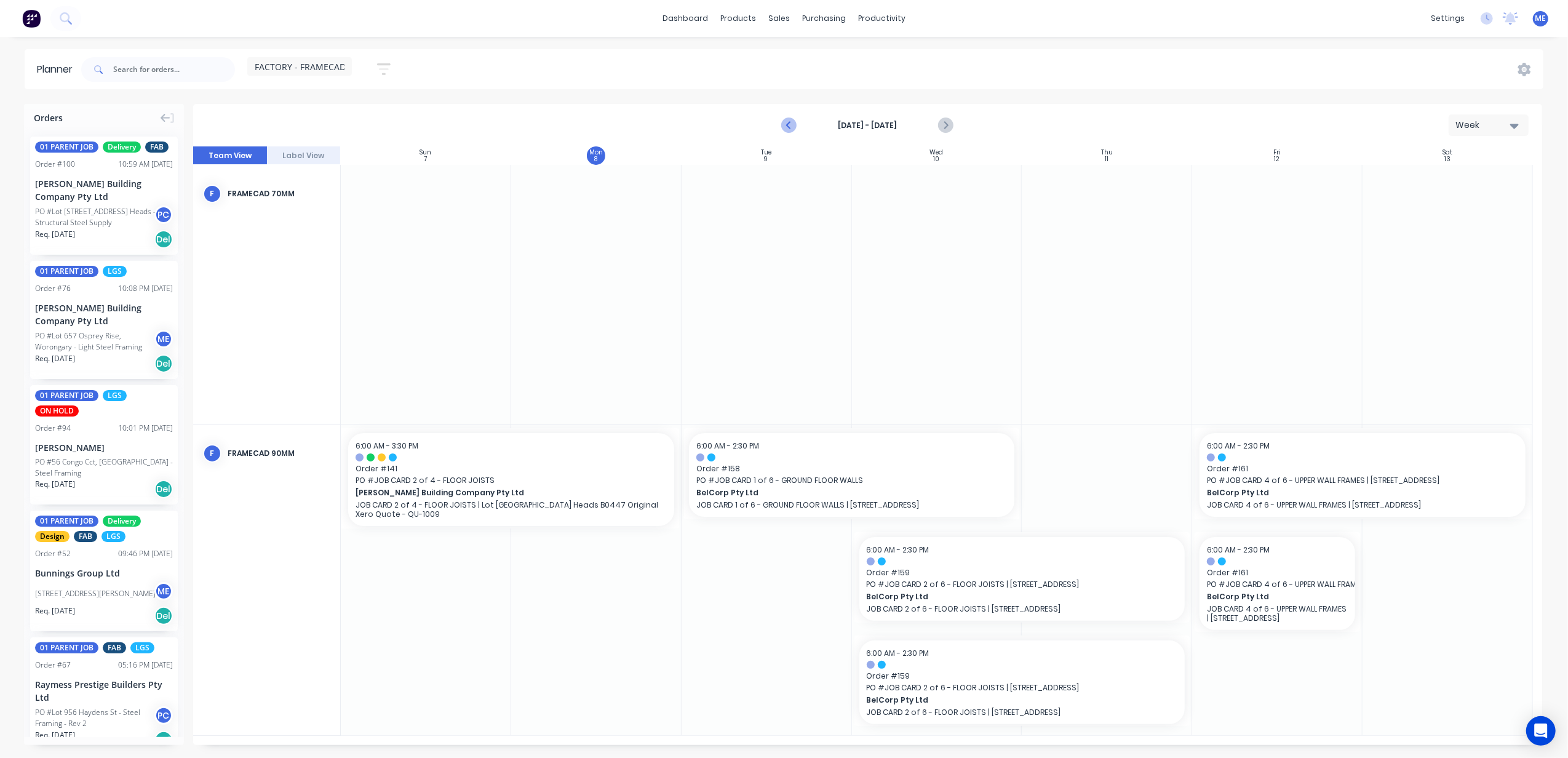
click at [783, 126] on icon "Previous page" at bounding box center [789, 126] width 15 height 15
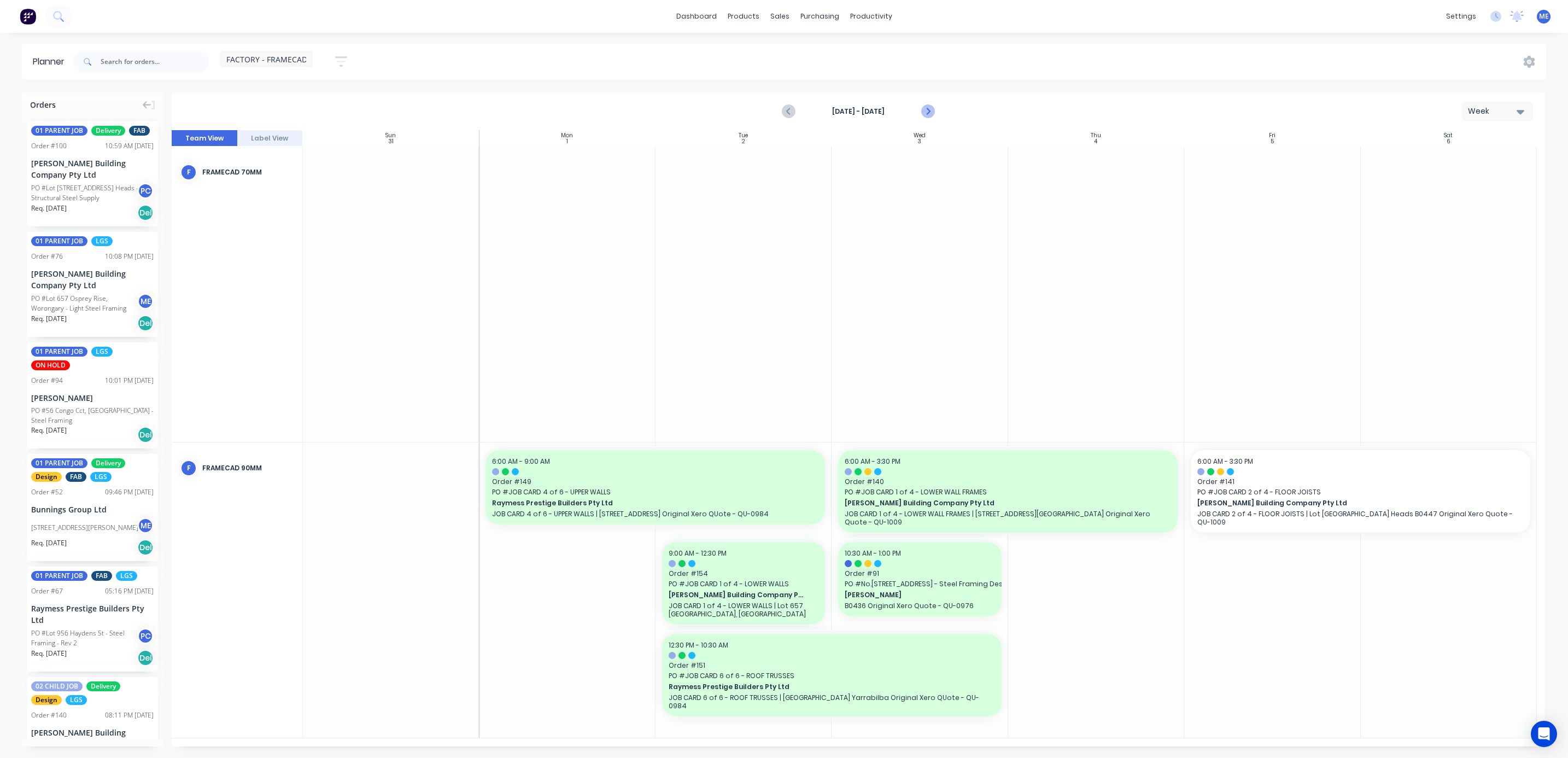
click at [928, 112] on icon "Next page" at bounding box center [927, 112] width 13 height 13
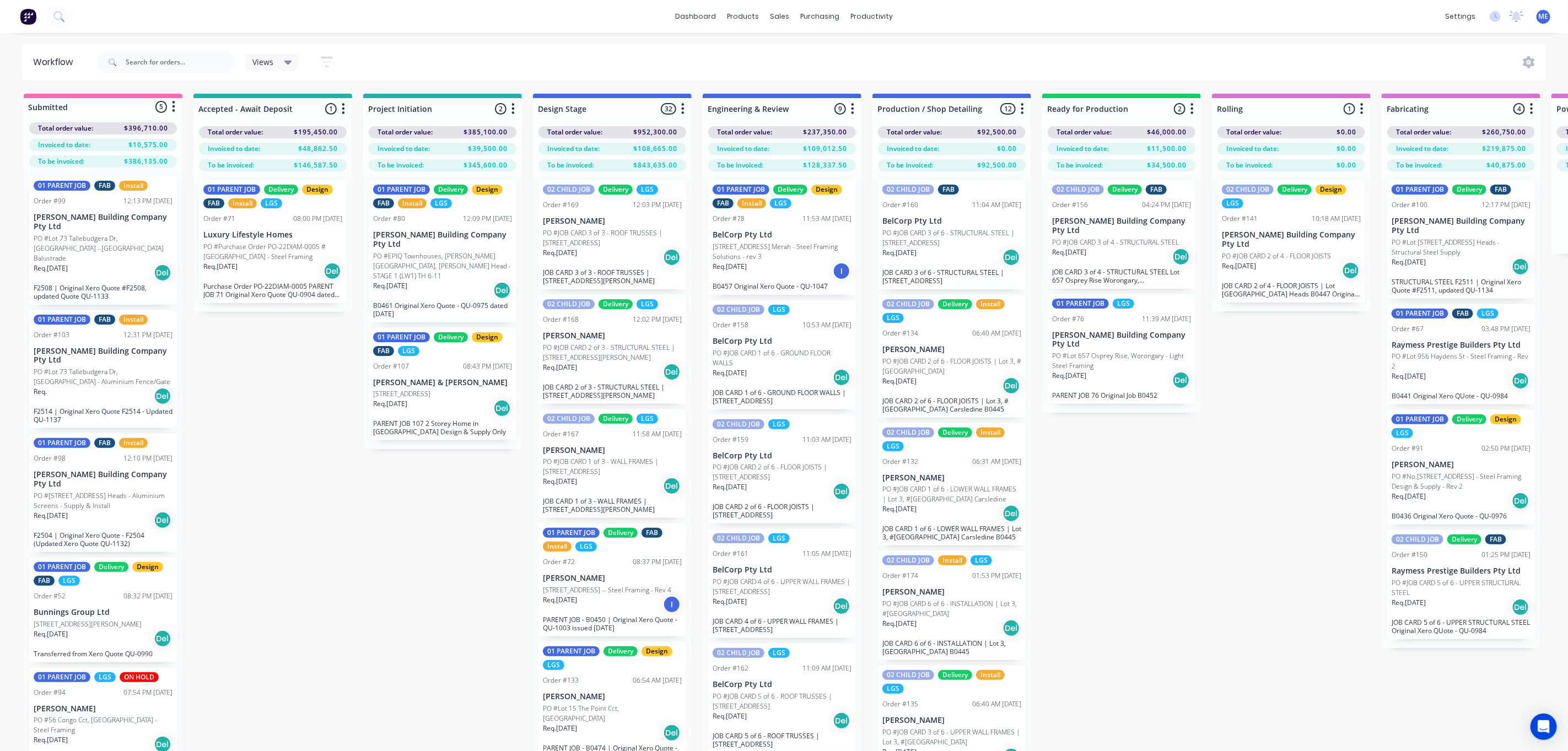
click at [253, 468] on div "Submitted 5 Status colour #FF69B4 hex #FF69B4 Save Cancel Summaries Total order…" at bounding box center [1390, 442] width 2797 height 697
click at [873, 68] on link "Planner" at bounding box center [915, 74] width 146 height 22
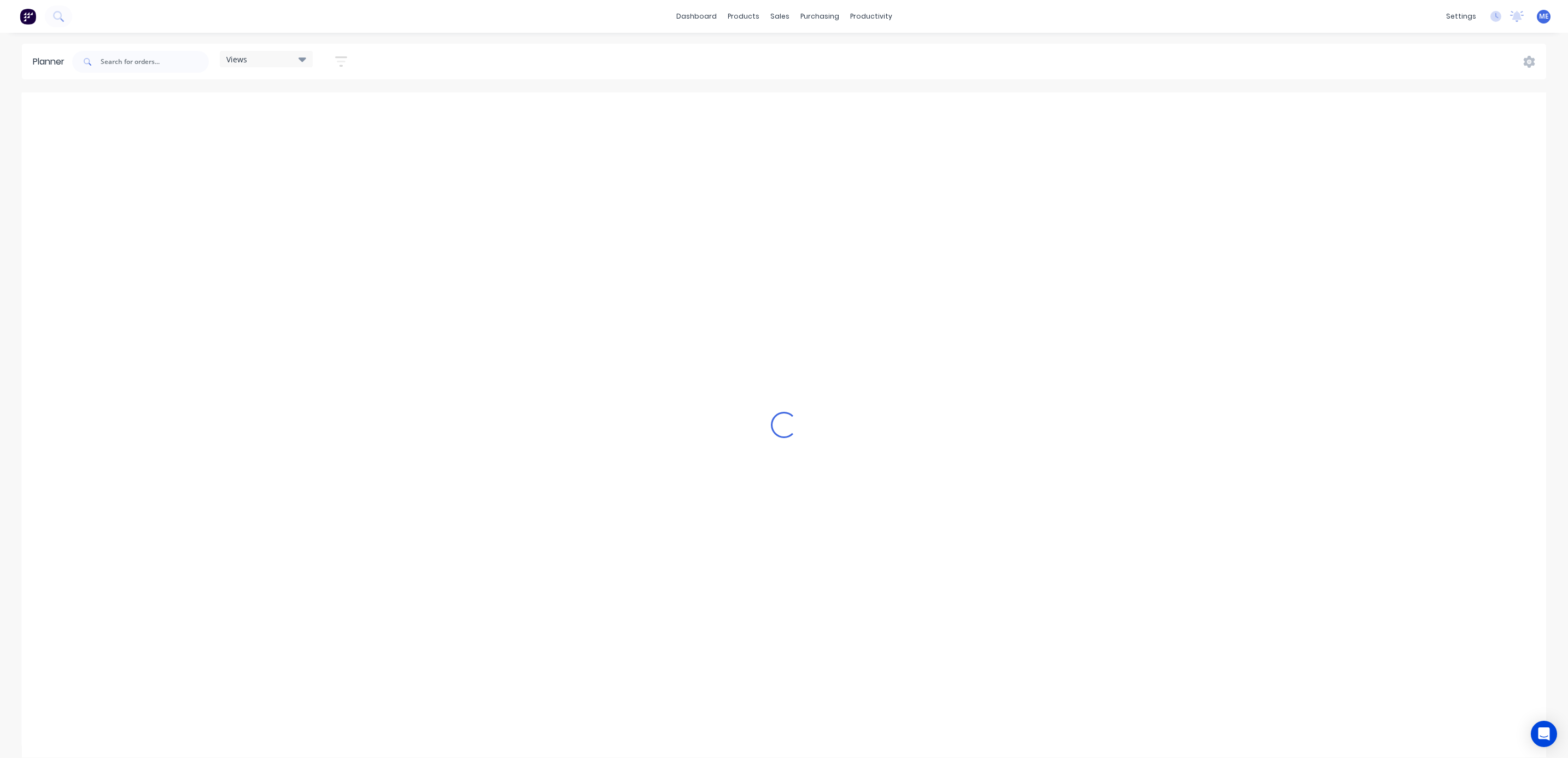
scroll to position [0, 248]
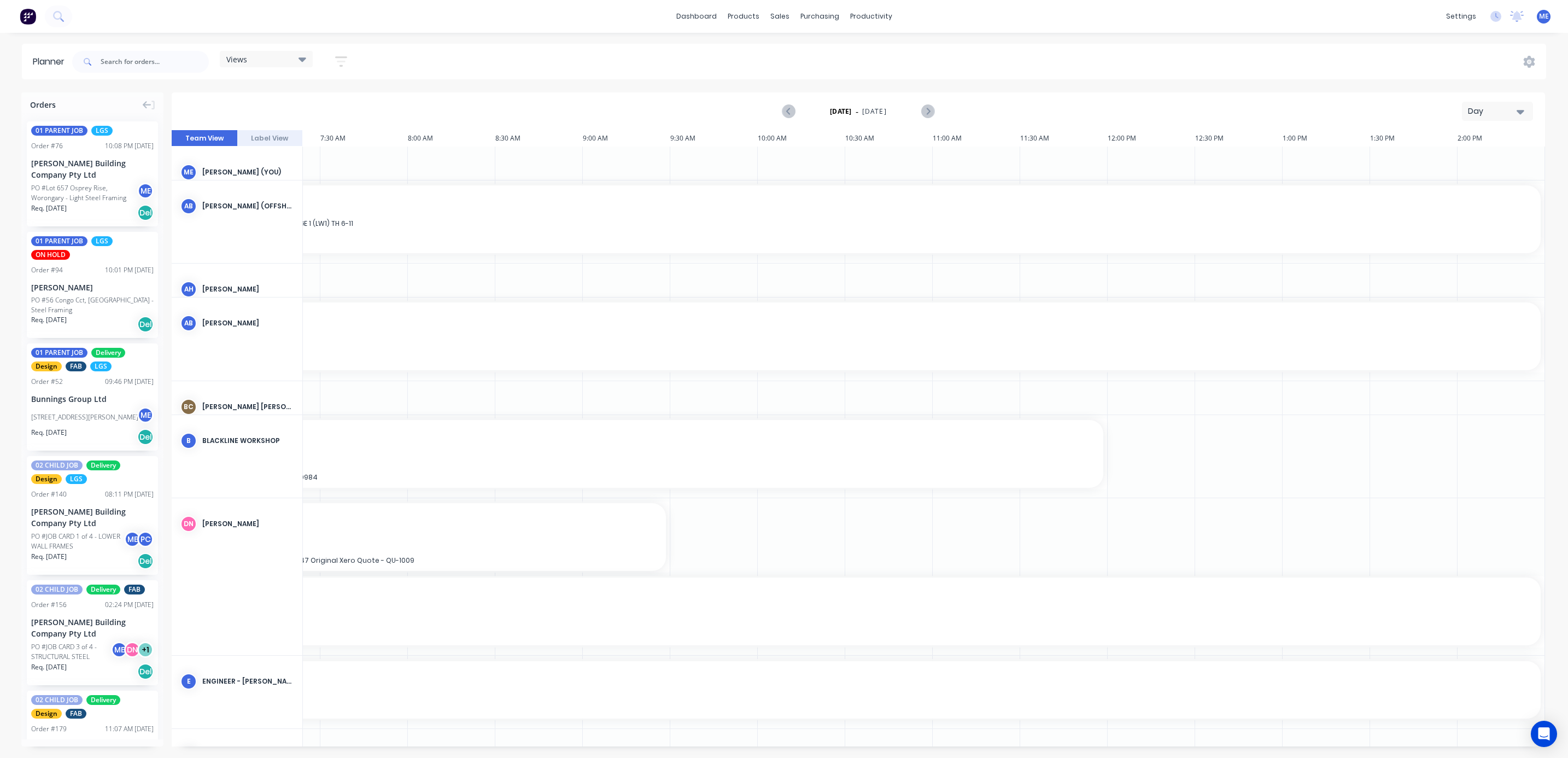
click at [1517, 110] on icon "button" at bounding box center [1520, 112] width 7 height 4
click at [1478, 159] on div "Week" at bounding box center [1478, 162] width 108 height 22
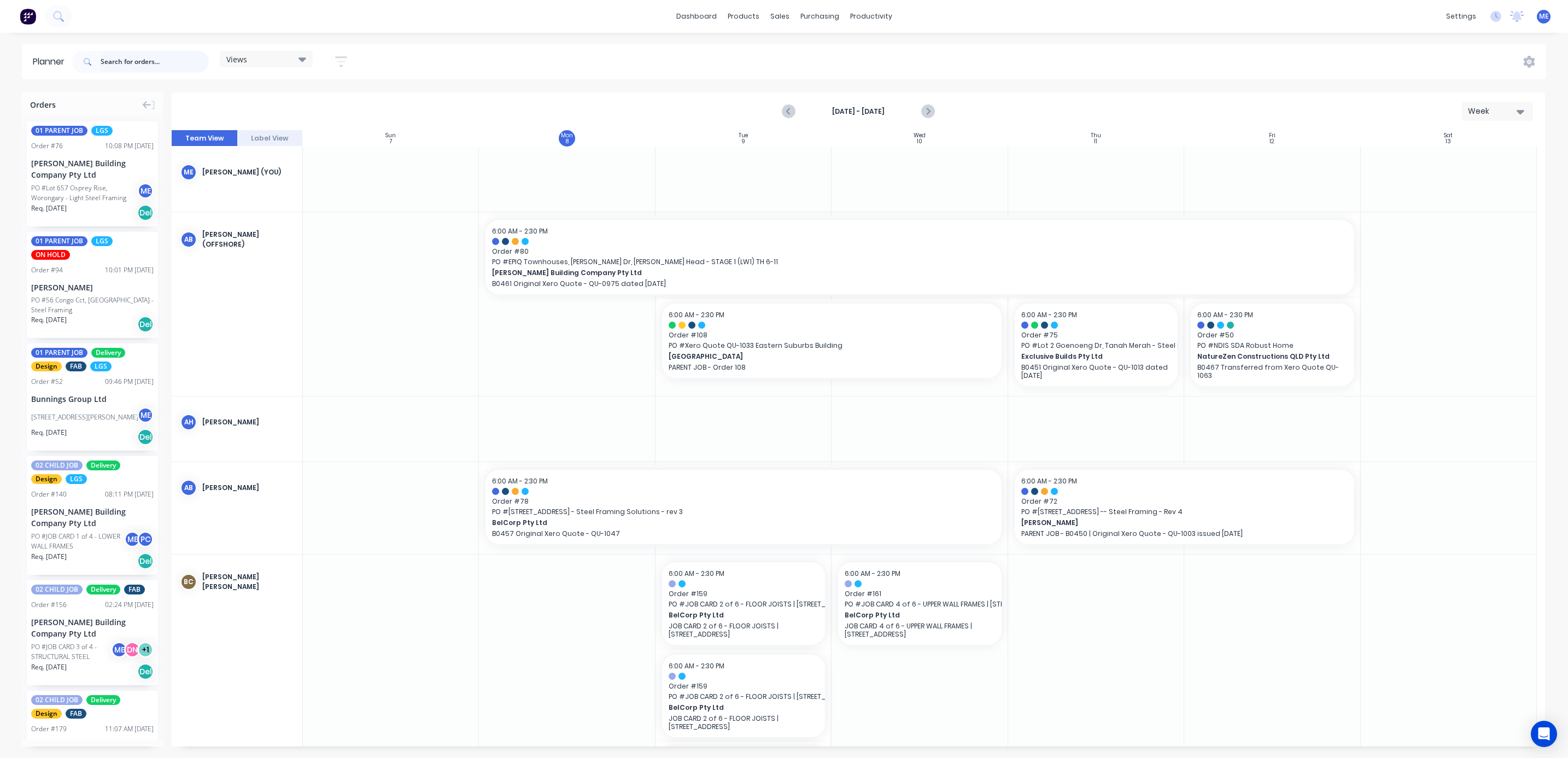
click at [155, 62] on input "text" at bounding box center [155, 61] width 108 height 22
click at [240, 60] on span "Views" at bounding box center [237, 59] width 21 height 11
click at [526, 60] on div "Views Save new view None (Default) edit DESIGN TEAM (INTERNAL) edit ENGINEERING…" at bounding box center [808, 62] width 1476 height 33
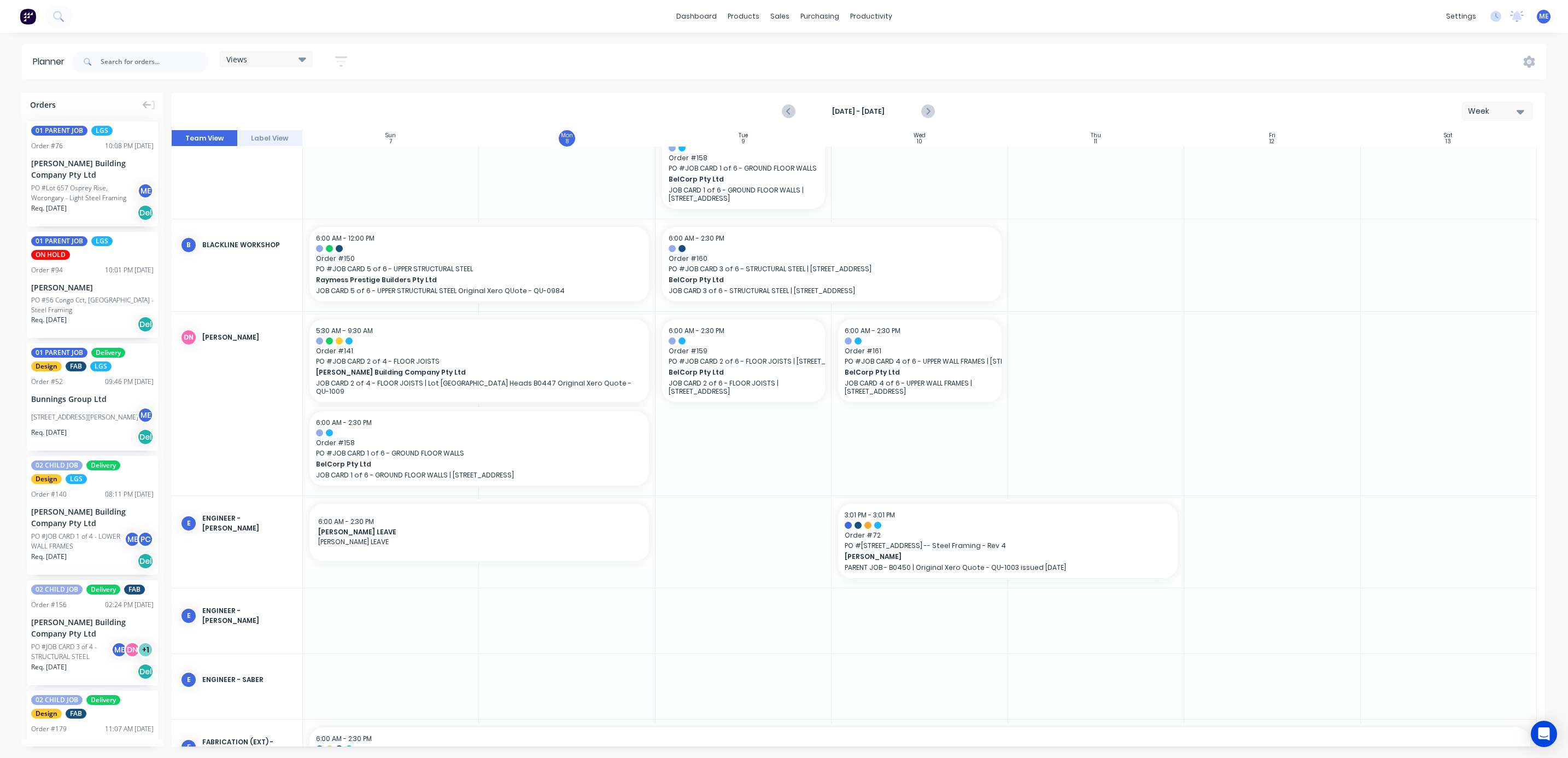
scroll to position [656, 0]
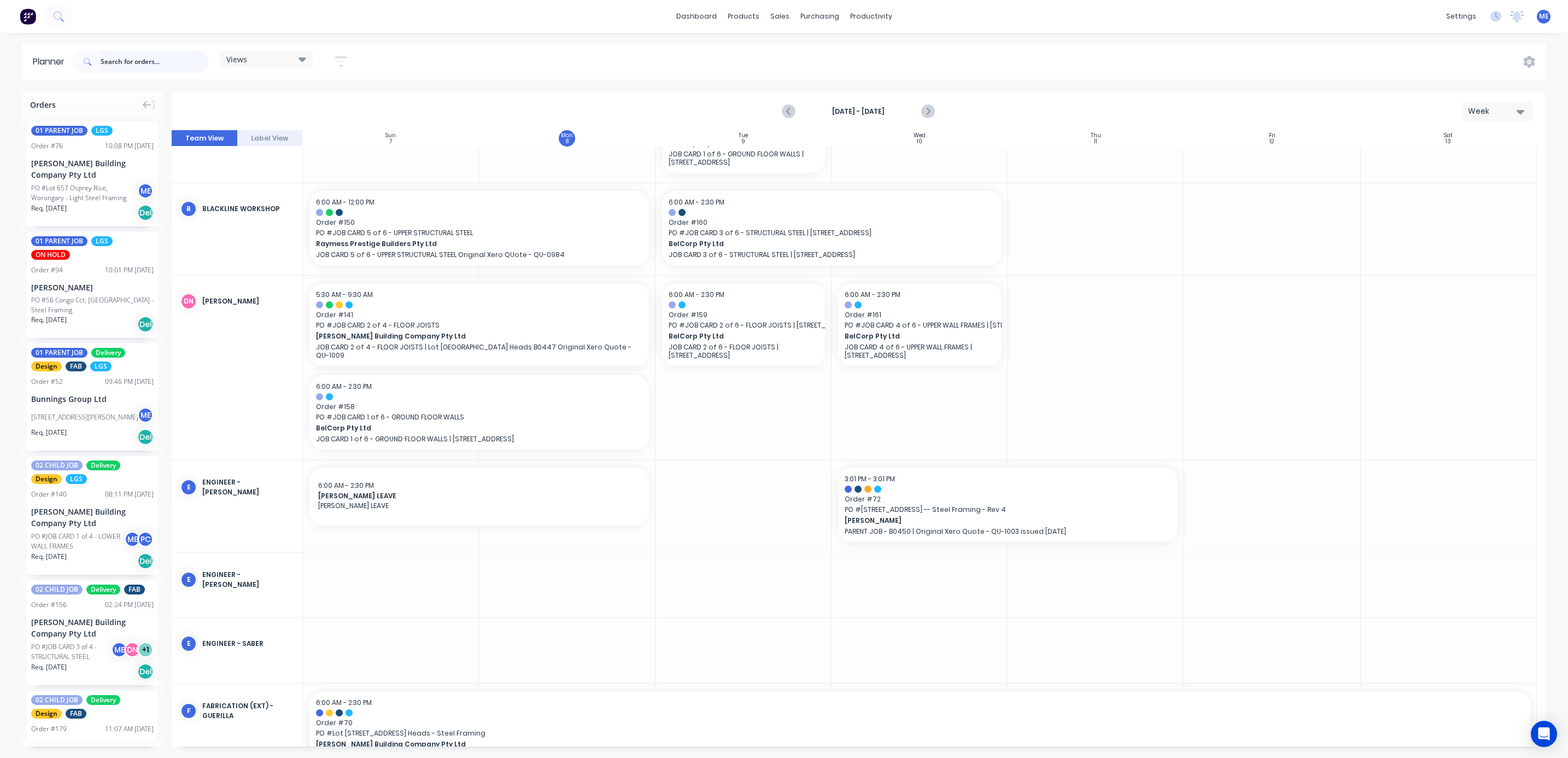
click at [149, 64] on input "text" at bounding box center [155, 61] width 108 height 22
type input "cowell"
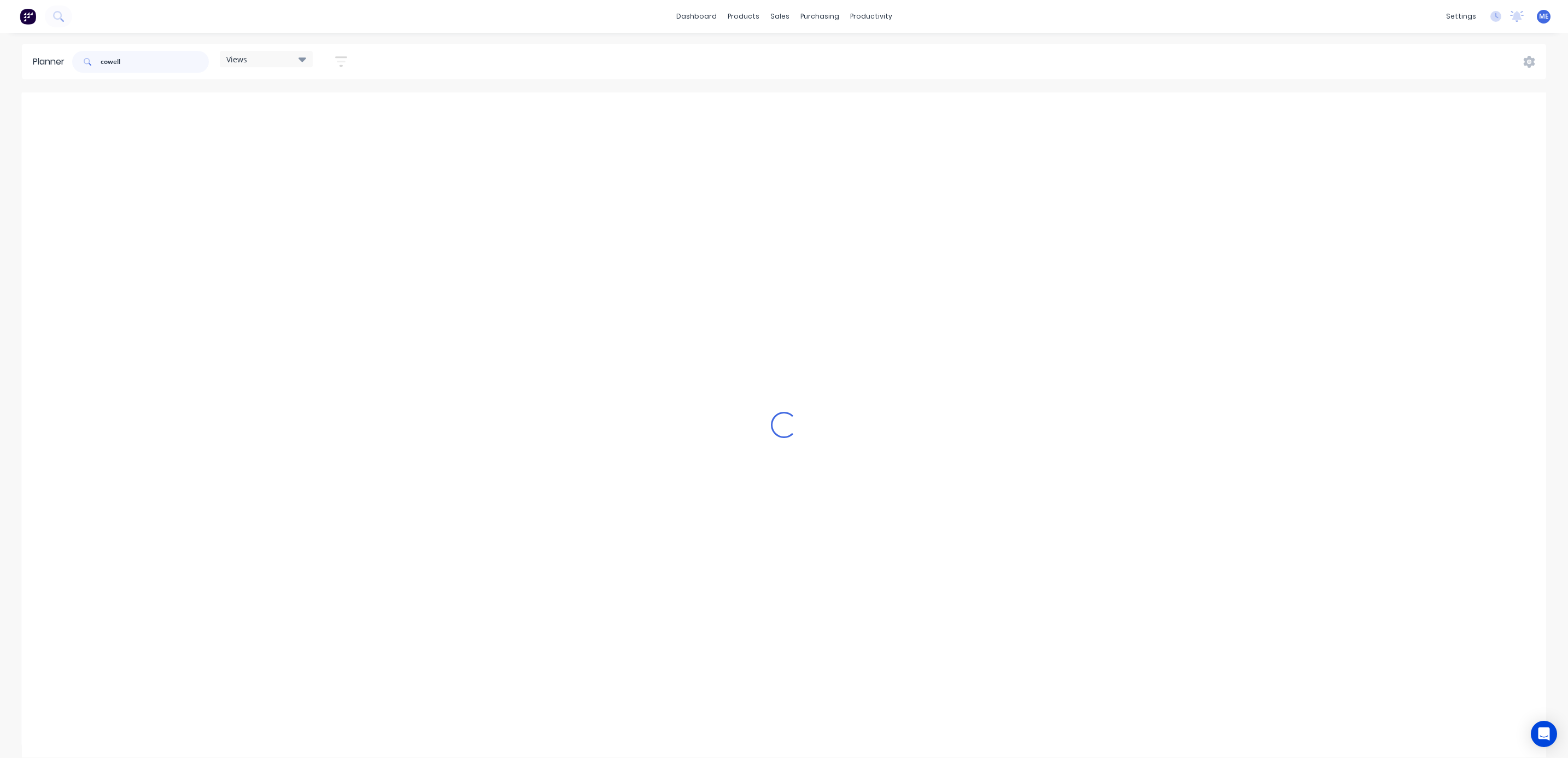
scroll to position [248, 0]
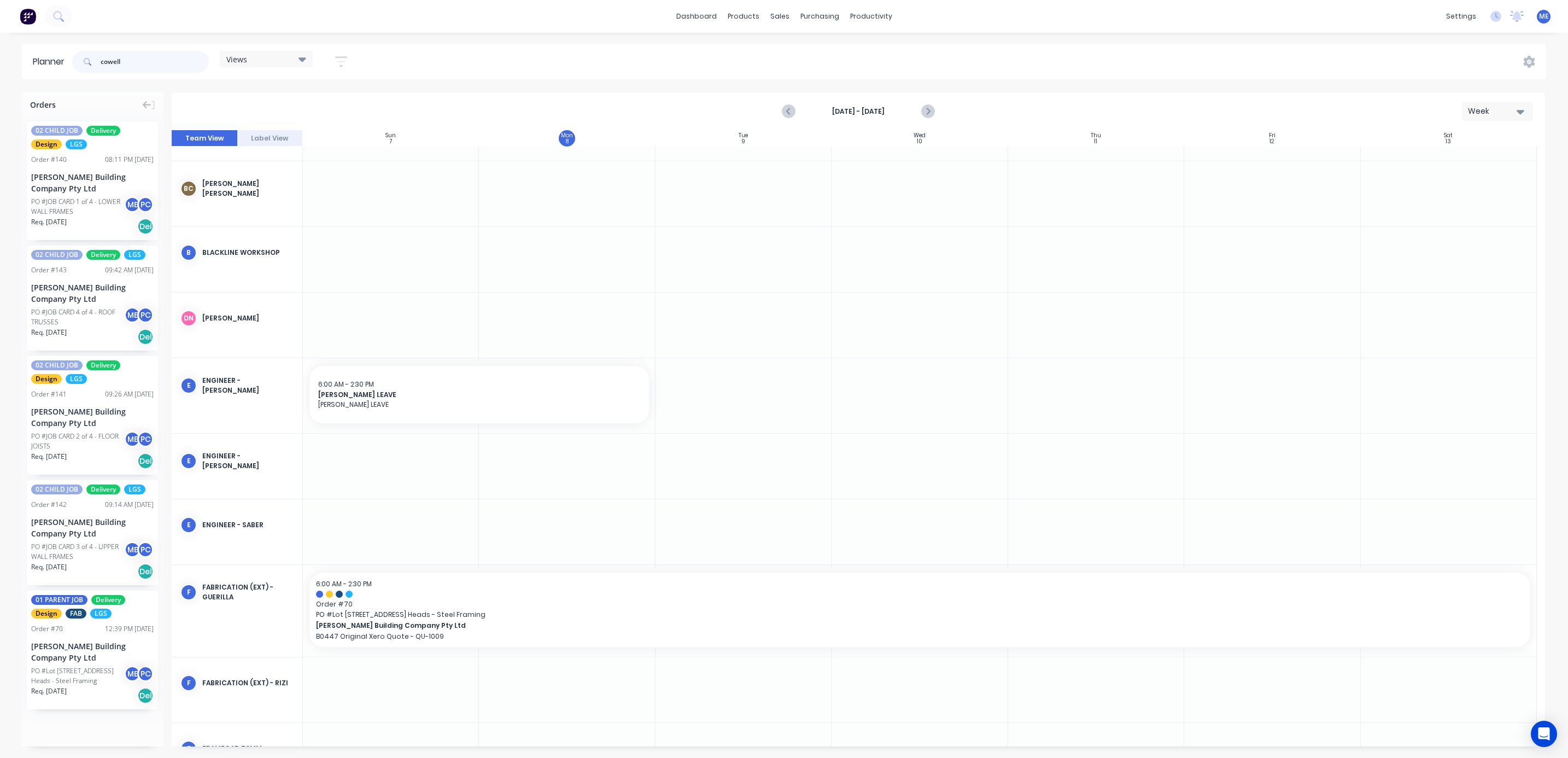
click at [110, 61] on input "cowell" at bounding box center [155, 61] width 108 height 22
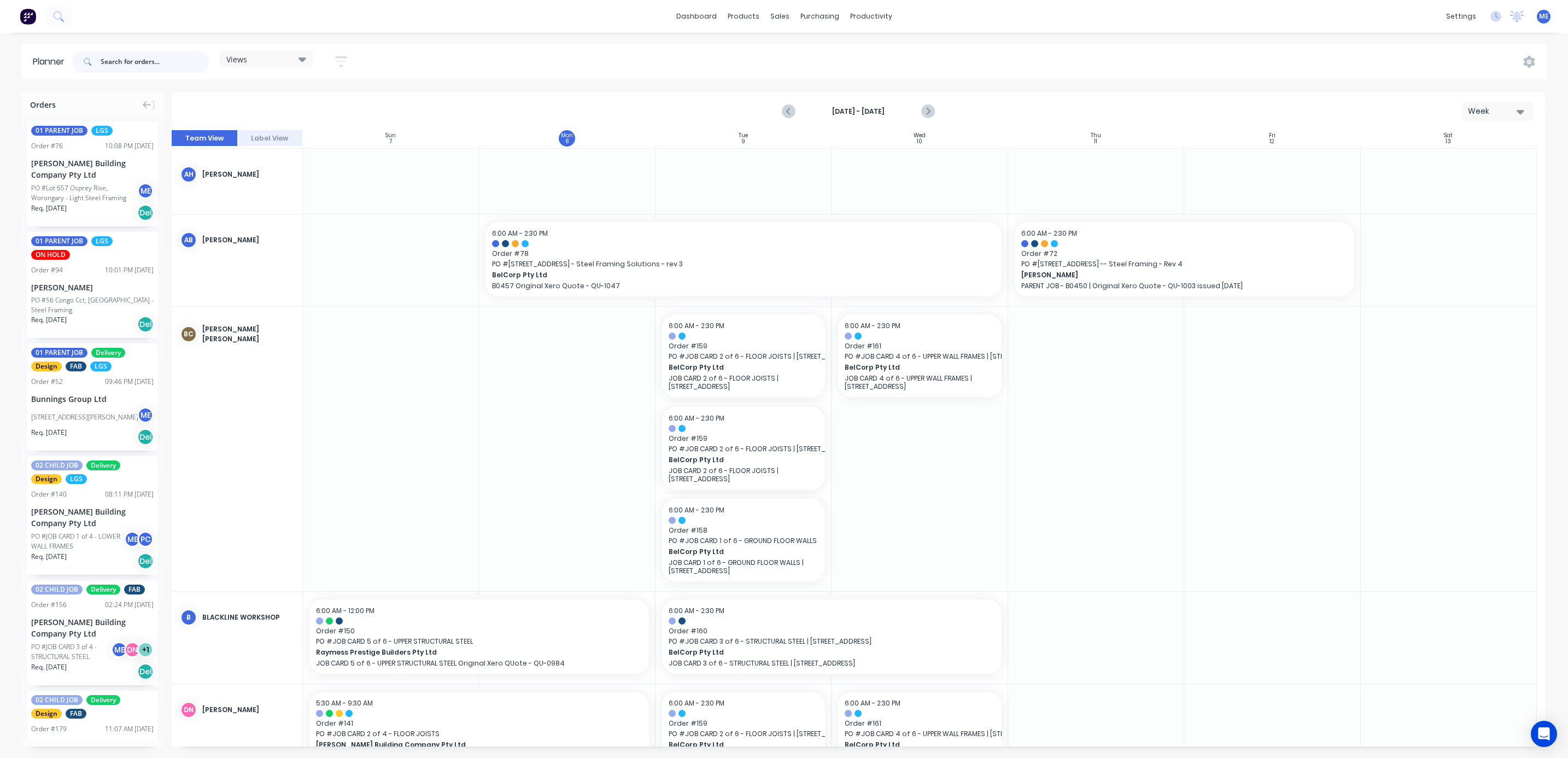
scroll to position [394, 0]
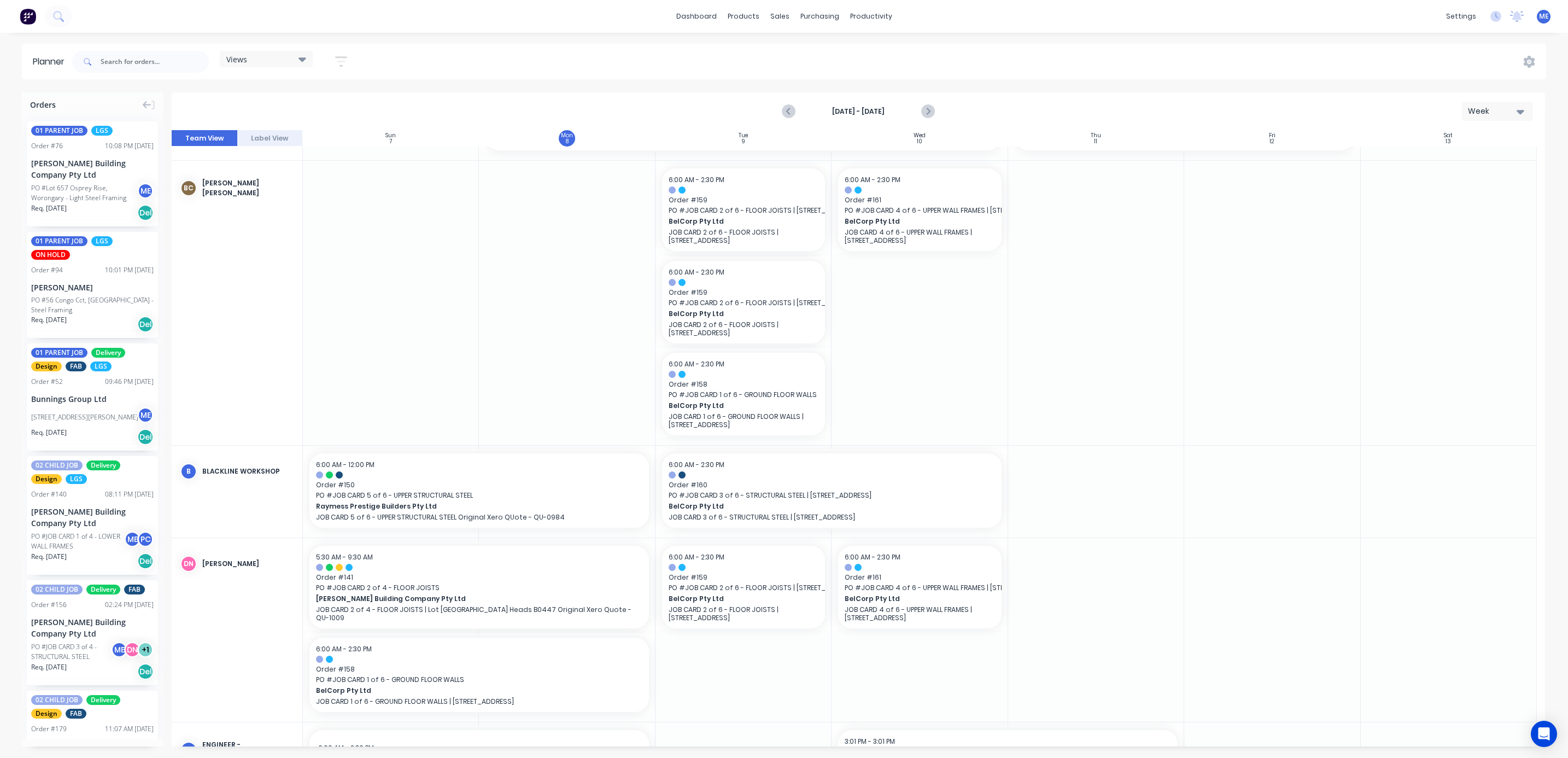
click at [270, 67] on div "Views Save new view None (Default) edit DESIGN TEAM (INTERNAL) edit ENGINEERING…" at bounding box center [266, 61] width 93 height 22
click at [267, 54] on div "Views" at bounding box center [266, 58] width 80 height 10
click at [278, 224] on button "FACTORY - ALL" at bounding box center [286, 228] width 116 height 13
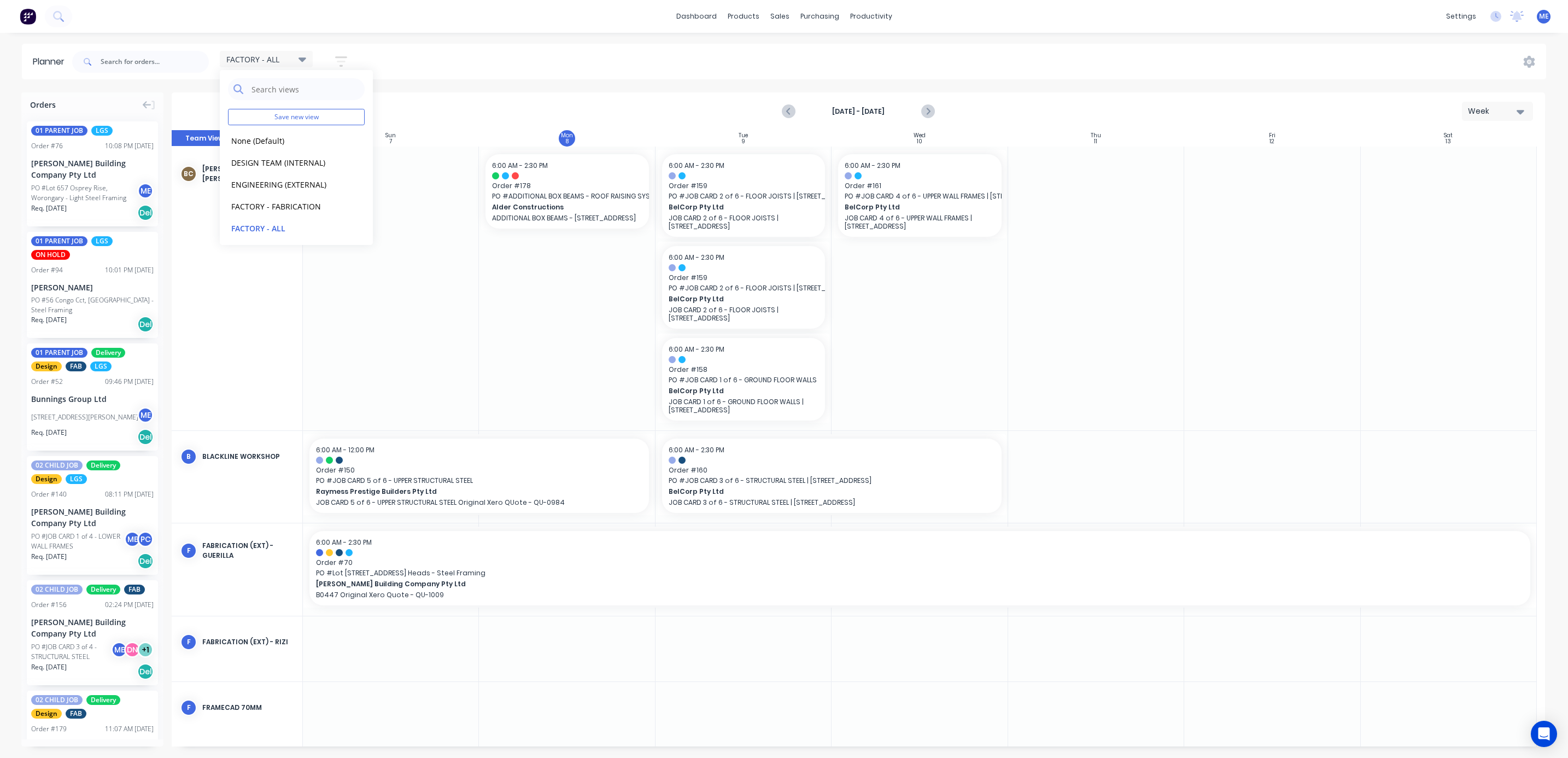
click at [520, 49] on div "FACTORY - ALL Save new view None (Default) edit DESIGN TEAM (INTERNAL) edit ENG…" at bounding box center [808, 62] width 1476 height 33
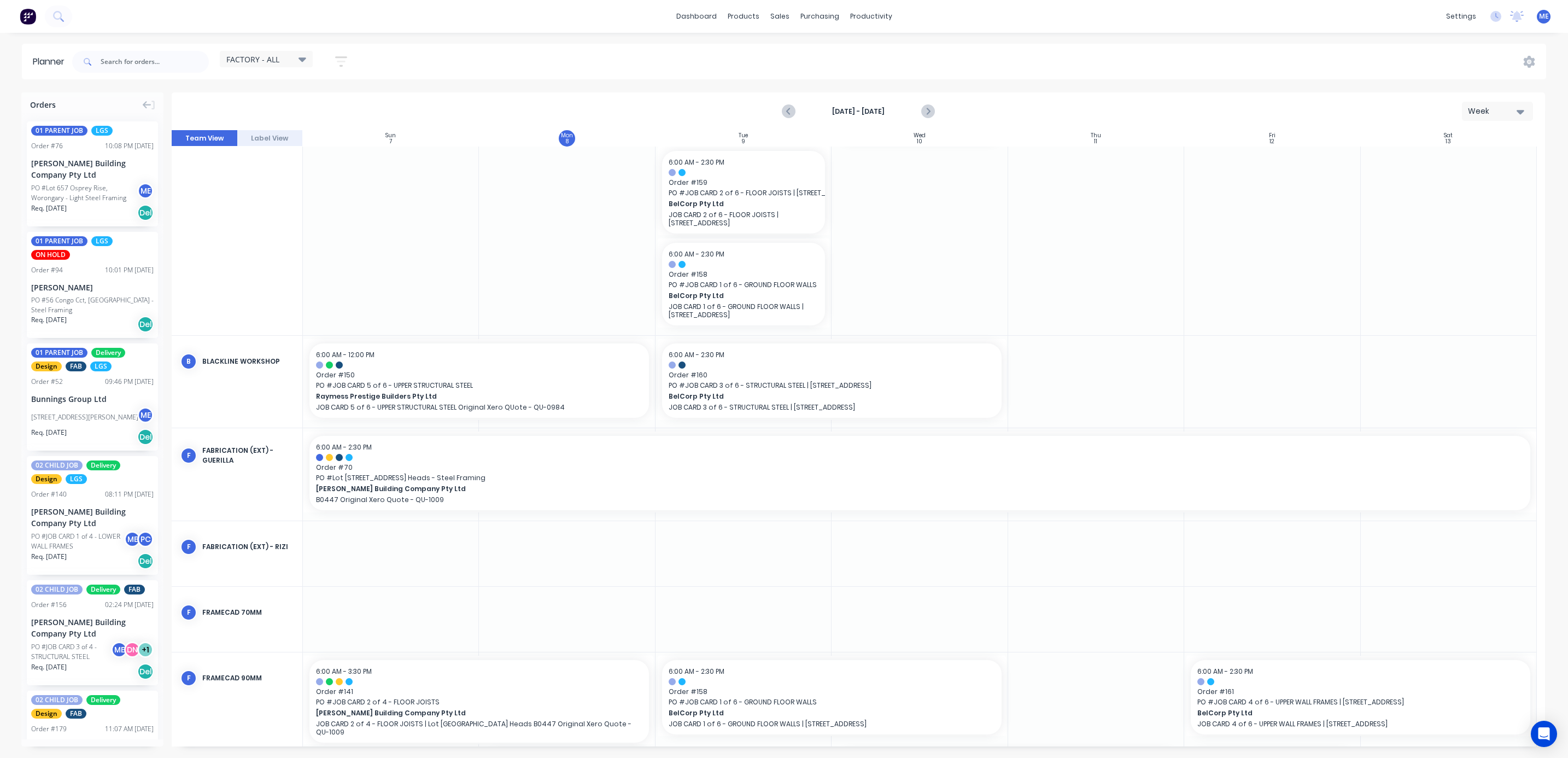
scroll to position [285, 0]
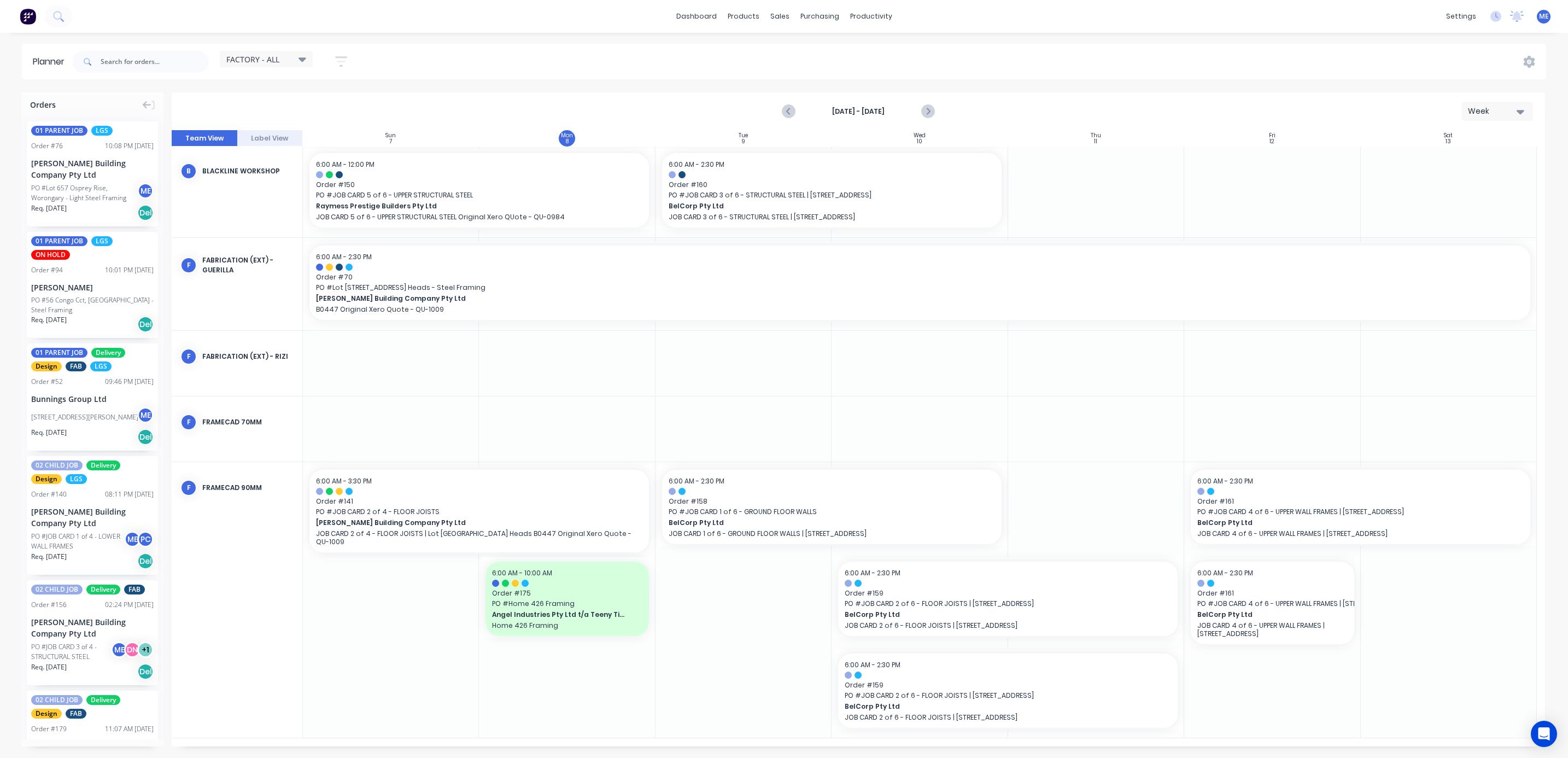
click at [267, 58] on span "FACTORY - ALL" at bounding box center [252, 59] width 53 height 11
click at [542, 37] on div "dashboard products sales purchasing productivity dashboard products Product Cat…" at bounding box center [784, 379] width 1568 height 758
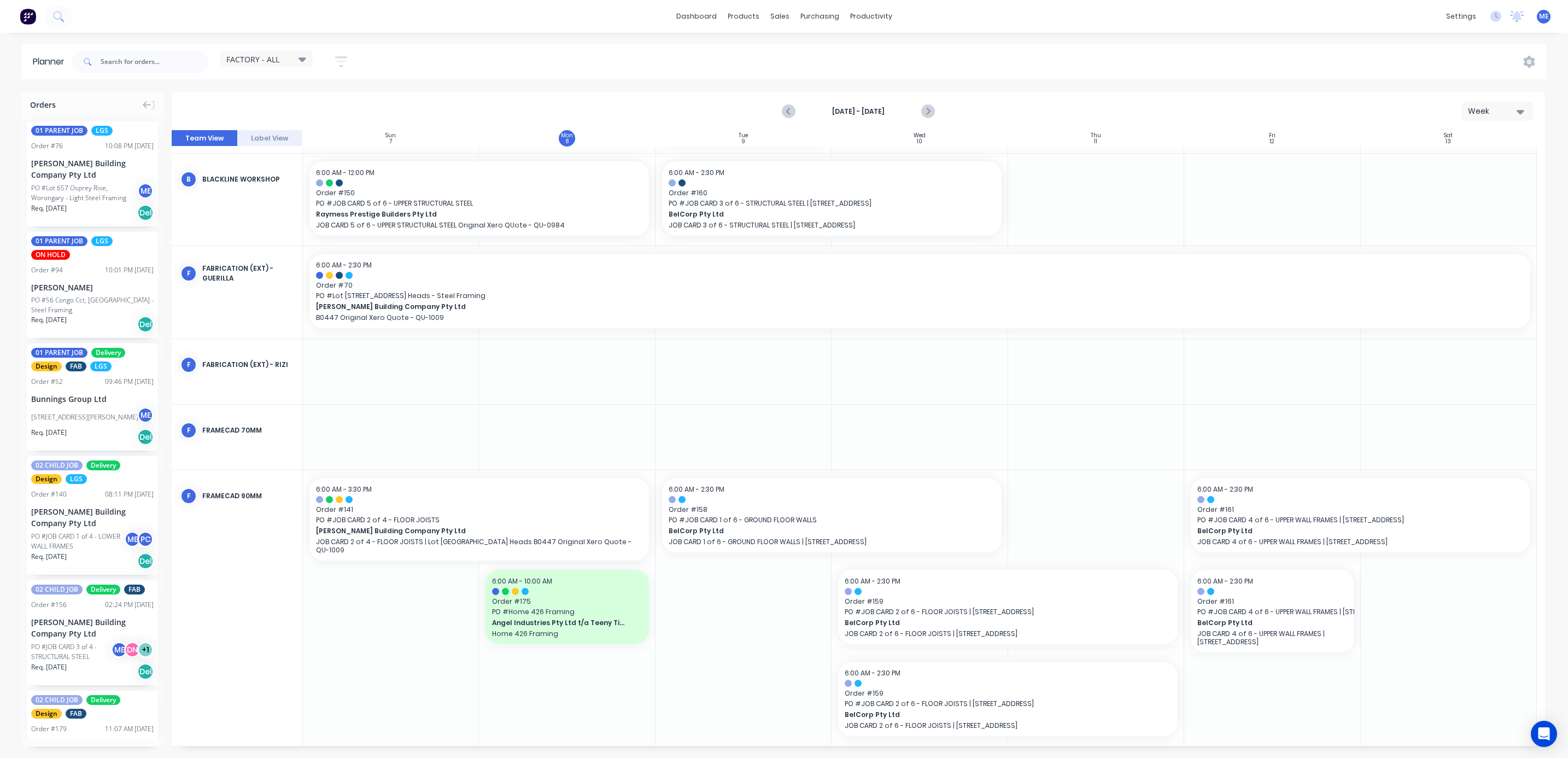
click at [267, 64] on div "FACTORY - ALL" at bounding box center [266, 59] width 93 height 16
click at [340, 61] on icon "button" at bounding box center [341, 61] width 9 height 1
click at [322, 103] on div "Show/Hide users" at bounding box center [284, 102] width 76 height 11
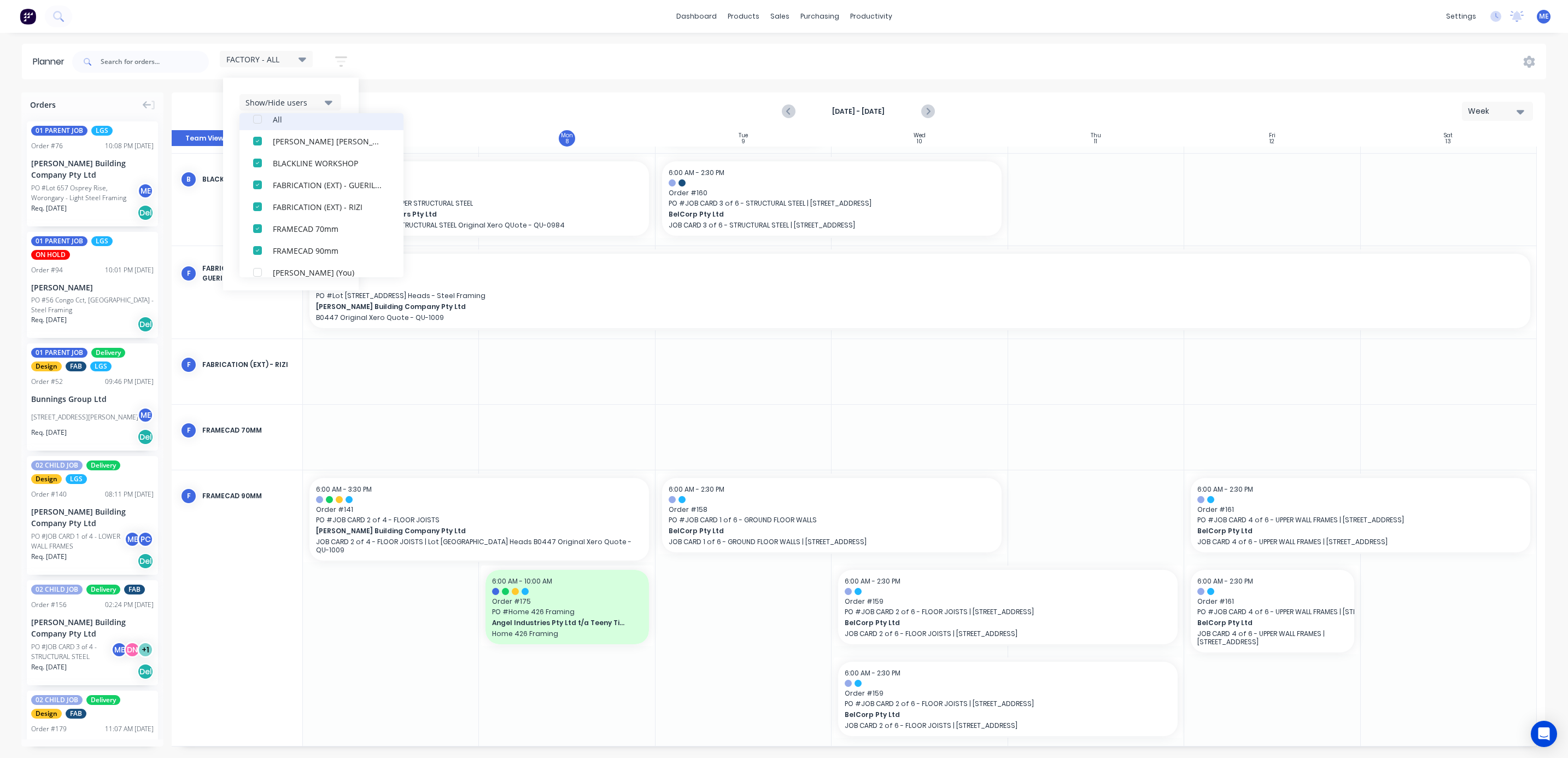
scroll to position [0, 0]
click at [305, 89] on div "Show/Hide users All [PERSON_NAME] [PERSON_NAME] BLACKLINE WORKSHOP FABRICATION …" at bounding box center [291, 184] width 136 height 213
click at [403, 63] on div "FACTORY - ALL Save new view None (Default) edit DESIGN TEAM (INTERNAL) edit ENG…" at bounding box center [808, 62] width 1476 height 33
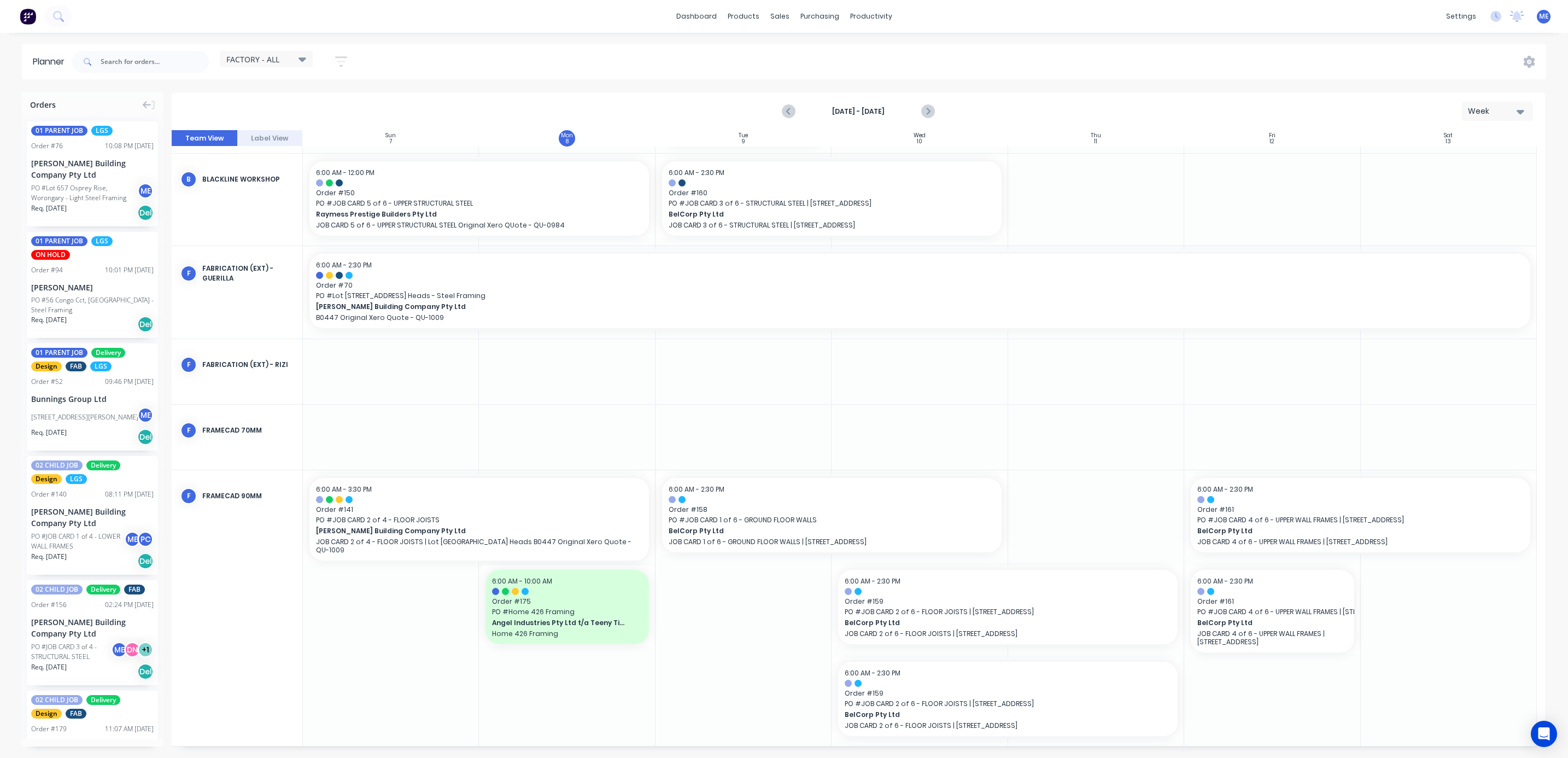
click at [343, 63] on icon "button" at bounding box center [341, 61] width 12 height 13
click at [316, 236] on div "Filter by labels" at bounding box center [284, 233] width 76 height 11
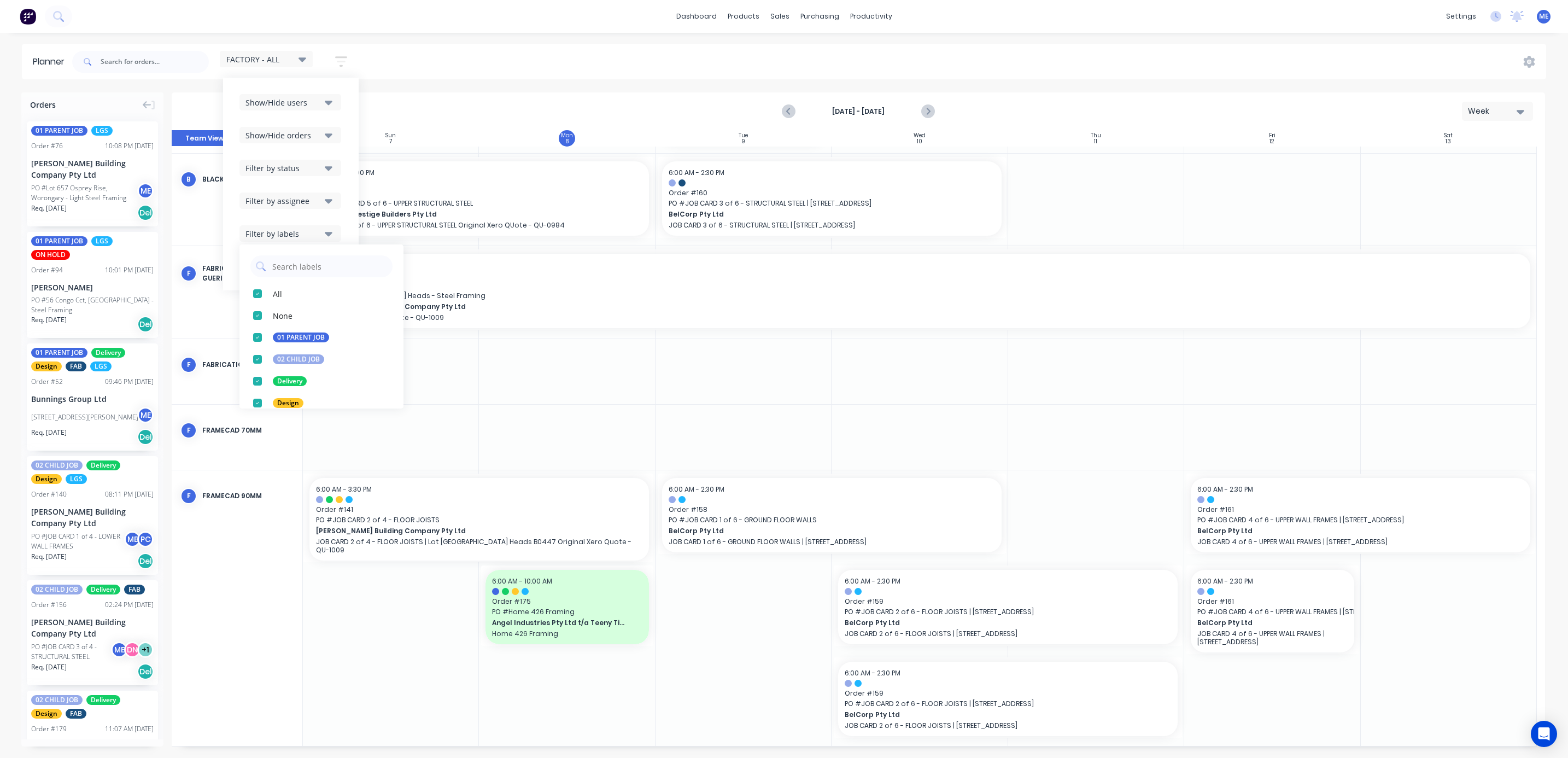
click at [307, 209] on div "Show/Hide users Show/Hide orders Filter by status Filter by assignee Filter by …" at bounding box center [291, 184] width 103 height 180
click at [303, 204] on div "Filter by assignee" at bounding box center [284, 200] width 76 height 11
click at [283, 140] on div "Show/Hide orders" at bounding box center [284, 135] width 76 height 11
click at [297, 103] on div "Show/Hide users" at bounding box center [284, 102] width 76 height 11
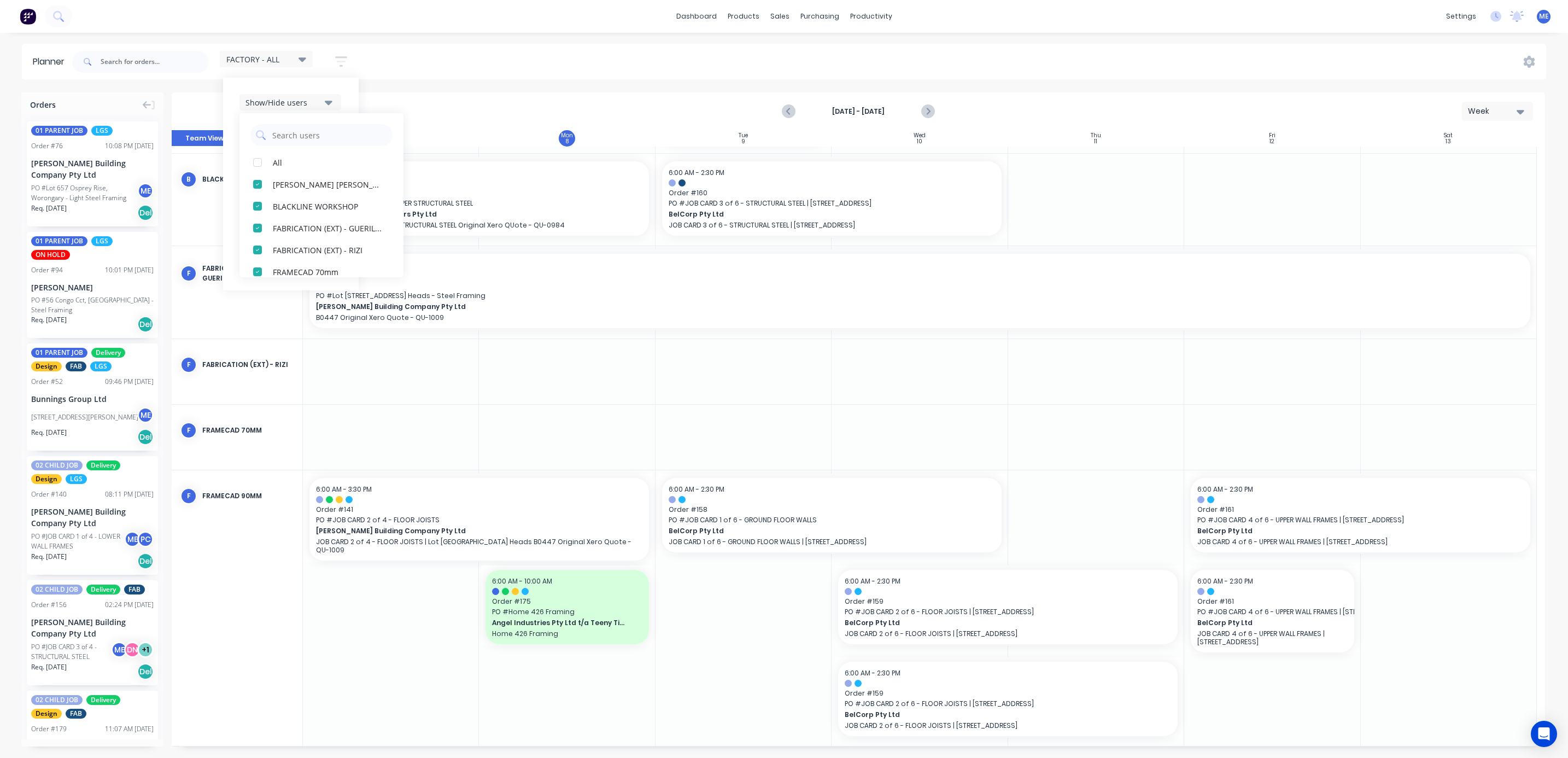
click at [430, 69] on div "FACTORY - ALL Save new view None (Default) edit DESIGN TEAM (INTERNAL) edit ENG…" at bounding box center [808, 62] width 1476 height 33
click at [293, 59] on div "FACTORY - ALL" at bounding box center [266, 58] width 80 height 10
click at [293, 58] on div "FACTORY - ALL" at bounding box center [266, 58] width 80 height 10
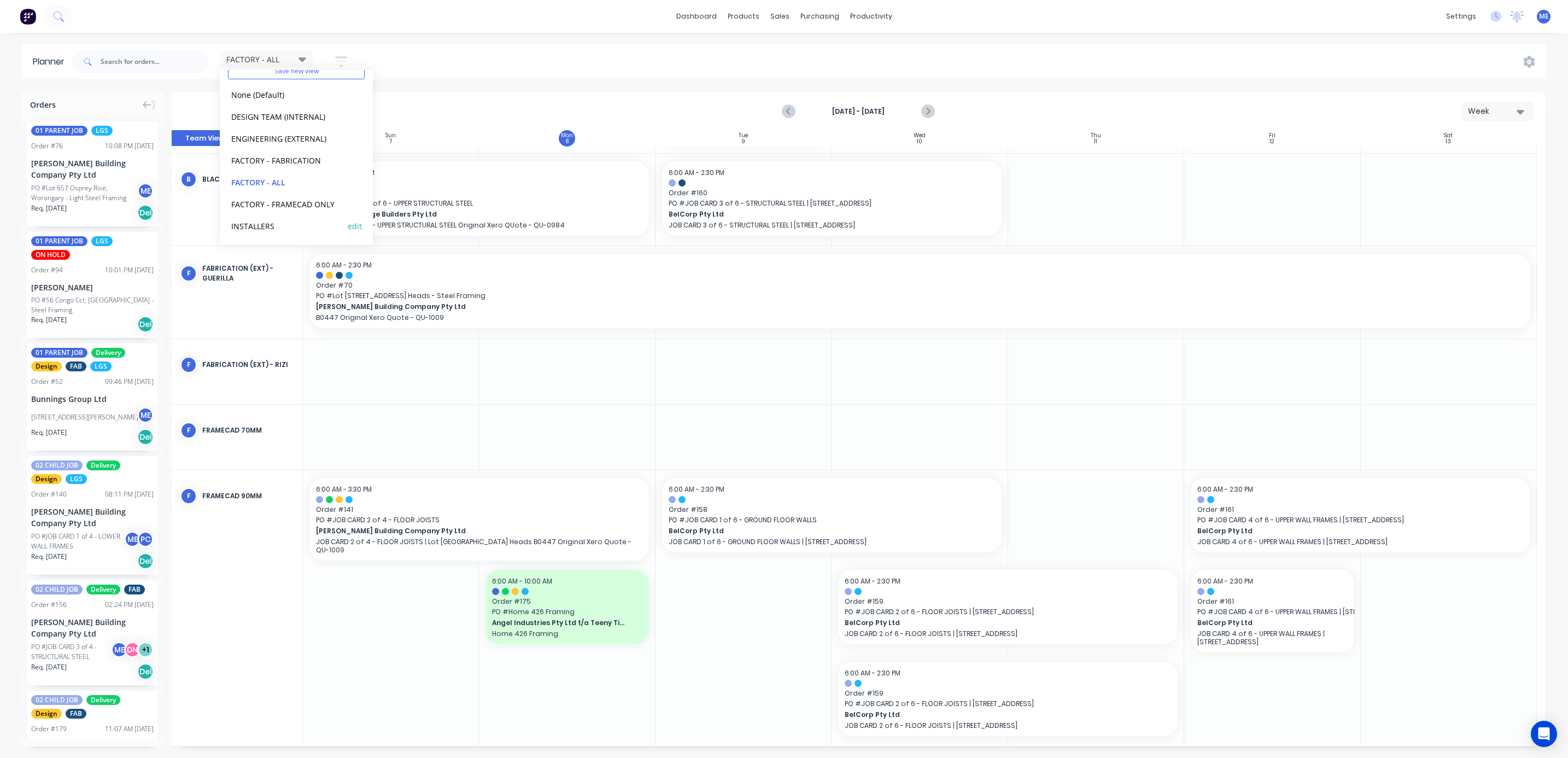
click at [256, 225] on button "INSTALLERS" at bounding box center [286, 226] width 116 height 13
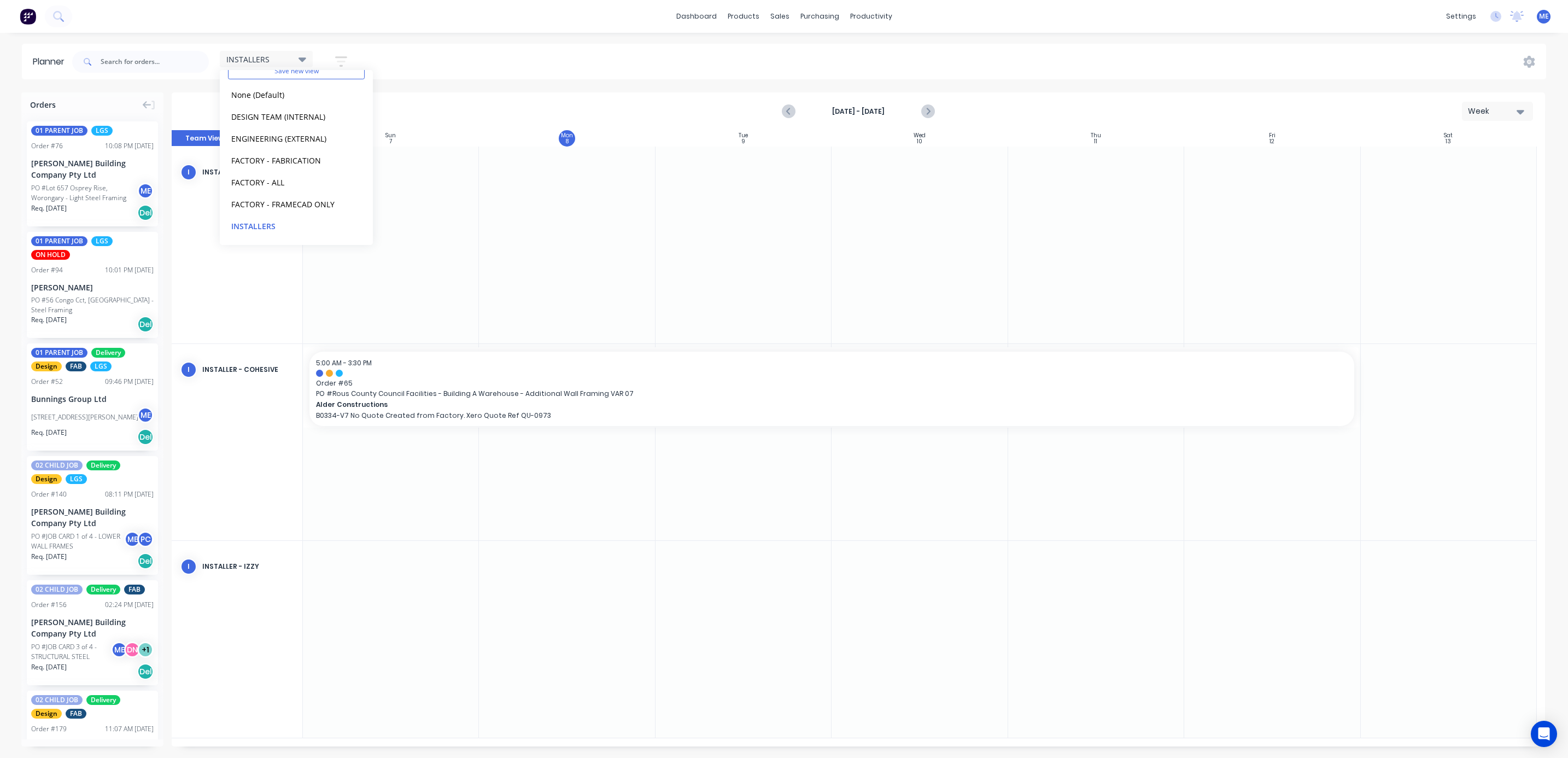
click at [438, 48] on div "INSTALLERS Save new view None (Default) edit DESIGN TEAM (INTERNAL) edit ENGINE…" at bounding box center [808, 62] width 1476 height 33
click at [258, 54] on span "INSTALLERS" at bounding box center [248, 59] width 43 height 11
click at [267, 137] on button "None (Default)" at bounding box center [286, 140] width 116 height 13
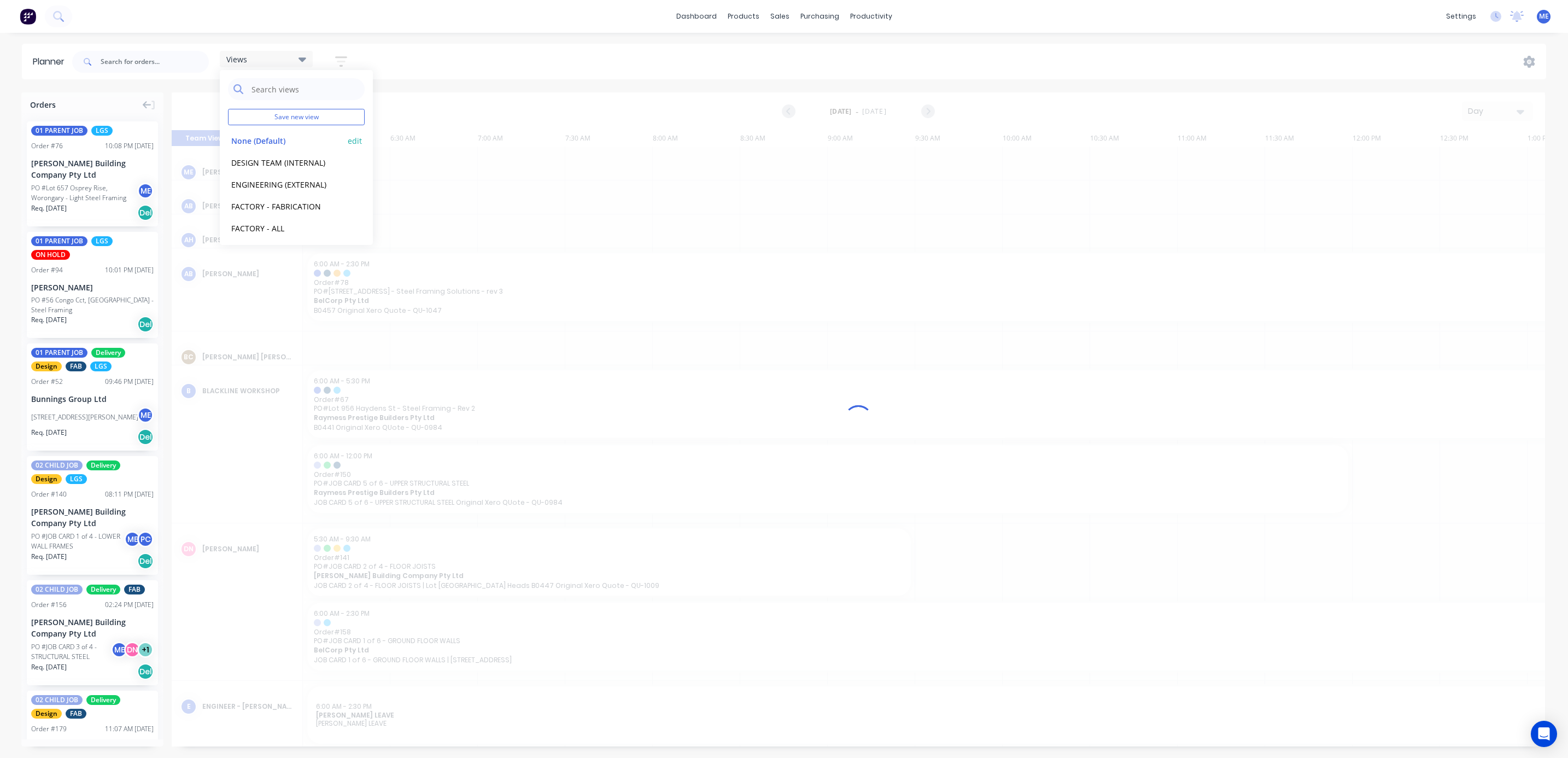
scroll to position [0, 248]
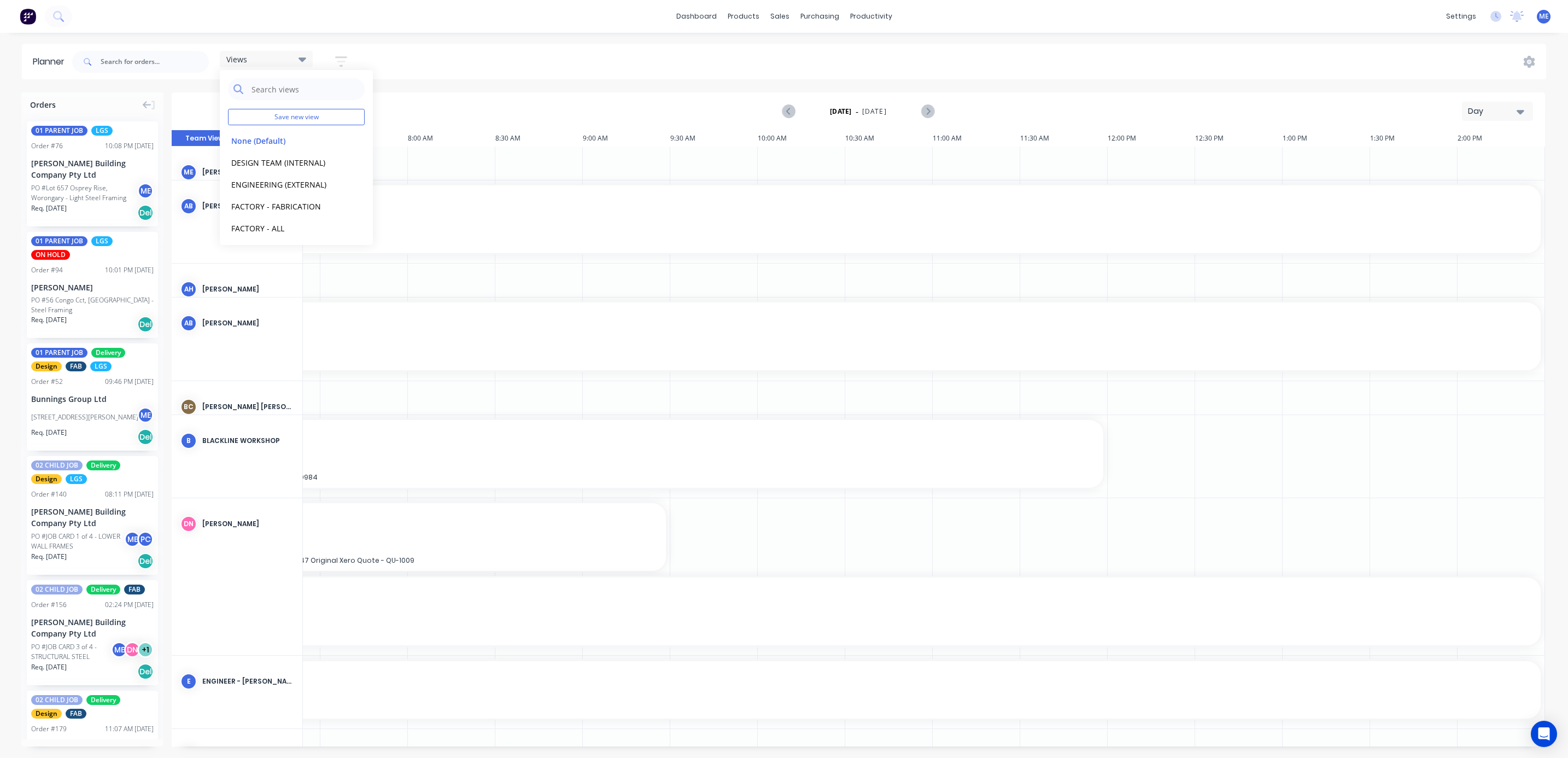
click at [456, 42] on div "dashboard products sales purchasing productivity dashboard products Product Cat…" at bounding box center [784, 379] width 1568 height 758
click at [1502, 112] on div "Day" at bounding box center [1493, 111] width 50 height 11
click at [1467, 156] on div "Week" at bounding box center [1478, 162] width 108 height 22
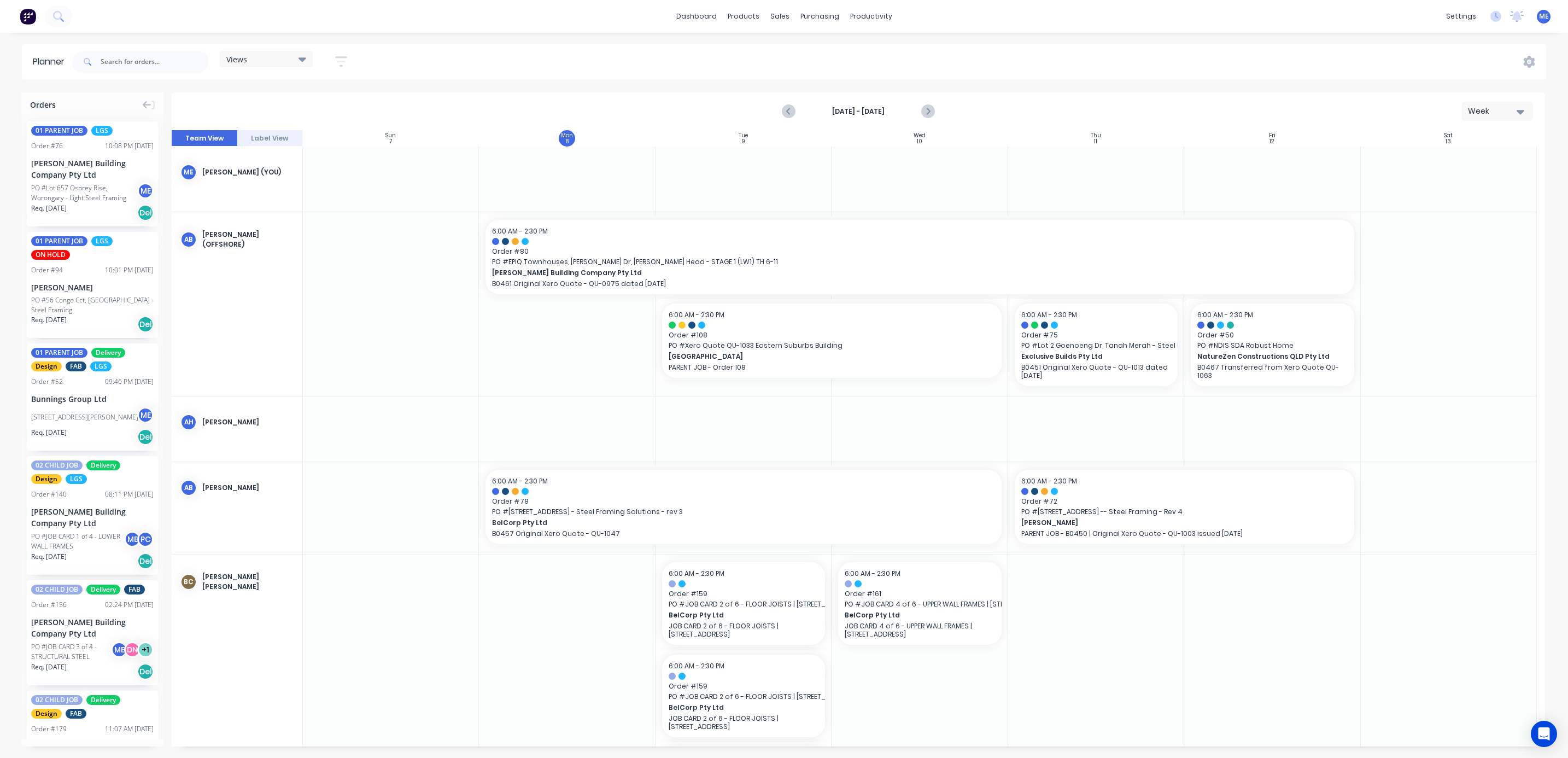
click at [445, 59] on div "Views Save new view None (Default) edit DESIGN TEAM (INTERNAL) edit ENGINEERING…" at bounding box center [808, 62] width 1476 height 33
click at [343, 63] on icon "button" at bounding box center [341, 61] width 12 height 13
click at [297, 135] on div "Show/Hide orders" at bounding box center [284, 135] width 76 height 11
click at [307, 99] on div "Show/Hide users" at bounding box center [284, 102] width 76 height 11
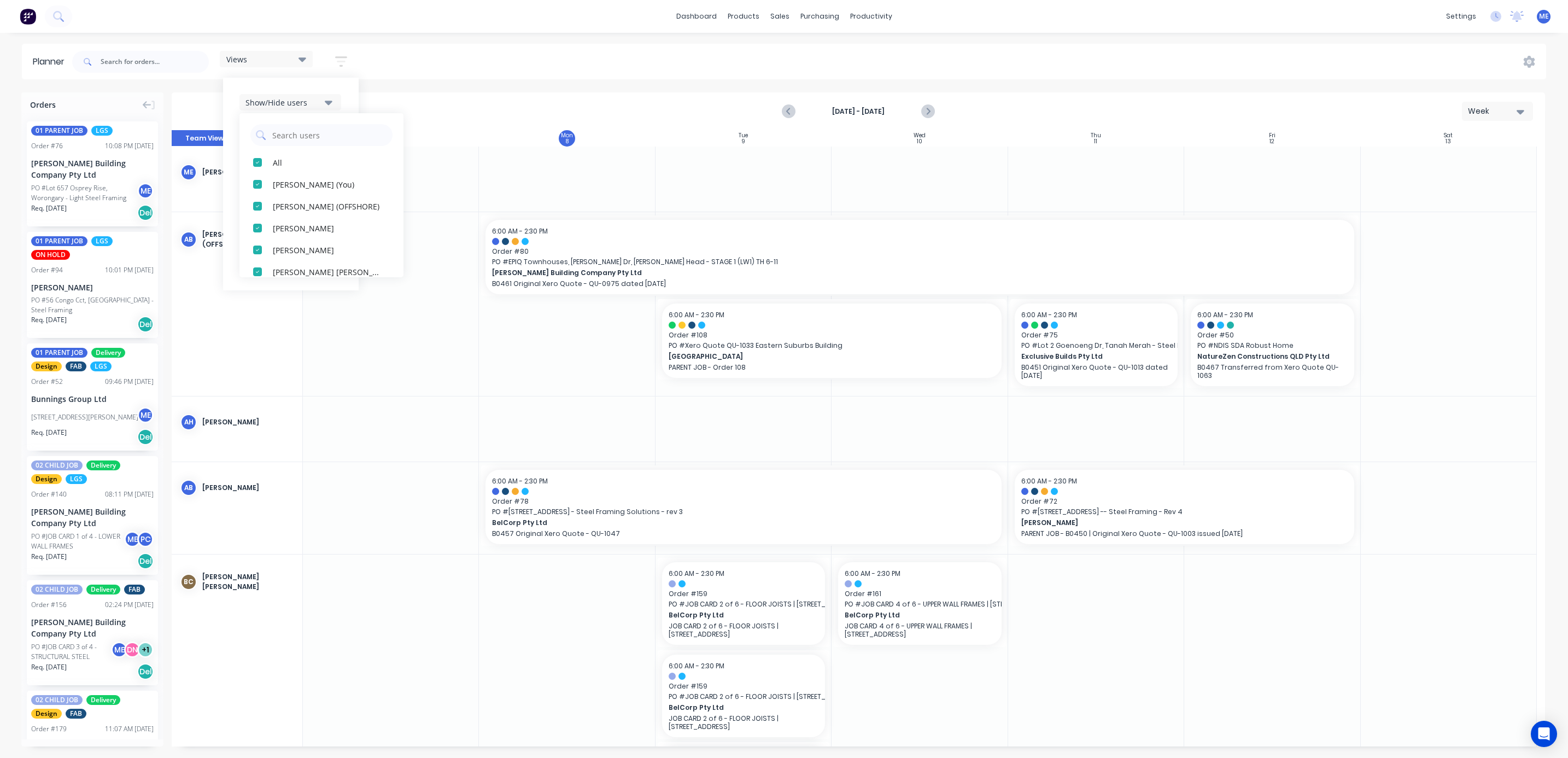
click at [307, 99] on div "Show/Hide users" at bounding box center [284, 102] width 76 height 11
click at [289, 168] on div "Filter by status" at bounding box center [284, 167] width 76 height 11
click at [290, 167] on div "Filter by status" at bounding box center [284, 167] width 76 height 11
click at [485, 54] on div "Views Save new view None (Default) edit DESIGN TEAM (INTERNAL) edit ENGINEERING…" at bounding box center [808, 62] width 1476 height 33
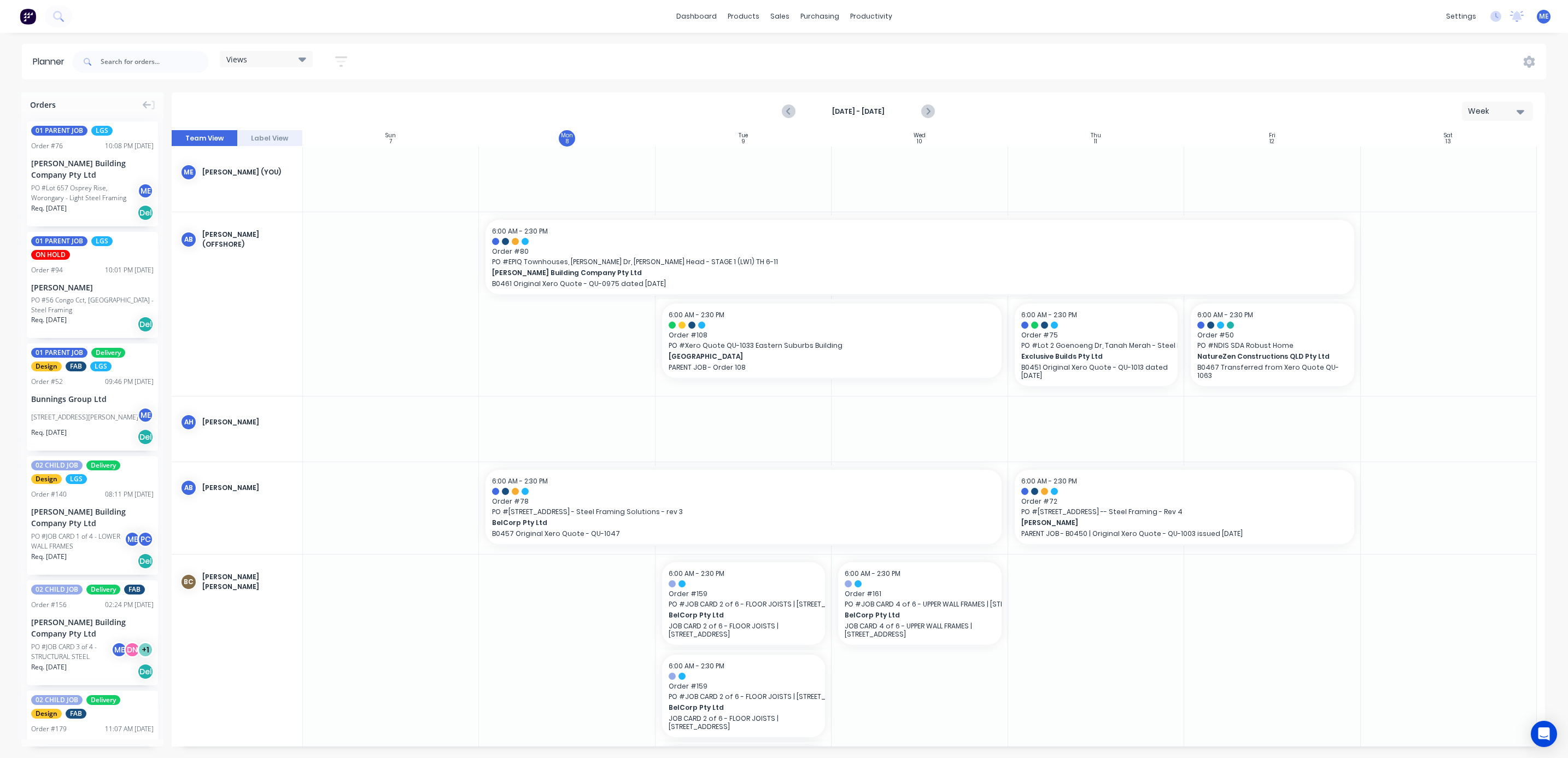
click at [252, 58] on div "Views" at bounding box center [266, 58] width 80 height 10
click at [258, 141] on button "None (Default)" at bounding box center [286, 140] width 116 height 13
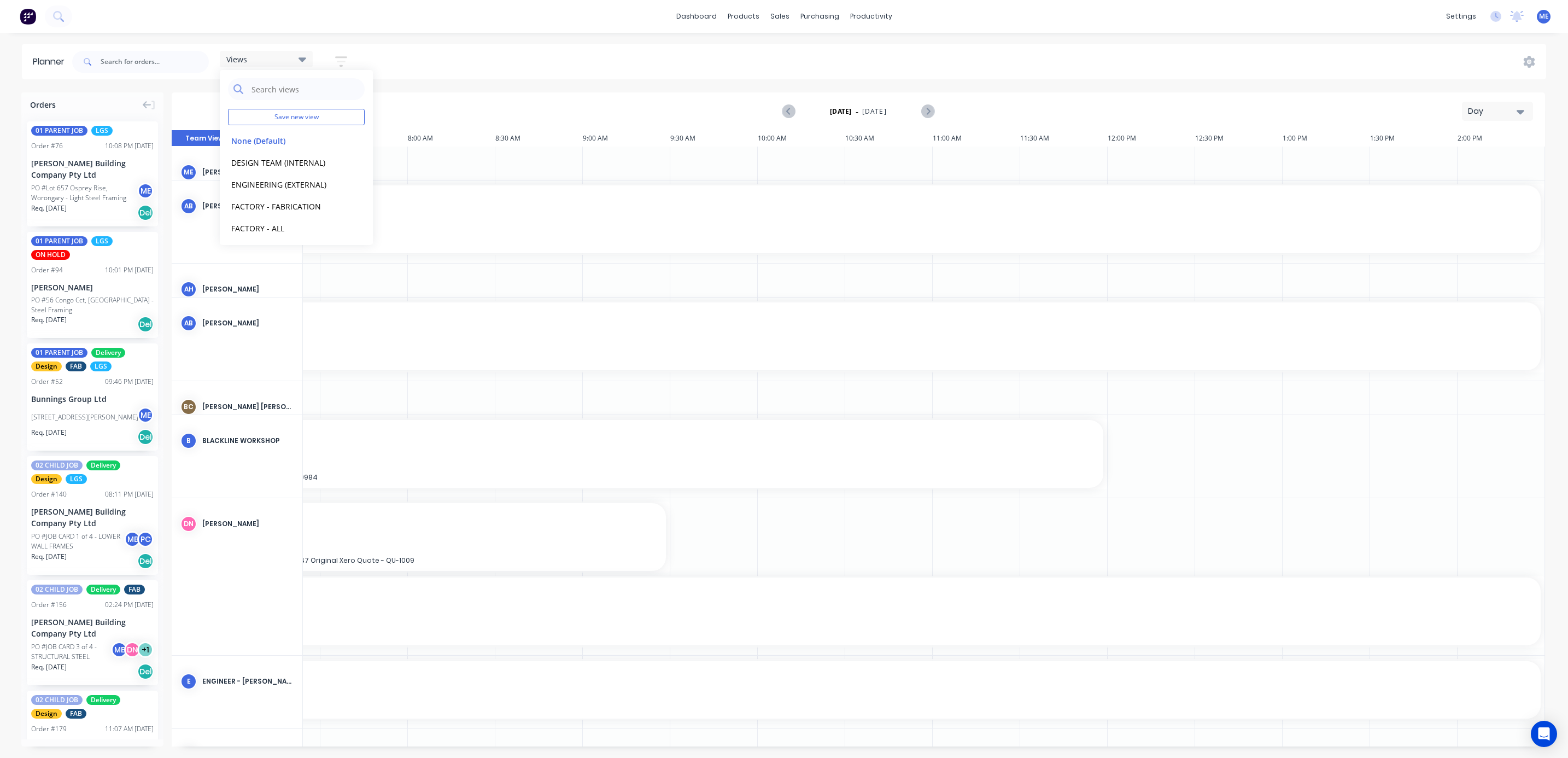
click at [444, 53] on div "Views Save new view None (Default) edit DESIGN TEAM (INTERNAL) edit ENGINEERING…" at bounding box center [808, 62] width 1476 height 33
click at [1502, 119] on button "Day" at bounding box center [1497, 111] width 71 height 19
click at [1462, 164] on div "Week" at bounding box center [1478, 162] width 108 height 22
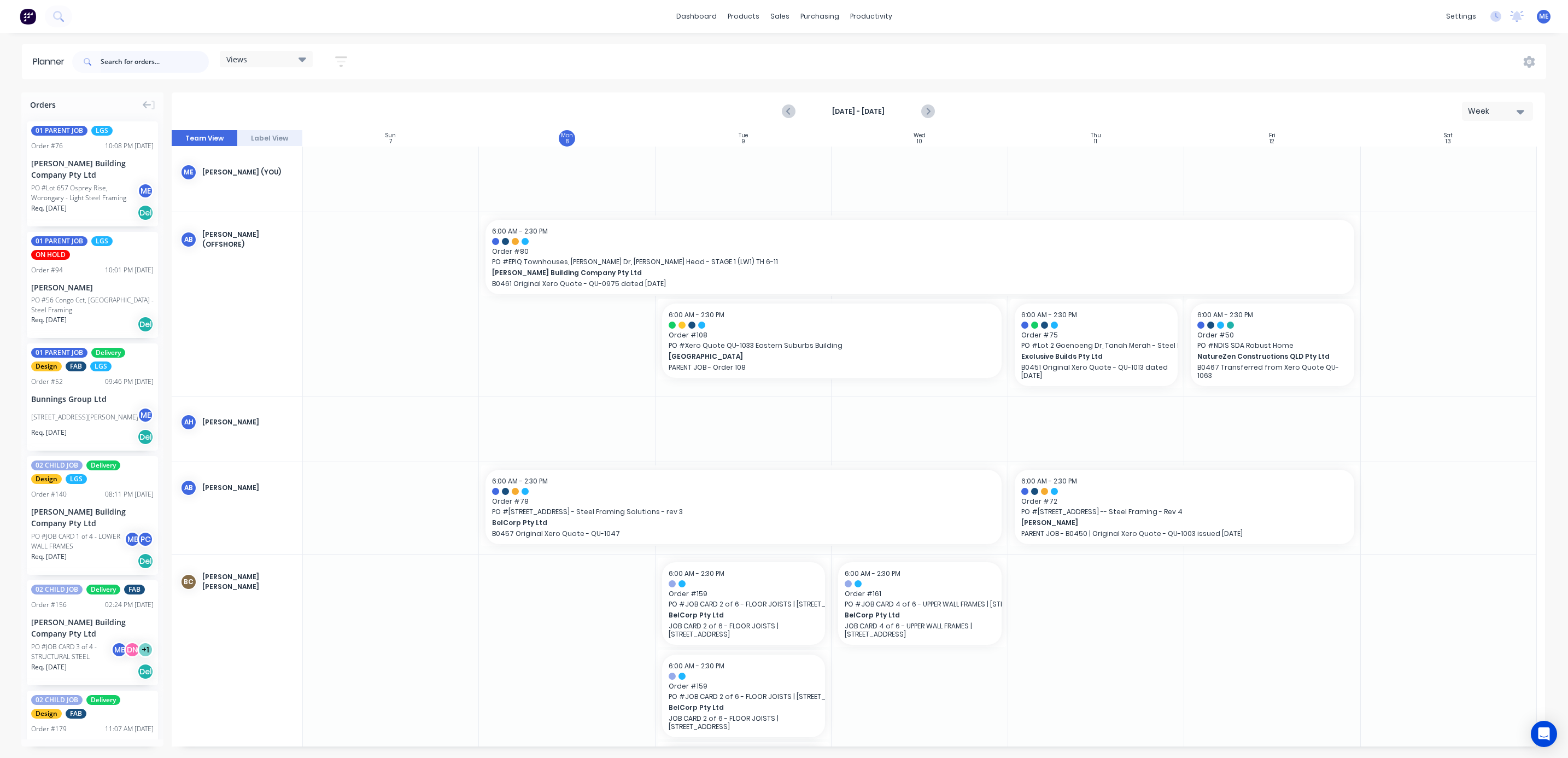
click at [191, 60] on input "text" at bounding box center [155, 61] width 108 height 22
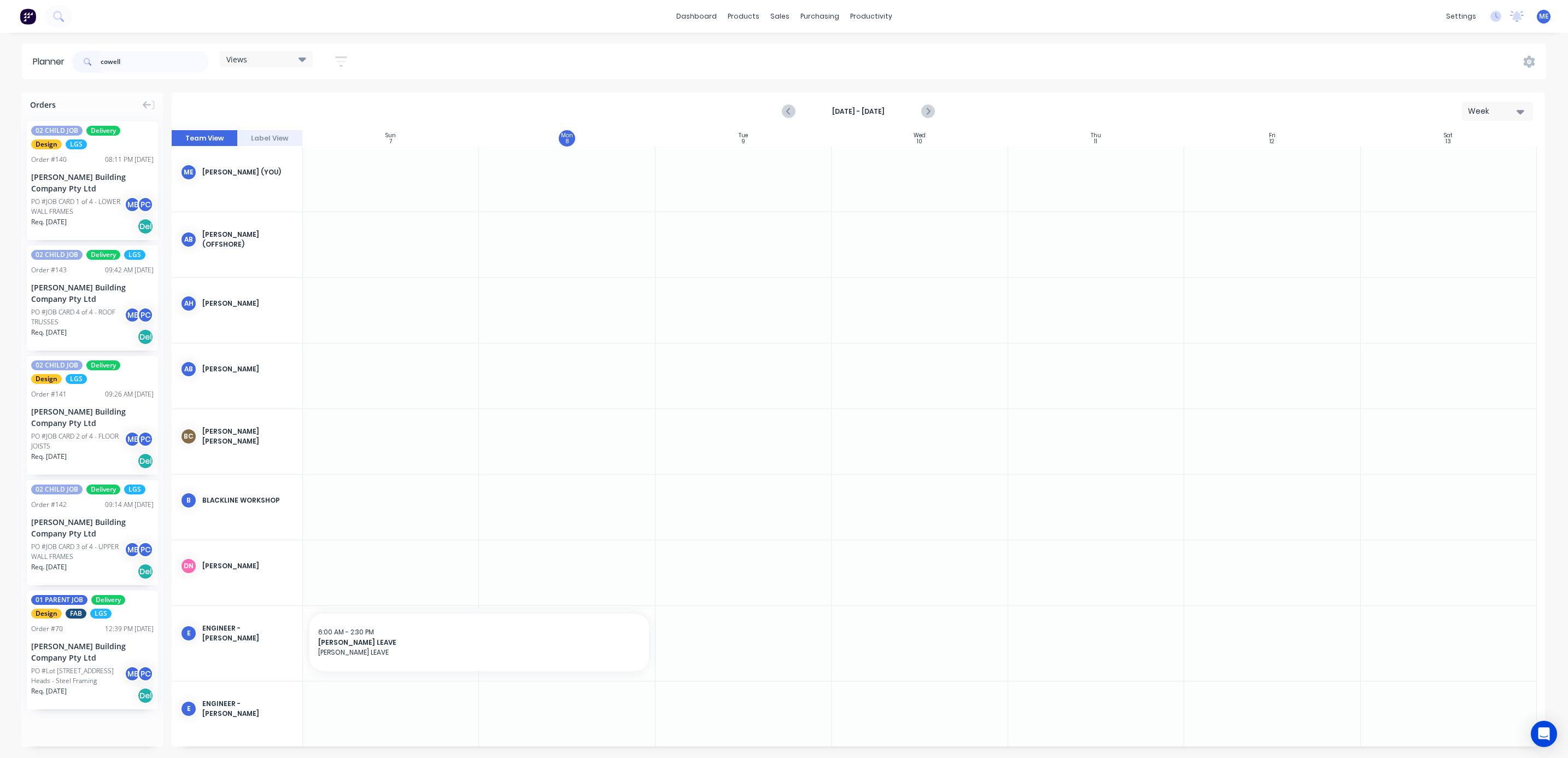
click at [340, 60] on icon "button" at bounding box center [341, 61] width 12 height 13
click at [309, 93] on div "Show/Hide users Show/Hide orders Filter by status Filter by assignee Filter by …" at bounding box center [291, 184] width 136 height 213
click at [308, 99] on div "Show/Hide users" at bounding box center [284, 102] width 76 height 11
click at [299, 136] on div "Show/Hide orders" at bounding box center [284, 135] width 76 height 11
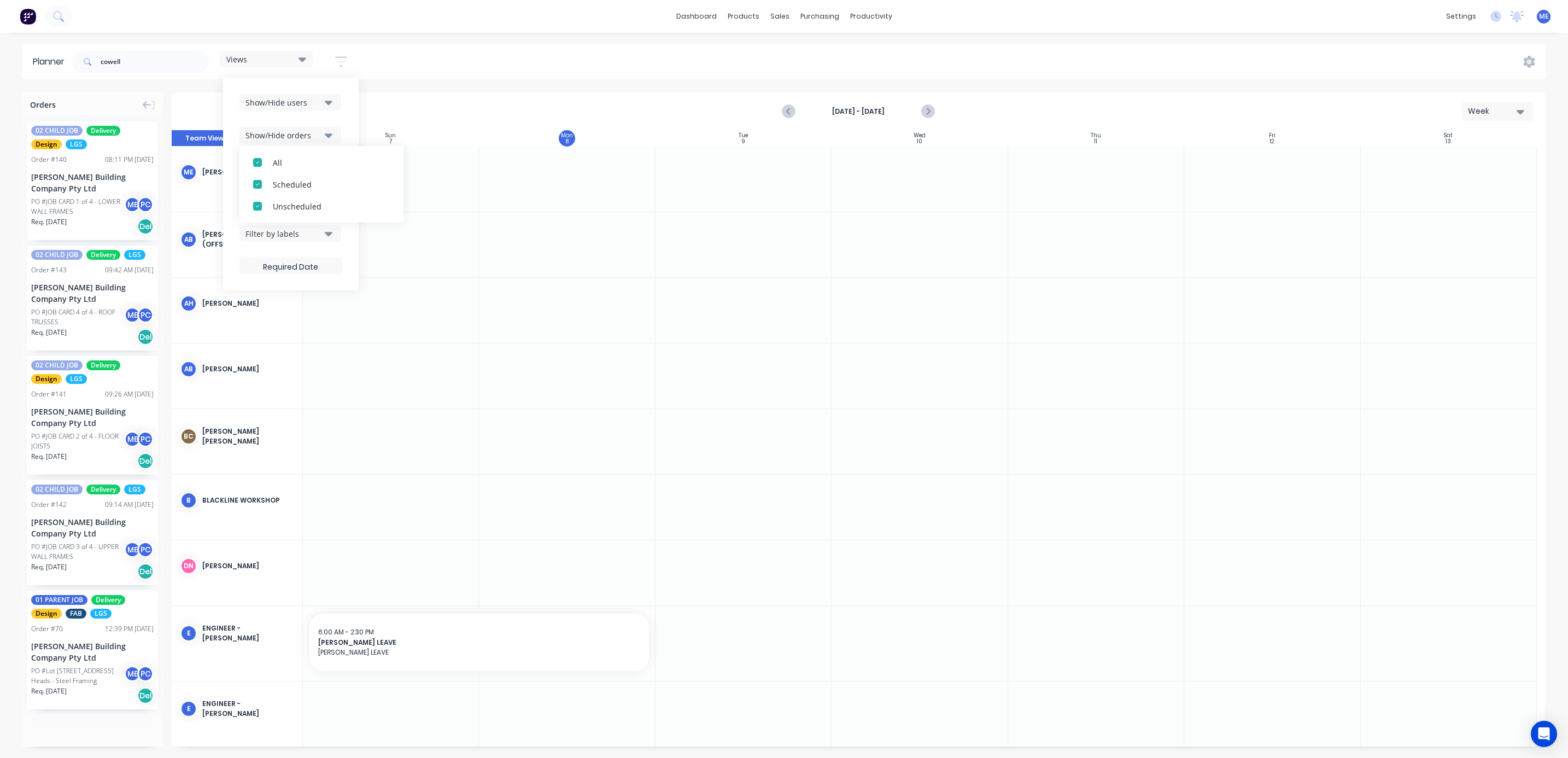
click at [307, 135] on div "Show/Hide orders" at bounding box center [284, 135] width 76 height 11
click at [299, 164] on div "Filter by status" at bounding box center [284, 167] width 76 height 11
click at [260, 240] on div "button" at bounding box center [257, 239] width 22 height 22
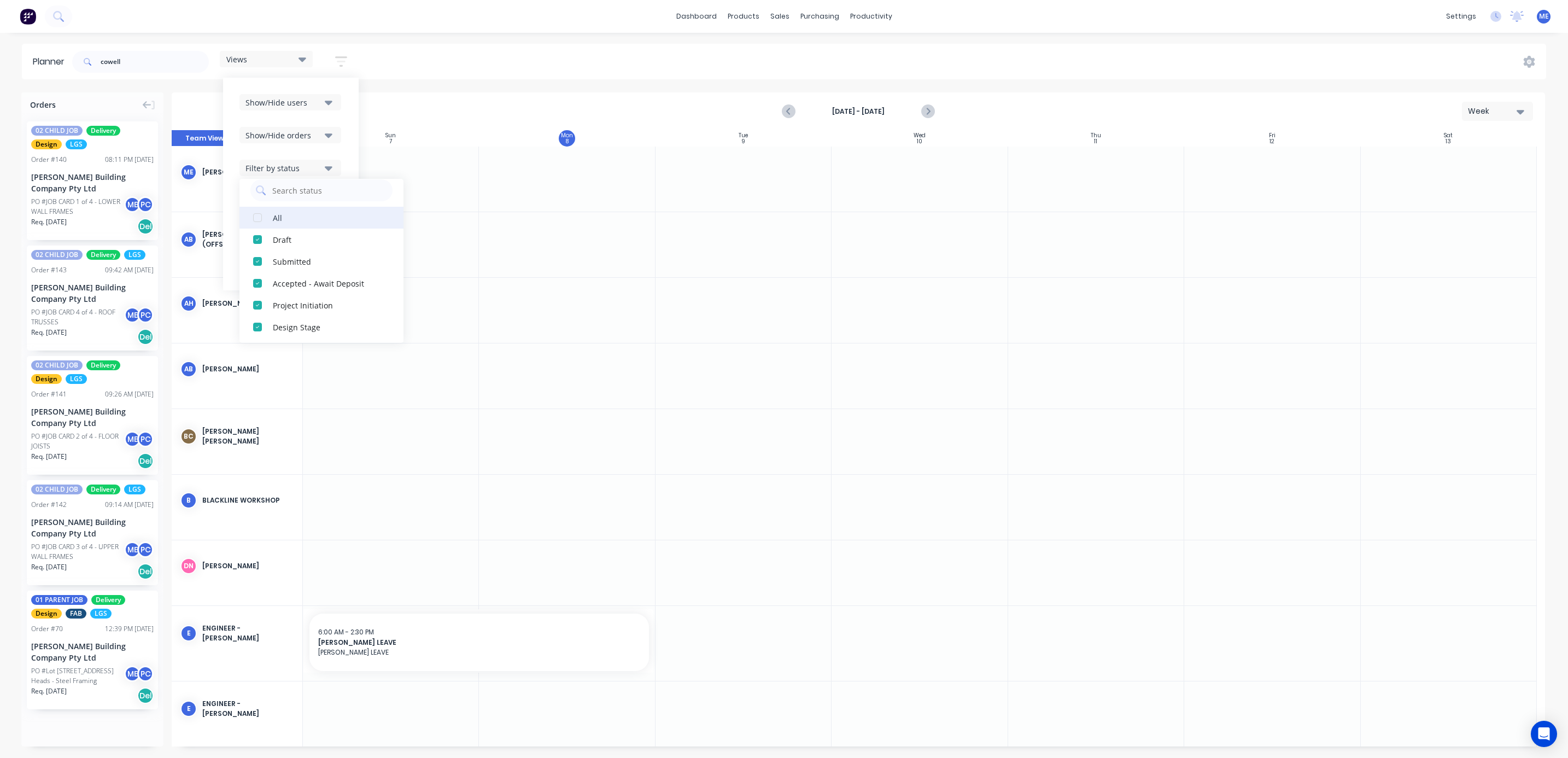
click at [261, 223] on div "button" at bounding box center [257, 217] width 22 height 22
click at [351, 84] on div "Show/Hide users Show/Hide orders Filter by status All Draft Quote Archived Deli…" at bounding box center [291, 184] width 136 height 213
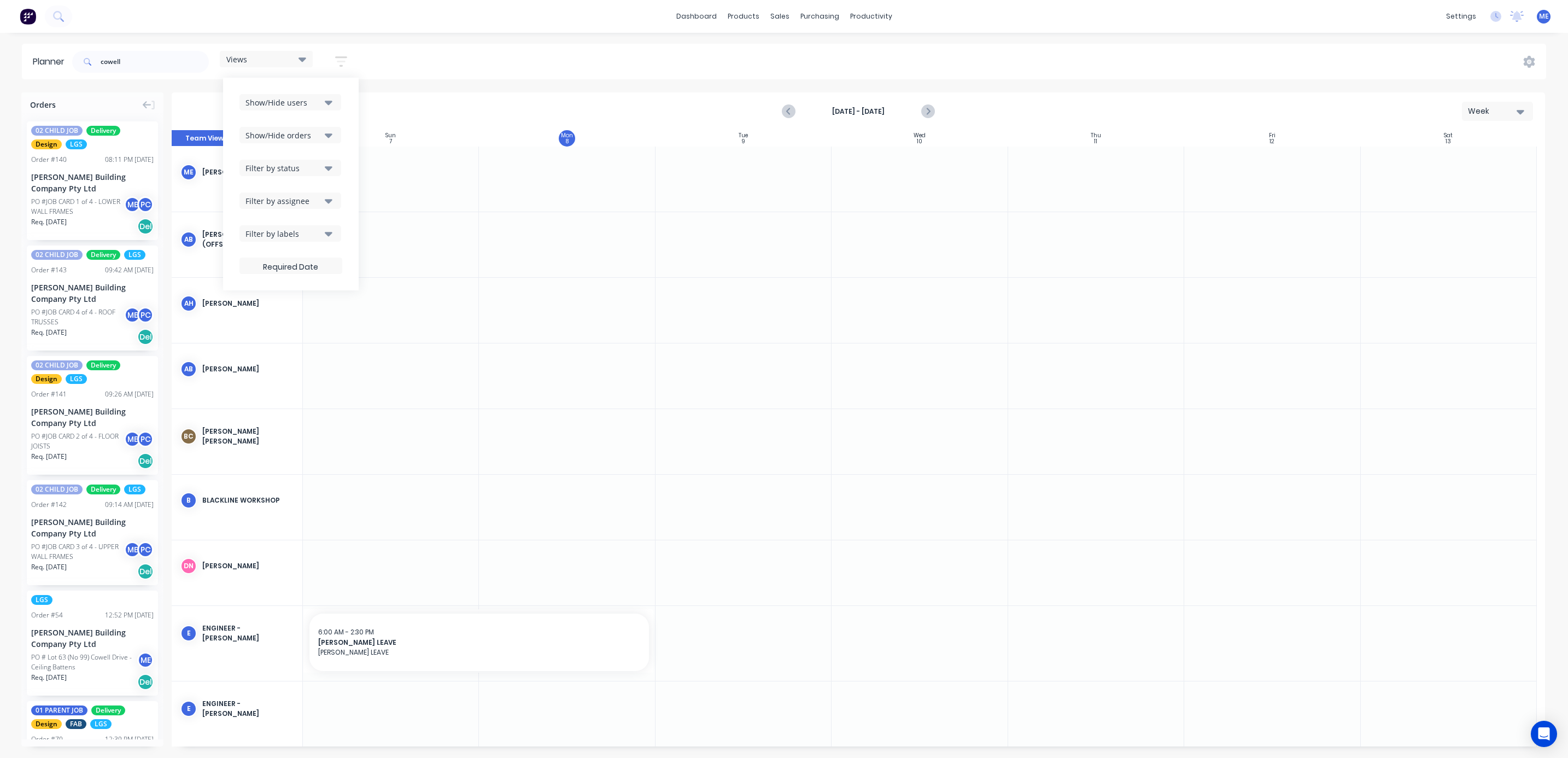
click at [297, 199] on div "Filter by assignee" at bounding box center [284, 200] width 76 height 11
click at [317, 195] on div "Filter by assignee" at bounding box center [284, 200] width 76 height 11
click at [305, 226] on button "Filter by labels" at bounding box center [290, 234] width 102 height 16
click at [312, 232] on div "Filter by labels" at bounding box center [284, 233] width 76 height 11
click at [452, 84] on div "Planner cowell Views Save new view None (Default) edit DESIGN TEAM (INTERNAL) e…" at bounding box center [784, 401] width 1568 height 714
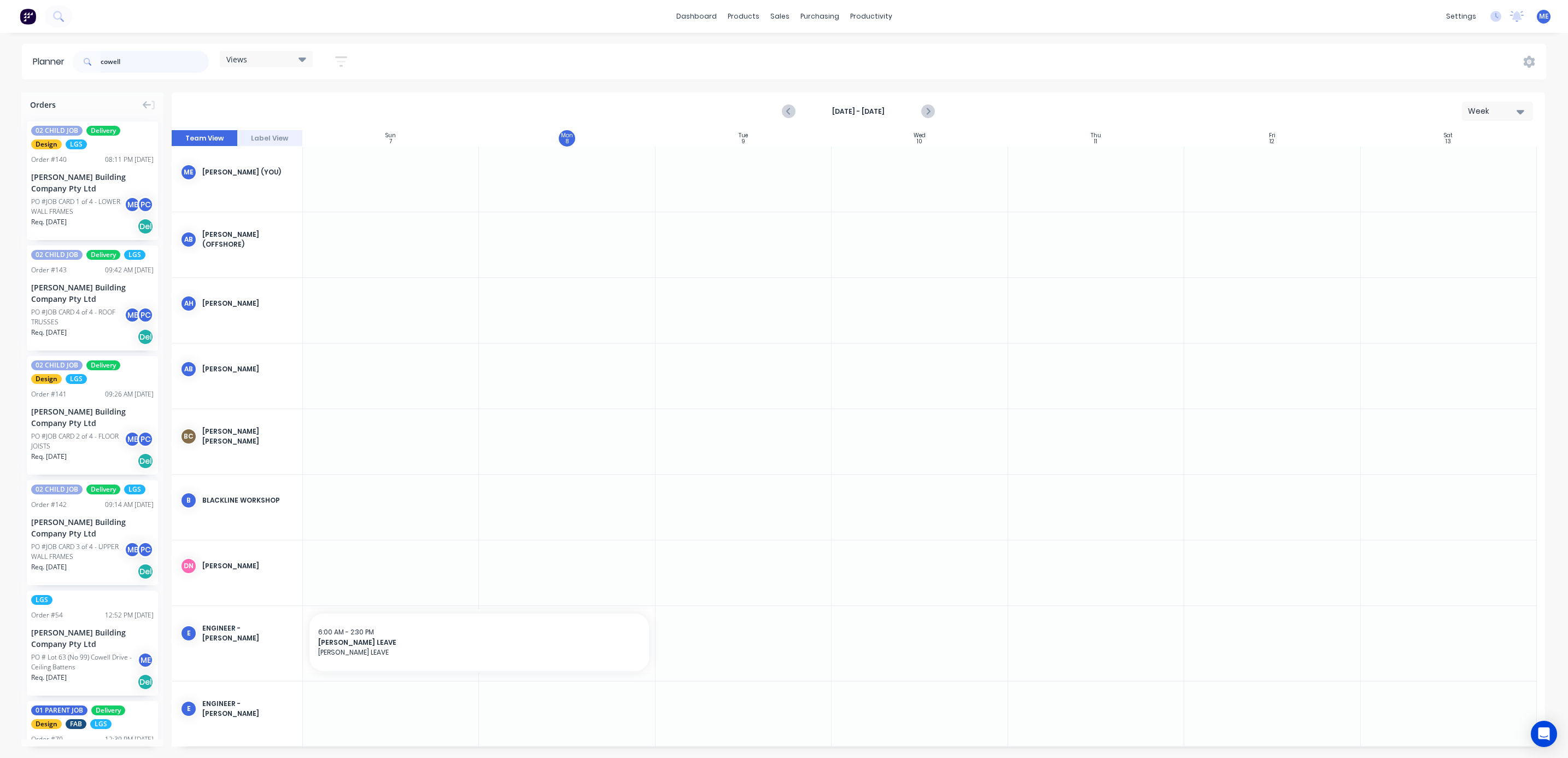
click at [137, 60] on input "cowell" at bounding box center [155, 61] width 108 height 22
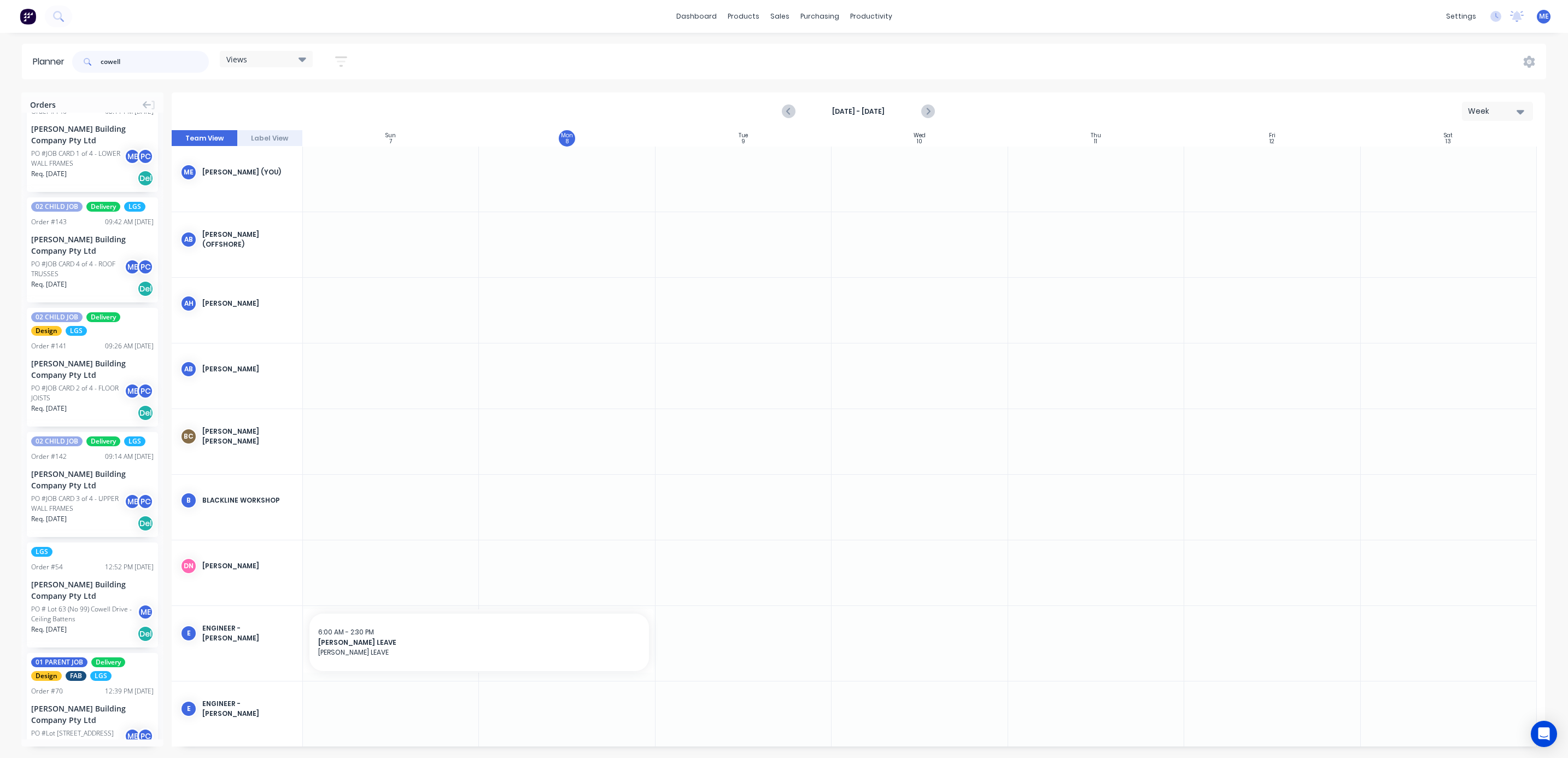
scroll to position [0, 0]
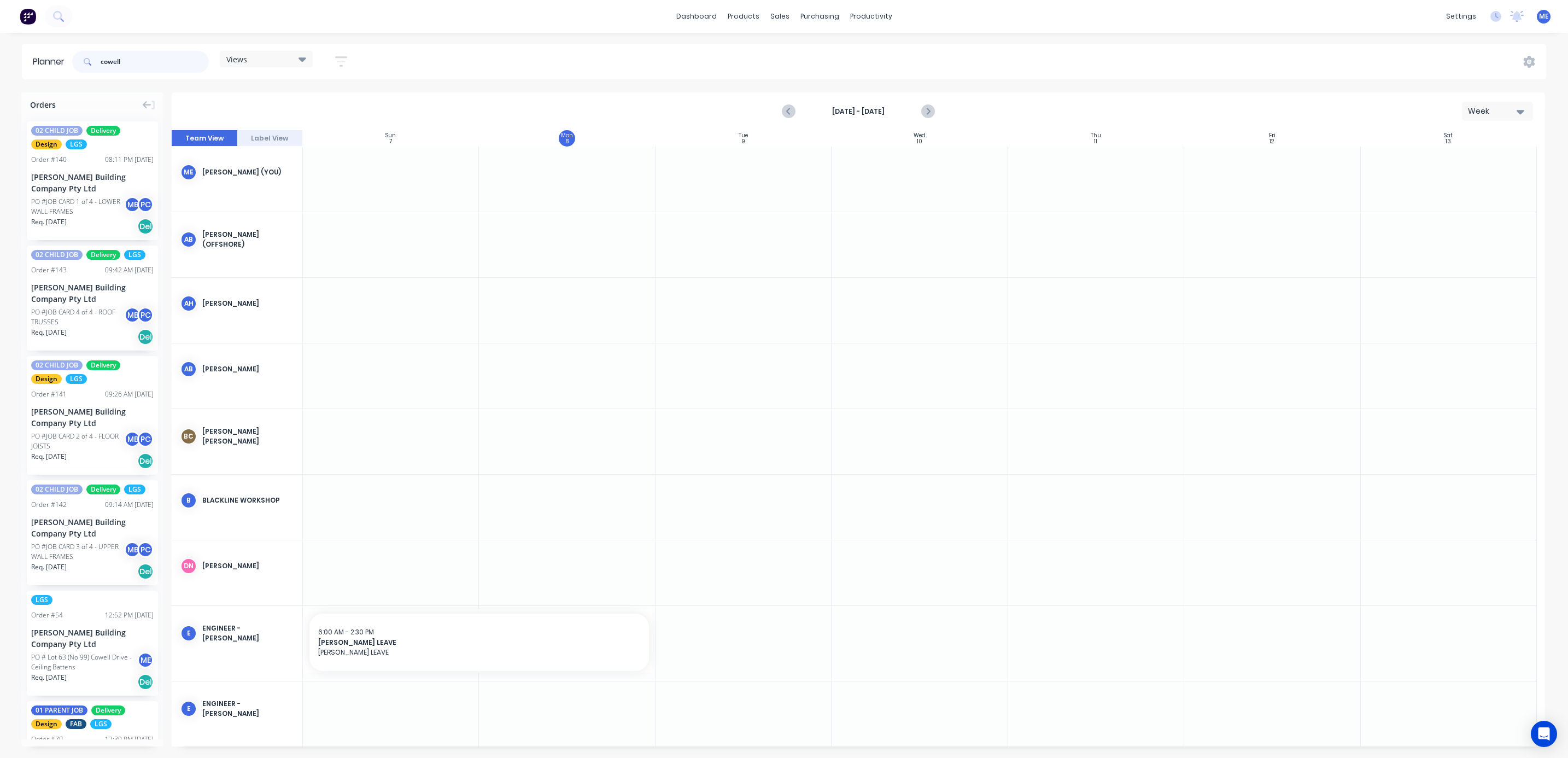
drag, startPoint x: 128, startPoint y: 58, endPoint x: 15, endPoint y: 58, distance: 113.0
click at [60, 56] on header "Planner cowell Views Save new view None (Default) edit DESIGN TEAM (INTERNAL) e…" at bounding box center [784, 62] width 1525 height 36
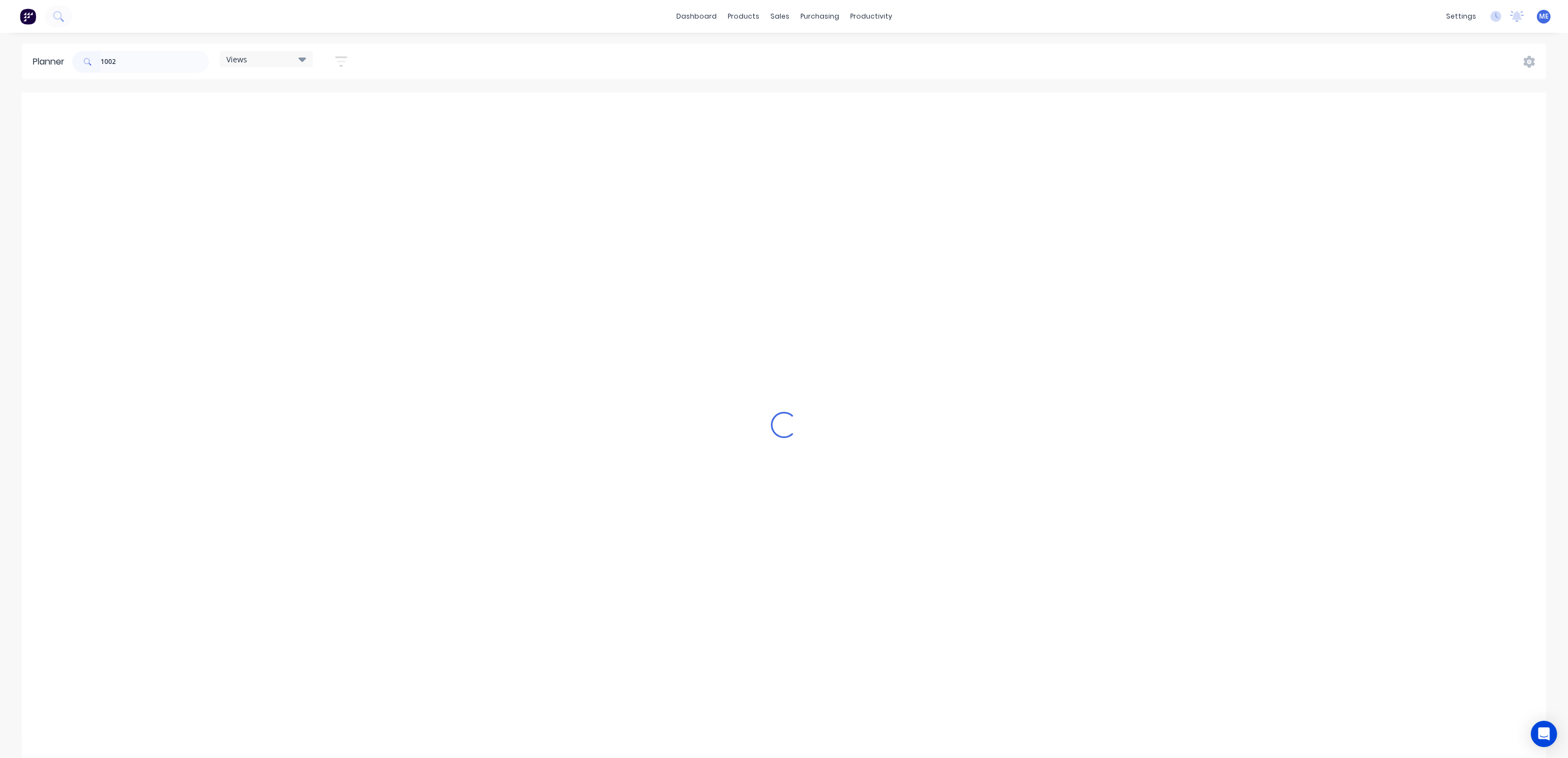
click at [420, 66] on div "1002 Views Save new view None (Default) edit DESIGN TEAM (INTERNAL) edit ENGINE…" at bounding box center [808, 62] width 1476 height 33
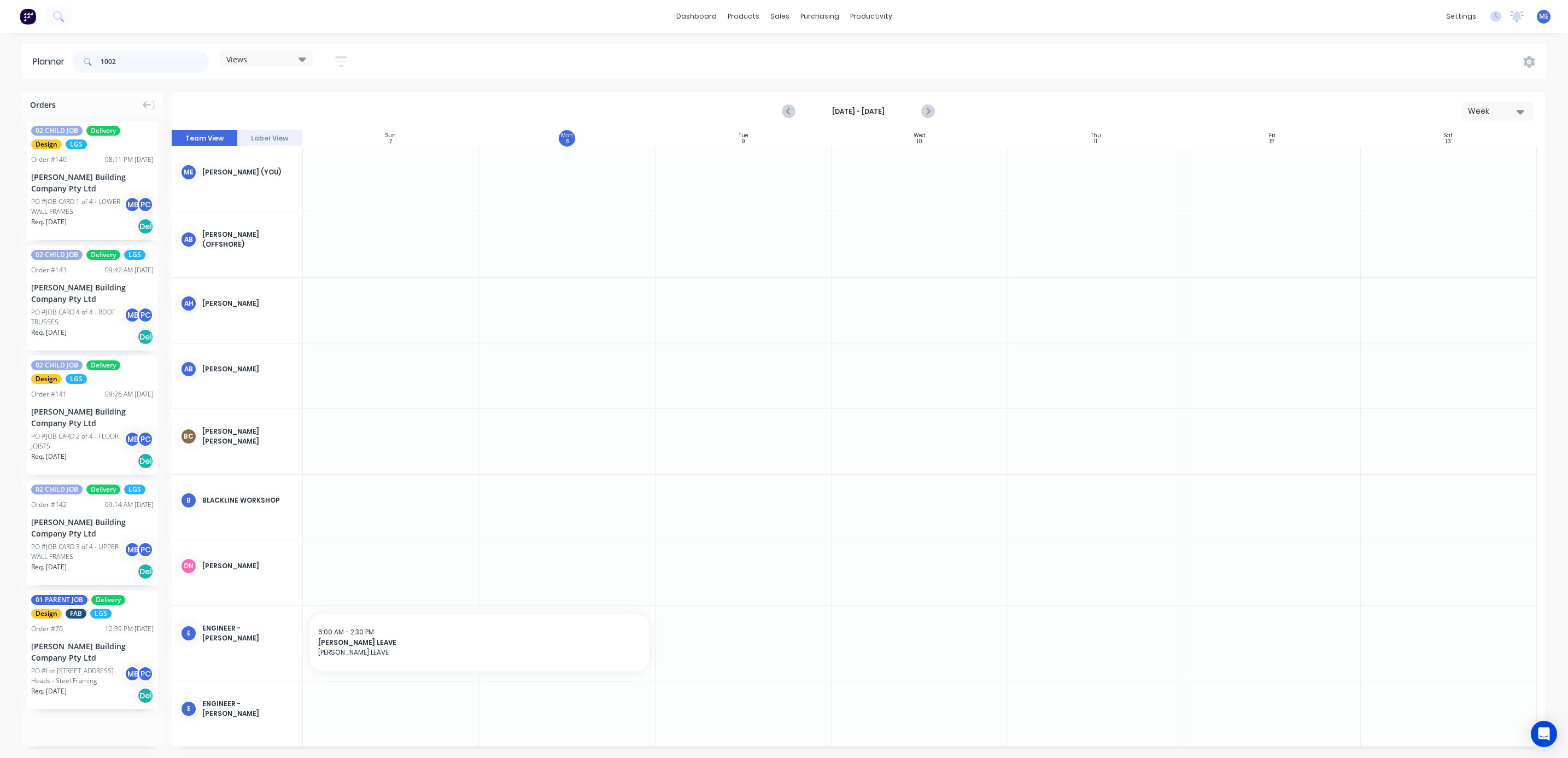
drag, startPoint x: 130, startPoint y: 56, endPoint x: 78, endPoint y: 62, distance: 52.3
click at [90, 64] on div "1002" at bounding box center [140, 61] width 137 height 22
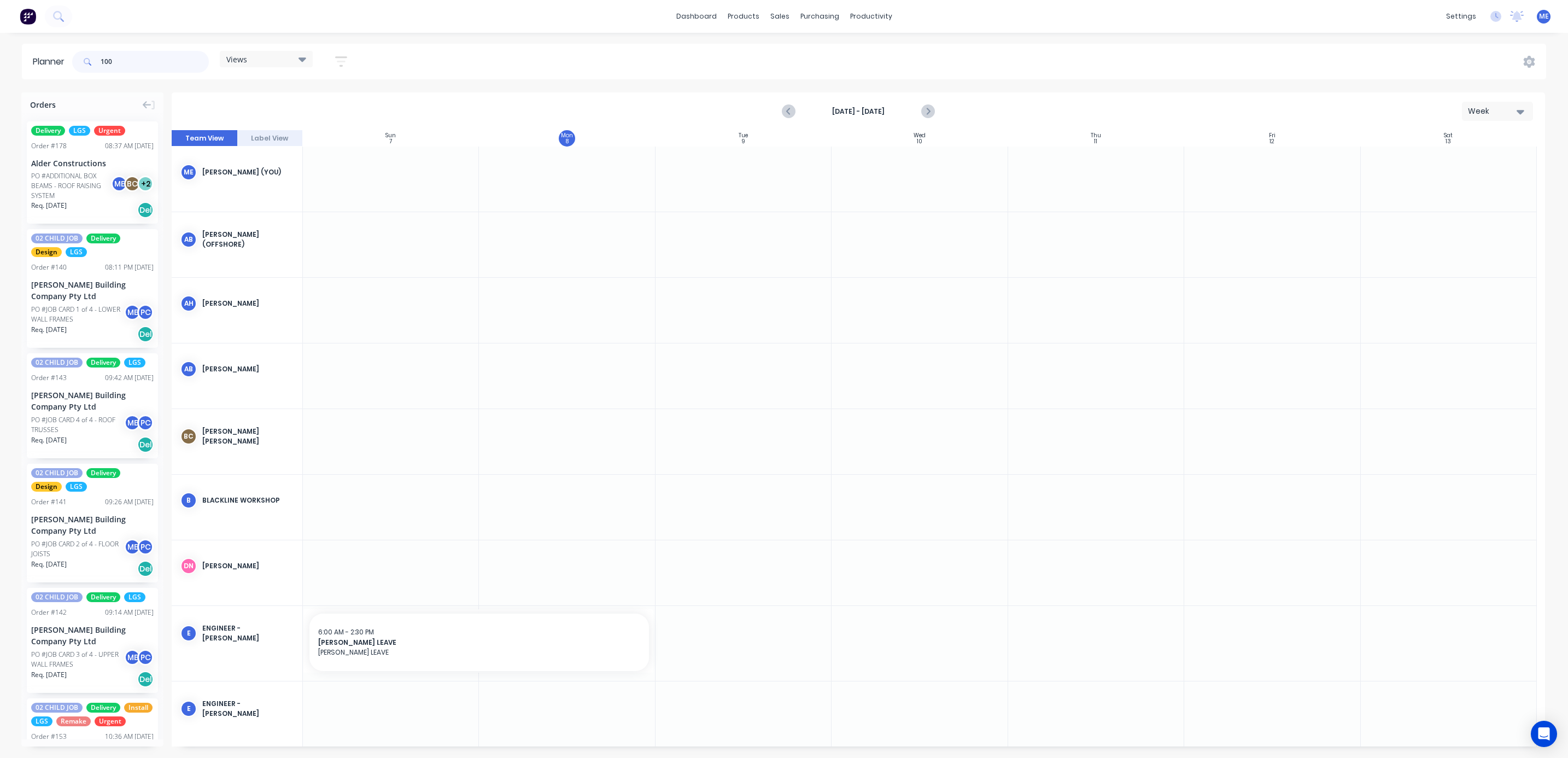
type input "100"
click at [514, 52] on div "100 Views Save new view None (Default) edit DESIGN TEAM (INTERNAL) edit ENGINEE…" at bounding box center [808, 62] width 1476 height 33
click at [494, 67] on div "100 Views Save new view None (Default) edit DESIGN TEAM (INTERNAL) edit ENGINEE…" at bounding box center [808, 62] width 1476 height 33
click at [258, 58] on div "Views" at bounding box center [266, 58] width 80 height 10
drag, startPoint x: 155, startPoint y: 60, endPoint x: 68, endPoint y: 58, distance: 87.0
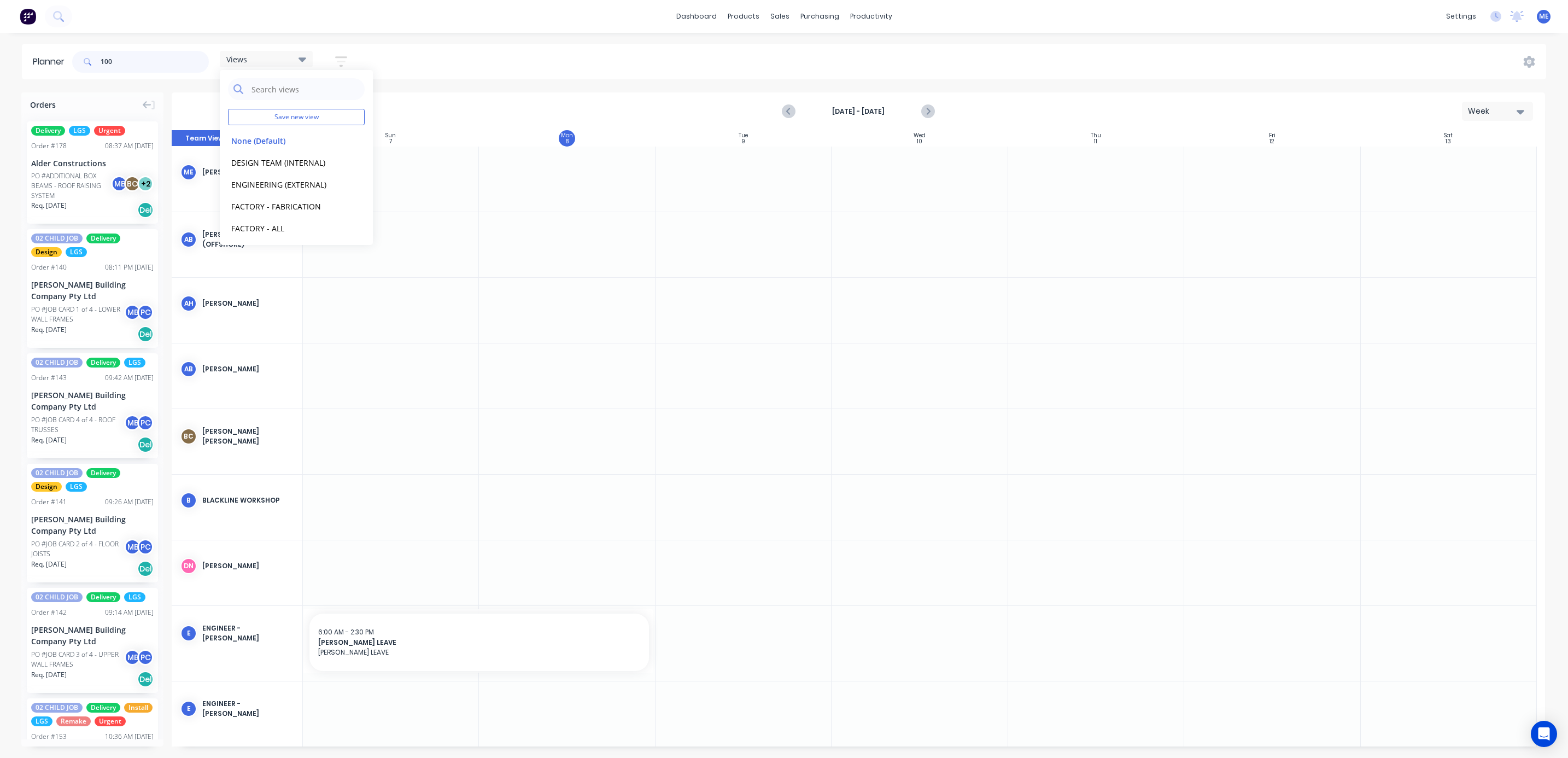
click at [84, 58] on div "100" at bounding box center [140, 61] width 137 height 22
click at [504, 93] on div "Sep 7th - Sep 13th Week" at bounding box center [859, 111] width 1374 height 38
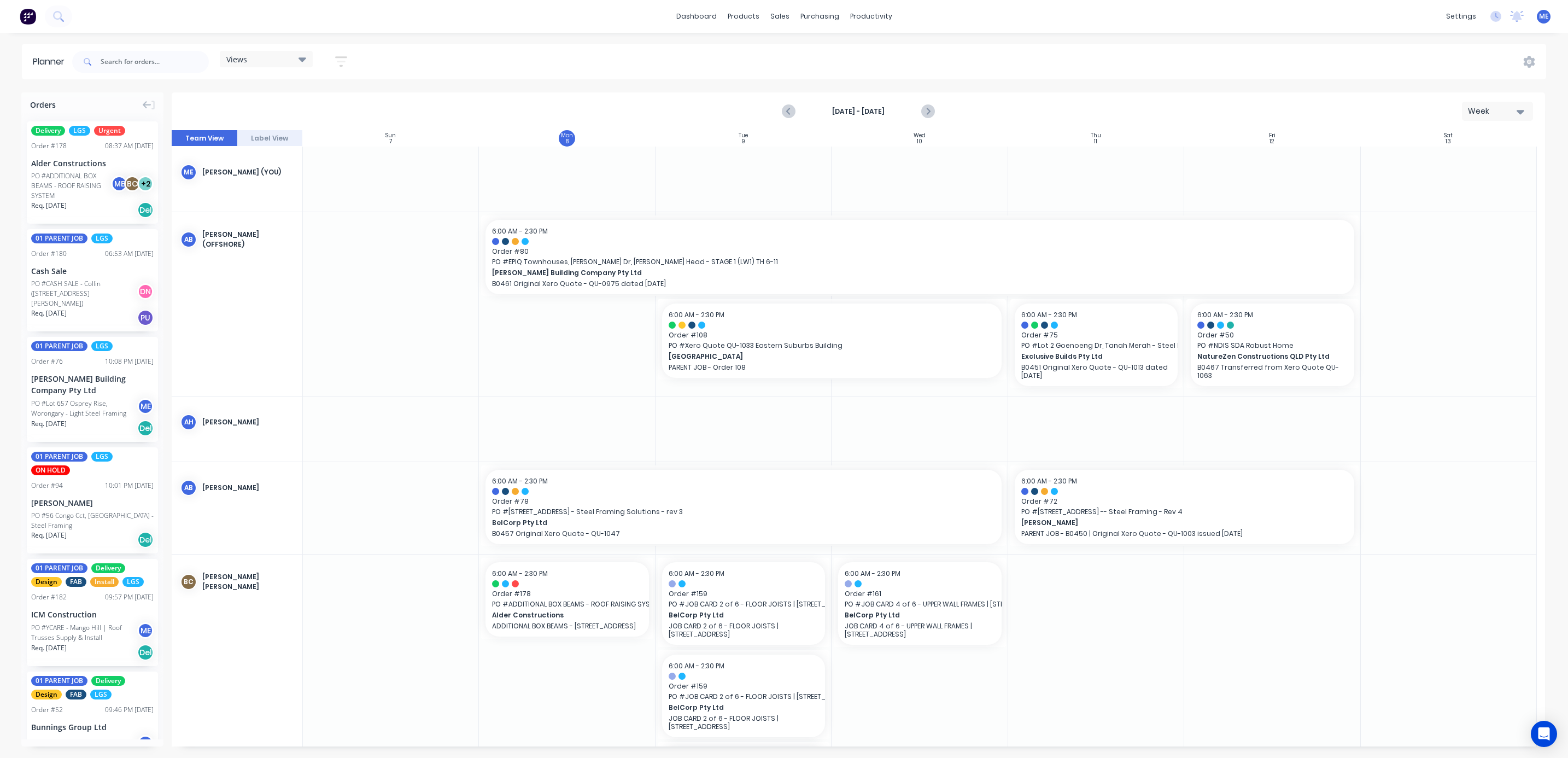
click at [529, 60] on div "Views Save new view None (Default) edit DESIGN TEAM (INTERNAL) edit ENGINEERING…" at bounding box center [808, 62] width 1476 height 33
click at [266, 64] on div "Views" at bounding box center [266, 59] width 93 height 16
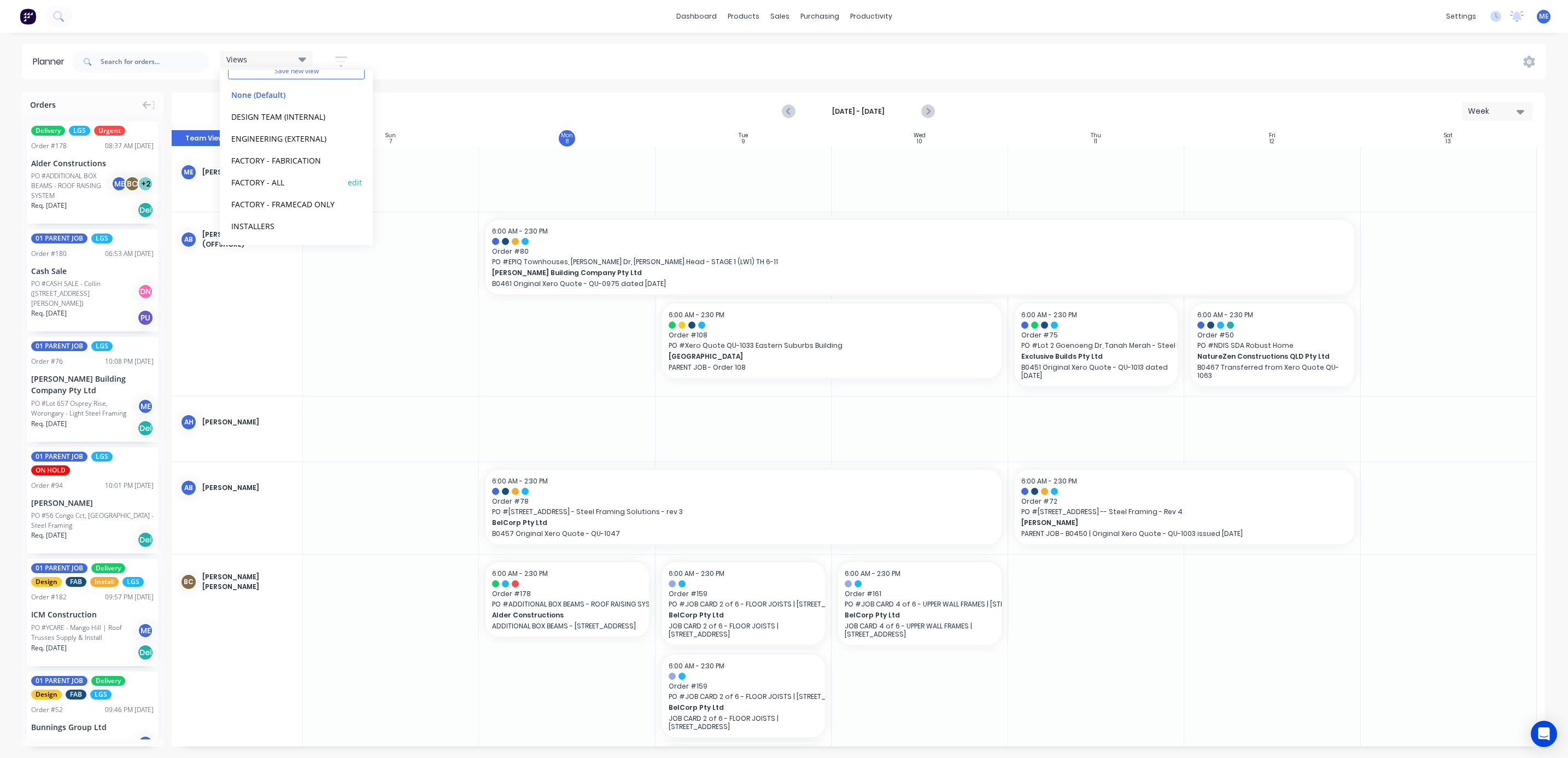
click at [348, 178] on button "edit" at bounding box center [355, 181] width 14 height 11
click at [650, 56] on div "Views Save new view None (Default) edit DESIGN TEAM (INTERNAL) edit ENGINEERING…" at bounding box center [808, 62] width 1476 height 33
click at [614, 58] on div "Views Save new view None (Default) edit DESIGN TEAM (INTERNAL) edit ENGINEERING…" at bounding box center [808, 62] width 1476 height 33
click at [284, 60] on div "Views" at bounding box center [266, 58] width 80 height 10
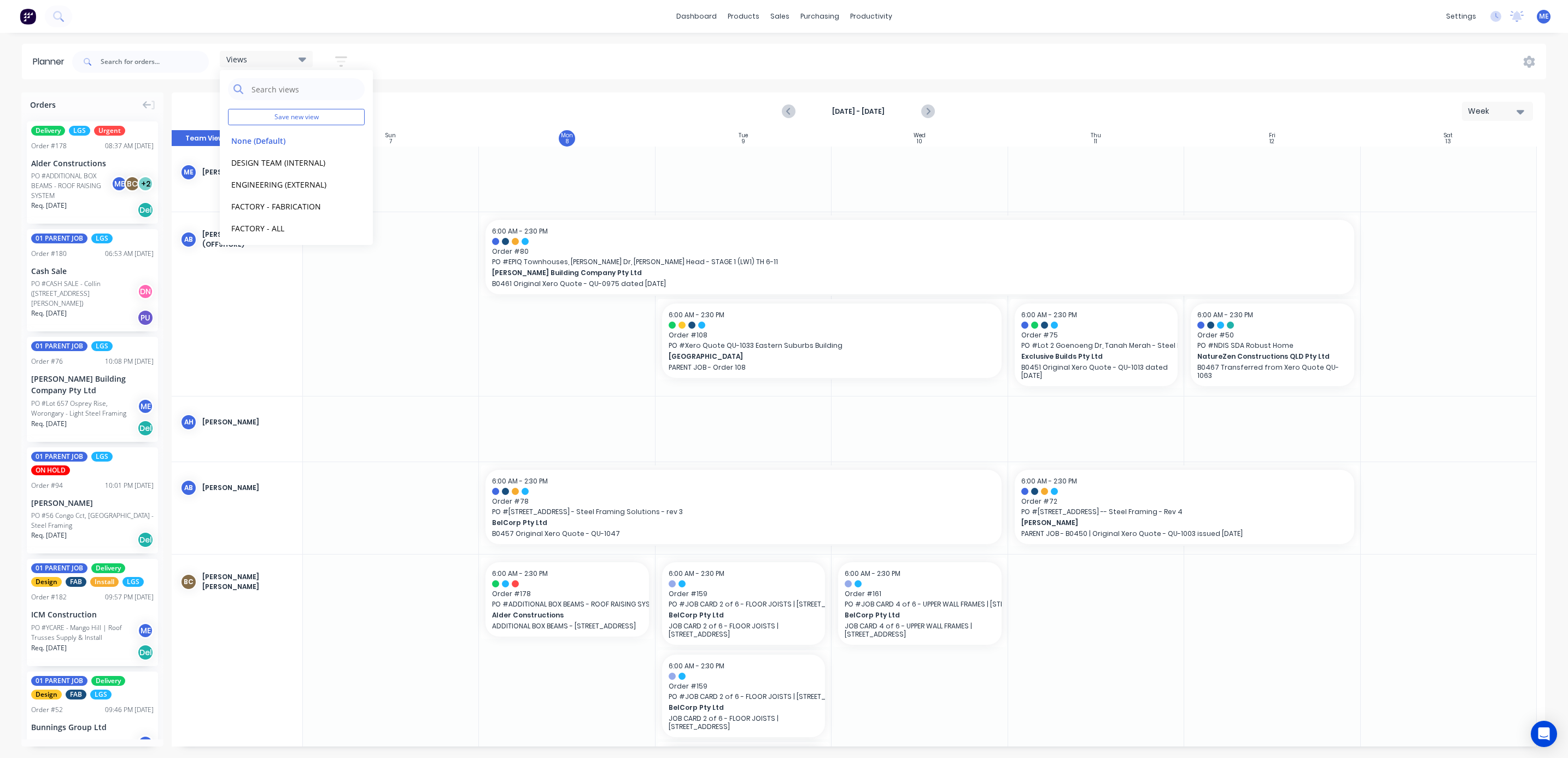
click at [468, 77] on div "Views Save new view None (Default) edit DESIGN TEAM (INTERNAL) edit ENGINEERING…" at bounding box center [808, 62] width 1476 height 33
click at [267, 56] on div "Views" at bounding box center [266, 58] width 80 height 10
click at [433, 75] on div "Views Save new view None (Default) edit DESIGN TEAM (INTERNAL) edit ENGINEERING…" at bounding box center [808, 62] width 1476 height 33
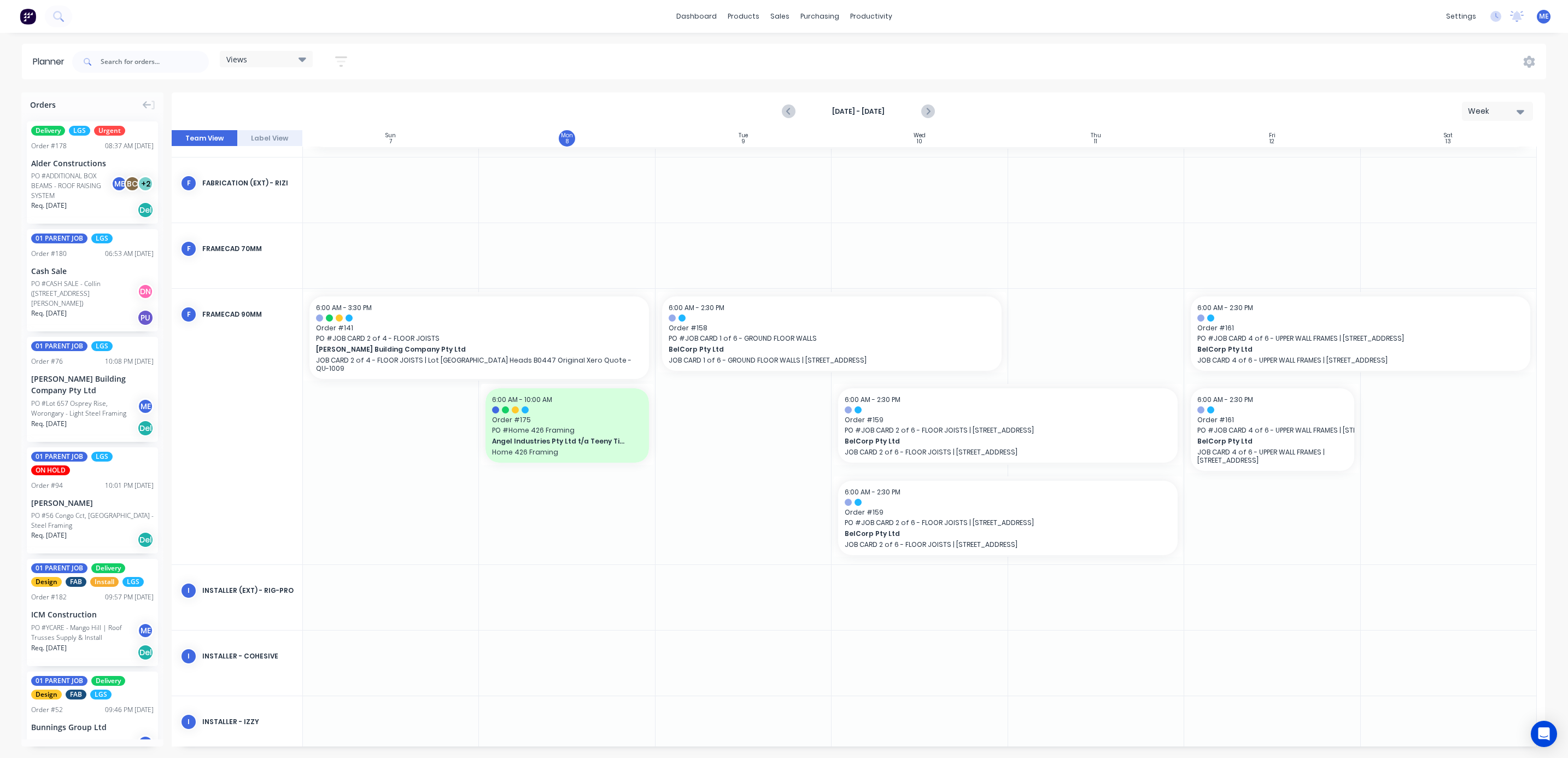
scroll to position [1231, 0]
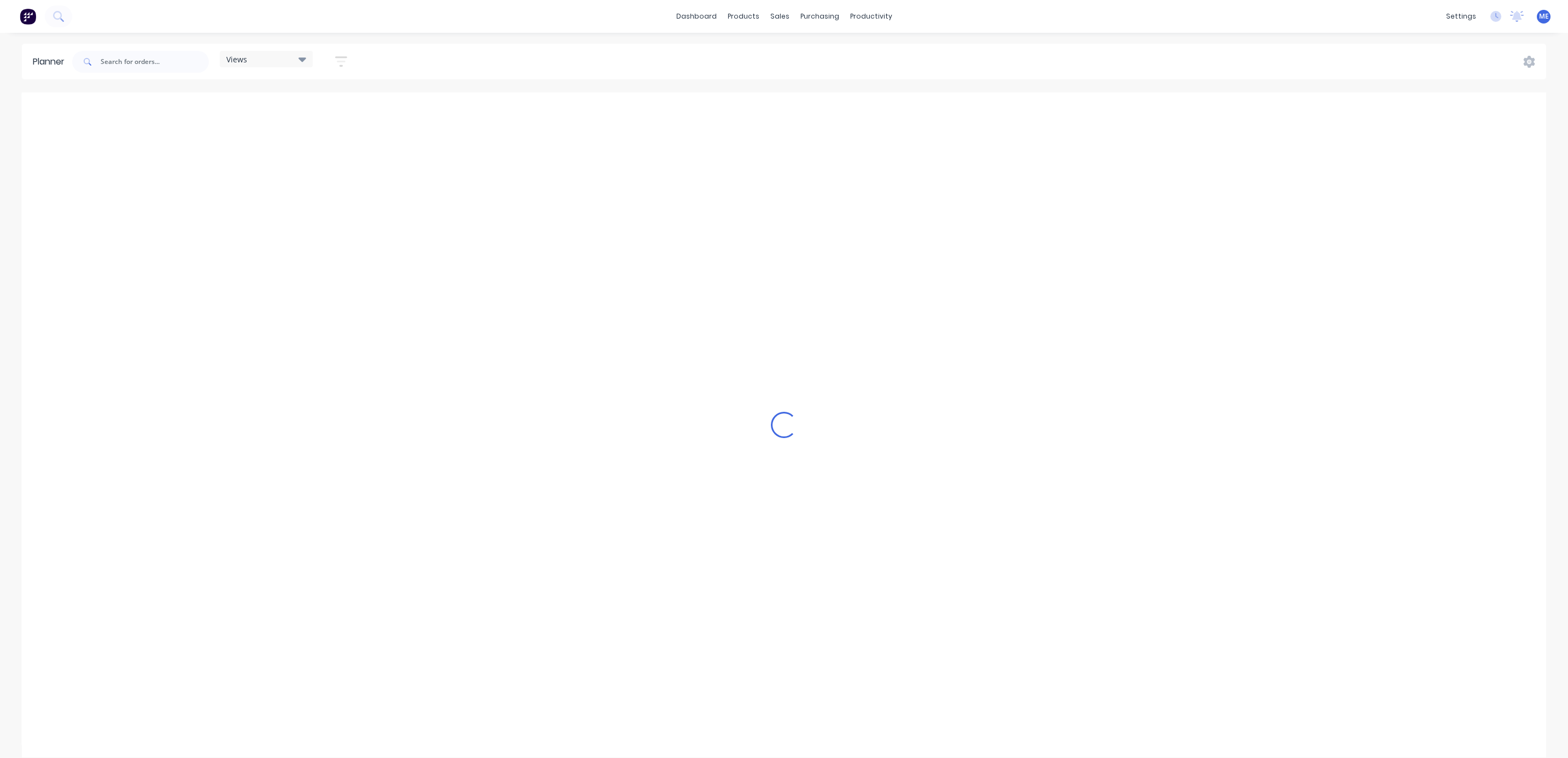
scroll to position [0, 248]
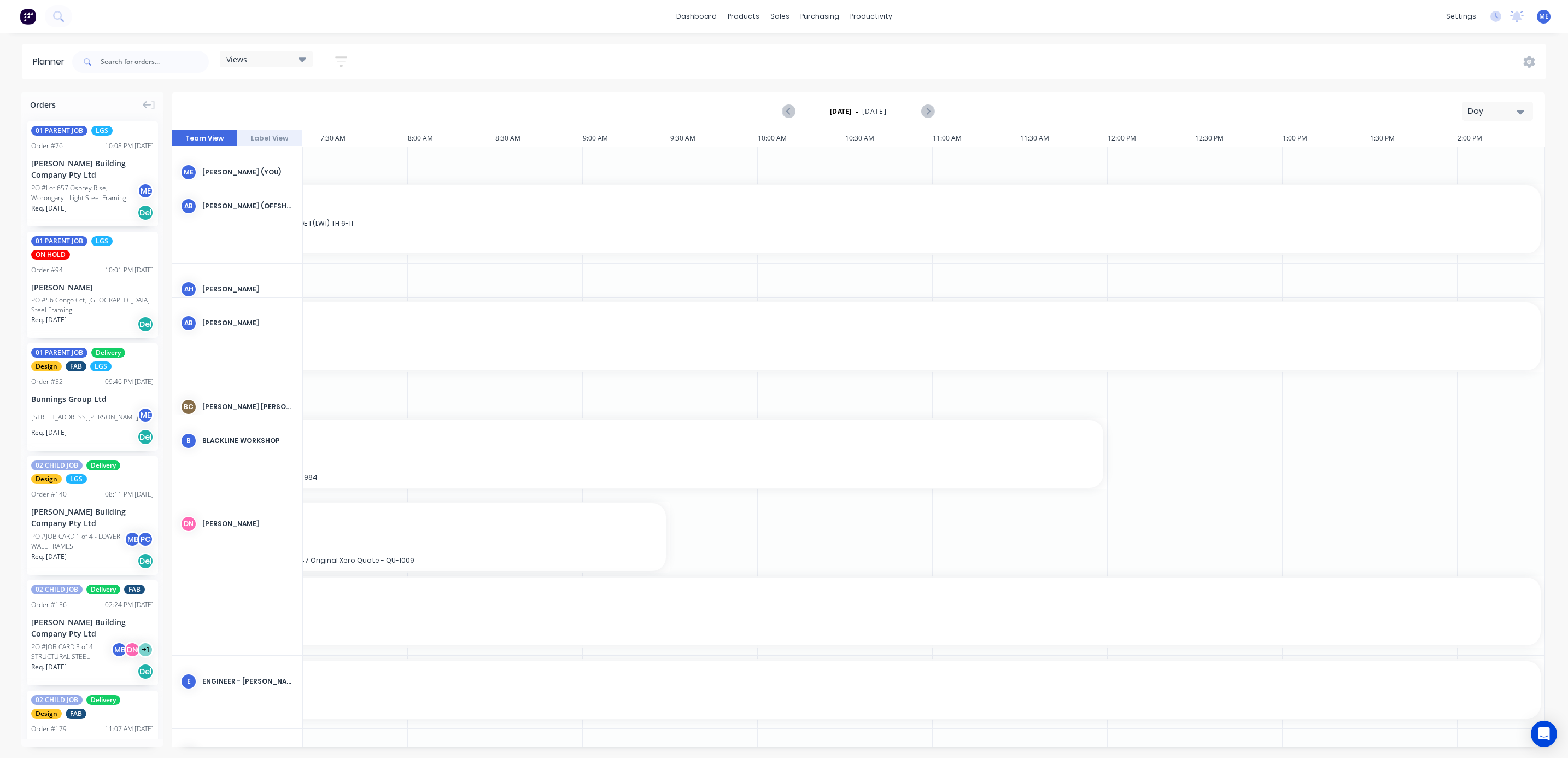
click at [274, 60] on div "Views" at bounding box center [266, 58] width 80 height 10
click at [273, 224] on button "FACTORY - ALL" at bounding box center [286, 228] width 116 height 13
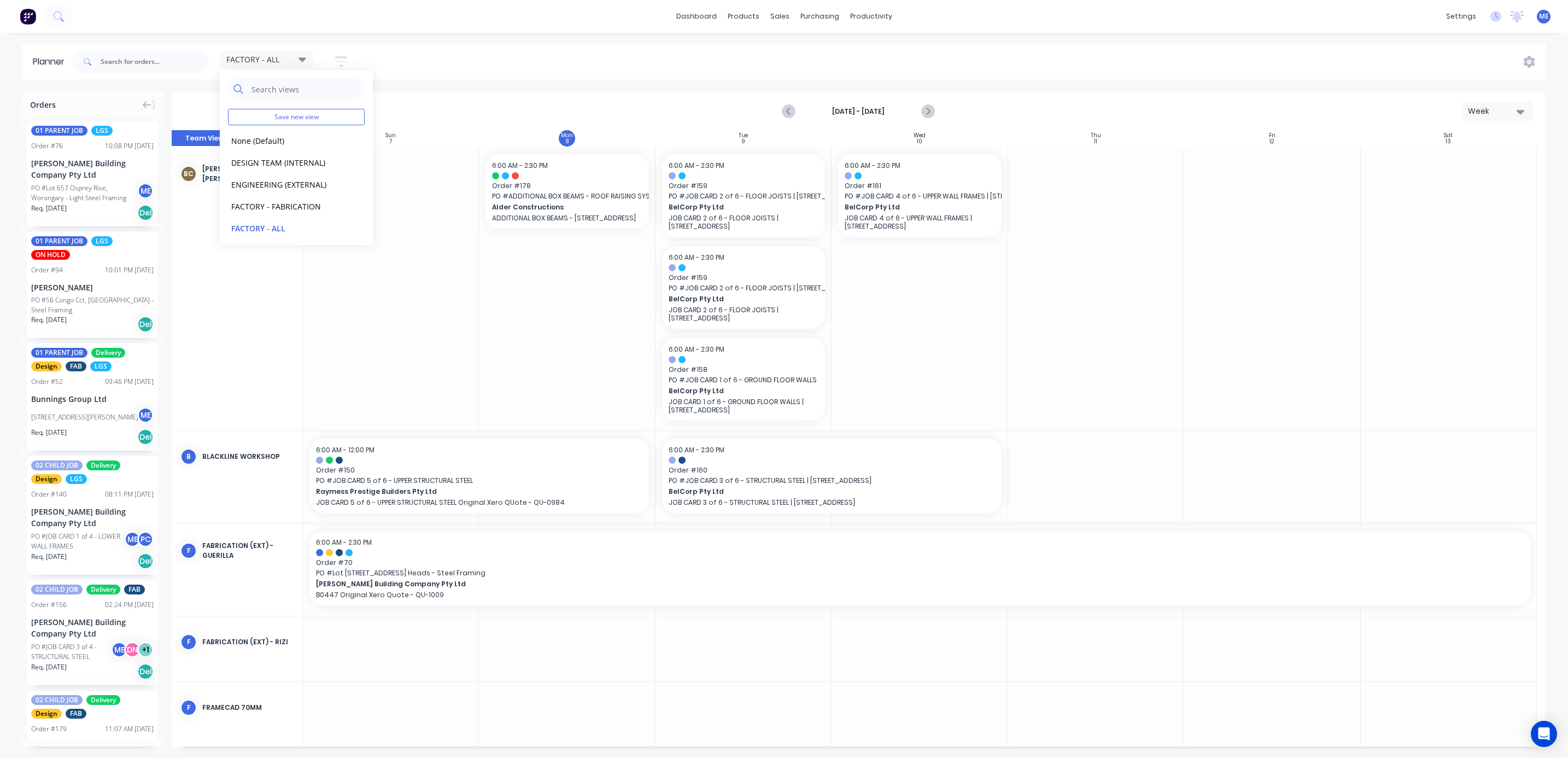
click at [607, 68] on div "FACTORY - ALL Save new view None (Default) edit DESIGN TEAM (INTERNAL) edit ENG…" at bounding box center [808, 62] width 1476 height 33
click at [791, 110] on icon "Previous page" at bounding box center [789, 112] width 13 height 13
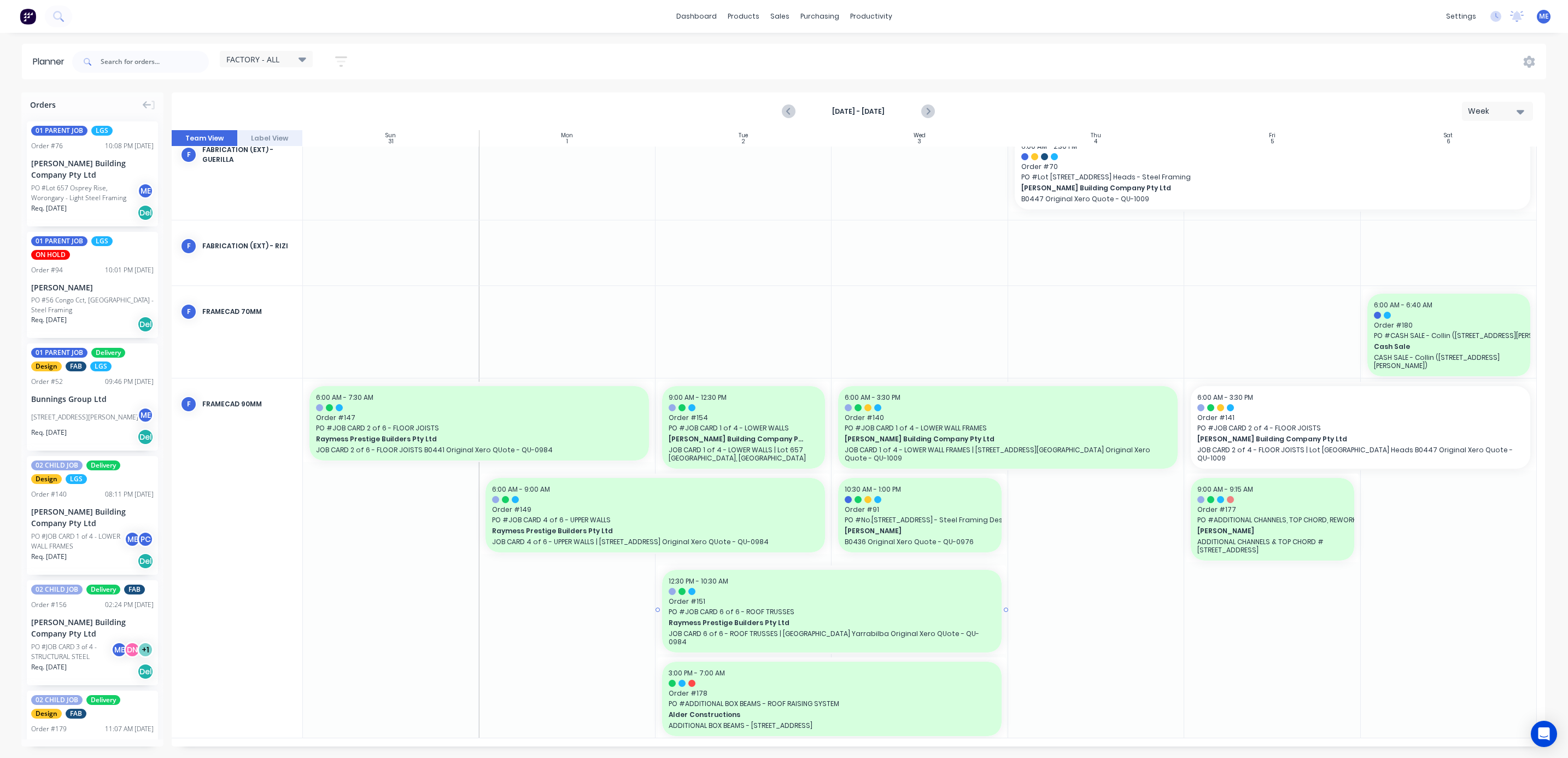
scroll to position [0, 0]
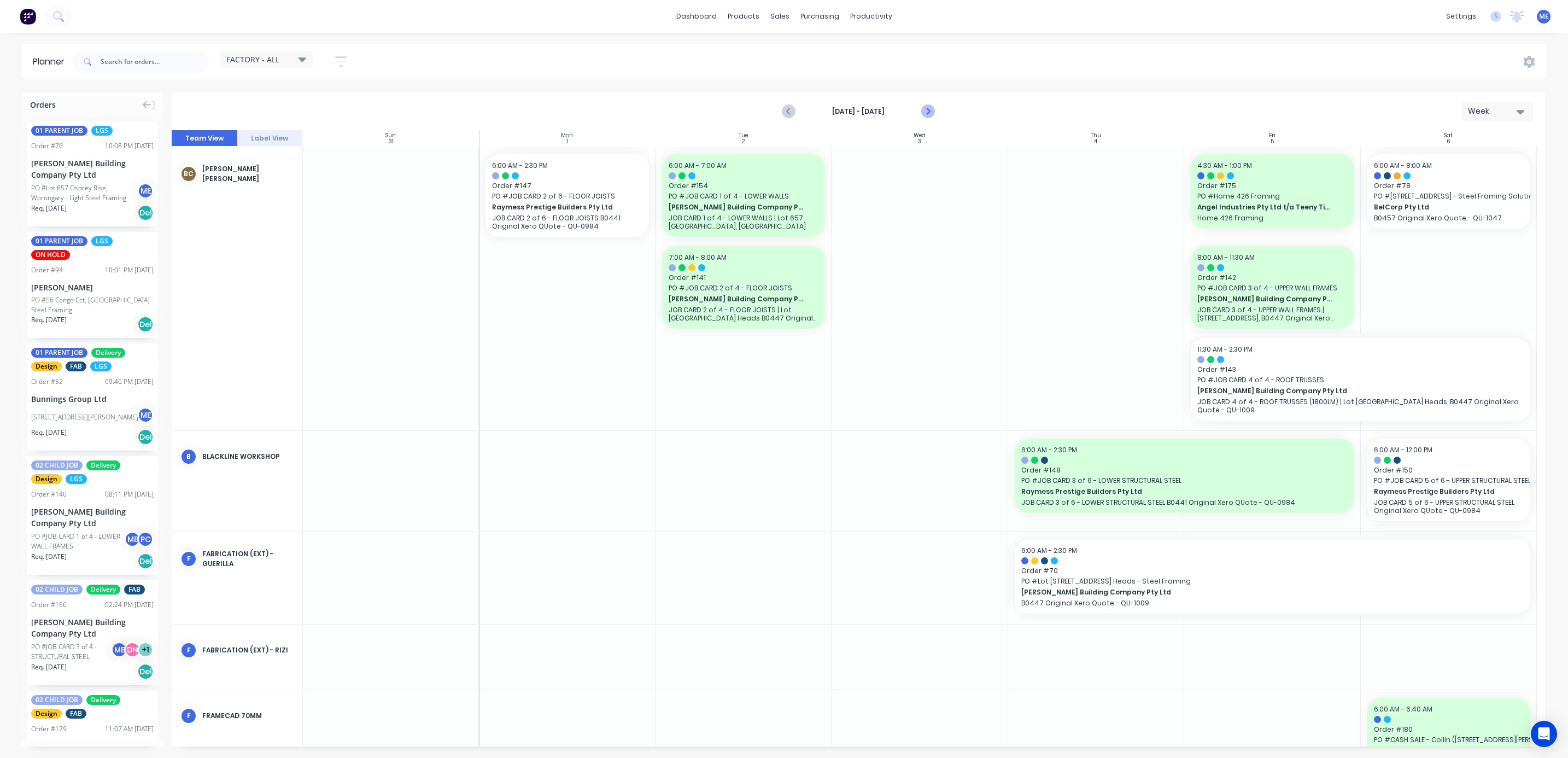
click at [924, 112] on icon "Next page" at bounding box center [927, 112] width 13 height 13
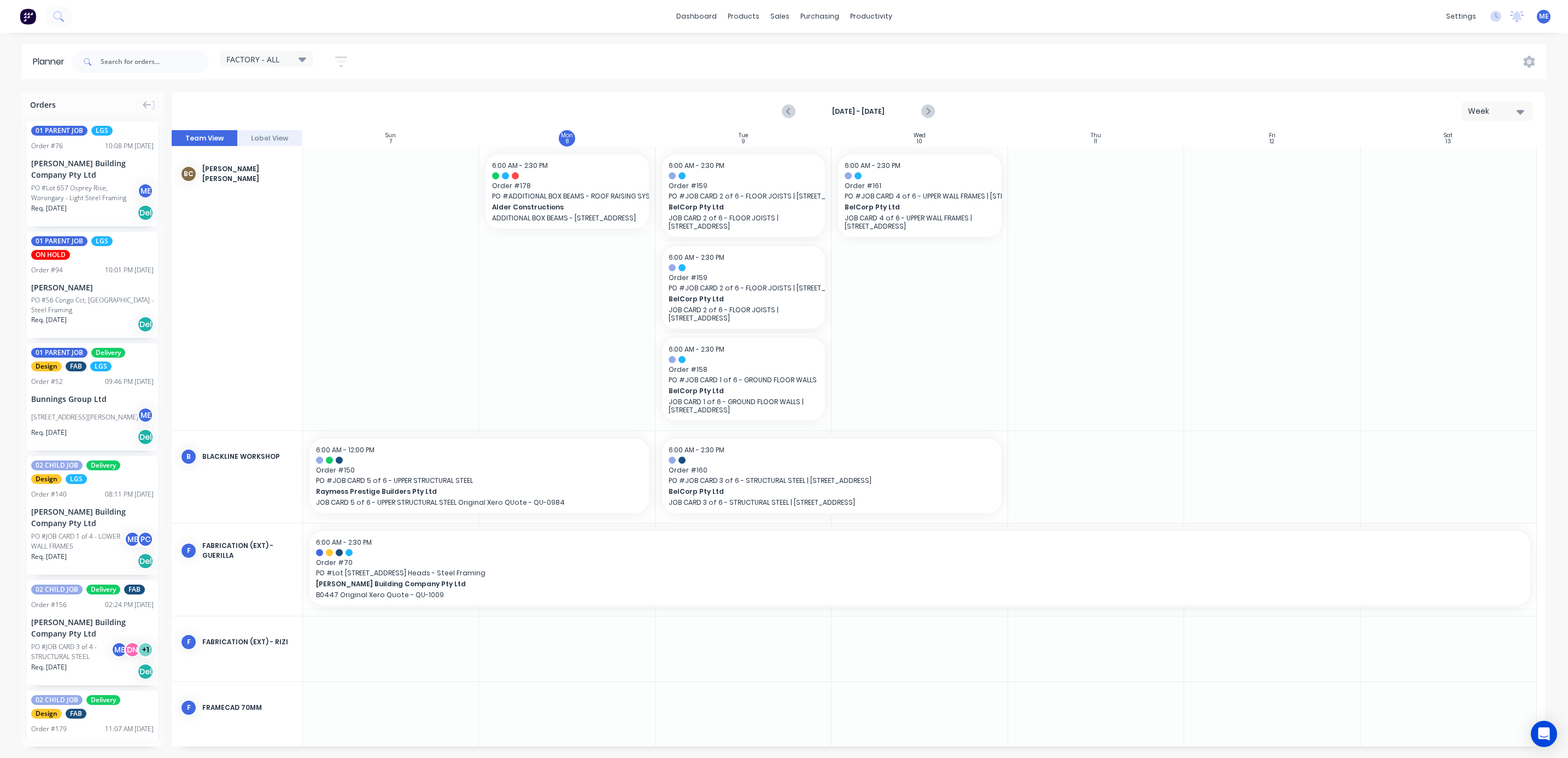
drag, startPoint x: 996, startPoint y: 571, endPoint x: 1036, endPoint y: 550, distance: 45.2
click at [1071, 616] on div "Create additional timeslot" at bounding box center [1089, 617] width 117 height 22
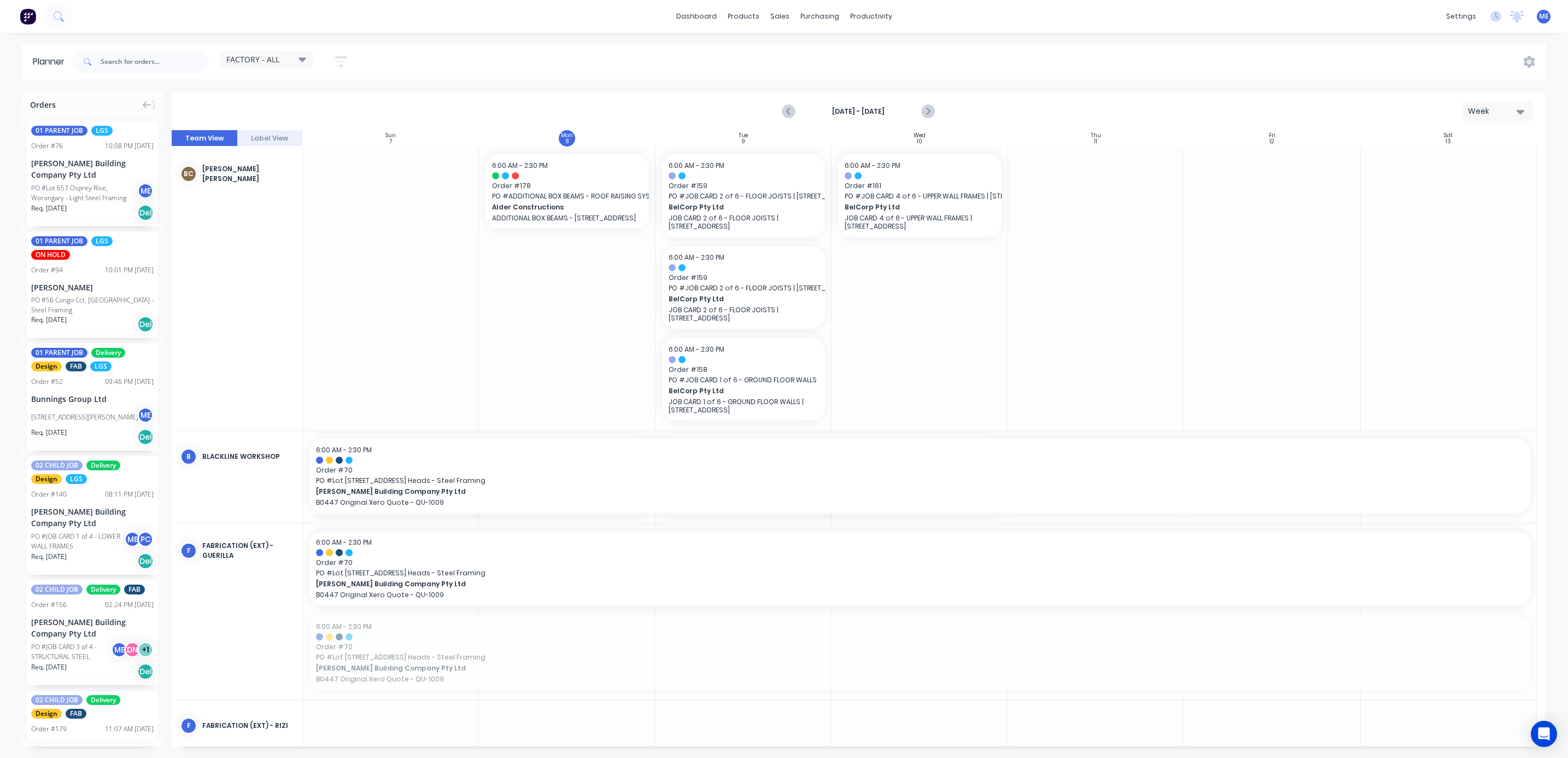
drag, startPoint x: 896, startPoint y: 651, endPoint x: 1010, endPoint y: 500, distance: 189.2
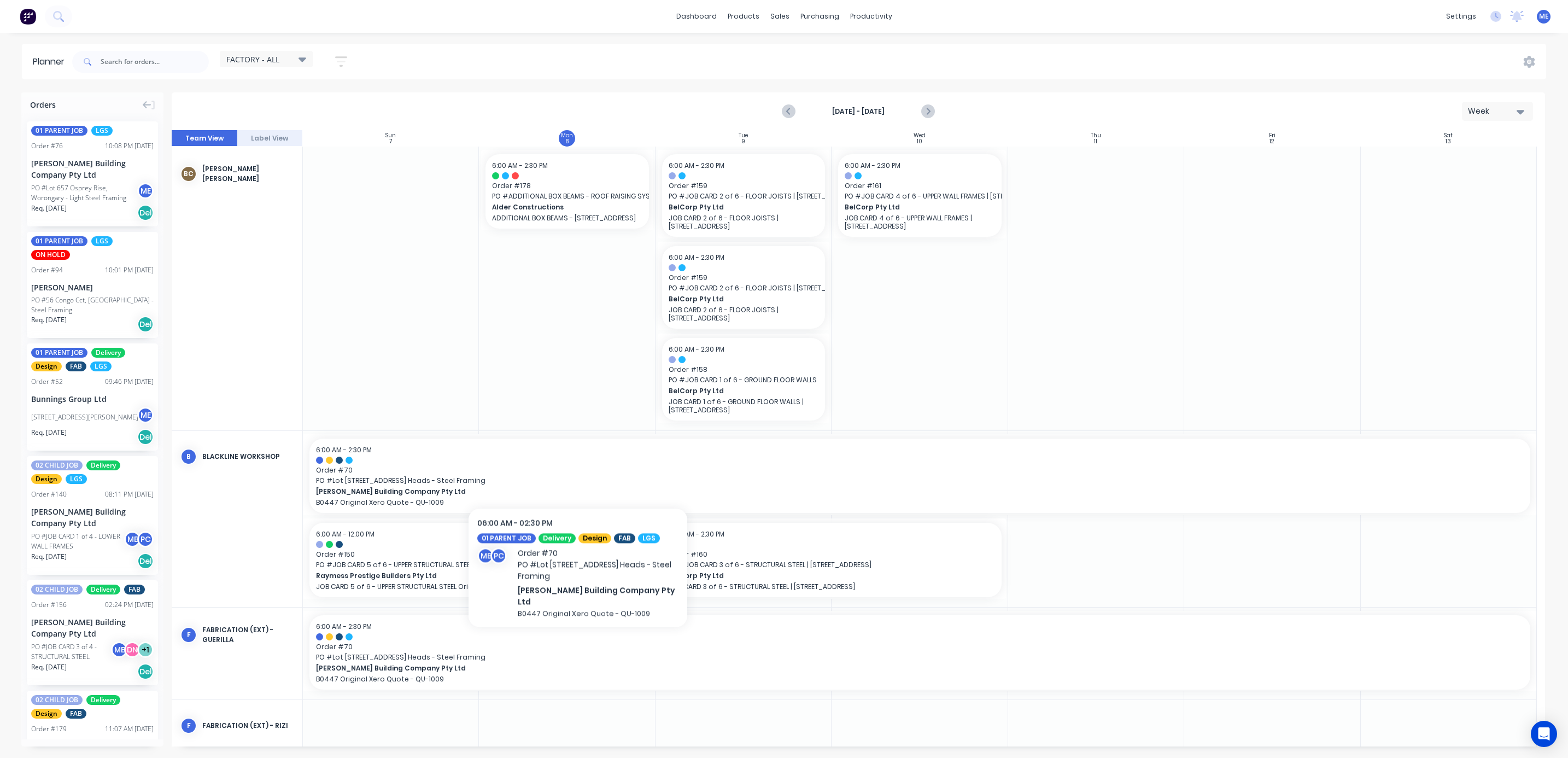
click at [578, 467] on span "Order # 70" at bounding box center [920, 470] width 1208 height 10
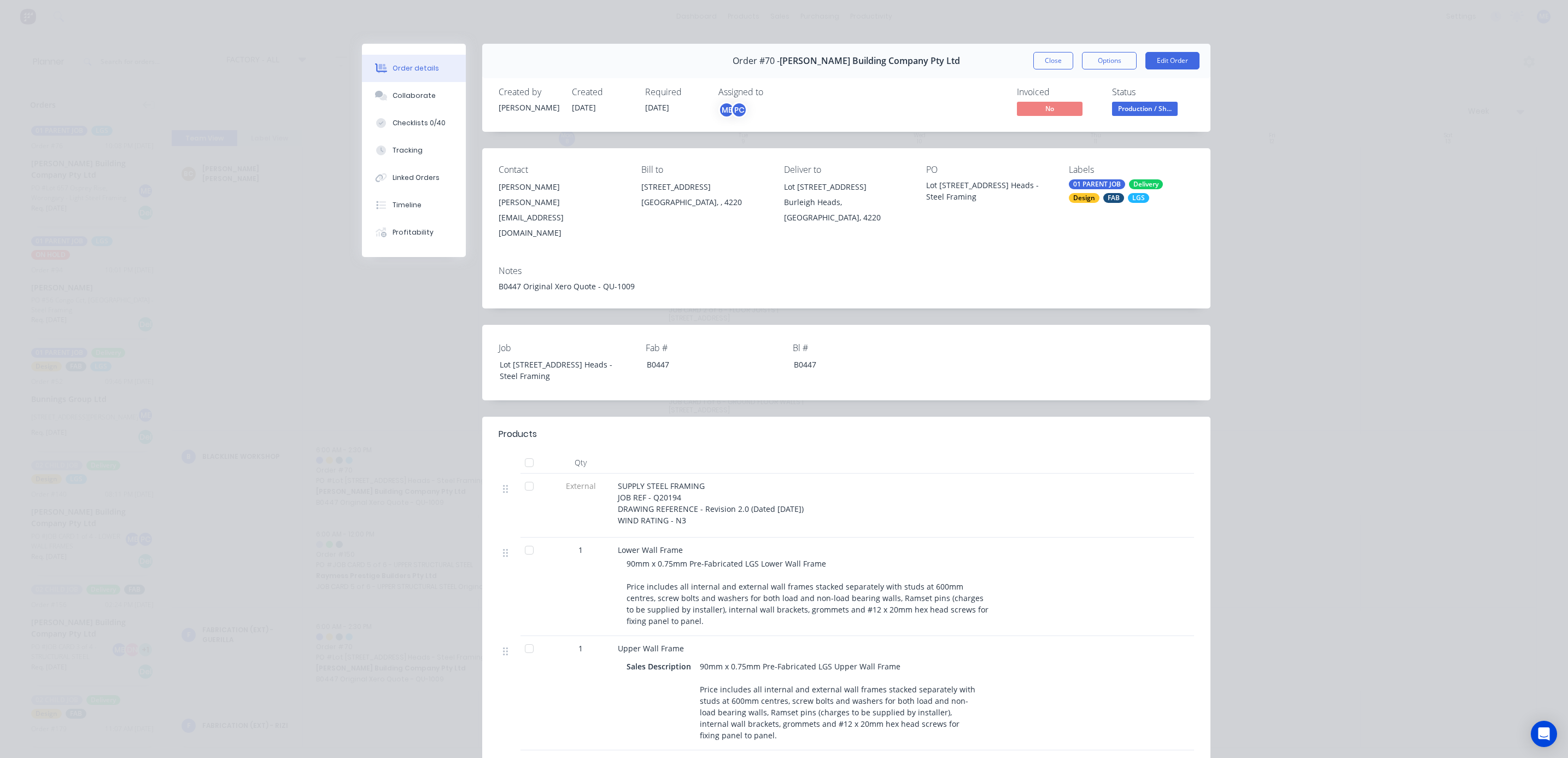
drag, startPoint x: 578, startPoint y: 467, endPoint x: 1260, endPoint y: 248, distance: 716.3
click at [1283, 283] on div "Order details Collaborate Checklists 0/40 Tracking Linked Orders Timeline Profi…" at bounding box center [784, 379] width 1568 height 758
click at [1058, 64] on button "Close" at bounding box center [1053, 60] width 40 height 17
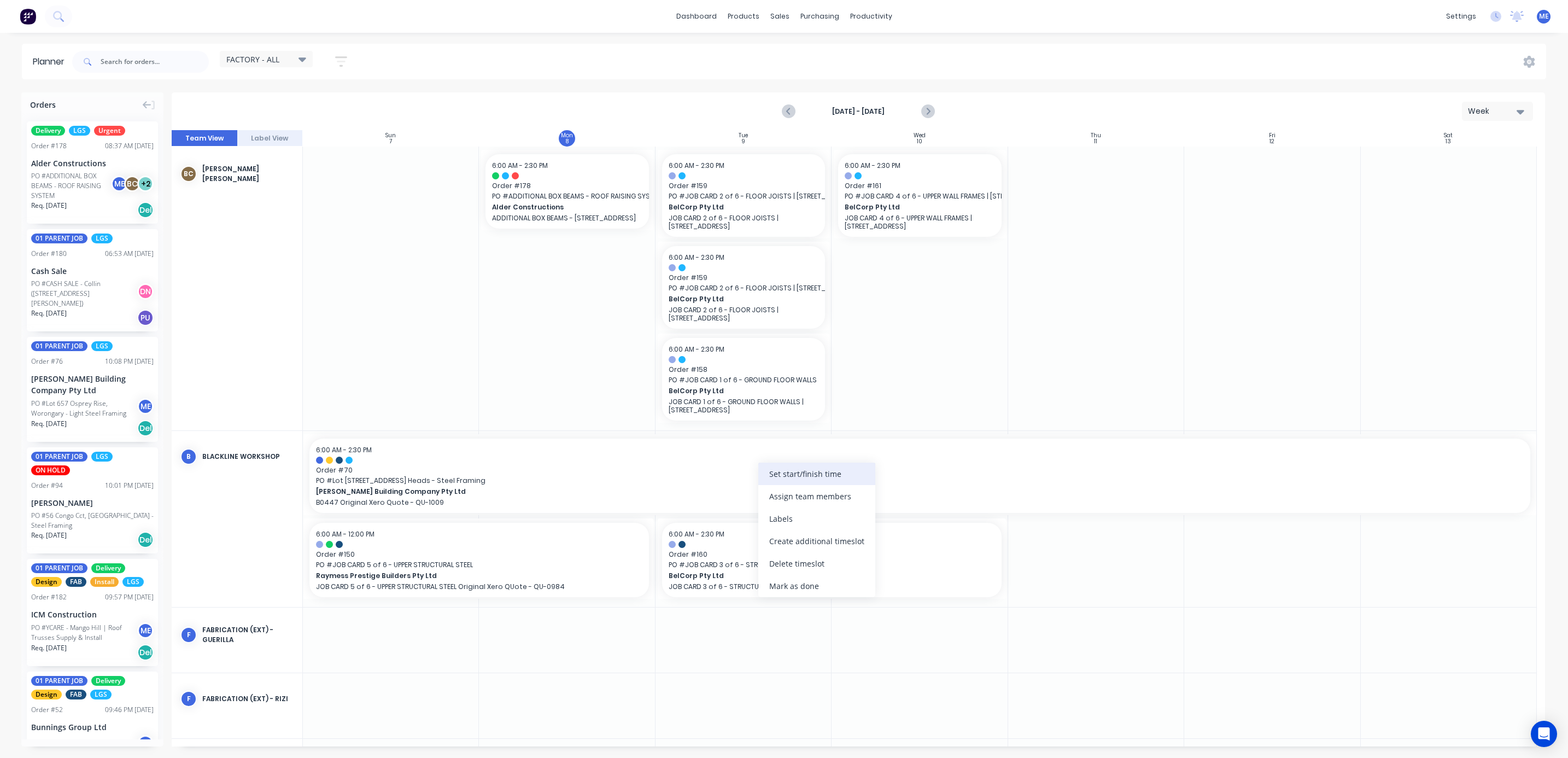
click at [829, 471] on div "Set start/finish time" at bounding box center [817, 474] width 117 height 22
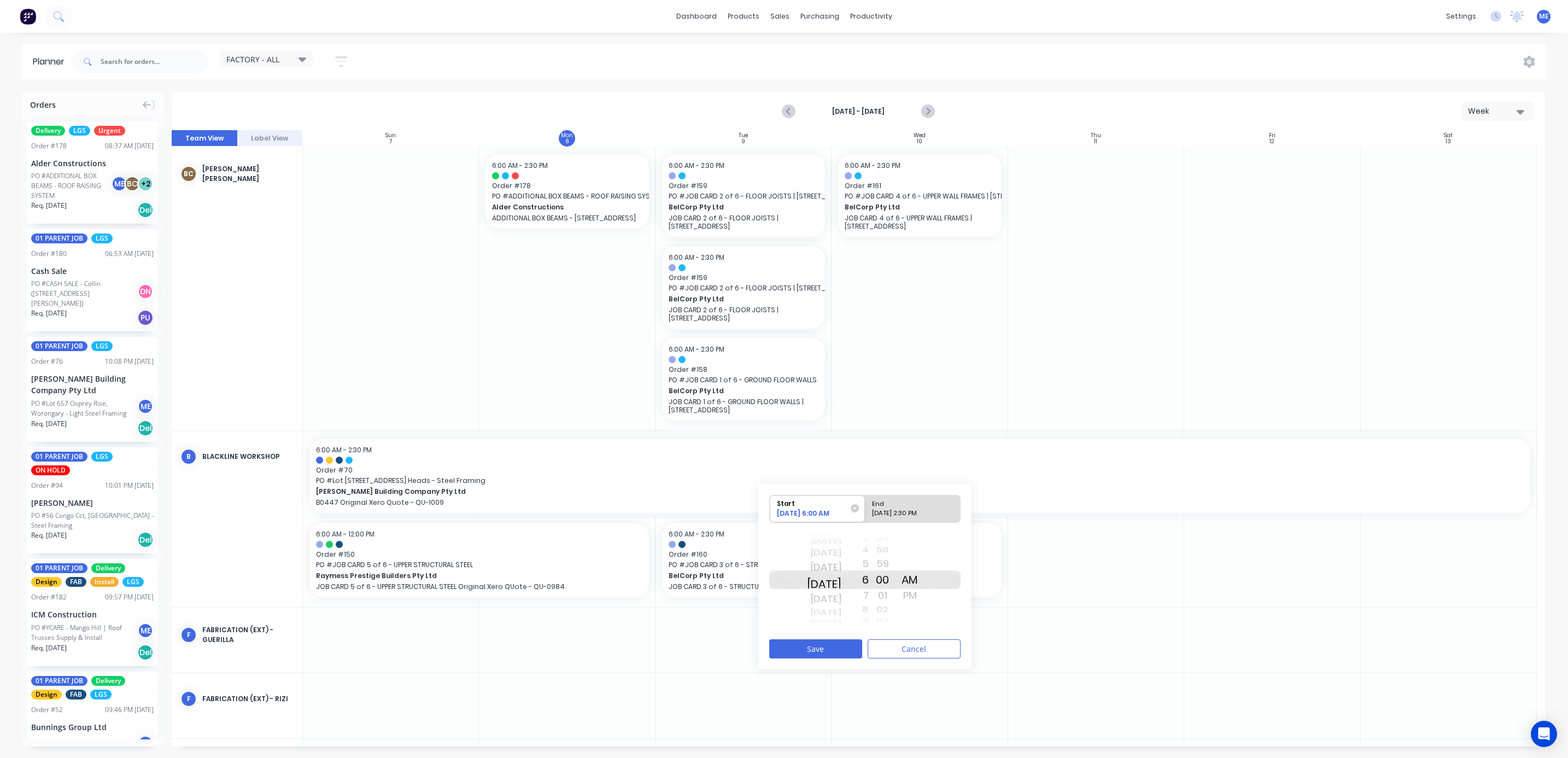
drag, startPoint x: 843, startPoint y: 606, endPoint x: 853, endPoint y: 535, distance: 71.7
click at [841, 577] on div "Mon Sep 1 Tue Sep 2 Wed Sep 3 Thu Sep 4 Fri Sep 5 Sat Sep 6 Sun Sep 7 Today Tue…" at bounding box center [824, 580] width 34 height 5
click at [908, 506] on div "End" at bounding box center [908, 502] width 79 height 13
click at [865, 506] on input "End 09/16/2025 2:30 PM" at bounding box center [865, 509] width 1 height 27
radio input "true"
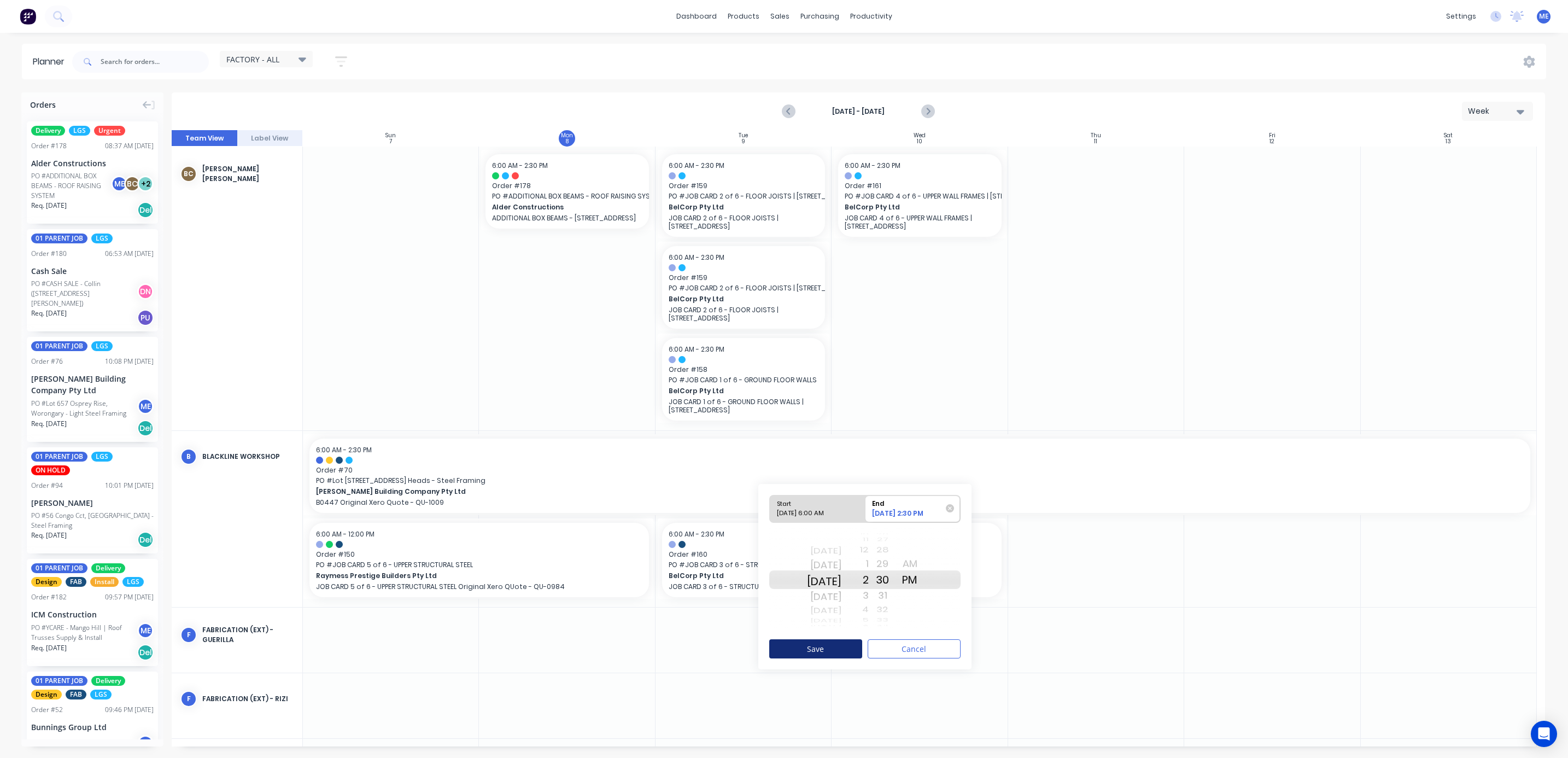
drag, startPoint x: 839, startPoint y: 573, endPoint x: 836, endPoint y: 649, distance: 76.1
click at [836, 649] on div "Start 09/10/2025 6:00 AM End 09/16/2025 2:30 PM Wed Sep 10 Thu Sep 11 Fri Sep 1…" at bounding box center [865, 577] width 214 height 185
click at [836, 506] on div "Start" at bounding box center [812, 502] width 79 height 13
click at [771, 506] on input "Start 09/10/2025 6:00 AM" at bounding box center [770, 509] width 1 height 27
radio input "true"
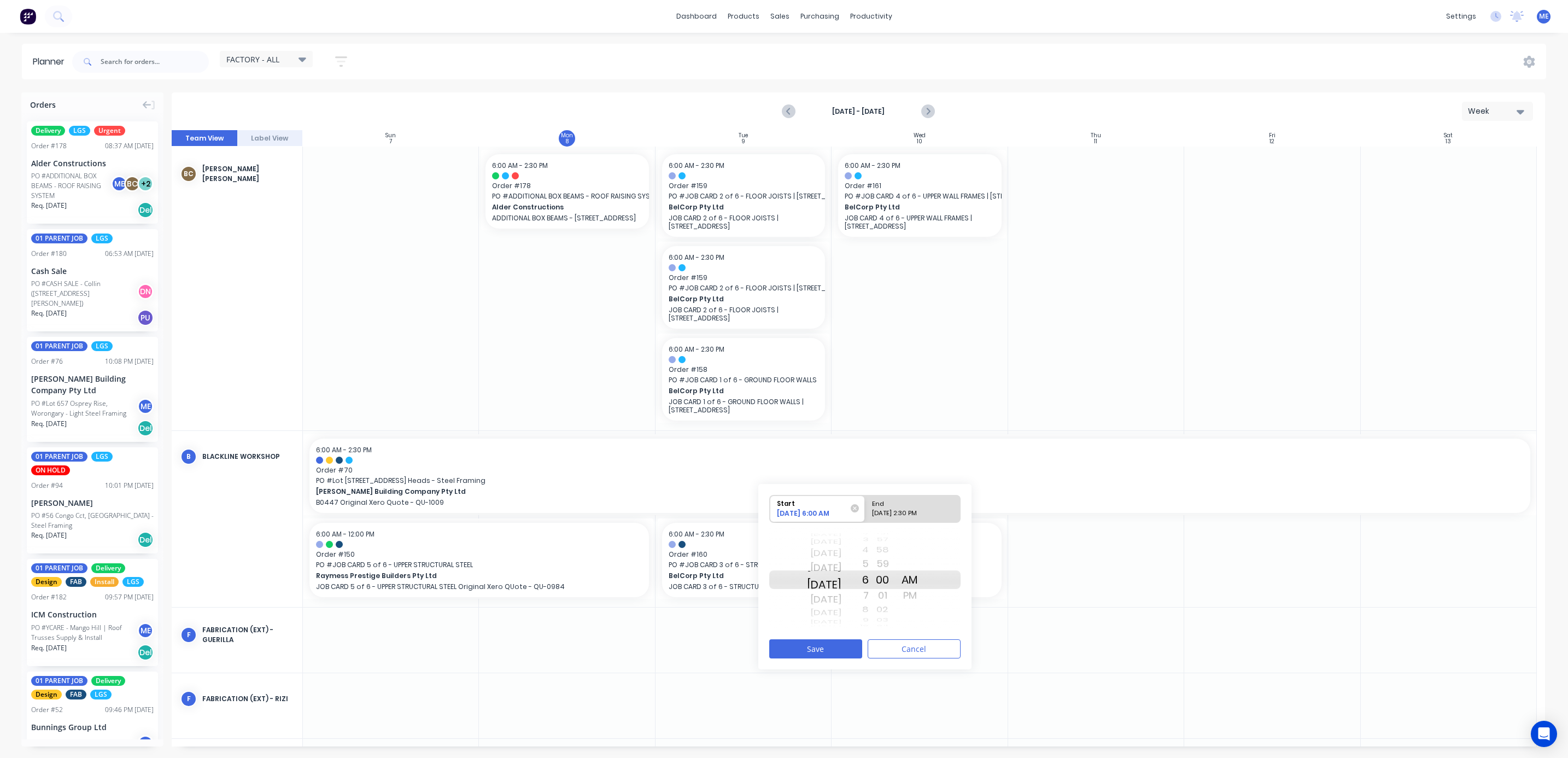
drag, startPoint x: 848, startPoint y: 565, endPoint x: 849, endPoint y: 551, distance: 14.0
click at [841, 551] on div "Tue Sep 9" at bounding box center [824, 553] width 34 height 16
click at [833, 647] on button "Save" at bounding box center [815, 649] width 93 height 19
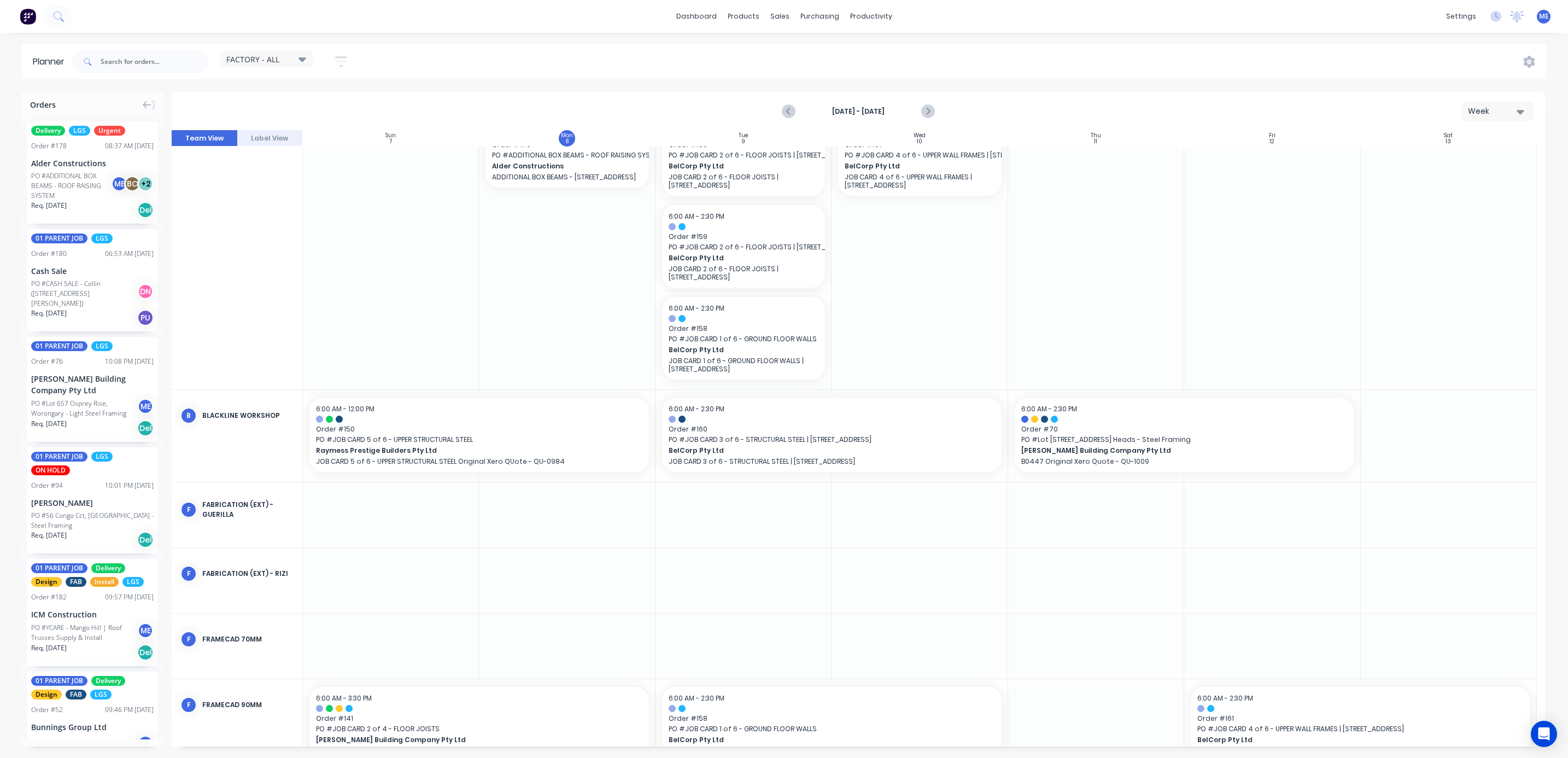
scroll to position [164, 0]
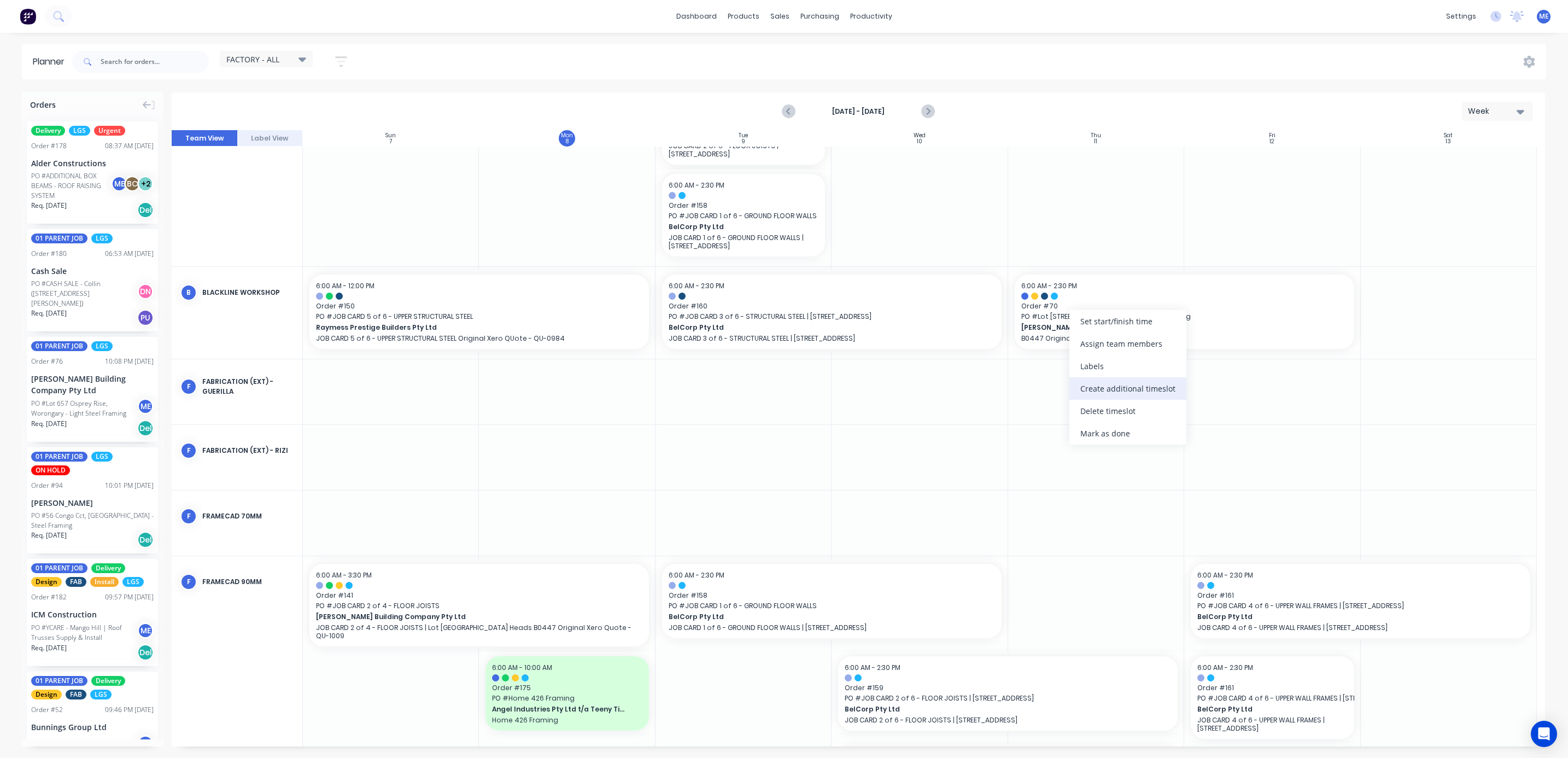
click at [1163, 385] on div "Create additional timeslot" at bounding box center [1127, 388] width 117 height 22
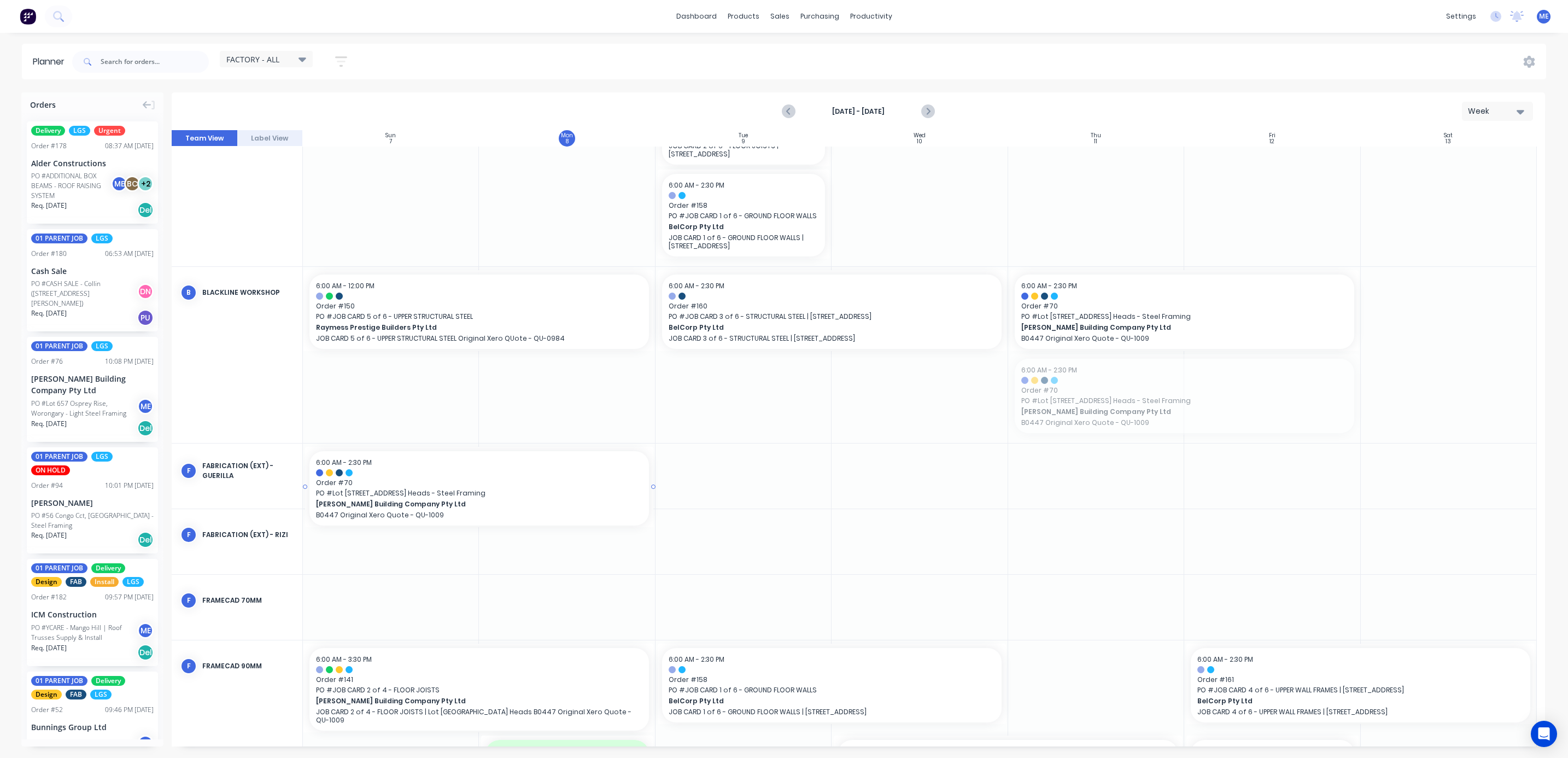
drag, startPoint x: 1154, startPoint y: 396, endPoint x: 420, endPoint y: 453, distance: 736.2
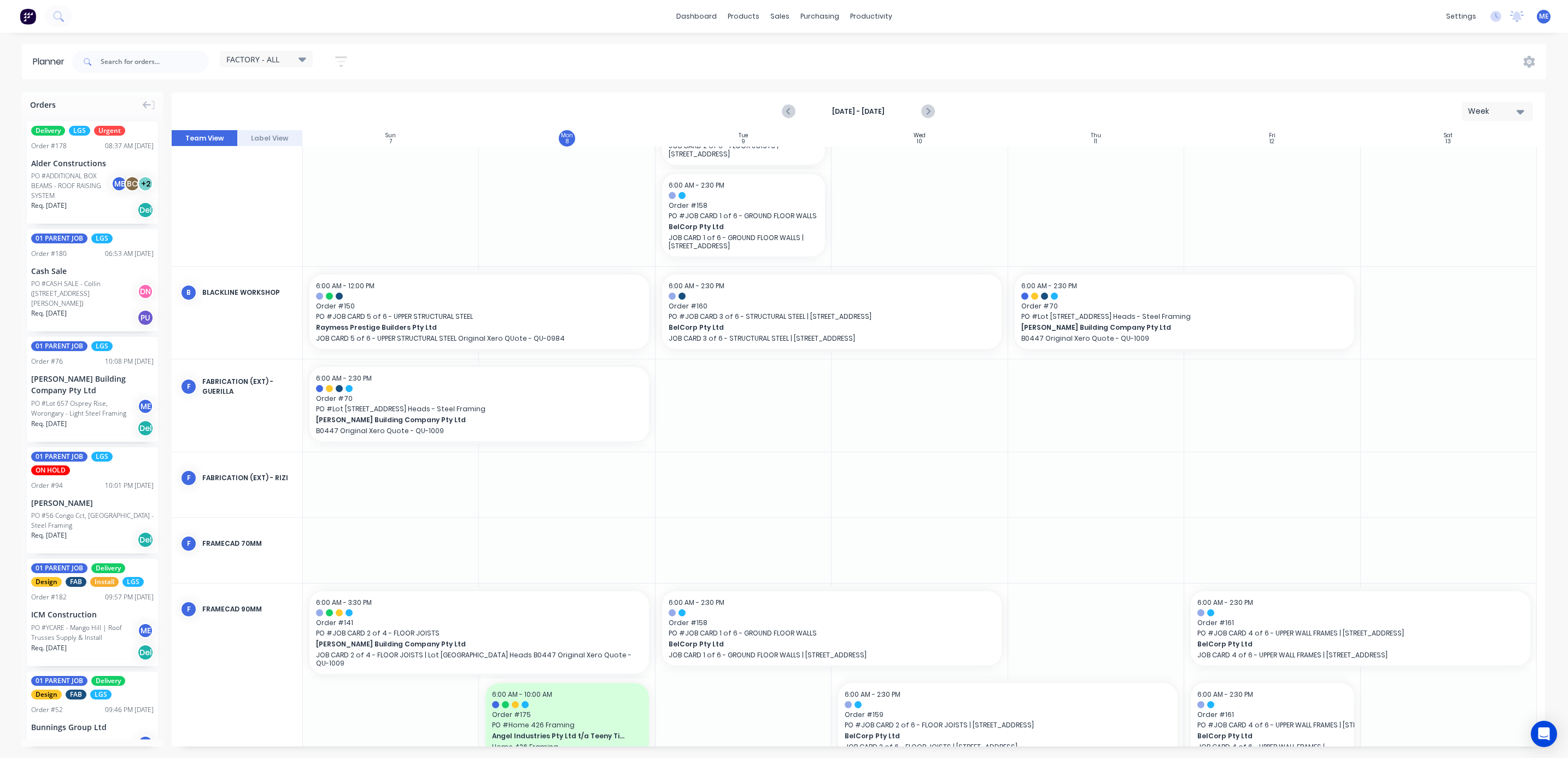
click at [706, 503] on div at bounding box center [744, 485] width 176 height 65
click at [707, 401] on div "Set start/finish time" at bounding box center [684, 403] width 117 height 22
drag, startPoint x: 700, startPoint y: 483, endPoint x: 727, endPoint y: 548, distance: 70.4
click at [696, 593] on div "Start 09/07/2025 6:00 AM End 09/08/2025 2:30 PM Wed Jul 23 Thu Jul 24 Fri Jul 2…" at bounding box center [732, 506] width 214 height 185
click at [781, 438] on div "09/08/2025 2:30 PM" at bounding box center [775, 445] width 79 height 13
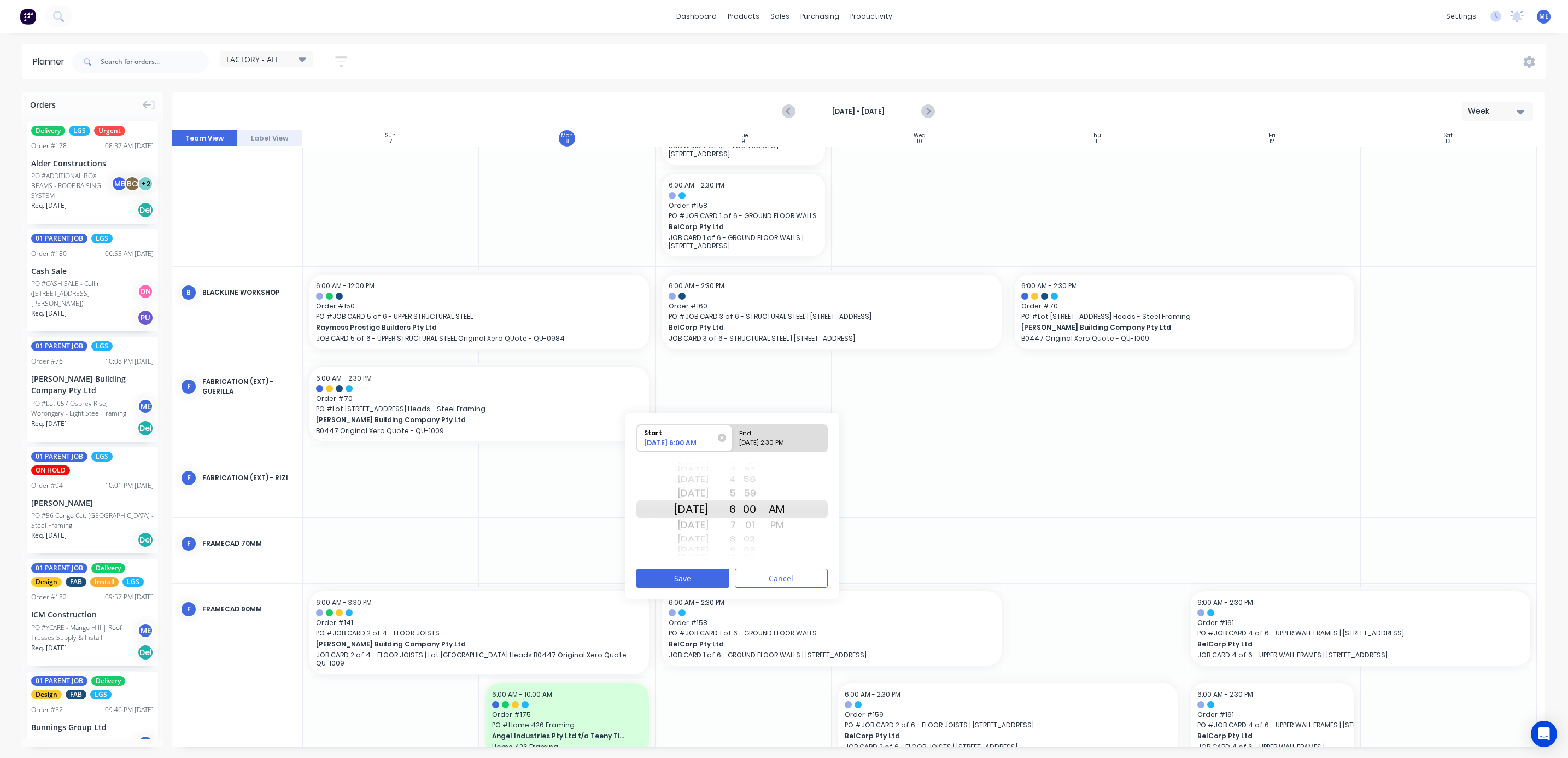
click at [732, 438] on input "End 09/08/2025 2:30 PM" at bounding box center [732, 438] width 1 height 27
radio input "true"
drag, startPoint x: 685, startPoint y: 497, endPoint x: 697, endPoint y: 374, distance: 123.6
click at [697, 374] on div "Orders Delivery LGS Urgent Order # 178 08:37 AM 08/09/25 Alder Constructions PO…" at bounding box center [784, 425] width 1568 height 665
click at [707, 580] on button "Save" at bounding box center [682, 579] width 93 height 19
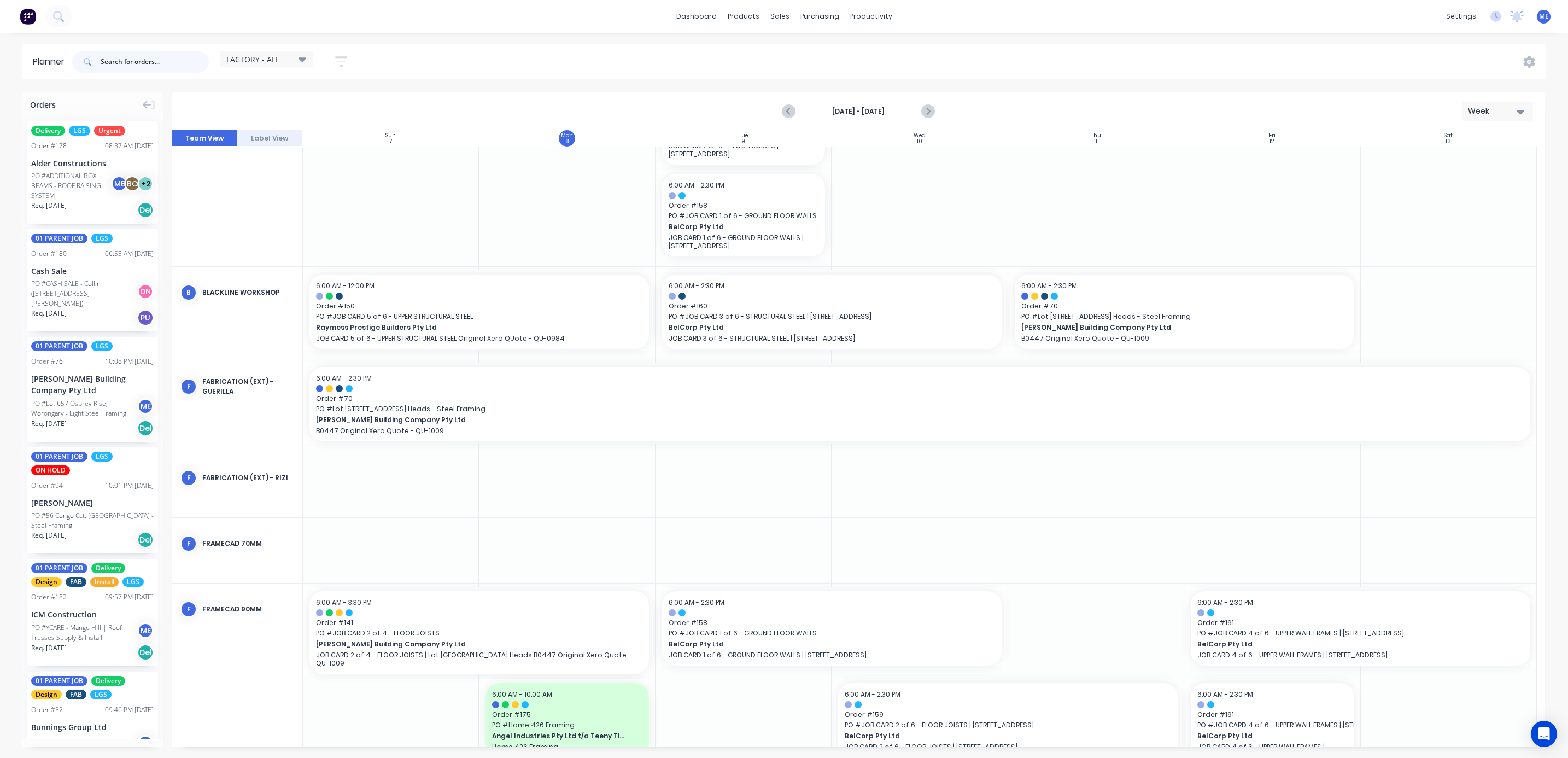
click at [145, 67] on input "text" at bounding box center [155, 61] width 108 height 22
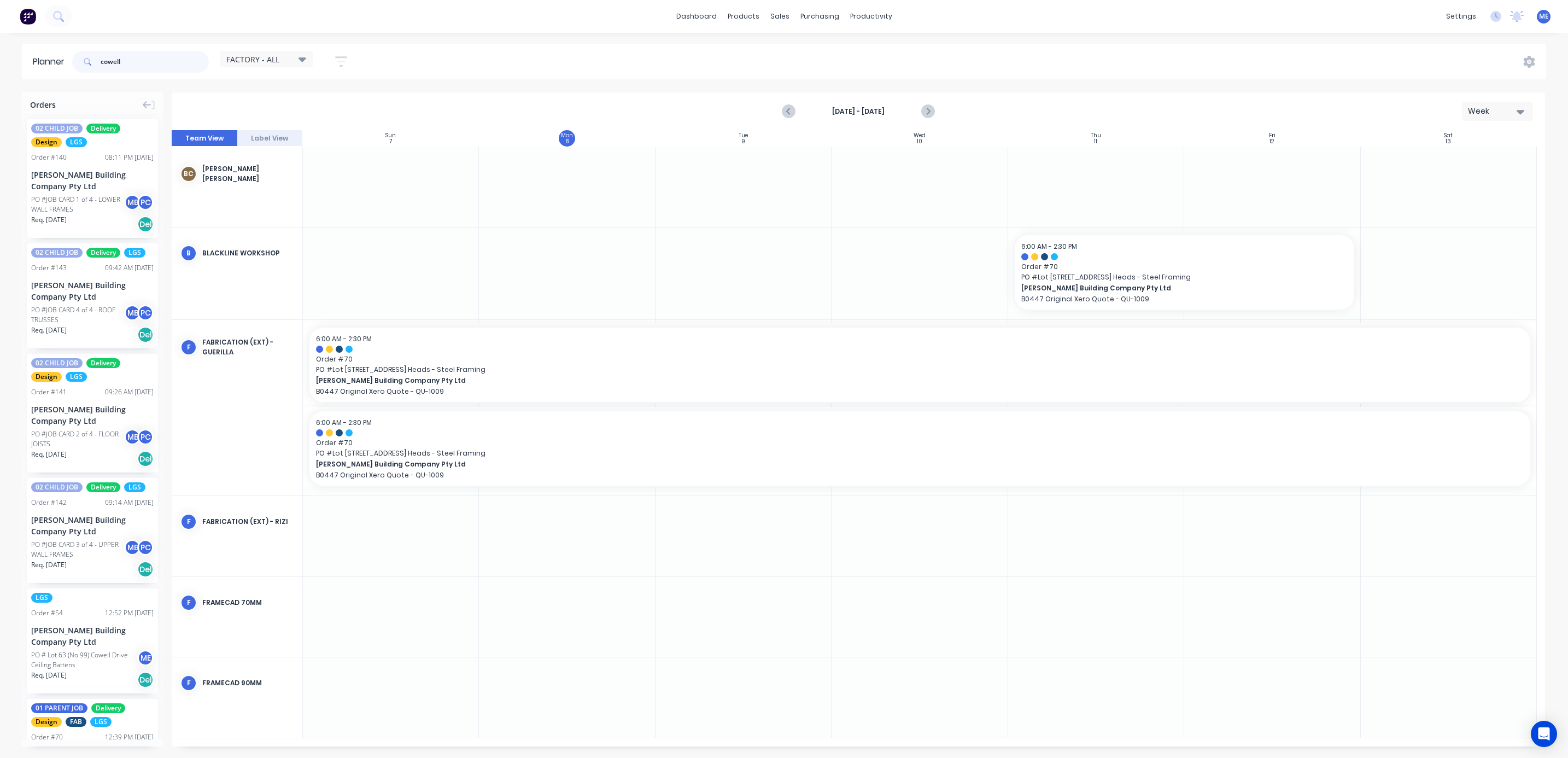
scroll to position [0, 0]
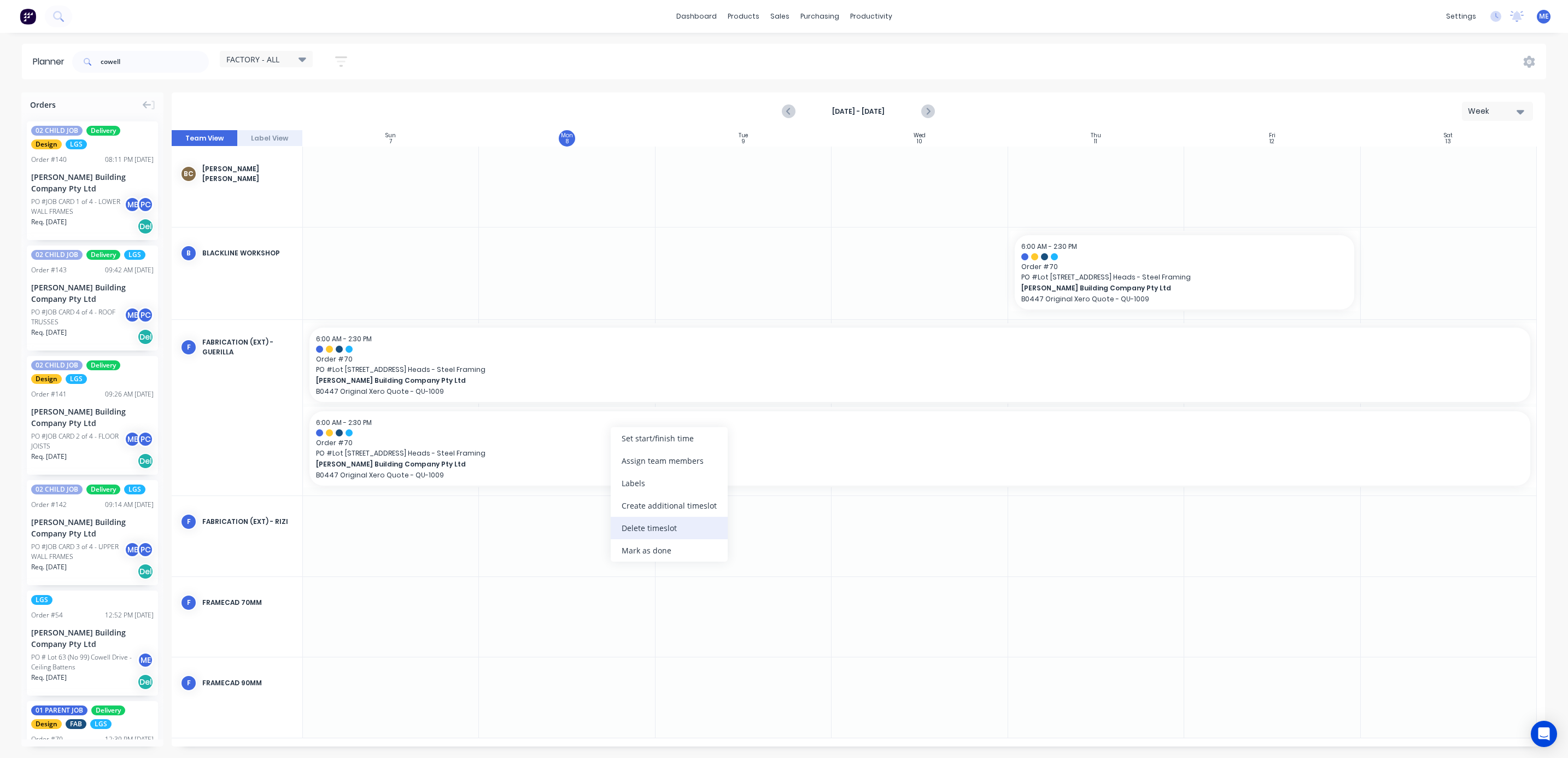
click at [676, 530] on div "Delete timeslot" at bounding box center [669, 528] width 117 height 22
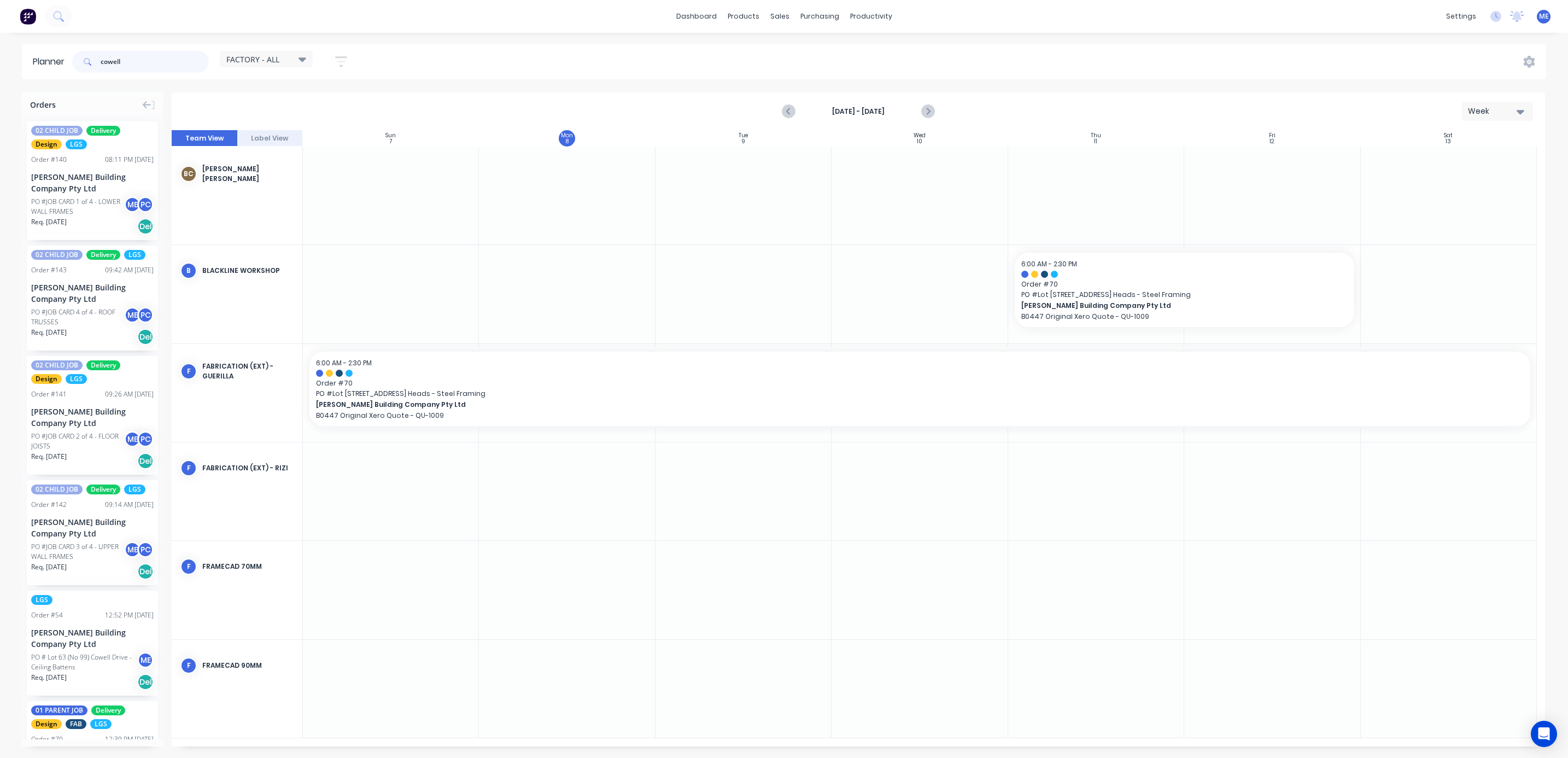
drag, startPoint x: 125, startPoint y: 60, endPoint x: 92, endPoint y: 64, distance: 33.2
click at [92, 64] on div "cowell" at bounding box center [140, 61] width 137 height 22
type input "100"
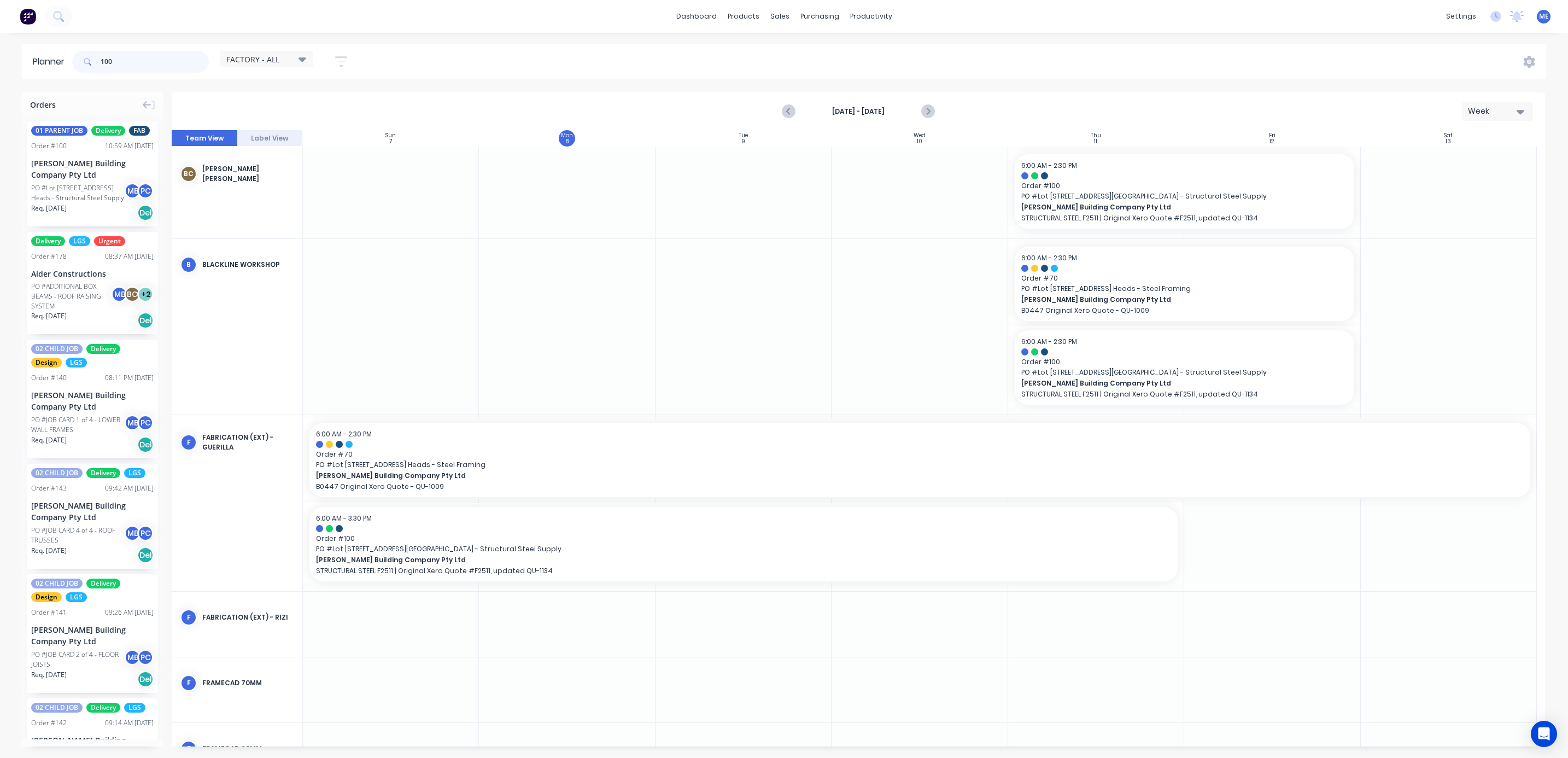
drag, startPoint x: 125, startPoint y: 63, endPoint x: 92, endPoint y: 64, distance: 33.0
click at [93, 63] on div "100" at bounding box center [140, 61] width 137 height 22
click at [418, 58] on div "FACTORY - ALL Save new view None (Default) edit DESIGN TEAM (INTERNAL) edit ENG…" at bounding box center [808, 62] width 1476 height 33
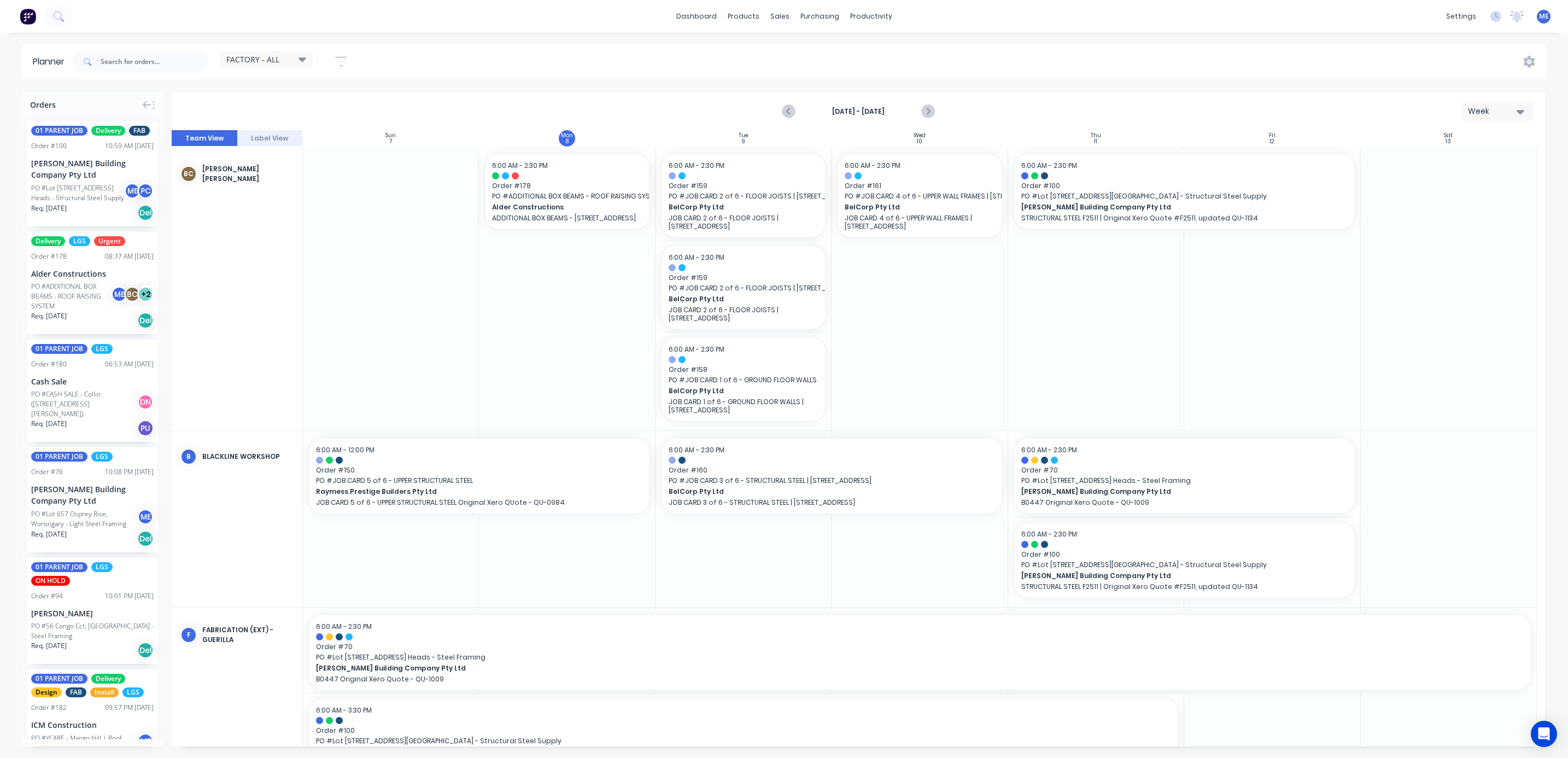
scroll to position [328, 0]
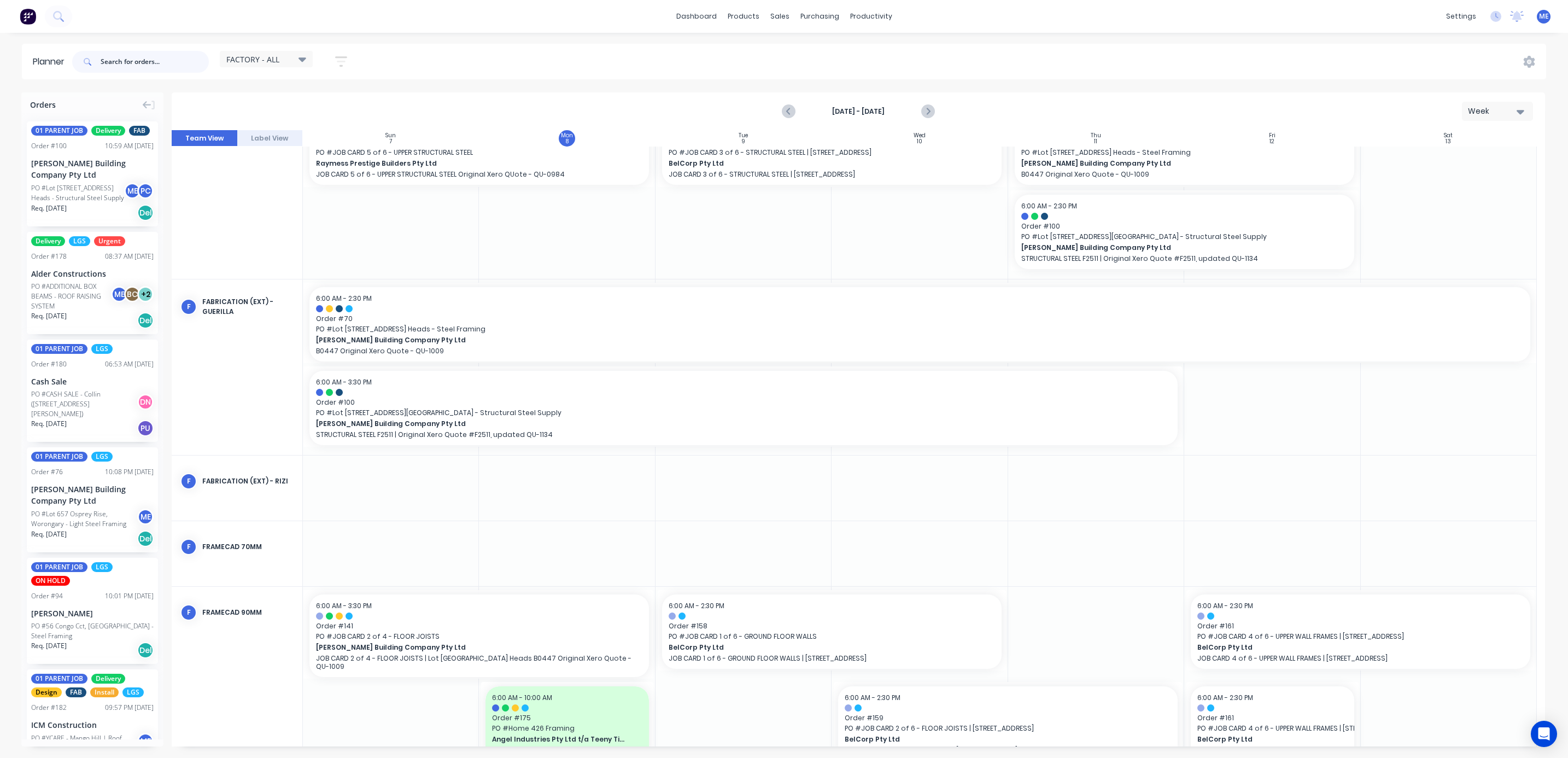
drag, startPoint x: 159, startPoint y: 54, endPoint x: 160, endPoint y: 62, distance: 8.1
click at [159, 55] on input "text" at bounding box center [155, 61] width 108 height 22
type input "100"
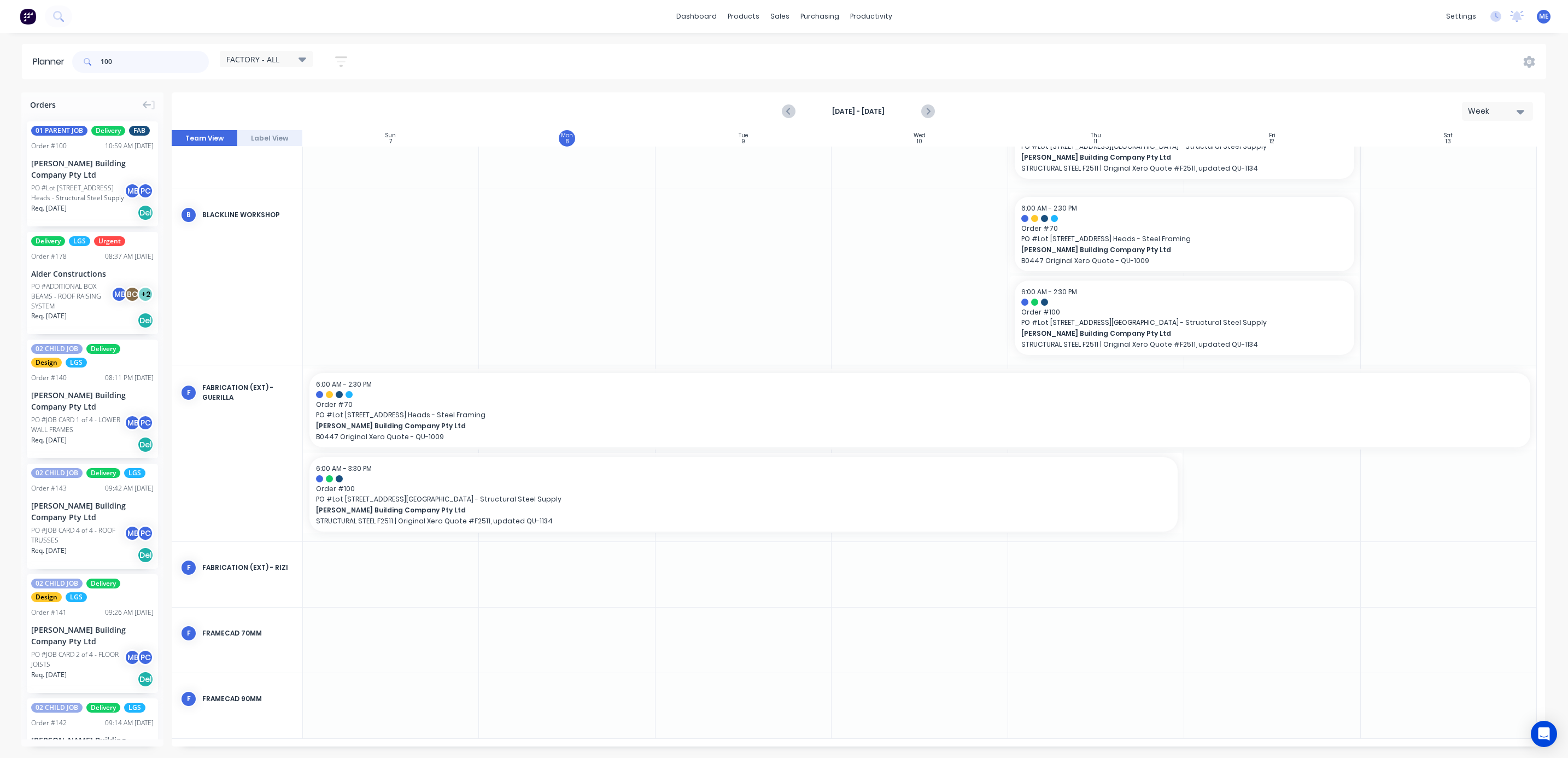
scroll to position [42, 0]
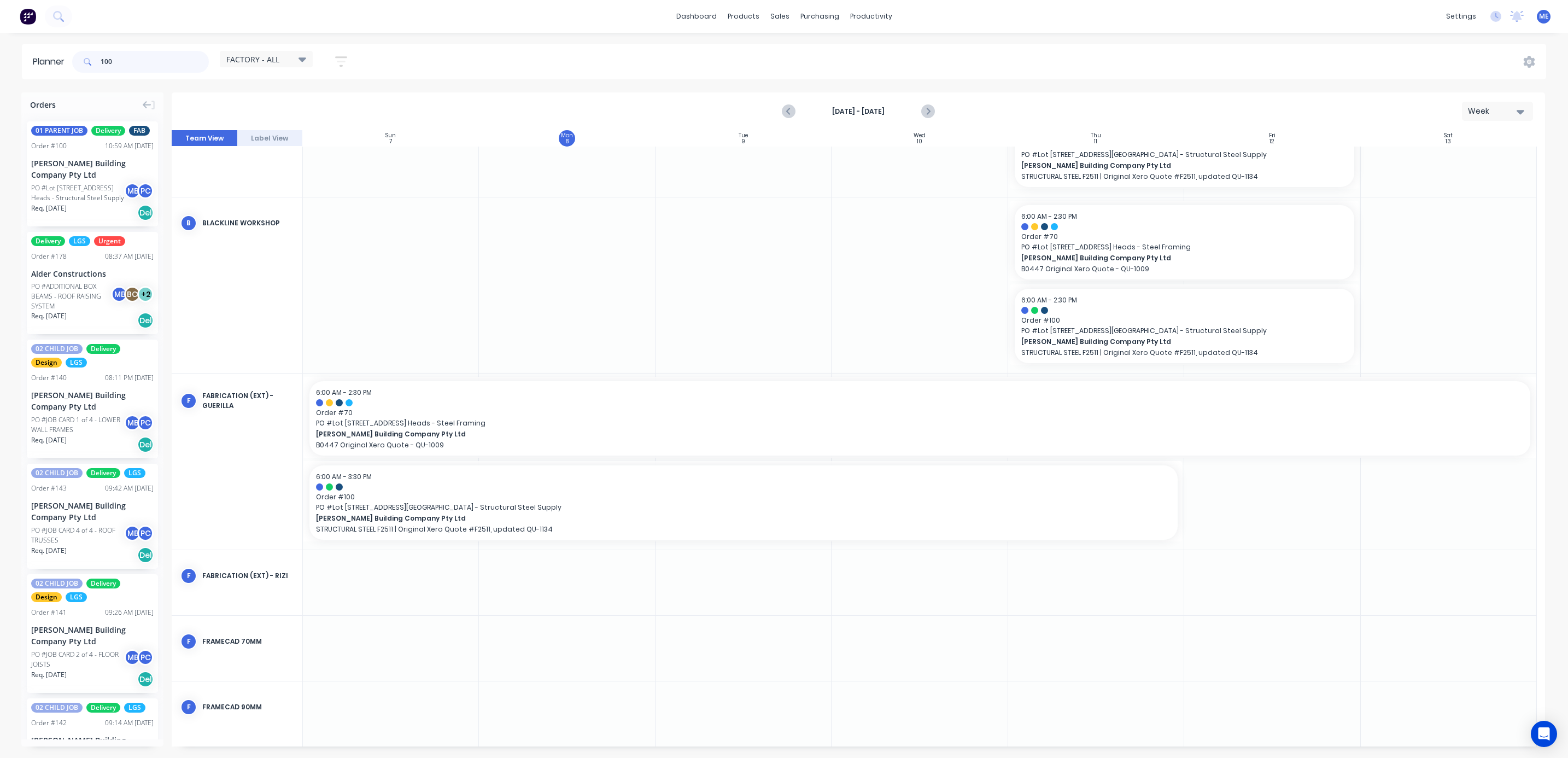
click at [105, 64] on input "100" at bounding box center [155, 61] width 108 height 22
click at [418, 58] on div "FACTORY - ALL Save new view None (Default) edit DESIGN TEAM (INTERNAL) edit ENG…" at bounding box center [808, 62] width 1476 height 33
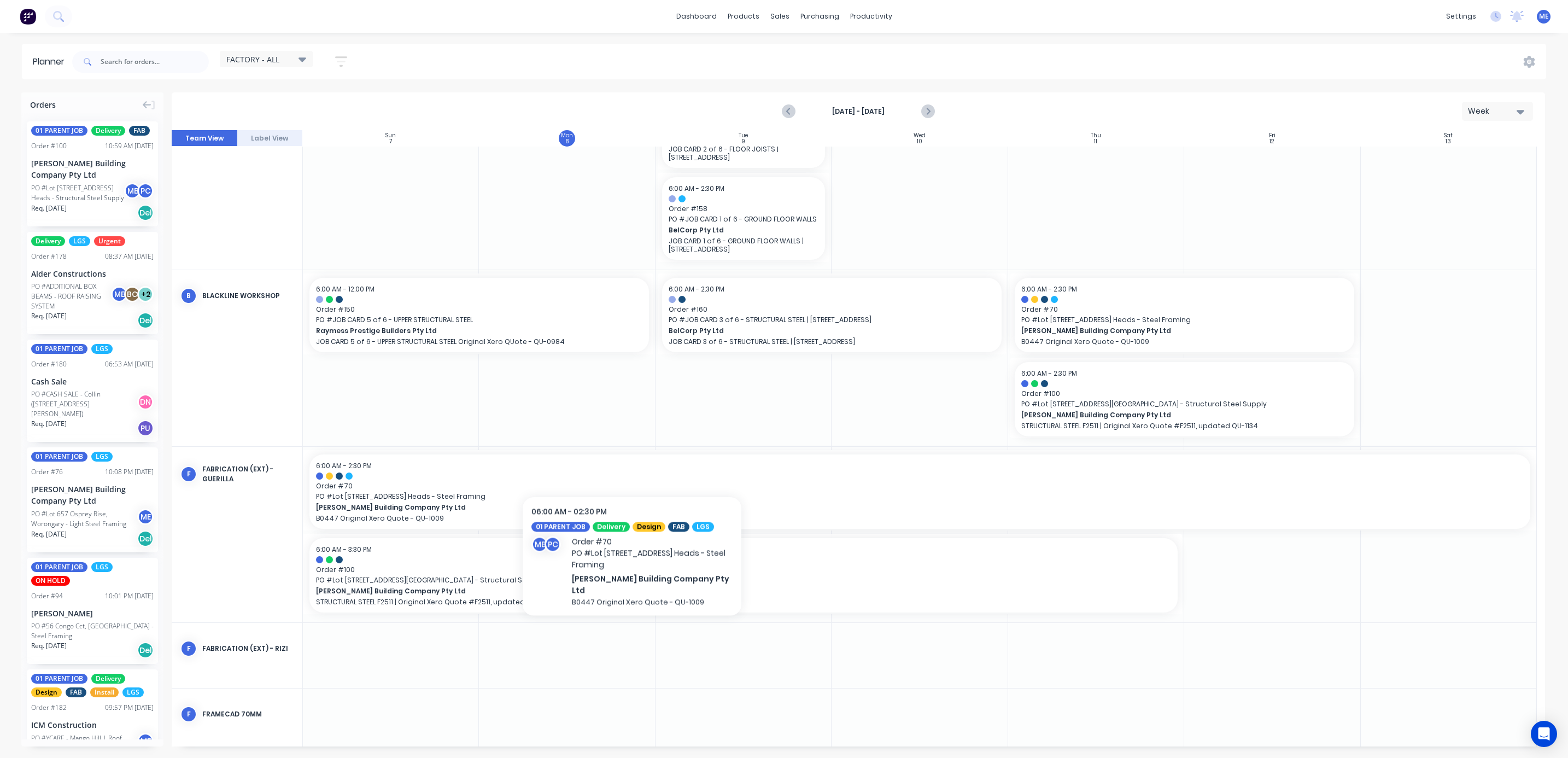
scroll to position [125, 0]
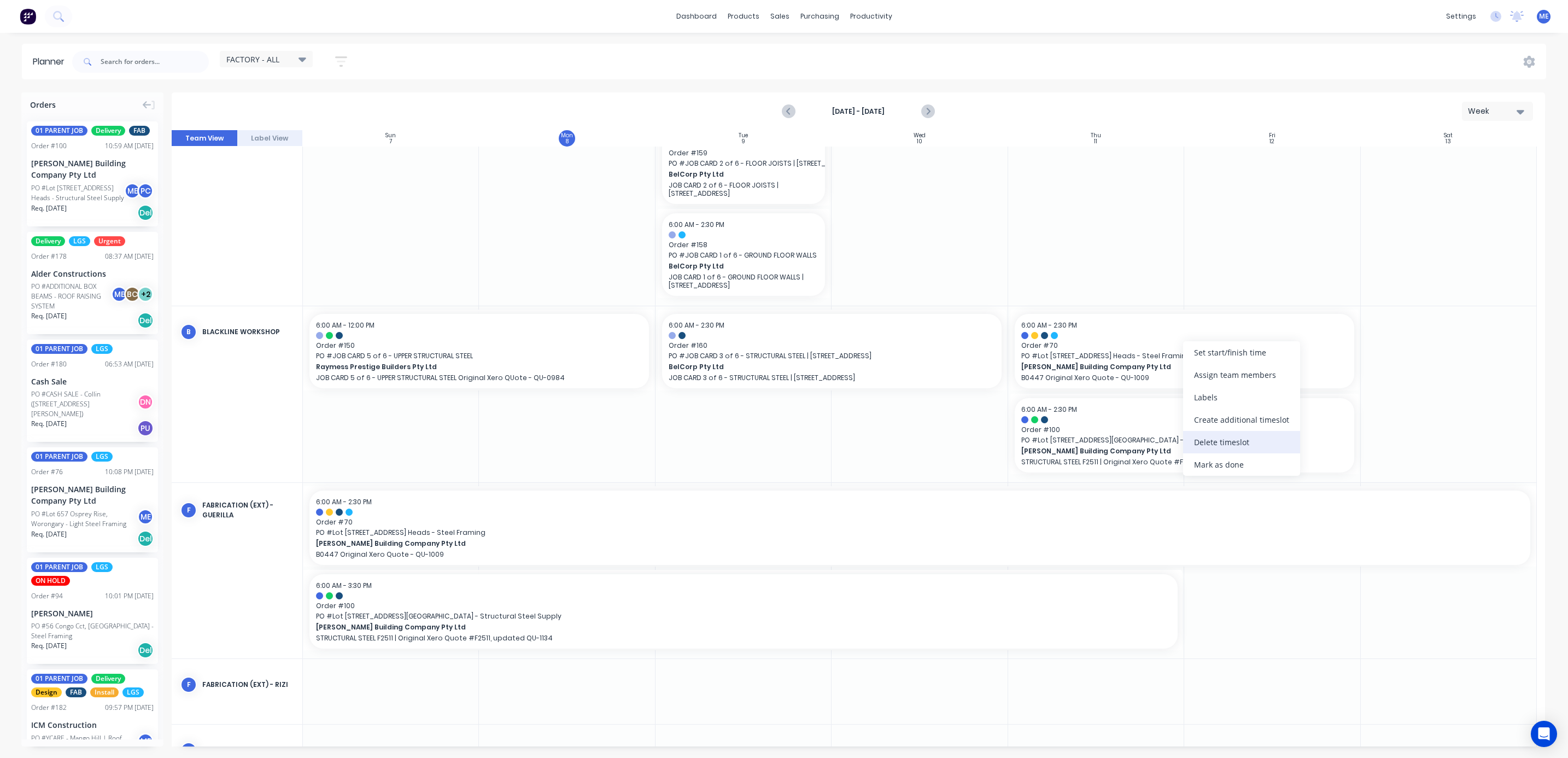
click at [1245, 440] on div "Delete timeslot" at bounding box center [1242, 442] width 117 height 22
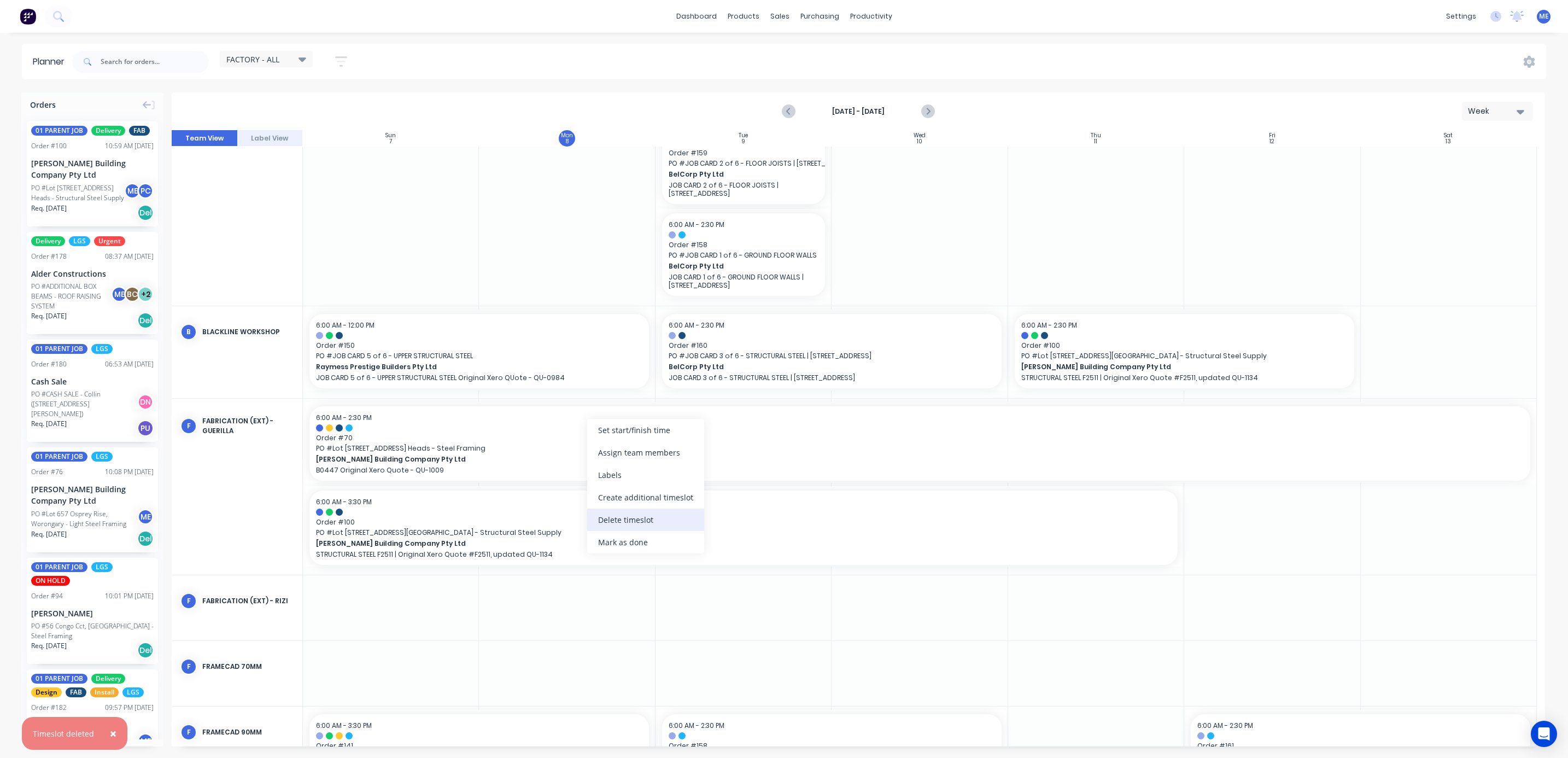
click at [632, 518] on div "Delete timeslot" at bounding box center [645, 520] width 117 height 22
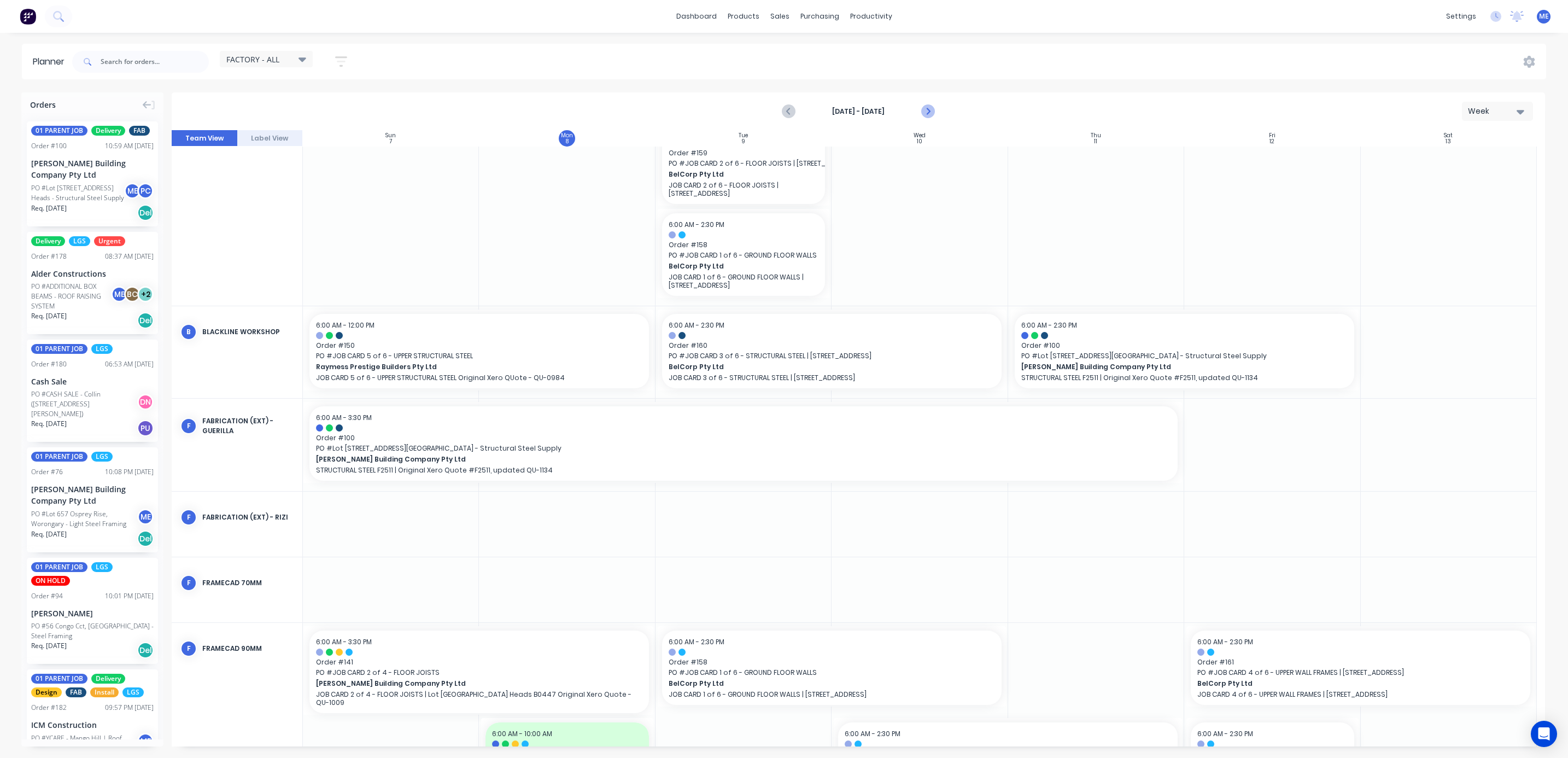
click at [930, 109] on icon "Next page" at bounding box center [927, 112] width 13 height 13
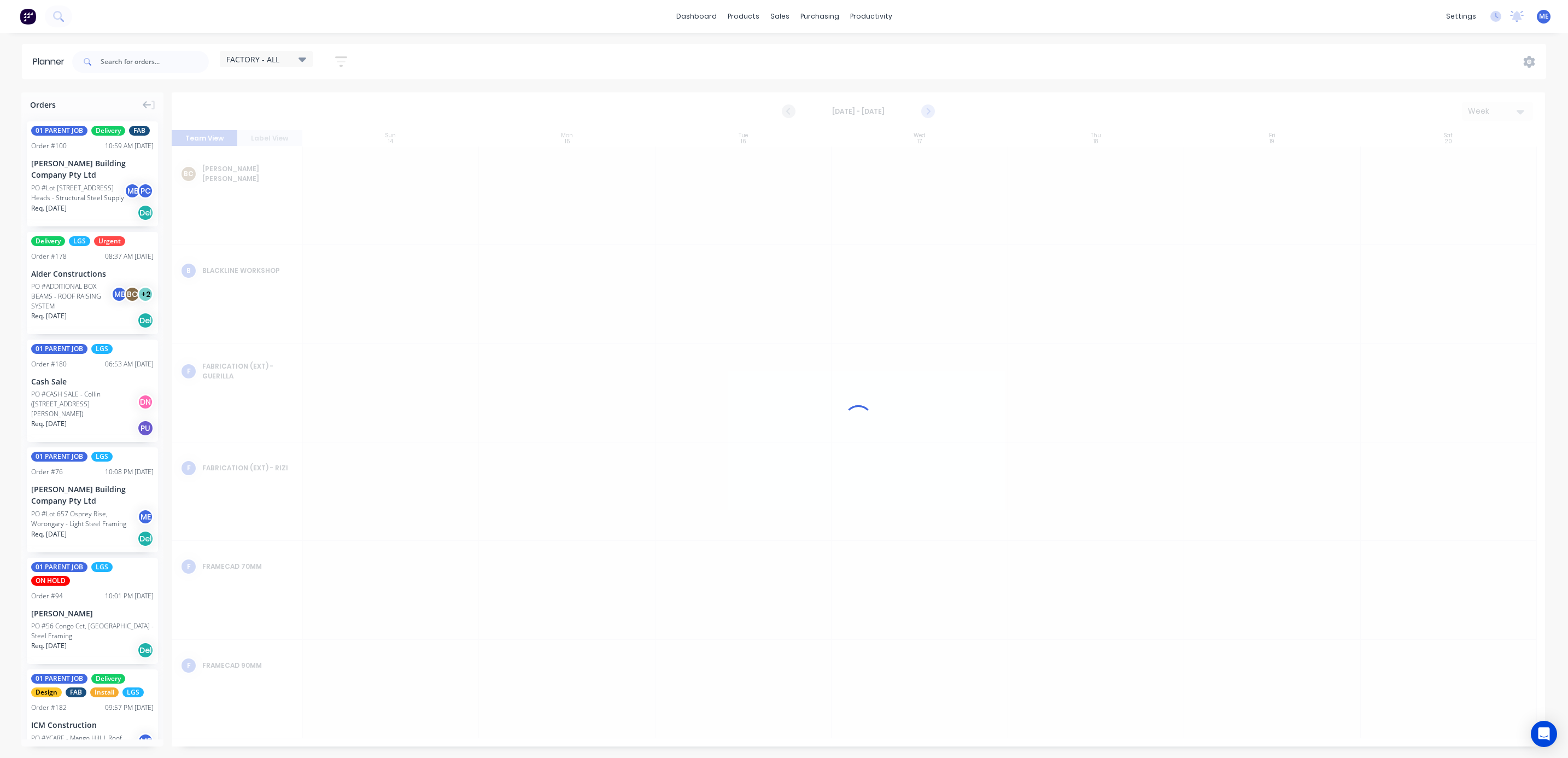
scroll to position [0, 0]
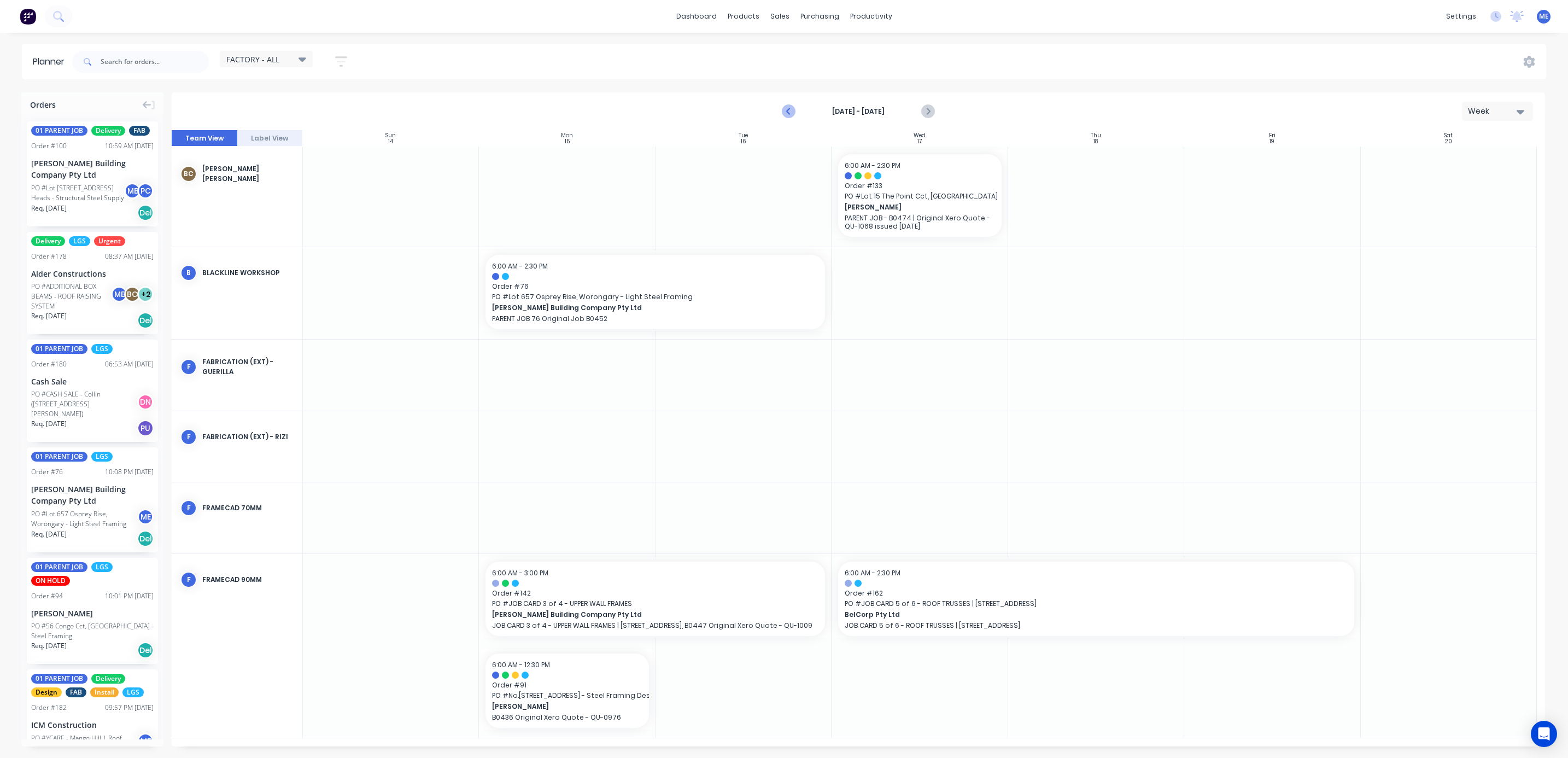
click at [789, 108] on icon "Previous page" at bounding box center [789, 112] width 13 height 13
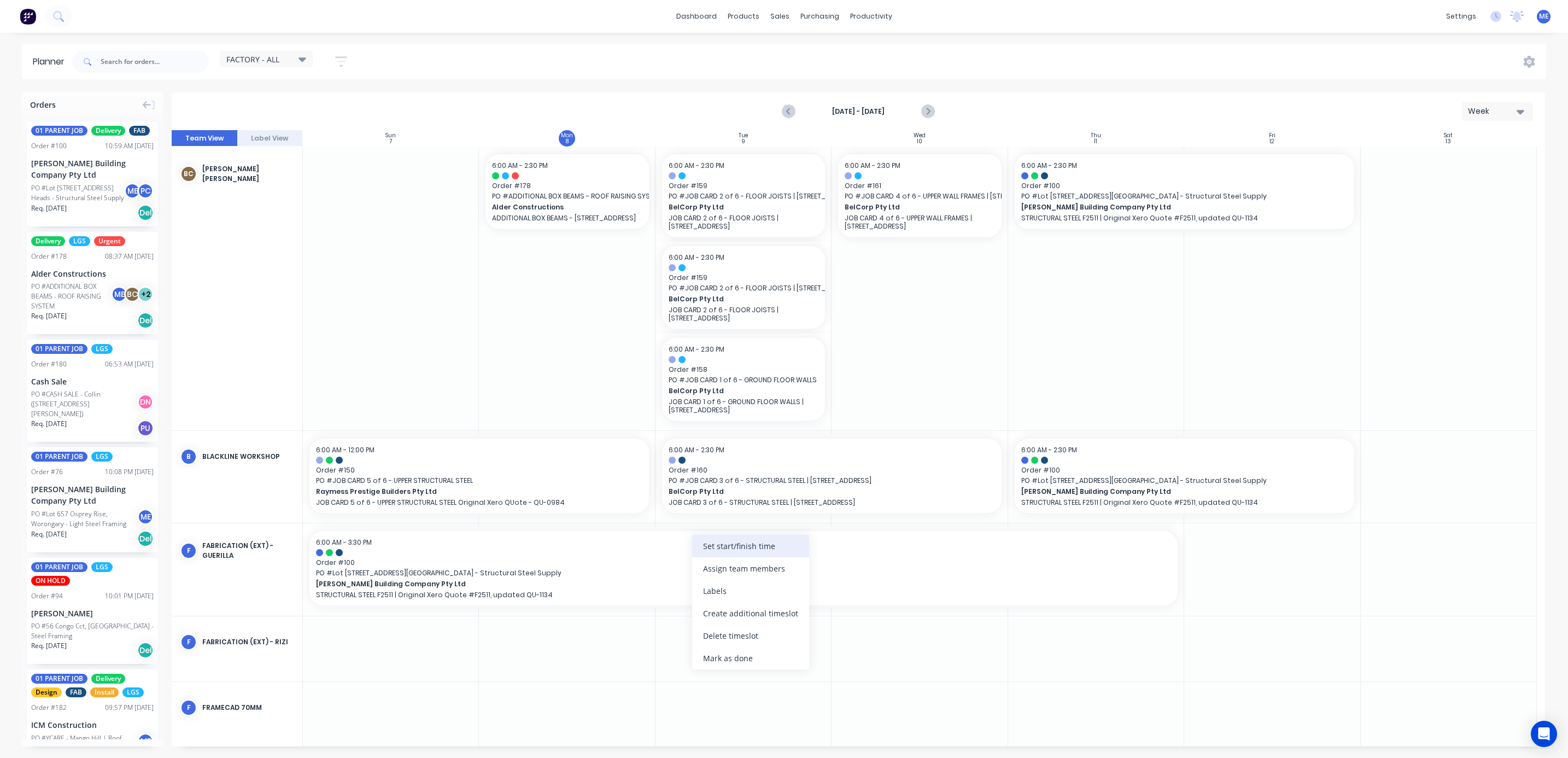
click at [781, 550] on div "Set start/finish time" at bounding box center [750, 546] width 117 height 22
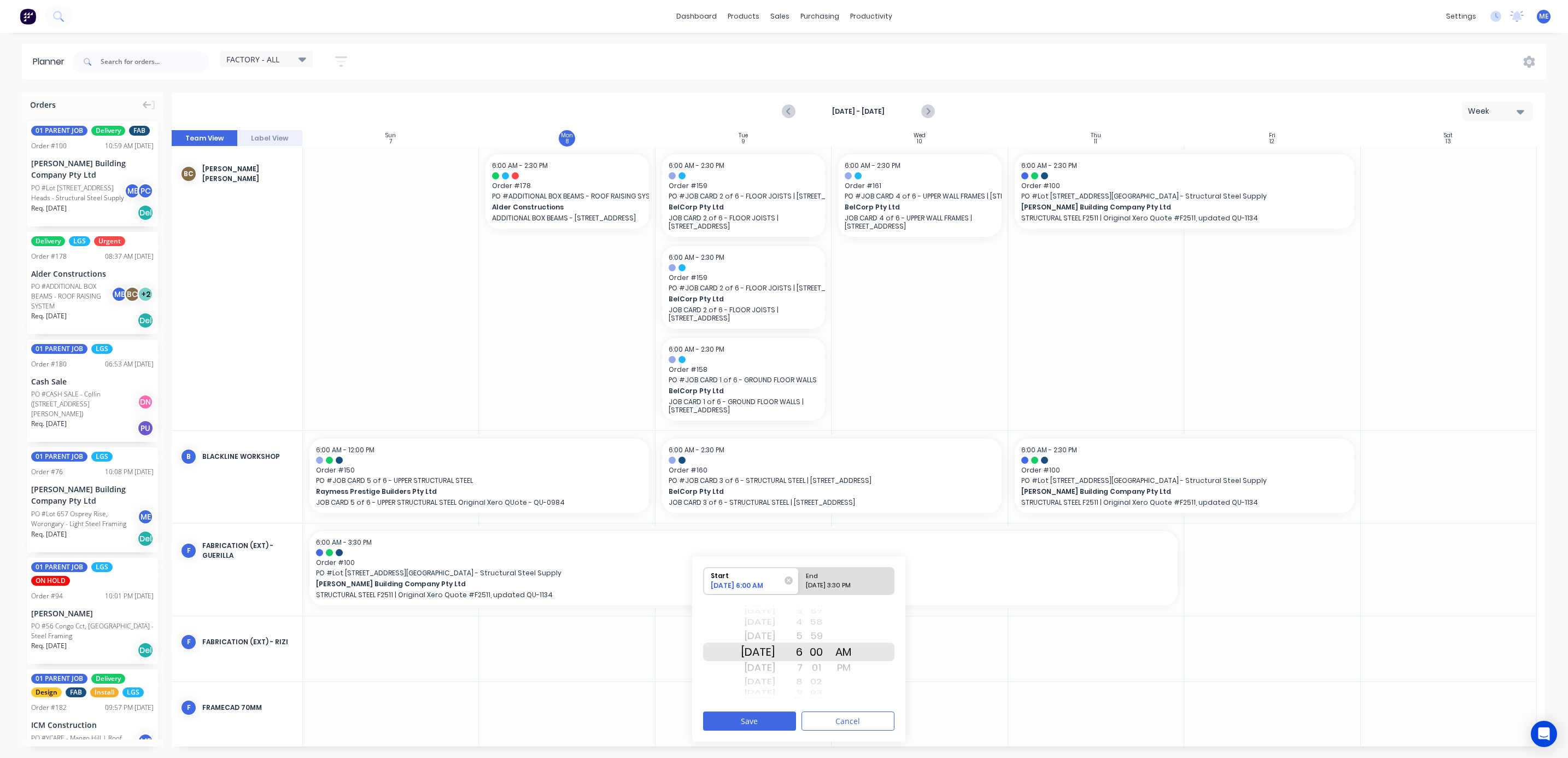
click at [841, 576] on div "End" at bounding box center [841, 574] width 79 height 13
click at [800, 576] on input "End 09/11/2025 3:30 PM" at bounding box center [799, 581] width 1 height 27
radio input "true"
drag, startPoint x: 773, startPoint y: 636, endPoint x: 781, endPoint y: 562, distance: 74.4
click at [781, 562] on div "Start 09/04/2025 6:00 AM End 09/11/2025 3:30 PM Thu Sep 4 Fri Sep 5 Sat Sep 6 S…" at bounding box center [799, 649] width 214 height 185
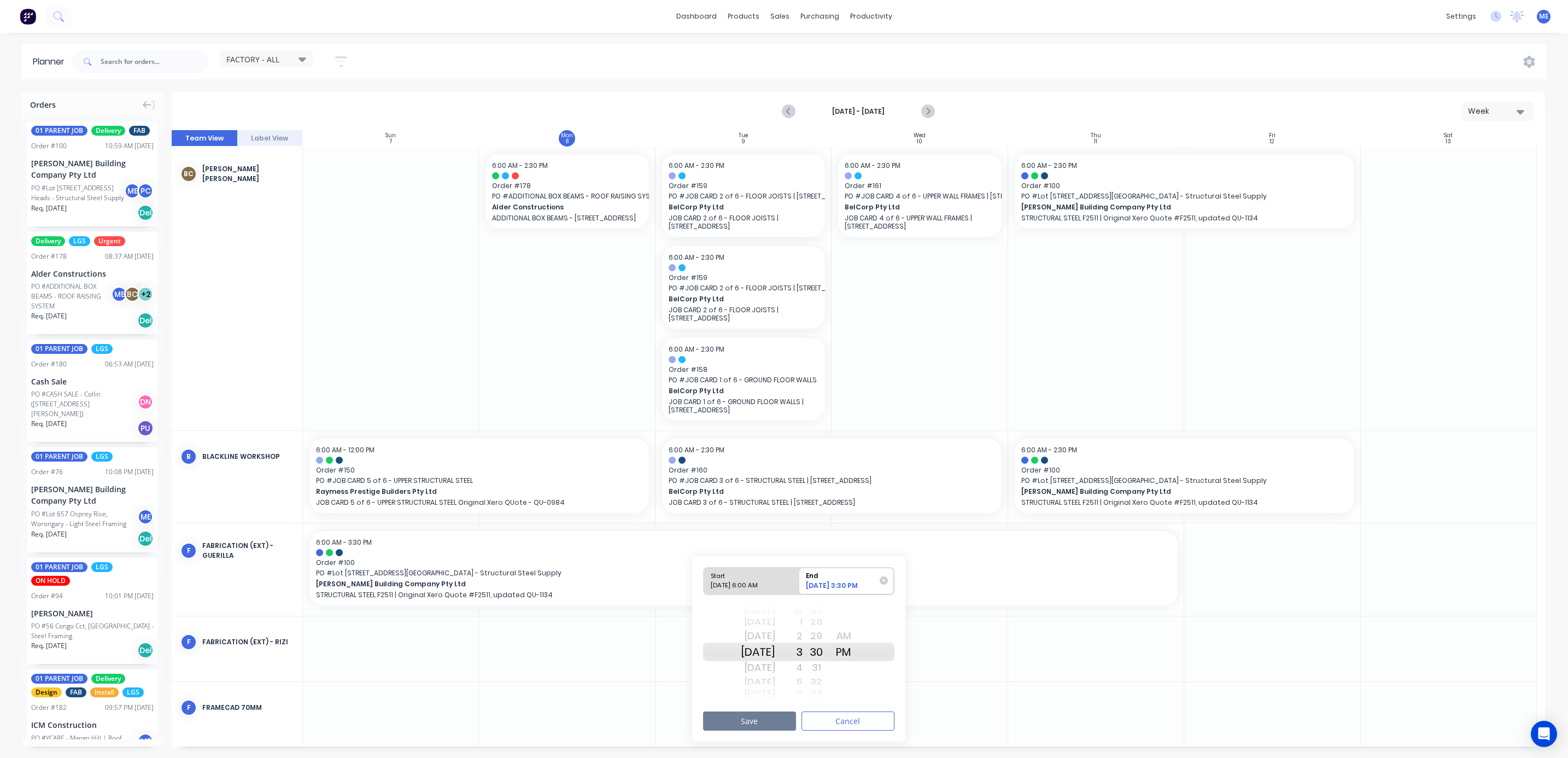
click at [763, 720] on button "Save" at bounding box center [750, 721] width 93 height 19
click at [930, 111] on icon "Next page" at bounding box center [927, 112] width 13 height 13
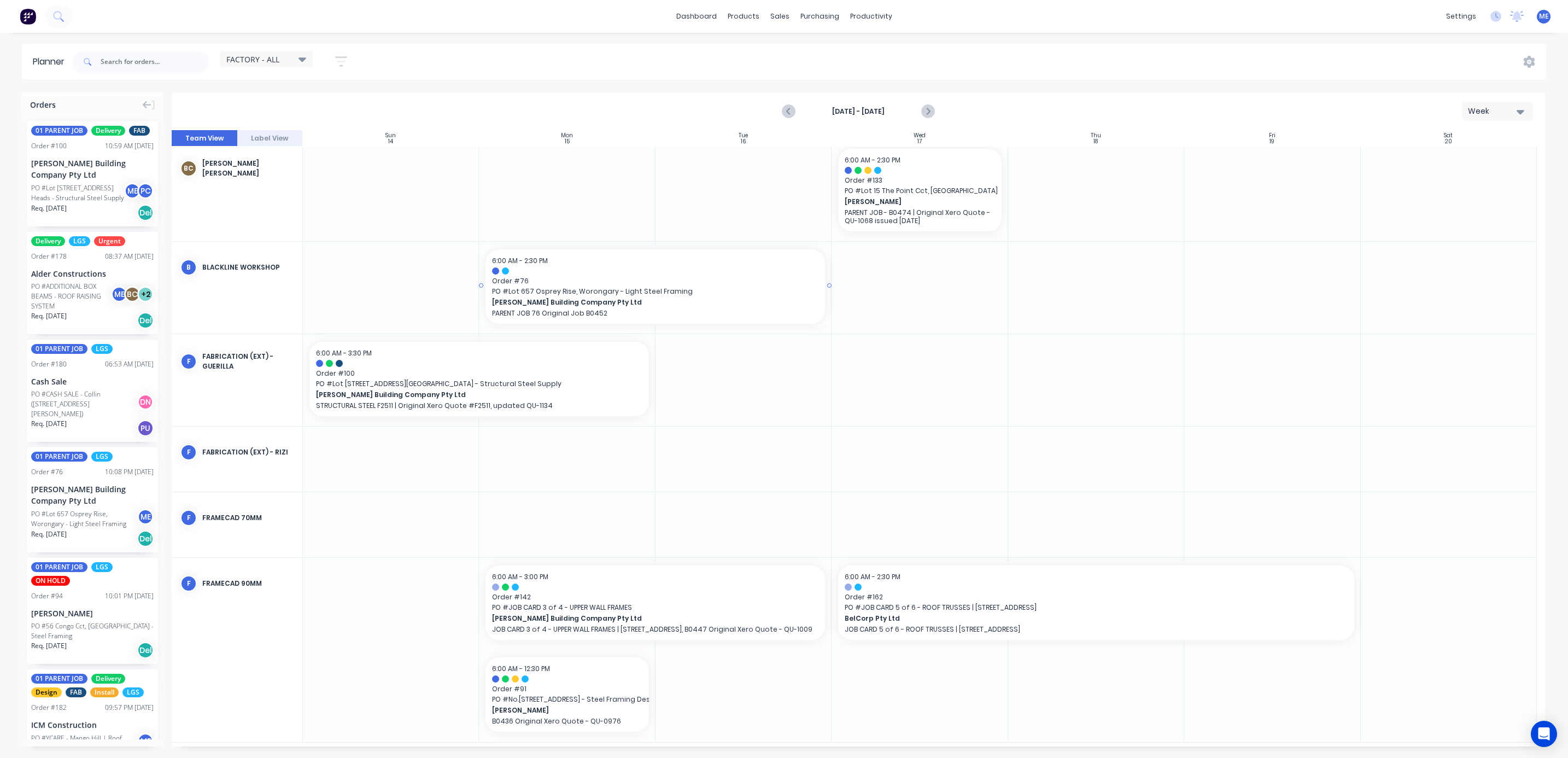
scroll to position [10, 0]
click at [138, 61] on input "text" at bounding box center [155, 61] width 108 height 22
click at [279, 56] on span "FACTORY - ALL" at bounding box center [252, 59] width 53 height 11
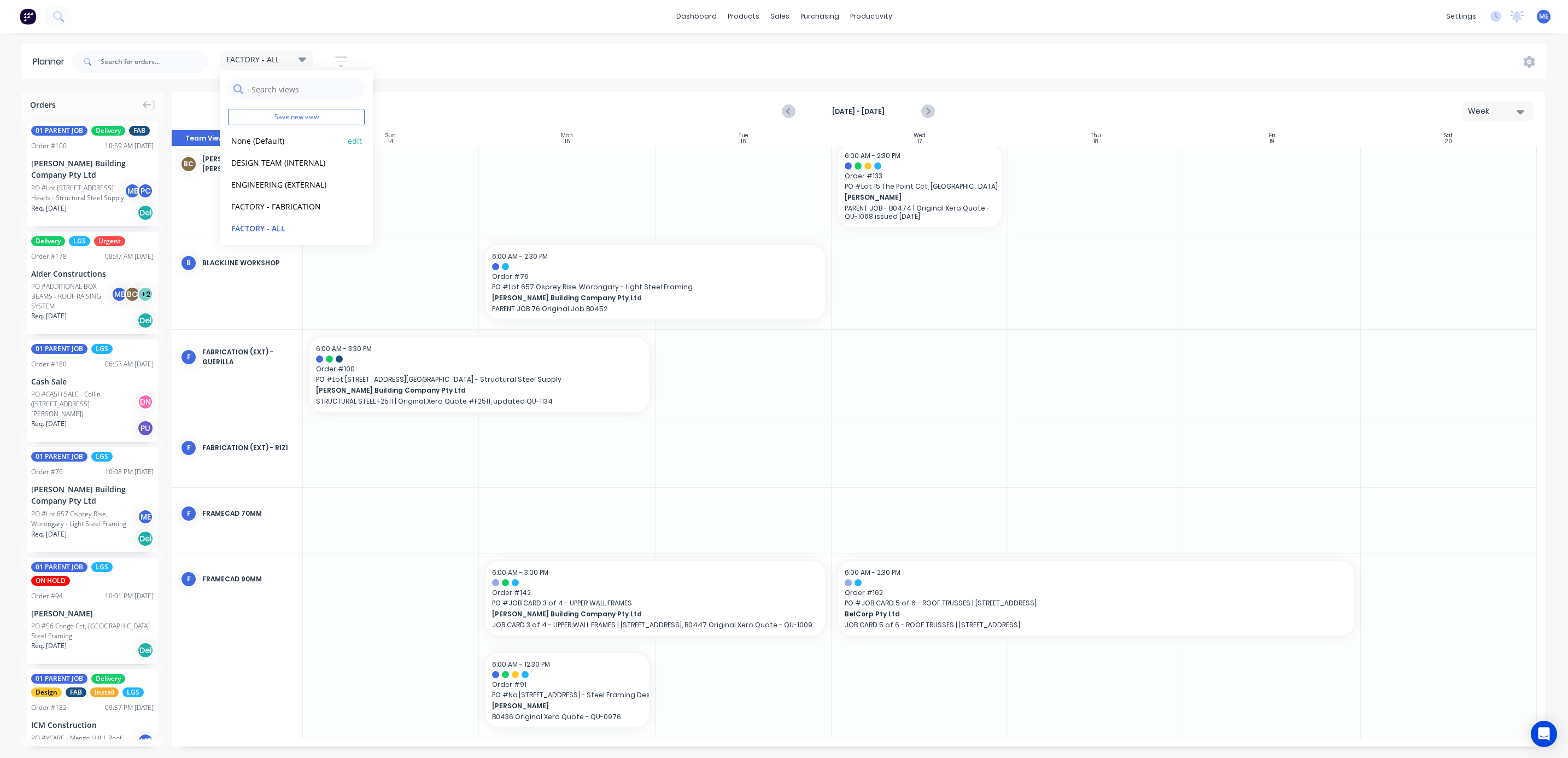
click at [260, 136] on button "None (Default)" at bounding box center [286, 140] width 116 height 13
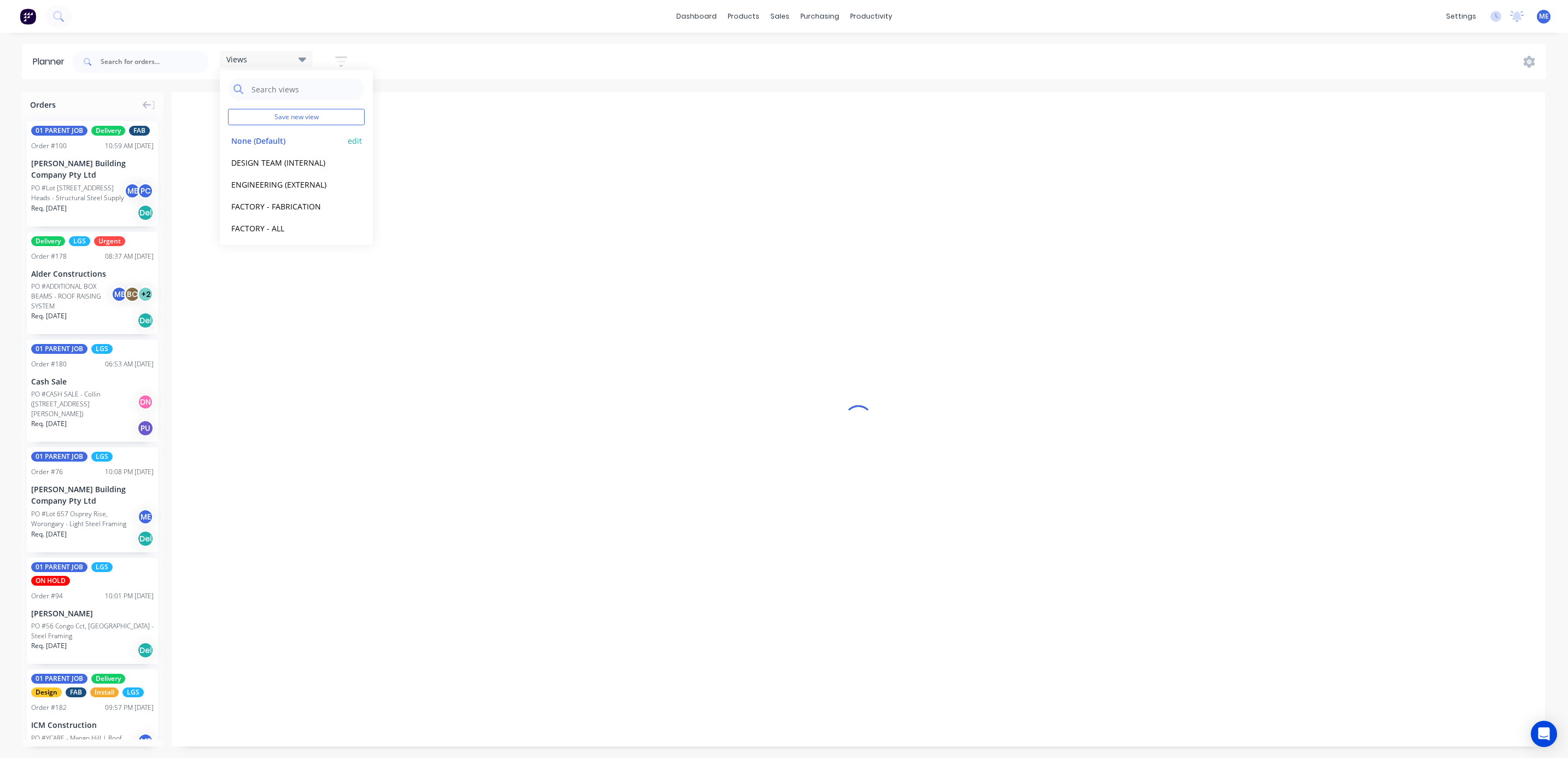
scroll to position [0, 248]
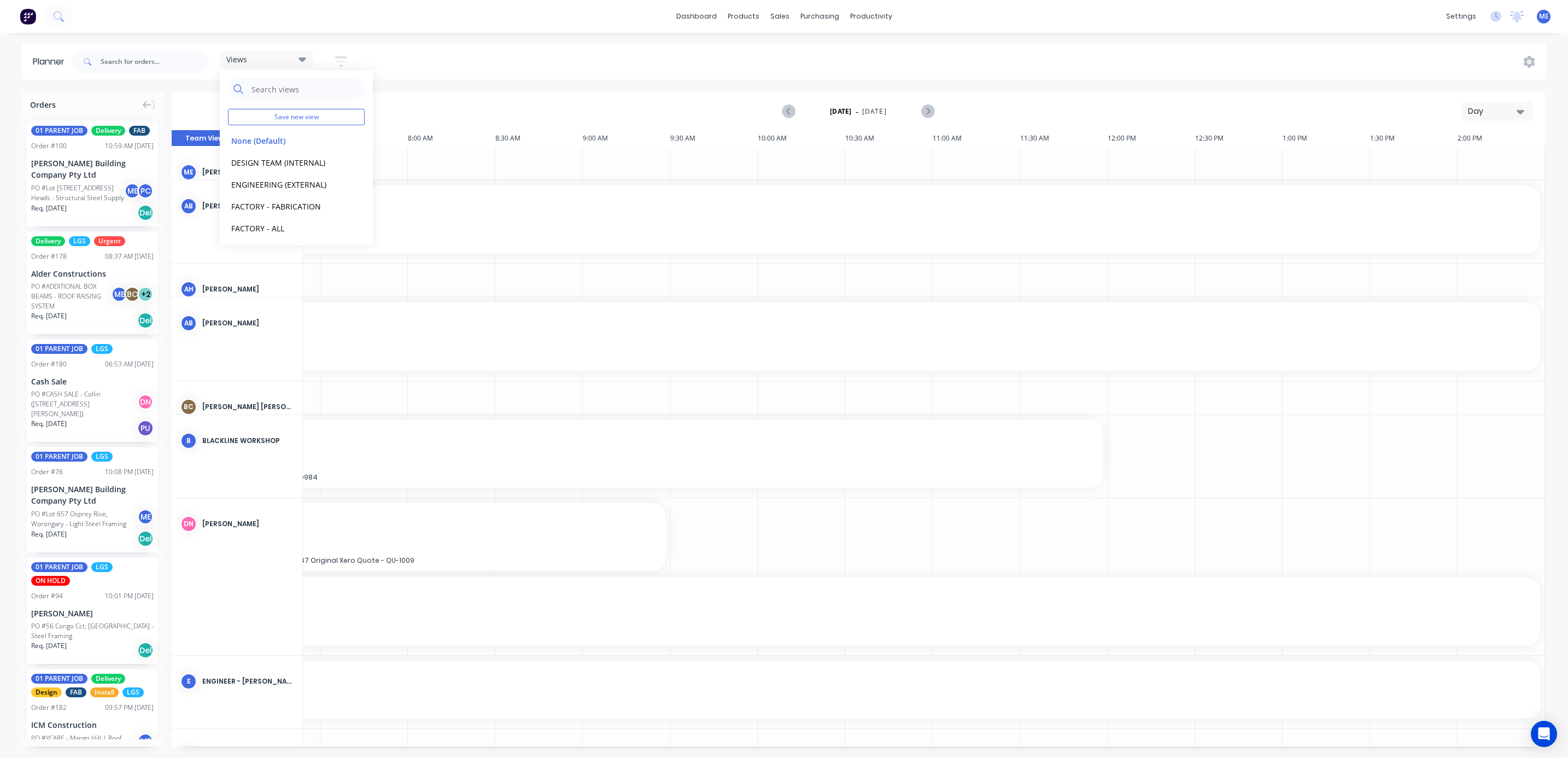
click at [551, 56] on div "Views Save new view None (Default) edit DESIGN TEAM (INTERNAL) edit ENGINEERING…" at bounding box center [808, 62] width 1476 height 33
click at [1490, 111] on div "Day" at bounding box center [1493, 111] width 50 height 11
click at [1491, 160] on div "Week" at bounding box center [1478, 162] width 108 height 22
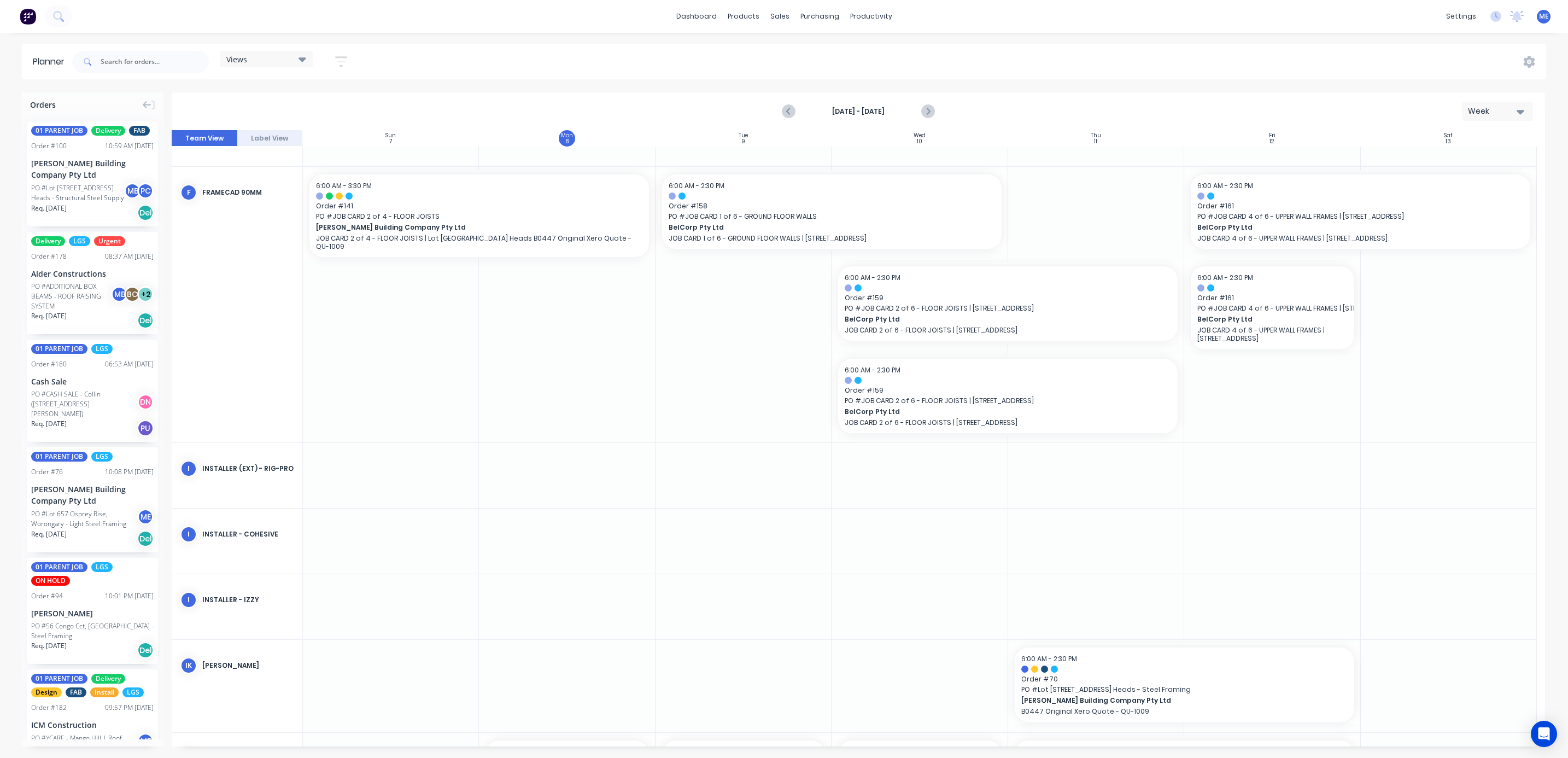
scroll to position [1157, 0]
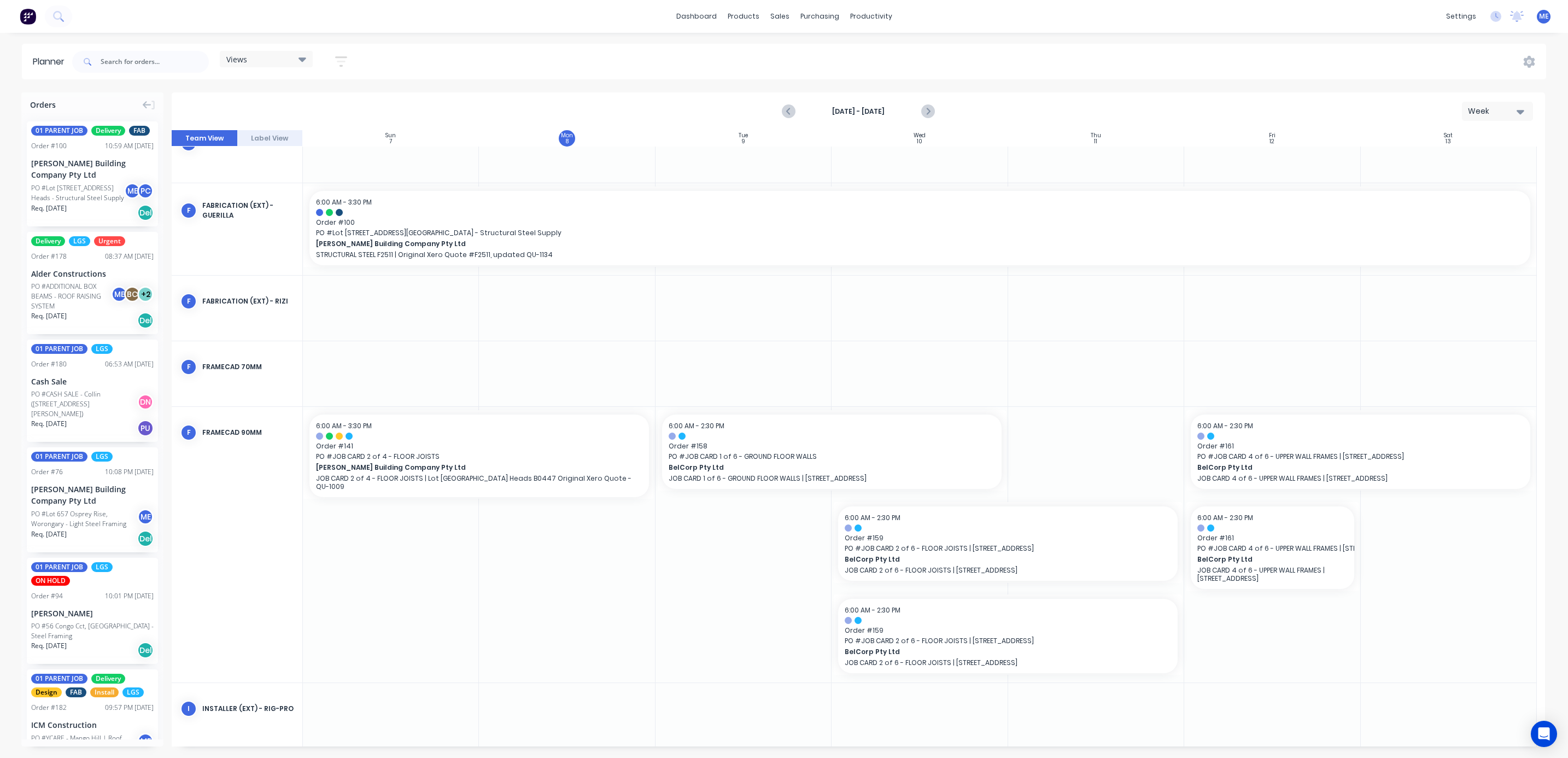
click at [276, 48] on div "Views Save new view None (Default) edit DESIGN TEAM (INTERNAL) edit ENGINEERING…" at bounding box center [214, 62] width 289 height 33
click at [276, 54] on div "Views" at bounding box center [266, 58] width 80 height 10
click at [437, 50] on div "Views Save new view None (Default) edit DESIGN TEAM (INTERNAL) edit ENGINEERING…" at bounding box center [808, 62] width 1476 height 33
click at [455, 56] on div "Views Save new view None (Default) edit DESIGN TEAM (INTERNAL) edit ENGINEERING…" at bounding box center [808, 62] width 1476 height 33
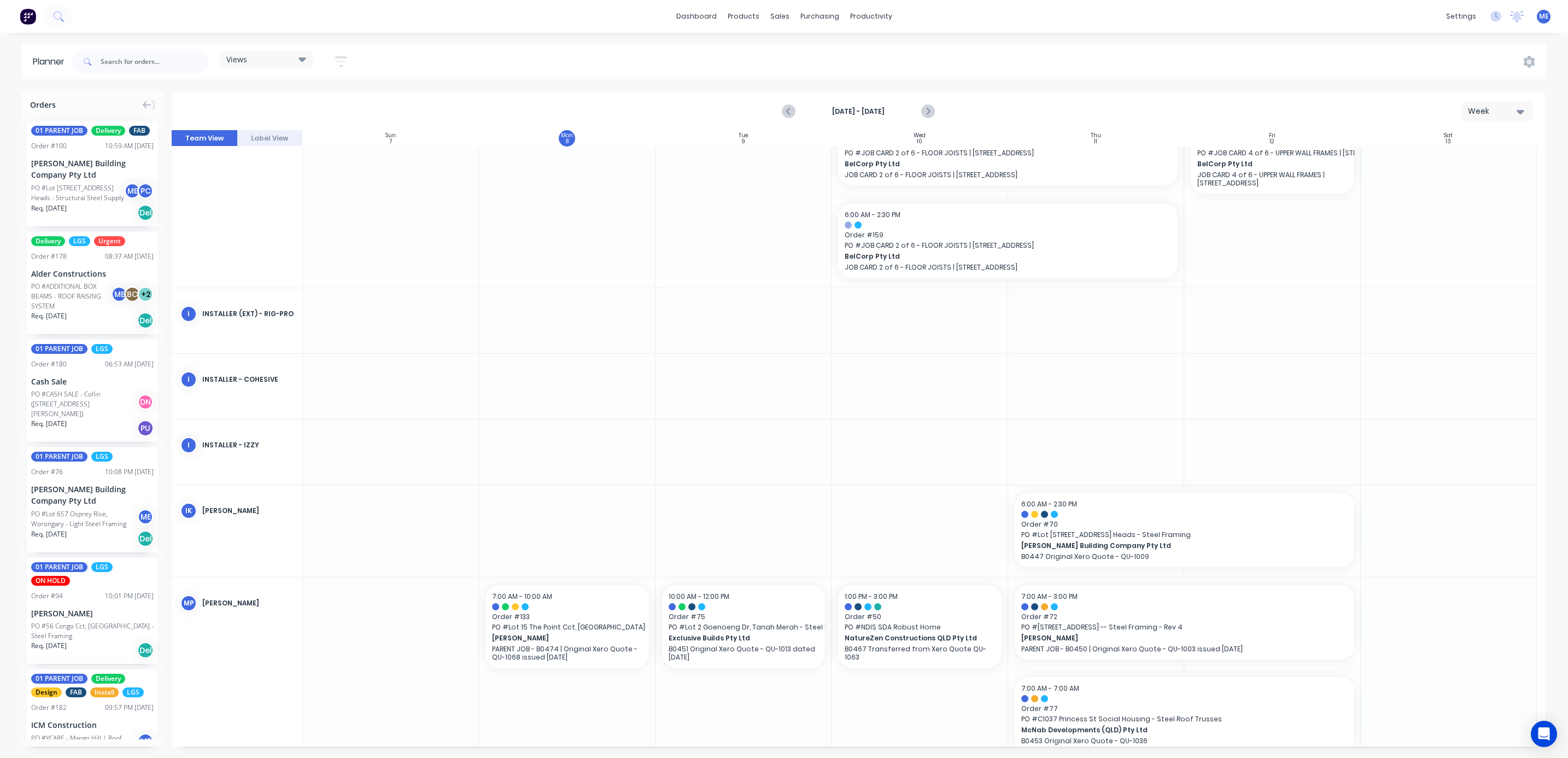
scroll to position [1567, 0]
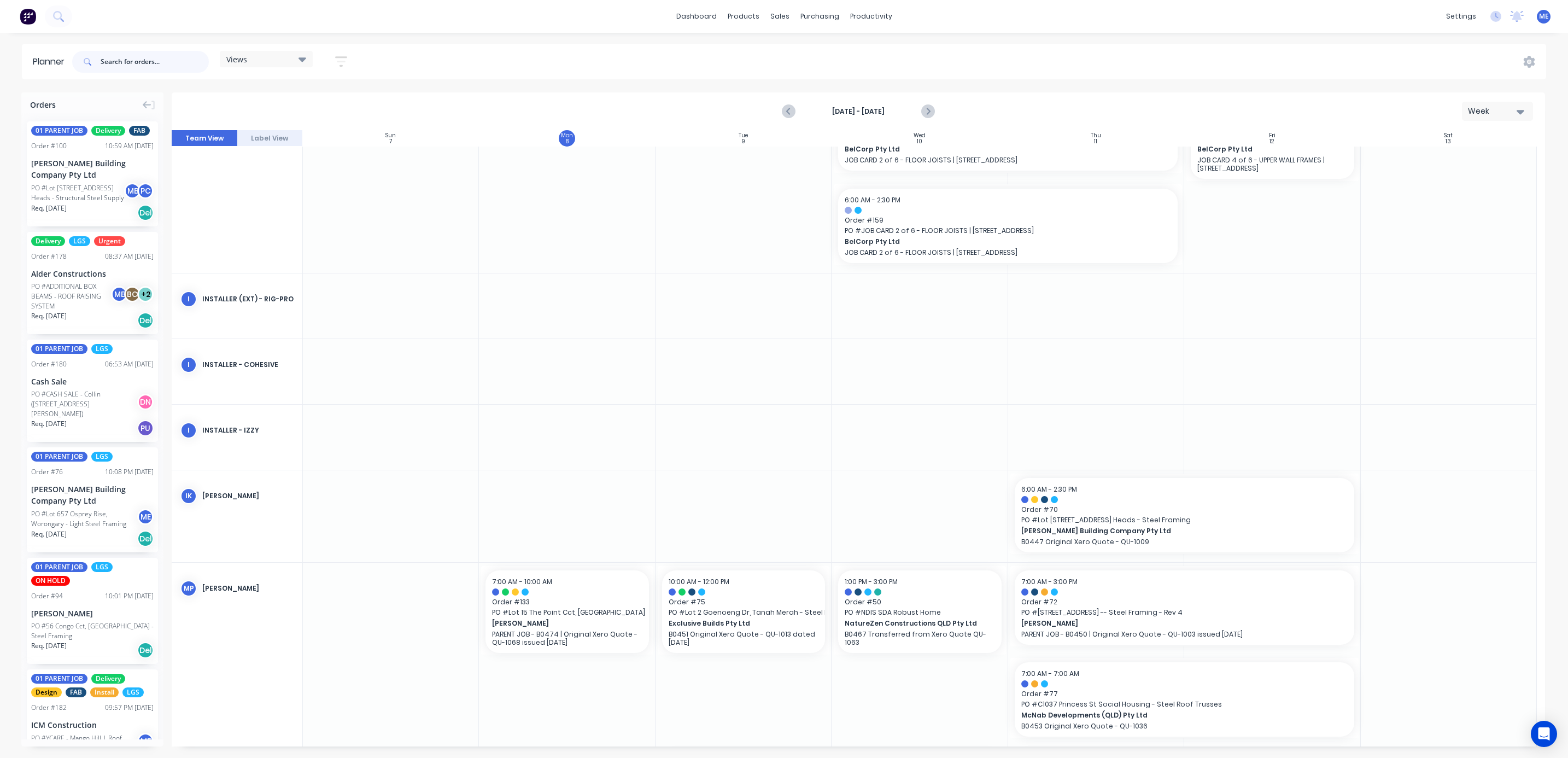
click at [115, 66] on input "text" at bounding box center [155, 61] width 108 height 22
type input "alder"
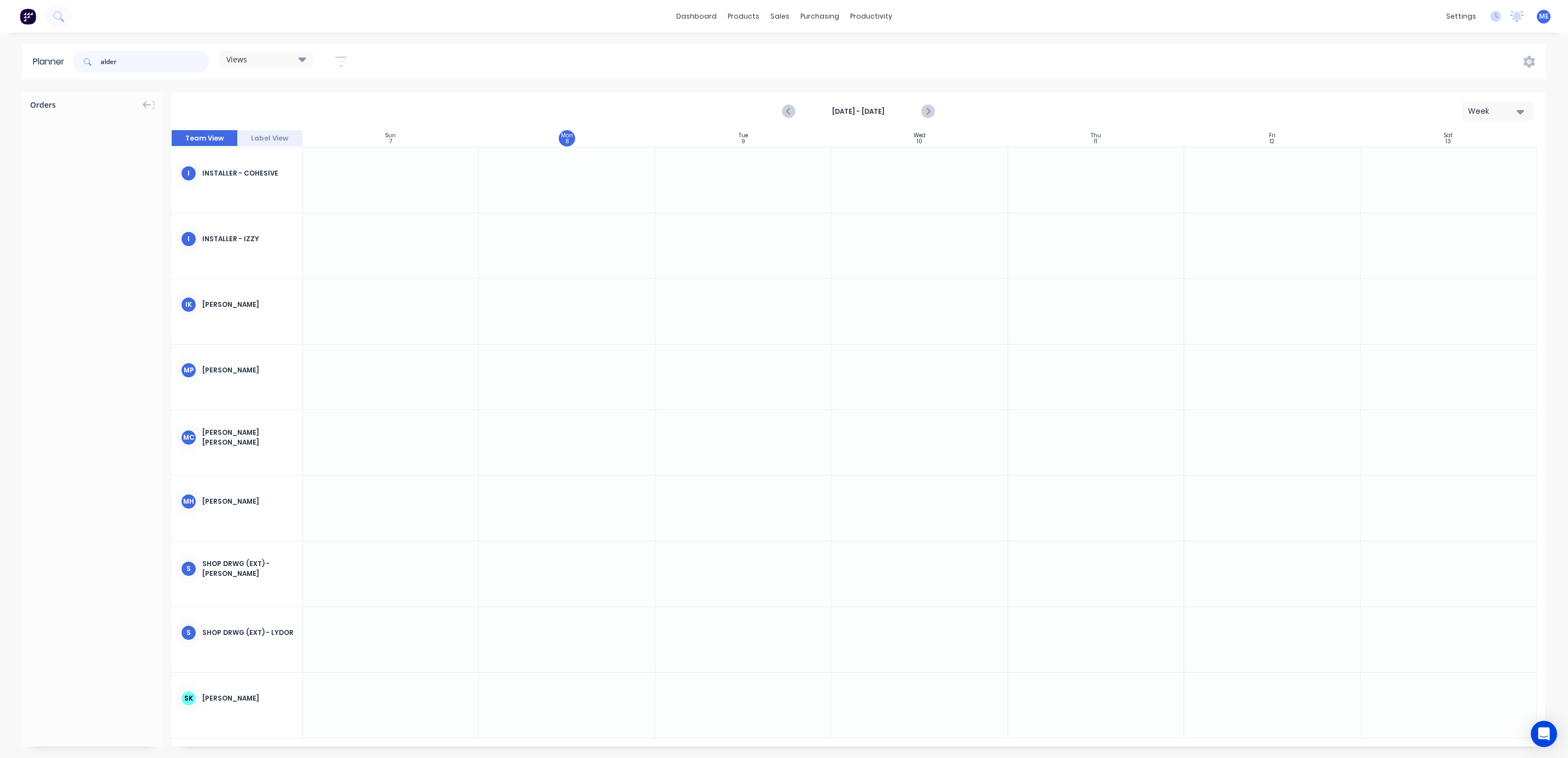
scroll to position [1149, 0]
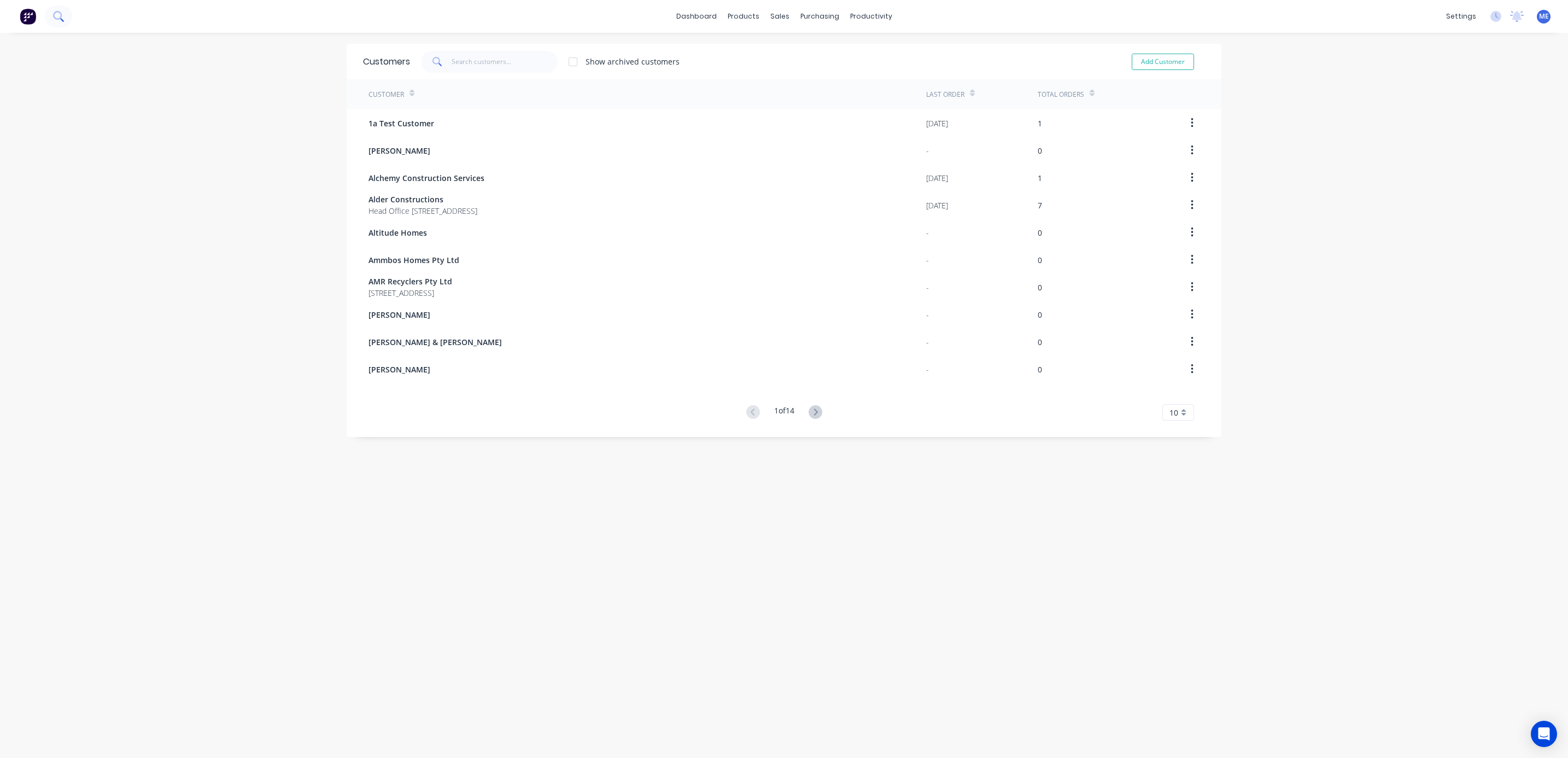
click at [60, 12] on icon at bounding box center [57, 16] width 9 height 9
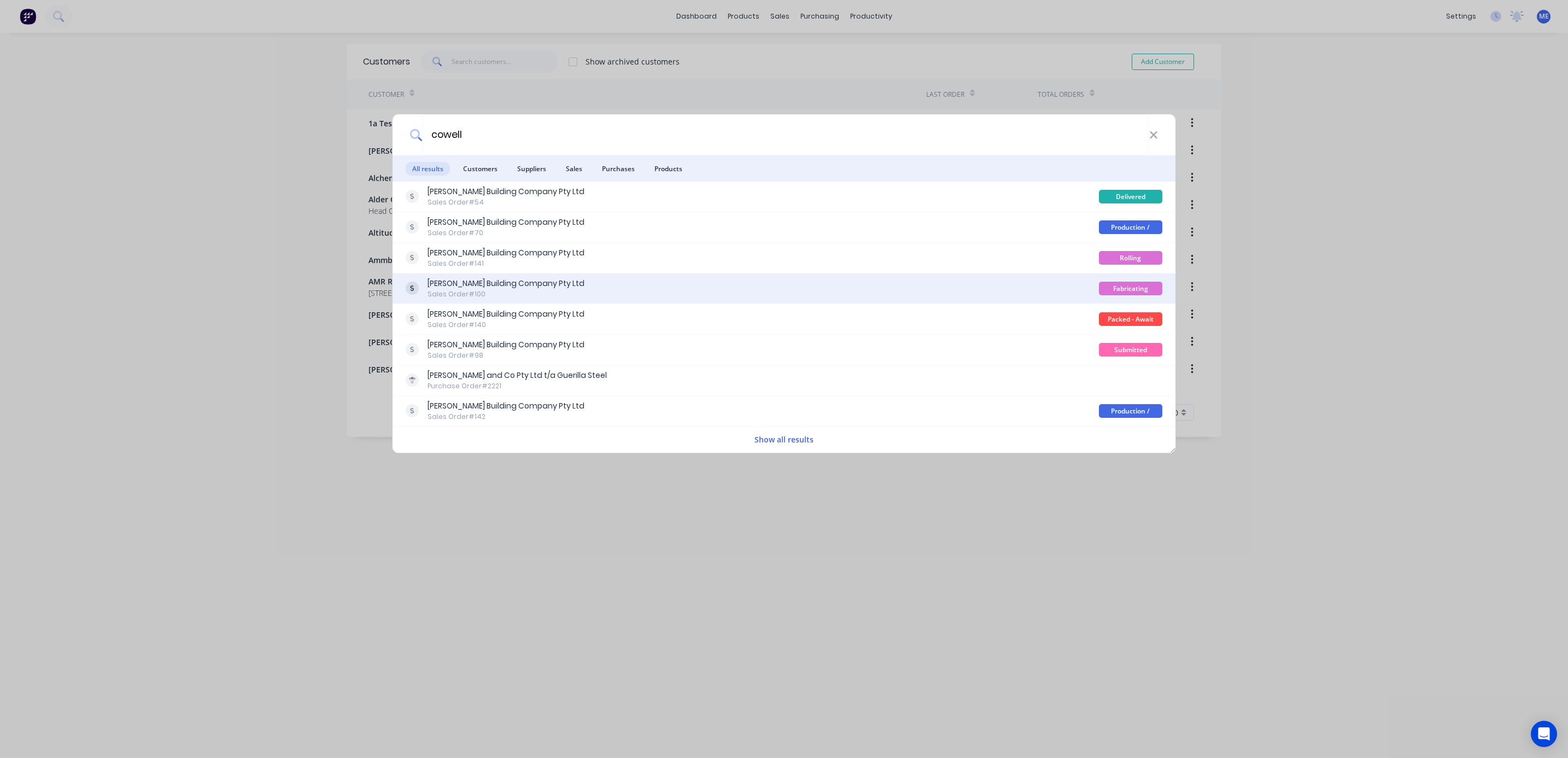
type input "cowell"
click at [563, 289] on div "Sales Order #100" at bounding box center [506, 293] width 157 height 10
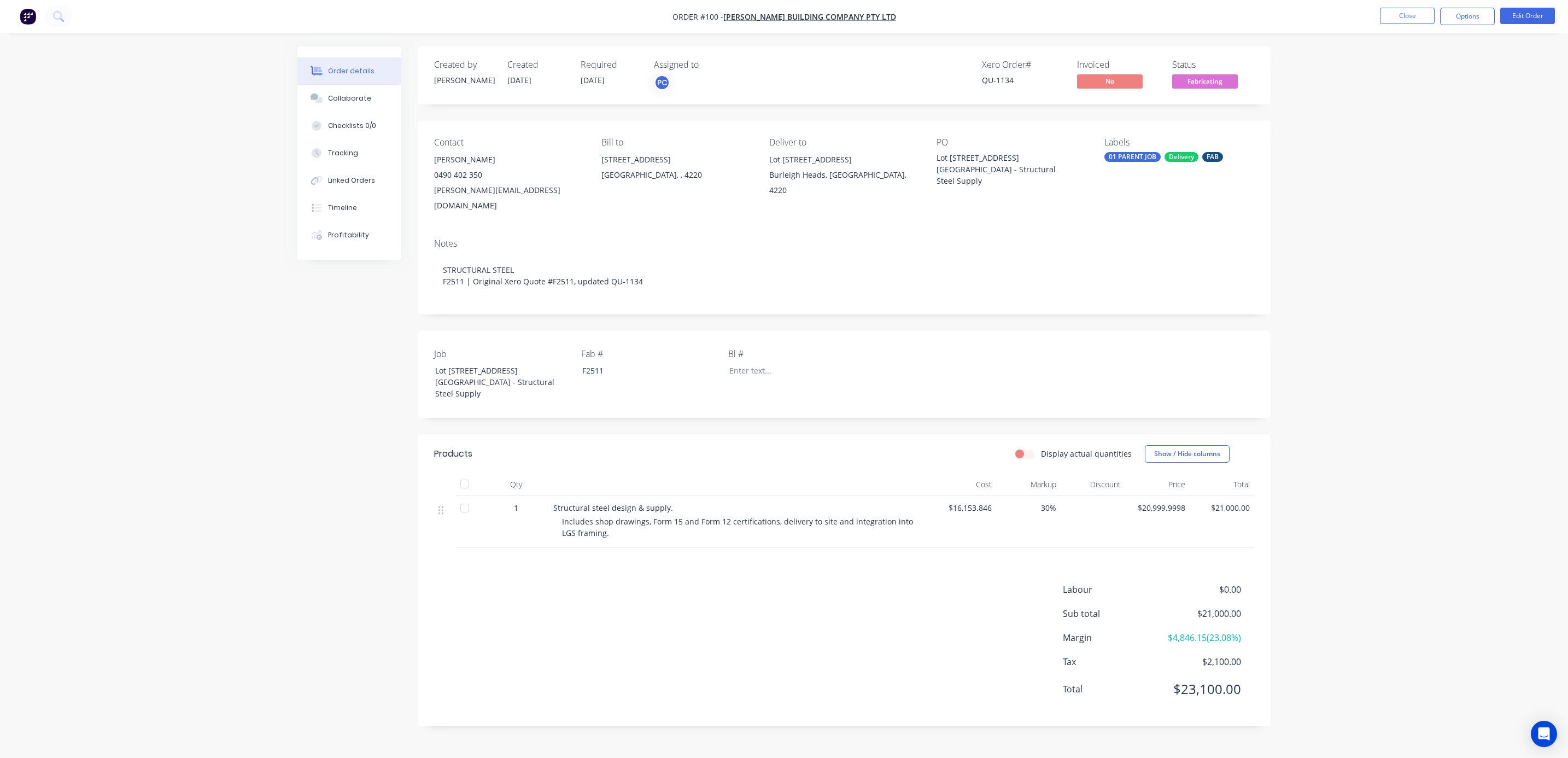
click at [1381, 211] on div "Order details Collaborate Checklists 0/0 Tracking Linked Orders Timeline Profit…" at bounding box center [784, 379] width 1568 height 758
click at [655, 85] on div "PC" at bounding box center [662, 83] width 16 height 16
click at [665, 164] on div at bounding box center [671, 164] width 22 height 22
click at [1319, 215] on div "Order details Collaborate Checklists 0/0 Tracking Linked Orders Timeline Profit…" at bounding box center [784, 379] width 1568 height 758
drag, startPoint x: 1319, startPoint y: 215, endPoint x: 1373, endPoint y: 243, distance: 60.8
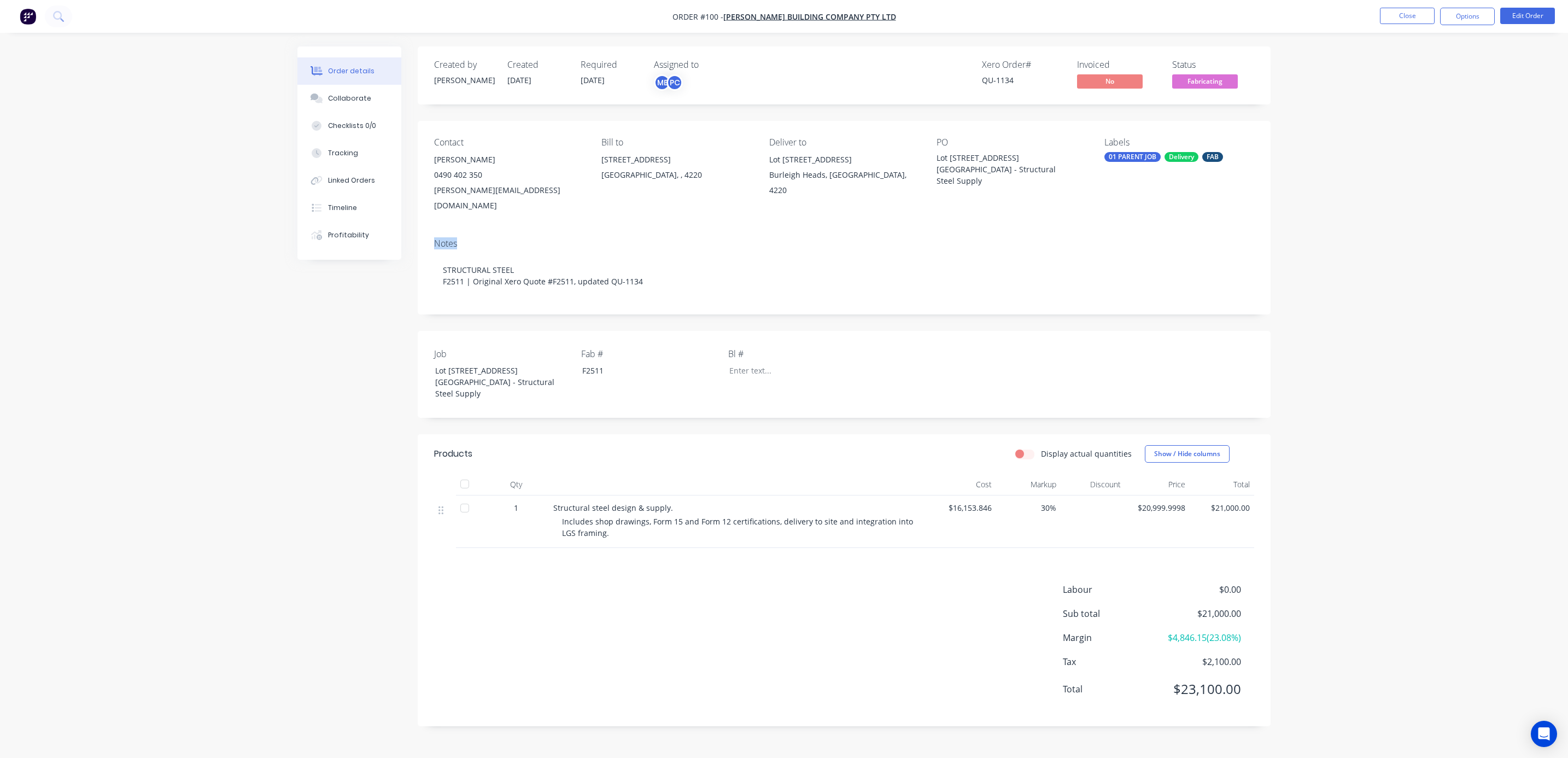
click at [1370, 233] on div "Order details Collaborate Checklists 0/0 Tracking Linked Orders Timeline Profit…" at bounding box center [784, 379] width 1568 height 758
click at [1378, 304] on div "Order details Collaborate Checklists 0/0 Tracking Linked Orders Timeline Profit…" at bounding box center [784, 379] width 1568 height 758
click at [1459, 12] on button "Options" at bounding box center [1467, 16] width 55 height 17
drag, startPoint x: 1340, startPoint y: 84, endPoint x: 1328, endPoint y: 82, distance: 12.2
click at [1339, 83] on div "Order details Collaborate Checklists 0/0 Tracking Linked Orders Timeline Profit…" at bounding box center [784, 379] width 1568 height 758
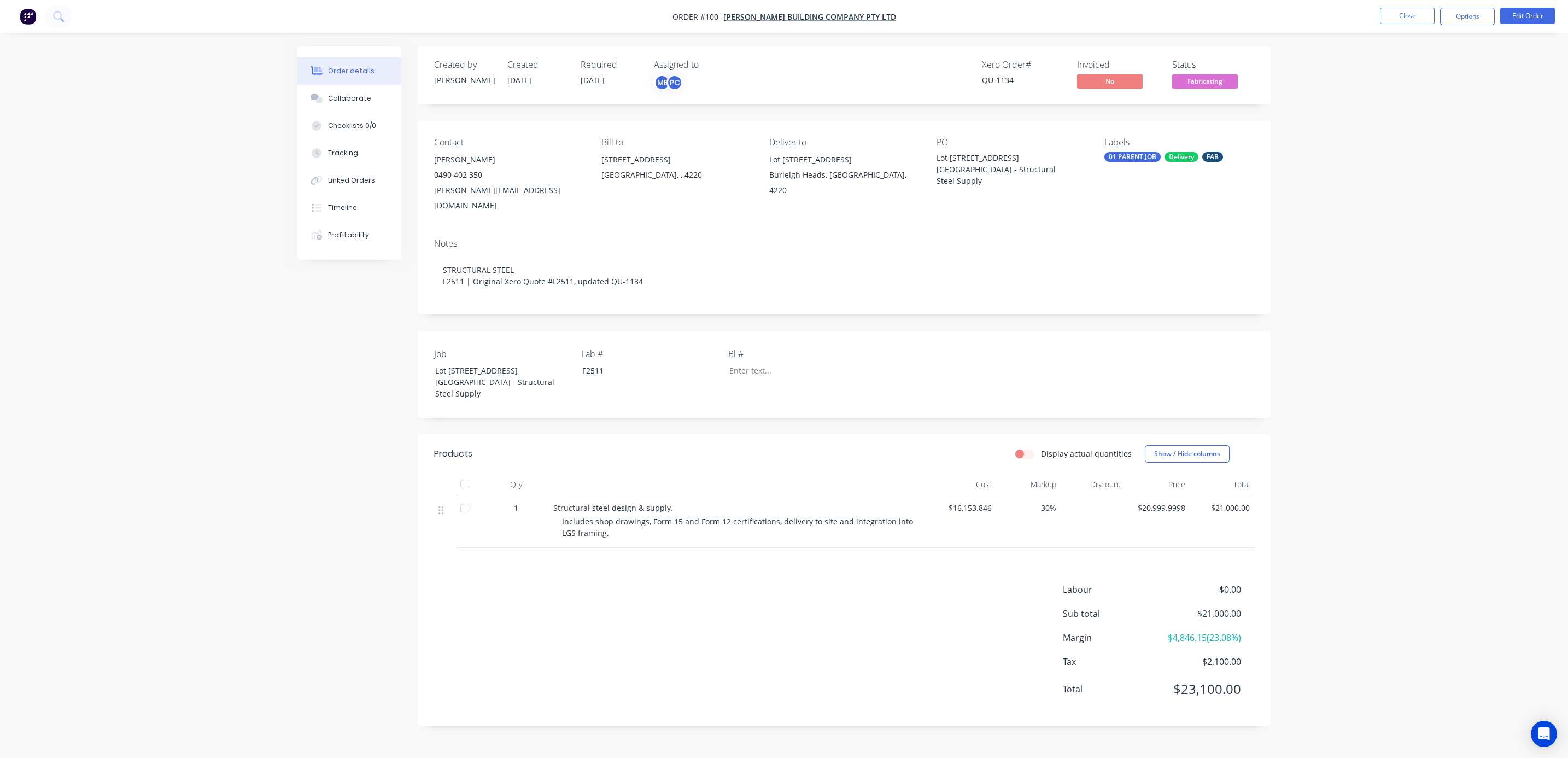
click at [1361, 164] on div "Order details Collaborate Checklists 0/0 Tracking Linked Orders Timeline Profit…" at bounding box center [784, 379] width 1568 height 758
click at [1414, 18] on button "Close" at bounding box center [1407, 16] width 55 height 16
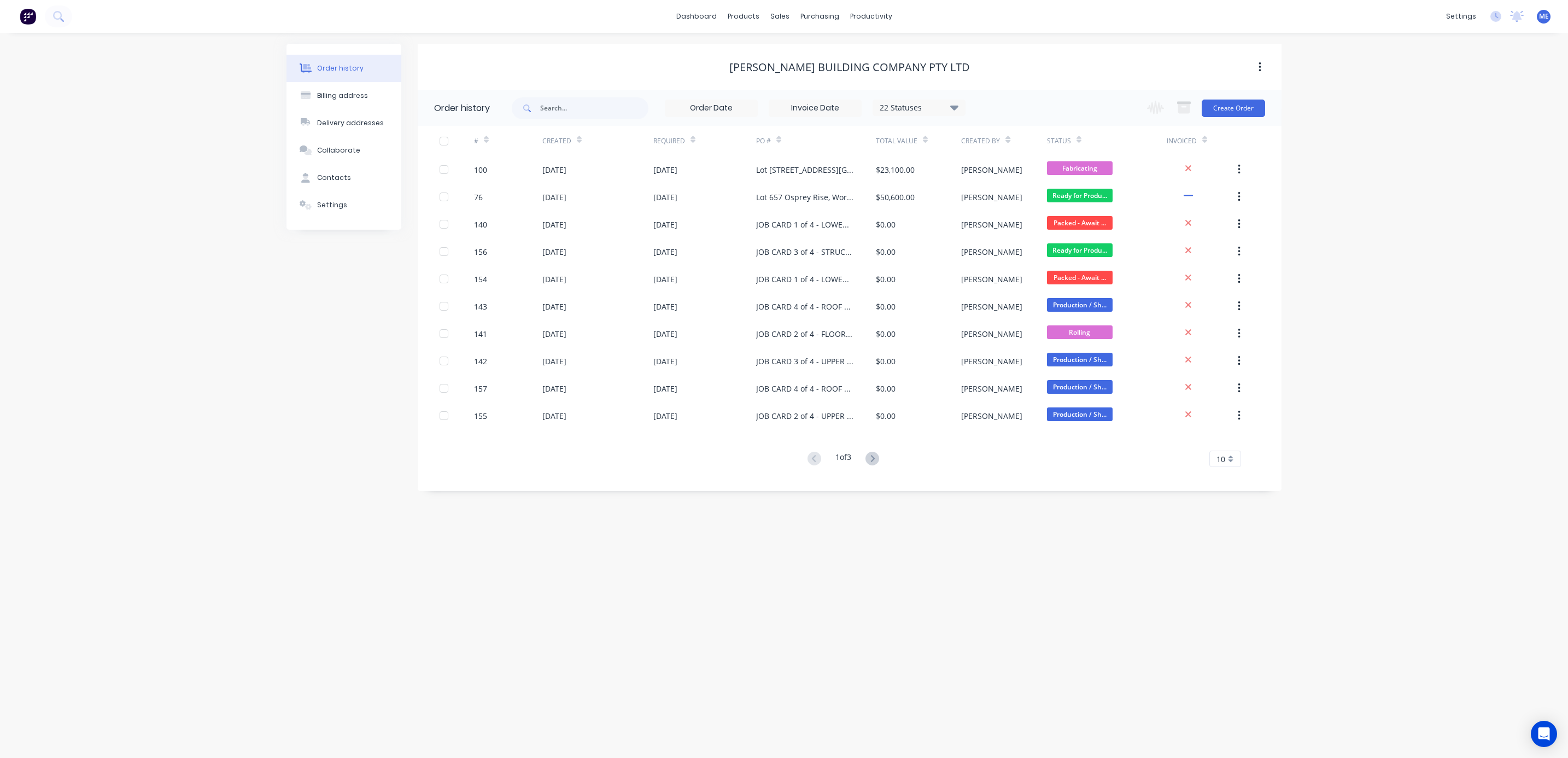
click at [1413, 175] on div "Order history Billing address Delivery addresses Collaborate Contacts Settings …" at bounding box center [784, 395] width 1568 height 725
click at [1081, 663] on div "Order history Billing address Delivery addresses Collaborate Contacts Settings …" at bounding box center [784, 395] width 1568 height 725
click at [58, 15] on icon at bounding box center [58, 16] width 10 height 10
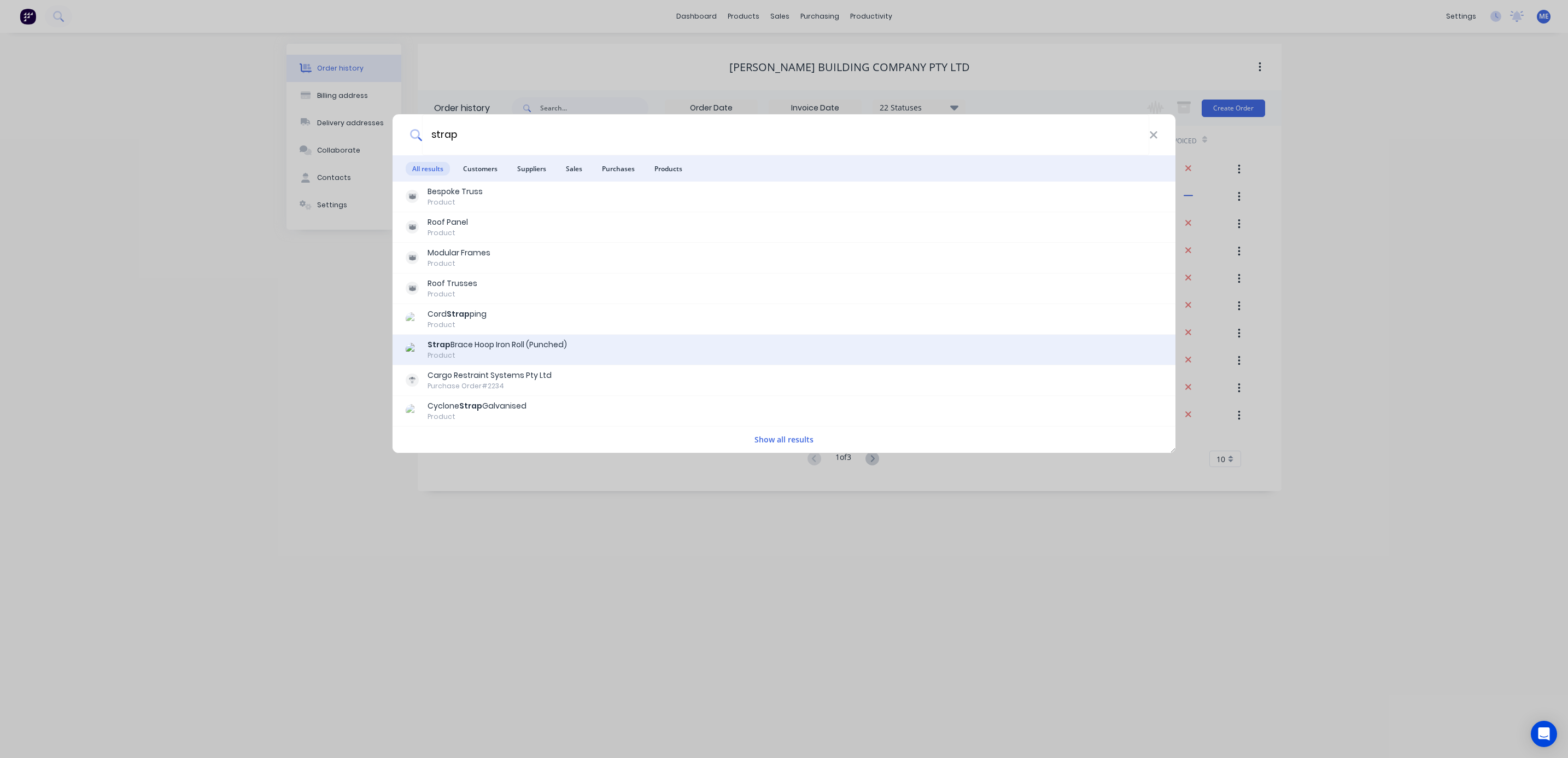
type input "strap"
click at [571, 348] on div "Strap Brace Hoop Iron Roll (Punched) Product" at bounding box center [784, 350] width 757 height 22
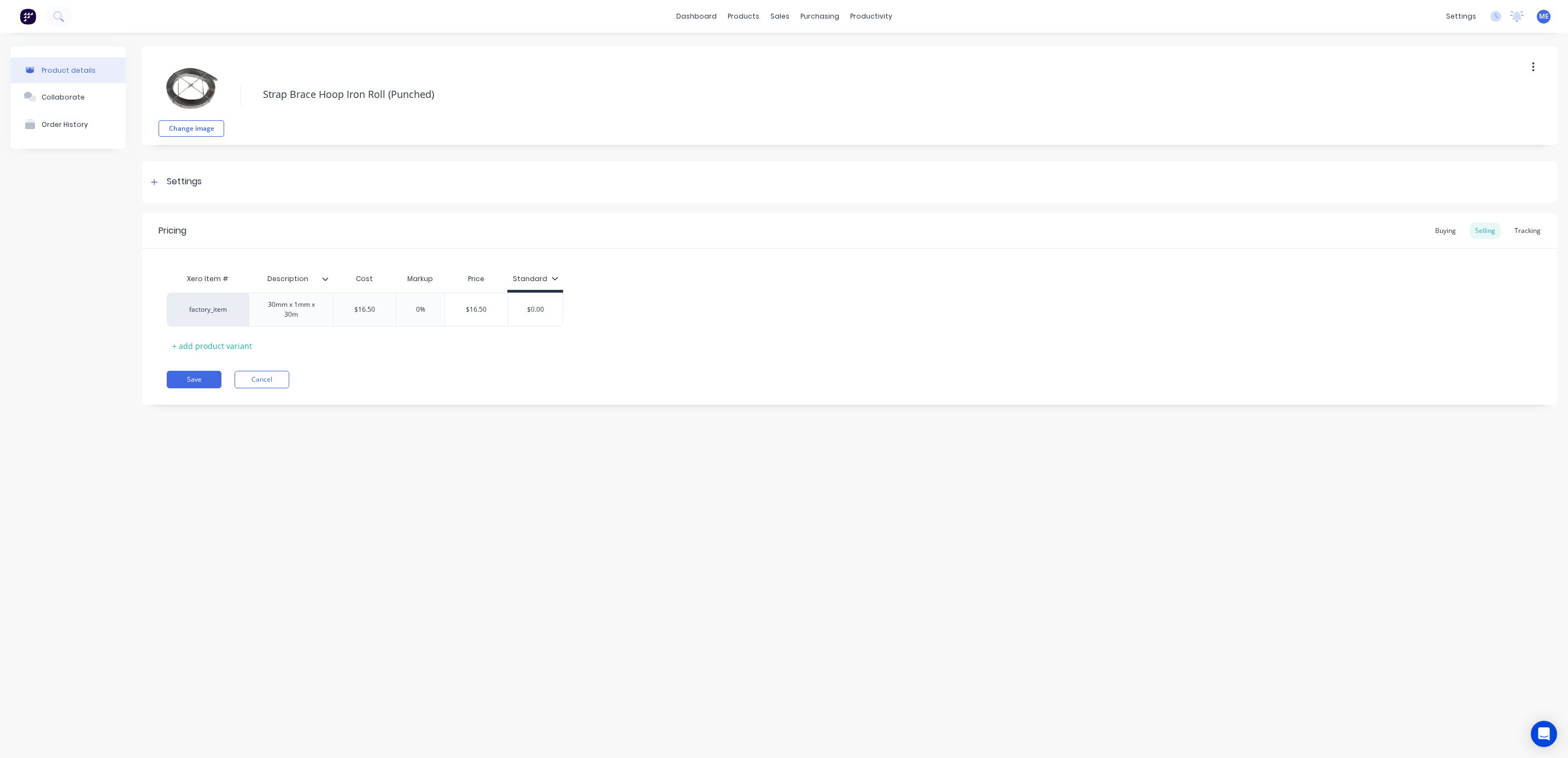
type textarea "x"
click at [197, 93] on img at bounding box center [191, 87] width 55 height 55
click at [61, 93] on div "Collaborate" at bounding box center [63, 96] width 43 height 8
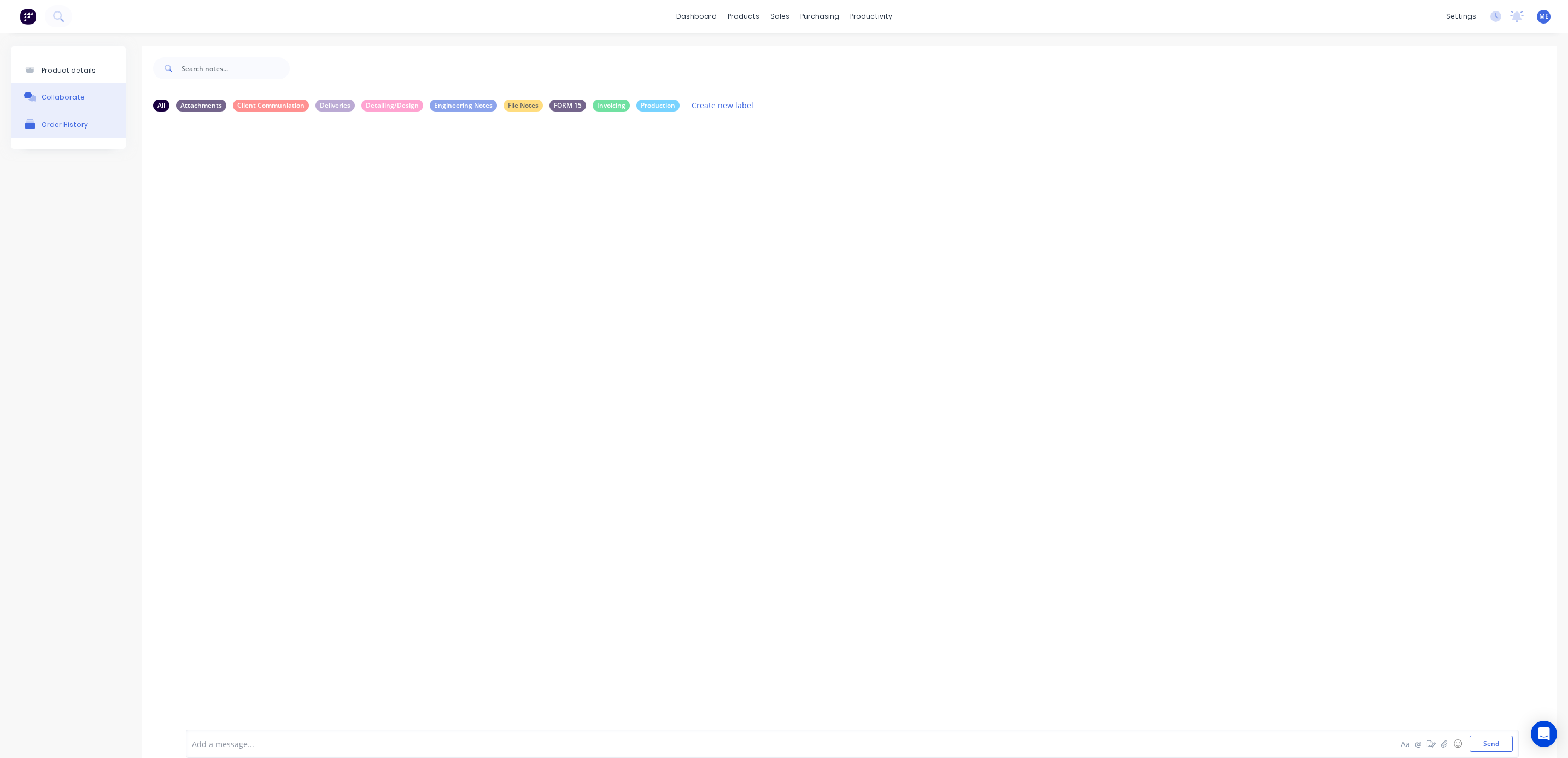
click at [72, 122] on div "Order History" at bounding box center [65, 124] width 46 height 8
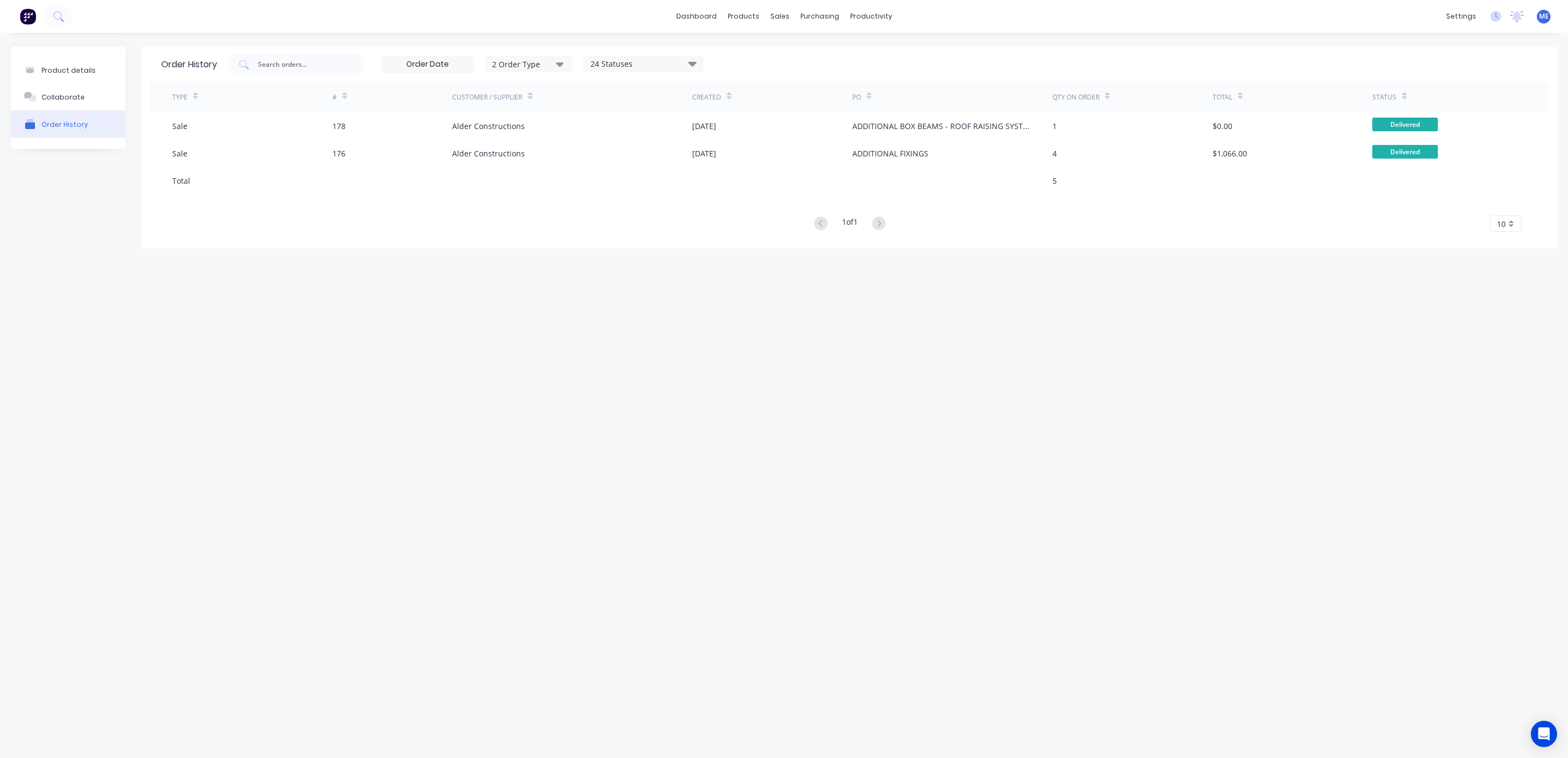
click at [600, 389] on div "Product details Collaborate Order History Order History 2 Order Type 24 Statuse…" at bounding box center [784, 385] width 1568 height 703
